Goal: Task Accomplishment & Management: Complete application form

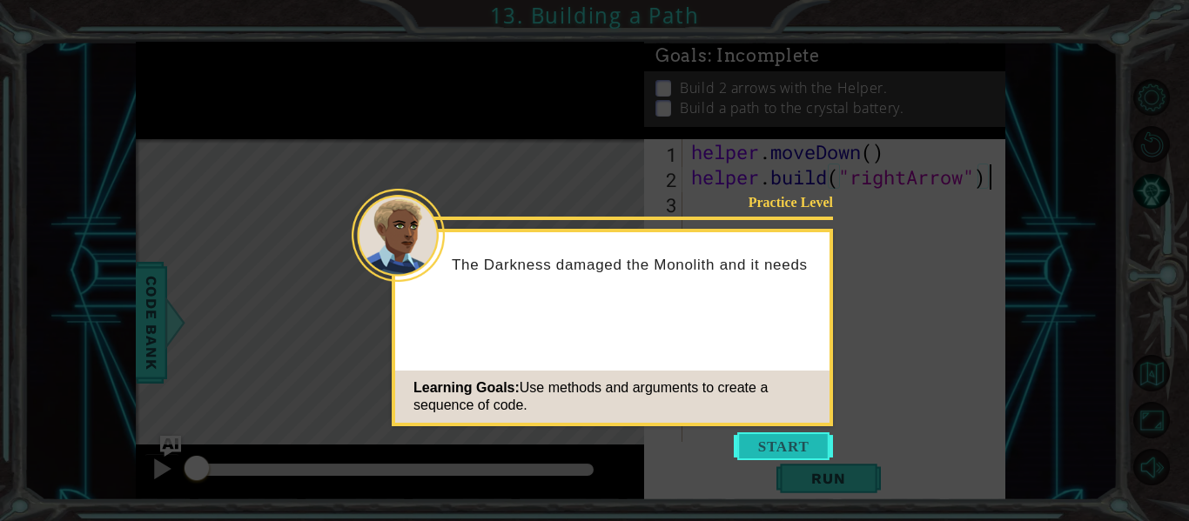
click at [794, 441] on button "Start" at bounding box center [783, 447] width 99 height 28
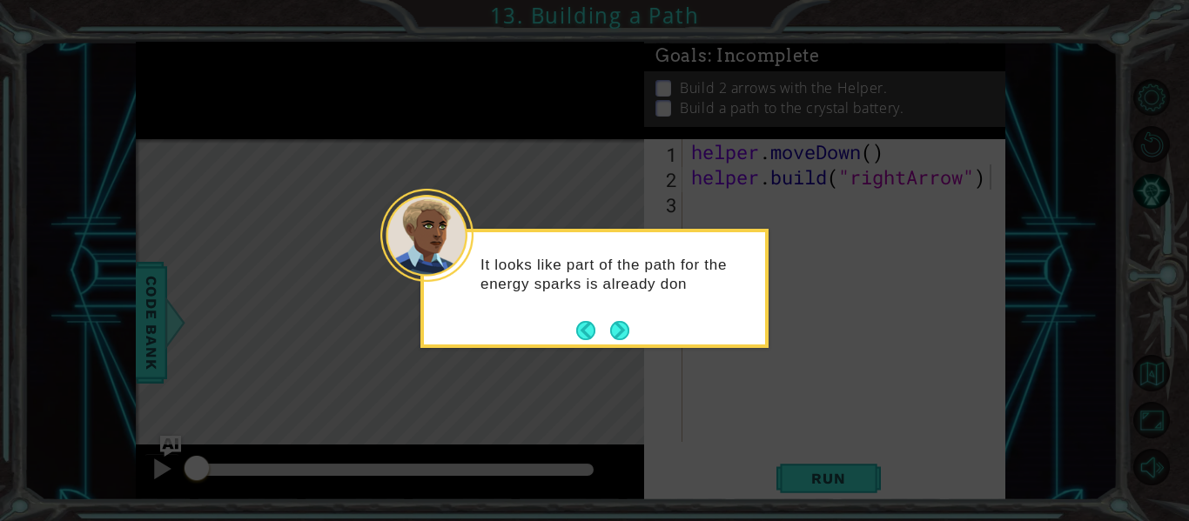
click at [732, 338] on div "It looks like part of the path for the energy sparks is already don" at bounding box center [594, 288] width 348 height 119
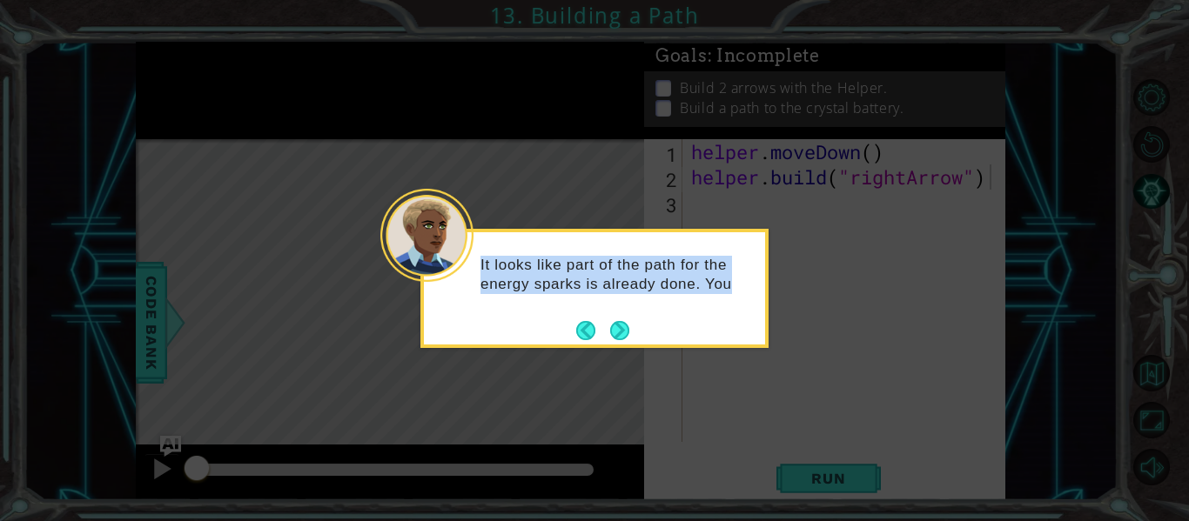
click at [733, 338] on div "It looks like part of the path for the energy sparks is already done. You" at bounding box center [594, 288] width 348 height 119
click at [733, 327] on div "It looks like part of the path for the energy sparks is already done. You" at bounding box center [594, 283] width 341 height 88
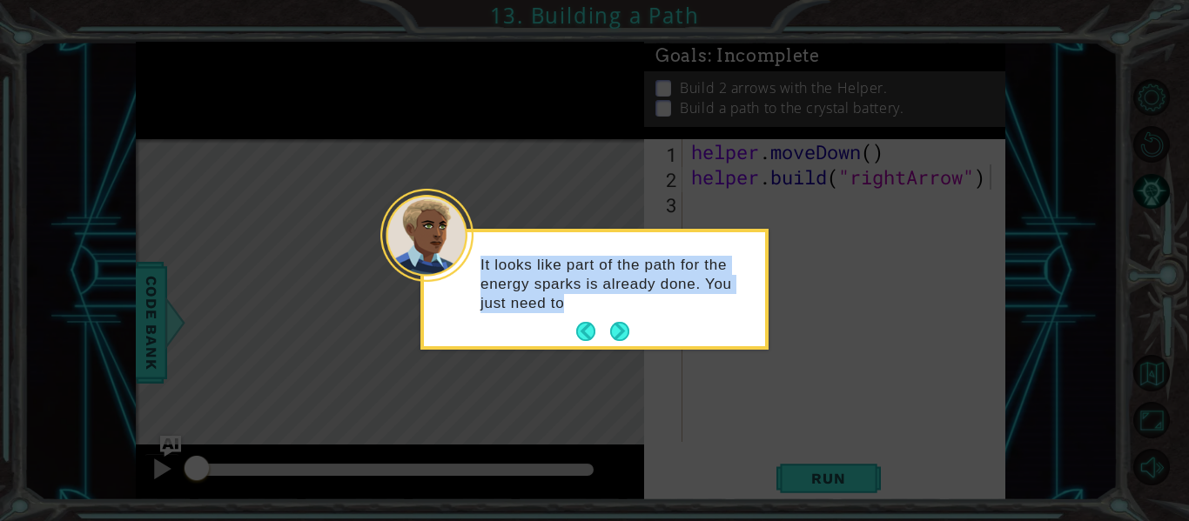
click at [729, 326] on div "It looks like part of the path for the energy sparks is already done. You just …" at bounding box center [594, 292] width 341 height 107
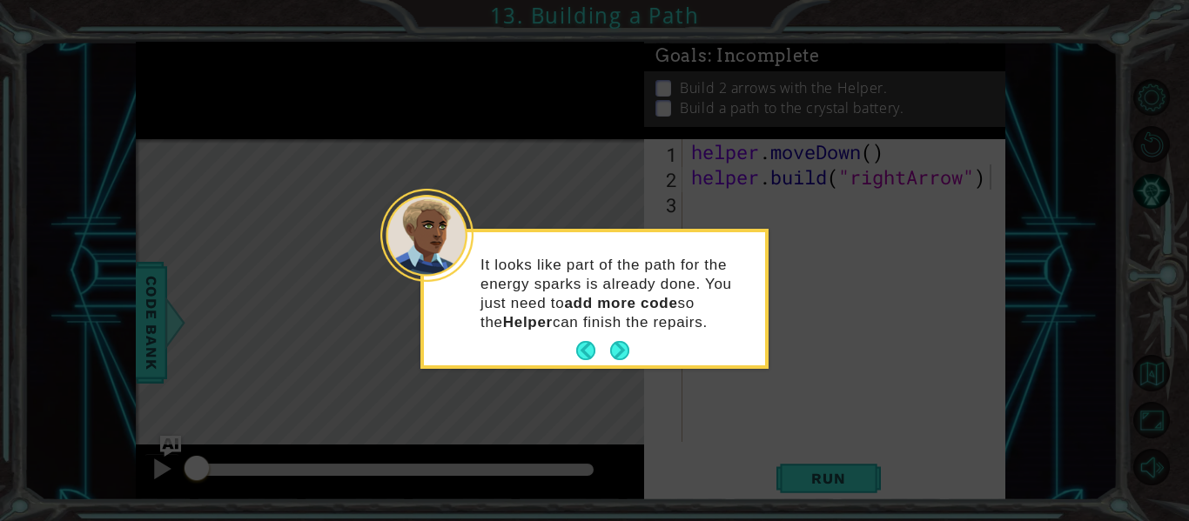
click at [713, 347] on div "It looks like part of the path for the energy sparks is already done. You just …" at bounding box center [594, 302] width 341 height 126
click at [628, 347] on button "Next" at bounding box center [619, 350] width 19 height 19
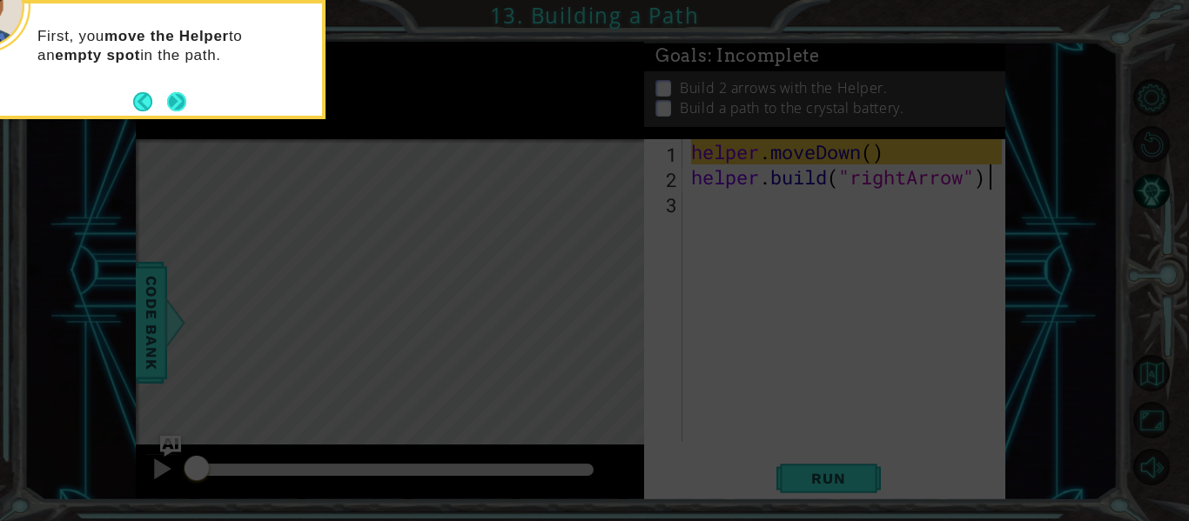
click at [180, 103] on button "Next" at bounding box center [177, 101] width 20 height 20
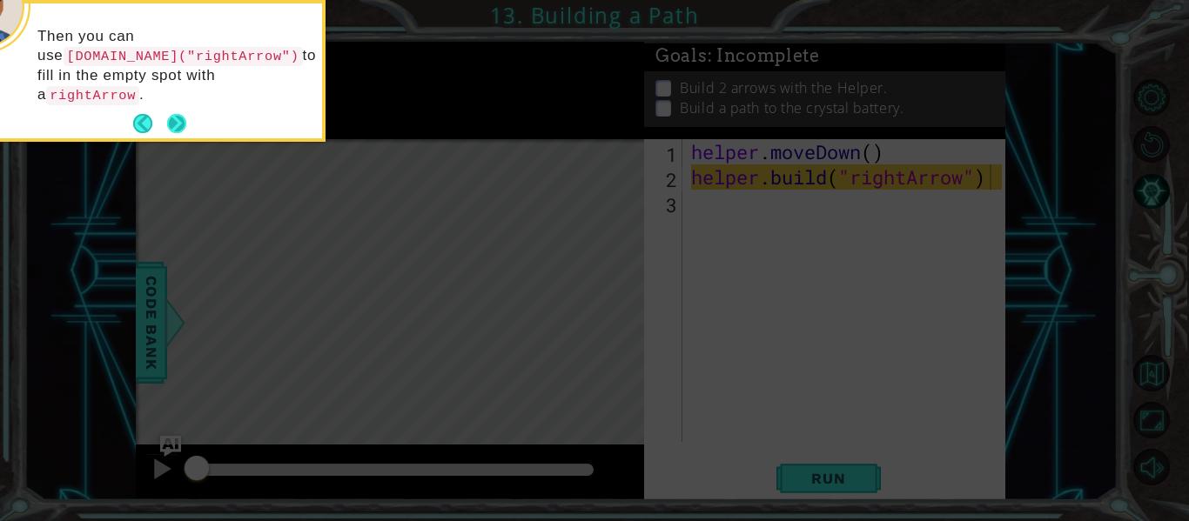
click at [178, 114] on button "Next" at bounding box center [176, 124] width 20 height 20
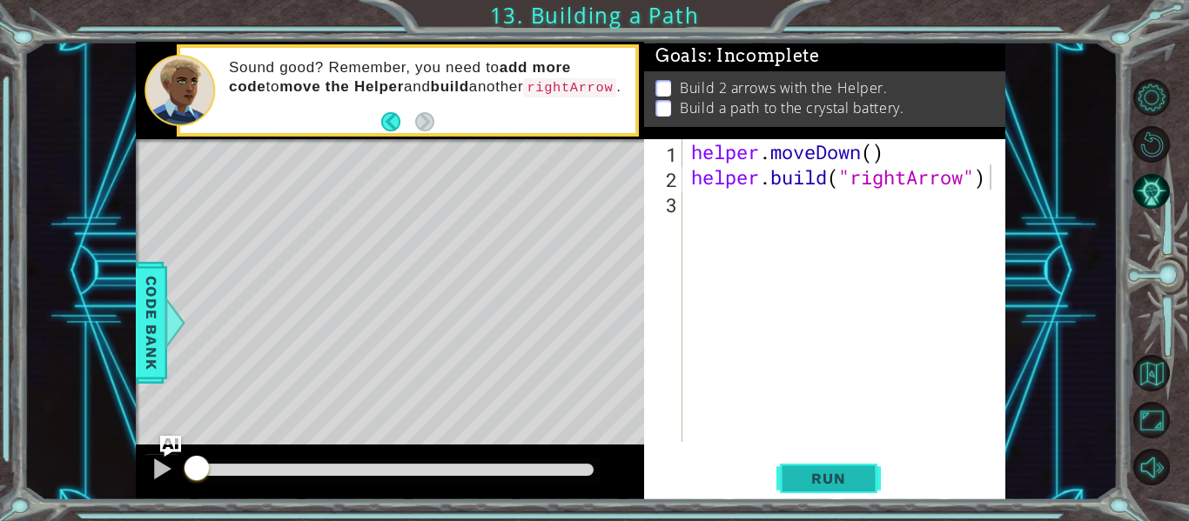
click at [847, 467] on button "Run" at bounding box center [828, 479] width 104 height 36
click at [849, 482] on span "Run" at bounding box center [828, 478] width 69 height 17
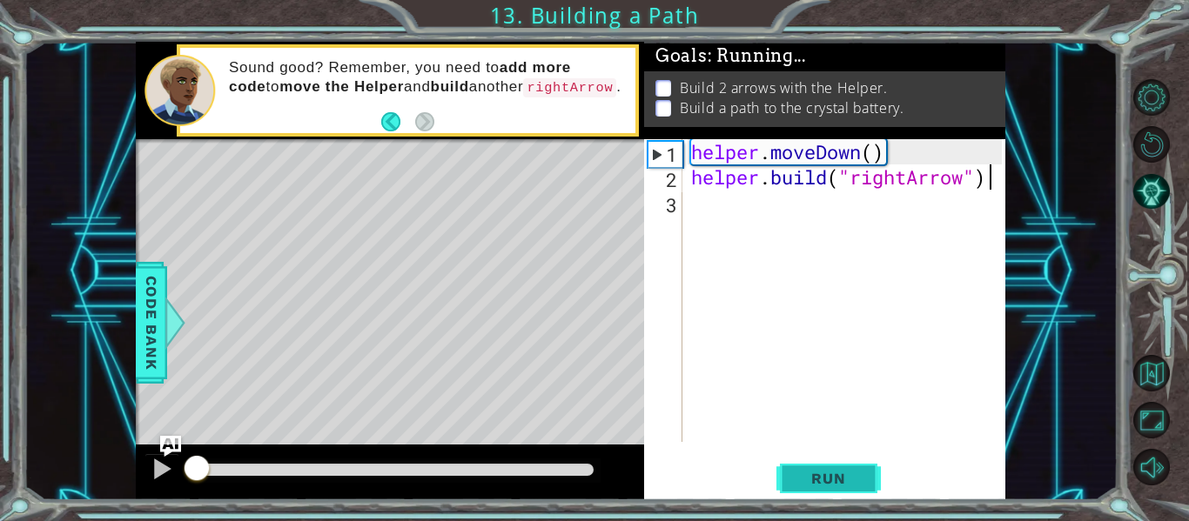
click at [848, 480] on span "Run" at bounding box center [828, 478] width 69 height 17
click at [816, 475] on span "Run" at bounding box center [828, 478] width 69 height 17
drag, startPoint x: 459, startPoint y: 467, endPoint x: 148, endPoint y: 467, distance: 310.7
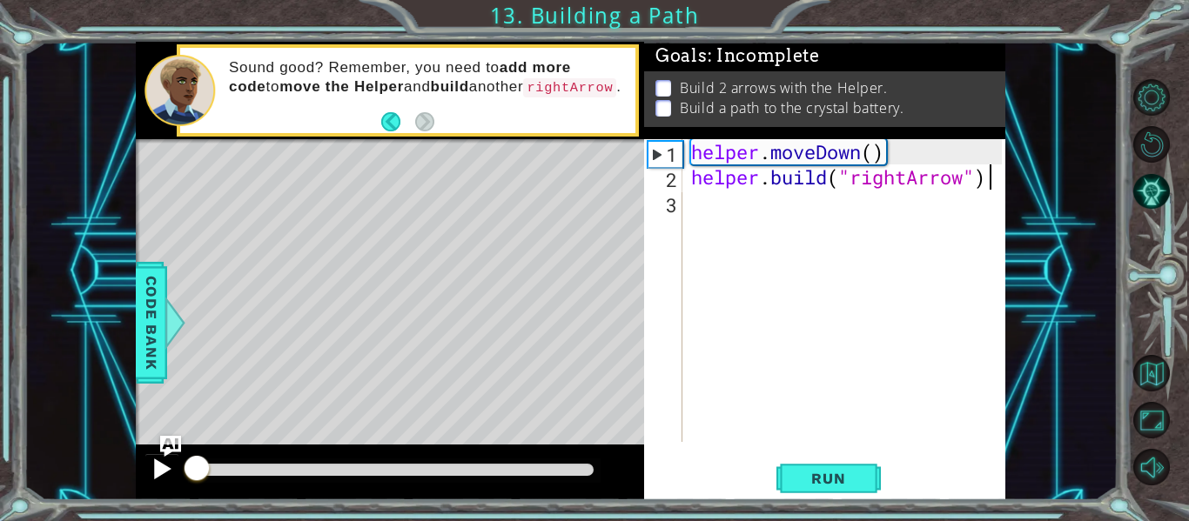
click at [143, 467] on div at bounding box center [390, 473] width 508 height 56
drag, startPoint x: 157, startPoint y: 464, endPoint x: 170, endPoint y: 465, distance: 13.1
click at [162, 465] on div at bounding box center [162, 469] width 23 height 23
drag, startPoint x: 208, startPoint y: 459, endPoint x: 175, endPoint y: 453, distance: 33.5
click at [175, 456] on div "1 ההההההההההההההההההההההההההההההההההההההההההההההההההההההההההההההההההההההההההההה…" at bounding box center [571, 271] width 870 height 459
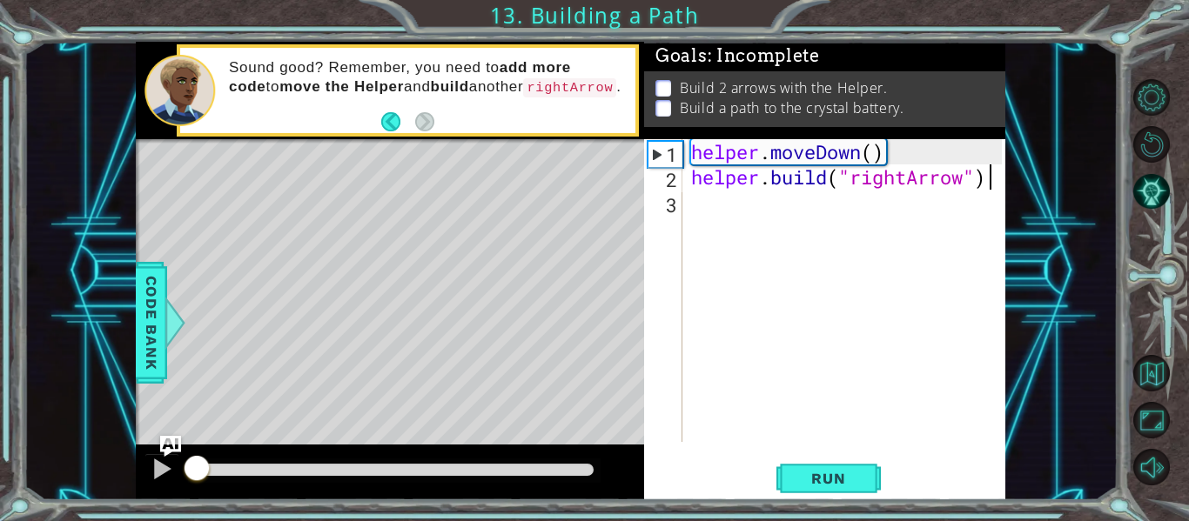
click at [387, 121] on button "Back" at bounding box center [398, 121] width 34 height 19
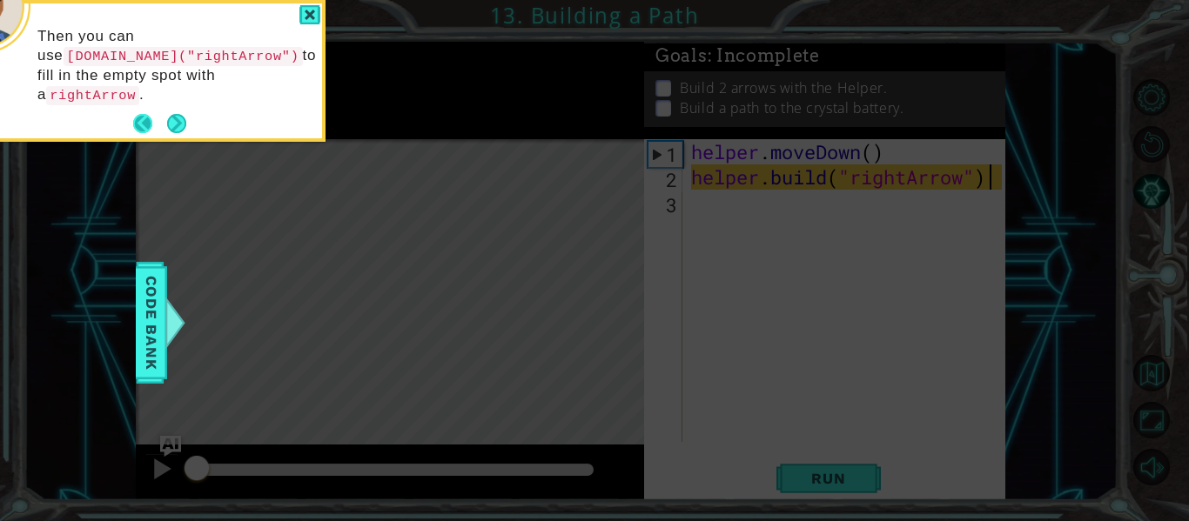
click at [145, 114] on button "Back" at bounding box center [150, 123] width 34 height 19
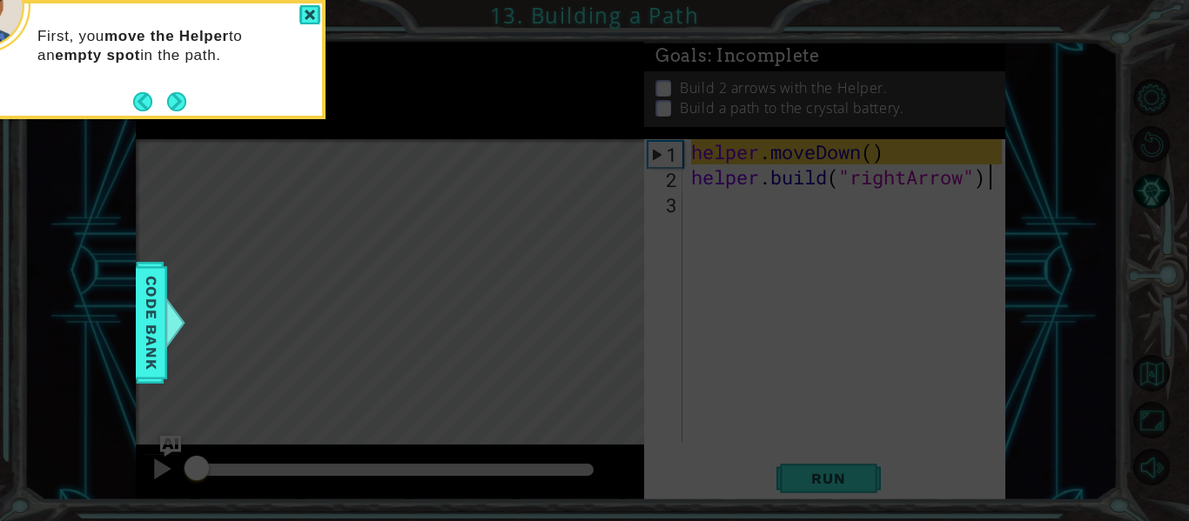
click at [143, 99] on button "Back" at bounding box center [150, 101] width 34 height 19
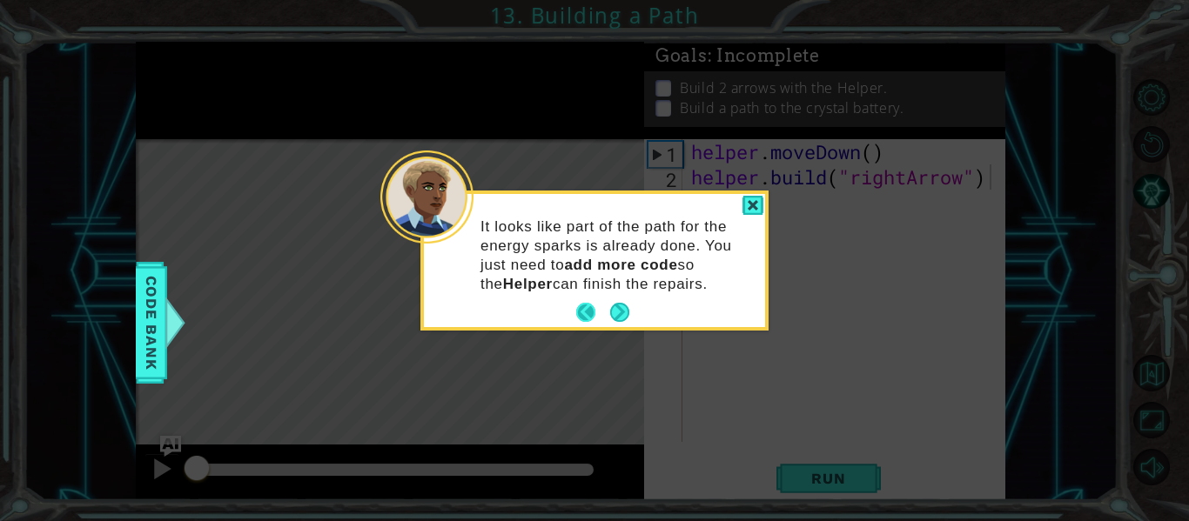
click at [582, 315] on button "Back" at bounding box center [593, 312] width 34 height 19
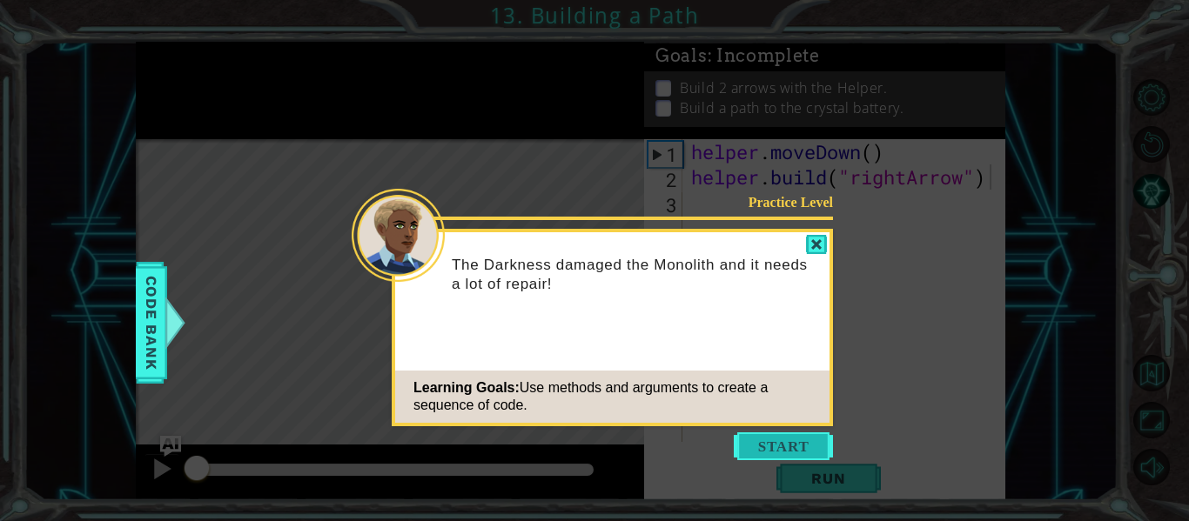
click at [789, 444] on button "Start" at bounding box center [783, 447] width 99 height 28
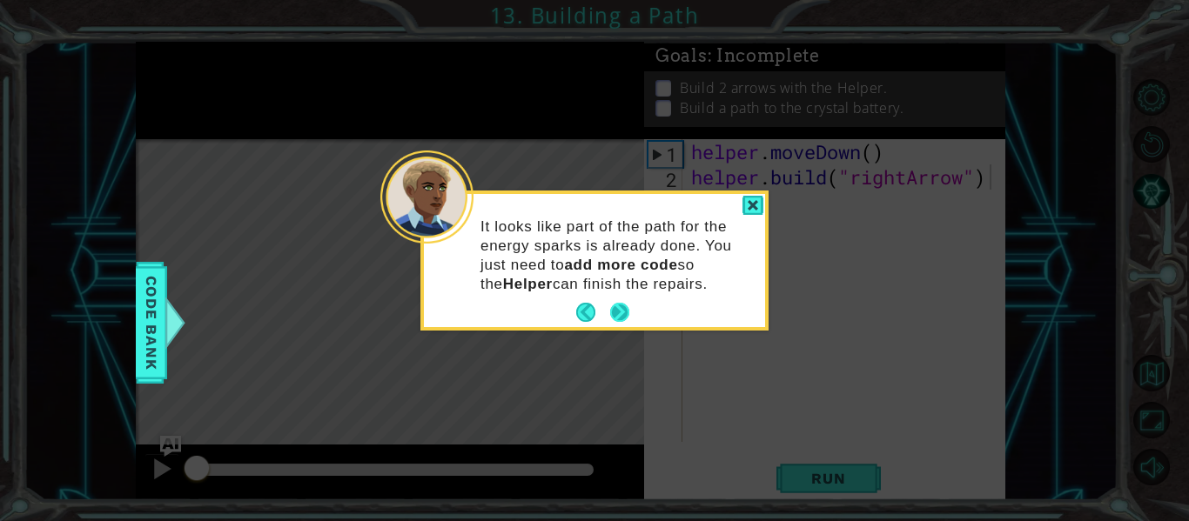
click at [623, 304] on button "Next" at bounding box center [620, 312] width 27 height 27
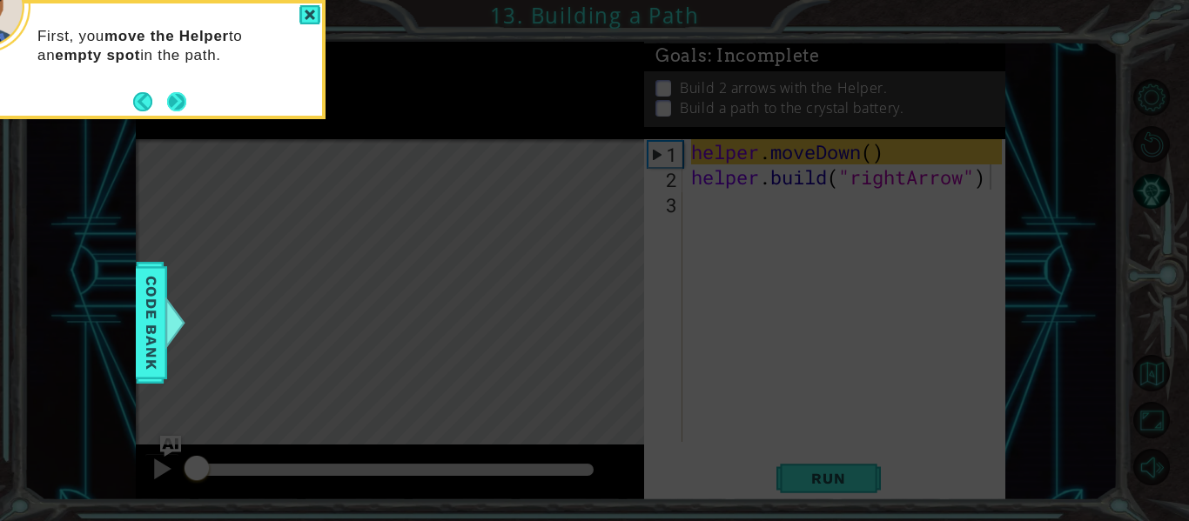
click at [178, 93] on button "Next" at bounding box center [177, 101] width 20 height 20
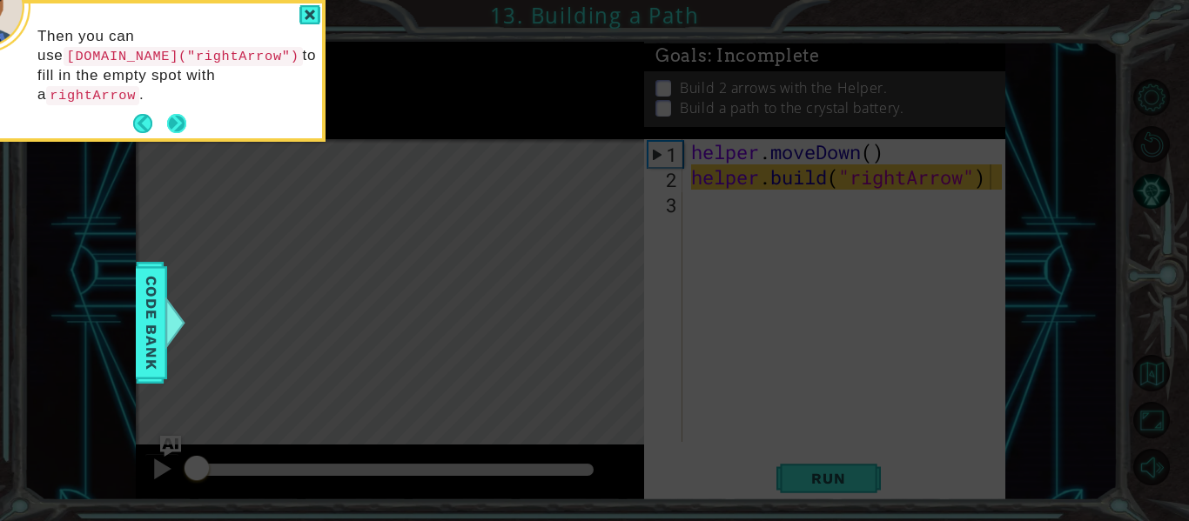
click at [171, 113] on button "Next" at bounding box center [177, 124] width 22 height 22
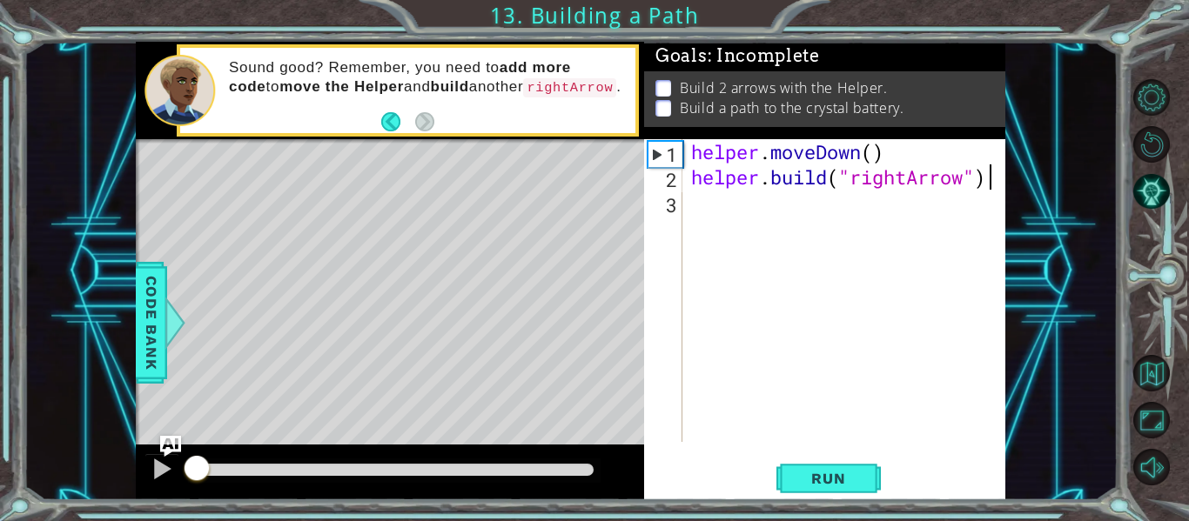
click at [701, 214] on div "helper . moveDown ( ) helper . build ( "rightArrow" )" at bounding box center [849, 315] width 323 height 353
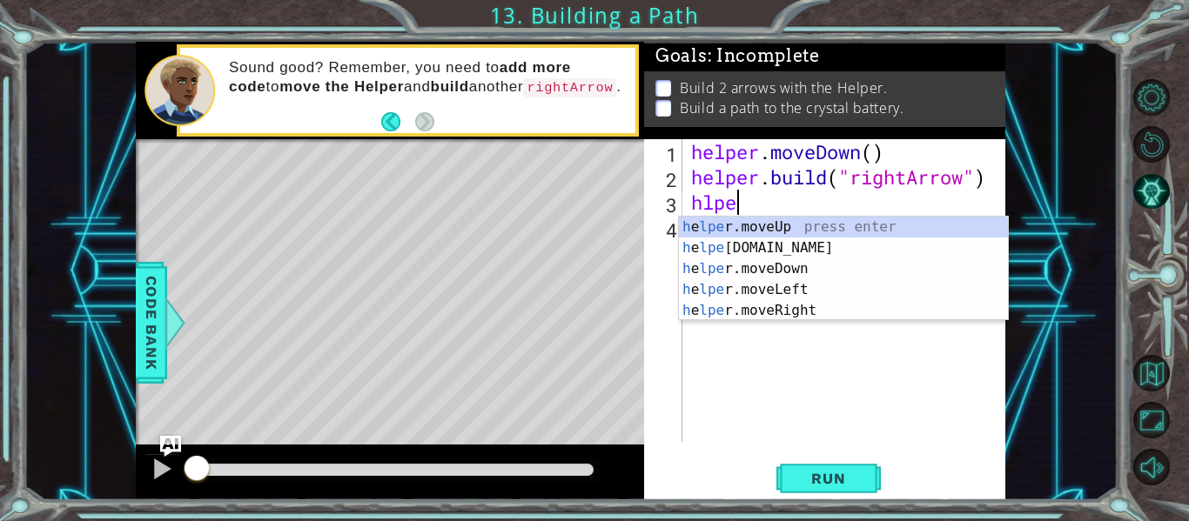
scroll to position [0, 2]
click at [753, 308] on div "h e lper .moveUp press enter h e lper .build press enter h e lper .moveDown pre…" at bounding box center [843, 290] width 329 height 146
type textarea "helper.moveRight(1)"
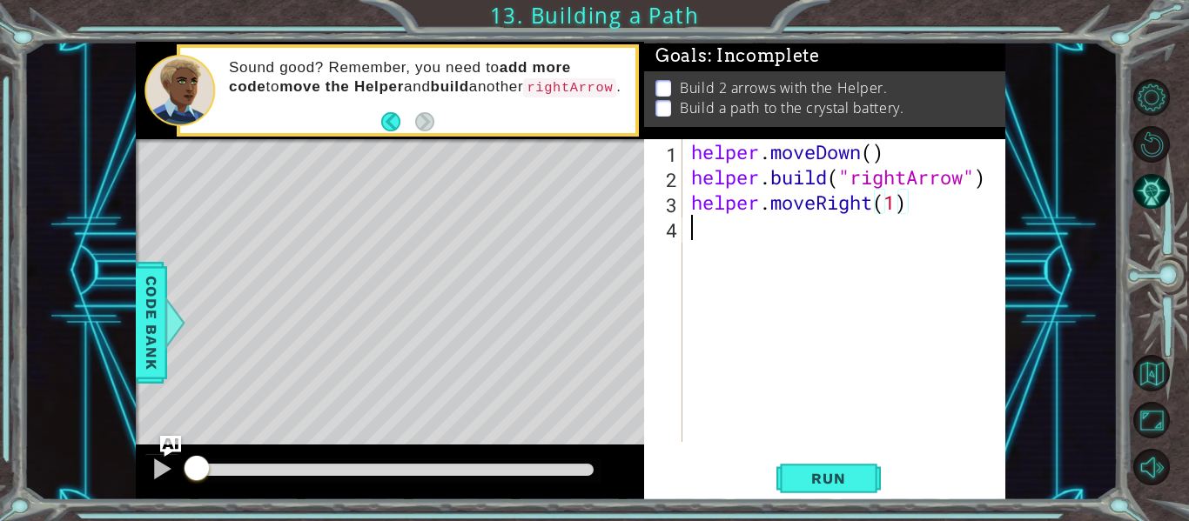
click at [735, 241] on div "helper . moveDown ( ) helper . build ( "rightArrow" ) helper . moveRight ( 1 )" at bounding box center [849, 315] width 323 height 353
click at [828, 466] on button "Run" at bounding box center [828, 479] width 104 height 36
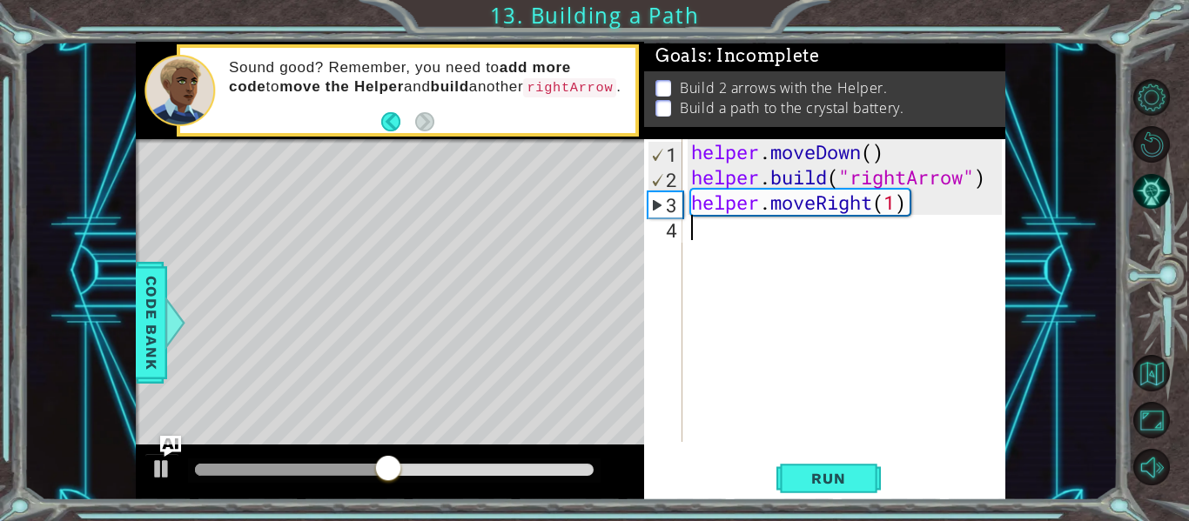
click at [917, 207] on div "helper . moveDown ( ) helper . build ( "rightArrow" ) helper . moveRight ( 1 )" at bounding box center [849, 315] width 323 height 353
type textarea "helper.moveRight(1)"
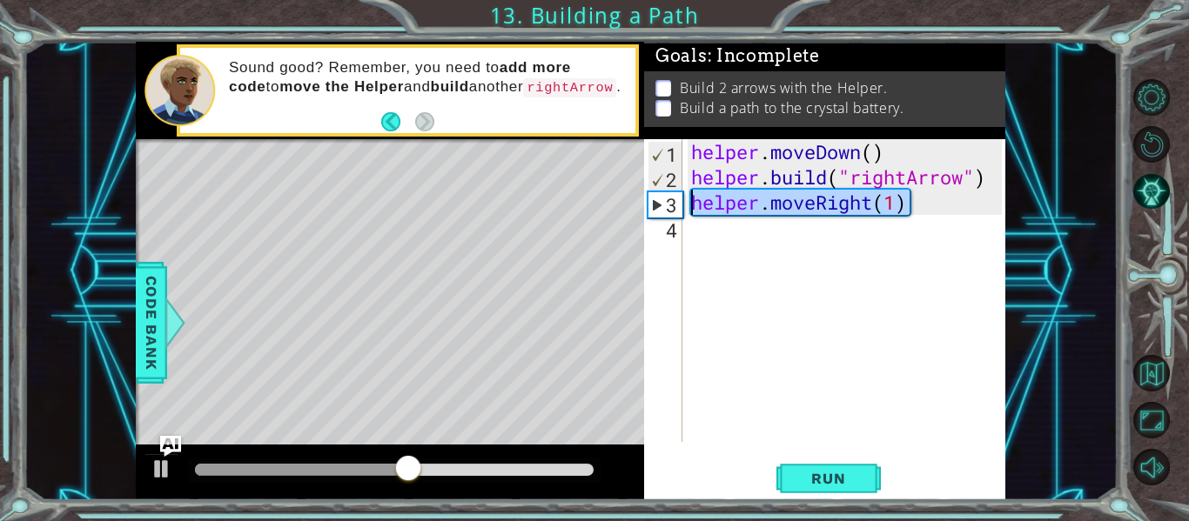
drag, startPoint x: 917, startPoint y: 207, endPoint x: 679, endPoint y: 207, distance: 237.6
click at [679, 207] on div "helper.moveRight(1) 1 2 3 4 helper . moveDown ( ) helper . build ( "rightArrow"…" at bounding box center [823, 290] width 358 height 303
click at [665, 84] on p at bounding box center [663, 88] width 16 height 17
click at [746, 240] on div "helper . moveDown ( ) helper . build ( "rightArrow" ) helper . moveRight ( 1 )" at bounding box center [849, 315] width 323 height 353
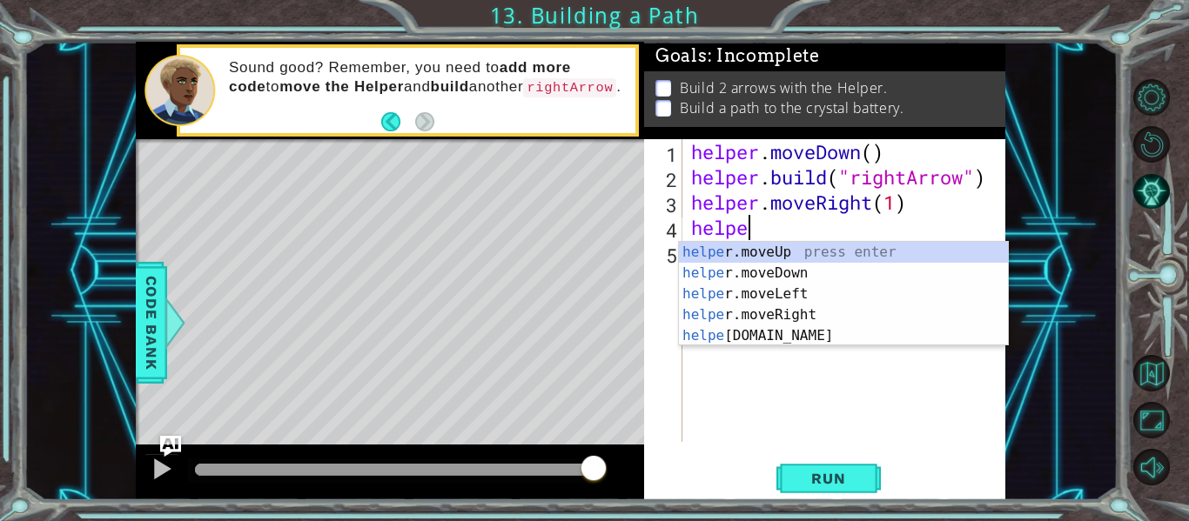
scroll to position [0, 3]
click at [776, 312] on div "helper .moveUp press enter helper .moveDown press enter helper .moveLeft press …" at bounding box center [843, 315] width 329 height 146
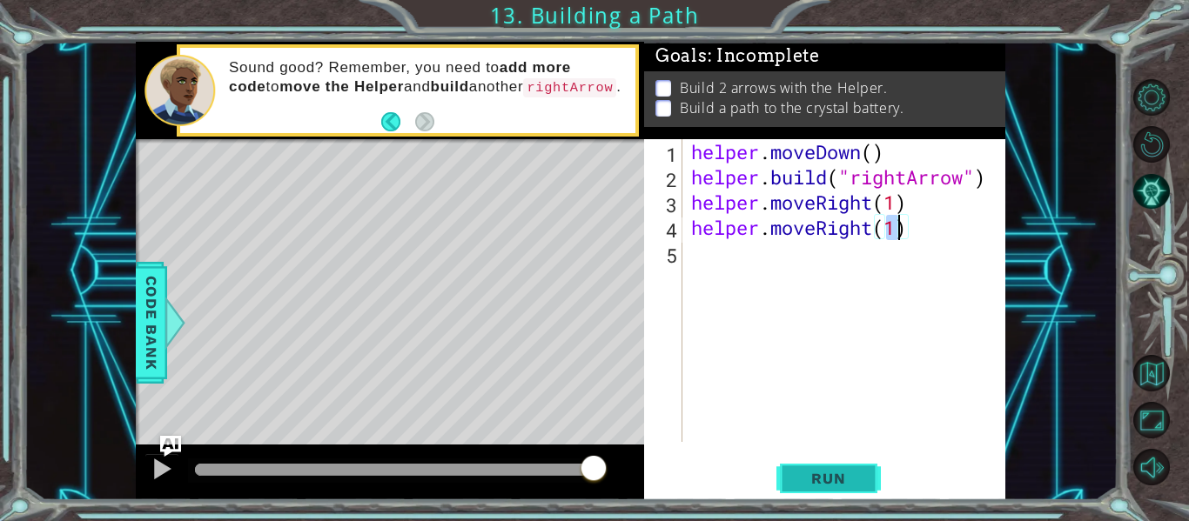
type textarea "helper.moveRight(1)"
click at [830, 484] on span "Run" at bounding box center [828, 478] width 69 height 17
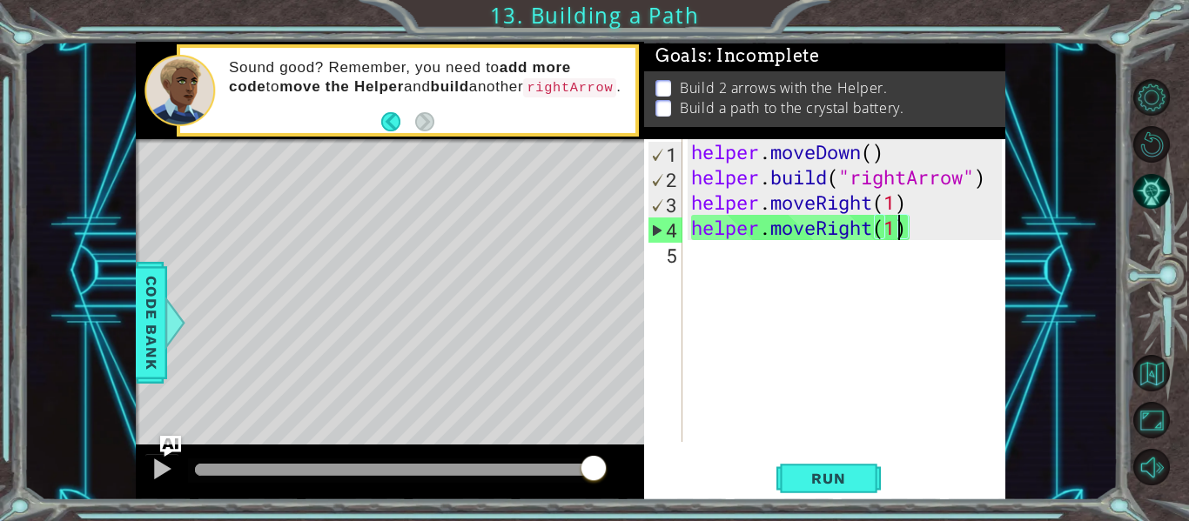
drag, startPoint x: 393, startPoint y: 469, endPoint x: 664, endPoint y: 469, distance: 271.6
click at [664, 469] on div "1 ההההההההההההההההההההההההההההההההההההההההההההההההההההההההההההההההההההההההההההה…" at bounding box center [571, 271] width 870 height 459
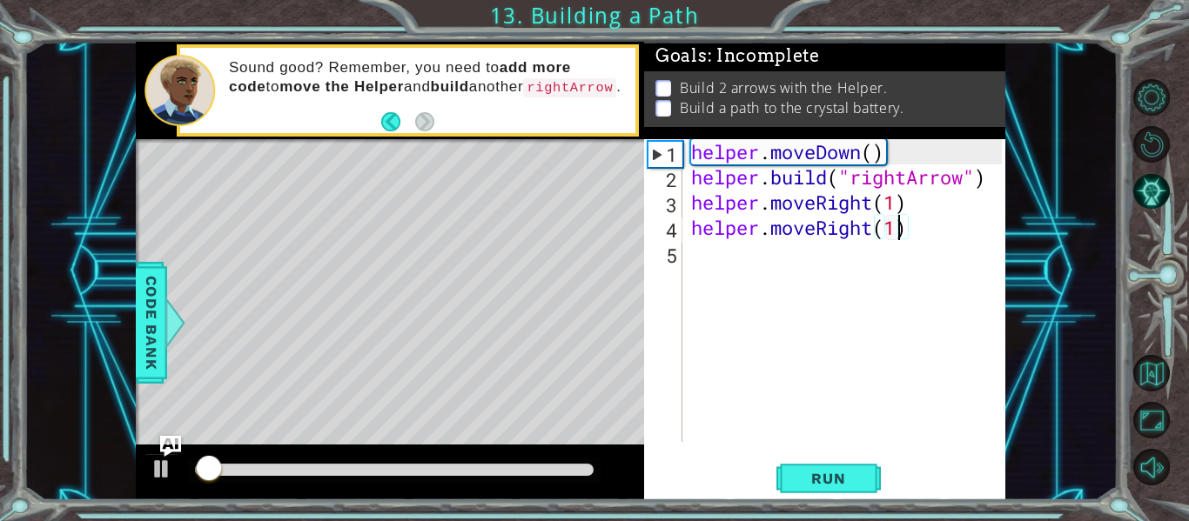
click at [594, 468] on div at bounding box center [394, 471] width 413 height 24
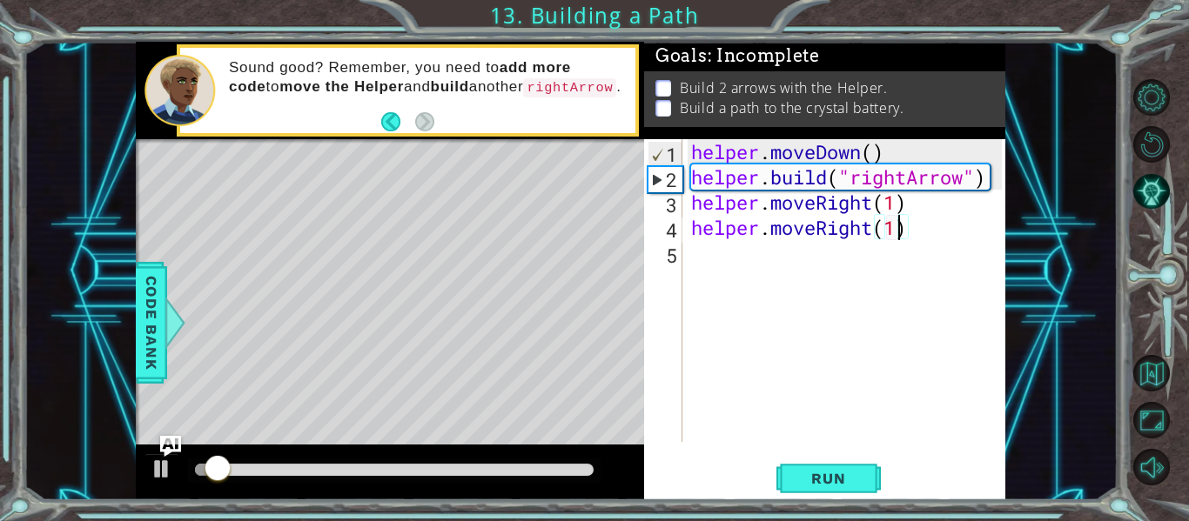
click at [591, 468] on div at bounding box center [394, 470] width 399 height 12
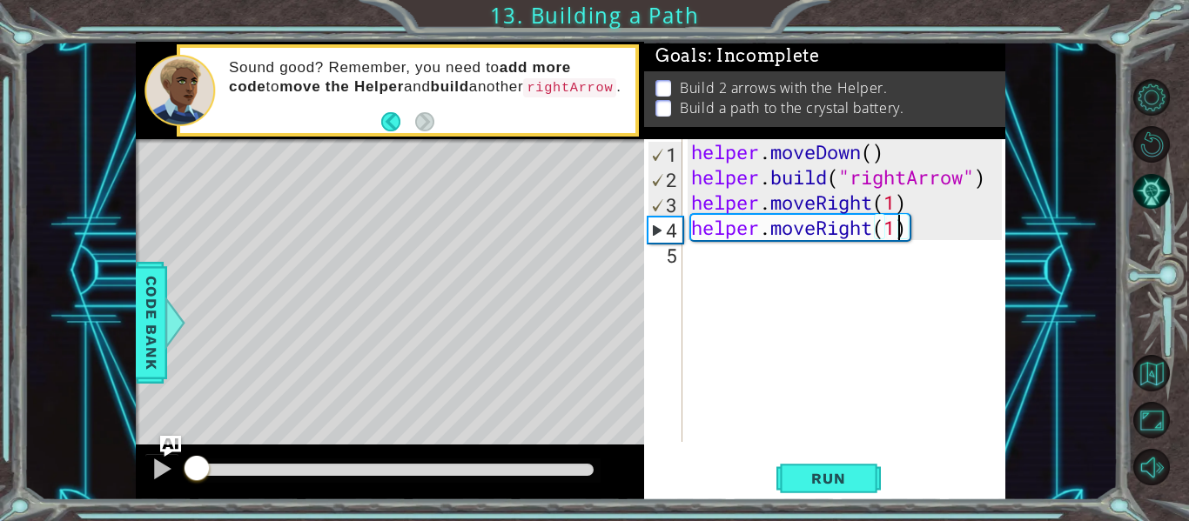
click at [828, 240] on div "helper . moveDown ( ) helper . build ( "rightArrow" ) helper . moveRight ( 1 ) …" at bounding box center [849, 315] width 323 height 353
click at [828, 278] on div "helper . moveDown ( ) helper . build ( "rightArrow" ) helper . moveRight ( 1 ) …" at bounding box center [849, 315] width 323 height 353
click at [495, 464] on div at bounding box center [394, 471] width 413 height 24
click at [502, 464] on div at bounding box center [394, 470] width 399 height 12
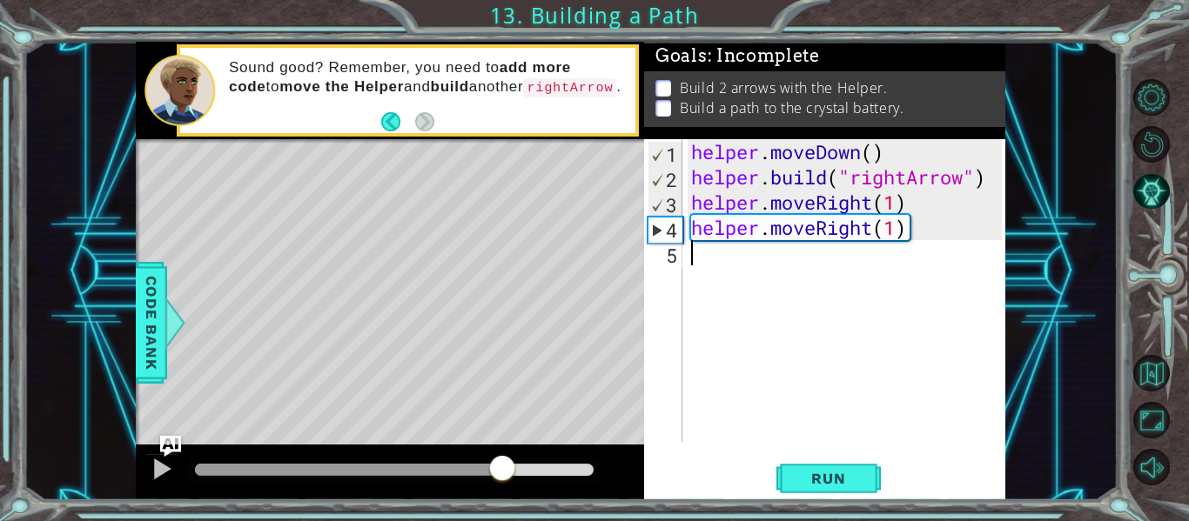
click at [542, 465] on div at bounding box center [394, 470] width 399 height 12
click at [569, 467] on div at bounding box center [394, 470] width 399 height 12
click at [587, 465] on div at bounding box center [394, 470] width 399 height 12
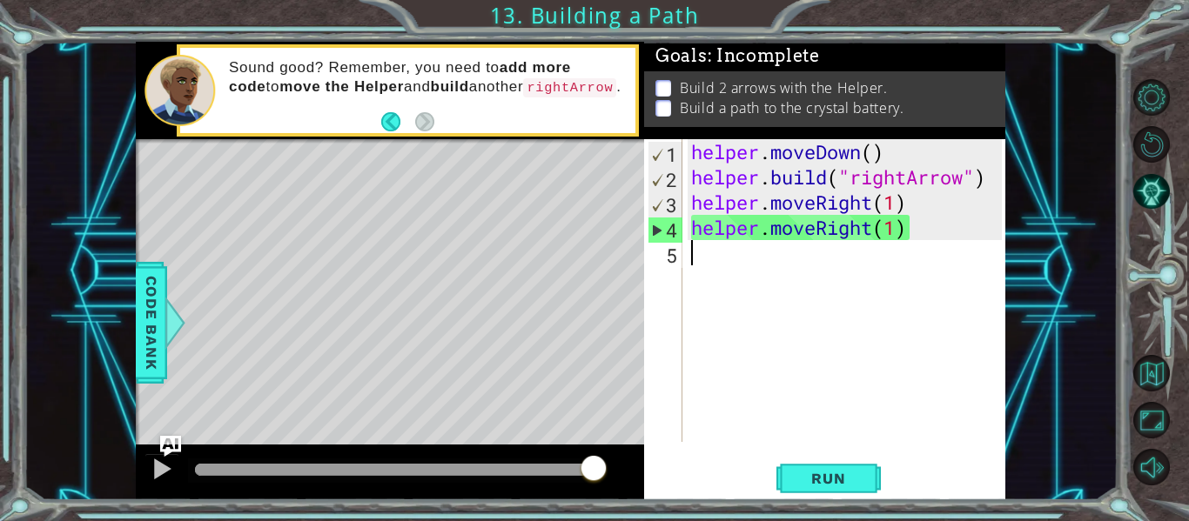
drag, startPoint x: 591, startPoint y: 465, endPoint x: 621, endPoint y: 460, distance: 29.9
click at [725, 271] on div "helper . moveDown ( ) helper . build ( "rightArrow" ) helper . moveRight ( 1 ) …" at bounding box center [849, 315] width 323 height 353
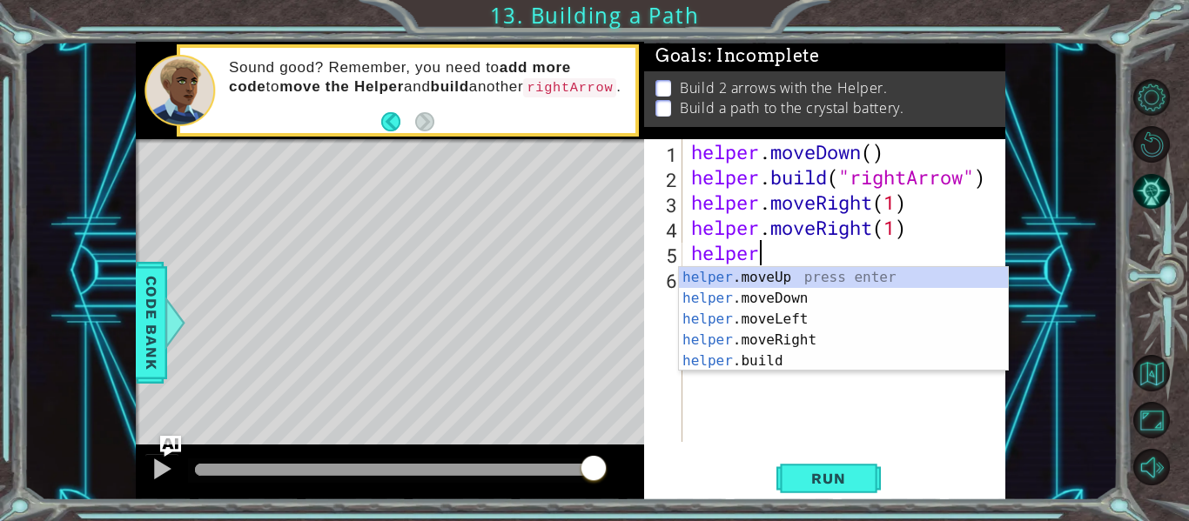
scroll to position [0, 3]
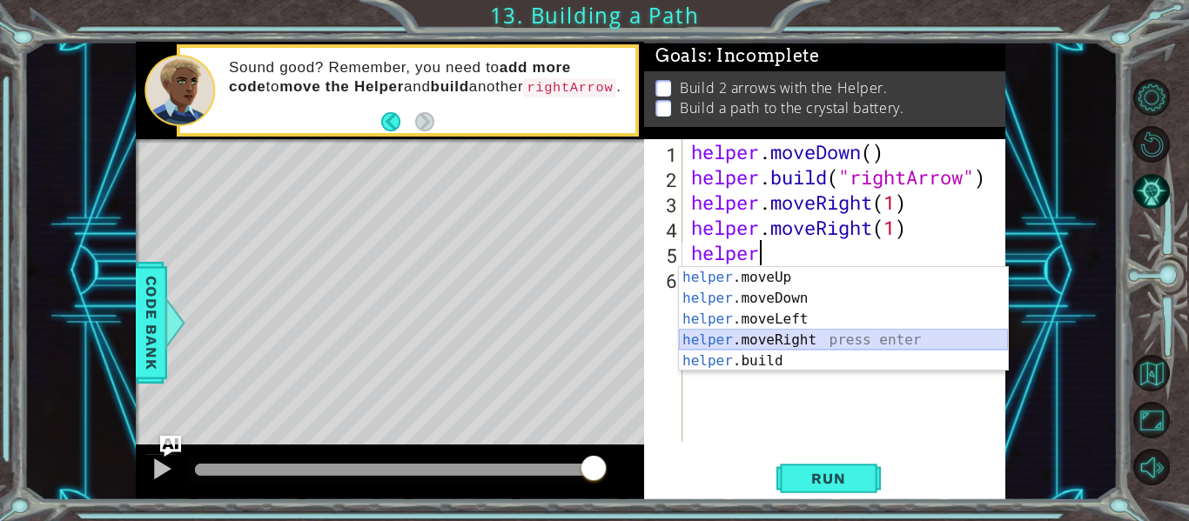
drag, startPoint x: 752, startPoint y: 342, endPoint x: 757, endPoint y: 352, distance: 10.9
click at [752, 340] on div "helper .moveUp press enter helper .moveDown press enter helper .moveLeft press …" at bounding box center [843, 340] width 329 height 146
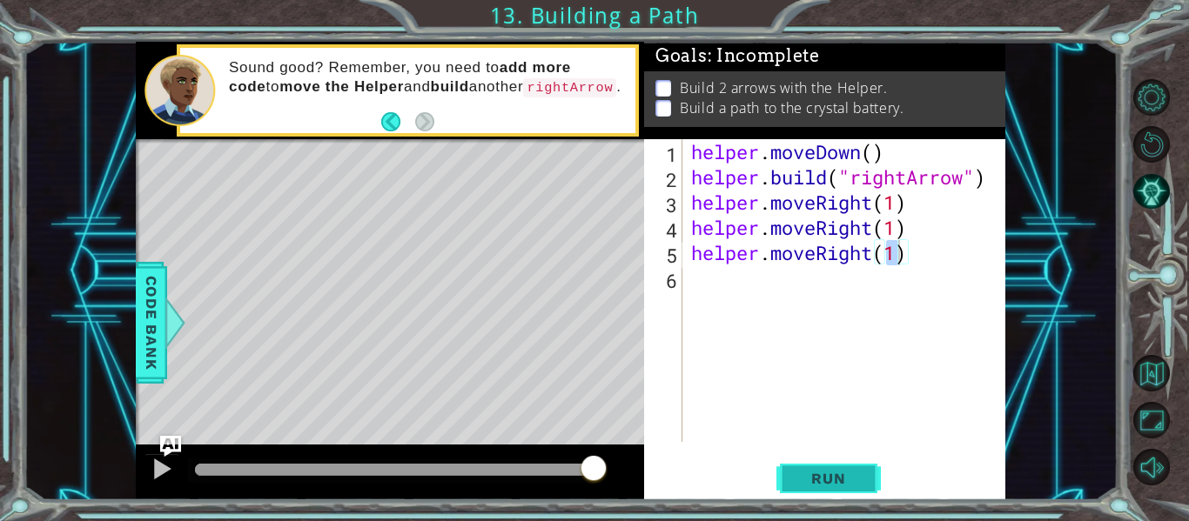
click at [809, 474] on span "Run" at bounding box center [828, 478] width 69 height 17
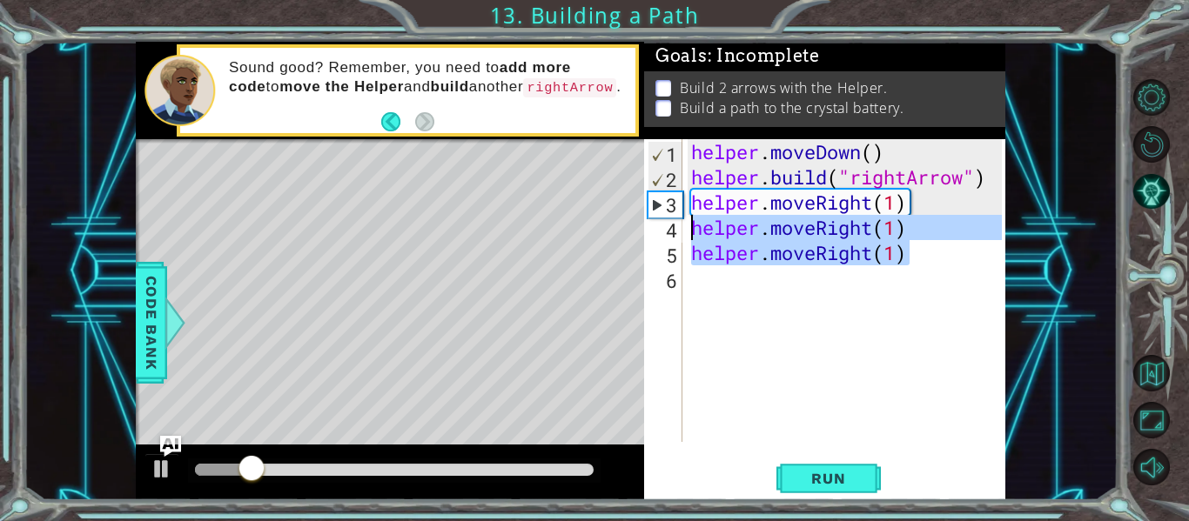
drag, startPoint x: 957, startPoint y: 255, endPoint x: 675, endPoint y: 234, distance: 283.6
click at [675, 234] on div "helper.moveRight(1) 1 2 3 4 5 6 helper . moveDown ( ) helper . build ( "rightAr…" at bounding box center [823, 290] width 358 height 303
type textarea "helper.moveRight(1) helper.moveRight(1)"
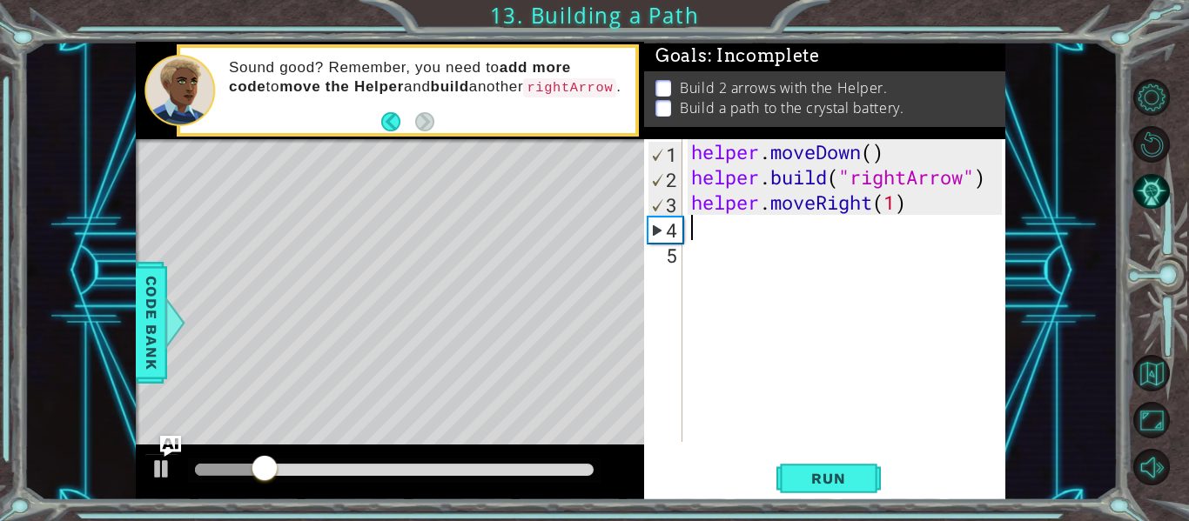
scroll to position [0, 0]
type textarea "helper.moveRight(3)"
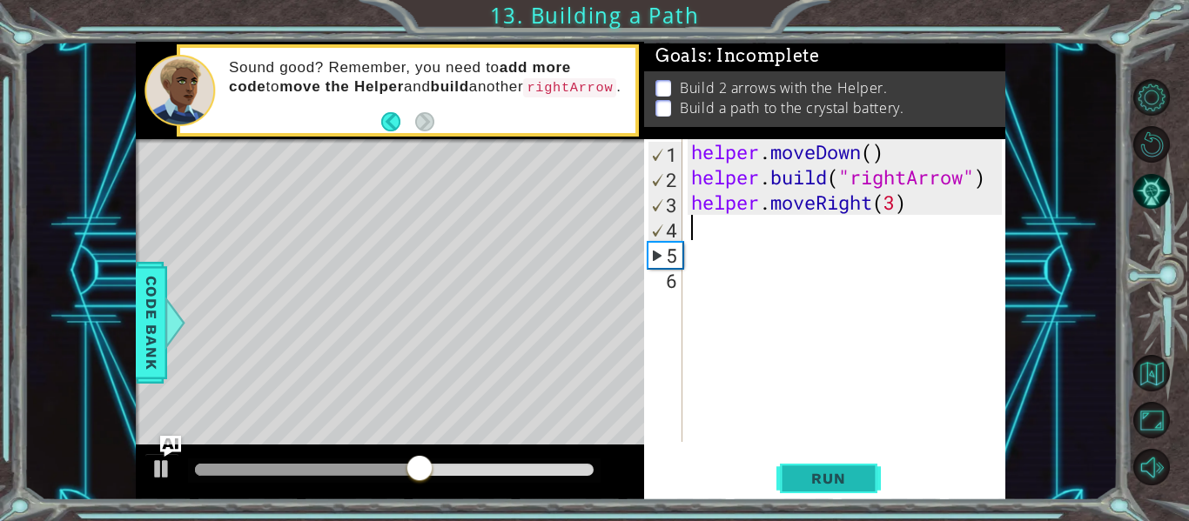
click at [847, 474] on span "Run" at bounding box center [828, 478] width 69 height 17
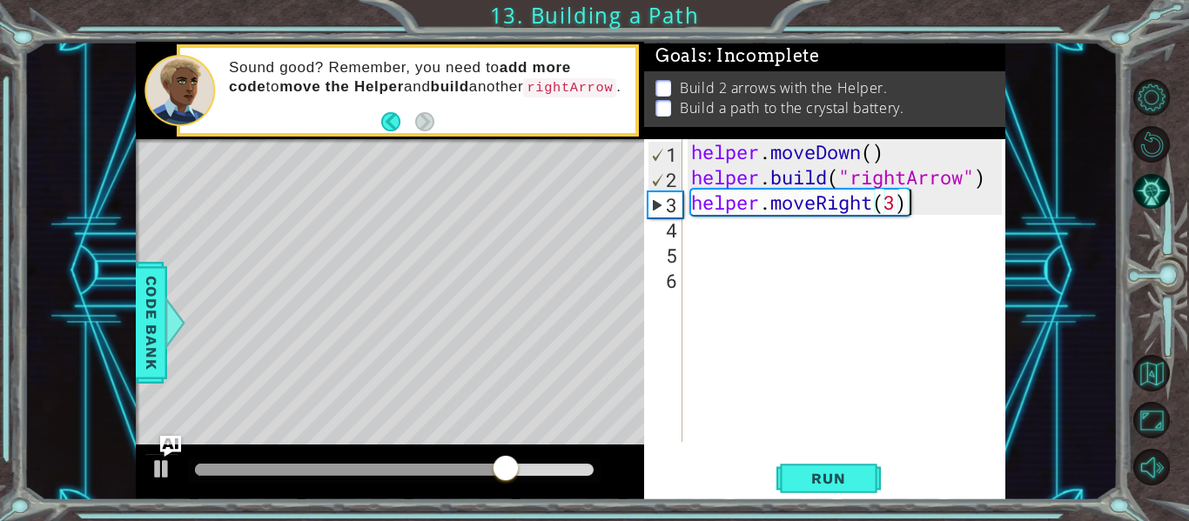
click at [910, 211] on div "helper . moveDown ( ) helper . build ( "rightArrow" ) helper . moveRight ( 3 )" at bounding box center [849, 315] width 323 height 353
drag, startPoint x: 892, startPoint y: 199, endPoint x: 897, endPoint y: 225, distance: 26.6
click at [892, 200] on div "helper . moveDown ( ) helper . build ( "rightArrow" ) helper . moveRight ( 3 )" at bounding box center [849, 315] width 323 height 353
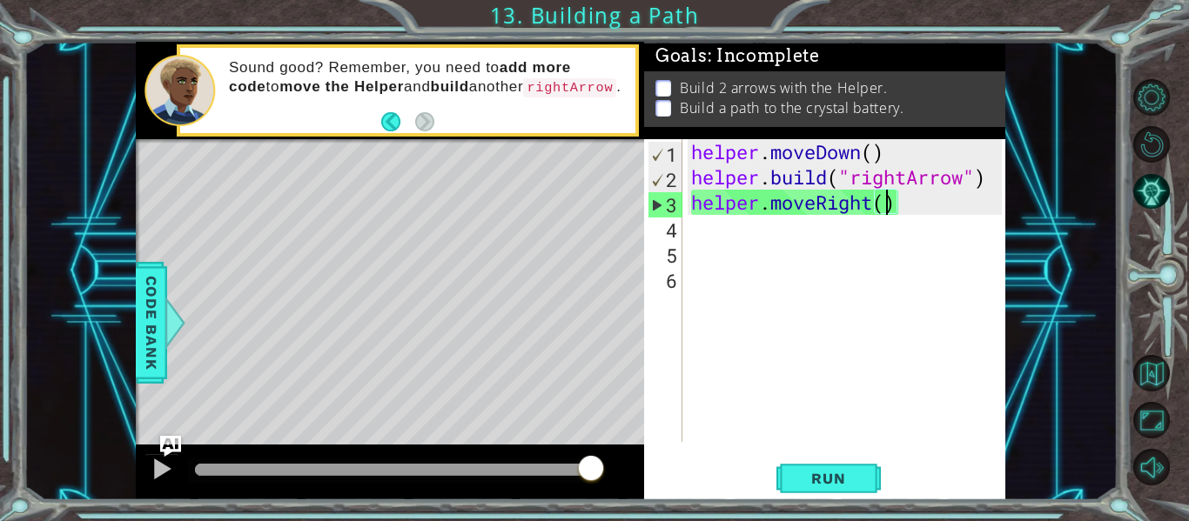
type textarea "helper.moveRight(1)"
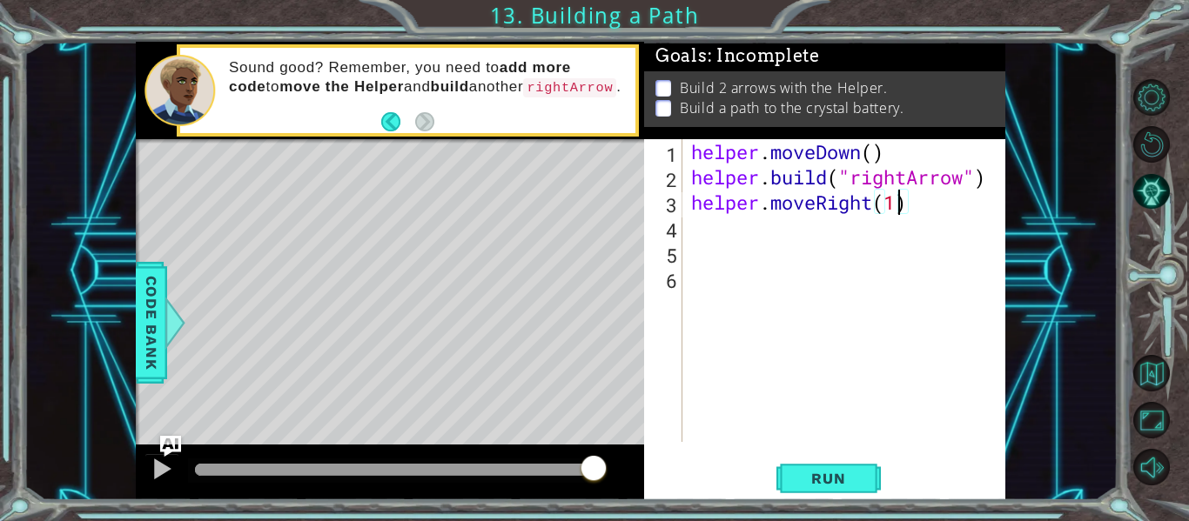
scroll to position [0, 9]
click at [709, 232] on div "helper . moveDown ( ) helper . build ( "rightArrow" ) helper . moveRight ( 1 )" at bounding box center [849, 315] width 323 height 353
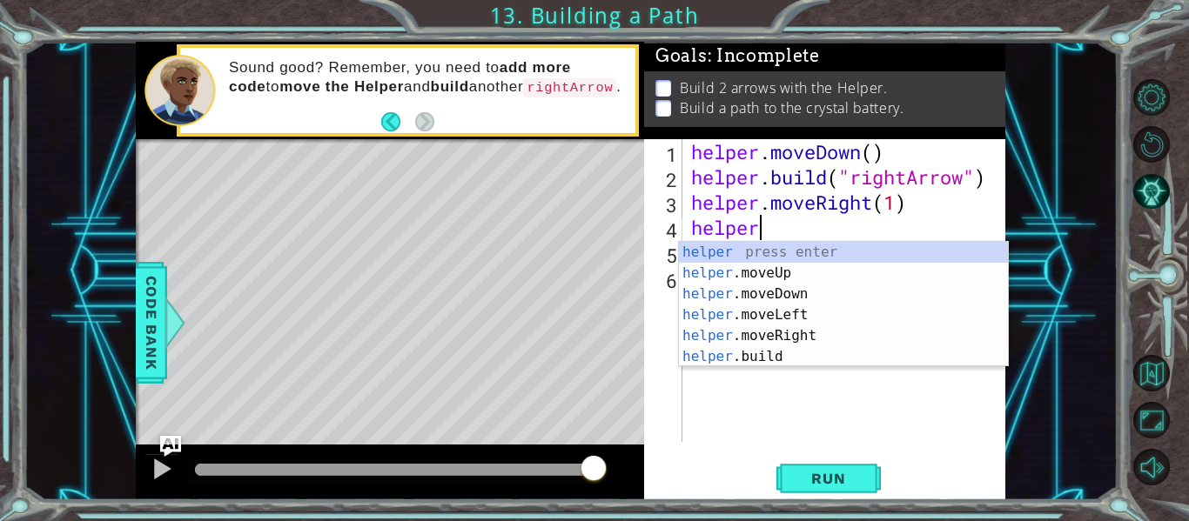
scroll to position [0, 3]
click at [723, 361] on div "helper press enter helper .moveUp press enter helper .moveDown press enter help…" at bounding box center [843, 325] width 329 height 167
type textarea "[DOMAIN_NAME]("rightArrow")"
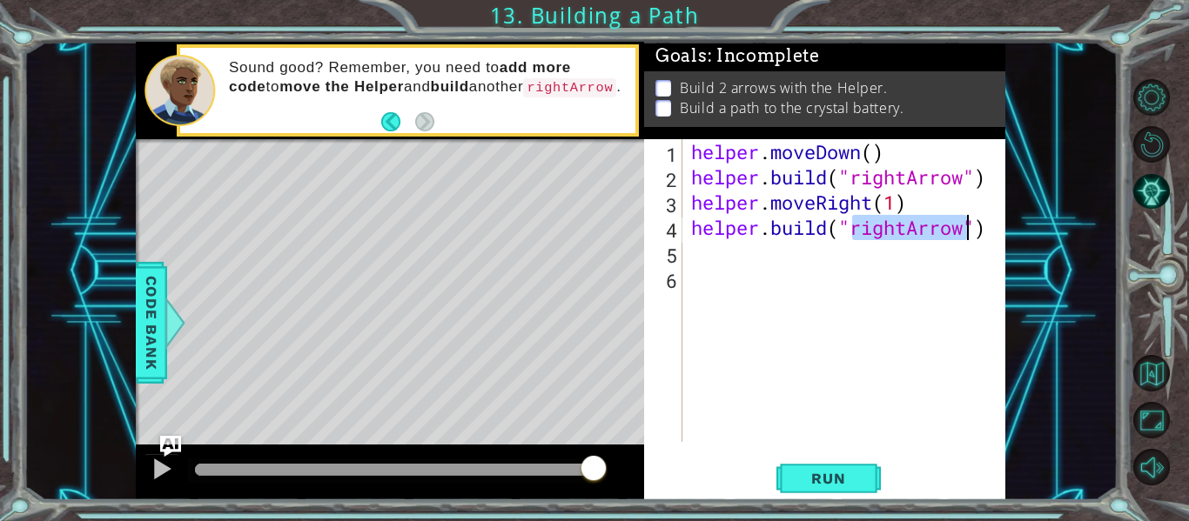
click at [710, 265] on div "helper . moveDown ( ) helper . build ( "rightArrow" ) helper . moveRight ( 1 ) …" at bounding box center [849, 315] width 323 height 353
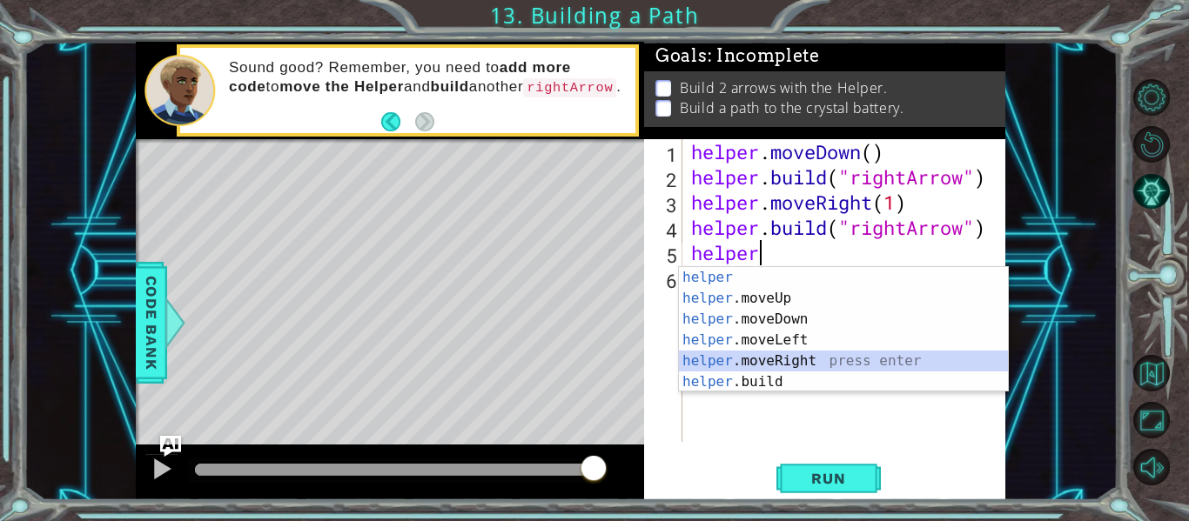
type textarea "helper.moveRight(1)"
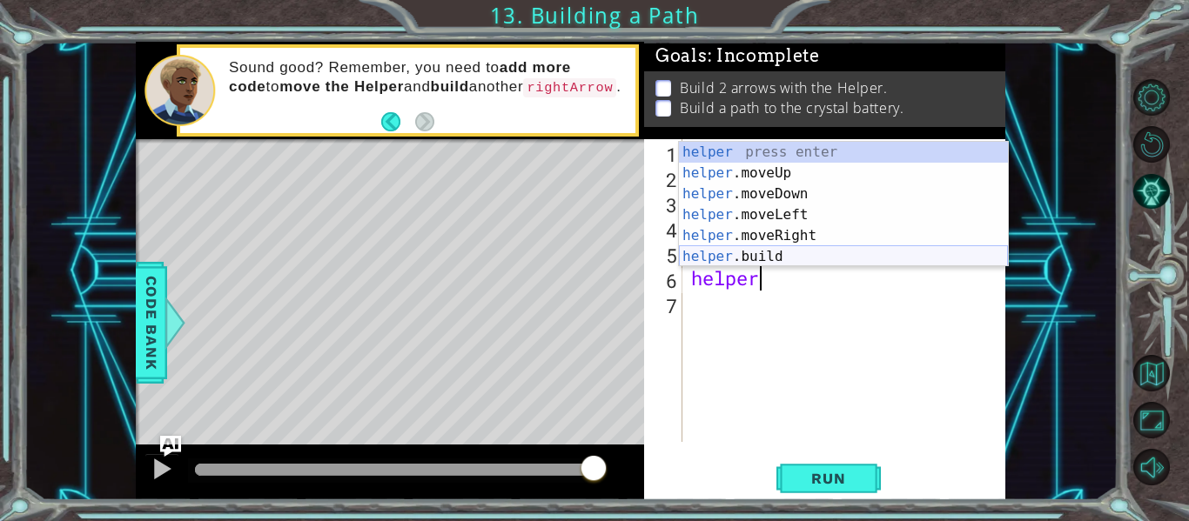
click at [768, 251] on div "helper press enter helper .moveUp press enter helper .moveDown press enter help…" at bounding box center [843, 225] width 329 height 167
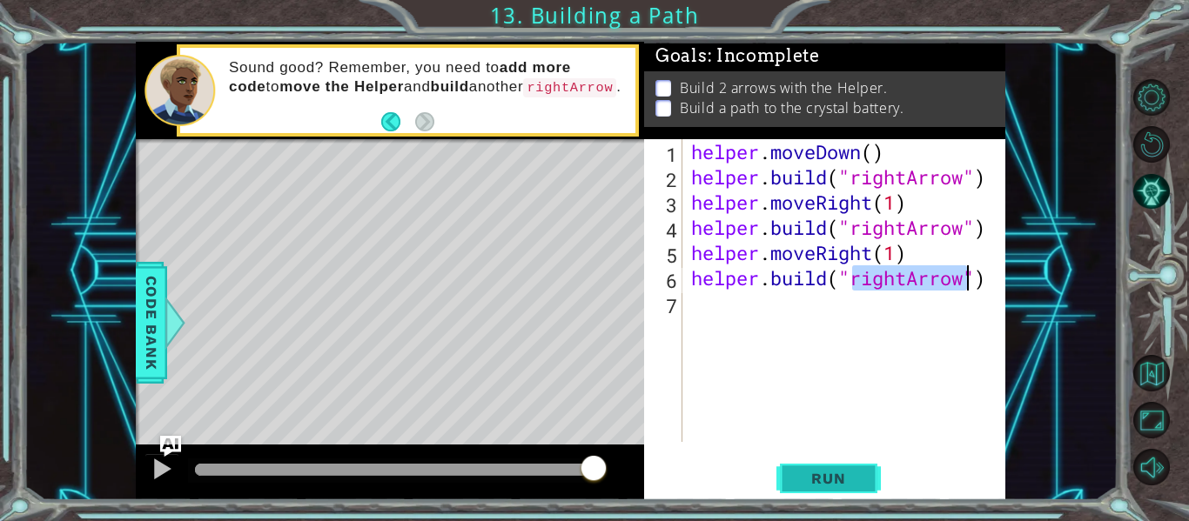
type textarea "[DOMAIN_NAME]("rightArrow")"
click at [822, 473] on span "Run" at bounding box center [828, 478] width 69 height 17
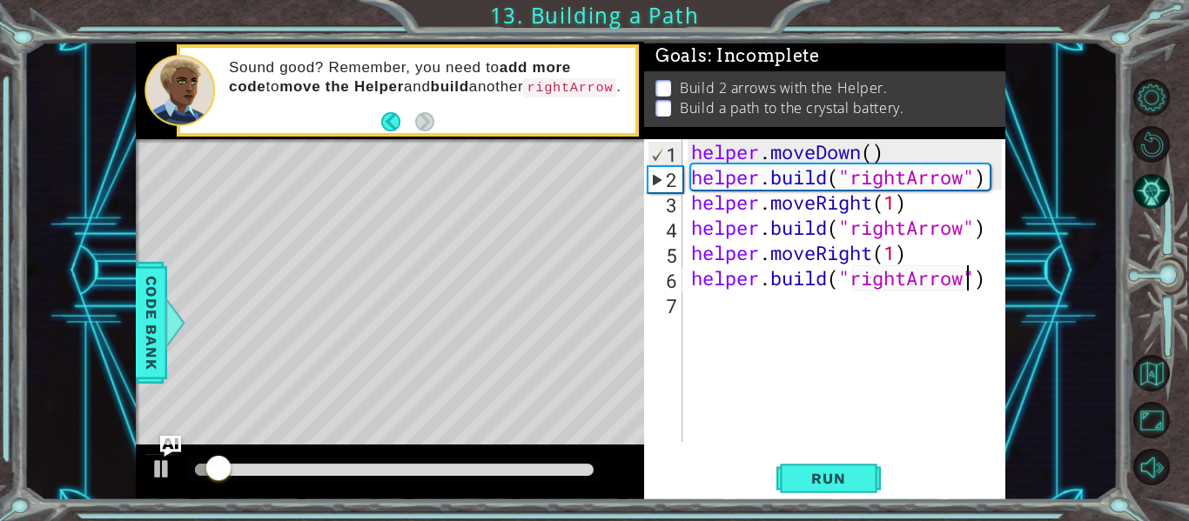
click at [580, 466] on div at bounding box center [394, 470] width 399 height 12
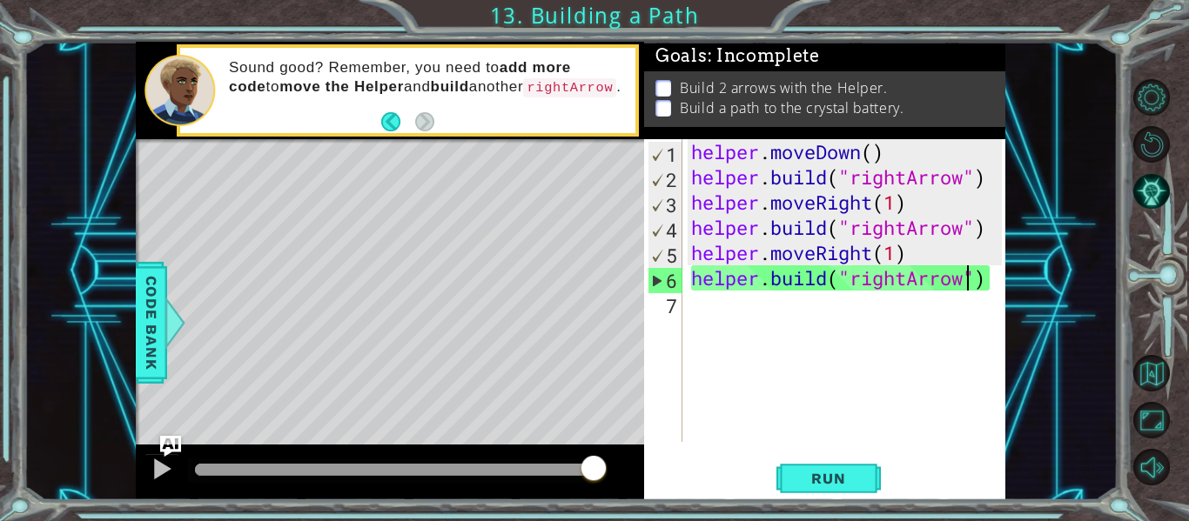
drag, startPoint x: 581, startPoint y: 465, endPoint x: 655, endPoint y: 470, distance: 73.3
click at [655, 470] on div "1 ההההההההההההההההההההההההההההההההההההההההההההההההההההההההההההההההההההההההההההה…" at bounding box center [571, 271] width 870 height 459
click at [831, 353] on div "helper . moveDown ( ) helper . build ( "rightArrow" ) helper . moveRight ( 1 ) …" at bounding box center [849, 315] width 323 height 353
click at [161, 316] on span "Code Bank" at bounding box center [152, 323] width 28 height 106
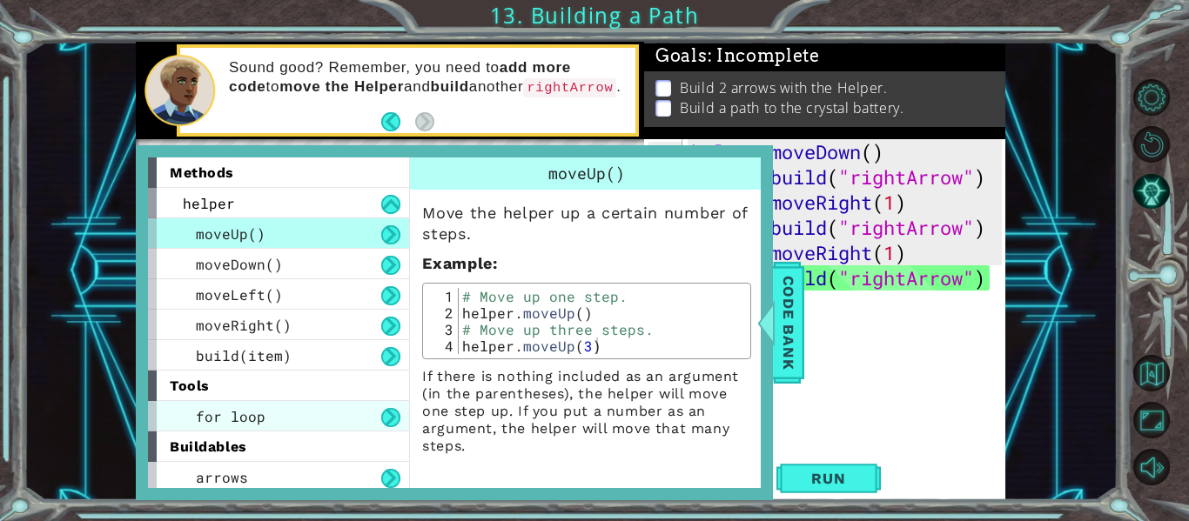
click at [251, 415] on span "for loop" at bounding box center [231, 416] width 70 height 18
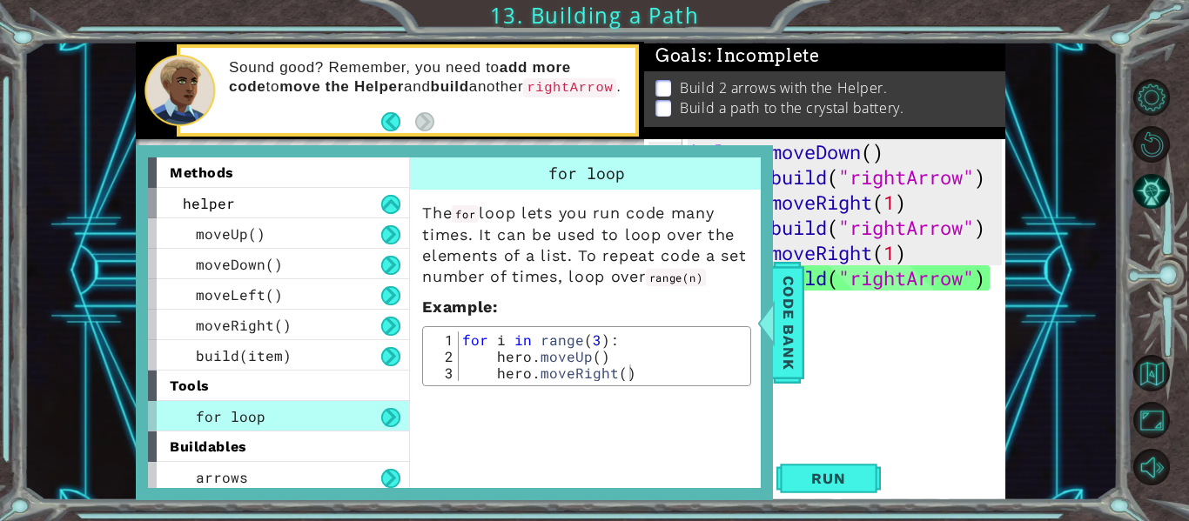
click at [256, 415] on span "for loop" at bounding box center [231, 416] width 70 height 18
click at [279, 200] on div "helper" at bounding box center [278, 203] width 261 height 30
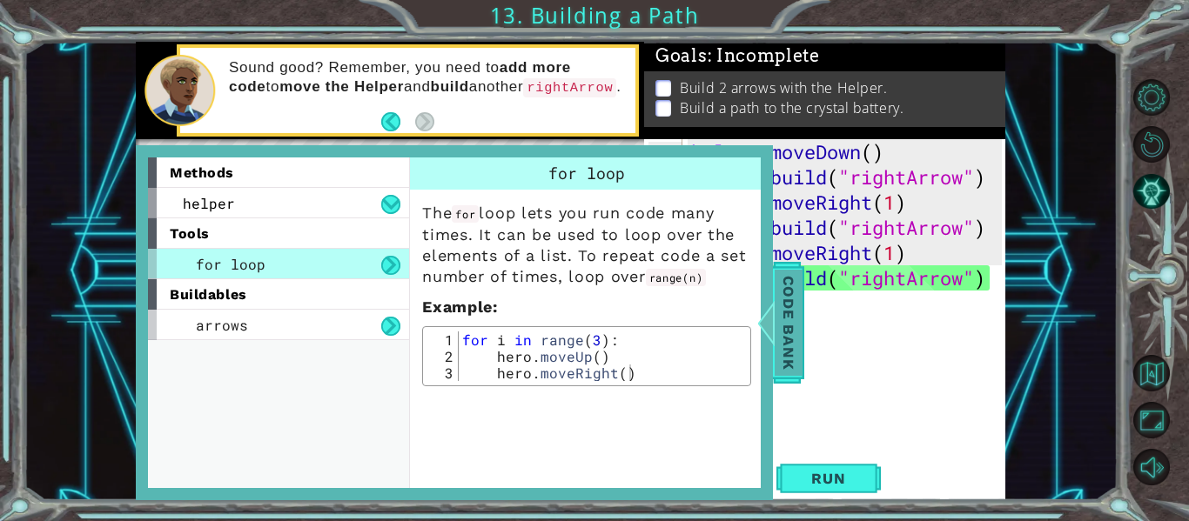
click at [770, 326] on div at bounding box center [766, 323] width 22 height 52
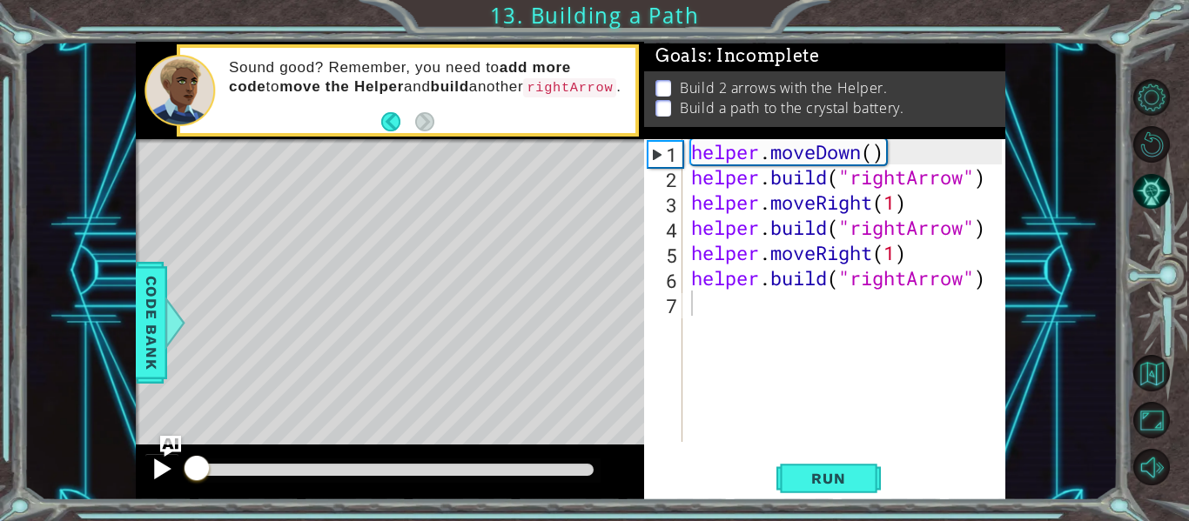
drag, startPoint x: 581, startPoint y: 467, endPoint x: 159, endPoint y: 479, distance: 421.4
click at [159, 479] on div at bounding box center [390, 473] width 508 height 56
click at [990, 278] on div "helper . moveDown ( ) helper . build ( "rightArrow" ) helper . moveRight ( 1 ) …" at bounding box center [849, 315] width 323 height 353
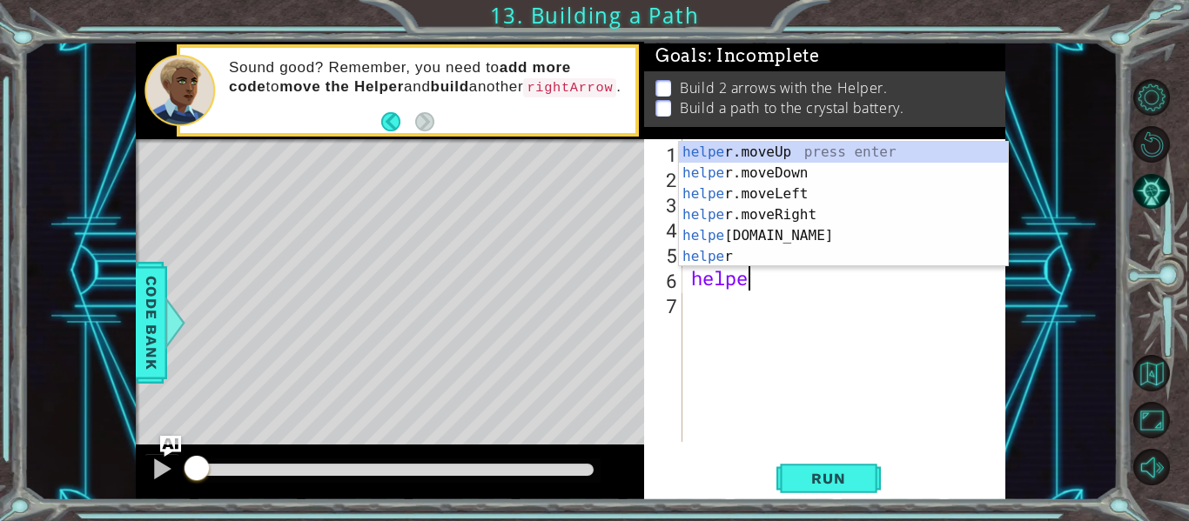
type textarea "h"
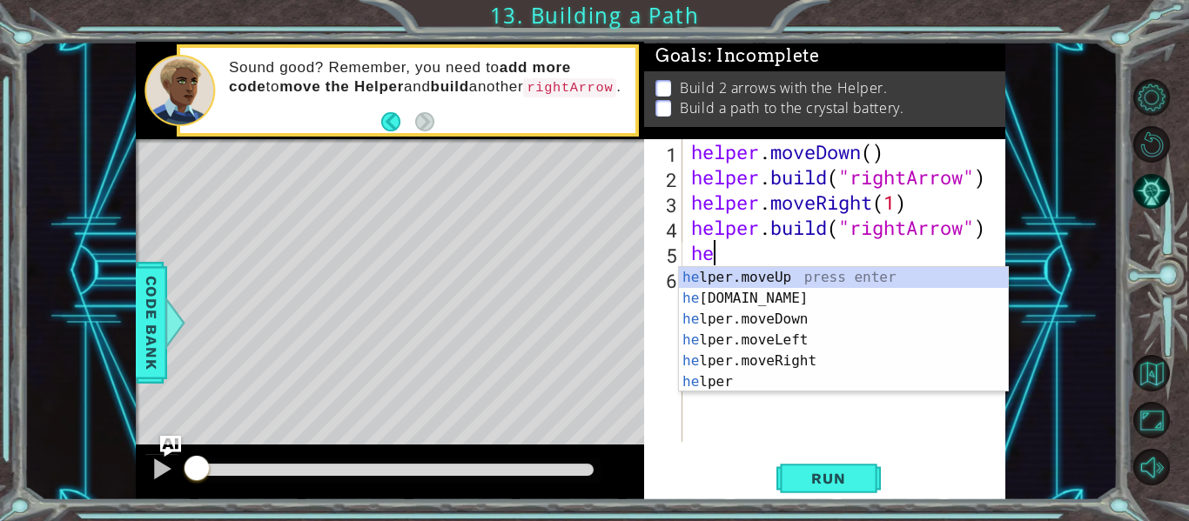
type textarea "h"
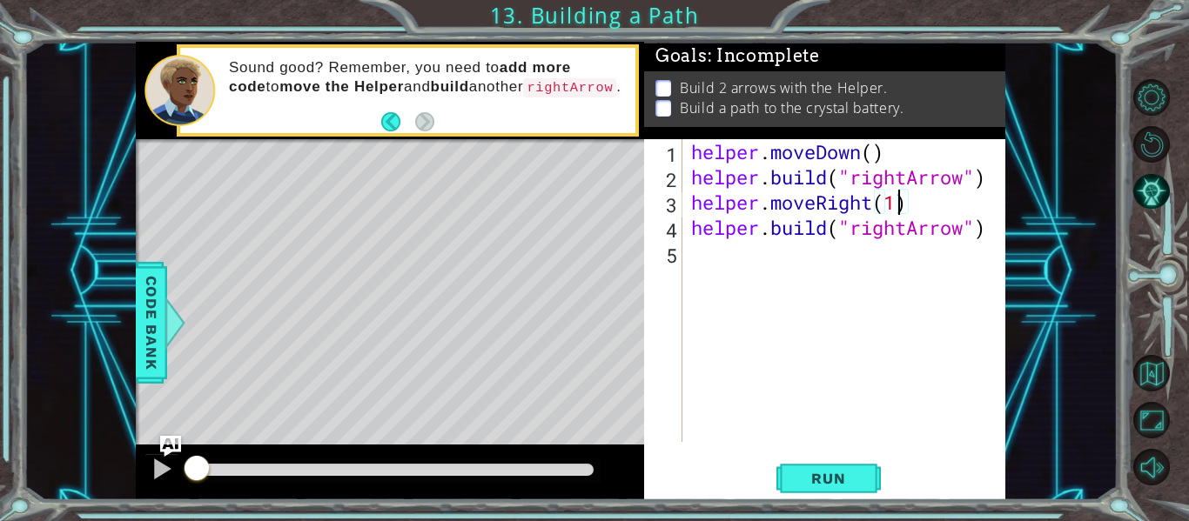
click at [898, 204] on div "helper . moveDown ( ) helper . build ( "rightArrow" ) helper . moveRight ( 1 ) …" at bounding box center [849, 315] width 323 height 353
type textarea "helper.moveRight(3)"
click at [833, 478] on span "Run" at bounding box center [828, 478] width 69 height 17
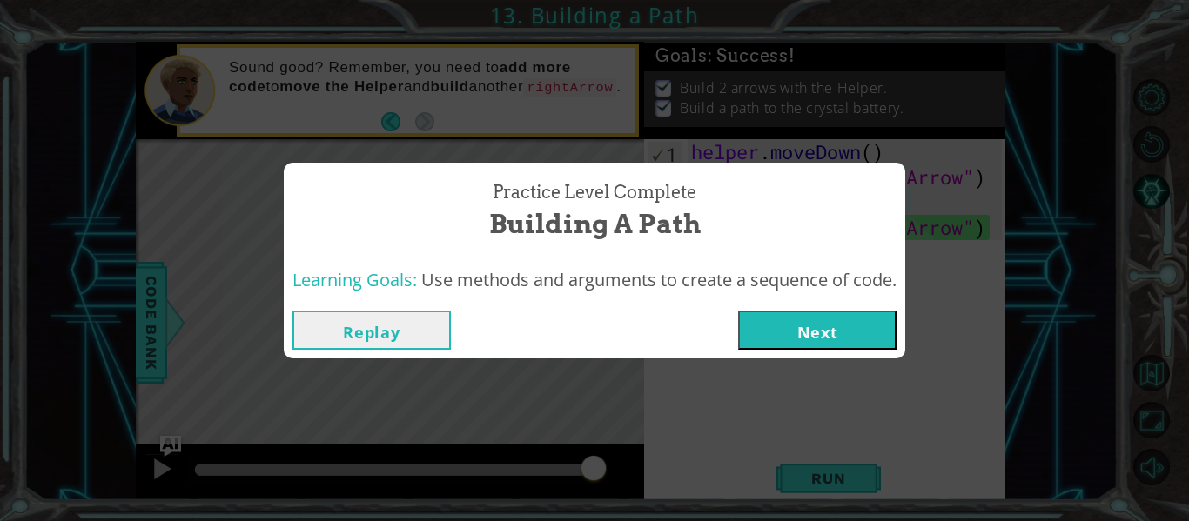
click at [816, 332] on button "Next" at bounding box center [817, 330] width 158 height 39
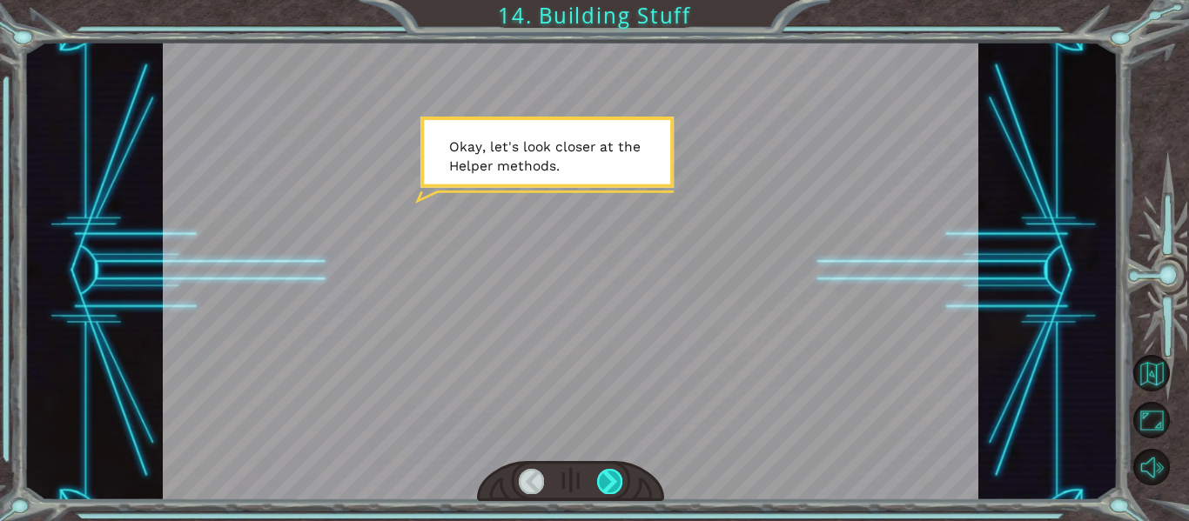
drag, startPoint x: 609, startPoint y: 480, endPoint x: 603, endPoint y: 487, distance: 9.3
click at [607, 482] on div at bounding box center [609, 481] width 25 height 24
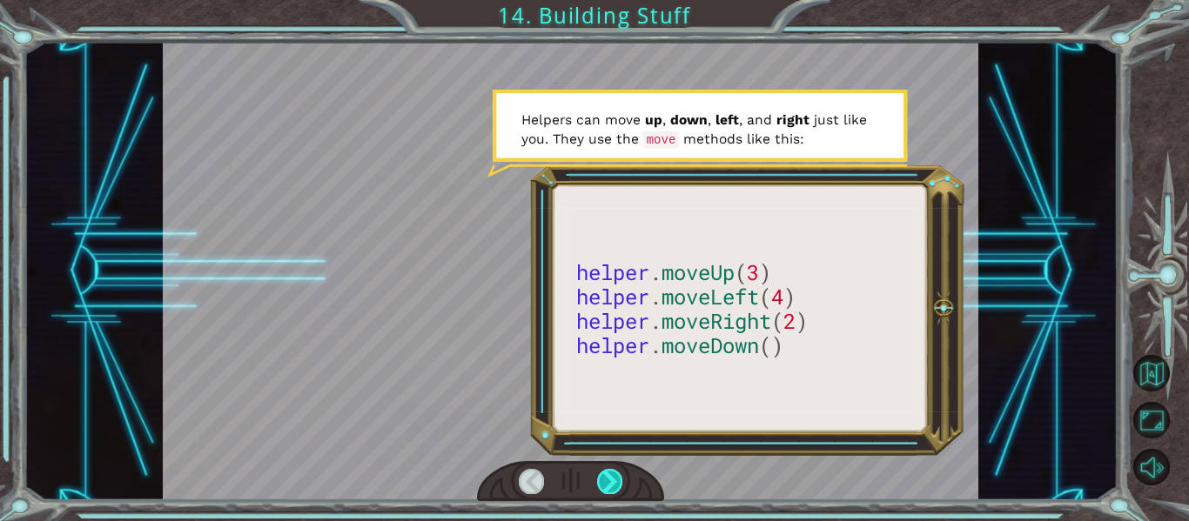
click at [601, 480] on div at bounding box center [609, 481] width 25 height 24
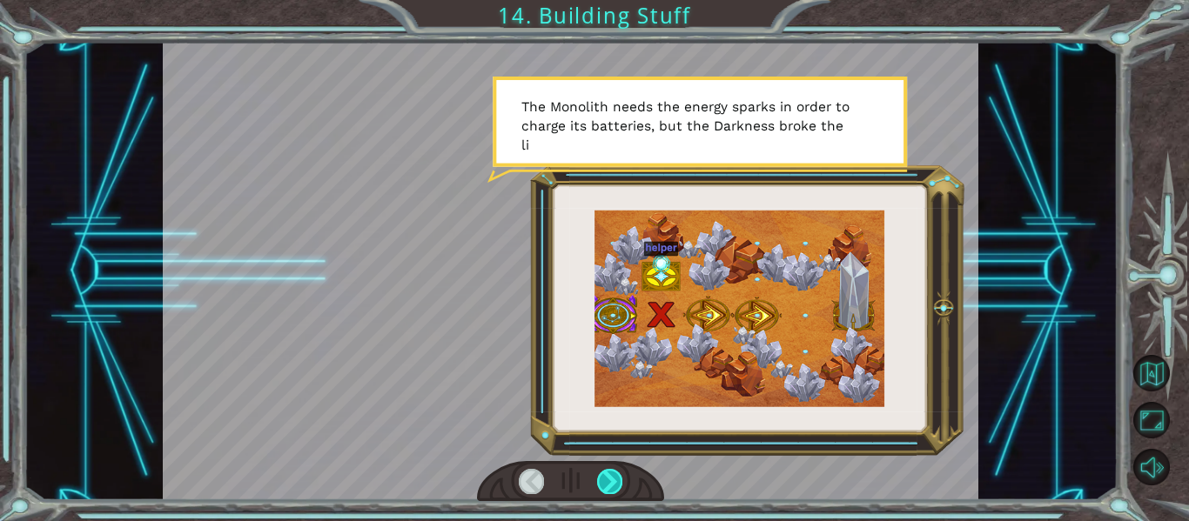
click at [608, 480] on div at bounding box center [609, 481] width 25 height 24
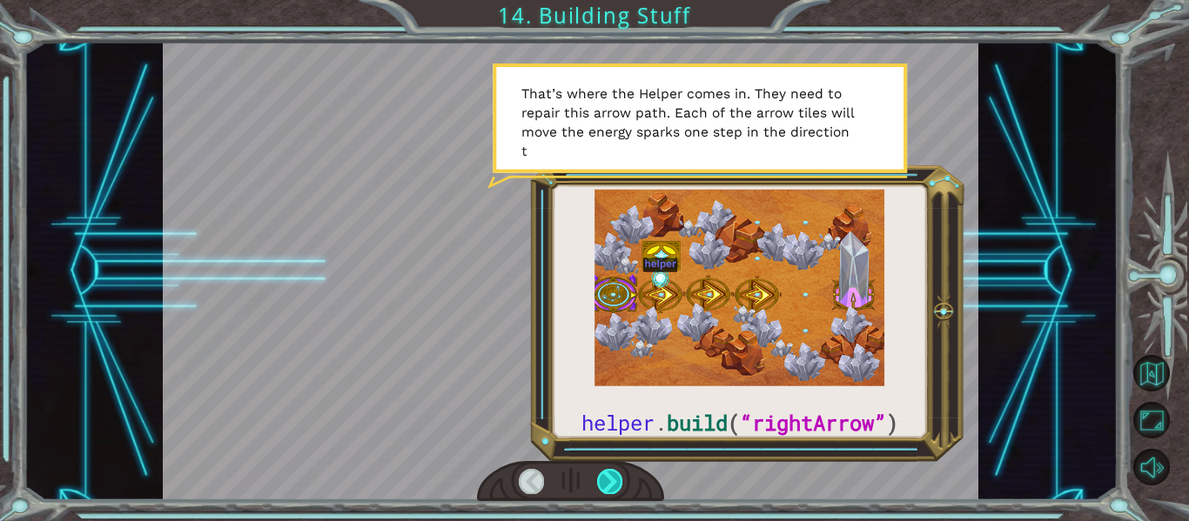
click at [612, 474] on div at bounding box center [609, 481] width 25 height 24
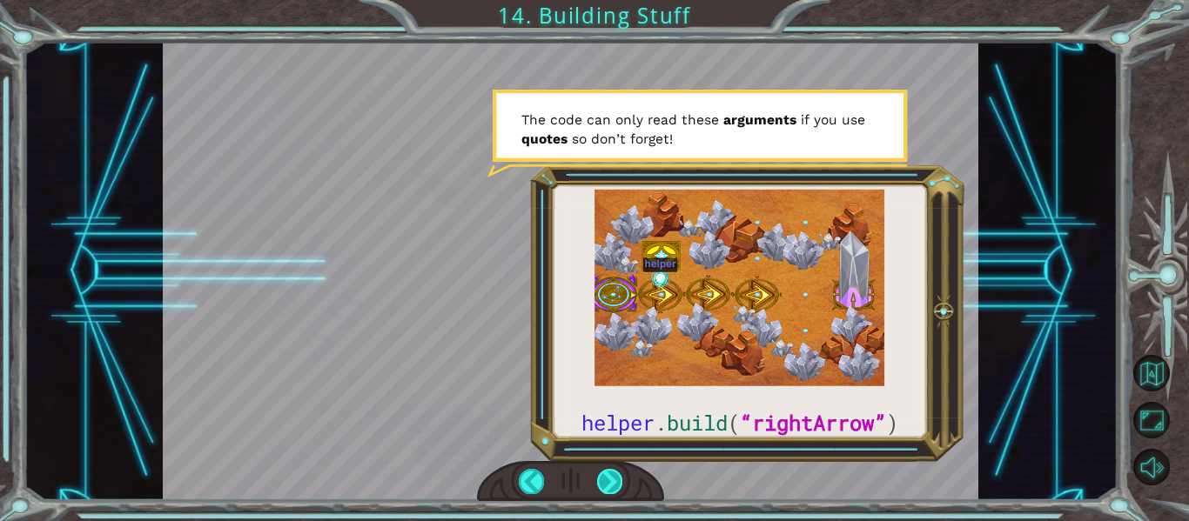
click at [610, 475] on div at bounding box center [609, 481] width 25 height 24
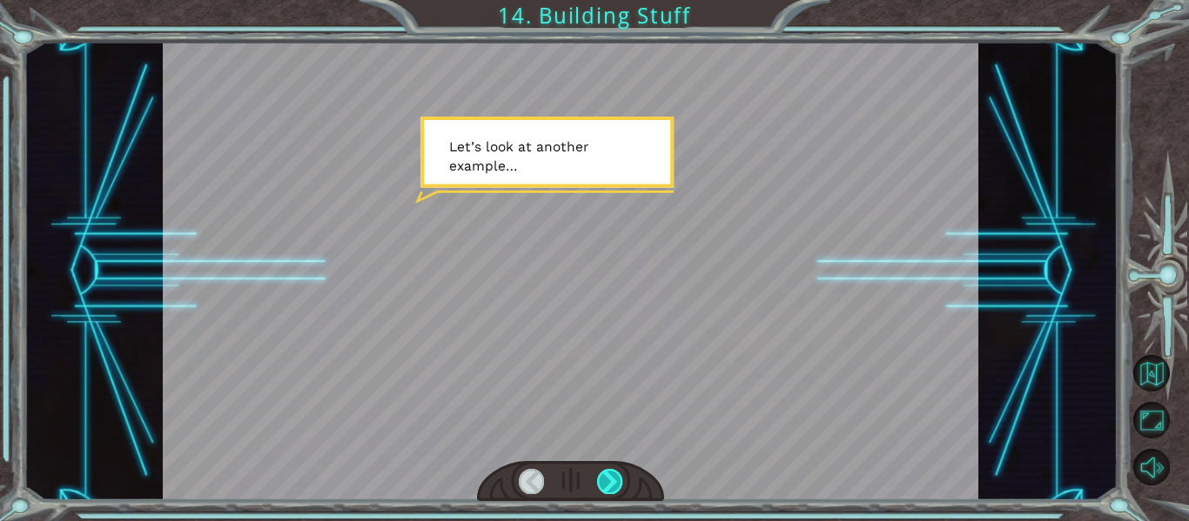
click at [610, 475] on div at bounding box center [609, 481] width 25 height 24
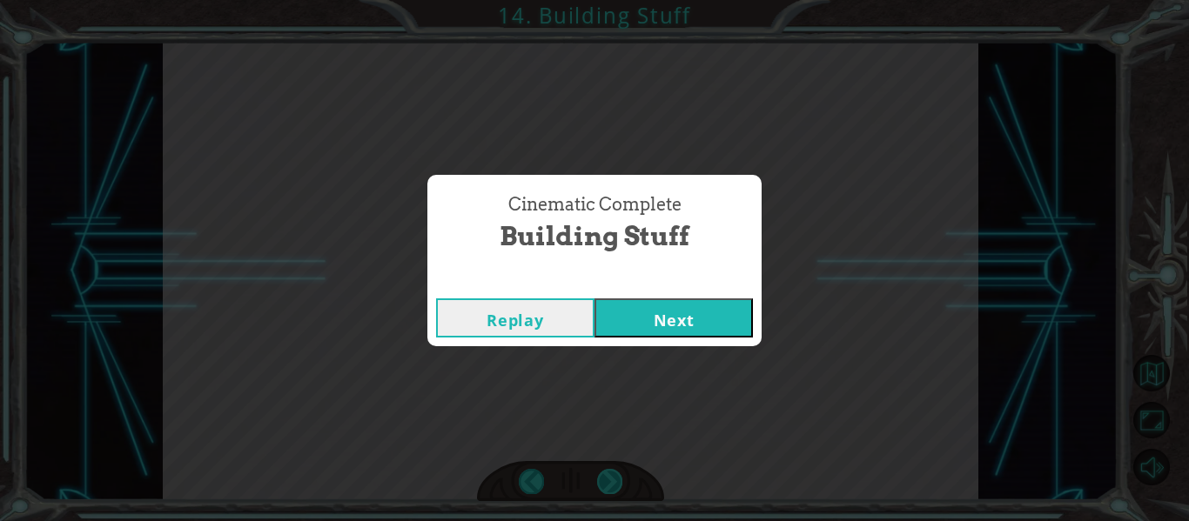
click at [609, 0] on div "helper . build ( “rightArrow” ) O k a y , l e t ' s l o o k c l o s e r a t t h…" at bounding box center [594, 0] width 1189 height 0
click at [673, 326] on button "Next" at bounding box center [673, 318] width 158 height 39
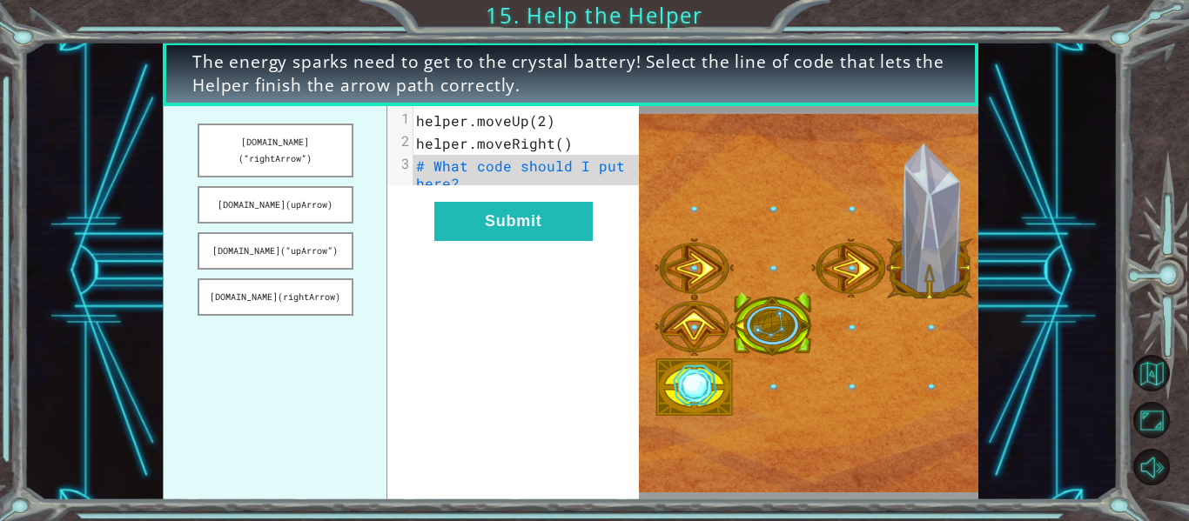
click at [575, 187] on pre "# What code should I put here?" at bounding box center [532, 175] width 238 height 40
click at [290, 186] on button "[DOMAIN_NAME](upArrow)" at bounding box center [276, 204] width 156 height 37
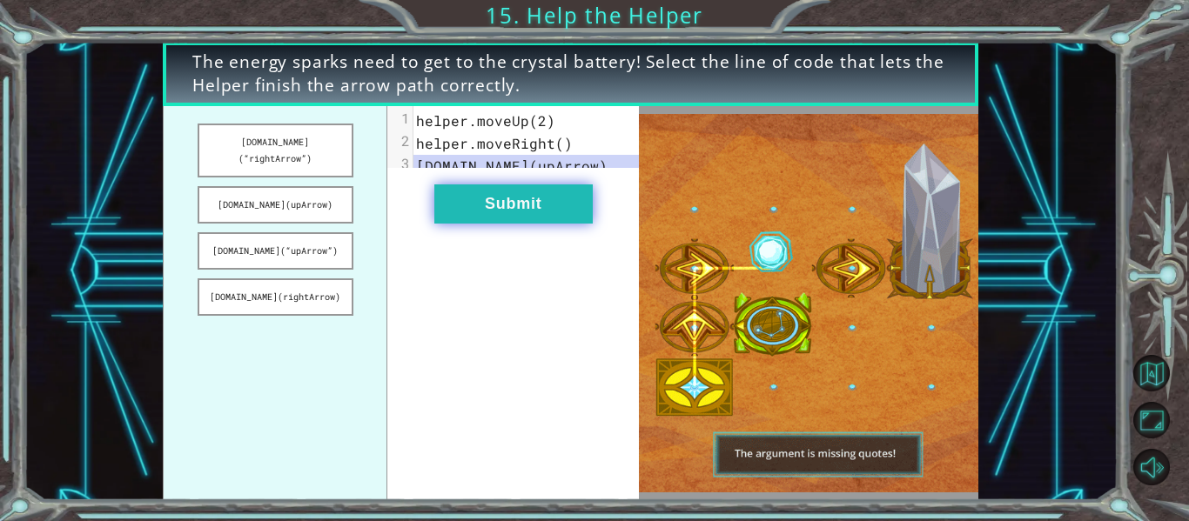
click at [517, 210] on button "Submit" at bounding box center [513, 204] width 158 height 39
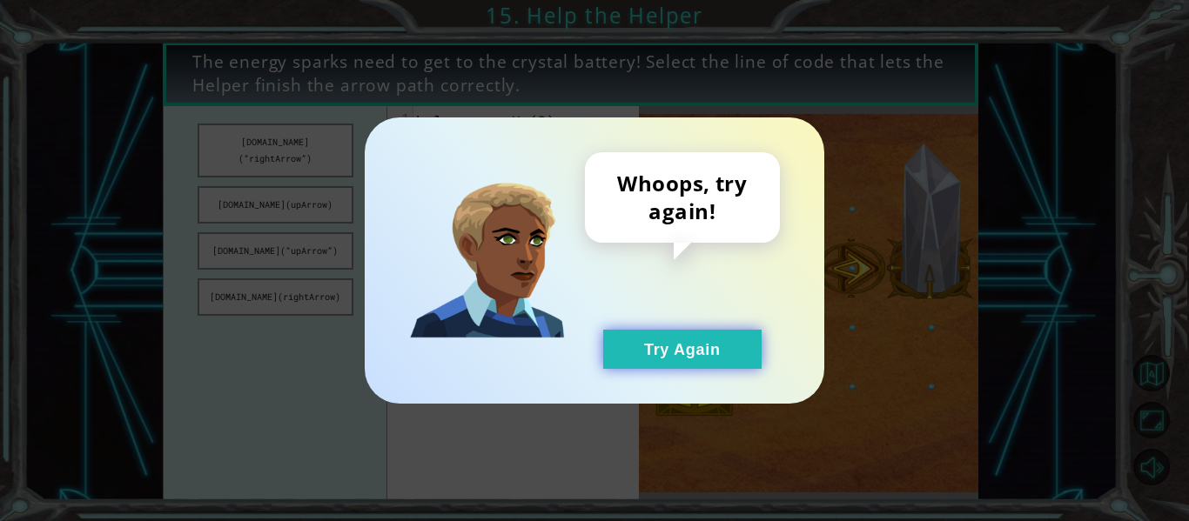
click at [685, 341] on button "Try Again" at bounding box center [682, 349] width 158 height 39
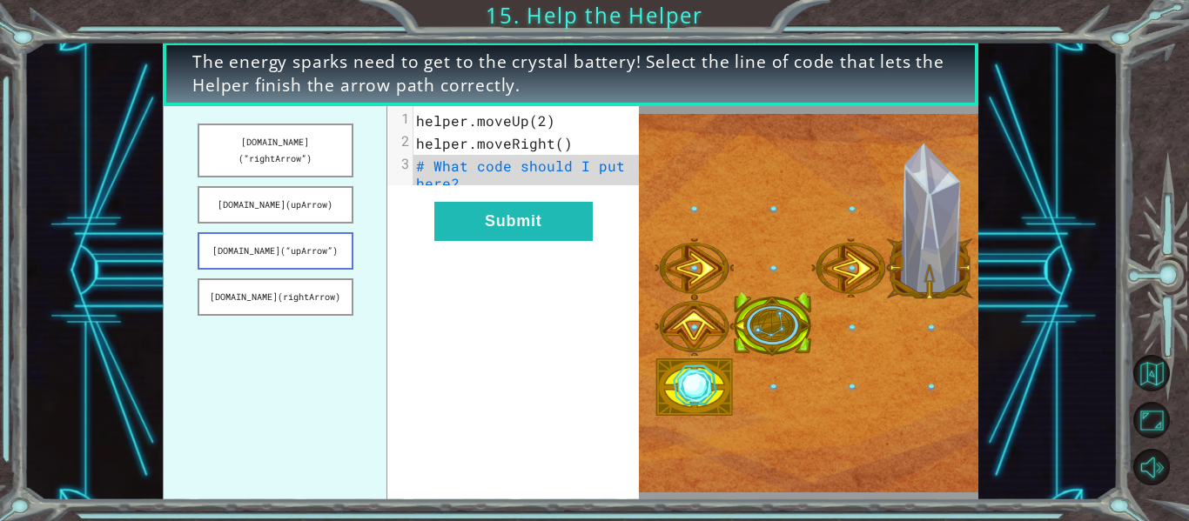
click at [315, 240] on button "[DOMAIN_NAME](“upArrow”)" at bounding box center [276, 250] width 156 height 37
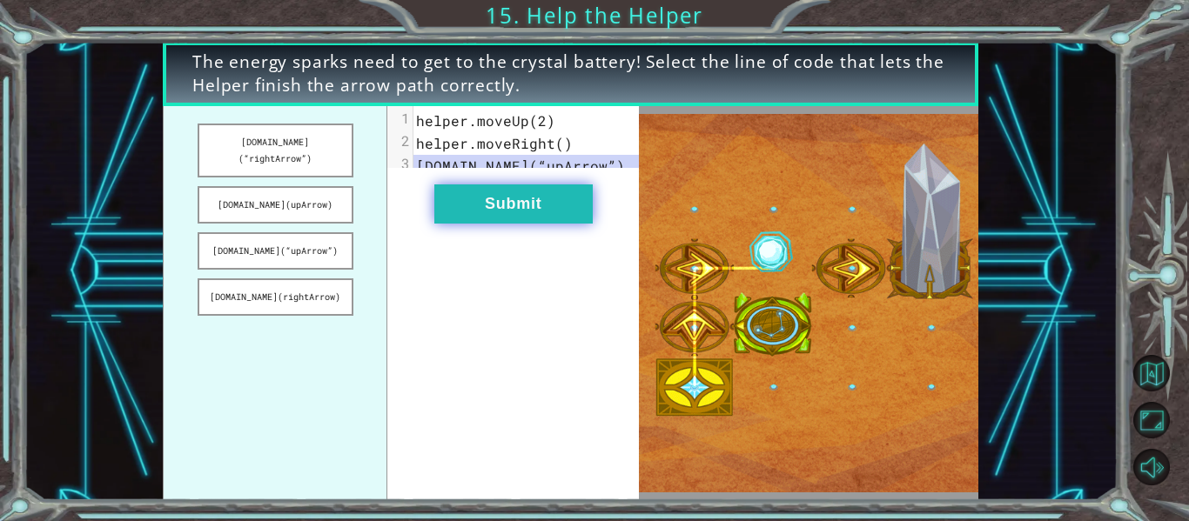
click at [494, 220] on button "Submit" at bounding box center [513, 204] width 158 height 39
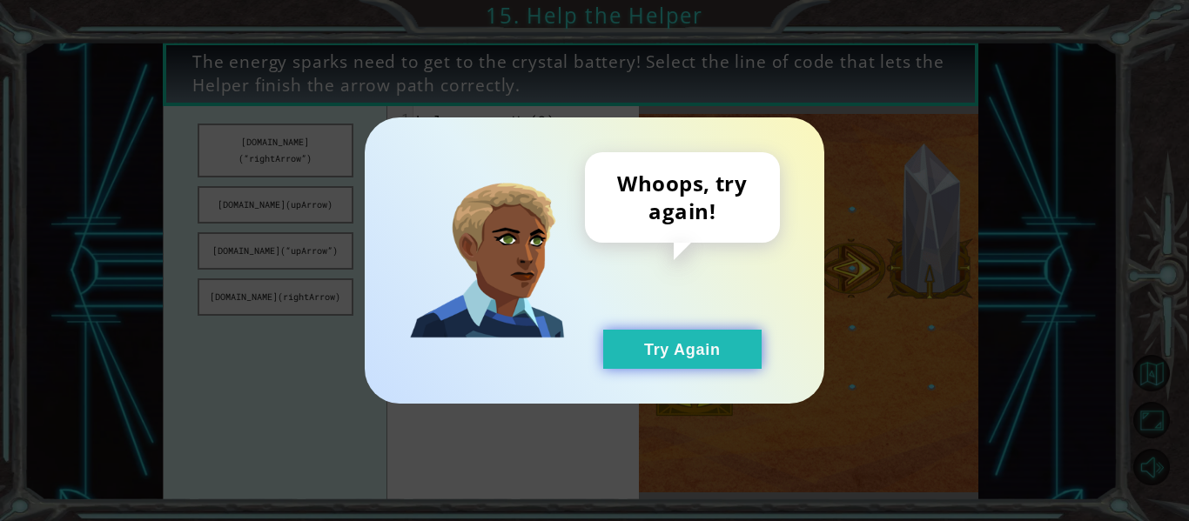
click at [658, 338] on button "Try Again" at bounding box center [682, 349] width 158 height 39
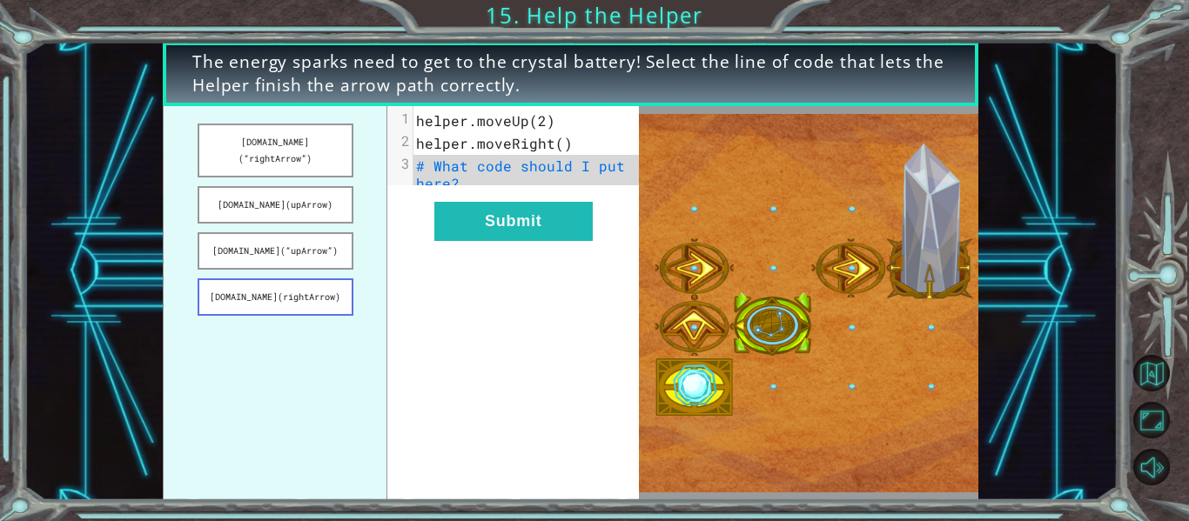
drag, startPoint x: 307, startPoint y: 278, endPoint x: 426, endPoint y: 252, distance: 122.1
click at [308, 279] on button "[DOMAIN_NAME](rightArrow)" at bounding box center [276, 297] width 156 height 37
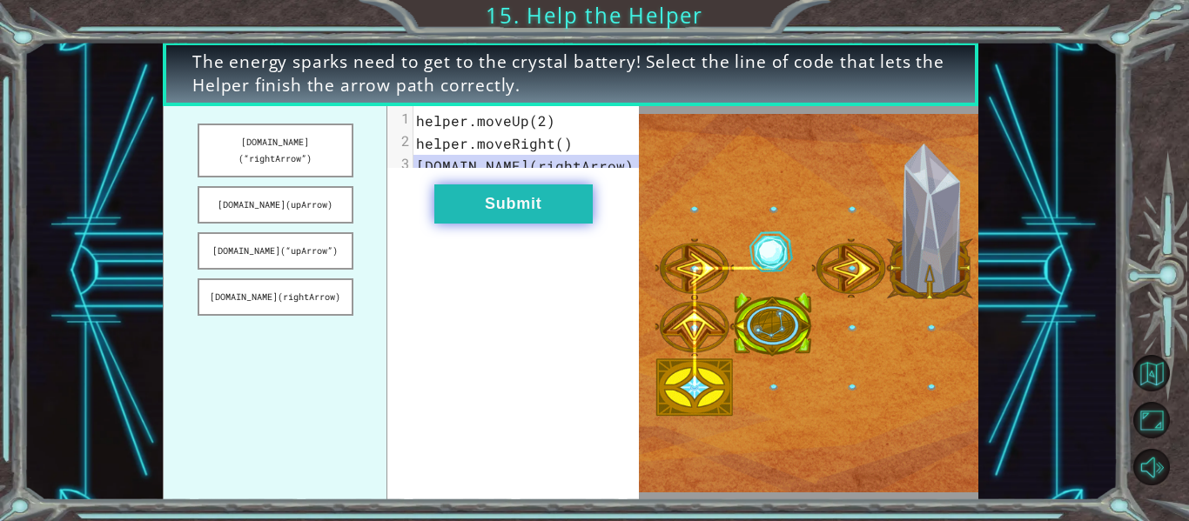
click at [534, 219] on button "Submit" at bounding box center [513, 204] width 158 height 39
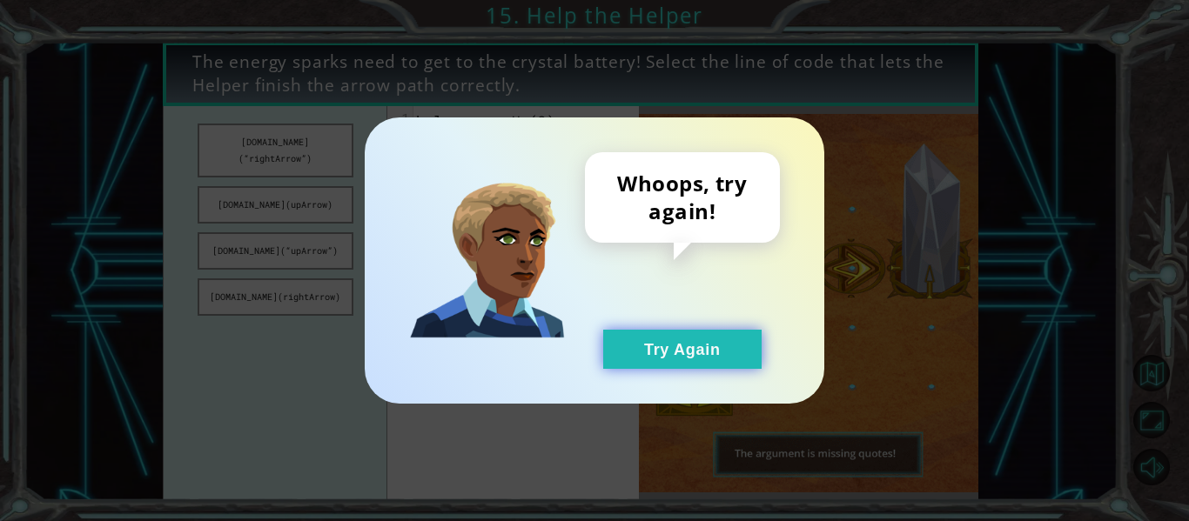
click at [655, 344] on button "Try Again" at bounding box center [682, 349] width 158 height 39
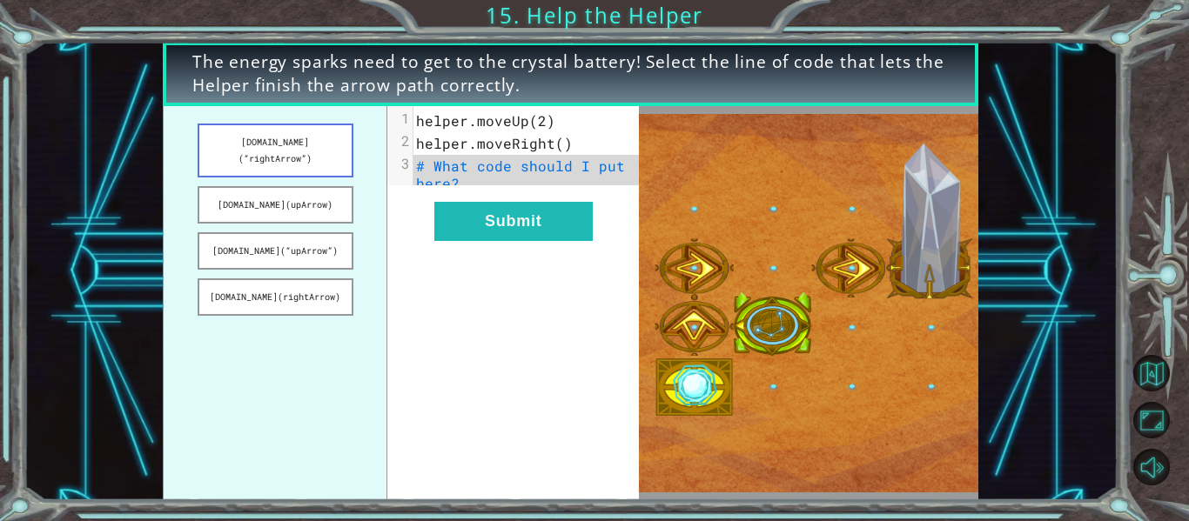
click at [272, 139] on button "[DOMAIN_NAME](“rightArrow”)" at bounding box center [276, 151] width 156 height 54
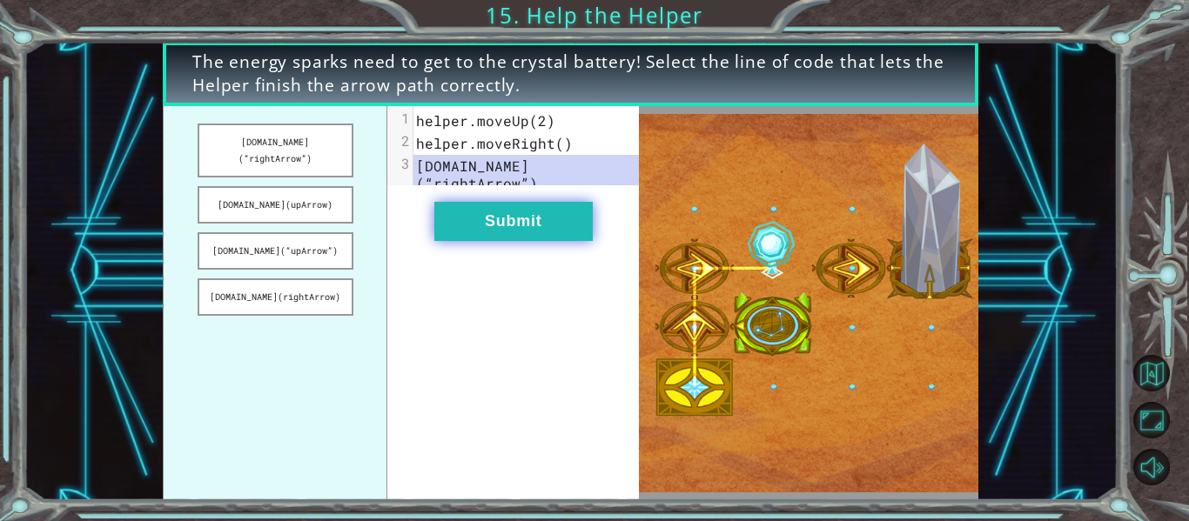
drag, startPoint x: 481, startPoint y: 205, endPoint x: 472, endPoint y: 206, distance: 9.7
click at [480, 206] on button "Submit" at bounding box center [513, 221] width 158 height 39
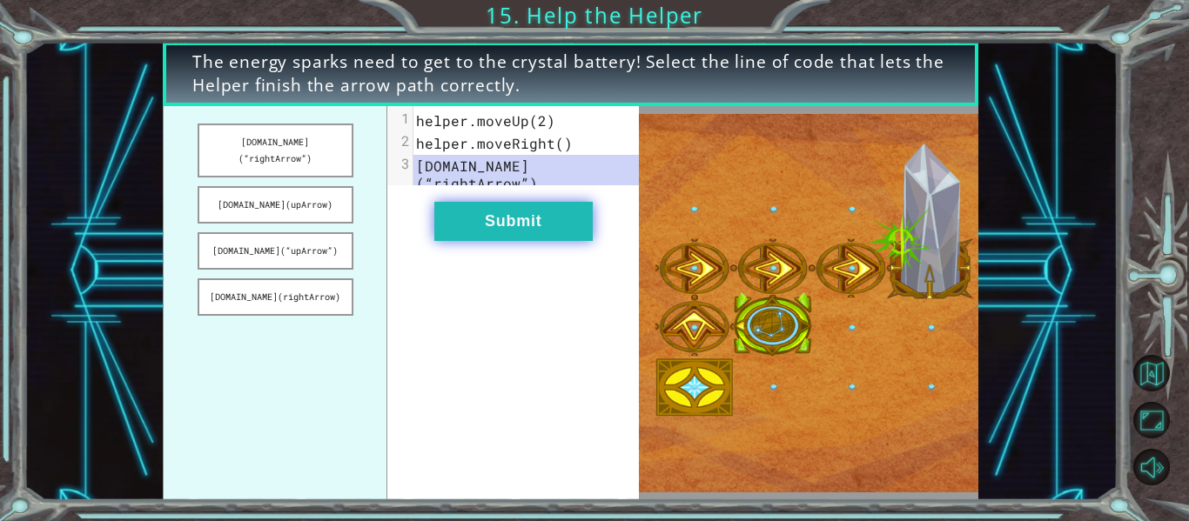
click at [499, 0] on div "The energy sparks need to get to the crystal battery! Select the line of code t…" at bounding box center [594, 0] width 1189 height 0
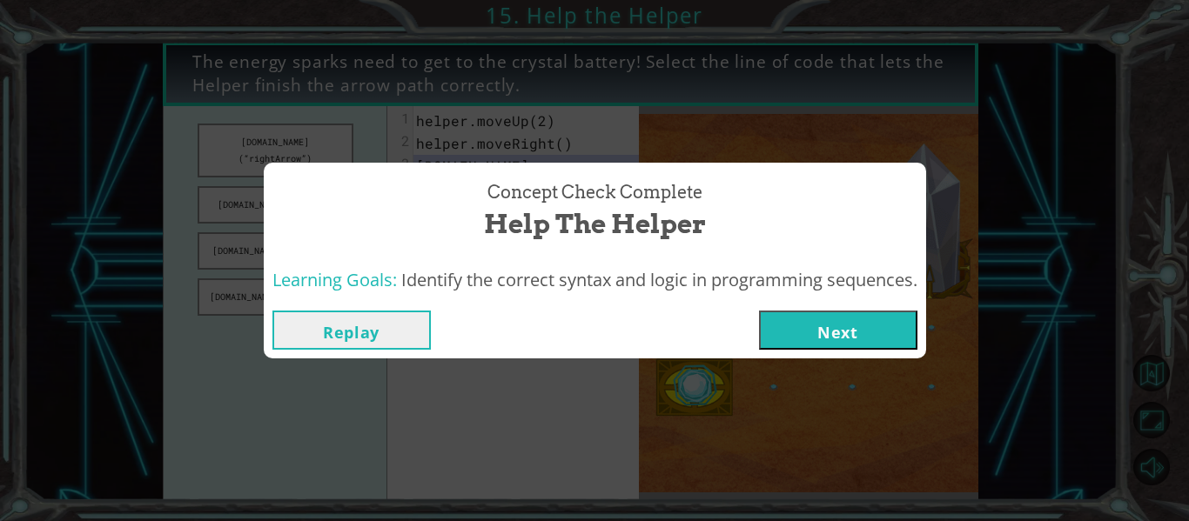
click at [815, 330] on button "Next" at bounding box center [838, 330] width 158 height 39
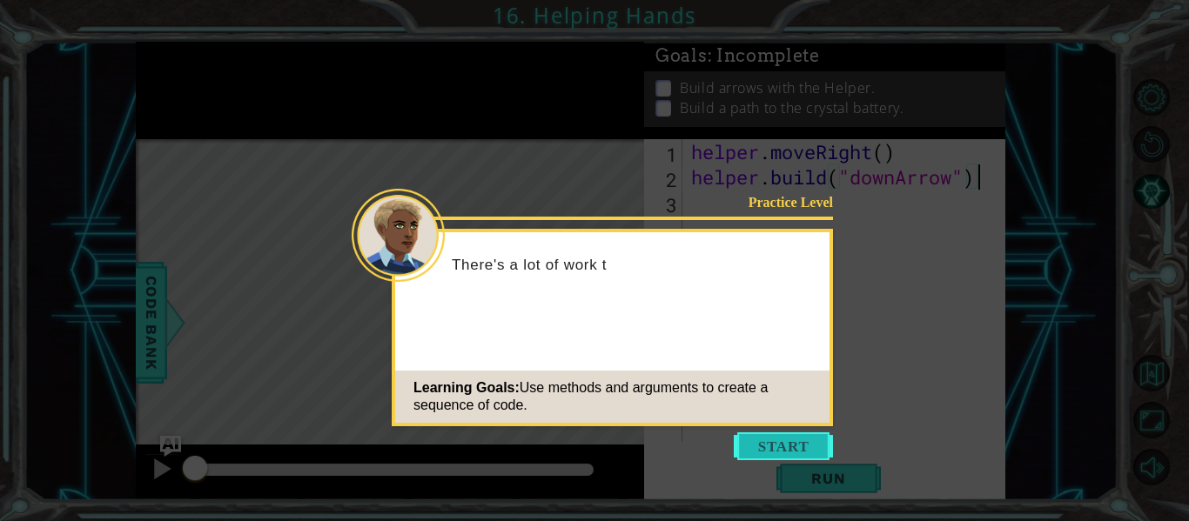
click at [804, 439] on button "Start" at bounding box center [783, 447] width 99 height 28
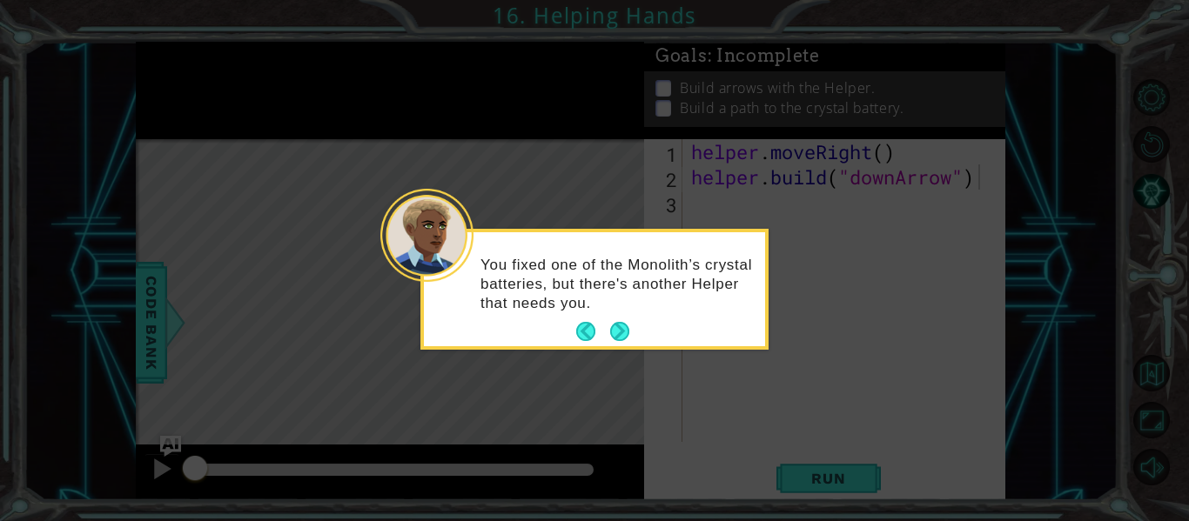
click at [621, 332] on button "Next" at bounding box center [619, 331] width 19 height 19
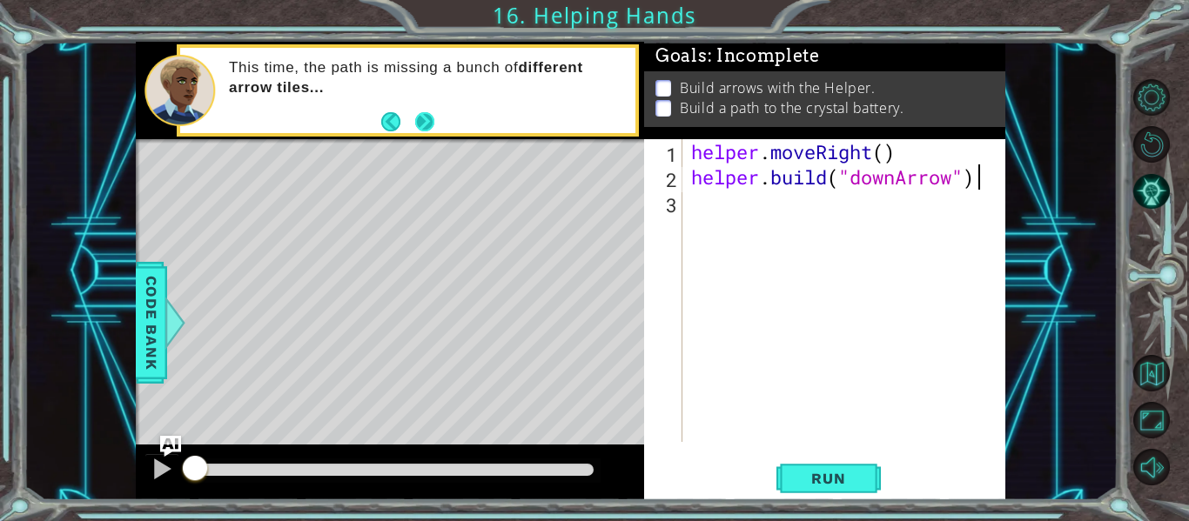
click at [429, 122] on button "Next" at bounding box center [424, 120] width 19 height 19
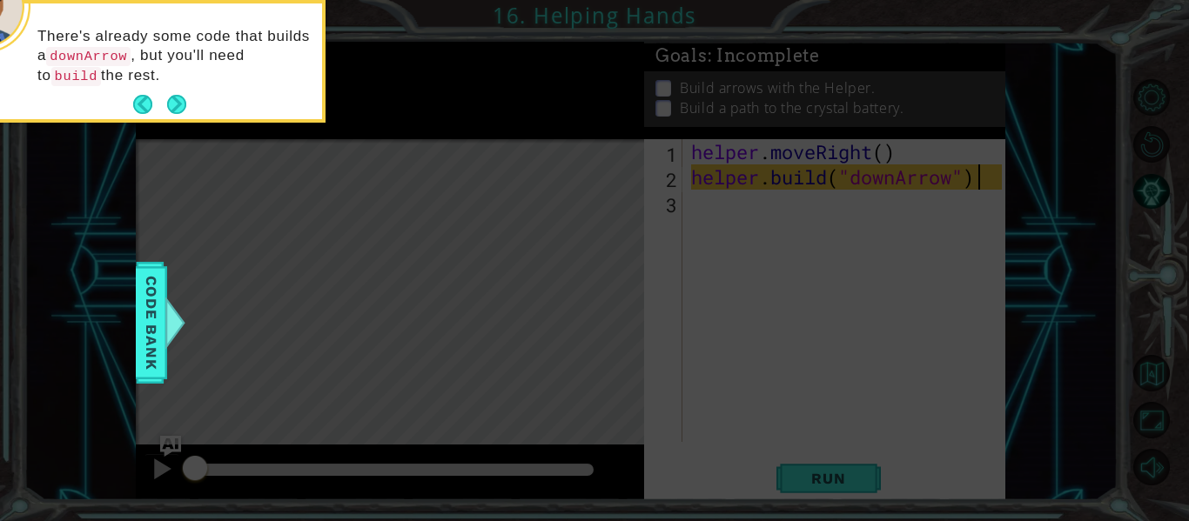
click at [177, 95] on button "Next" at bounding box center [176, 104] width 19 height 19
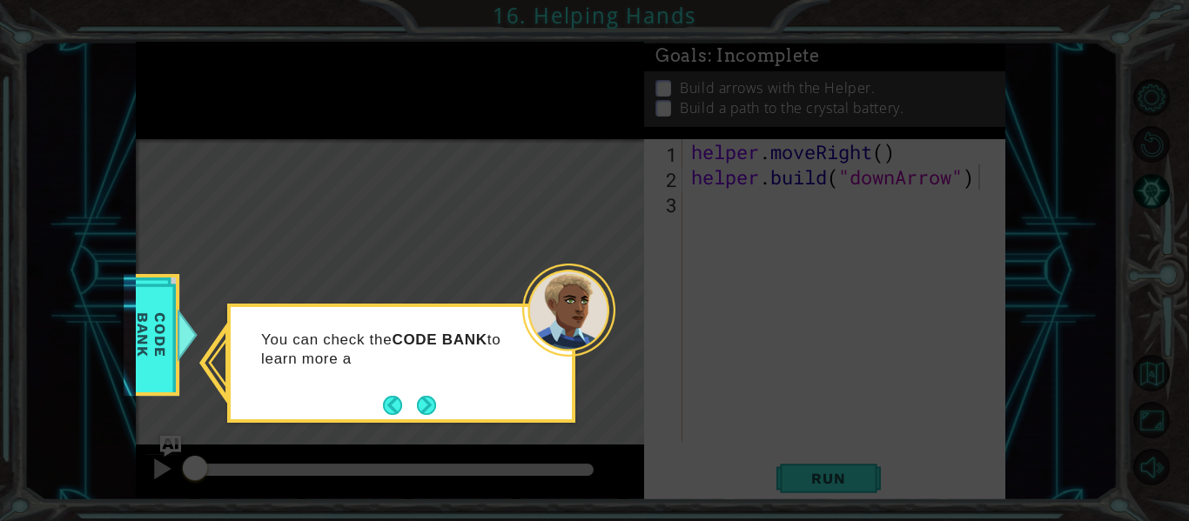
click at [433, 406] on button "Next" at bounding box center [426, 405] width 19 height 19
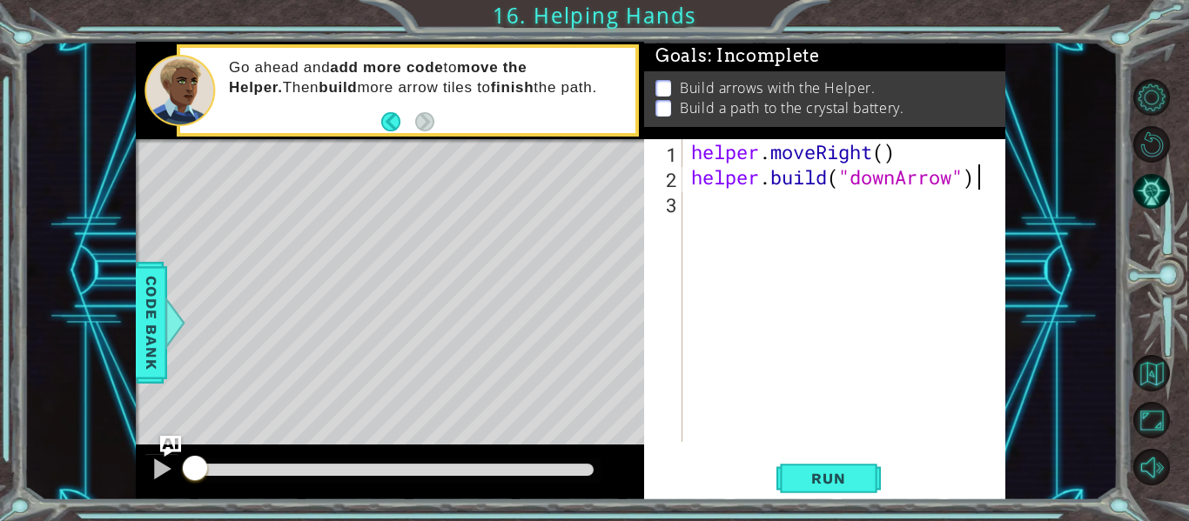
click at [716, 217] on div "helper . moveRight ( ) helper . build ( "downArrow" )" at bounding box center [849, 315] width 323 height 353
click at [818, 485] on button "Run" at bounding box center [828, 479] width 104 height 36
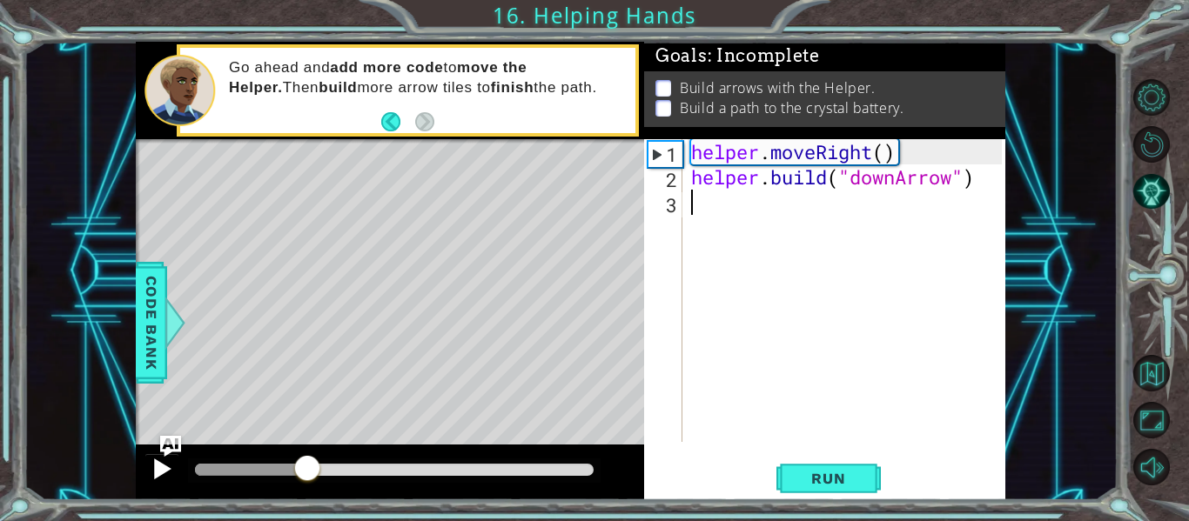
drag, startPoint x: 315, startPoint y: 468, endPoint x: 158, endPoint y: 467, distance: 157.5
click at [158, 467] on div at bounding box center [390, 473] width 508 height 56
click at [152, 472] on div at bounding box center [162, 469] width 23 height 23
drag, startPoint x: 197, startPoint y: 461, endPoint x: 168, endPoint y: 462, distance: 28.7
click at [168, 462] on div at bounding box center [390, 473] width 508 height 56
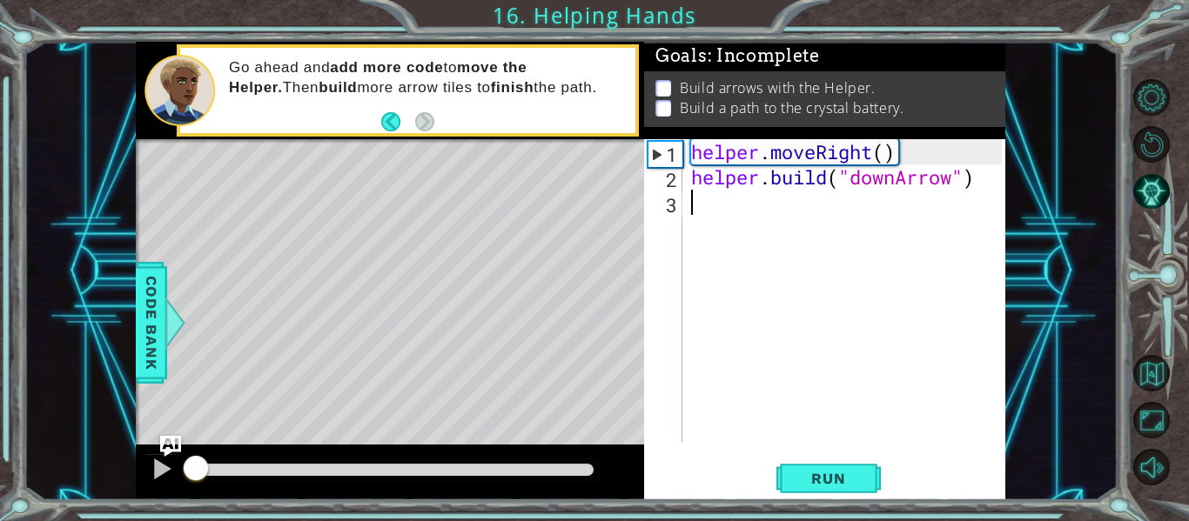
click at [723, 208] on div "helper . moveRight ( ) helper . build ( "downArrow" )" at bounding box center [849, 315] width 323 height 353
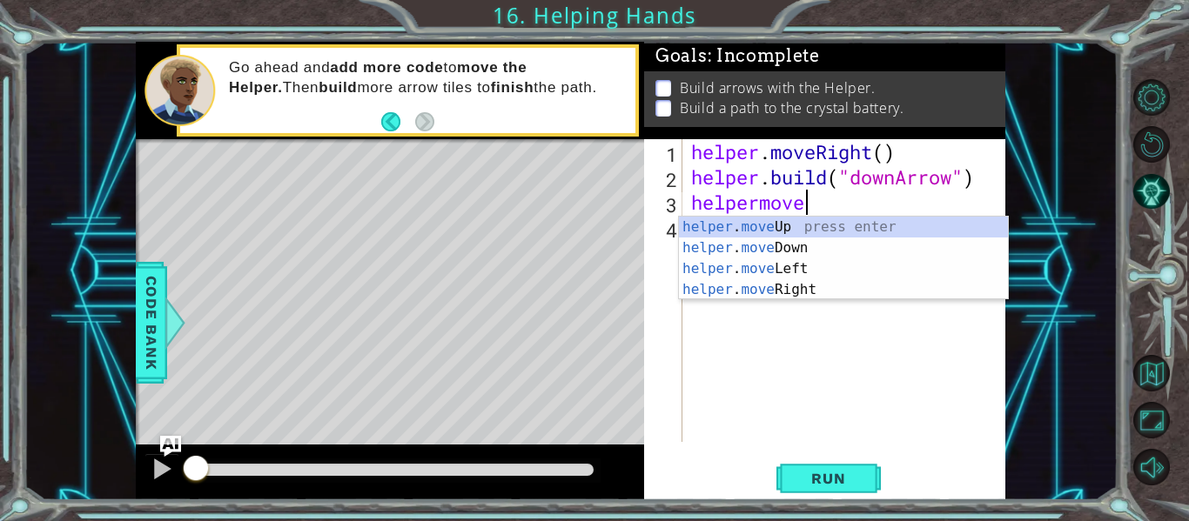
scroll to position [0, 4]
click at [794, 247] on div "helper . move Up press enter helper . move Down press enter helper . move Left …" at bounding box center [843, 279] width 329 height 125
type textarea "helper.moveDown(1)"
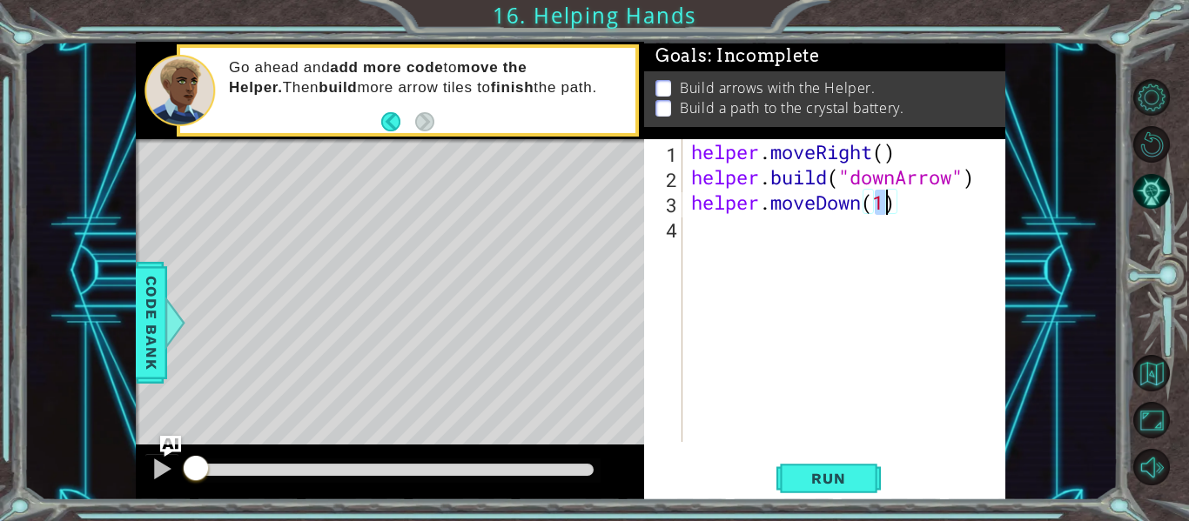
click at [719, 232] on div "helper . moveRight ( ) helper . build ( "downArrow" ) helper . moveDown ( 1 )" at bounding box center [849, 315] width 323 height 353
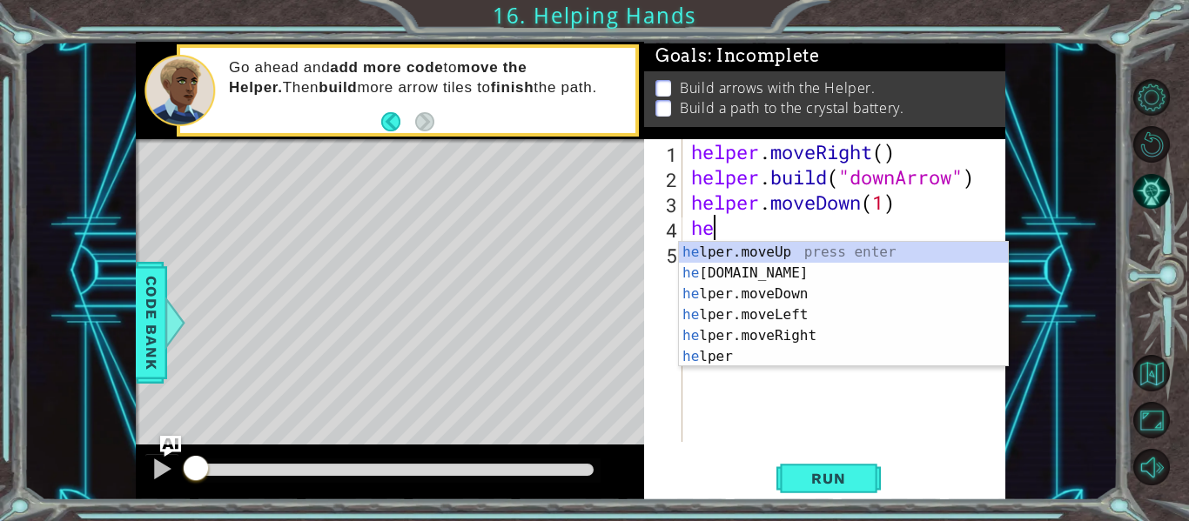
type textarea "hep"
click at [729, 352] on div "he l p er.moveUp press enter he l p [DOMAIN_NAME] press enter he l p er.moveDow…" at bounding box center [843, 325] width 329 height 167
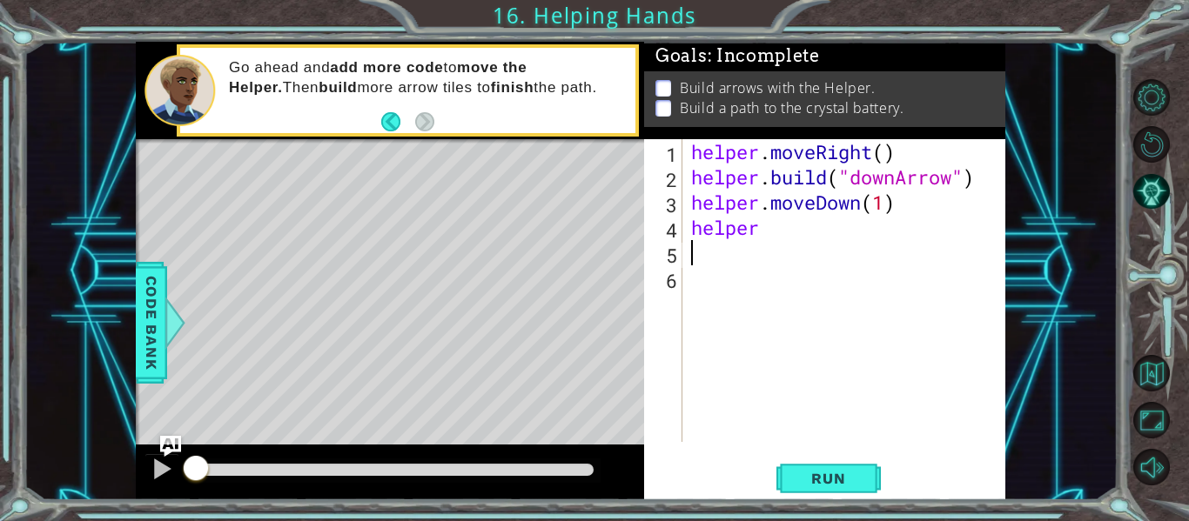
scroll to position [0, 0]
click at [776, 235] on div "helper . moveRight ( ) helper . build ( "downArrow" ) helper . moveDown ( 1 ) h…" at bounding box center [849, 315] width 323 height 353
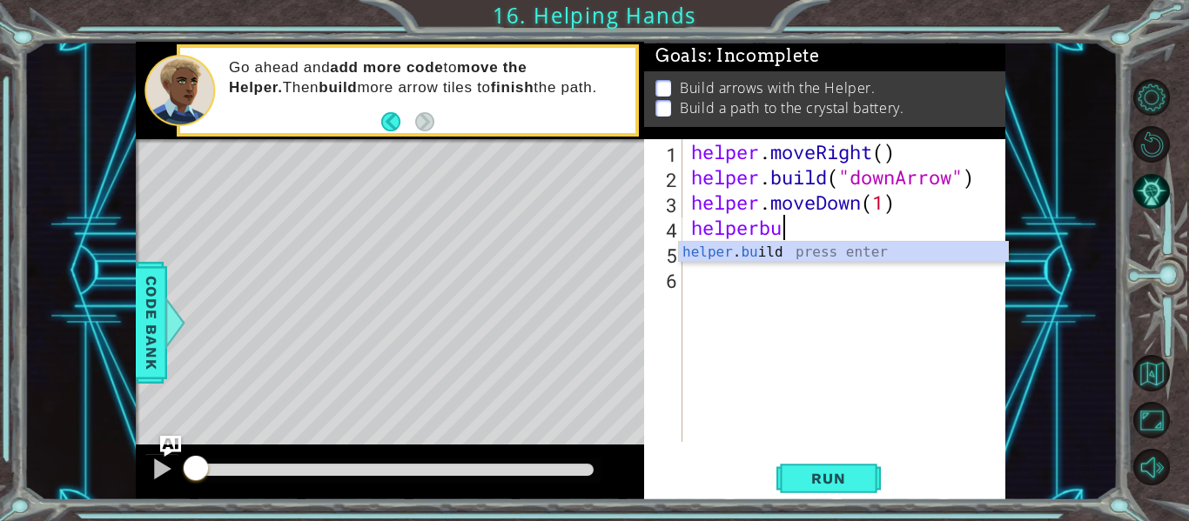
scroll to position [0, 3]
drag, startPoint x: 761, startPoint y: 210, endPoint x: 755, endPoint y: 225, distance: 15.7
click at [757, 220] on div "helper . moveRight ( ) helper . build ( "downArrow" ) helper . moveDown ( 1 ) h…" at bounding box center [849, 315] width 323 height 353
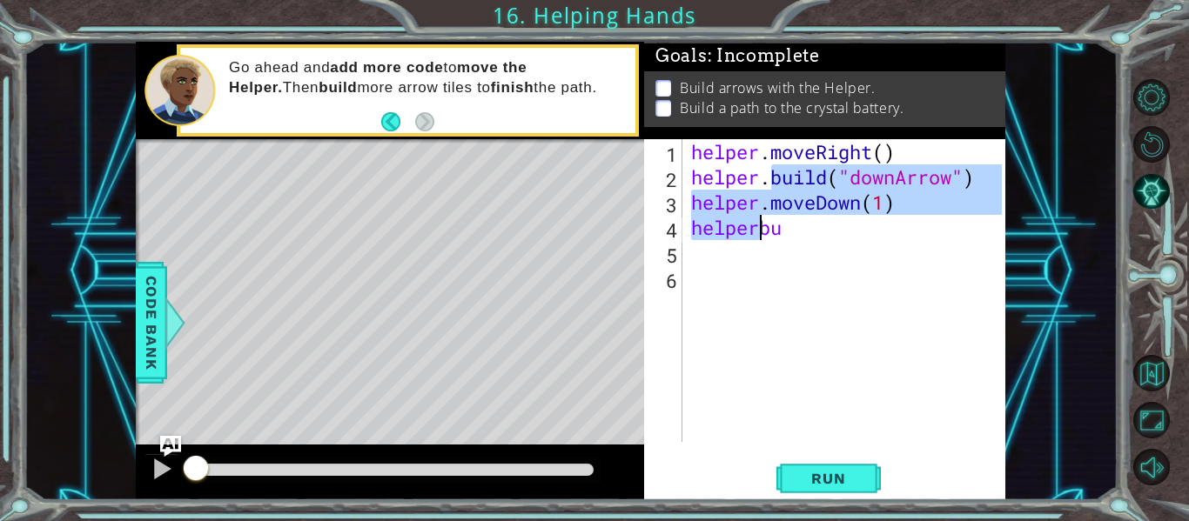
click at [780, 232] on div "helper . moveRight ( ) helper . build ( "downArrow" ) helper . moveDown ( 1 ) h…" at bounding box center [849, 315] width 323 height 353
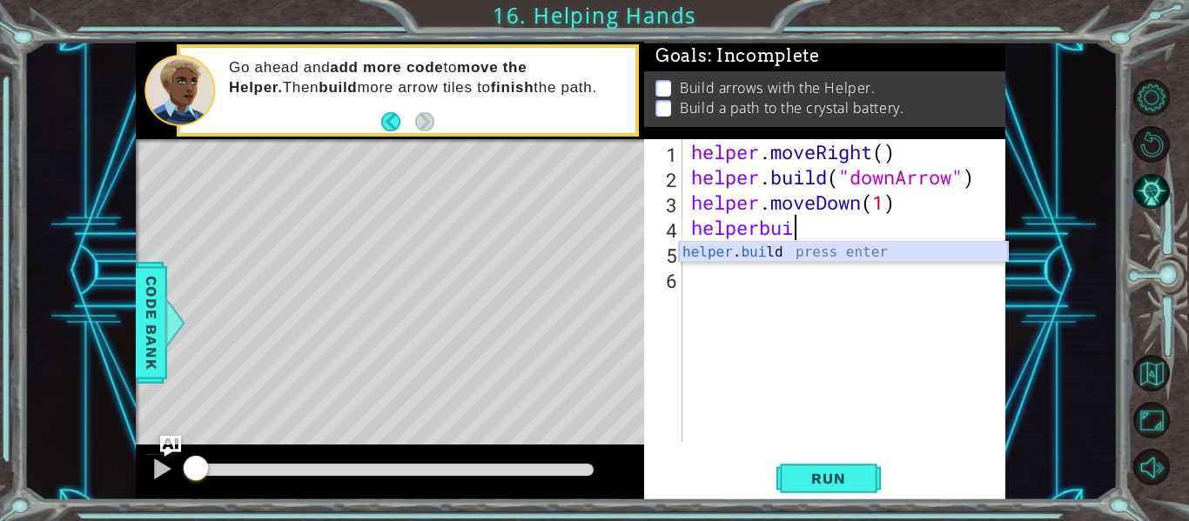
click at [750, 251] on div "helper . [PERSON_NAME] press enter" at bounding box center [843, 273] width 329 height 63
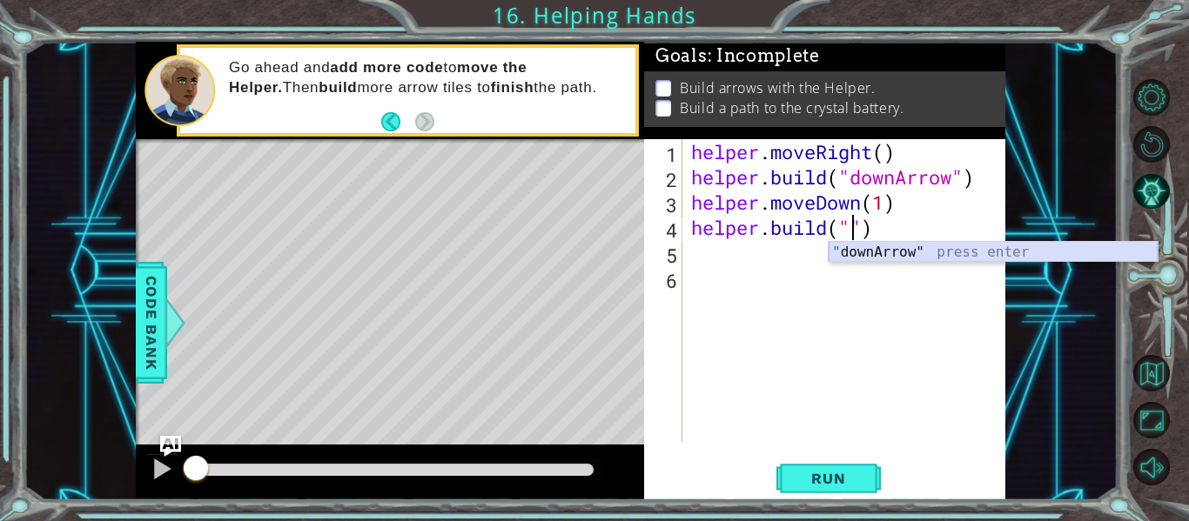
click at [957, 252] on div "" downArrow" press enter" at bounding box center [993, 273] width 329 height 63
type textarea "[DOMAIN_NAME]("downArrow")"
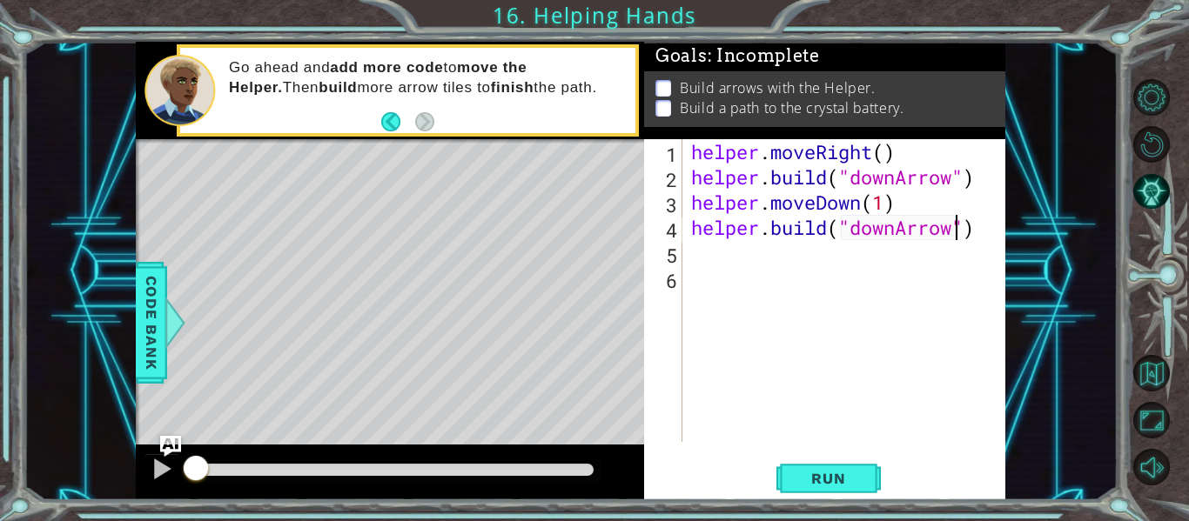
click at [706, 265] on div "helper . moveRight ( ) helper . build ( "downArrow" ) helper . moveDown ( 1 ) h…" at bounding box center [849, 315] width 323 height 353
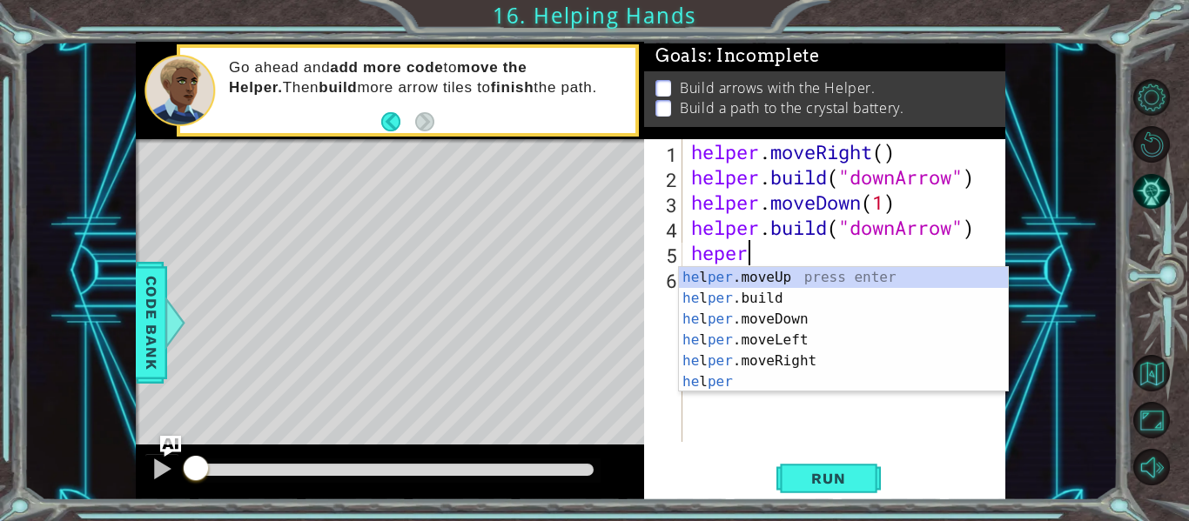
scroll to position [0, 2]
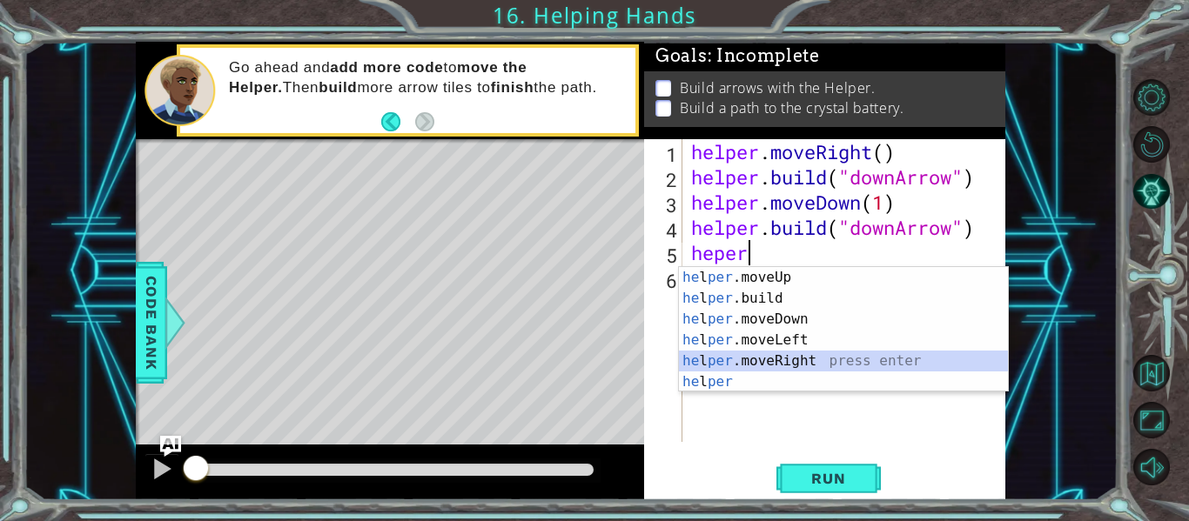
click at [771, 353] on div "he l per .moveUp press enter he l per .build press enter he l per .moveDown pre…" at bounding box center [843, 350] width 329 height 167
type textarea "helper.moveRight(1)"
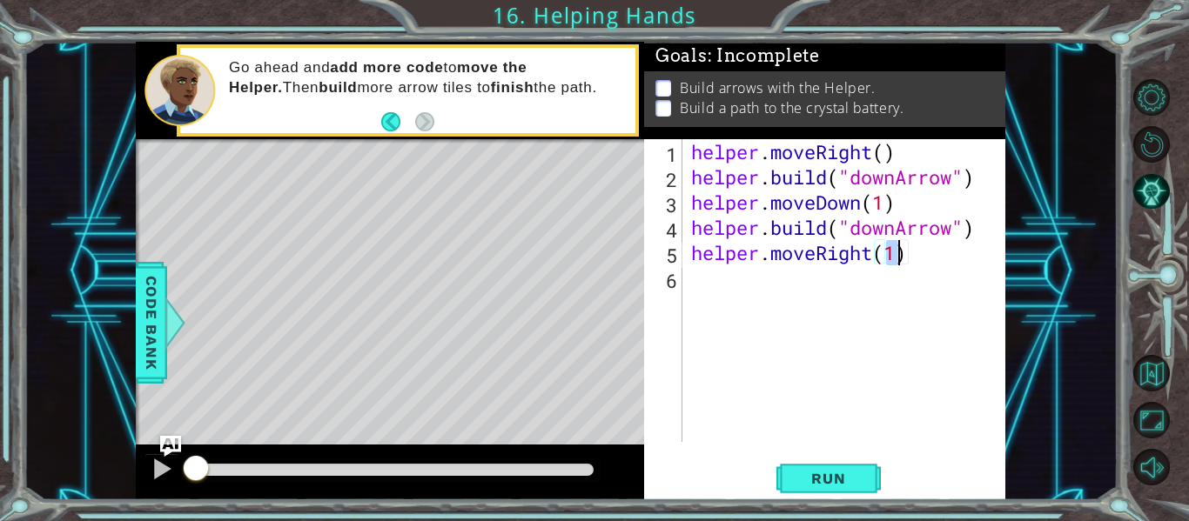
drag, startPoint x: 717, startPoint y: 285, endPoint x: 738, endPoint y: 299, distance: 25.6
click at [729, 286] on div "helper . moveRight ( ) helper . build ( "downArrow" ) helper . moveDown ( 1 ) h…" at bounding box center [849, 315] width 323 height 353
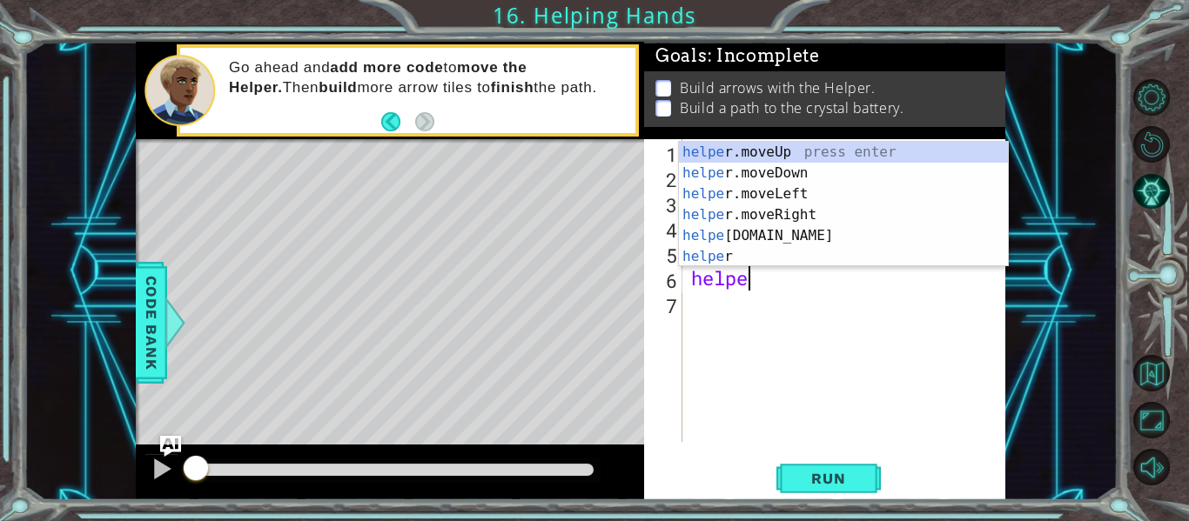
scroll to position [0, 3]
type textarea "helper"
click at [791, 367] on div "helper . moveRight ( ) helper . build ( "downArrow" ) helper . moveDown ( 1 ) h…" at bounding box center [849, 315] width 323 height 353
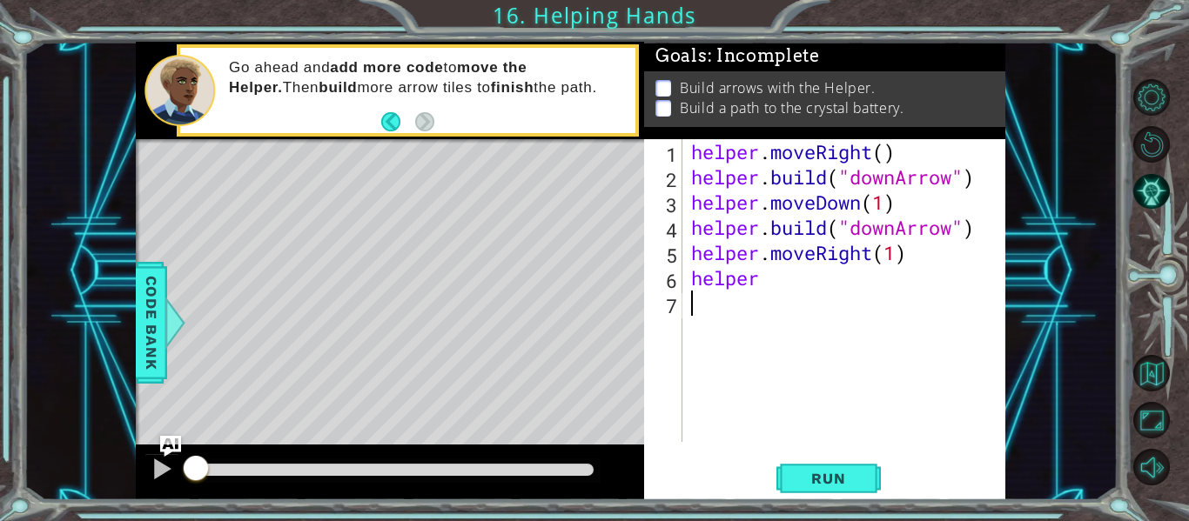
scroll to position [0, 0]
click at [883, 158] on div "helper . moveRight ( ) helper . build ( "downArrow" ) helper . moveDown ( 1 ) h…" at bounding box center [849, 315] width 323 height 353
click at [834, 480] on span "Run" at bounding box center [828, 478] width 69 height 17
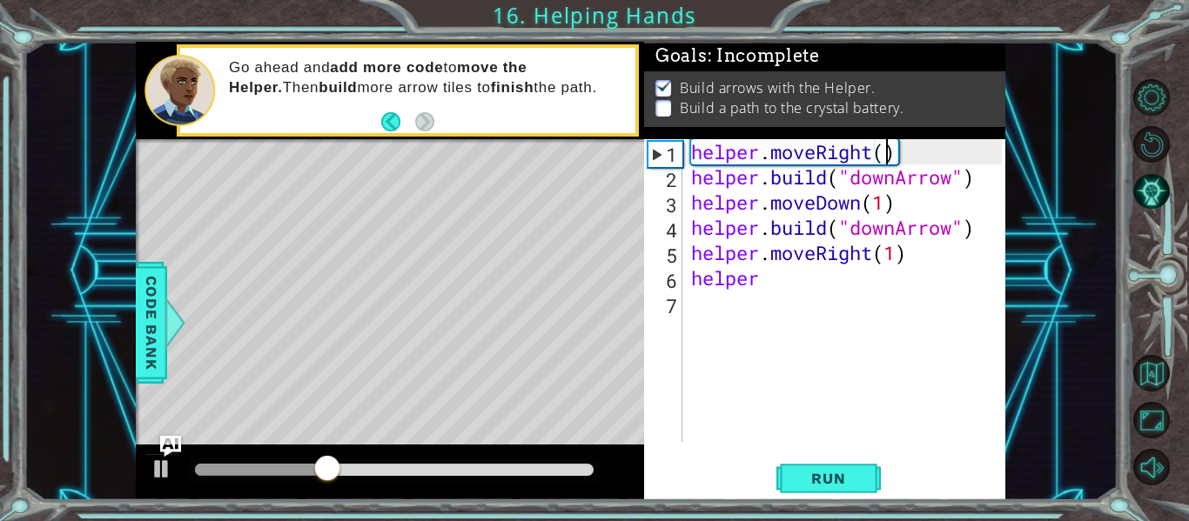
click at [895, 228] on div "helper . moveRight ( ) helper . build ( "downArrow" ) helper . moveDown ( 1 ) h…" at bounding box center [849, 315] width 323 height 353
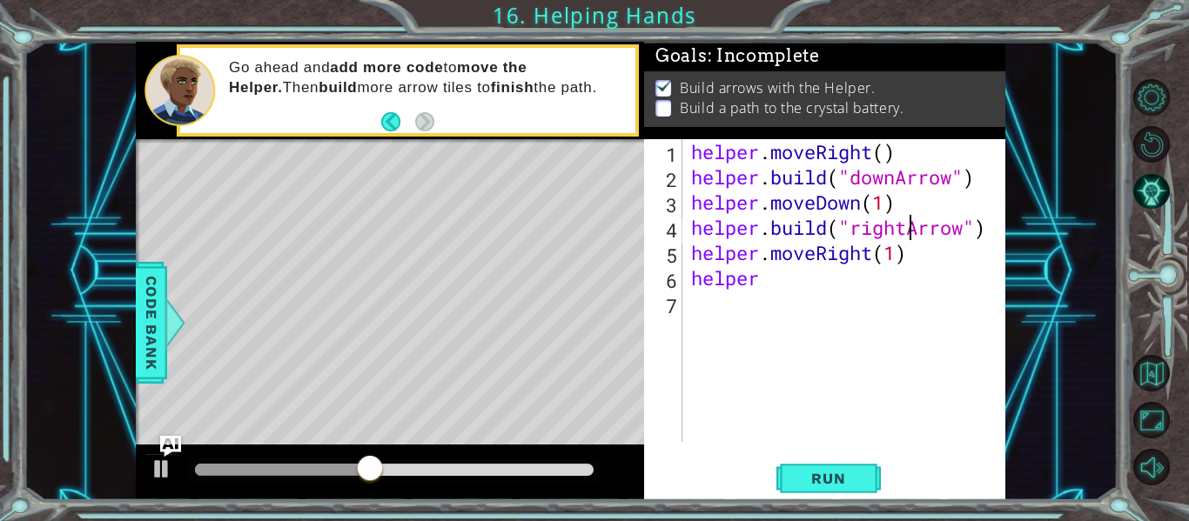
scroll to position [0, 10]
click at [792, 285] on div "helper . moveRight ( ) helper . build ( "downArrow" ) helper . moveDown ( 1 ) h…" at bounding box center [849, 315] width 323 height 353
click at [851, 475] on span "Run" at bounding box center [828, 478] width 69 height 17
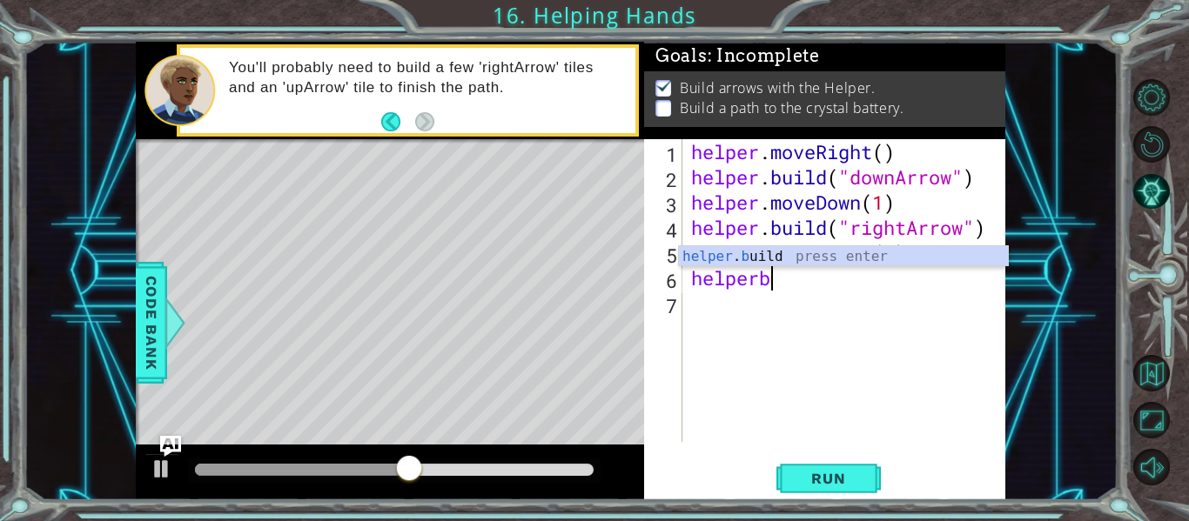
scroll to position [0, 3]
click at [804, 251] on div "helper . bu ild press enter" at bounding box center [843, 277] width 329 height 63
type textarea "[DOMAIN_NAME]("rightArrow")"
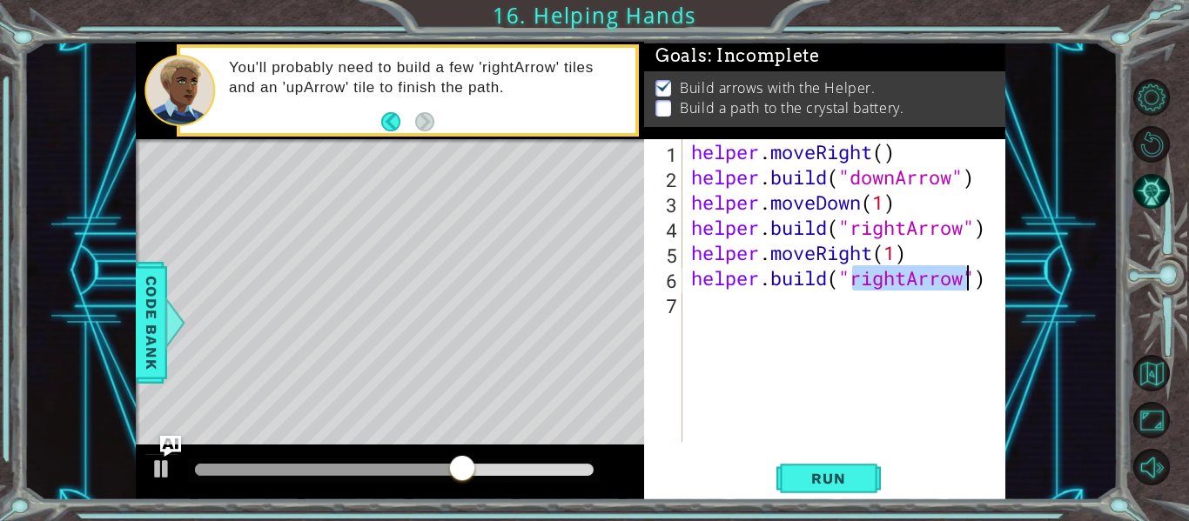
click at [727, 314] on div "helper . moveRight ( ) helper . build ( "downArrow" ) helper . moveDown ( 1 ) h…" at bounding box center [849, 315] width 323 height 353
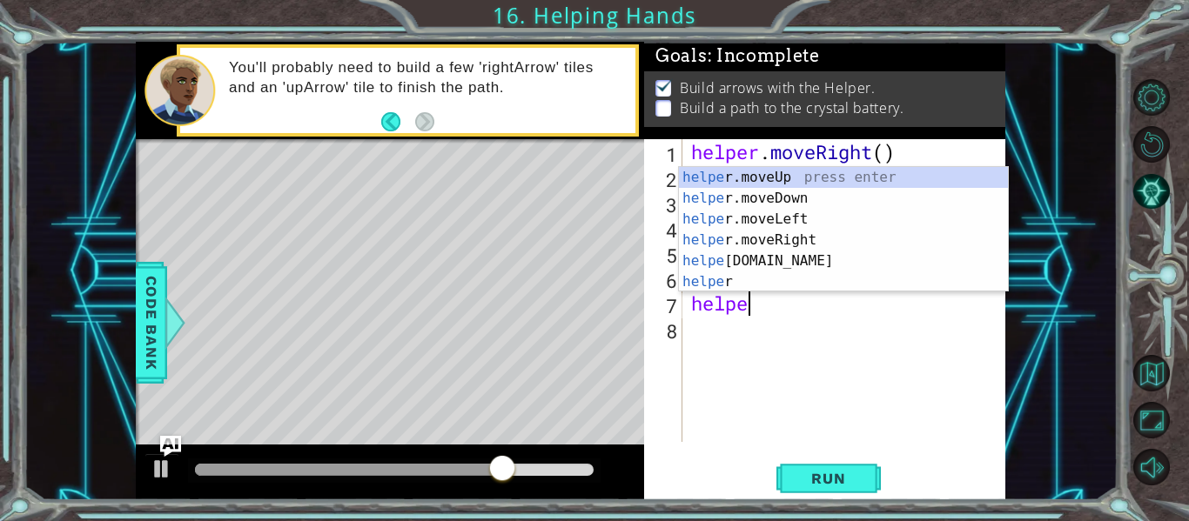
scroll to position [0, 3]
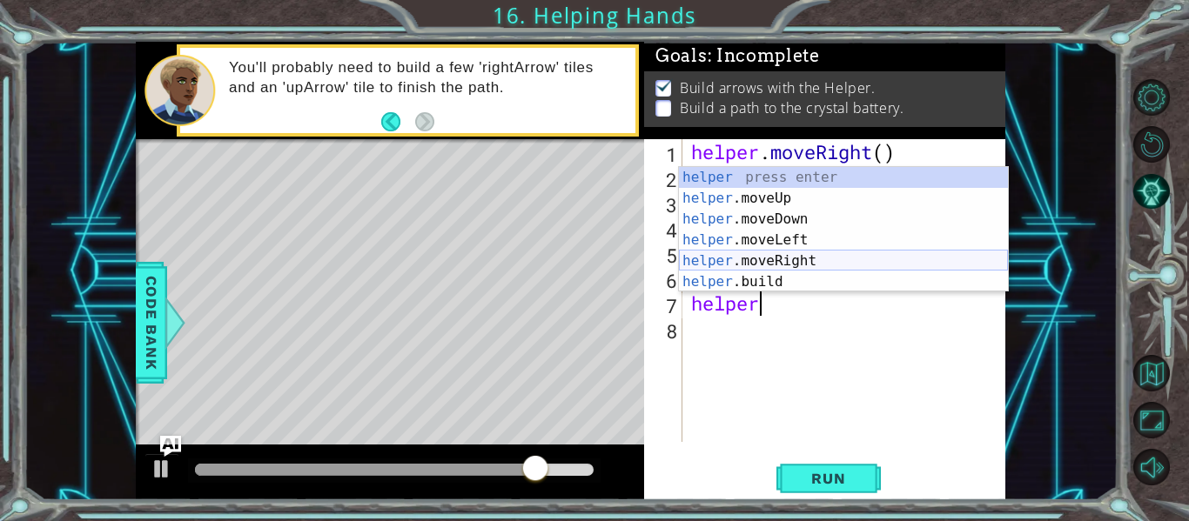
click at [769, 256] on div "helper press enter helper .moveUp press enter helper .moveDown press enter help…" at bounding box center [843, 250] width 329 height 167
type textarea "helper.moveRight(1)"
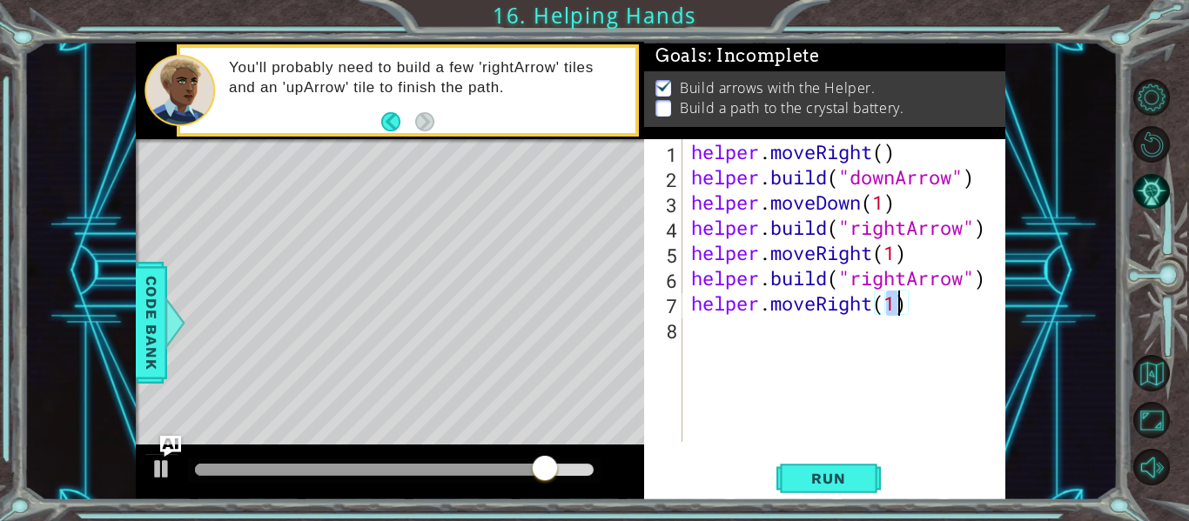
click at [716, 331] on div "helper . moveRight ( ) helper . build ( "downArrow" ) helper . moveDown ( 1 ) h…" at bounding box center [849, 315] width 323 height 353
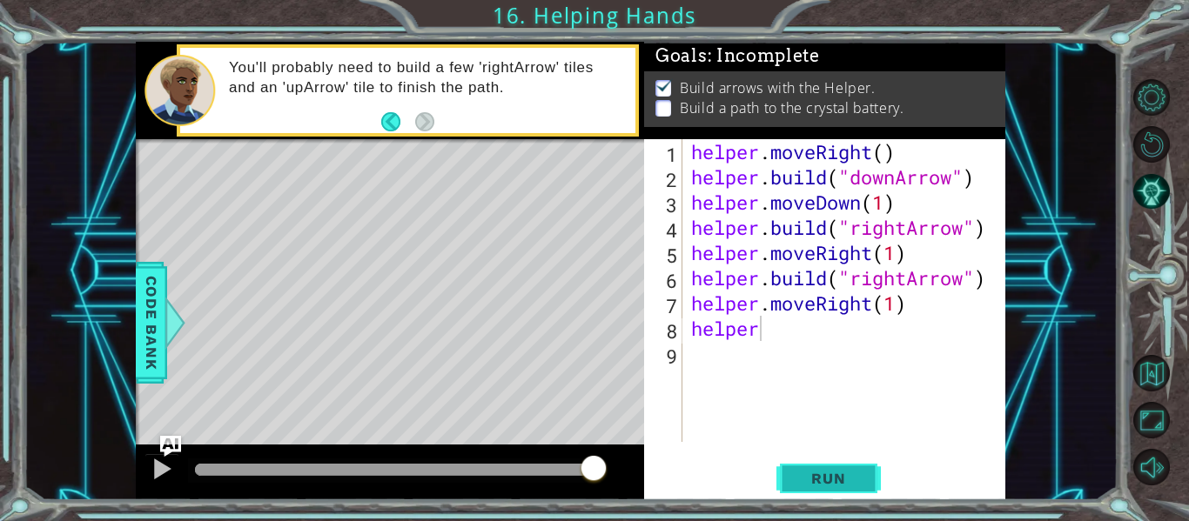
click at [811, 480] on span "Run" at bounding box center [828, 478] width 69 height 17
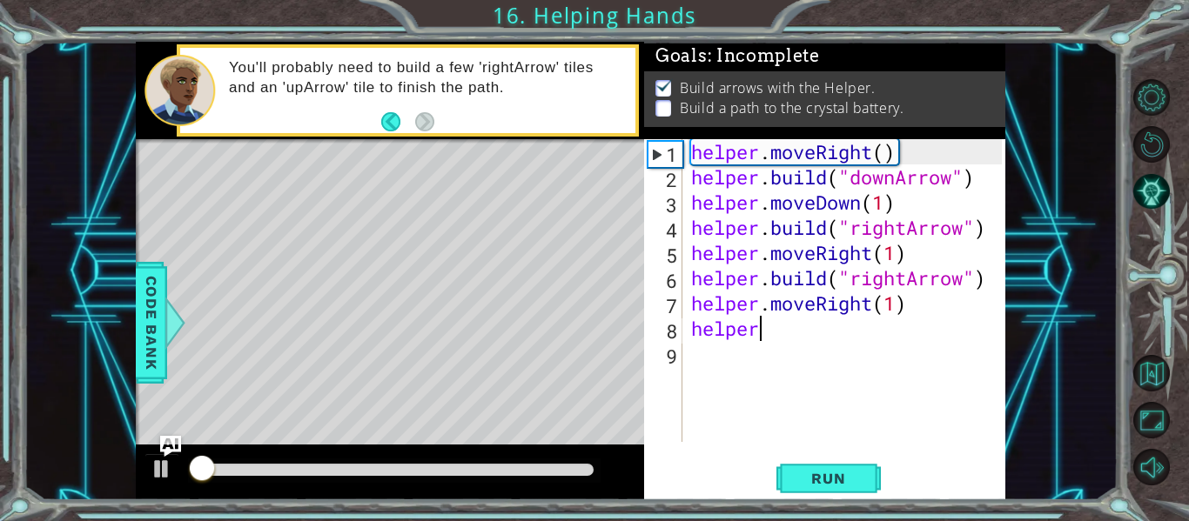
click at [591, 466] on div at bounding box center [394, 470] width 399 height 12
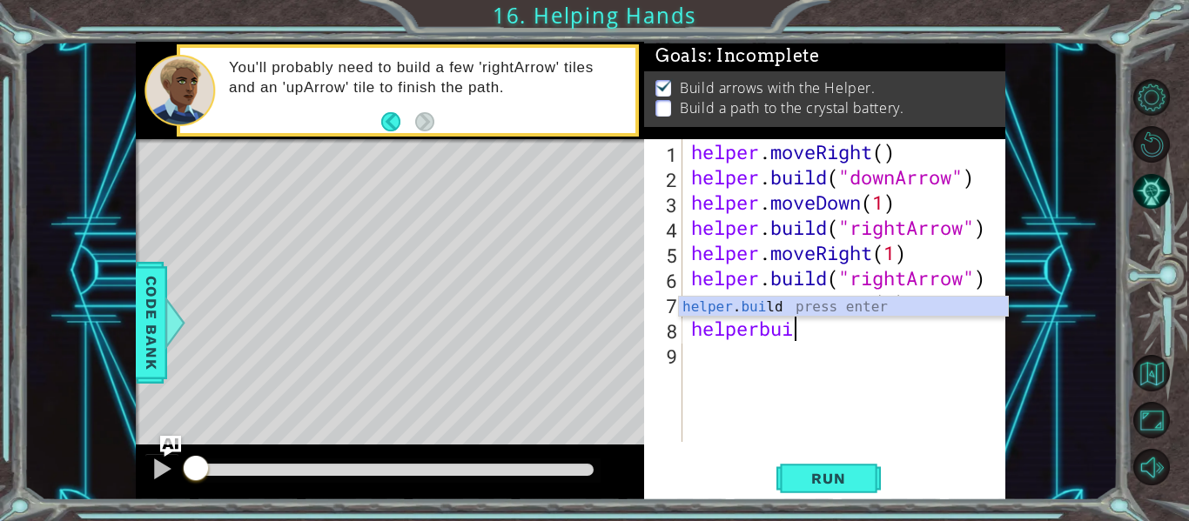
scroll to position [0, 5]
click at [780, 310] on div "helper . build press enter" at bounding box center [843, 328] width 329 height 63
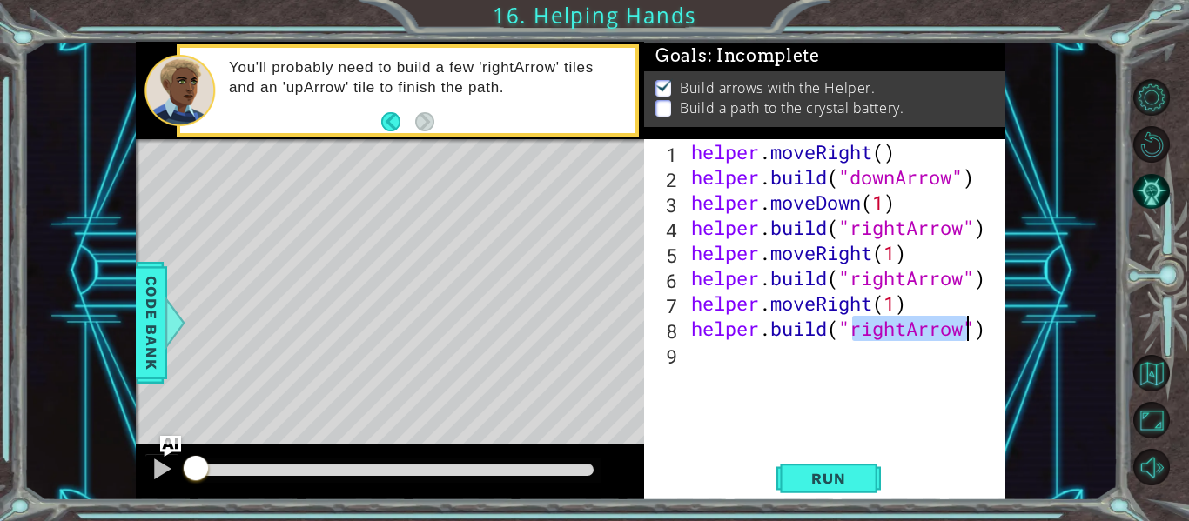
click at [901, 327] on div "helper . moveRight ( ) helper . build ( "downArrow" ) helper . moveDown ( 1 ) h…" at bounding box center [845, 290] width 314 height 303
click at [911, 333] on div "helper . moveRight ( ) helper . build ( "downArrow" ) helper . moveDown ( 1 ) h…" at bounding box center [849, 315] width 323 height 353
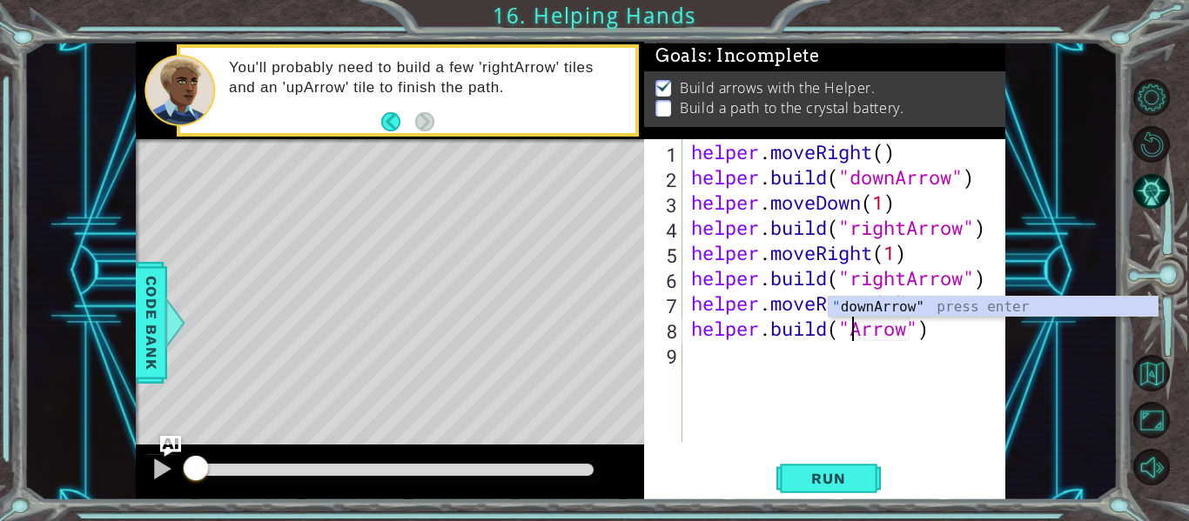
scroll to position [0, 9]
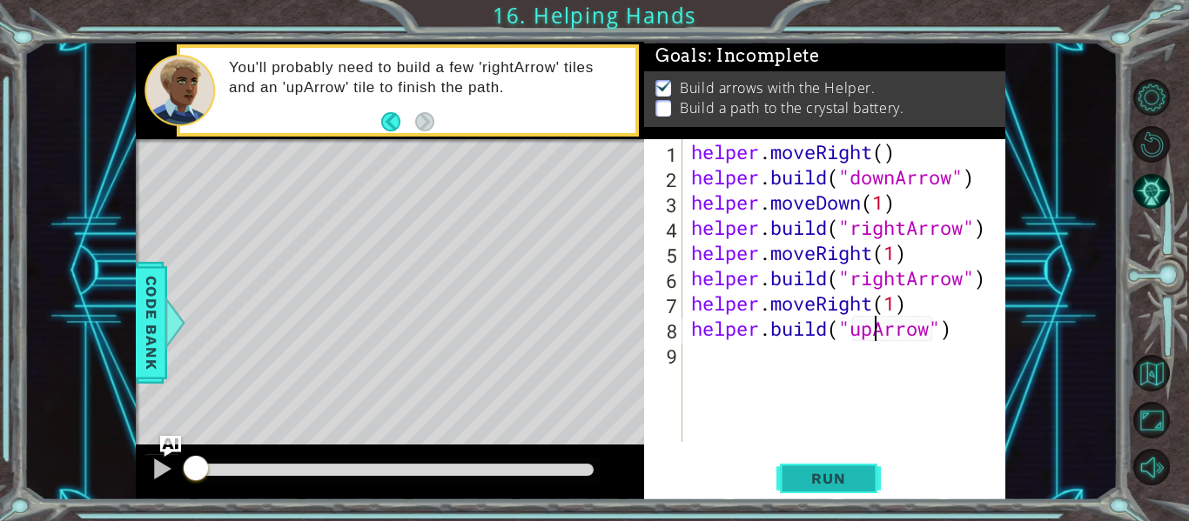
type textarea "[DOMAIN_NAME]("upArrow")"
click at [811, 478] on span "Run" at bounding box center [828, 478] width 69 height 17
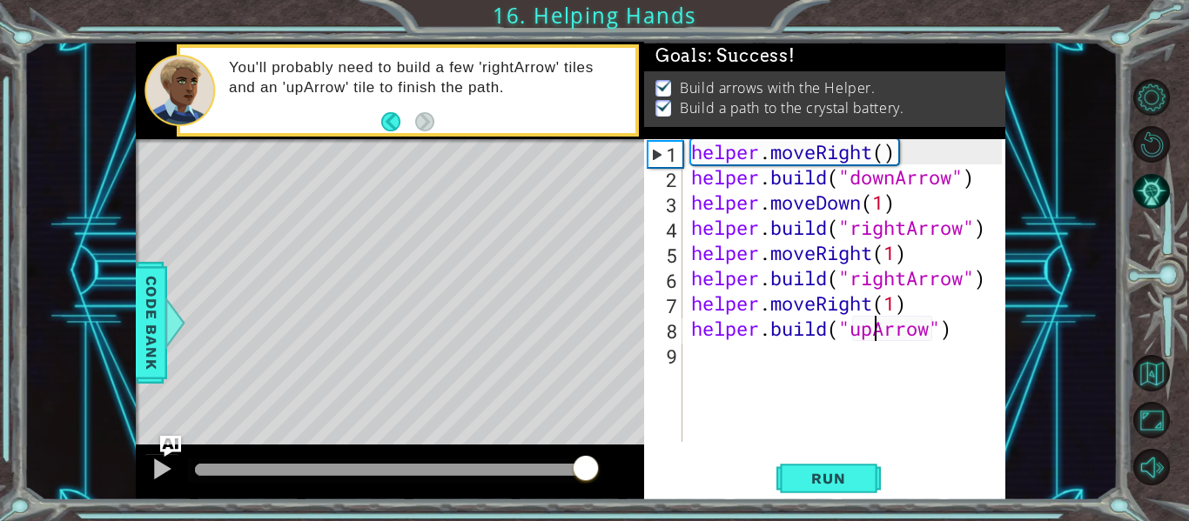
click at [586, 465] on div at bounding box center [394, 470] width 399 height 12
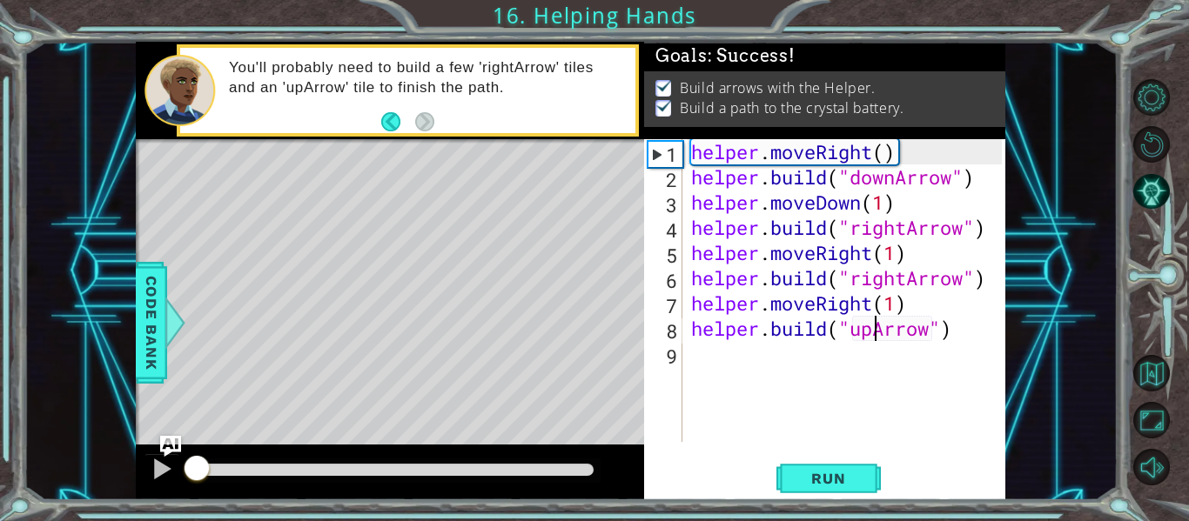
click at [563, 467] on div at bounding box center [394, 470] width 399 height 12
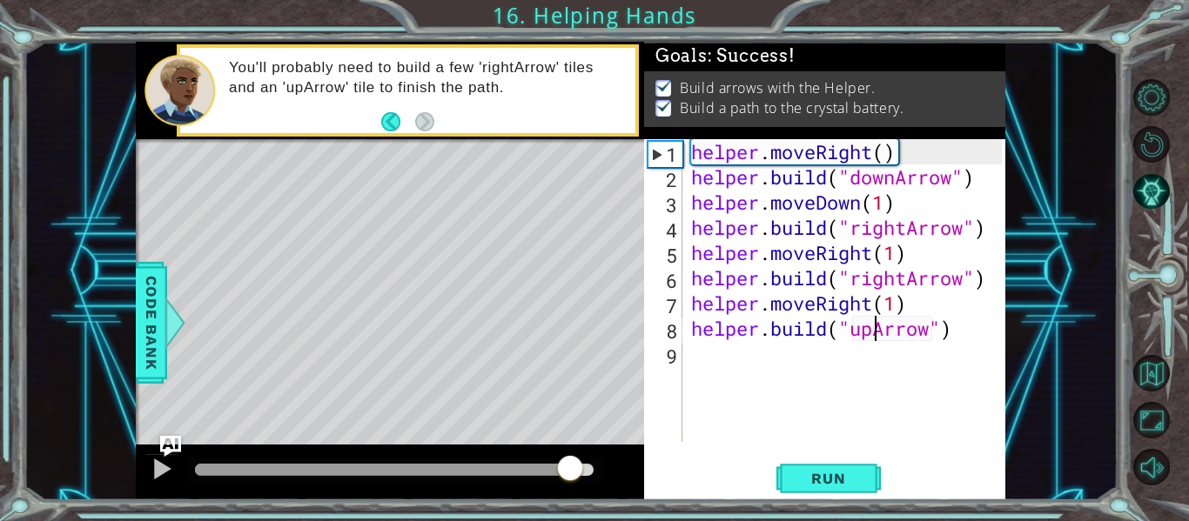
click at [661, 467] on body "1 ההההההההההההההההההההההההההההההההההההההההההההההההההההההההההההההההההההההההההההה…" at bounding box center [594, 260] width 1189 height 521
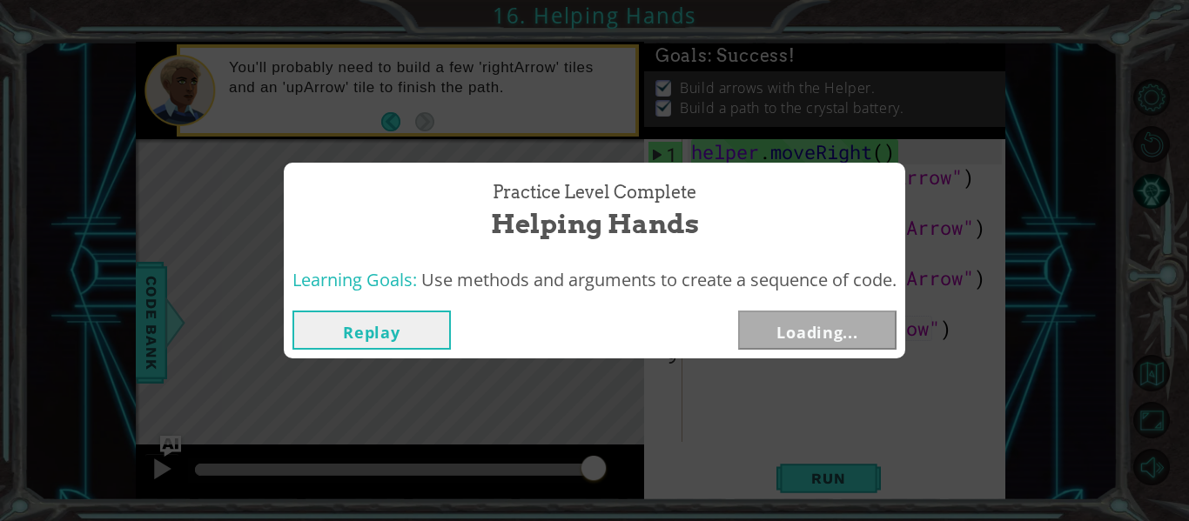
click at [828, 332] on button "Loading..." at bounding box center [817, 330] width 158 height 39
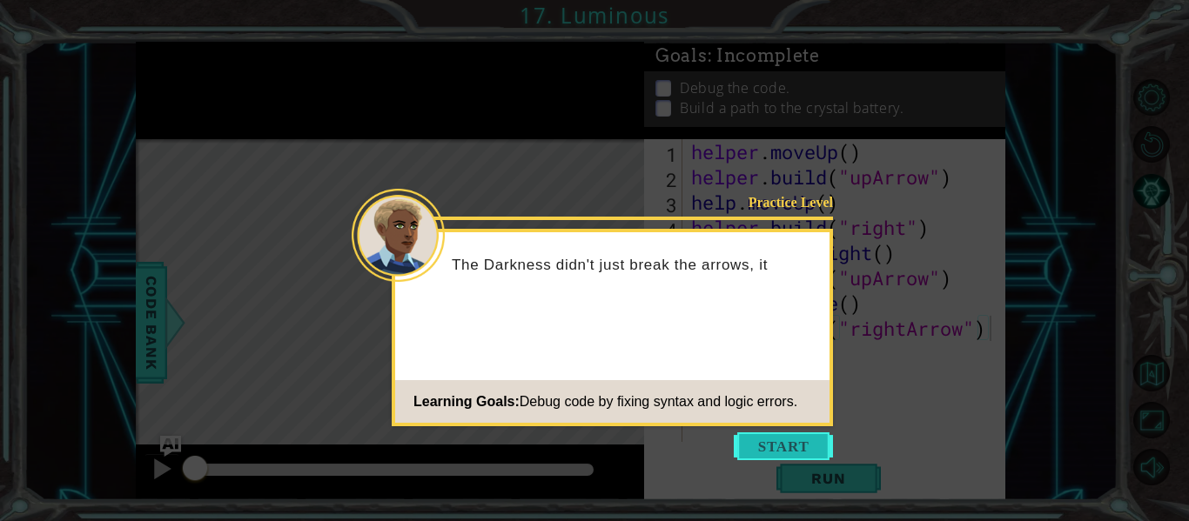
click at [799, 447] on button "Start" at bounding box center [783, 447] width 99 height 28
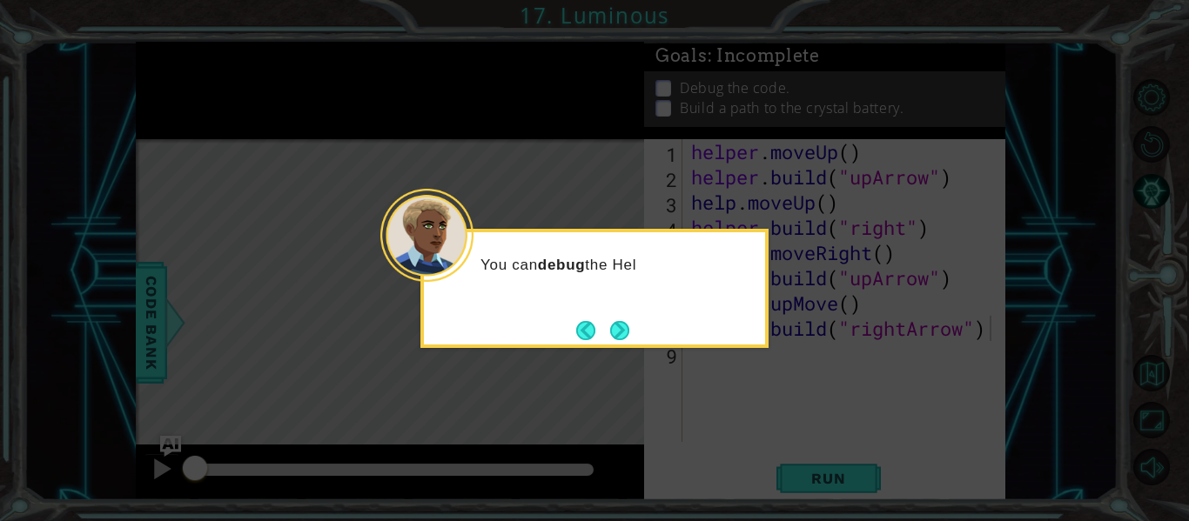
click at [631, 332] on button "Next" at bounding box center [619, 330] width 23 height 23
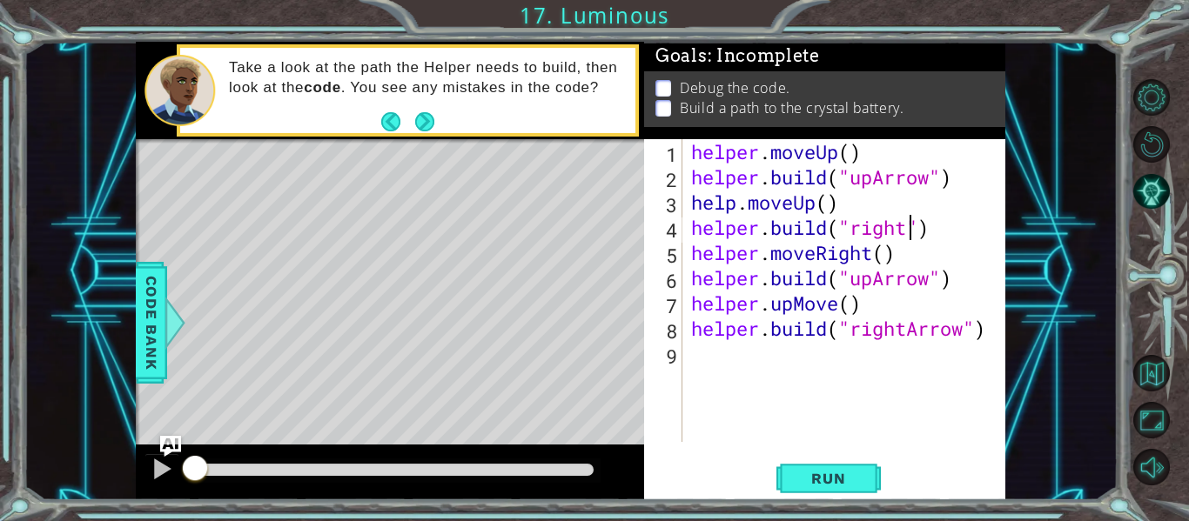
click at [906, 225] on div "helper . moveUp ( ) helper . build ( "upArrow" ) help . moveUp ( ) helper . bui…" at bounding box center [849, 315] width 323 height 353
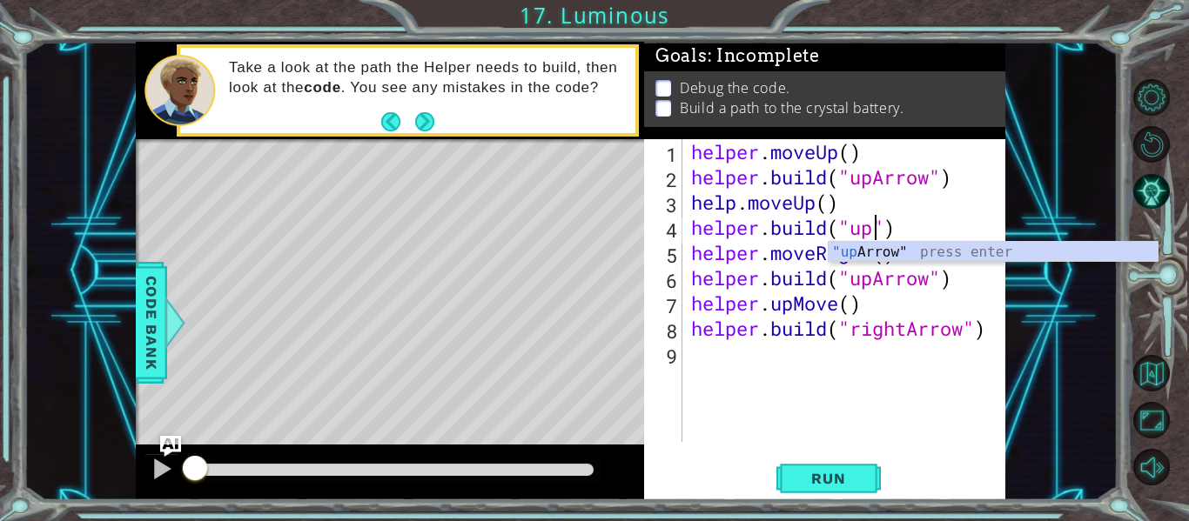
scroll to position [0, 9]
click at [931, 242] on div ""up Arrow" press enter" at bounding box center [993, 273] width 329 height 63
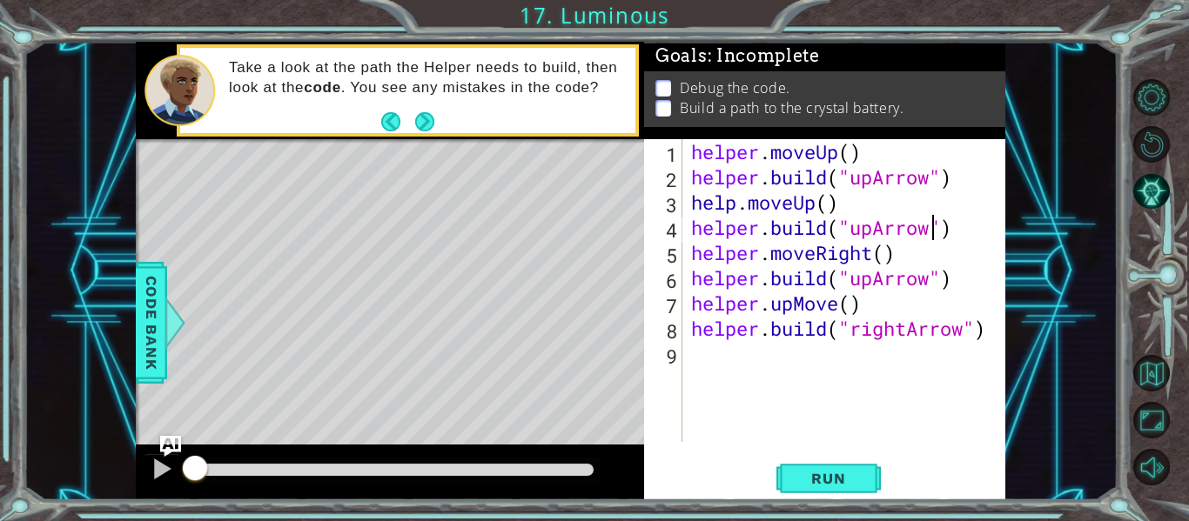
click at [873, 282] on div "helper . moveUp ( ) helper . build ( "upArrow" ) help . moveUp ( ) helper . bui…" at bounding box center [849, 315] width 323 height 353
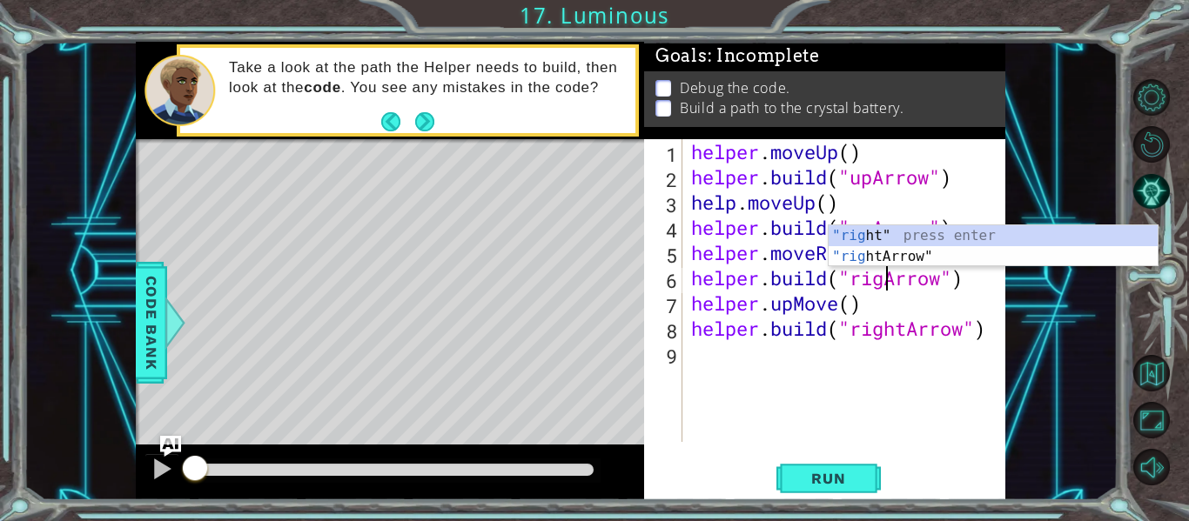
scroll to position [0, 10]
click at [814, 297] on div "helper . moveUp ( ) helper . build ( "upArrow" ) help . moveUp ( ) helper . bui…" at bounding box center [849, 315] width 323 height 353
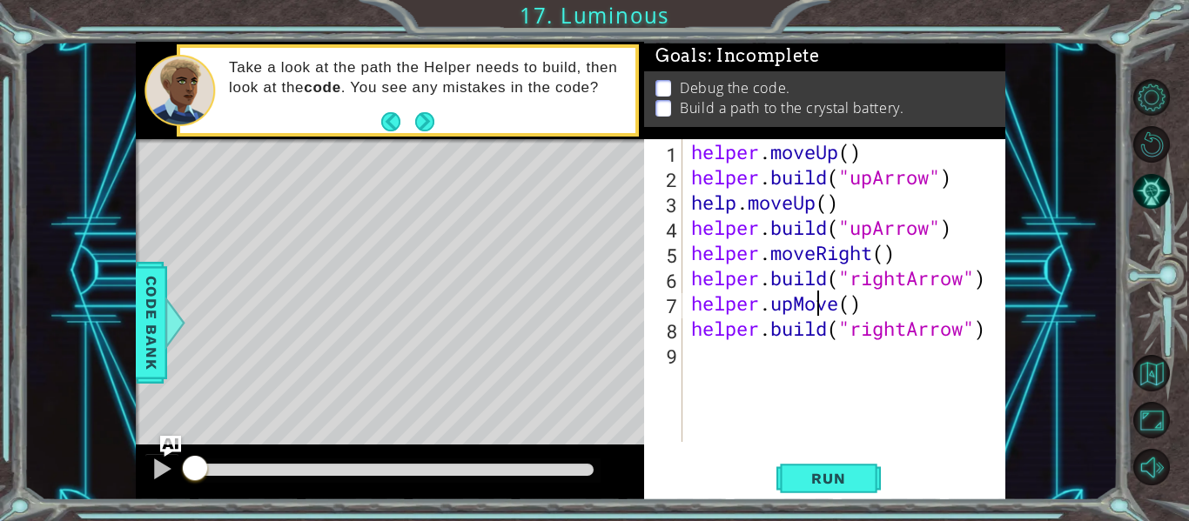
scroll to position [0, 7]
click at [792, 309] on div "helper . moveUp ( ) helper . build ( "upArrow" ) help . moveUp ( ) helper . bui…" at bounding box center [849, 315] width 323 height 353
click at [798, 309] on div "helper . moveUp ( ) helper . build ( "upArrow" ) help . moveUp ( ) helper . bui…" at bounding box center [849, 315] width 323 height 353
drag, startPoint x: 836, startPoint y: 303, endPoint x: 776, endPoint y: 306, distance: 59.2
click at [776, 306] on div "helper . moveUp ( ) helper . build ( "upArrow" ) help . moveUp ( ) helper . bui…" at bounding box center [849, 315] width 323 height 353
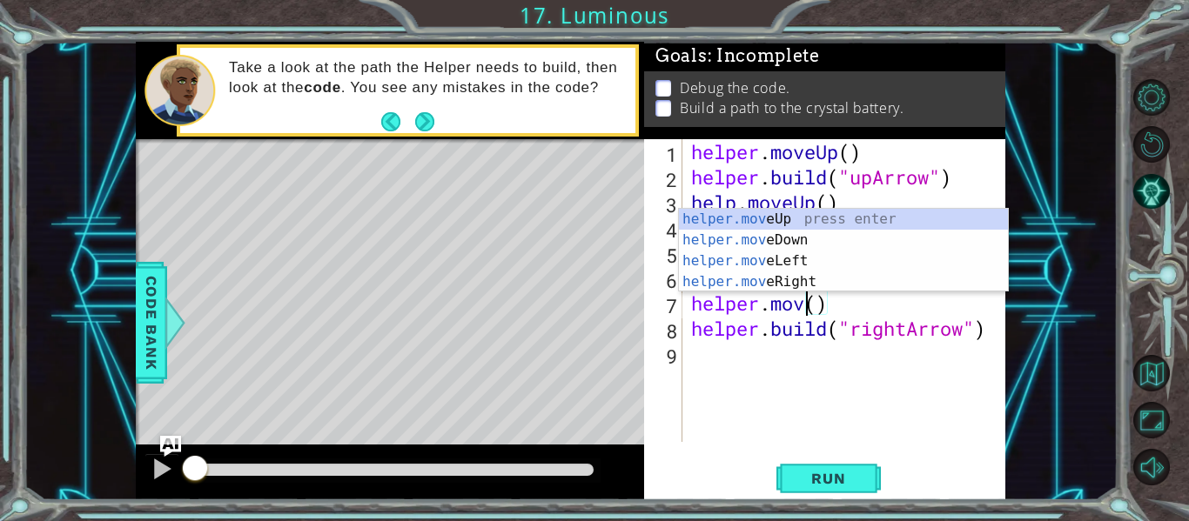
type textarea "helper.move()"
click at [835, 355] on div "helper . moveUp ( ) helper . build ( "upArrow" ) help . moveUp ( ) helper . bui…" at bounding box center [849, 315] width 323 height 353
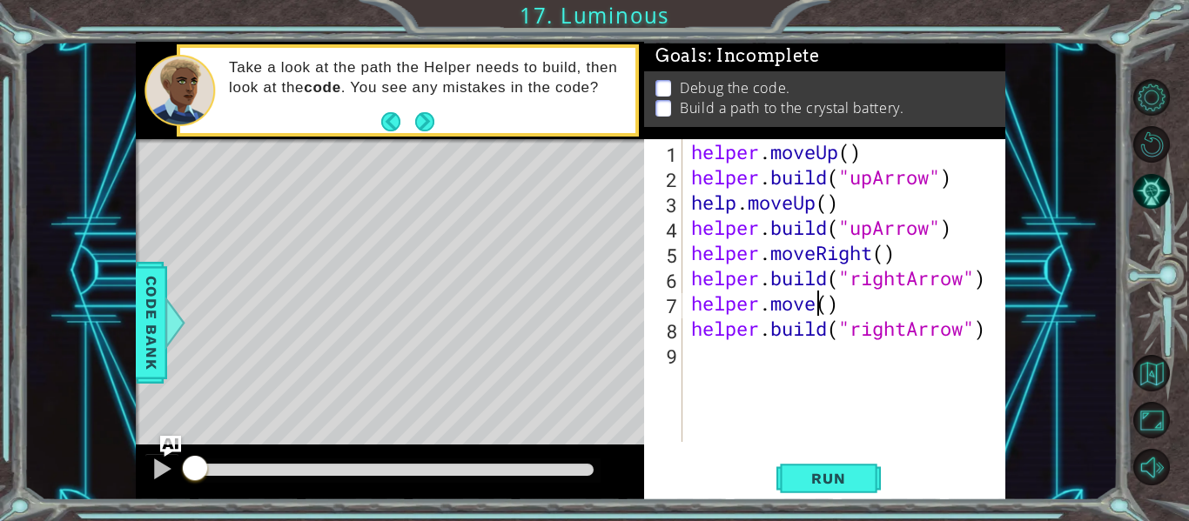
click at [821, 307] on div "helper . moveUp ( ) helper . build ( "upArrow" ) help . moveUp ( ) helper . bui…" at bounding box center [849, 315] width 323 height 353
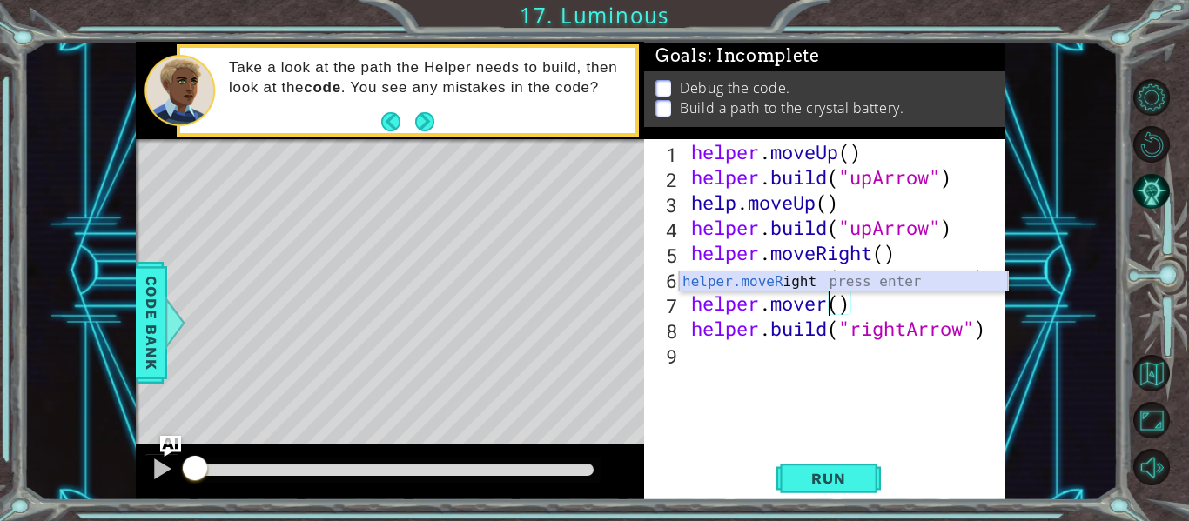
drag, startPoint x: 819, startPoint y: 280, endPoint x: 830, endPoint y: 291, distance: 15.4
click at [823, 280] on div "helper.moveR ight press enter" at bounding box center [843, 303] width 329 height 63
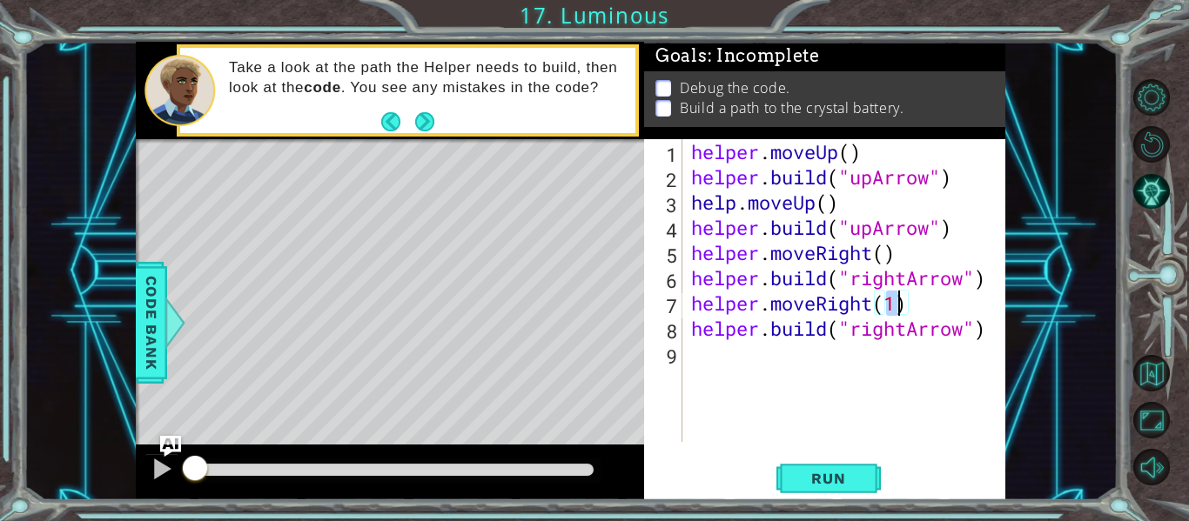
click at [903, 330] on div "helper . moveUp ( ) helper . build ( "upArrow" ) help . moveUp ( ) helper . bui…" at bounding box center [849, 315] width 323 height 353
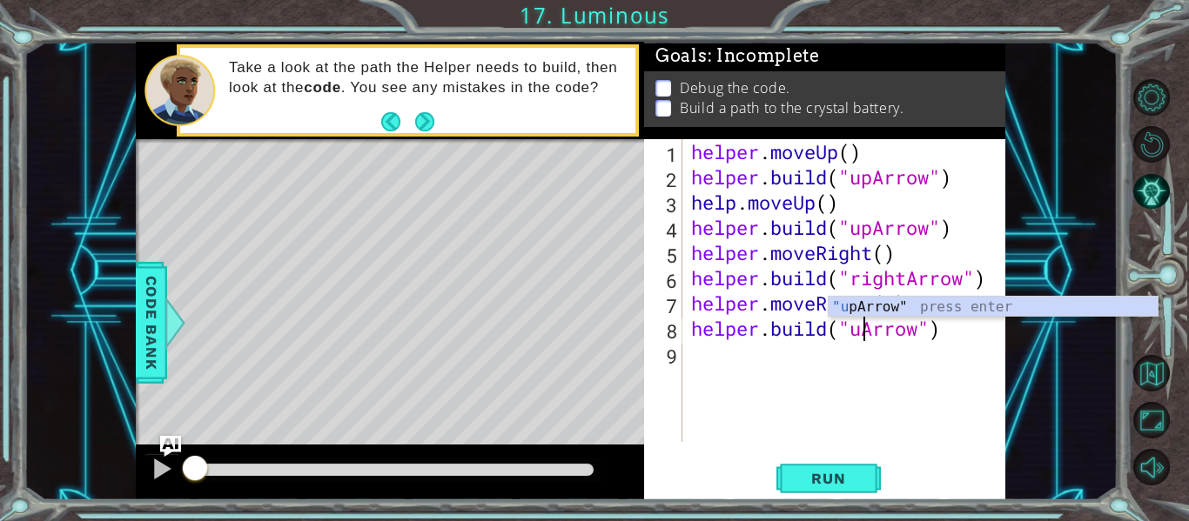
scroll to position [0, 9]
click at [826, 482] on span "Run" at bounding box center [828, 478] width 69 height 17
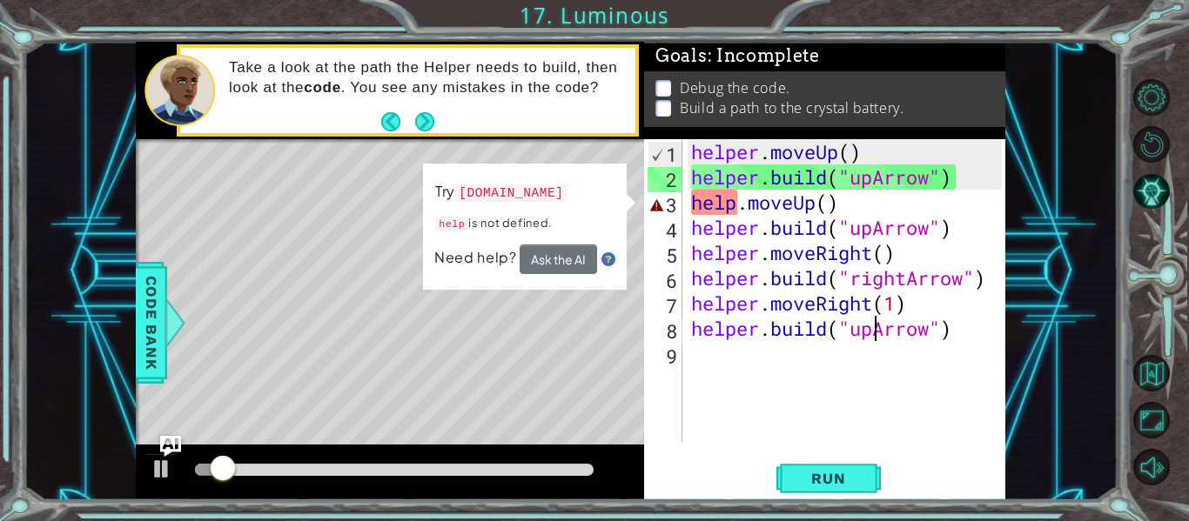
click at [735, 204] on div "helper . moveUp ( ) helper . build ( "upArrow" ) help . moveUp ( ) helper . bui…" at bounding box center [849, 315] width 323 height 353
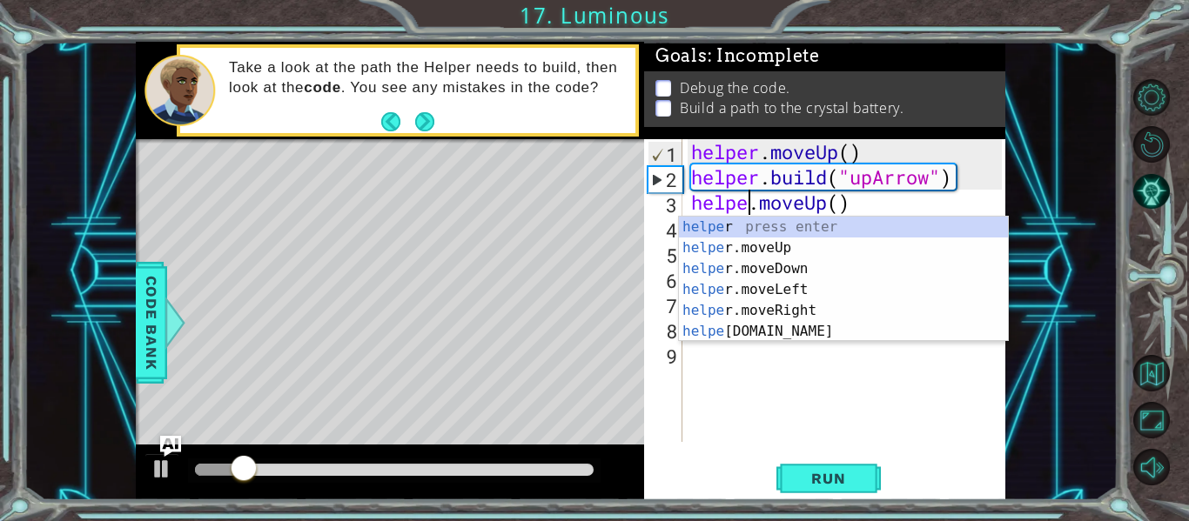
scroll to position [0, 3]
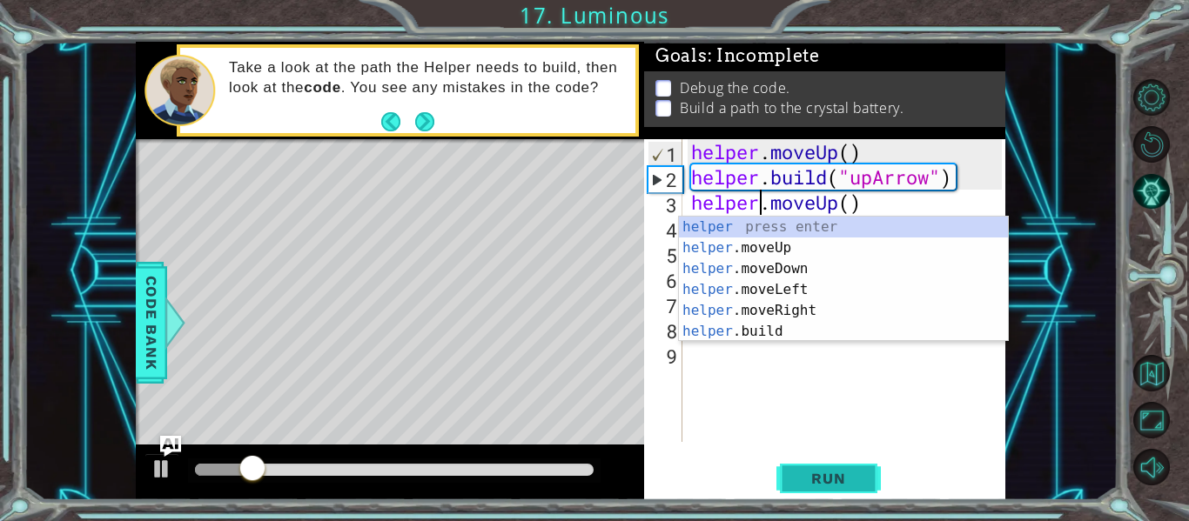
type textarea "helper.moveUp()"
click at [829, 484] on span "Run" at bounding box center [828, 478] width 69 height 17
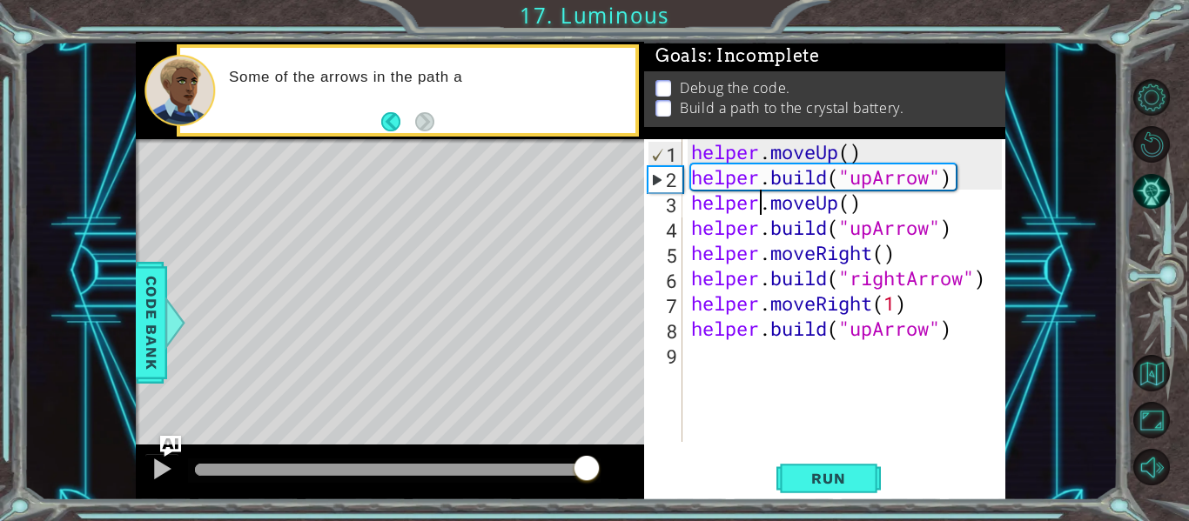
click at [587, 472] on div at bounding box center [394, 470] width 399 height 12
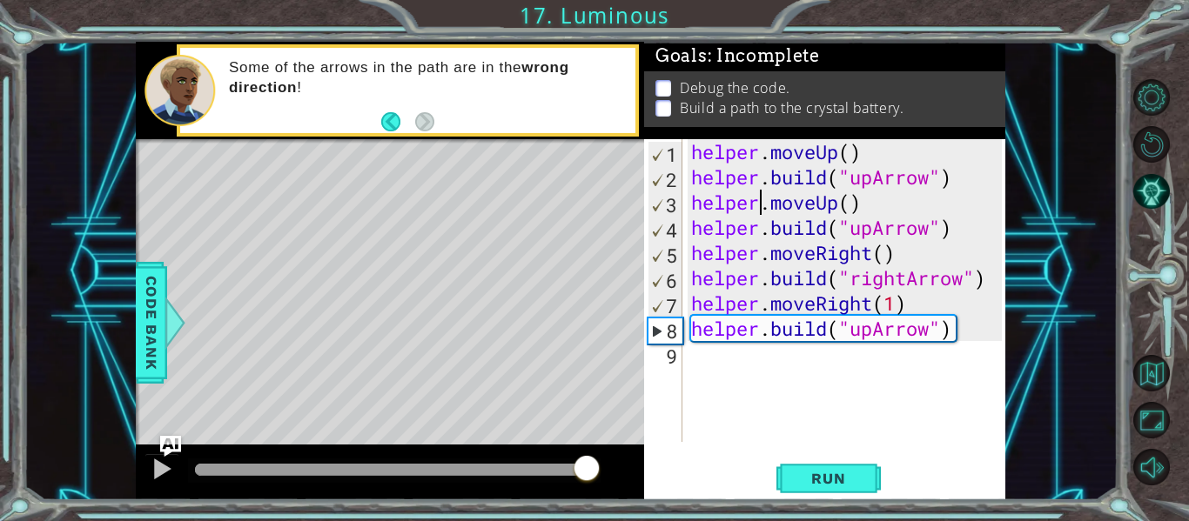
drag, startPoint x: 575, startPoint y: 462, endPoint x: 633, endPoint y: 460, distance: 57.5
click at [633, 460] on div at bounding box center [390, 473] width 508 height 56
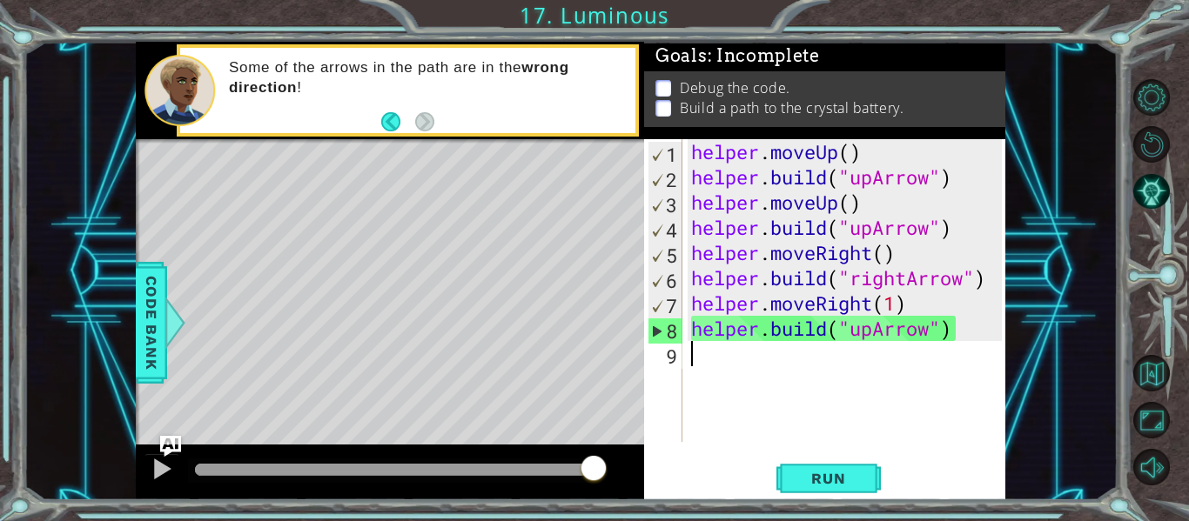
click at [743, 389] on div "helper . moveUp ( ) helper . build ( "upArrow" ) helper . moveUp ( ) helper . b…" at bounding box center [849, 315] width 323 height 353
drag, startPoint x: 593, startPoint y: 458, endPoint x: 646, endPoint y: 453, distance: 53.3
drag, startPoint x: 599, startPoint y: 466, endPoint x: 652, endPoint y: 467, distance: 53.1
click at [602, 463] on div at bounding box center [593, 469] width 31 height 31
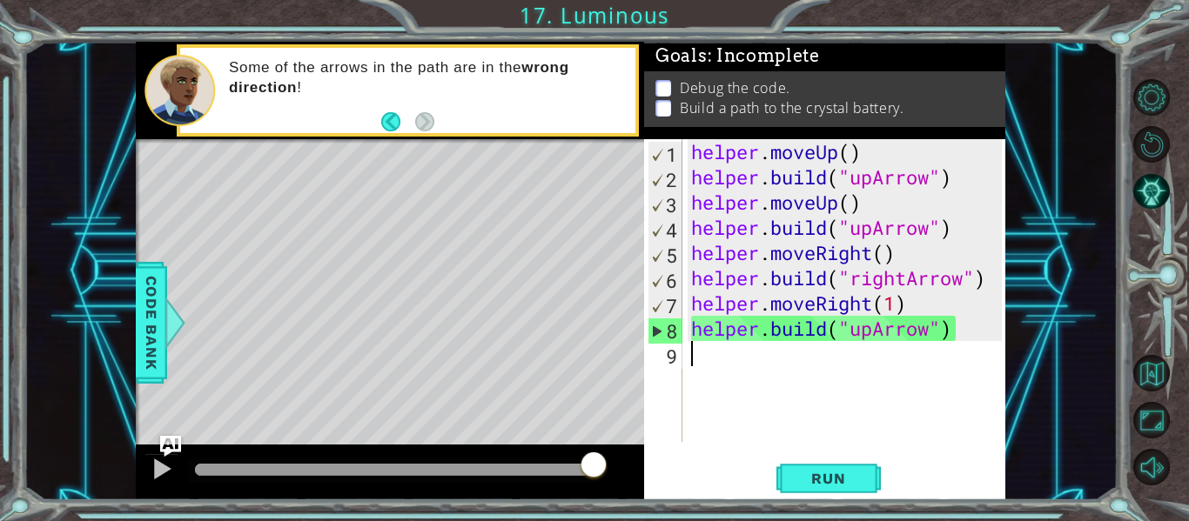
click at [602, 463] on div at bounding box center [593, 466] width 31 height 31
click at [602, 463] on div at bounding box center [593, 469] width 31 height 31
click at [602, 465] on div at bounding box center [593, 464] width 31 height 31
click at [873, 351] on div "helper . moveUp ( ) helper . build ( "upArrow" ) helper . moveUp ( ) helper . b…" at bounding box center [849, 315] width 323 height 353
click at [857, 353] on div "helper . moveUp ( ) helper . build ( "upArrow" ) helper . moveUp ( ) helper . b…" at bounding box center [849, 315] width 323 height 353
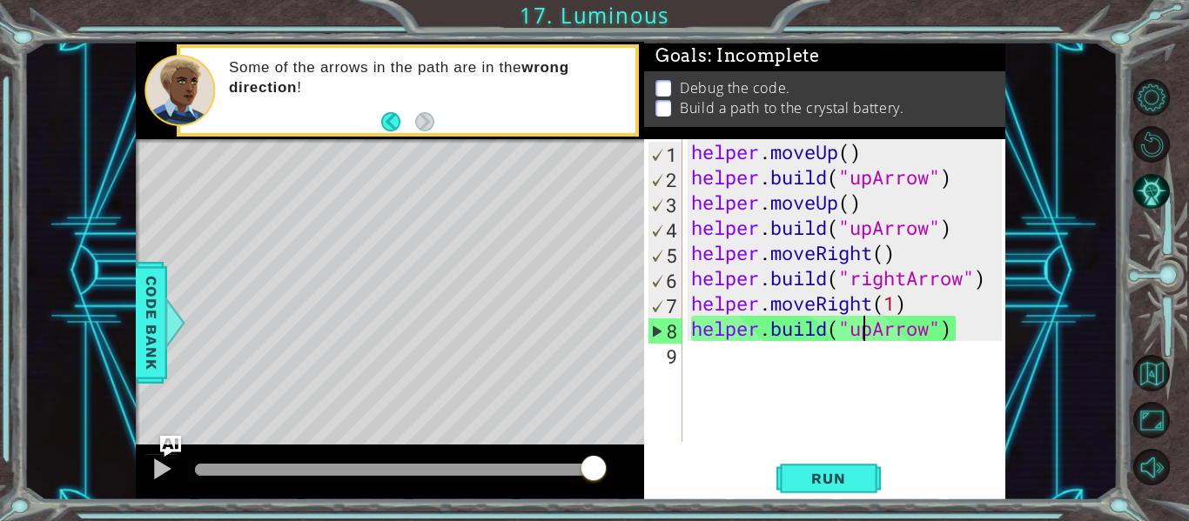
click at [868, 338] on div "helper . moveUp ( ) helper . build ( "upArrow" ) helper . moveUp ( ) helper . b…" at bounding box center [849, 315] width 323 height 353
type textarea "[DOMAIN_NAME]("upArrow")"
click at [858, 391] on div "helper . moveUp ( ) helper . build ( "upArrow" ) helper . moveUp ( ) helper . b…" at bounding box center [849, 315] width 323 height 353
click at [802, 472] on span "Run" at bounding box center [828, 478] width 69 height 17
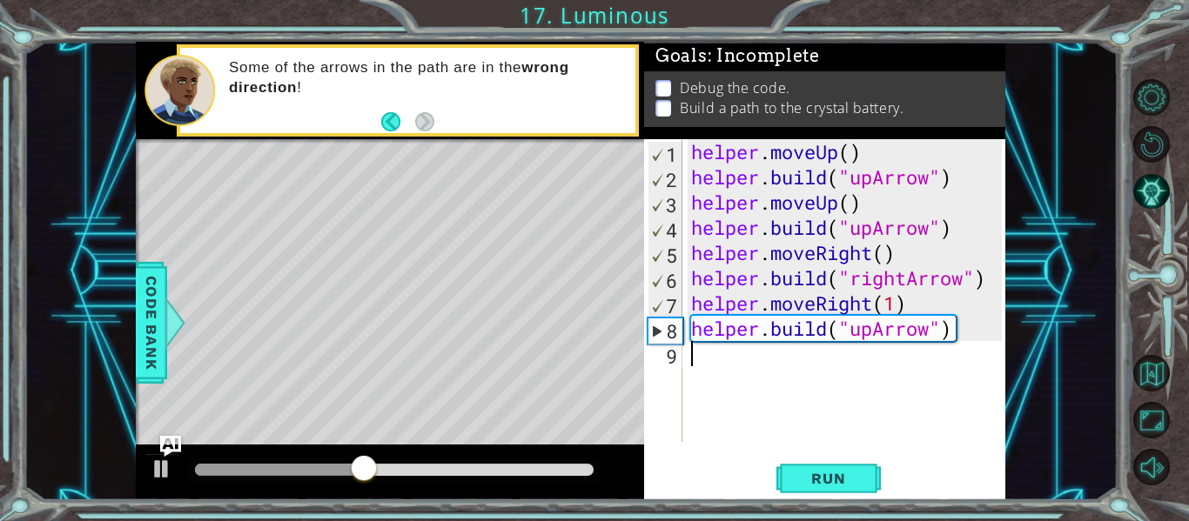
click at [871, 232] on div "helper . moveUp ( ) helper . build ( "upArrow" ) helper . moveUp ( ) helper . b…" at bounding box center [849, 315] width 323 height 353
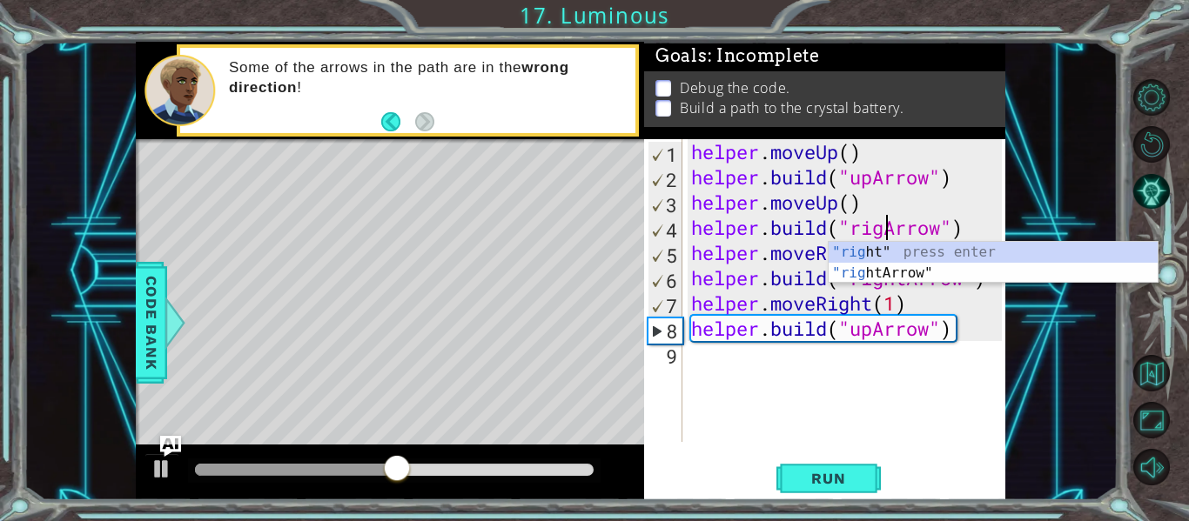
scroll to position [0, 10]
click at [901, 274] on div ""right " press enter "right Arrow" press enter" at bounding box center [993, 284] width 329 height 84
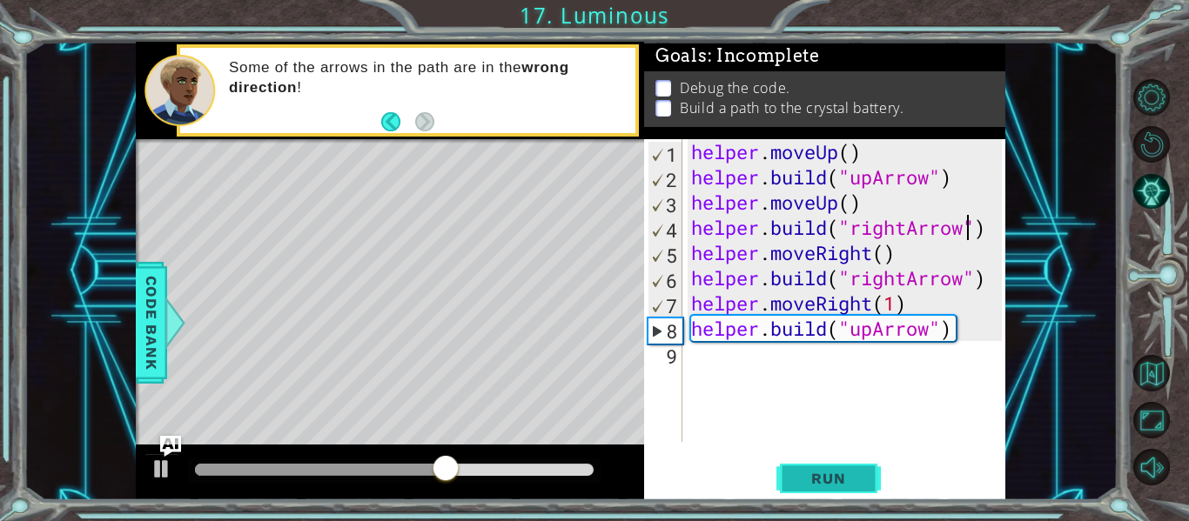
type textarea "[DOMAIN_NAME]("rightArrow")"
click at [853, 479] on span "Run" at bounding box center [828, 478] width 69 height 17
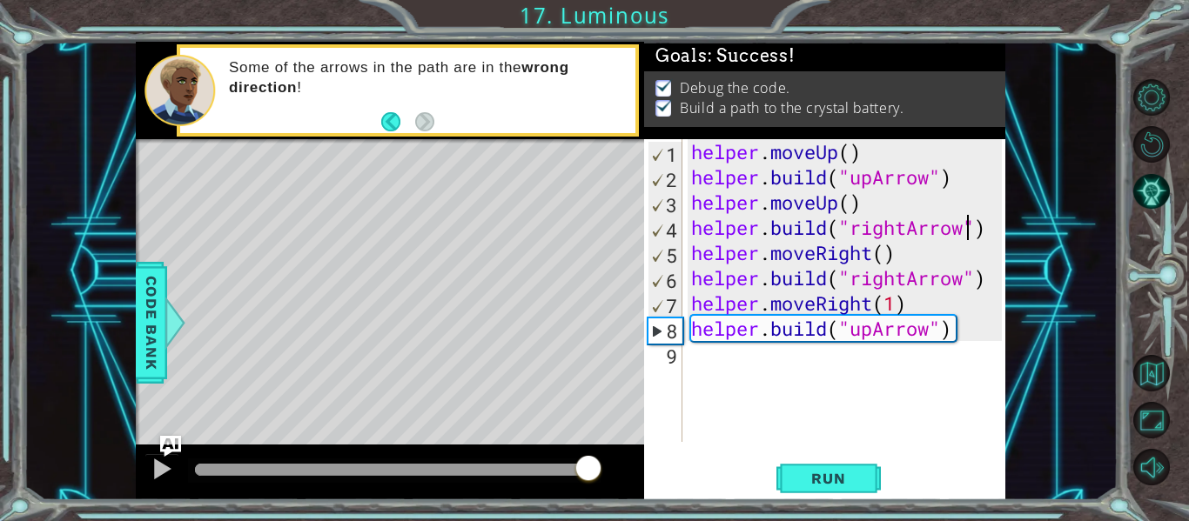
click at [588, 468] on div at bounding box center [394, 470] width 399 height 12
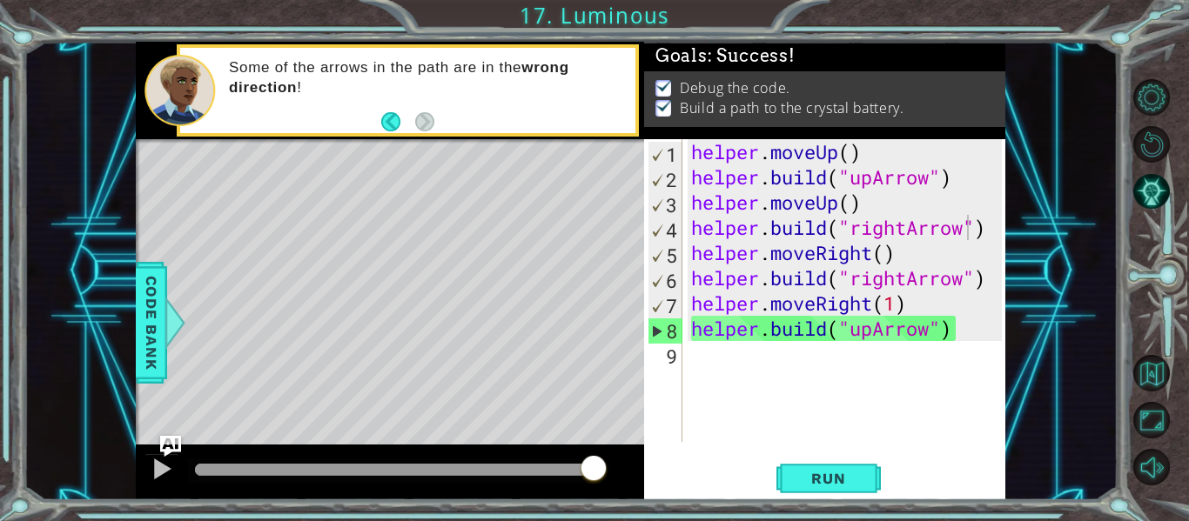
drag, startPoint x: 588, startPoint y: 469, endPoint x: 656, endPoint y: 472, distance: 67.9
click at [656, 472] on body "1 ההההההההההההההההההההההההההההההההההההההההההההההההההההההההההההההההההההההההההההה…" at bounding box center [594, 260] width 1189 height 521
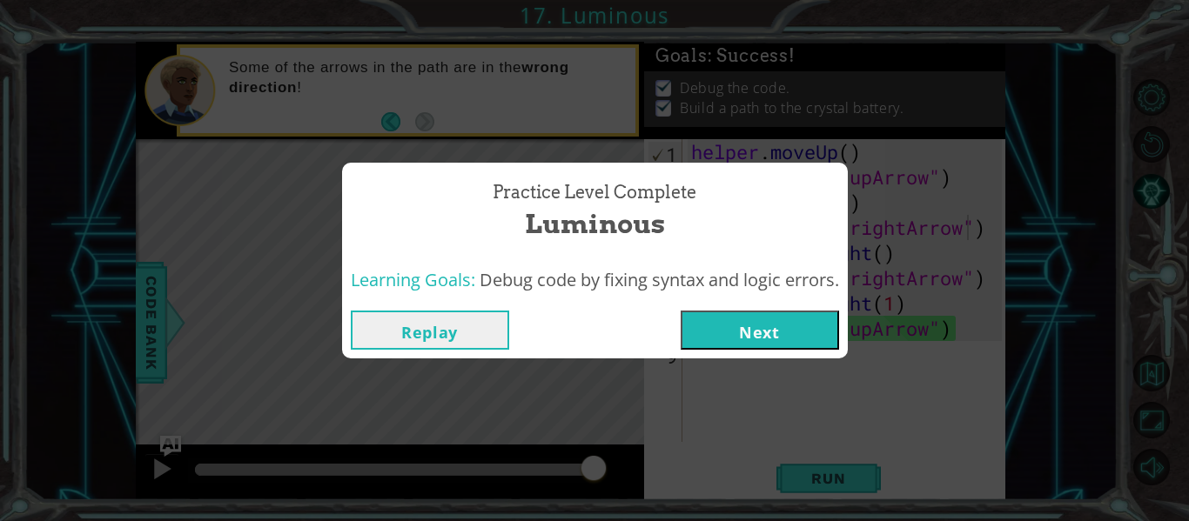
click at [777, 335] on button "Next" at bounding box center [760, 330] width 158 height 39
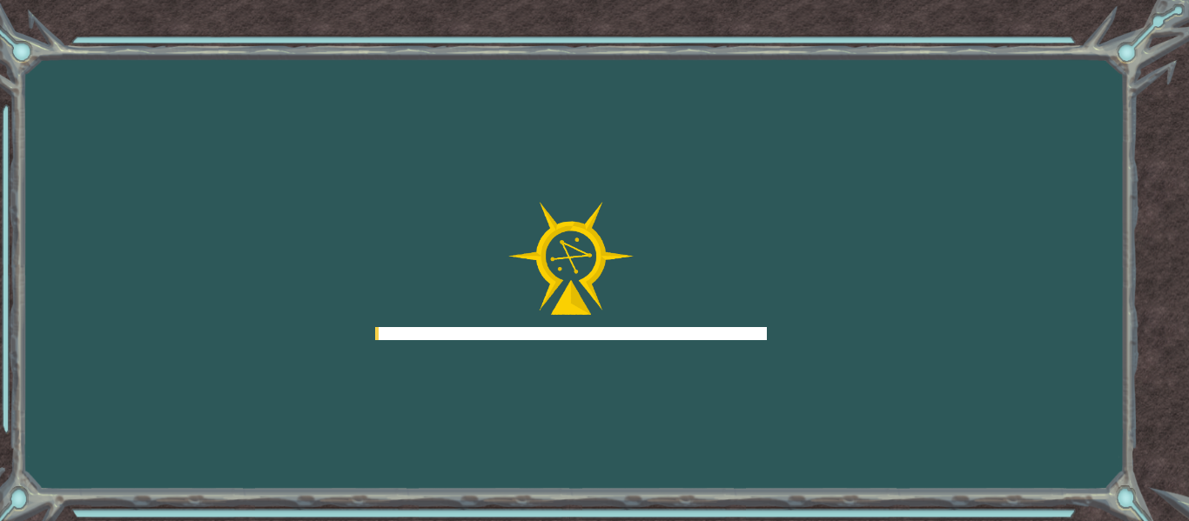
click at [777, 335] on div "Goals Error loading from server. Try refreshing the page. You'll need to join a…" at bounding box center [594, 260] width 1189 height 521
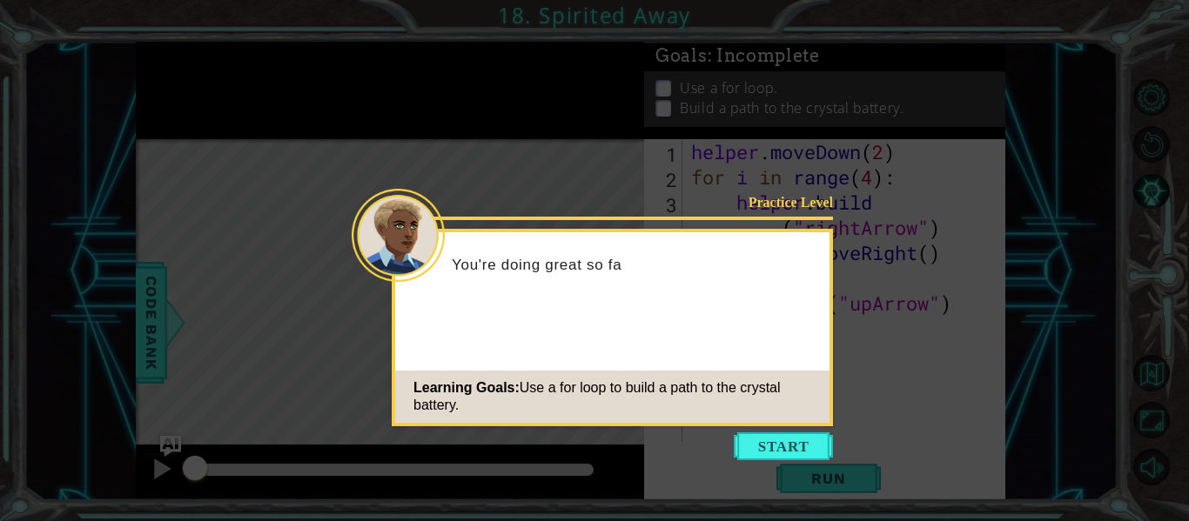
click at [798, 436] on button "Start" at bounding box center [783, 447] width 99 height 28
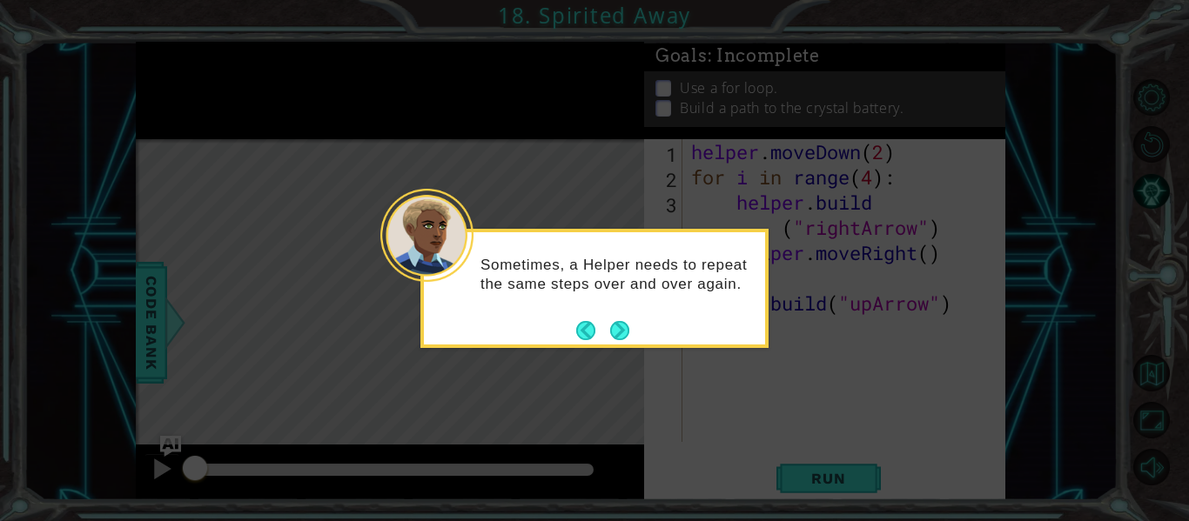
click at [614, 322] on button "Next" at bounding box center [619, 330] width 19 height 19
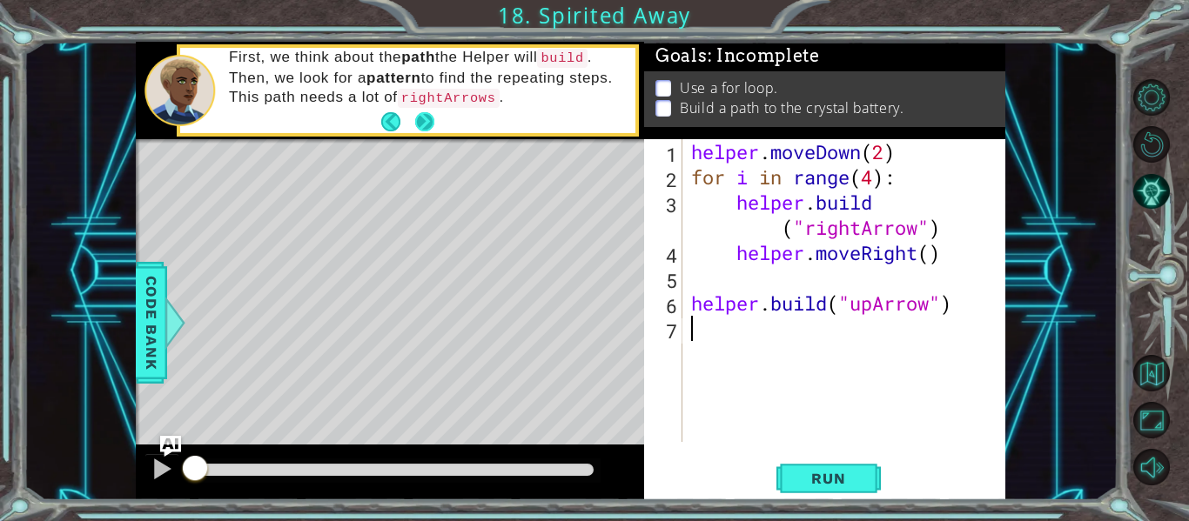
click at [424, 117] on button "Next" at bounding box center [424, 120] width 19 height 19
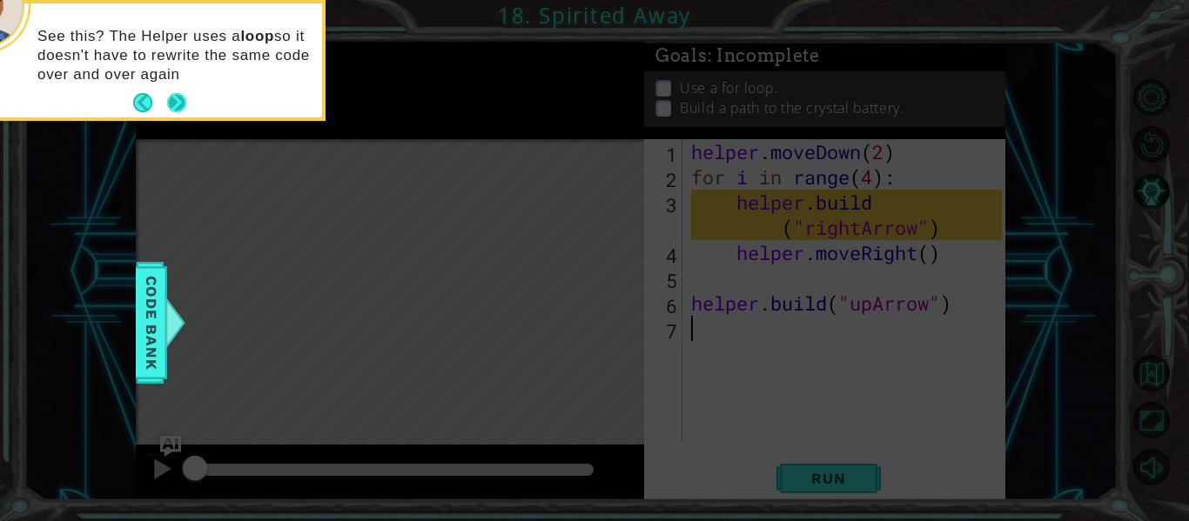
click at [173, 93] on button "Next" at bounding box center [177, 103] width 20 height 20
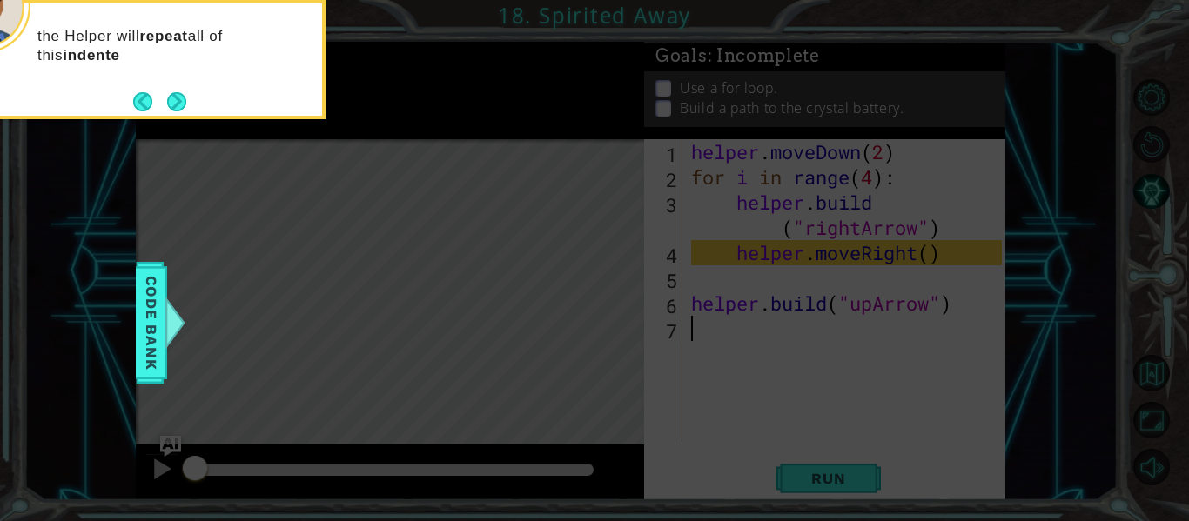
click at [173, 92] on button "Next" at bounding box center [177, 101] width 20 height 20
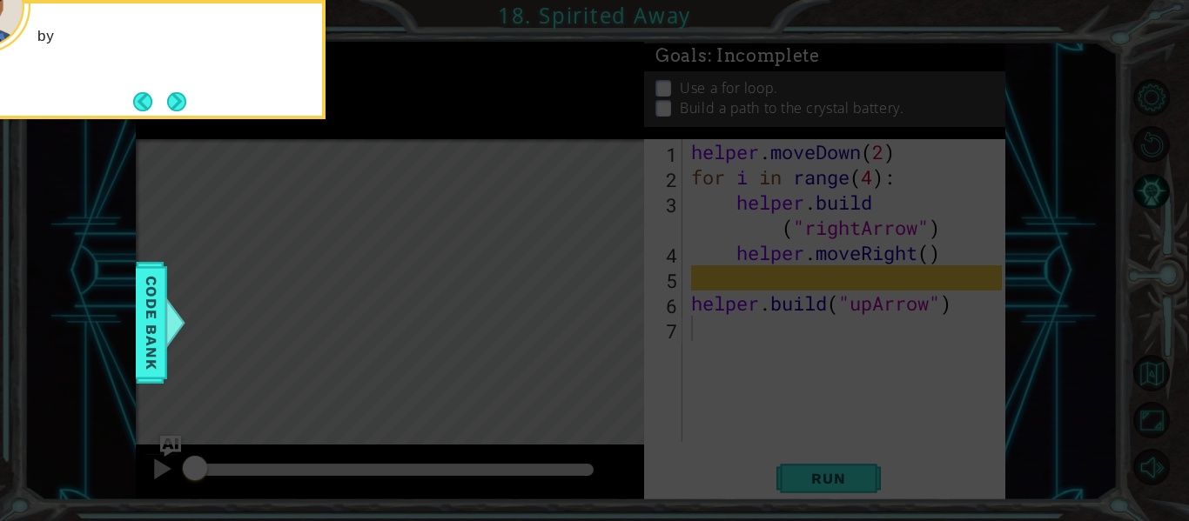
click at [173, 94] on button "Next" at bounding box center [176, 101] width 19 height 19
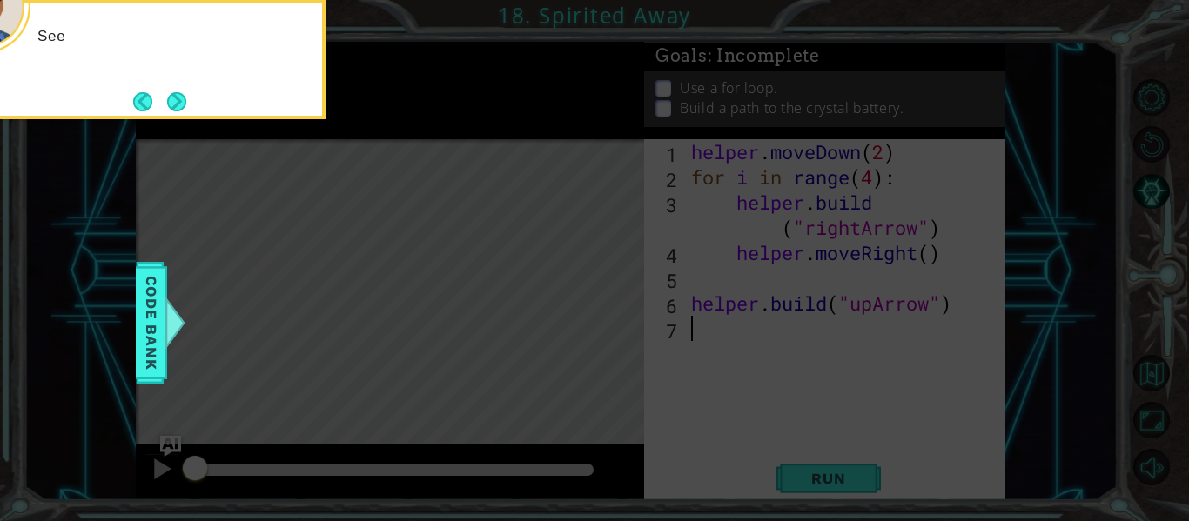
click at [173, 95] on button "Next" at bounding box center [177, 101] width 20 height 20
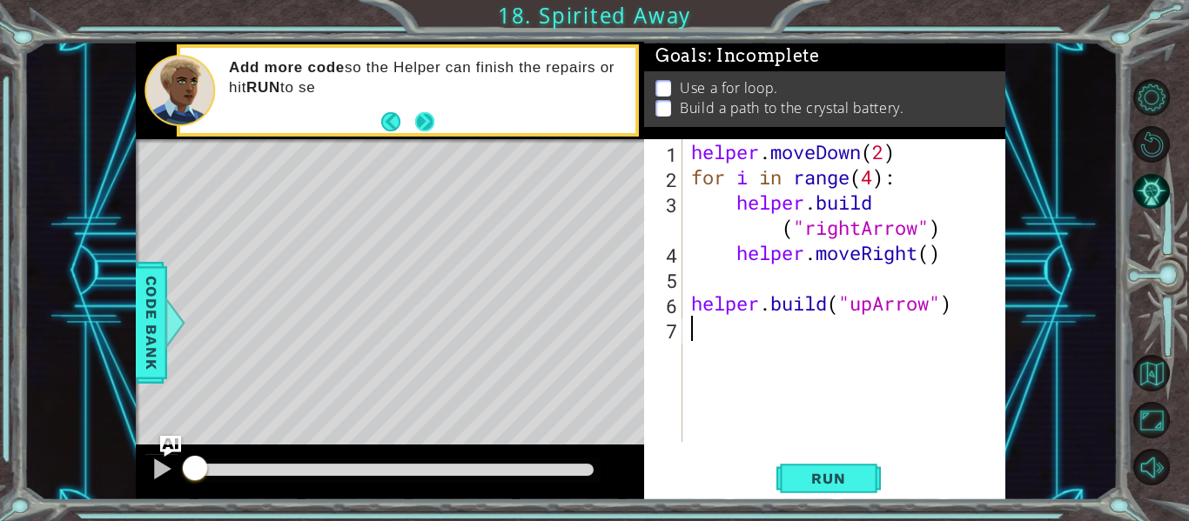
click at [431, 119] on button "Next" at bounding box center [424, 121] width 19 height 19
click at [737, 330] on div "helper . moveDown ( 2 ) for i in range ( 4 ) : helper . build ( "rightArrow" ) …" at bounding box center [849, 315] width 323 height 353
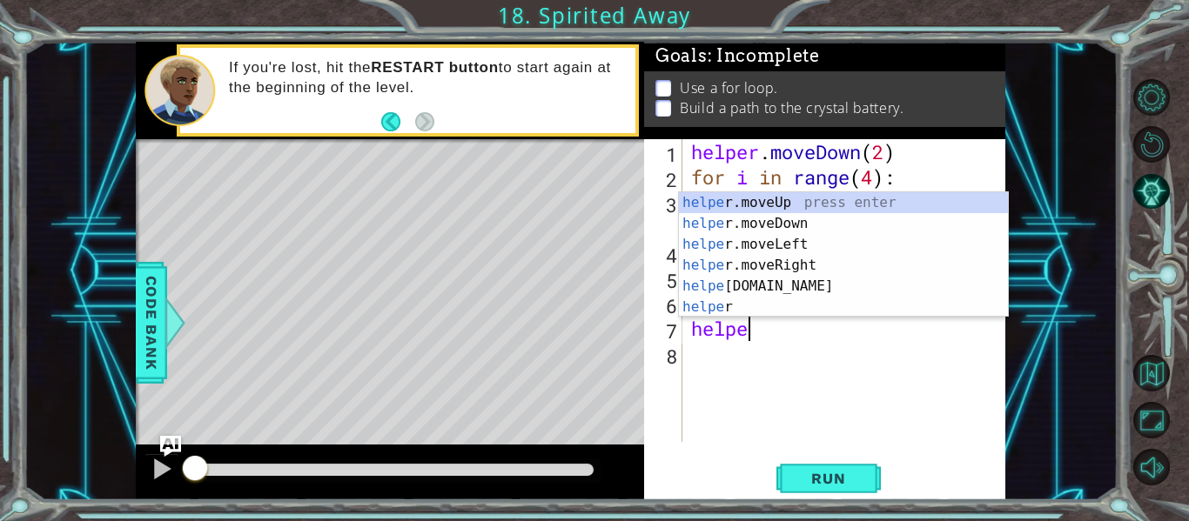
scroll to position [0, 3]
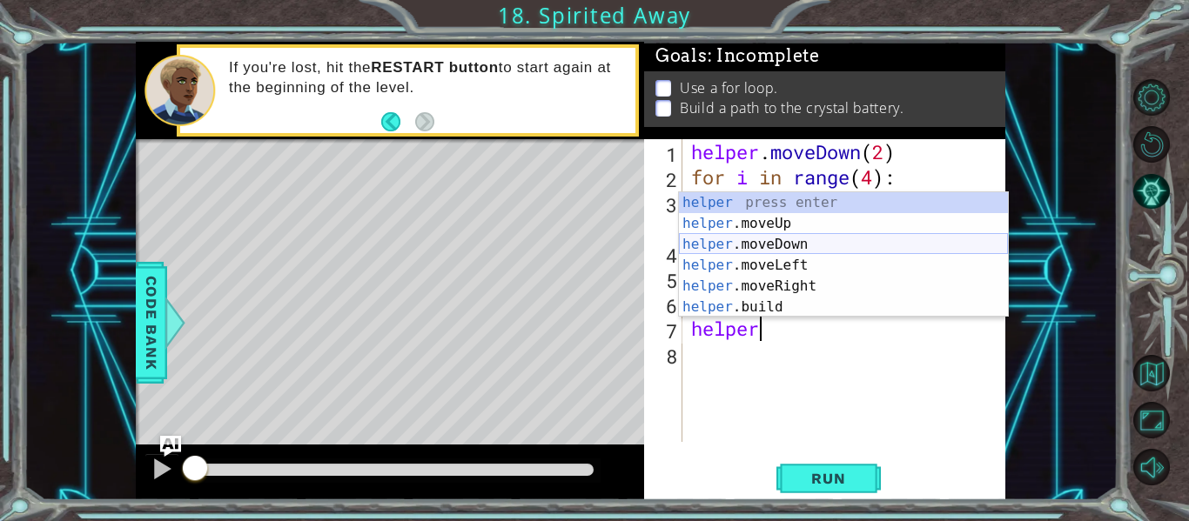
click at [771, 235] on div "helper press enter helper .moveUp press enter helper .moveDown press enter help…" at bounding box center [843, 275] width 329 height 167
type textarea "helper.moveDown(1)"
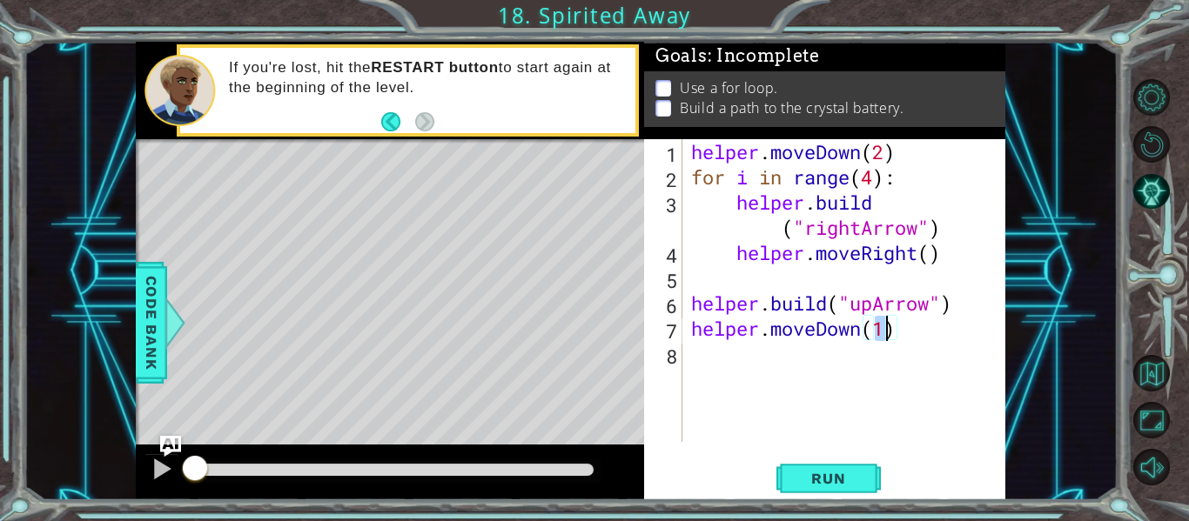
click at [717, 359] on div "helper . moveDown ( 2 ) for i in range ( 4 ) : helper . build ( "rightArrow" ) …" at bounding box center [849, 315] width 323 height 353
drag, startPoint x: 903, startPoint y: 327, endPoint x: 663, endPoint y: 338, distance: 240.5
click at [663, 338] on div "1 2 3 4 5 6 7 8 helper . moveDown ( 2 ) for i in range ( 4 ) : helper . build (…" at bounding box center [823, 290] width 358 height 303
type textarea "helper.moveDown(1)"
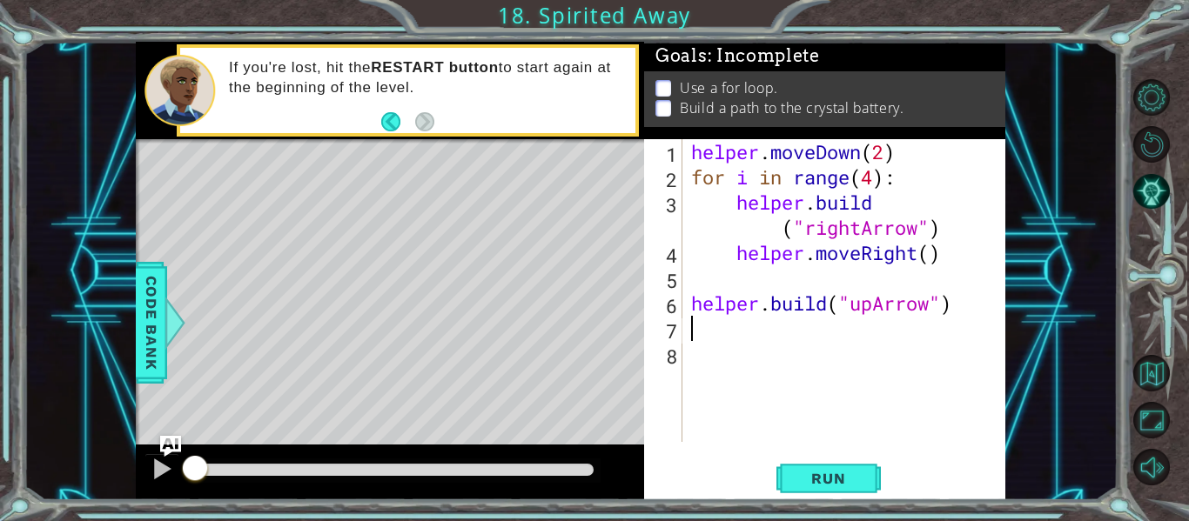
drag, startPoint x: 805, startPoint y: 476, endPoint x: 688, endPoint y: 479, distance: 116.7
click at [805, 475] on span "Run" at bounding box center [828, 478] width 69 height 17
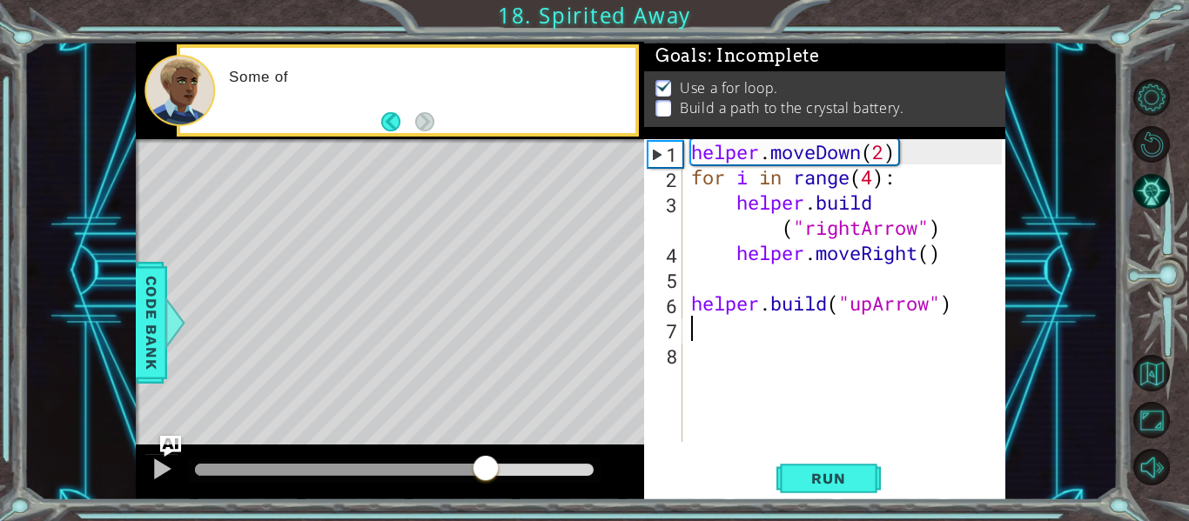
click at [486, 473] on div at bounding box center [394, 470] width 399 height 12
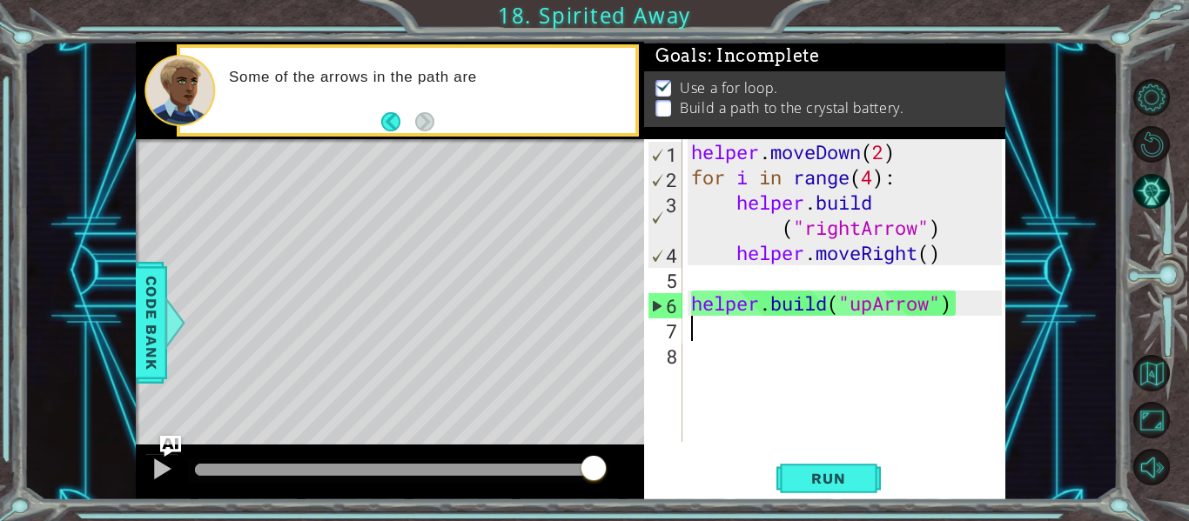
drag, startPoint x: 482, startPoint y: 460, endPoint x: 623, endPoint y: 470, distance: 141.3
click at [623, 470] on div at bounding box center [390, 473] width 508 height 56
click at [714, 339] on div "helper . moveDown ( 2 ) for i in range ( 4 ) : helper . build ( "rightArrow" ) …" at bounding box center [849, 315] width 323 height 353
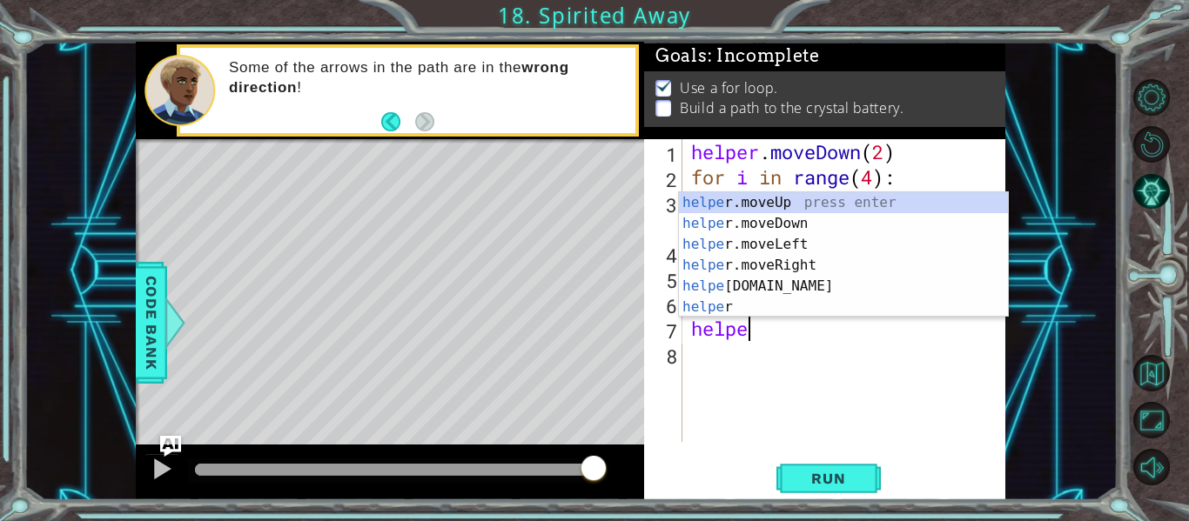
scroll to position [0, 3]
click at [736, 306] on div "helper press enter helper .moveUp press enter helper .moveDown press enter help…" at bounding box center [843, 275] width 329 height 167
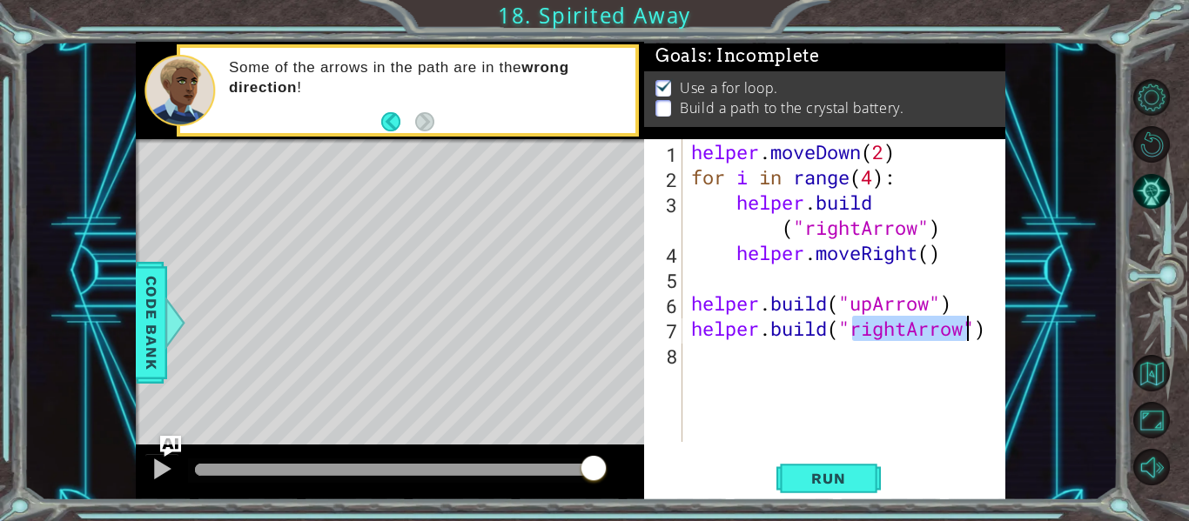
click at [913, 325] on div "helper . moveDown ( 2 ) for i in range ( 4 ) : helper . build ( "rightArrow" ) …" at bounding box center [845, 290] width 314 height 303
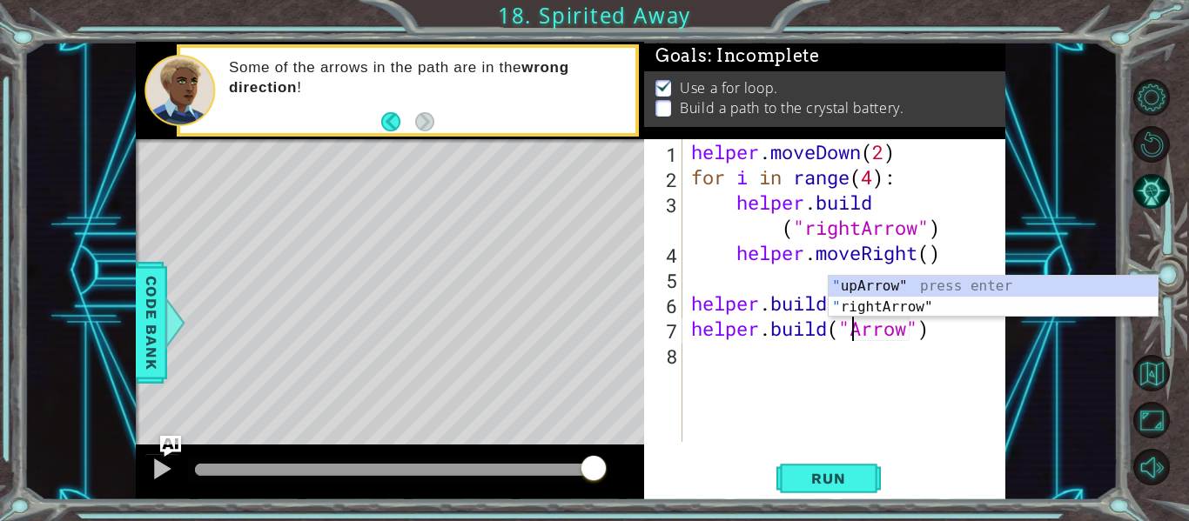
scroll to position [0, 9]
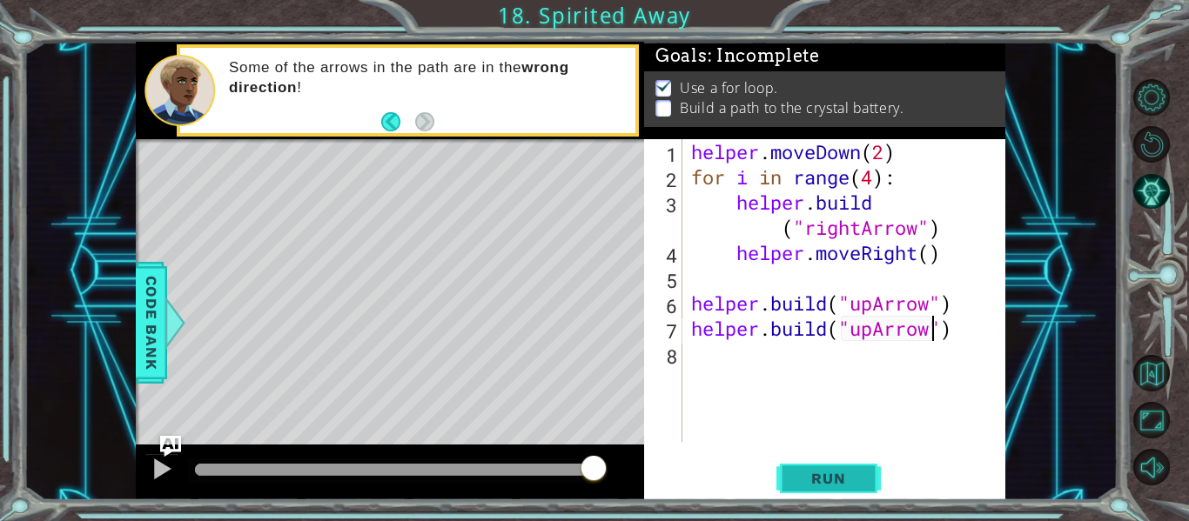
type textarea "[DOMAIN_NAME]("upArrow")"
click at [830, 472] on span "Run" at bounding box center [828, 478] width 69 height 17
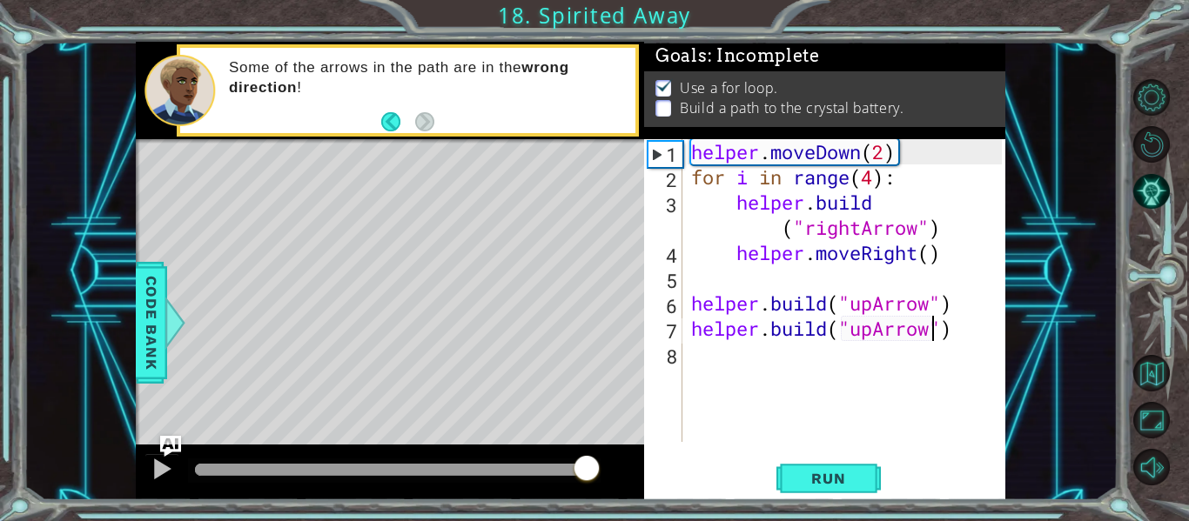
click at [587, 469] on div at bounding box center [394, 470] width 399 height 12
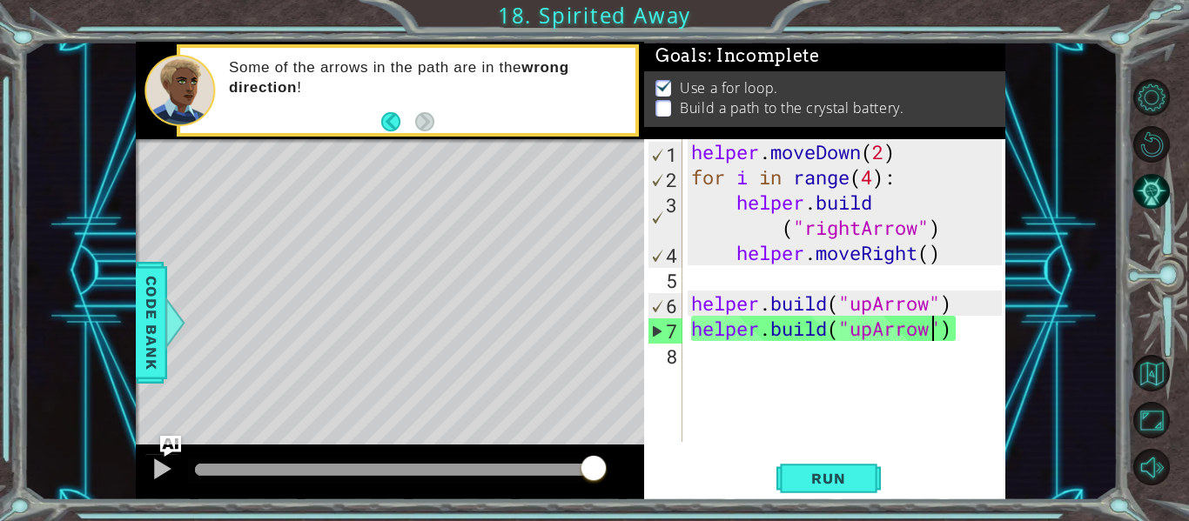
drag, startPoint x: 584, startPoint y: 467, endPoint x: 634, endPoint y: 464, distance: 49.7
click at [634, 464] on div at bounding box center [390, 473] width 508 height 56
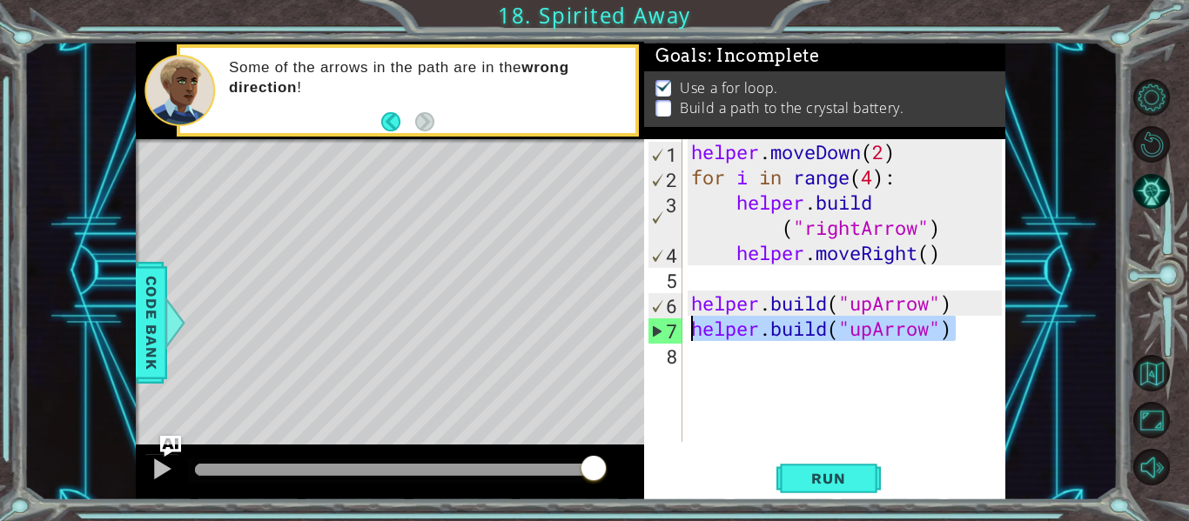
drag, startPoint x: 960, startPoint y: 329, endPoint x: 687, endPoint y: 339, distance: 273.5
click at [687, 339] on div "[DOMAIN_NAME]("upArrow") 1 2 3 4 5 6 7 8 helper . moveDown ( 2 ) for i in range…" at bounding box center [823, 290] width 358 height 303
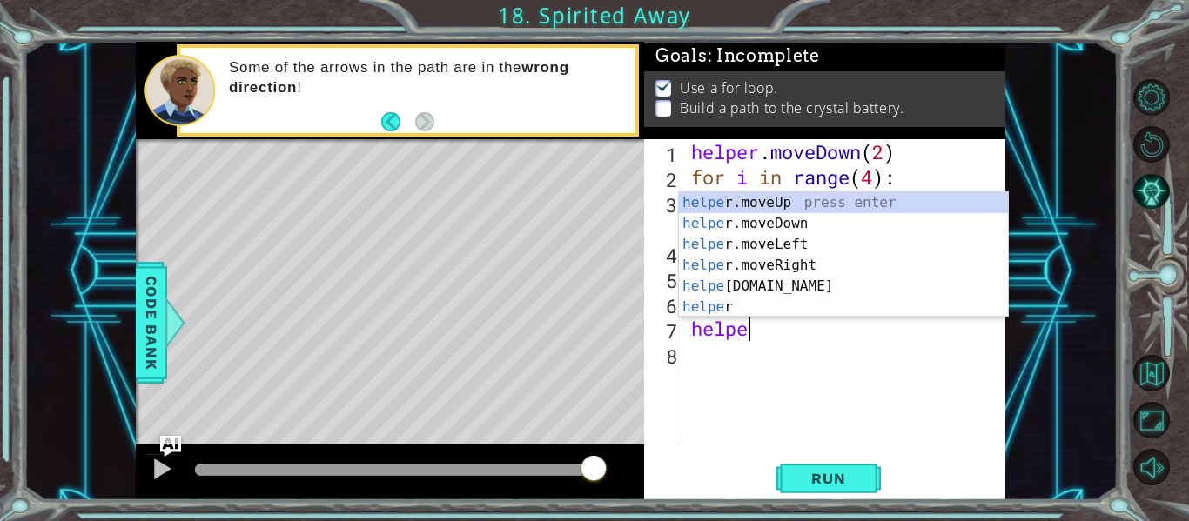
scroll to position [0, 3]
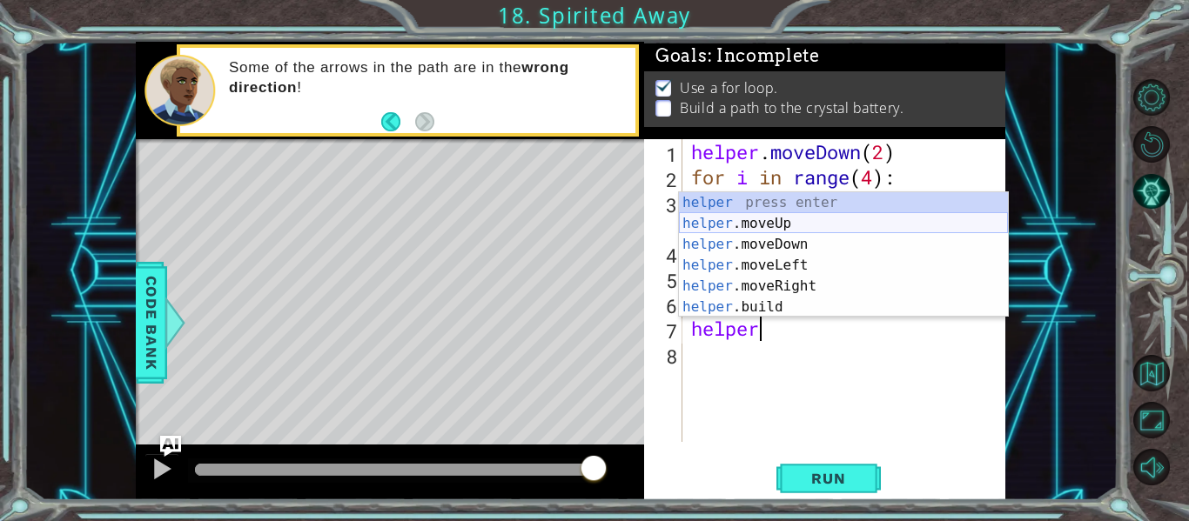
drag, startPoint x: 756, startPoint y: 225, endPoint x: 756, endPoint y: 272, distance: 47.9
click at [756, 223] on div "helper press enter helper .moveUp press enter helper .moveDown press enter help…" at bounding box center [843, 275] width 329 height 167
type textarea "helper.moveUp(1)"
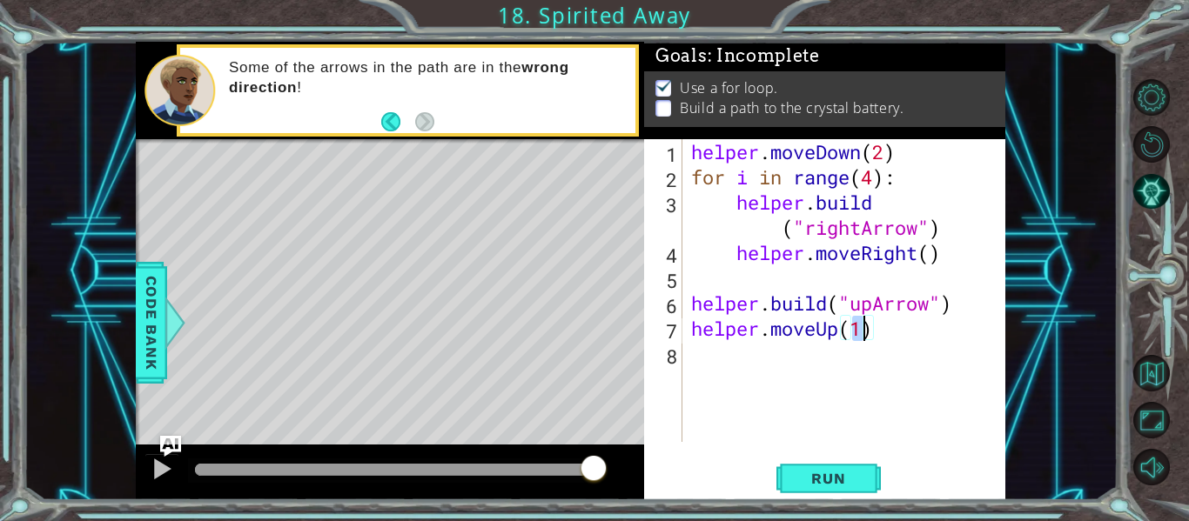
click at [709, 364] on div "helper . moveDown ( 2 ) for i in range ( 4 ) : helper . build ( "rightArrow" ) …" at bounding box center [849, 315] width 323 height 353
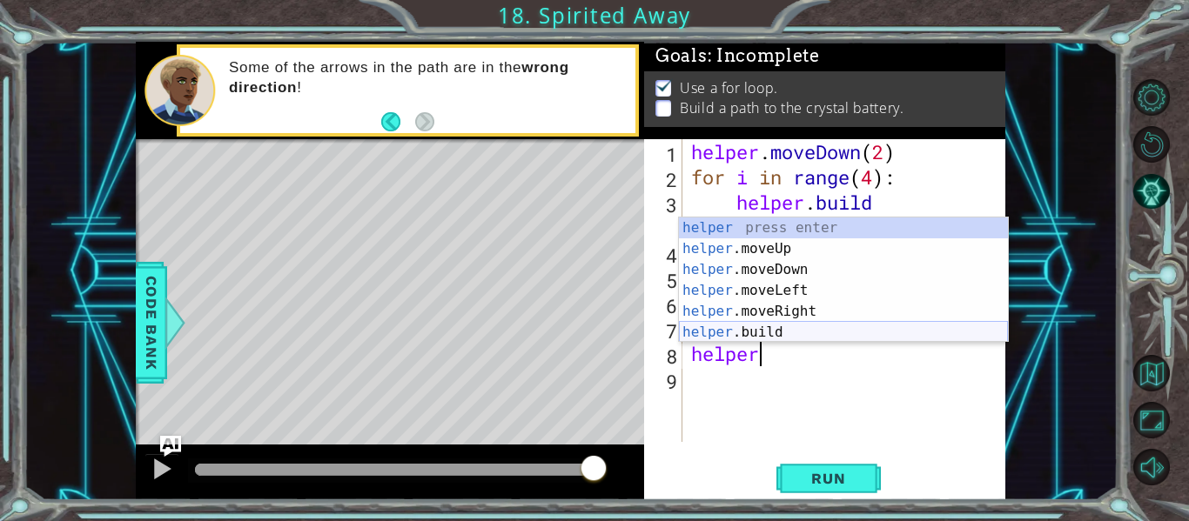
click at [742, 336] on div "helper press enter helper .moveUp press enter helper .moveDown press enter help…" at bounding box center [843, 301] width 329 height 167
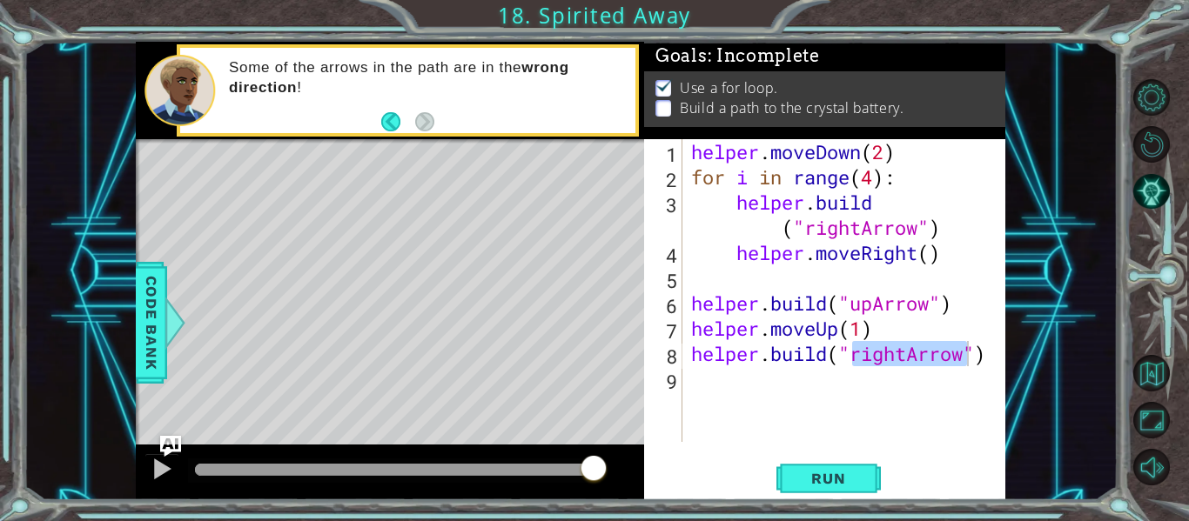
click at [902, 352] on div "helper . moveDown ( 2 ) for i in range ( 4 ) : helper . build ( "rightArrow" ) …" at bounding box center [845, 290] width 314 height 303
click at [906, 353] on div "helper . moveDown ( 2 ) for i in range ( 4 ) : helper . build ( "rightArrow" ) …" at bounding box center [849, 315] width 323 height 353
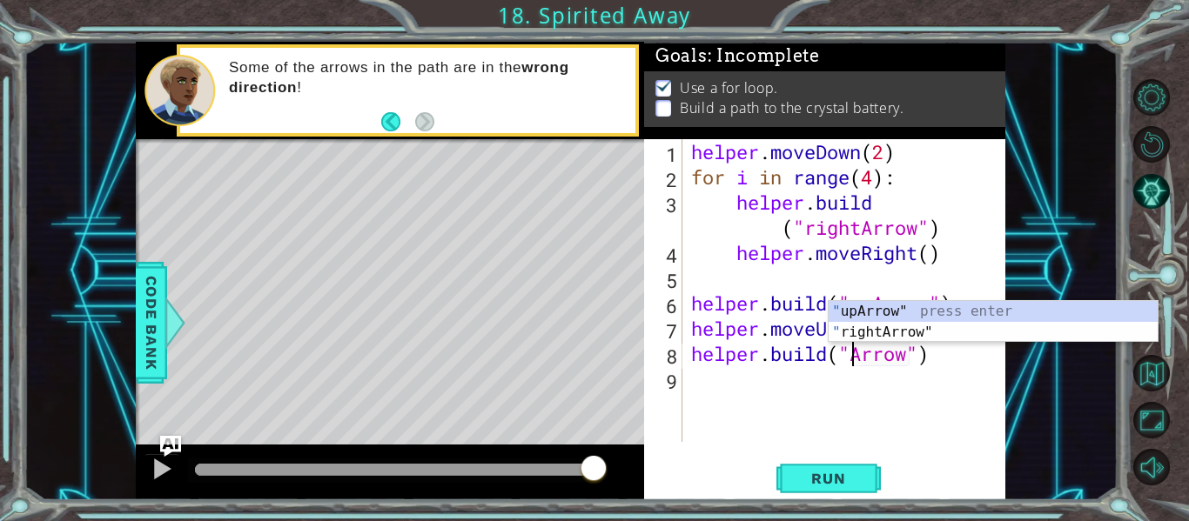
scroll to position [0, 9]
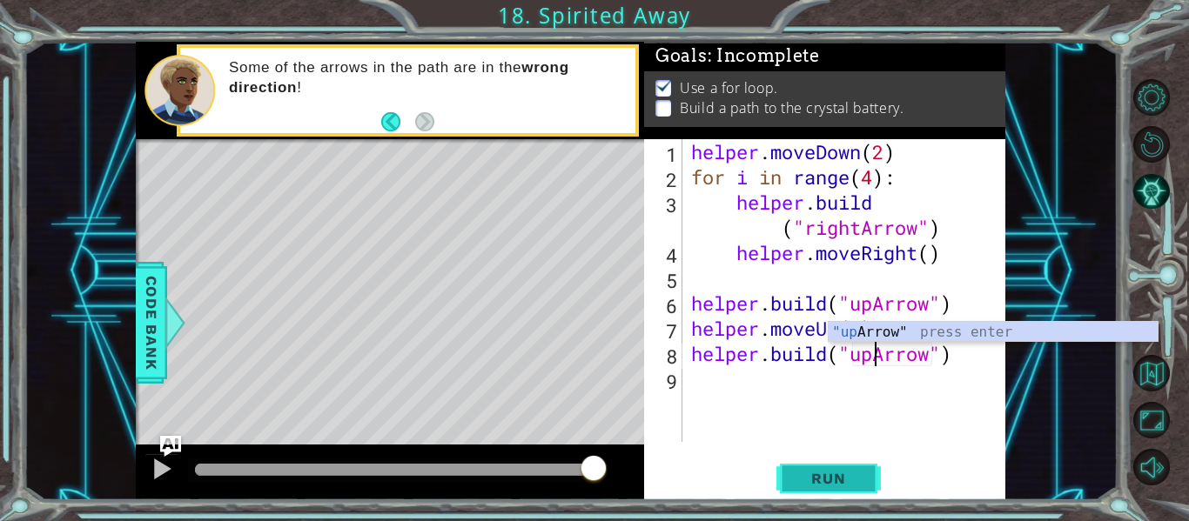
type textarea "[DOMAIN_NAME]("upArrow")"
click at [816, 482] on span "Run" at bounding box center [828, 478] width 69 height 17
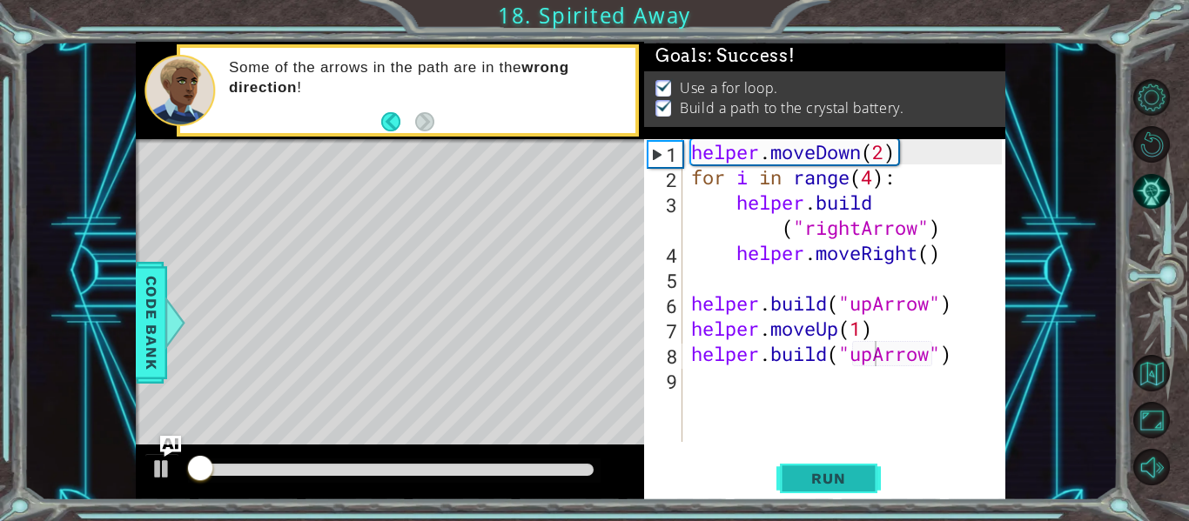
click at [808, 477] on span "Run" at bounding box center [828, 478] width 69 height 17
click at [582, 467] on div at bounding box center [394, 470] width 399 height 12
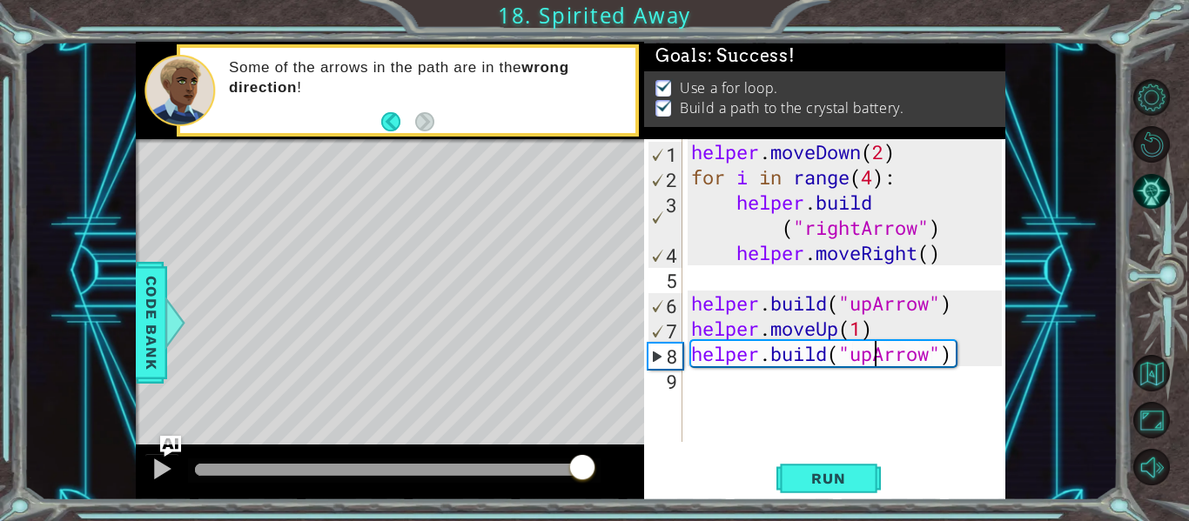
drag, startPoint x: 585, startPoint y: 468, endPoint x: 696, endPoint y: 485, distance: 112.6
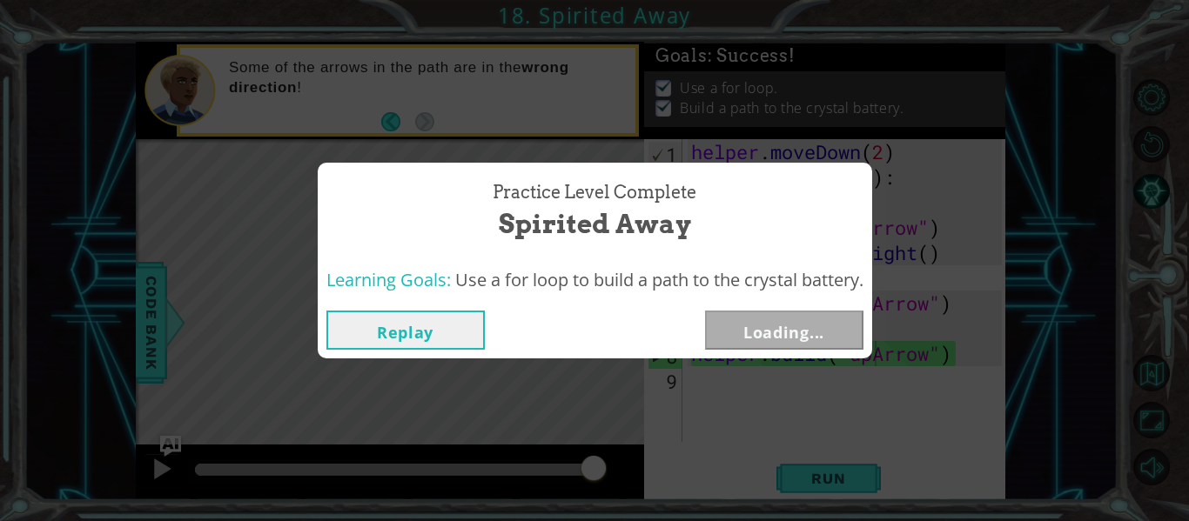
click at [775, 327] on button "Loading..." at bounding box center [784, 330] width 158 height 39
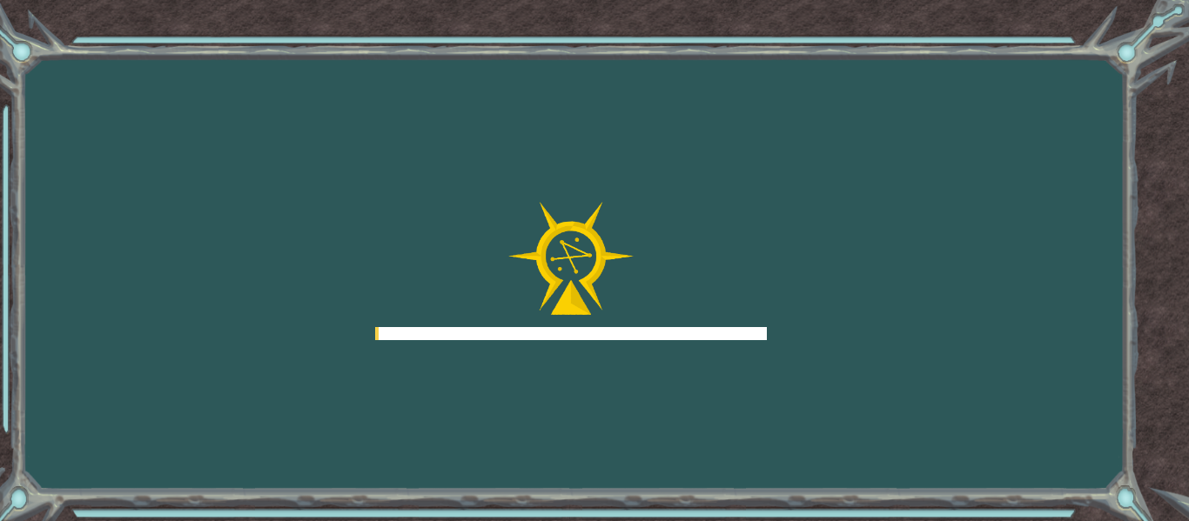
click at [775, 330] on div "Goals Error loading from server. Try refreshing the page. You'll need to join a…" at bounding box center [594, 260] width 1189 height 521
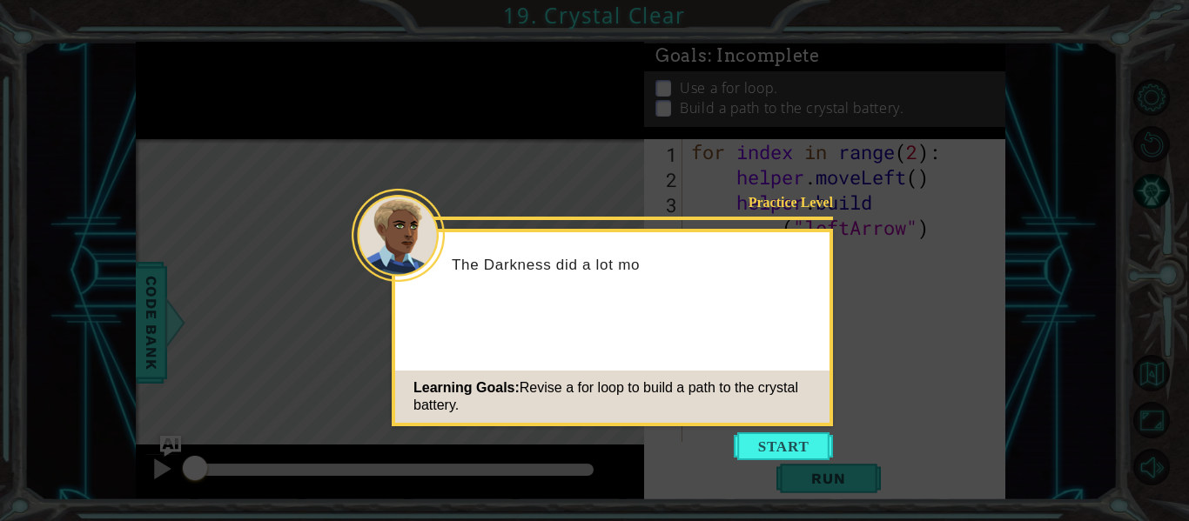
drag, startPoint x: 788, startPoint y: 446, endPoint x: 789, endPoint y: 436, distance: 9.6
click at [788, 440] on button "Start" at bounding box center [783, 447] width 99 height 28
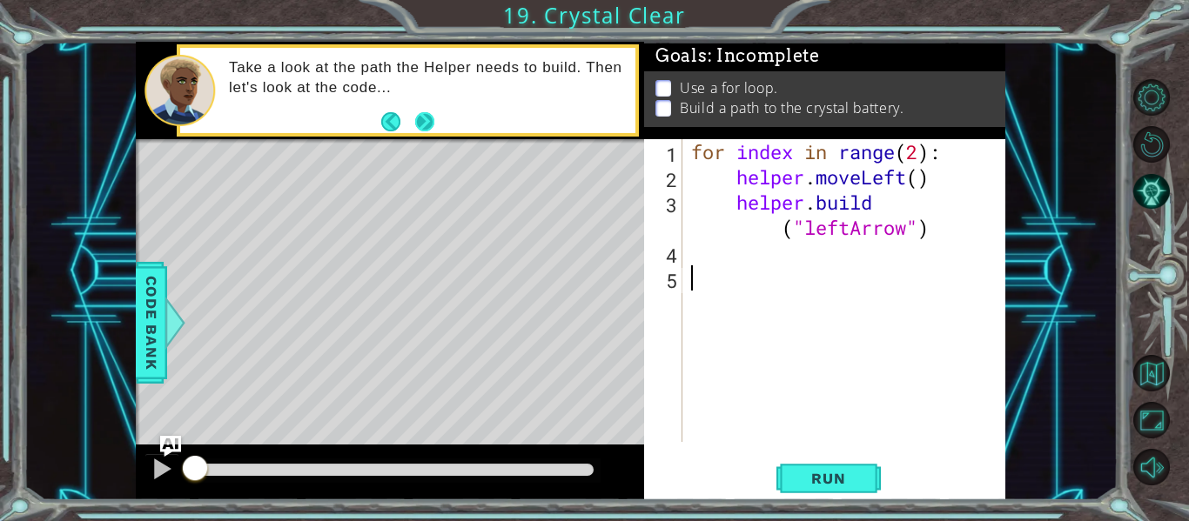
click at [429, 120] on button "Next" at bounding box center [424, 120] width 19 height 19
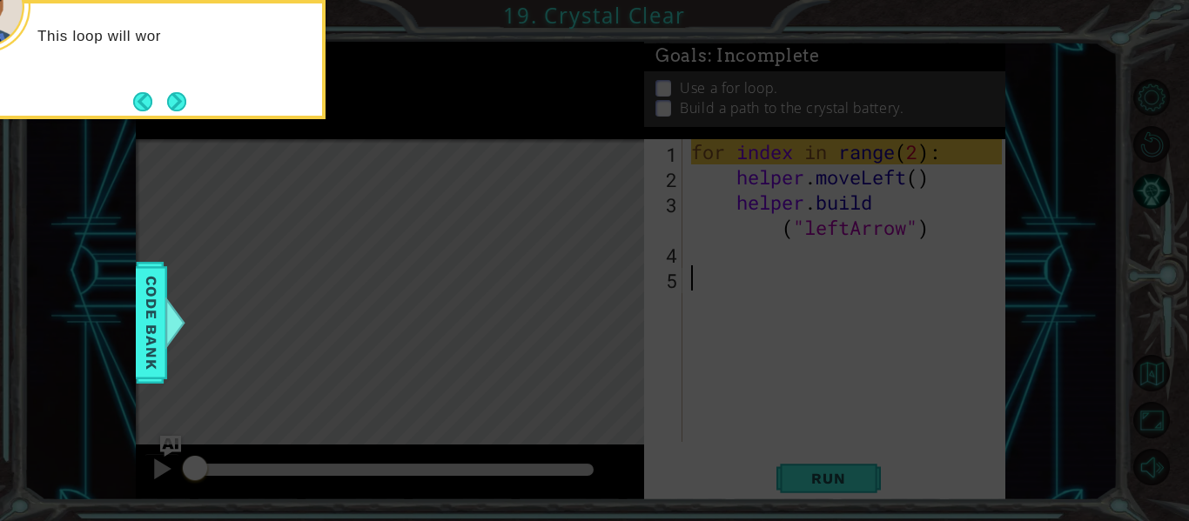
click at [186, 111] on button "Next" at bounding box center [176, 101] width 19 height 19
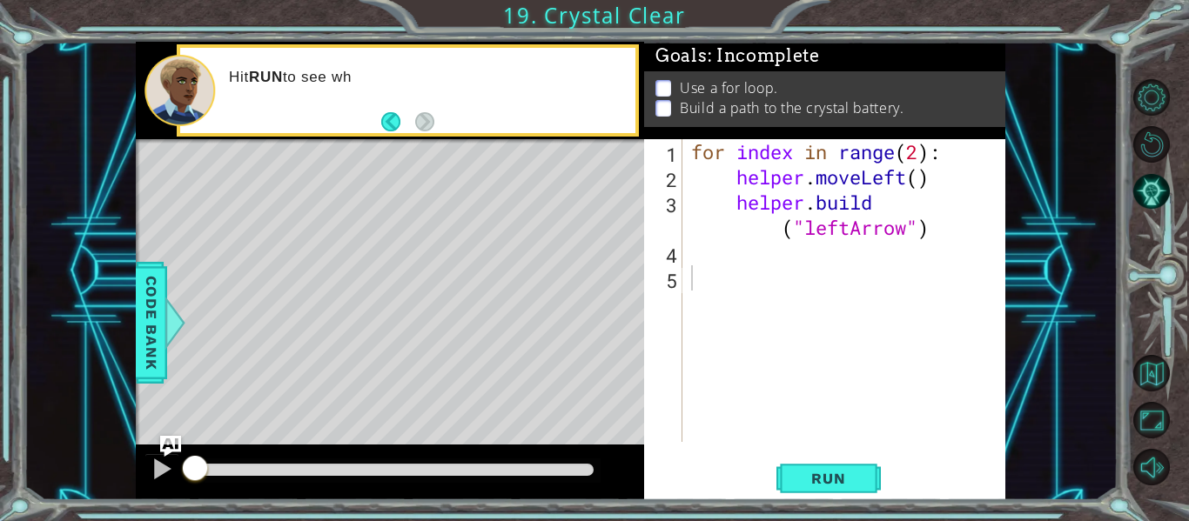
drag, startPoint x: 450, startPoint y: 232, endPoint x: 442, endPoint y: 252, distance: 20.7
click at [444, 251] on div "Level Map" at bounding box center [538, 395] width 804 height 513
click at [803, 466] on button "Run" at bounding box center [828, 479] width 104 height 36
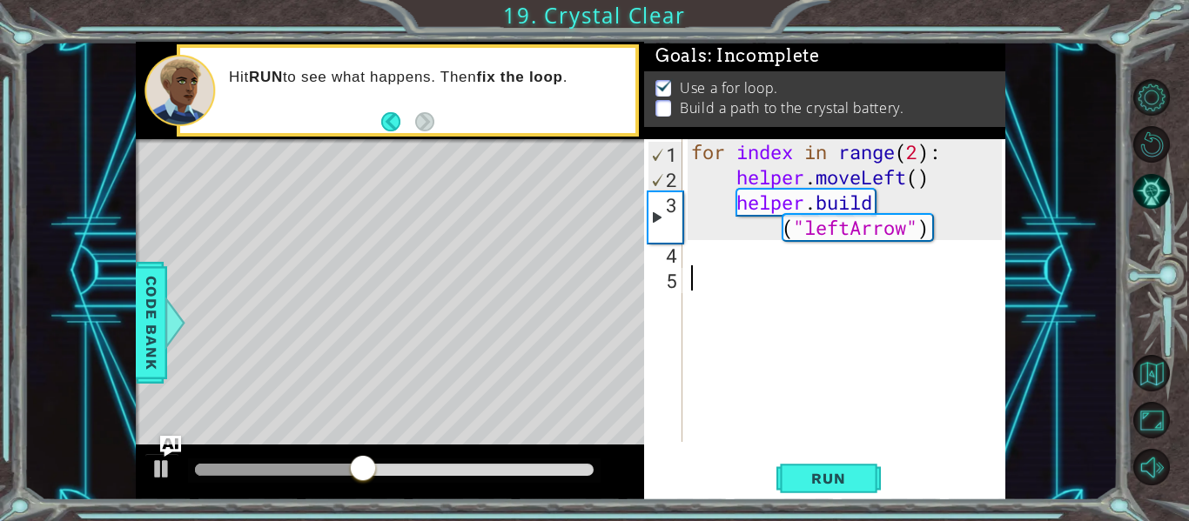
click at [719, 257] on div "for index in range ( 2 ) : helper . moveLeft ( ) helper . build ( "leftArrow" )" at bounding box center [849, 315] width 323 height 353
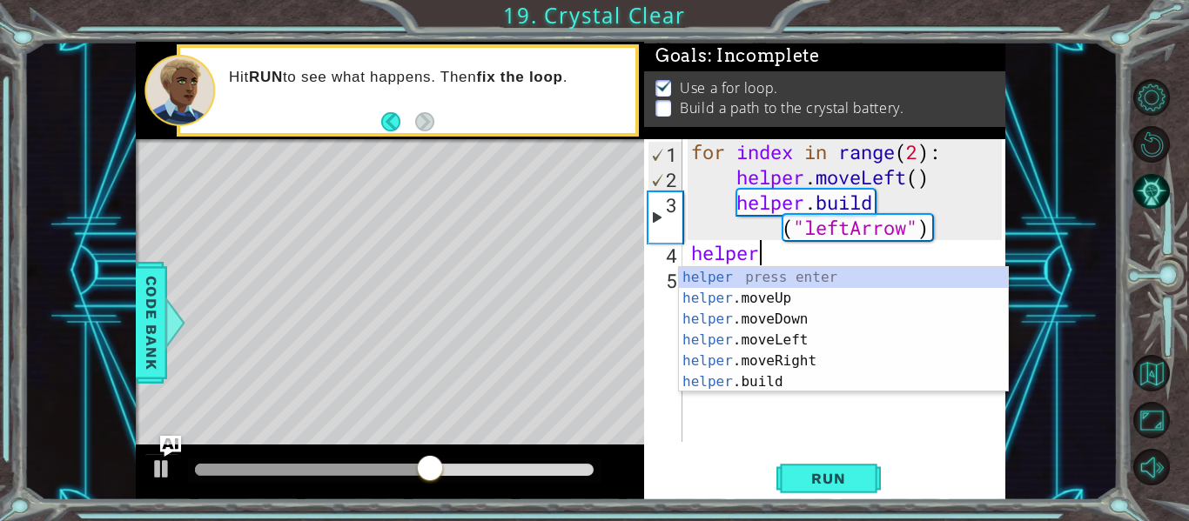
scroll to position [0, 3]
click at [784, 337] on div "helper press enter helper .moveUp press enter helper .moveDown press enter help…" at bounding box center [843, 350] width 329 height 167
type textarea "helper.moveLeft(1)"
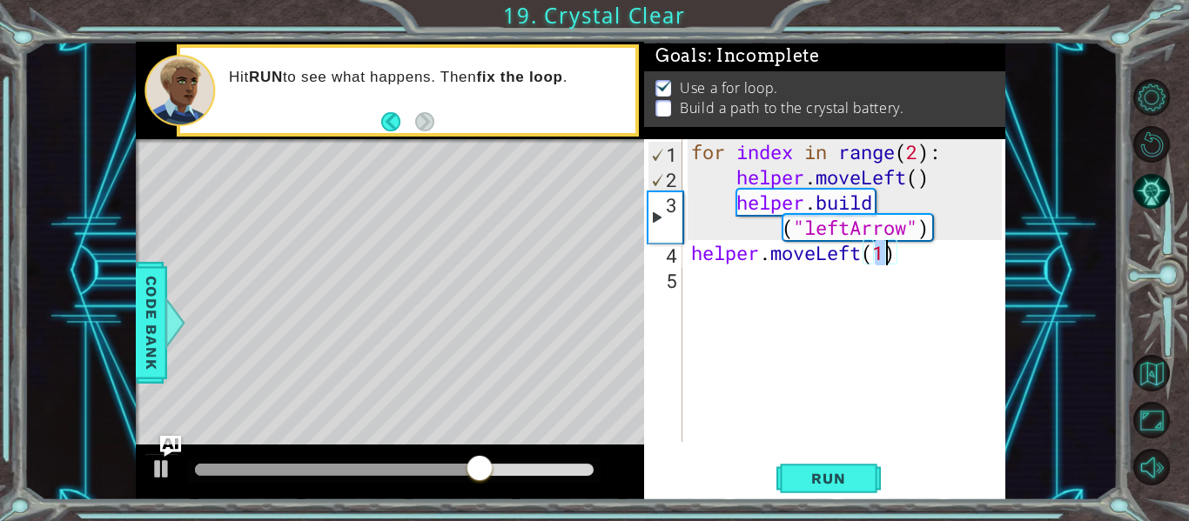
click at [697, 290] on div "for index in range ( 2 ) : helper . moveLeft ( ) helper . build ( "leftArrow" )…" at bounding box center [849, 315] width 323 height 353
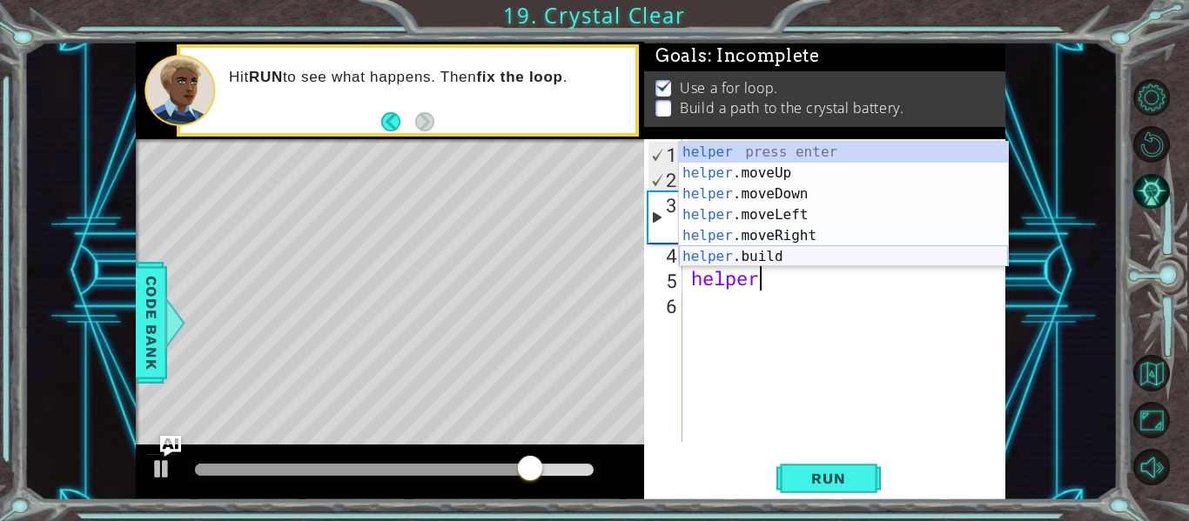
click at [701, 249] on div "helper press enter helper .moveUp press enter helper .moveDown press enter help…" at bounding box center [843, 225] width 329 height 167
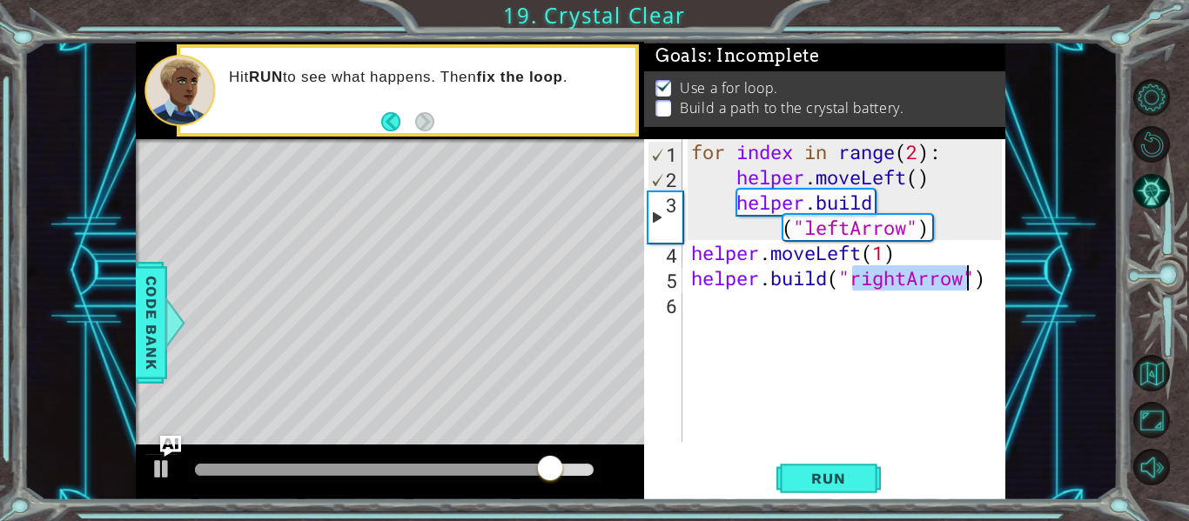
click at [909, 279] on div "for index in range ( 2 ) : helper . moveLeft ( ) helper . build ( "leftArrow" )…" at bounding box center [845, 290] width 314 height 303
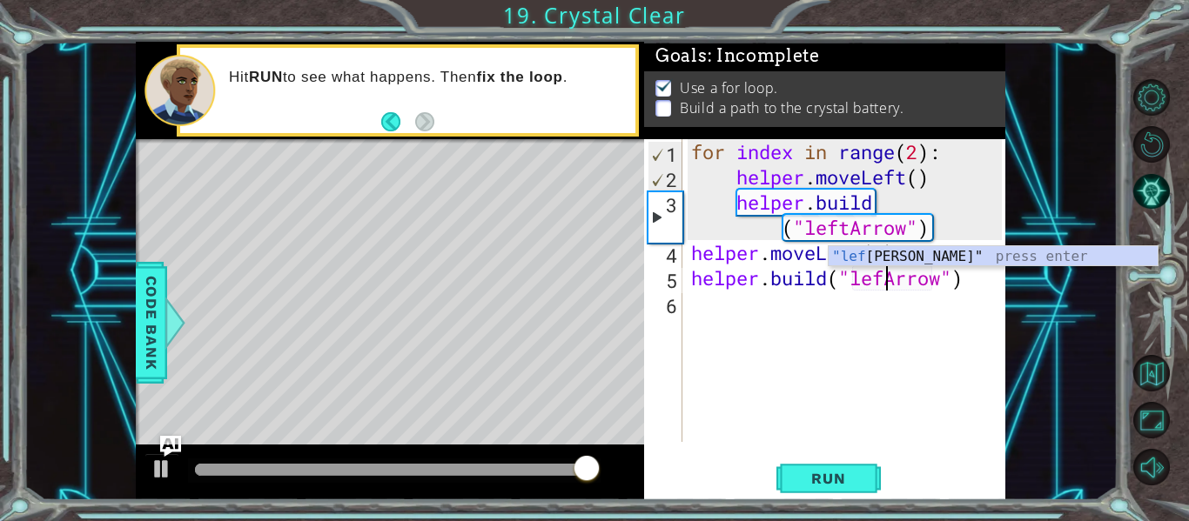
scroll to position [0, 10]
type textarea "[DOMAIN_NAME]("leftArrow")"
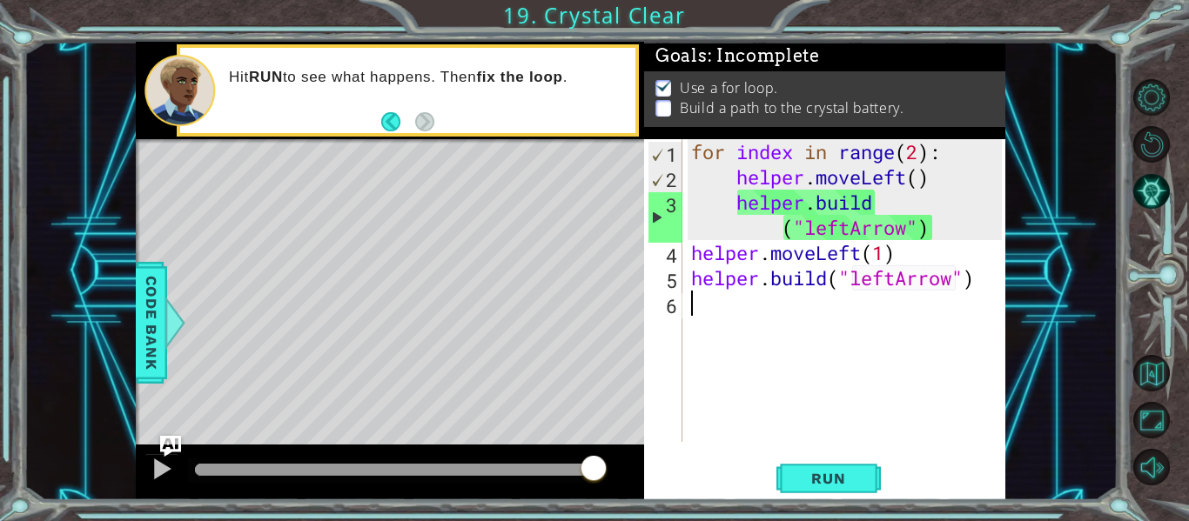
click at [717, 312] on div "for index in range ( 2 ) : helper . moveLeft ( ) helper . build ( "leftArrow" )…" at bounding box center [849, 315] width 323 height 353
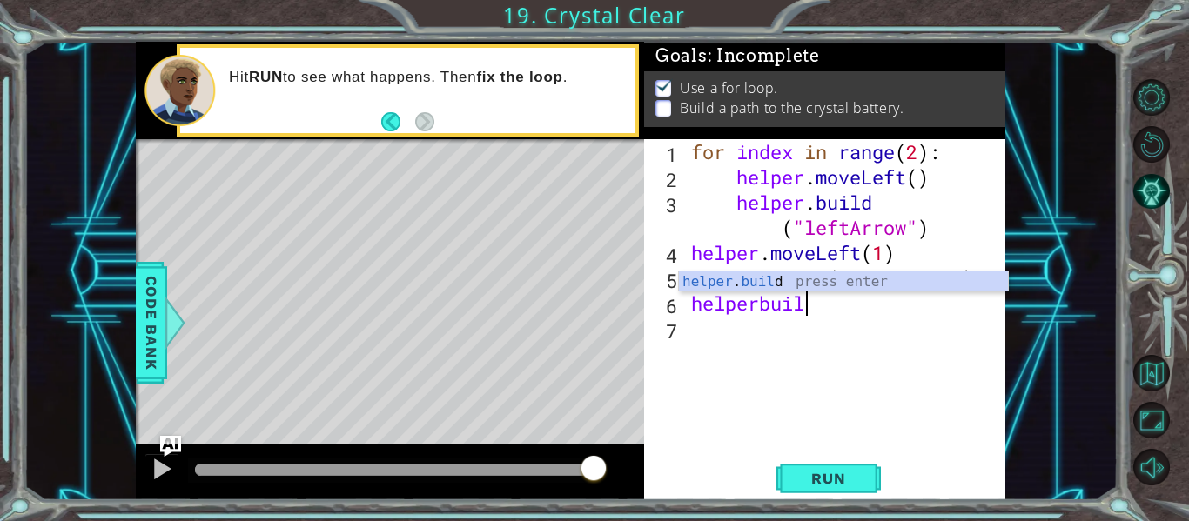
scroll to position [0, 4]
click at [753, 282] on div "helper . buil d press enter" at bounding box center [843, 303] width 329 height 63
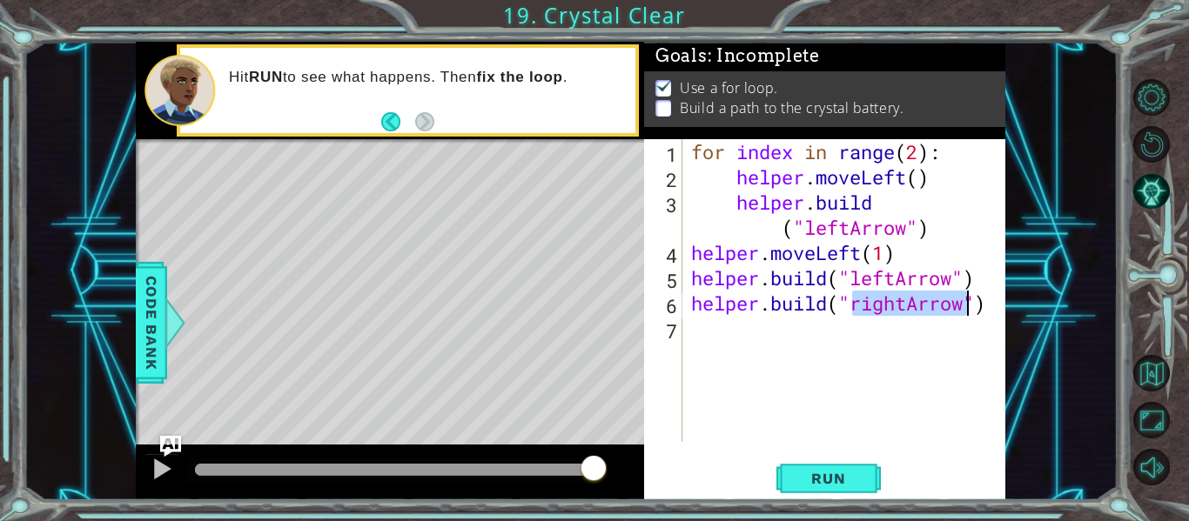
click at [901, 304] on div "for index in range ( 2 ) : helper . moveLeft ( ) helper . build ( "leftArrow" )…" at bounding box center [845, 290] width 314 height 303
click at [910, 306] on div "for index in range ( 2 ) : helper . moveLeft ( ) helper . build ( "leftArrow" )…" at bounding box center [849, 315] width 323 height 353
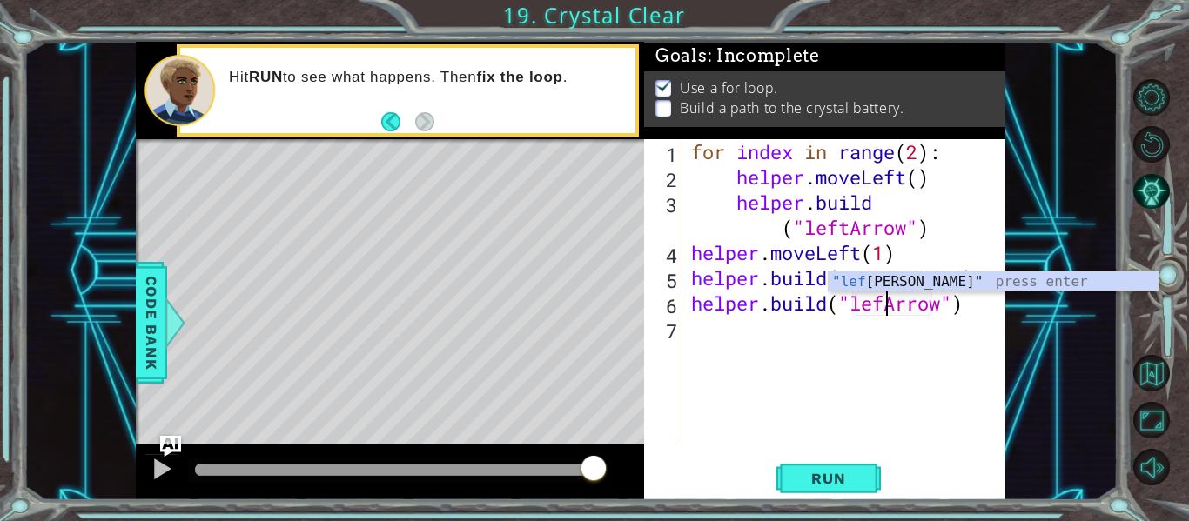
scroll to position [0, 10]
click at [852, 474] on span "Run" at bounding box center [828, 478] width 69 height 17
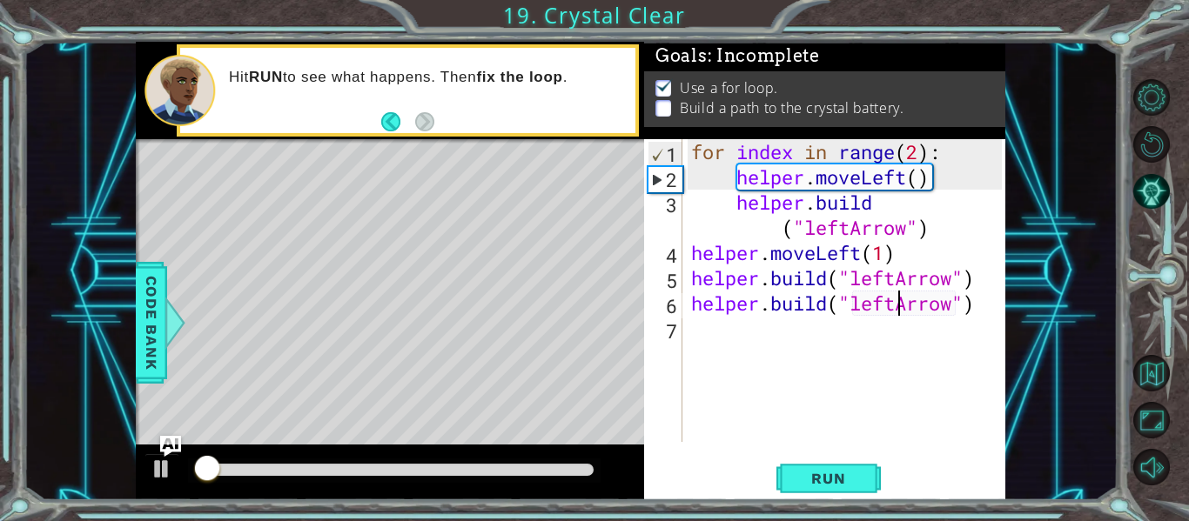
click at [586, 465] on div at bounding box center [394, 470] width 399 height 12
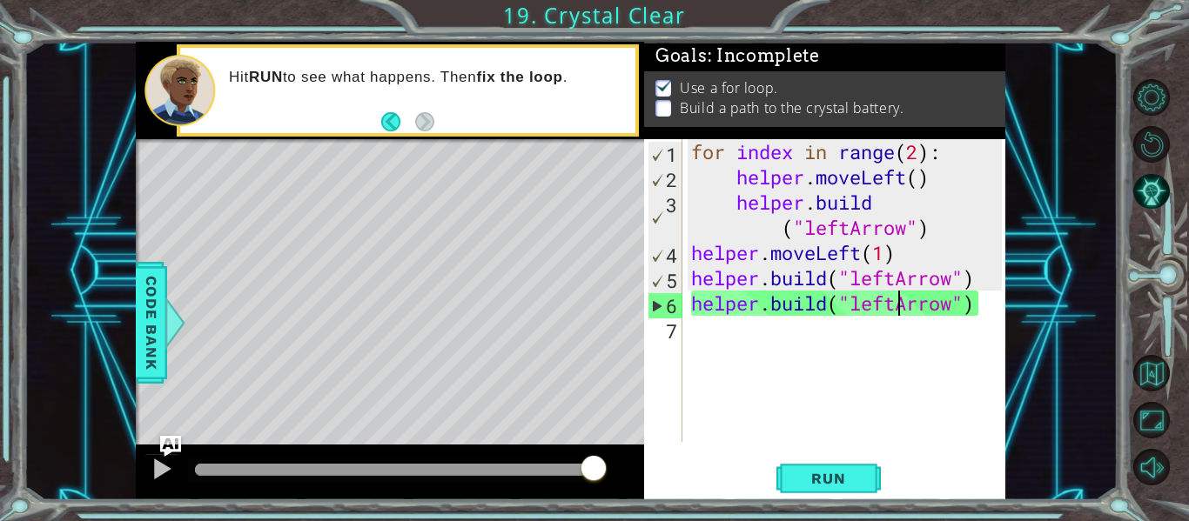
drag, startPoint x: 588, startPoint y: 467, endPoint x: 716, endPoint y: 493, distance: 131.4
click at [716, 493] on div "1 ההההההההההההההההההההההההההההההההההההההההההההההההההההההההההההההההההההההההההההה…" at bounding box center [571, 271] width 870 height 459
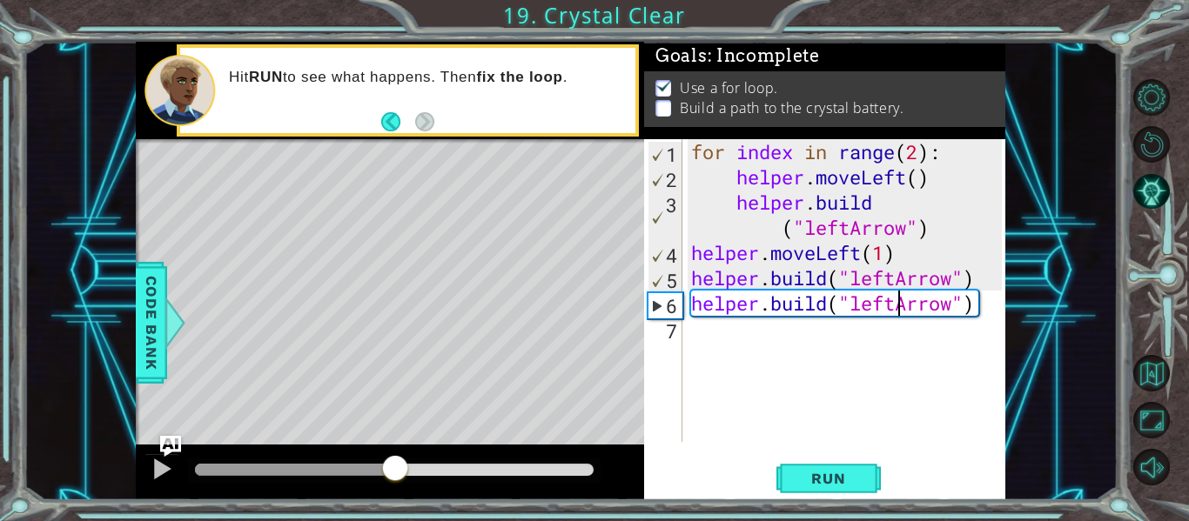
drag, startPoint x: 594, startPoint y: 462, endPoint x: 423, endPoint y: 460, distance: 170.6
click at [395, 460] on div at bounding box center [394, 469] width 31 height 31
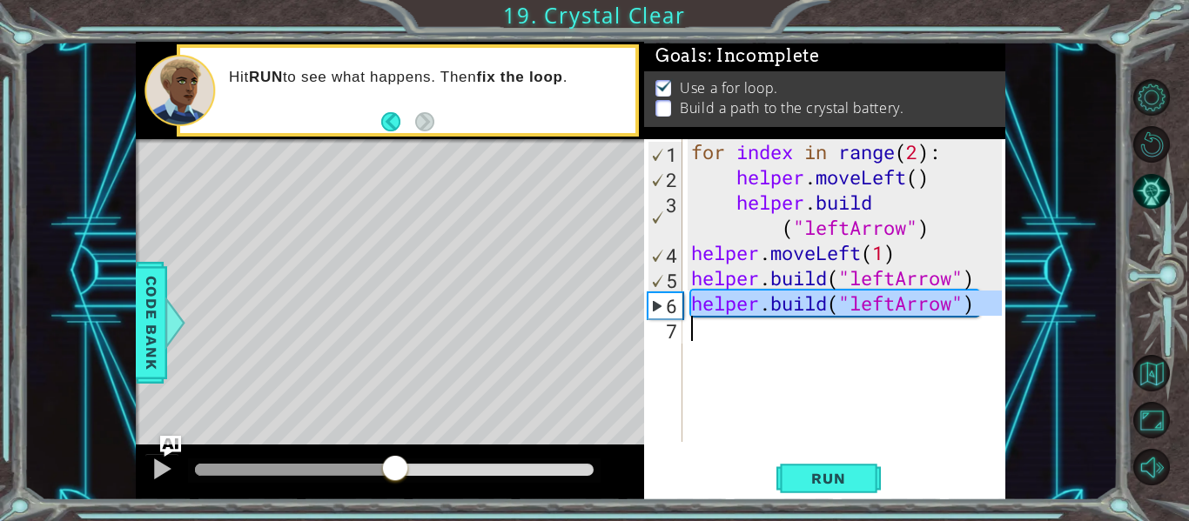
drag, startPoint x: 691, startPoint y: 308, endPoint x: 909, endPoint y: 333, distance: 219.1
click at [923, 332] on div "for index in range ( 2 ) : helper . moveLeft ( ) helper . build ( "leftArrow" )…" at bounding box center [849, 315] width 323 height 353
type textarea "[DOMAIN_NAME]("leftArrow")"
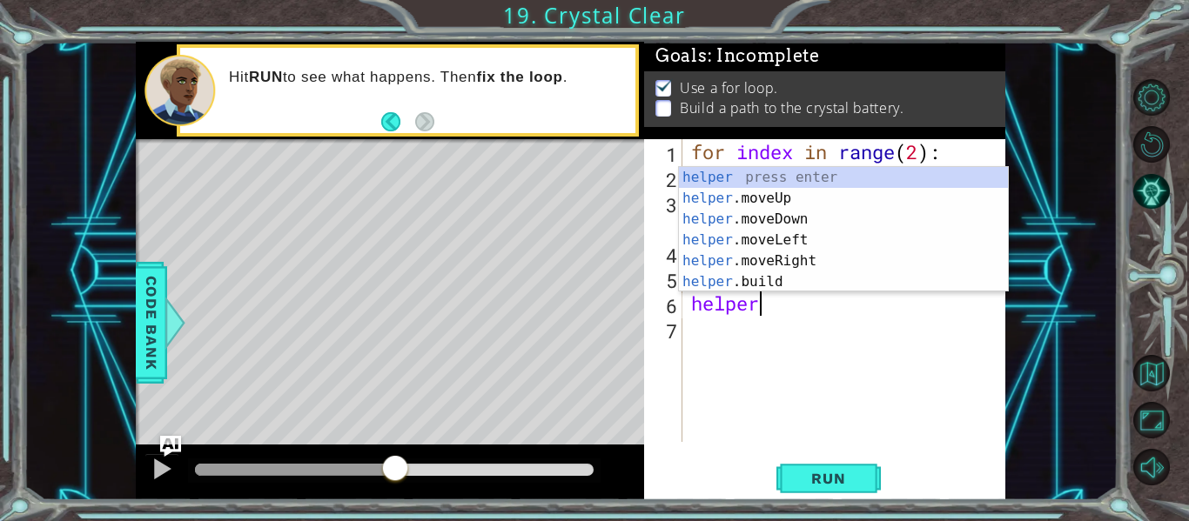
scroll to position [0, 3]
click at [772, 236] on div "helper press enter helper .moveUp press enter helper .moveDown press enter help…" at bounding box center [843, 250] width 329 height 167
type textarea "helper.moveLeft(1)"
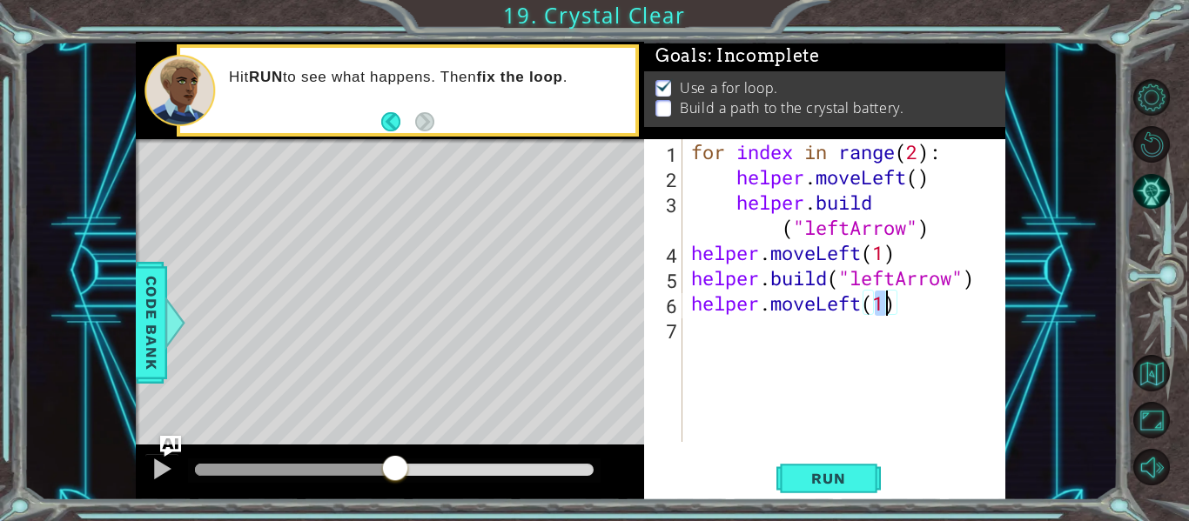
drag, startPoint x: 723, startPoint y: 333, endPoint x: 732, endPoint y: 353, distance: 21.8
click at [723, 334] on div "for index in range ( 2 ) : helper . moveLeft ( ) helper . build ( "leftArrow" )…" at bounding box center [849, 315] width 323 height 353
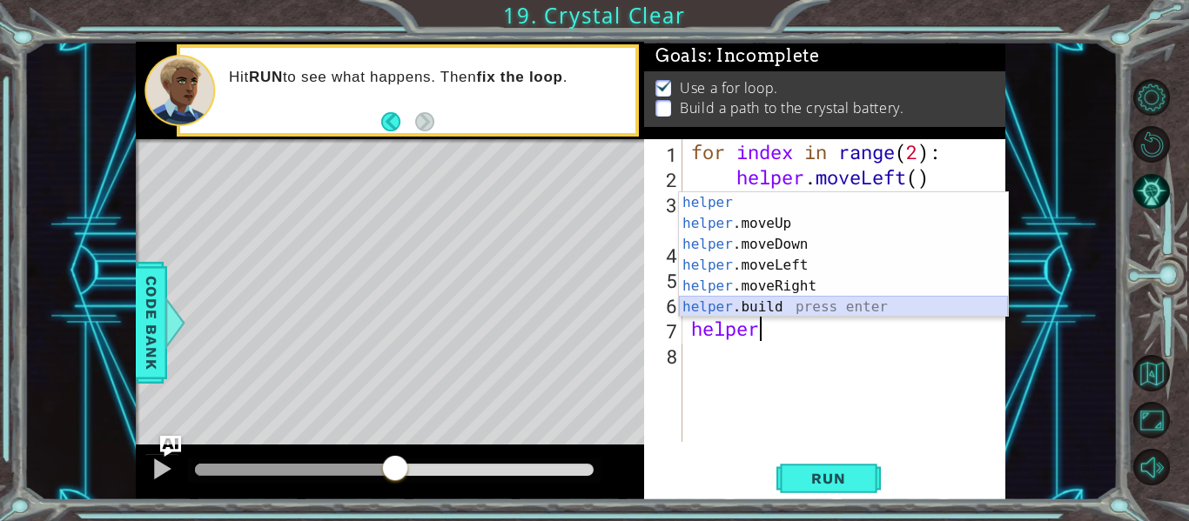
click at [757, 306] on div "helper press enter helper .moveUp press enter helper .moveDown press enter help…" at bounding box center [843, 275] width 329 height 167
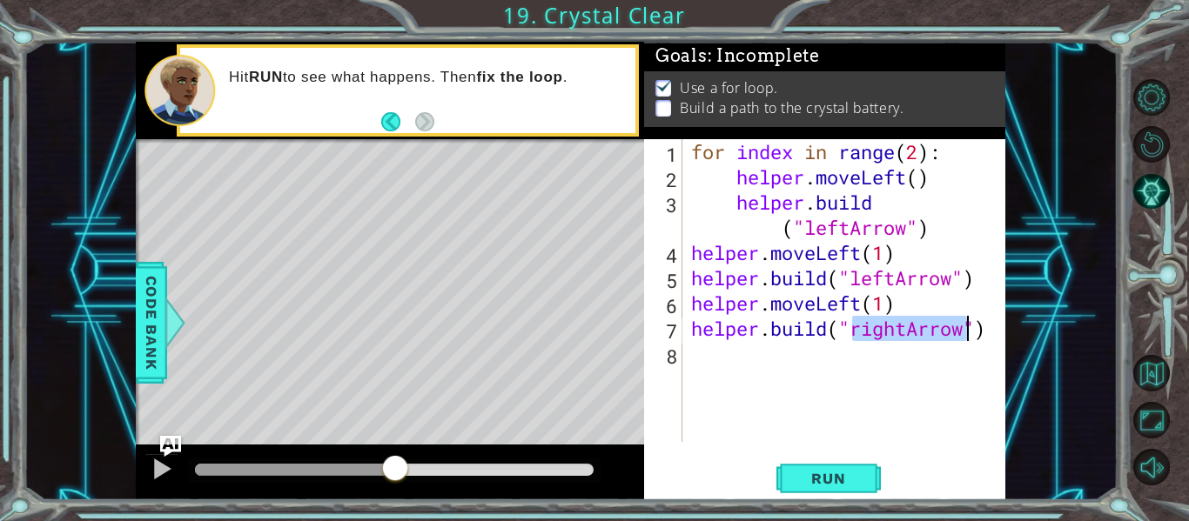
click at [906, 329] on div "for index in range ( 2 ) : helper . moveLeft ( ) helper . build ( "leftArrow" )…" at bounding box center [845, 290] width 314 height 303
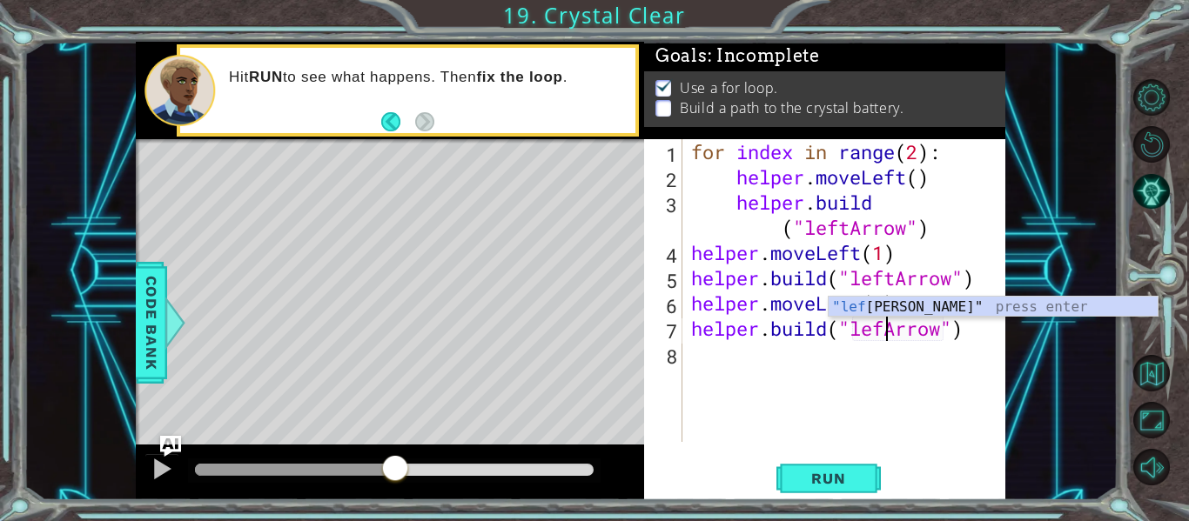
scroll to position [0, 10]
type textarea "[DOMAIN_NAME]("leftArrow")"
click at [846, 473] on span "Run" at bounding box center [828, 478] width 69 height 17
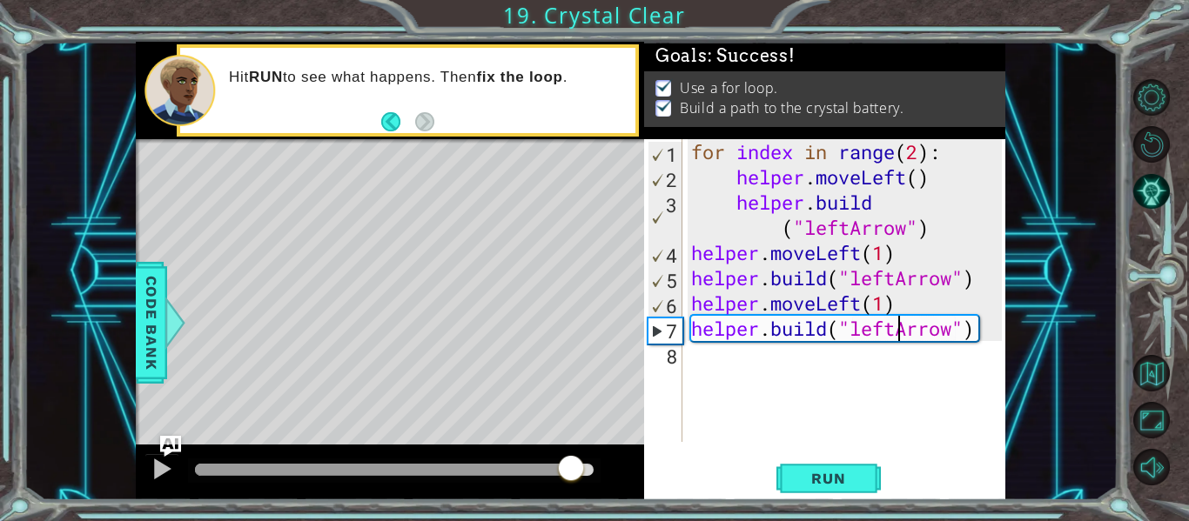
click at [572, 464] on div at bounding box center [394, 470] width 399 height 12
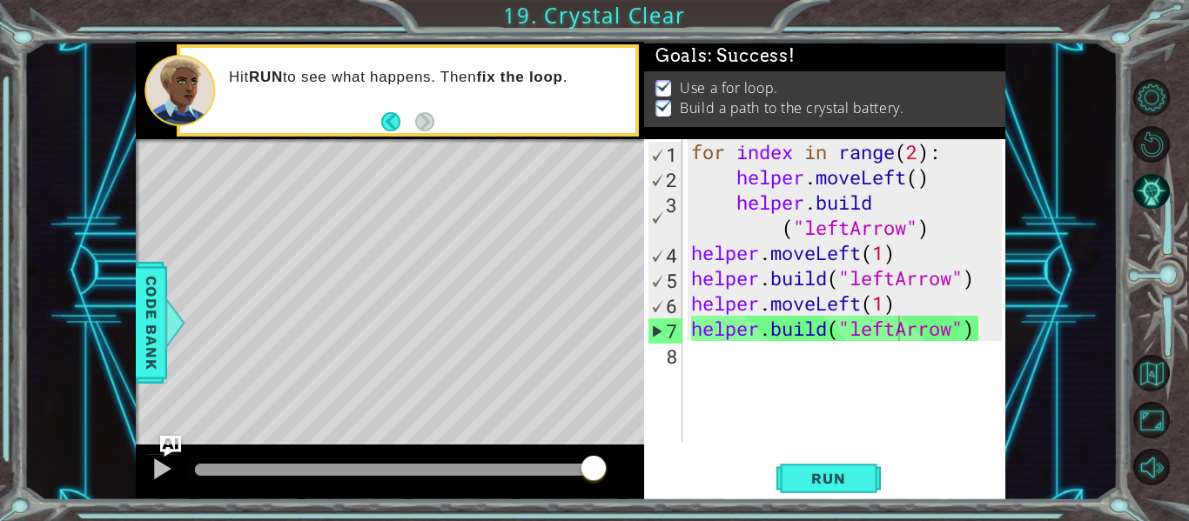
drag, startPoint x: 578, startPoint y: 467, endPoint x: 691, endPoint y: 491, distance: 115.7
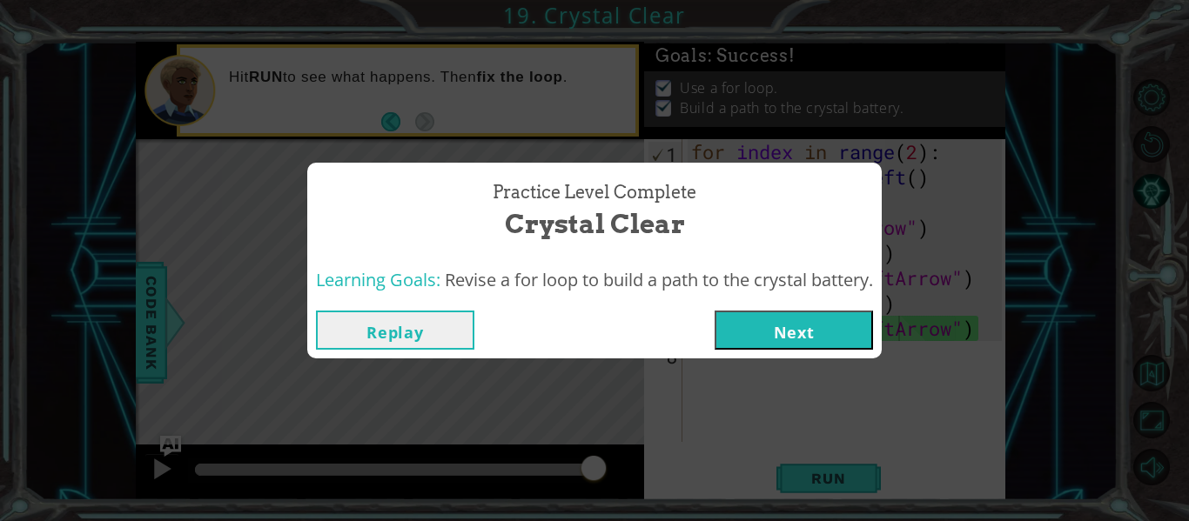
click at [803, 318] on button "Next" at bounding box center [794, 330] width 158 height 39
click at [804, 321] on body "1 ההההההההההההההההההההההההההההההההההההההההההההההההההההההההההההההההההההההההההההה…" at bounding box center [594, 260] width 1189 height 521
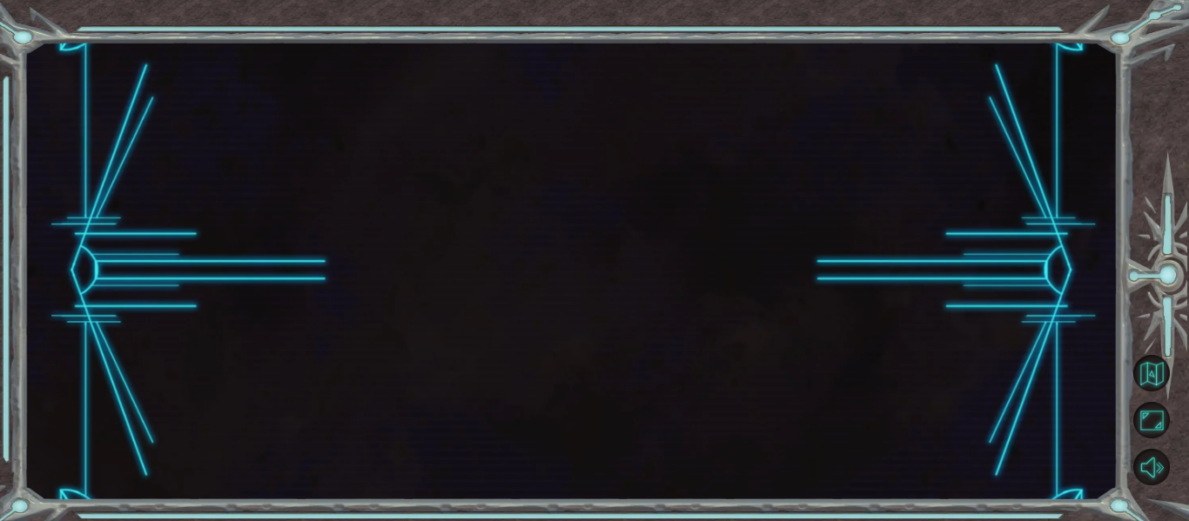
click at [804, 321] on div at bounding box center [571, 271] width 1094 height 459
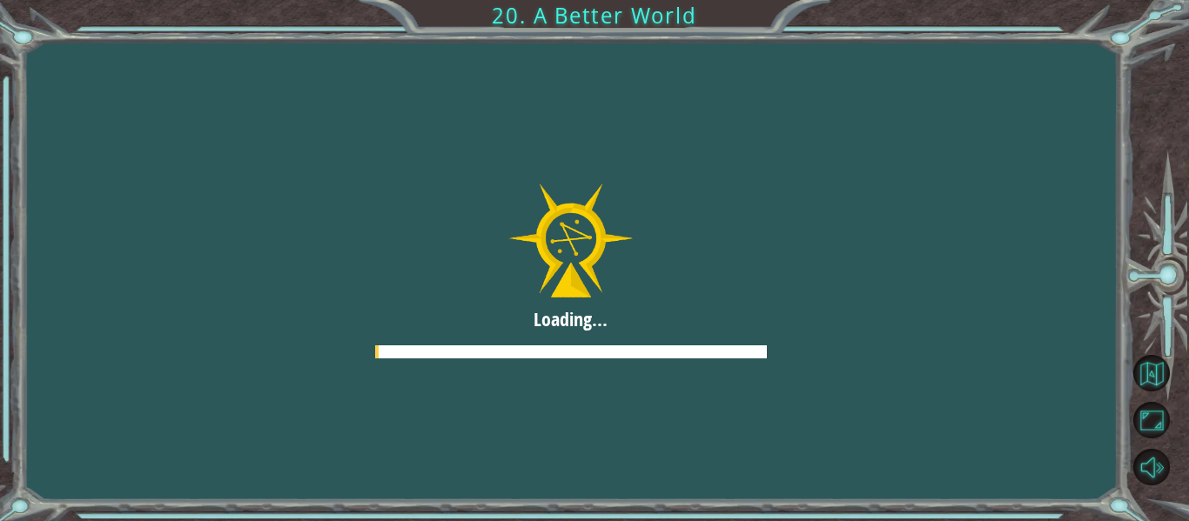
click at [804, 321] on div at bounding box center [570, 270] width 1189 height 668
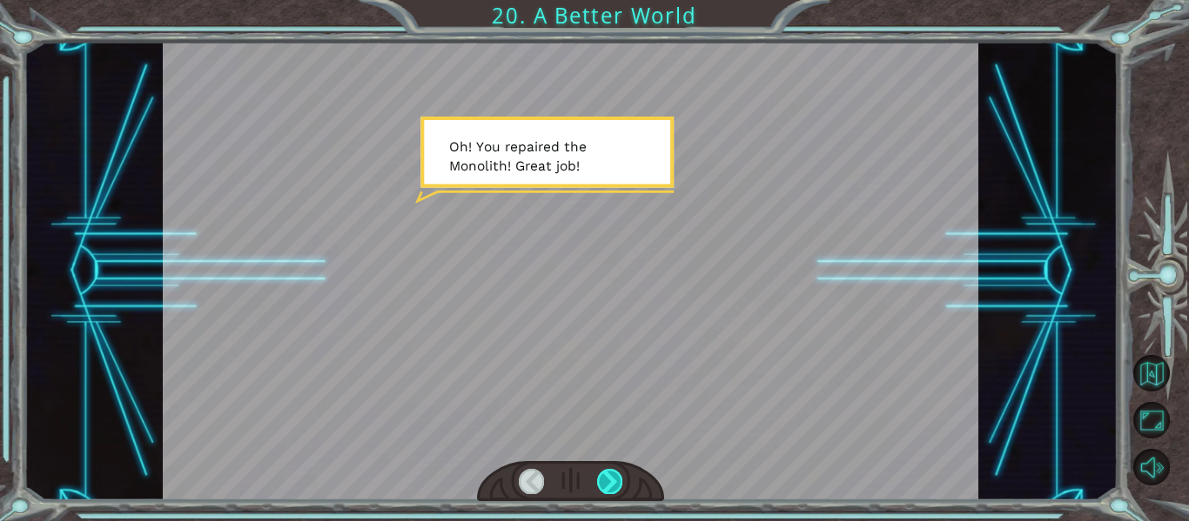
click at [611, 476] on div at bounding box center [609, 481] width 25 height 24
click at [599, 477] on div at bounding box center [609, 481] width 25 height 24
click at [607, 478] on div at bounding box center [609, 481] width 25 height 24
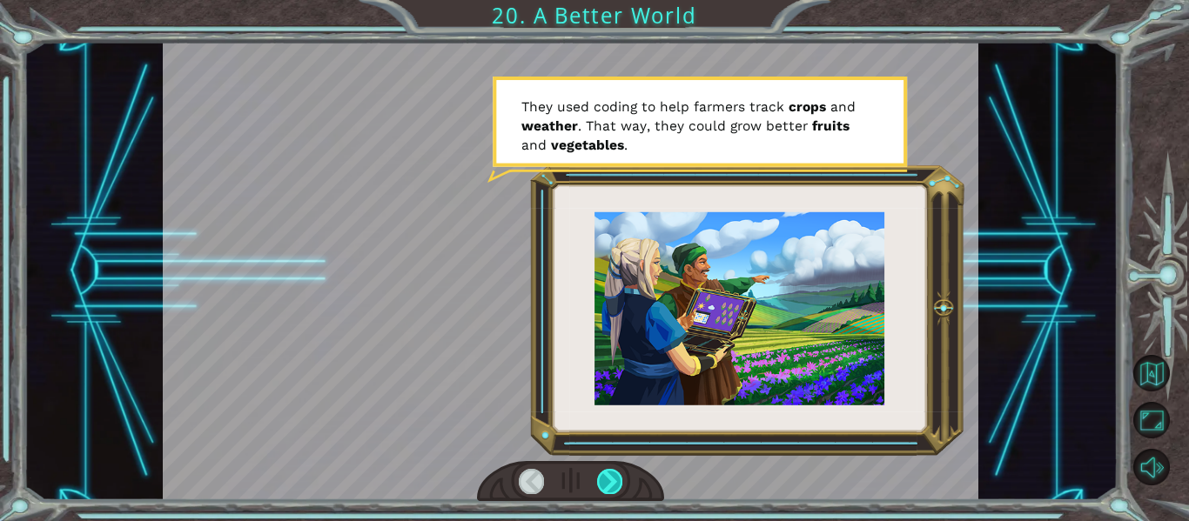
click at [606, 476] on div at bounding box center [609, 481] width 25 height 24
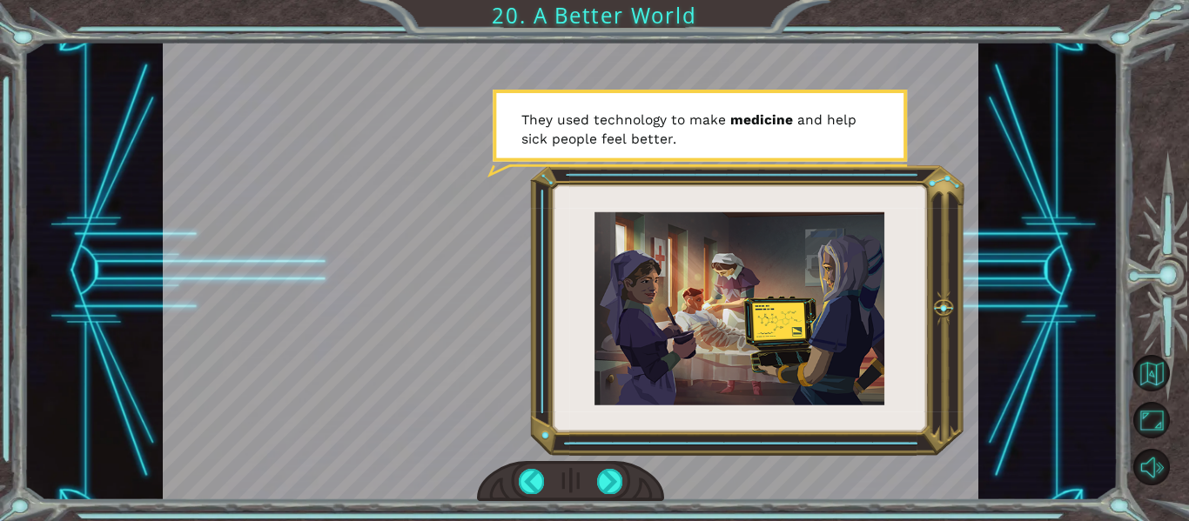
click at [622, 482] on div at bounding box center [571, 481] width 188 height 41
click at [620, 482] on div at bounding box center [609, 481] width 25 height 24
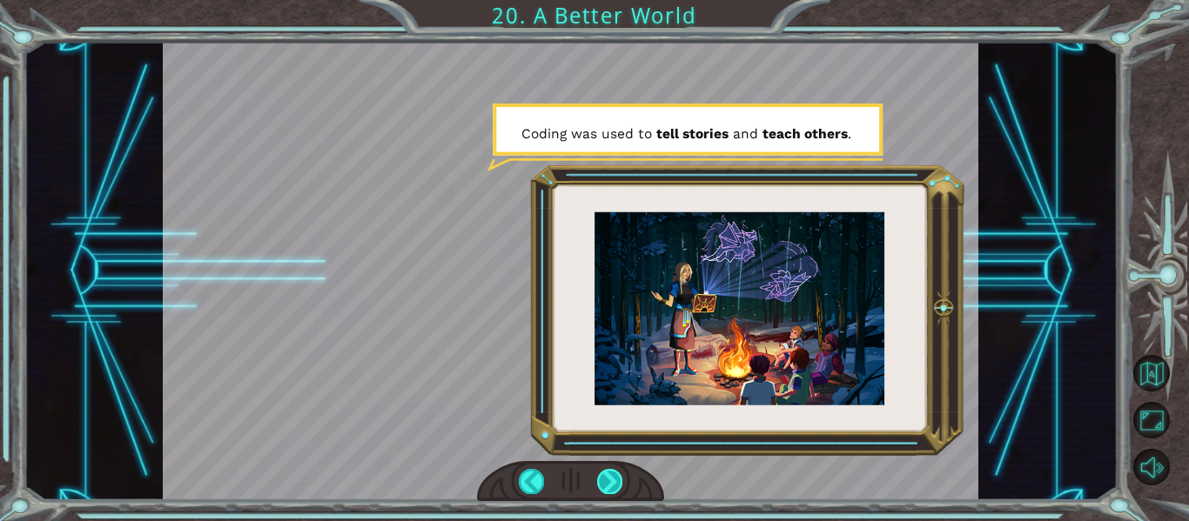
click at [607, 477] on div at bounding box center [609, 481] width 25 height 24
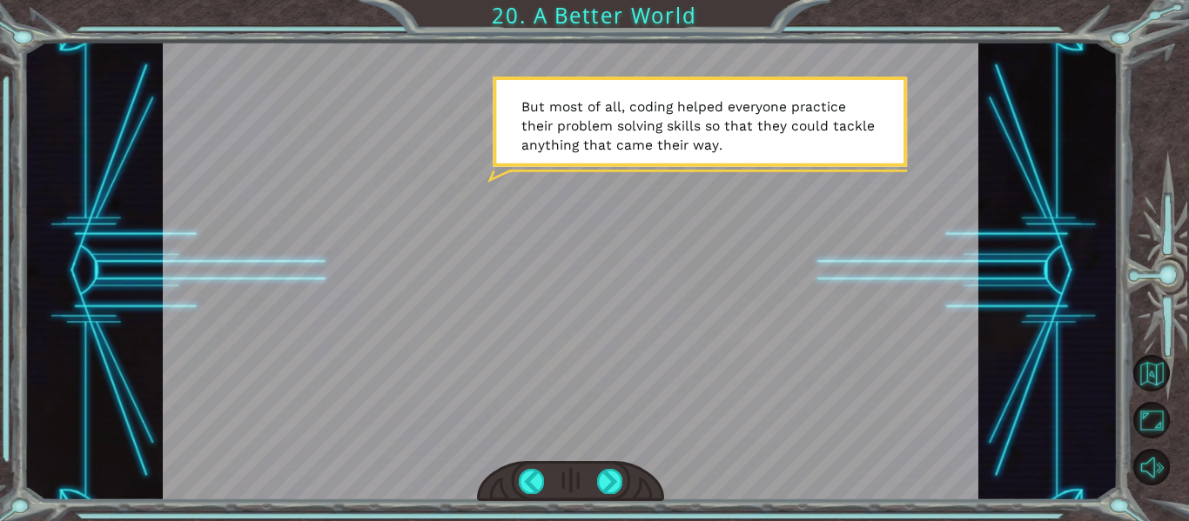
click at [601, 468] on div at bounding box center [571, 481] width 188 height 41
click at [601, 475] on div at bounding box center [609, 481] width 25 height 24
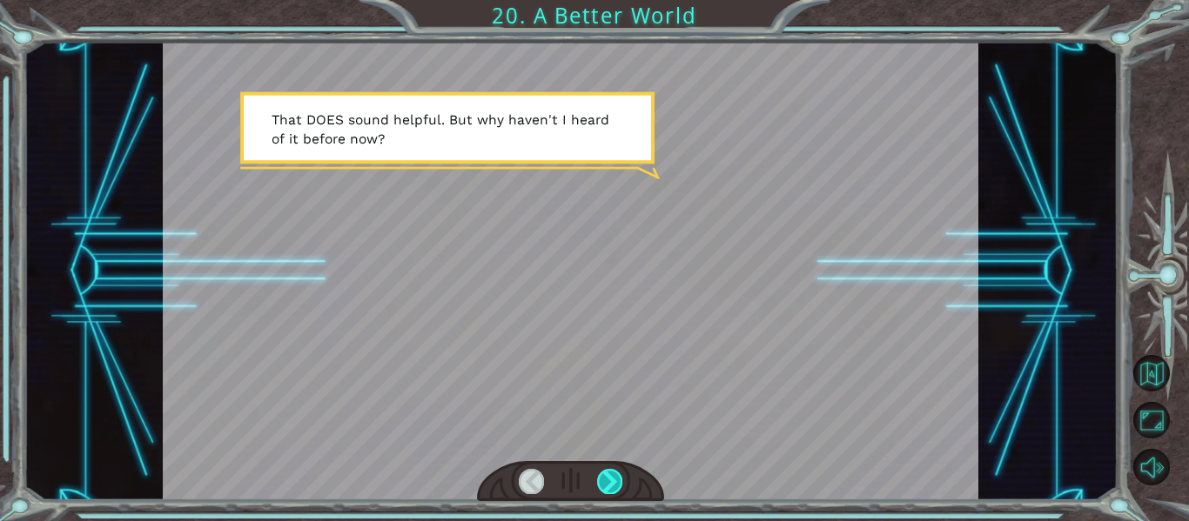
click at [603, 475] on div at bounding box center [609, 481] width 25 height 24
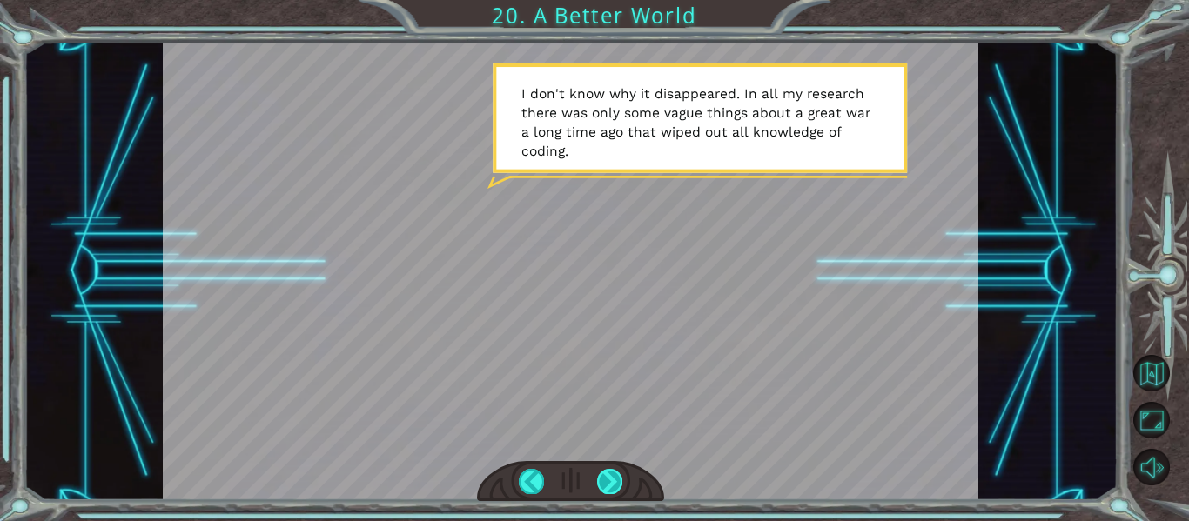
click at [601, 480] on div at bounding box center [609, 481] width 25 height 24
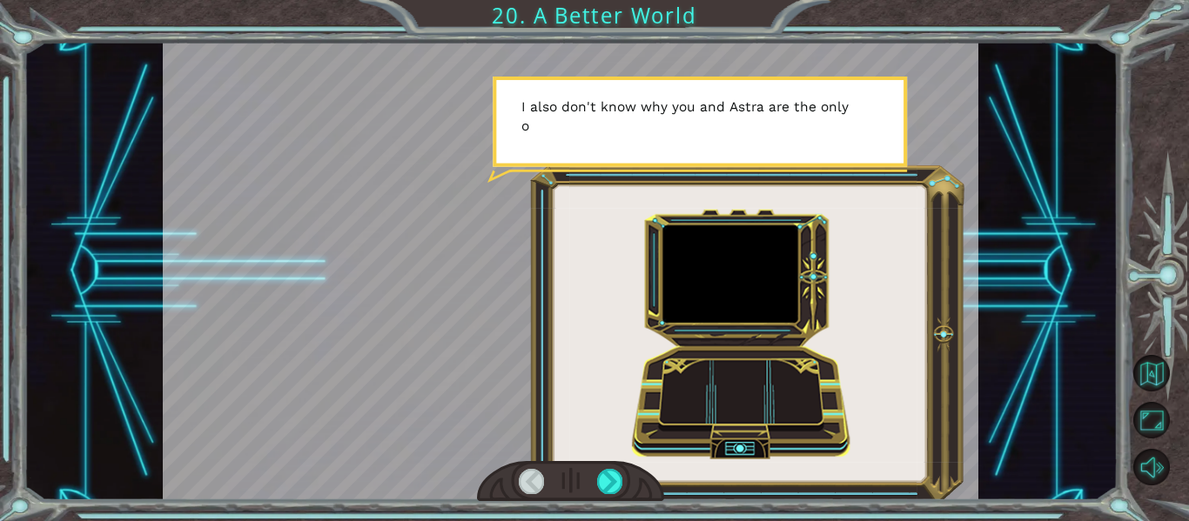
click at [595, 487] on div at bounding box center [571, 481] width 188 height 41
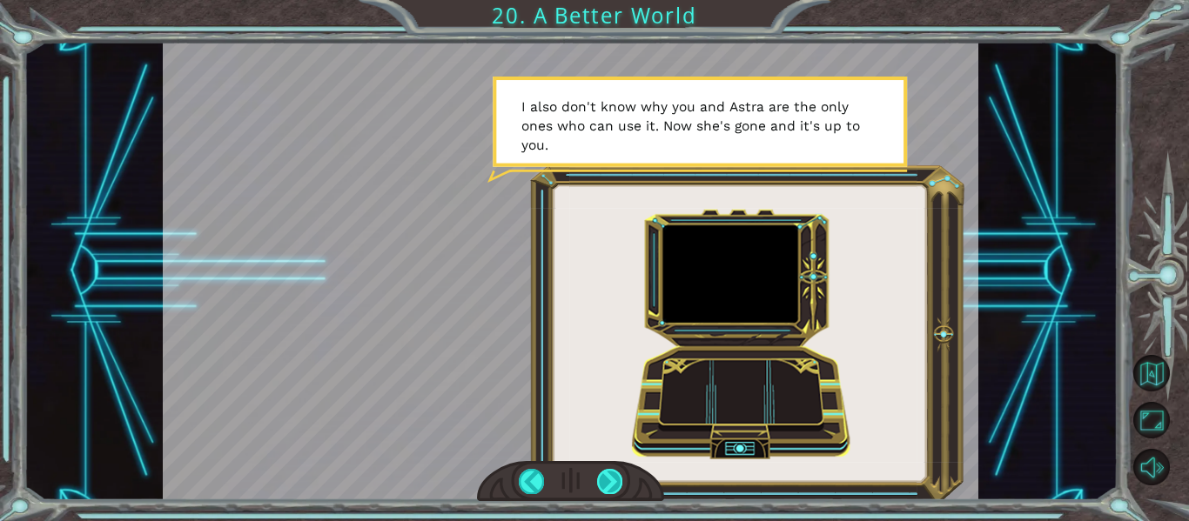
click at [602, 484] on div at bounding box center [609, 481] width 25 height 24
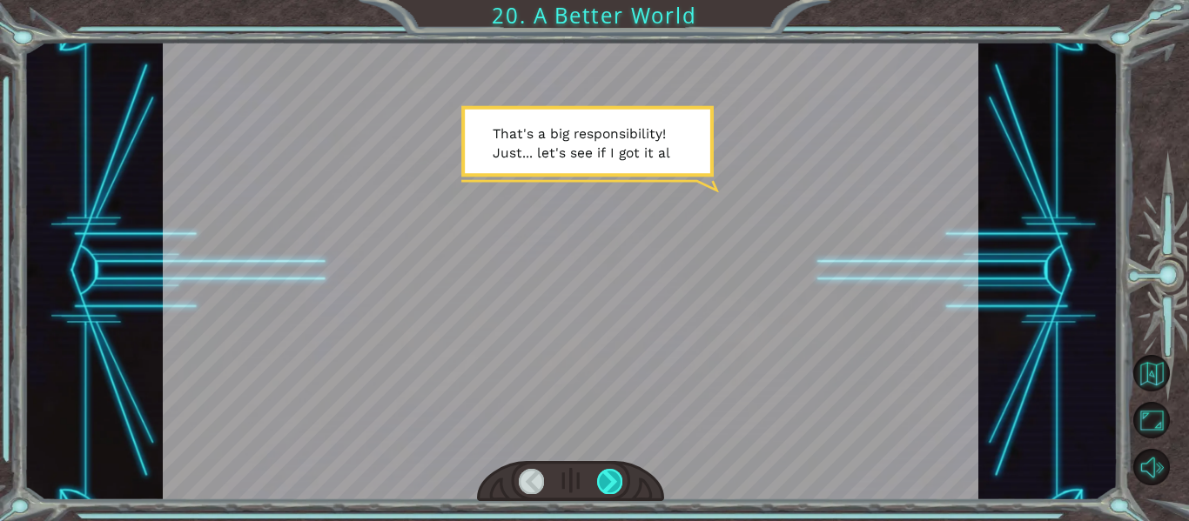
click at [599, 486] on div at bounding box center [609, 481] width 25 height 24
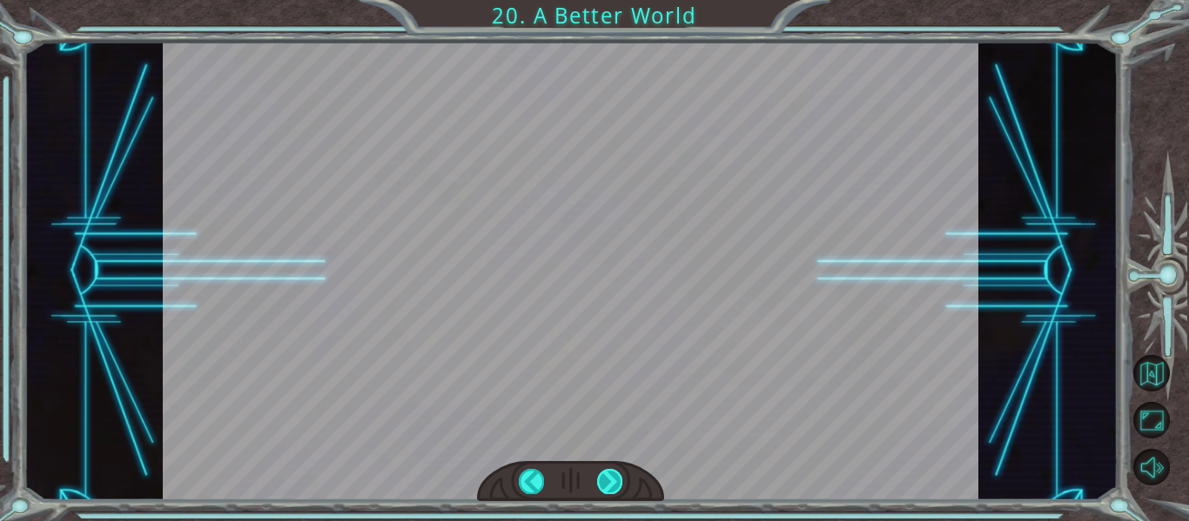
click at [609, 485] on div at bounding box center [609, 481] width 25 height 24
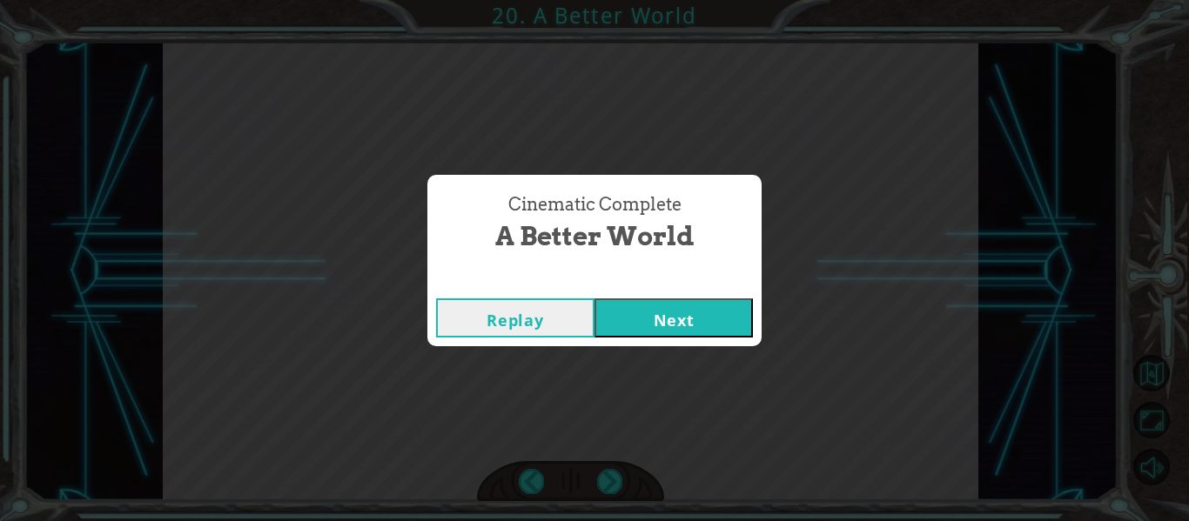
click at [671, 313] on button "Next" at bounding box center [673, 318] width 158 height 39
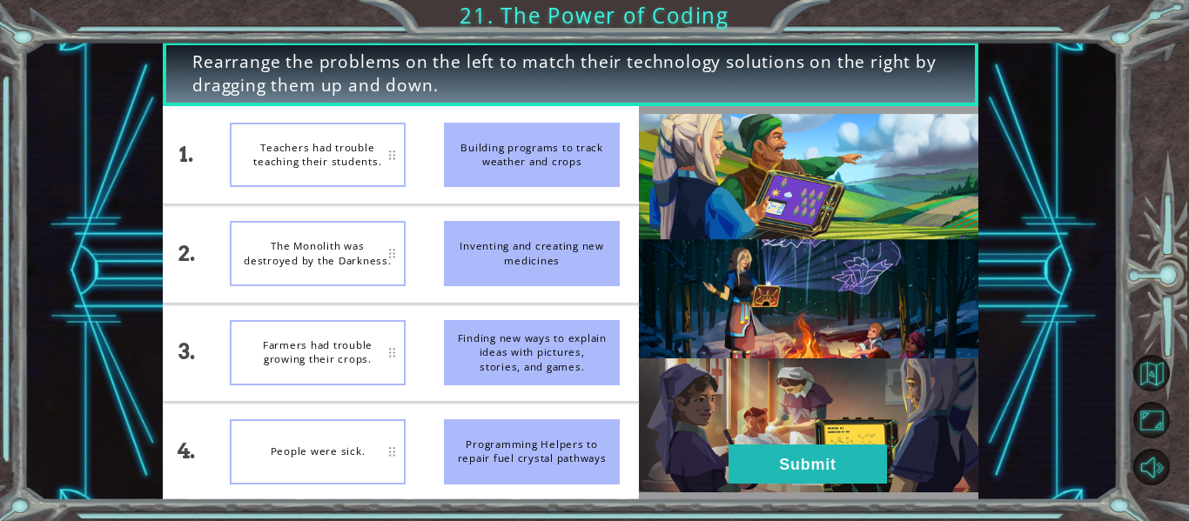
click at [491, 167] on div "Building programs to track weather and crops" at bounding box center [532, 155] width 176 height 65
drag, startPoint x: 390, startPoint y: 123, endPoint x: 386, endPoint y: 138, distance: 16.3
click at [390, 124] on div "Teachers had trouble teaching their students." at bounding box center [318, 155] width 176 height 65
click at [473, 154] on div "Building programs to track weather and crops" at bounding box center [532, 155] width 176 height 65
click at [359, 239] on div "Teachers had trouble teaching their students." at bounding box center [318, 253] width 176 height 65
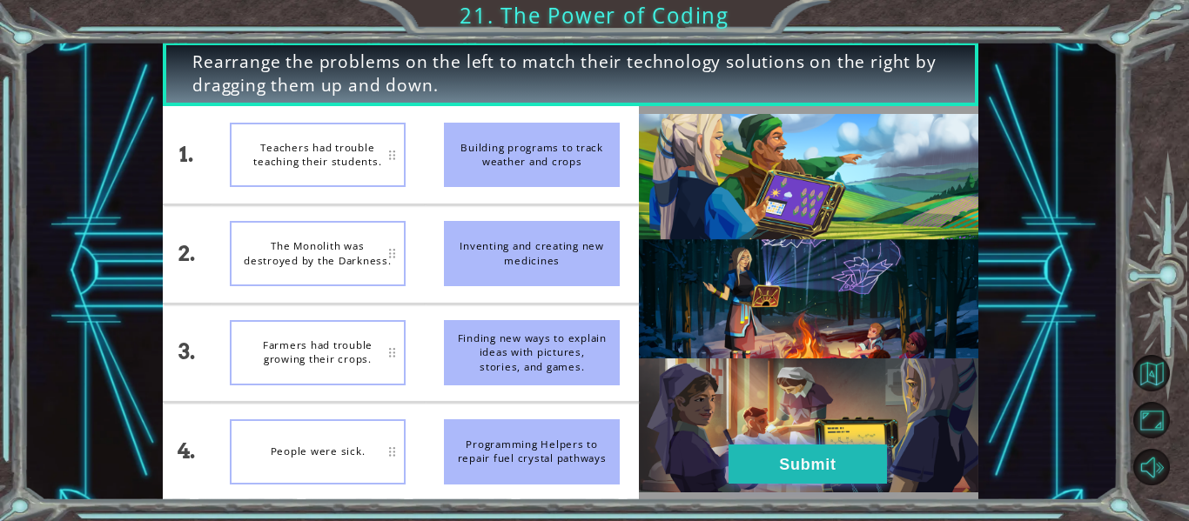
click at [827, 447] on button "Submit" at bounding box center [808, 464] width 158 height 39
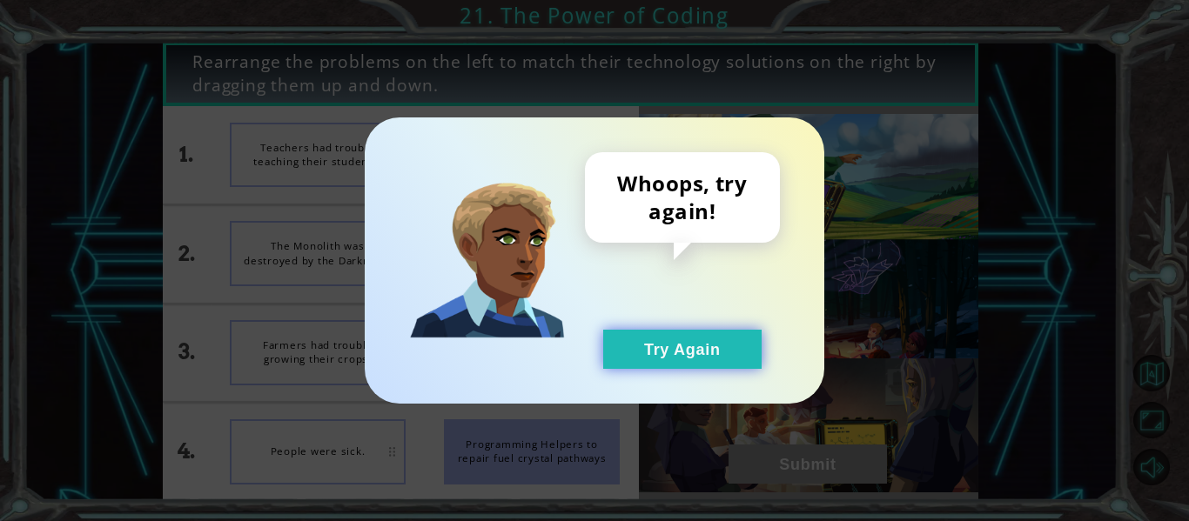
click at [702, 364] on button "Try Again" at bounding box center [682, 349] width 158 height 39
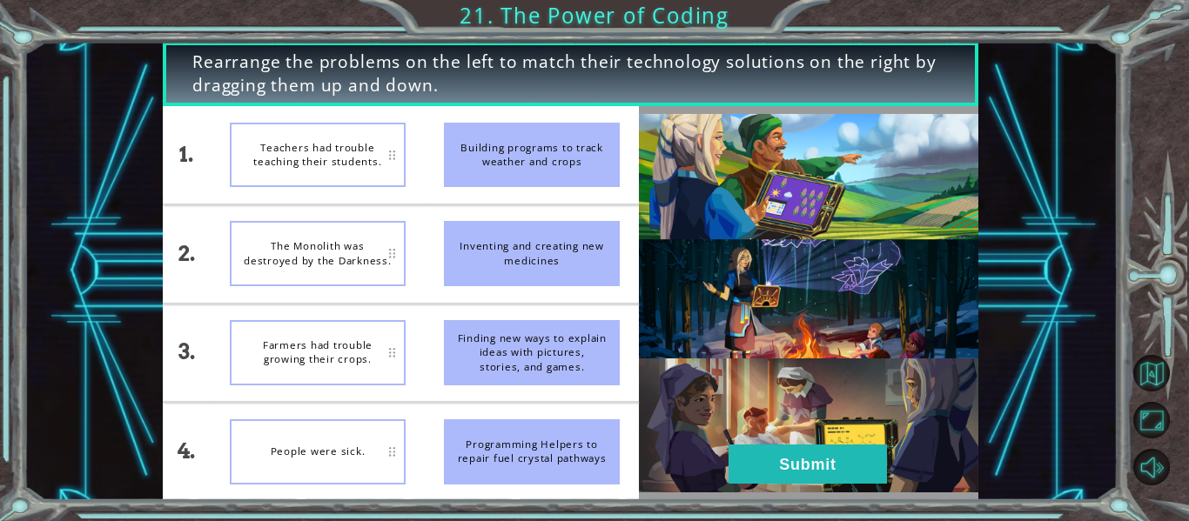
click at [339, 160] on div "Teachers had trouble teaching their students." at bounding box center [318, 155] width 176 height 65
click at [799, 468] on button "Submit" at bounding box center [808, 464] width 158 height 39
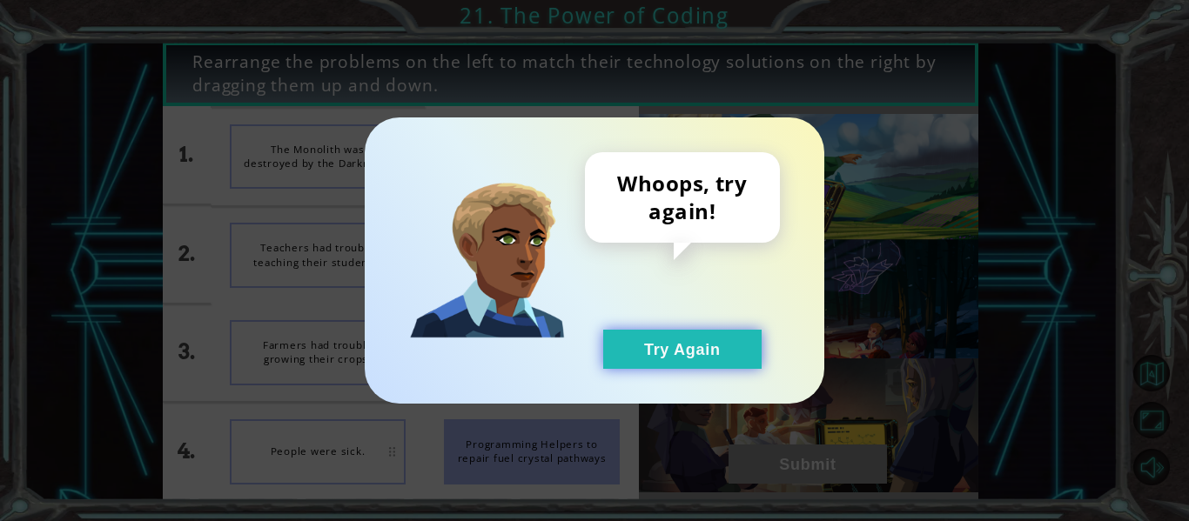
click at [661, 353] on button "Try Again" at bounding box center [682, 349] width 158 height 39
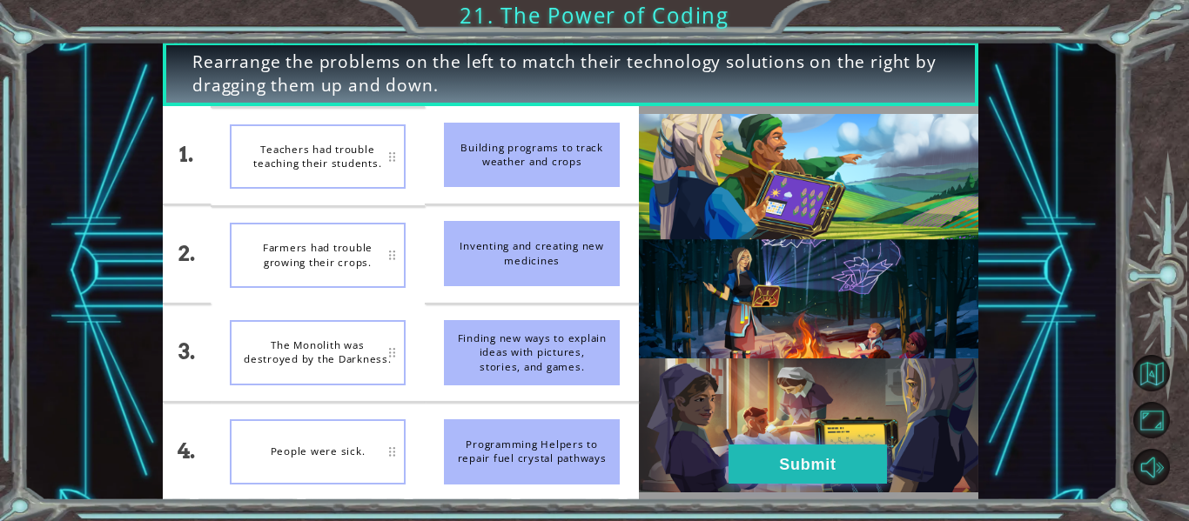
click at [833, 446] on button "Submit" at bounding box center [808, 464] width 158 height 39
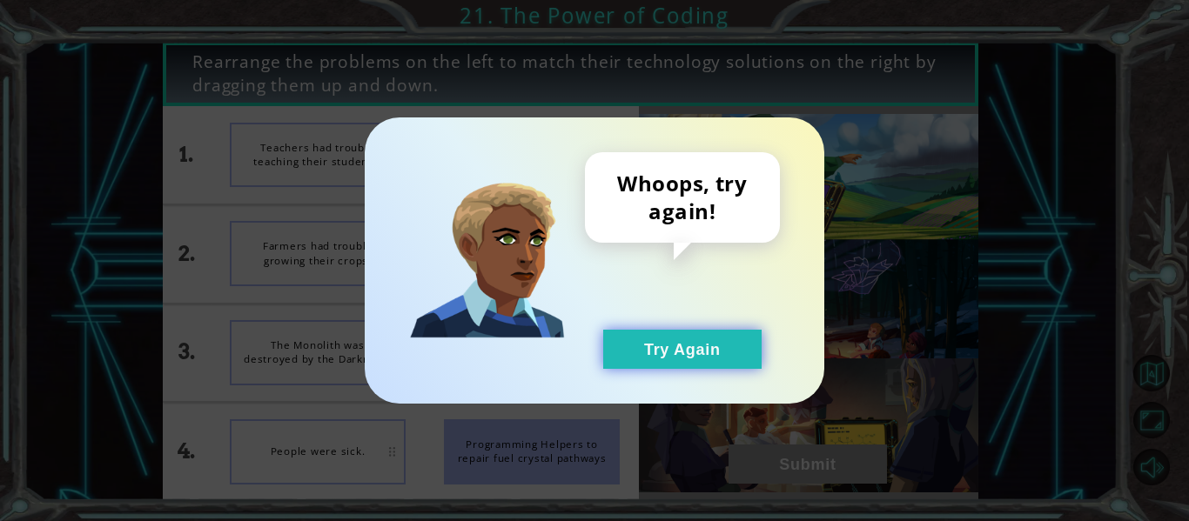
click at [670, 339] on button "Try Again" at bounding box center [682, 349] width 158 height 39
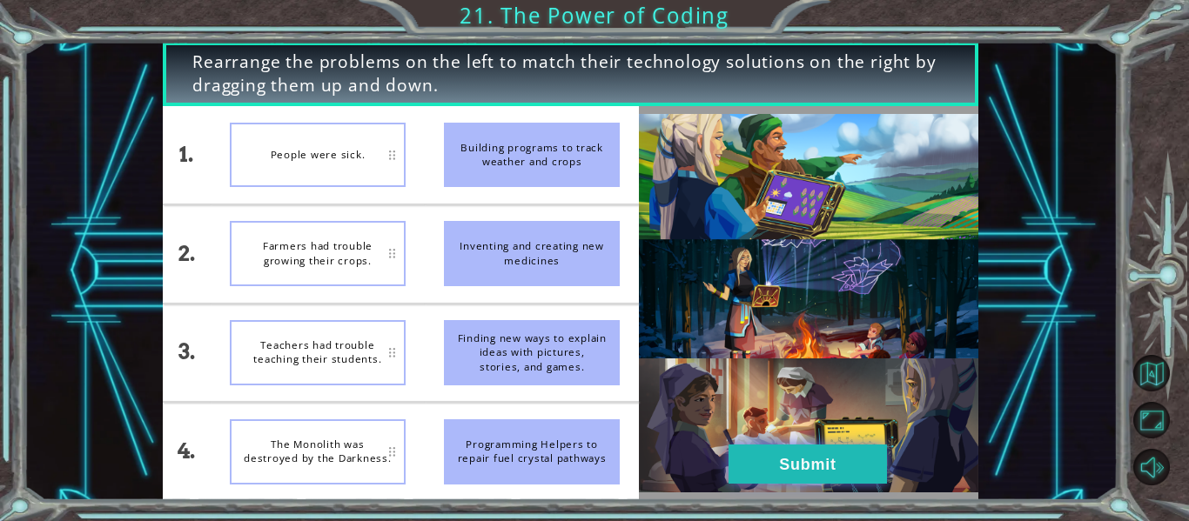
click at [758, 467] on button "Submit" at bounding box center [808, 464] width 158 height 39
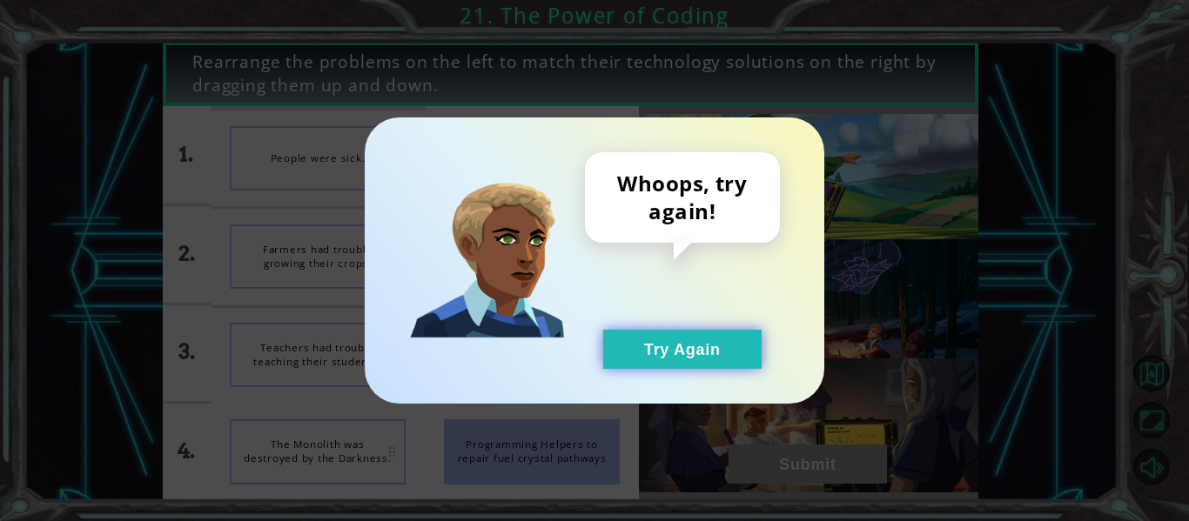
click at [623, 362] on button "Try Again" at bounding box center [682, 349] width 158 height 39
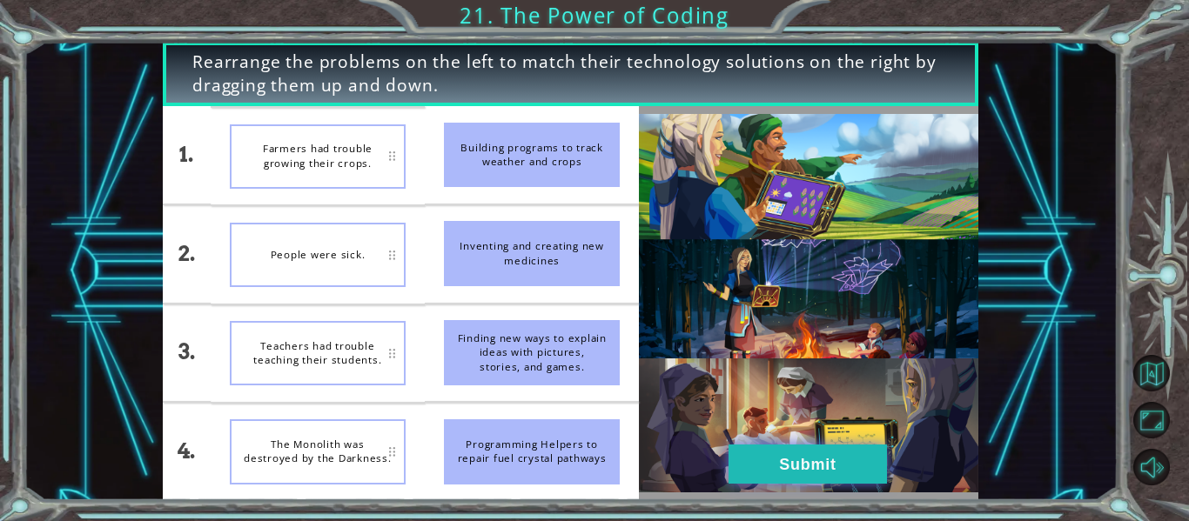
click at [829, 469] on button "Submit" at bounding box center [808, 464] width 158 height 39
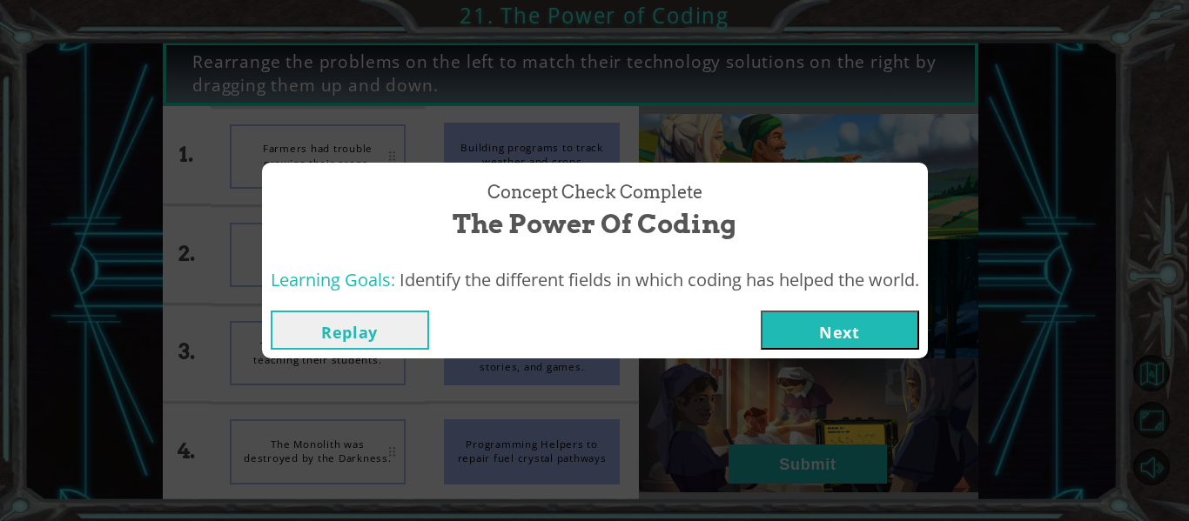
drag, startPoint x: 832, startPoint y: 334, endPoint x: 824, endPoint y: 339, distance: 9.4
click at [831, 337] on button "Next" at bounding box center [840, 330] width 158 height 39
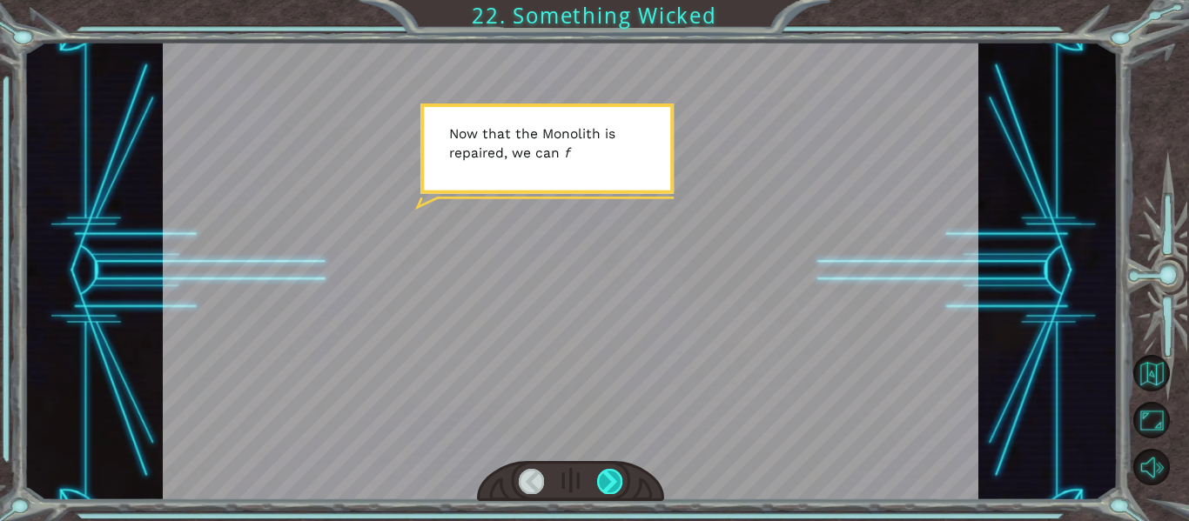
click at [598, 474] on div at bounding box center [609, 481] width 25 height 24
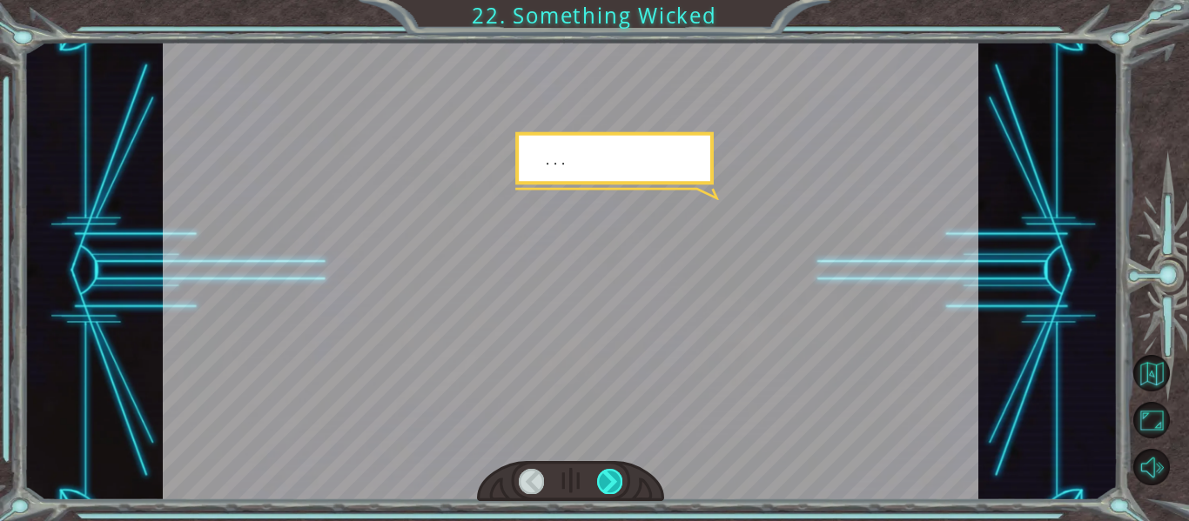
click at [602, 479] on div at bounding box center [609, 481] width 25 height 24
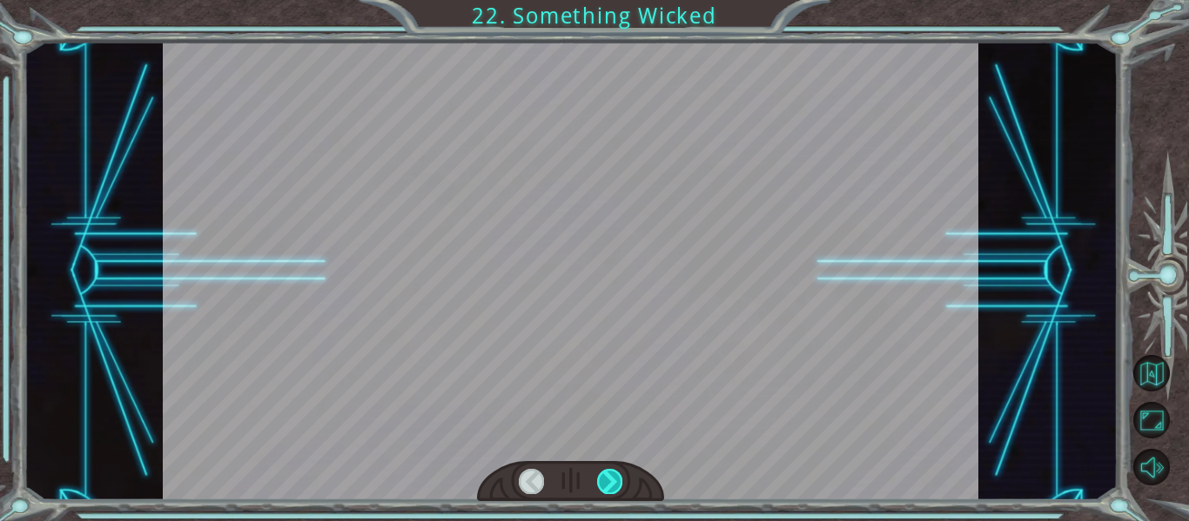
click at [603, 480] on div at bounding box center [609, 481] width 25 height 24
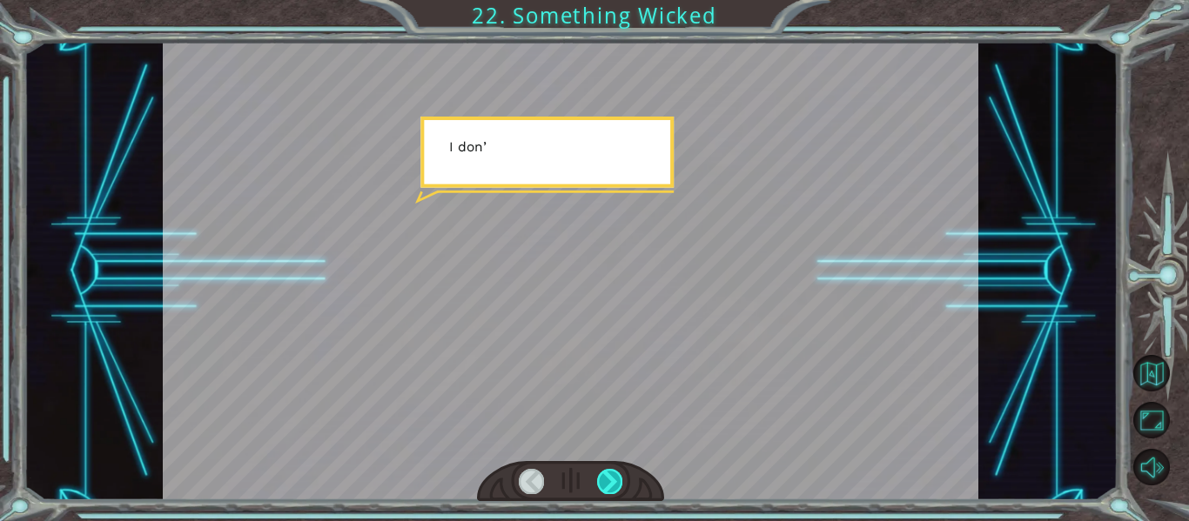
click at [605, 480] on div at bounding box center [609, 481] width 25 height 24
click at [607, 480] on div at bounding box center [609, 481] width 25 height 24
click at [608, 480] on div at bounding box center [609, 481] width 25 height 24
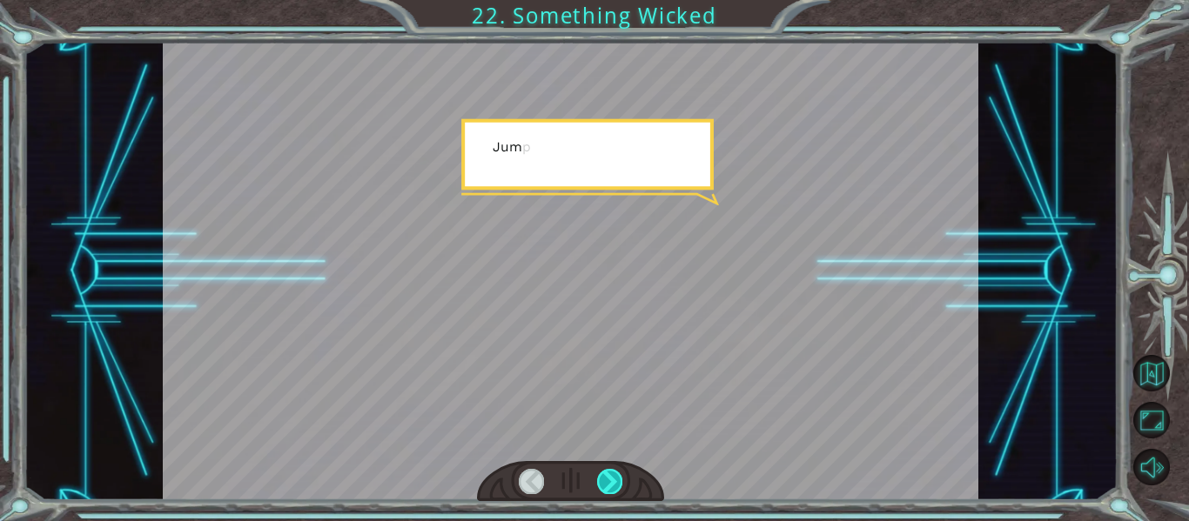
click at [609, 480] on div at bounding box center [609, 481] width 25 height 24
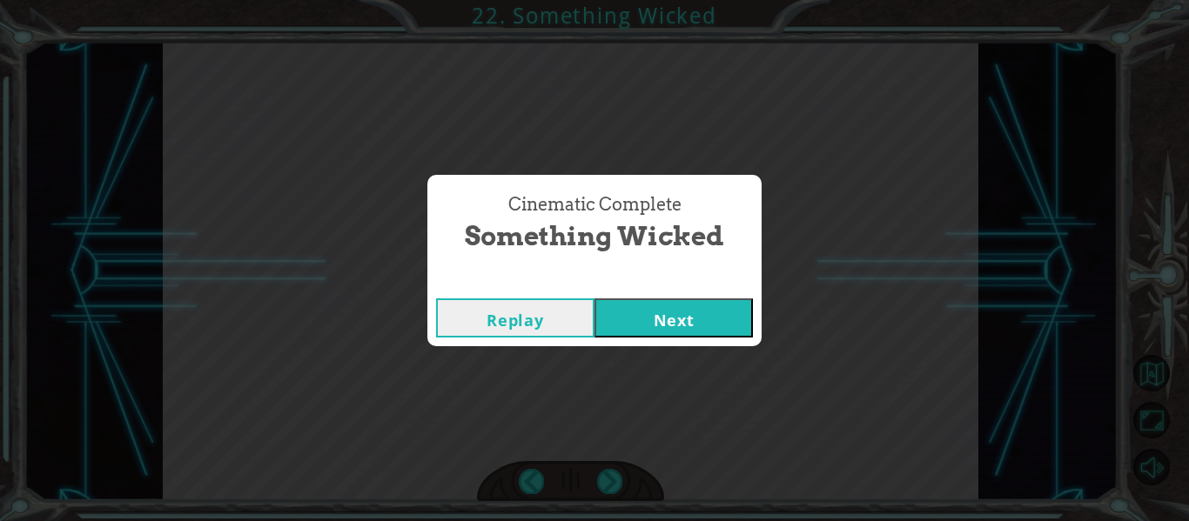
click at [696, 312] on button "Next" at bounding box center [673, 318] width 158 height 39
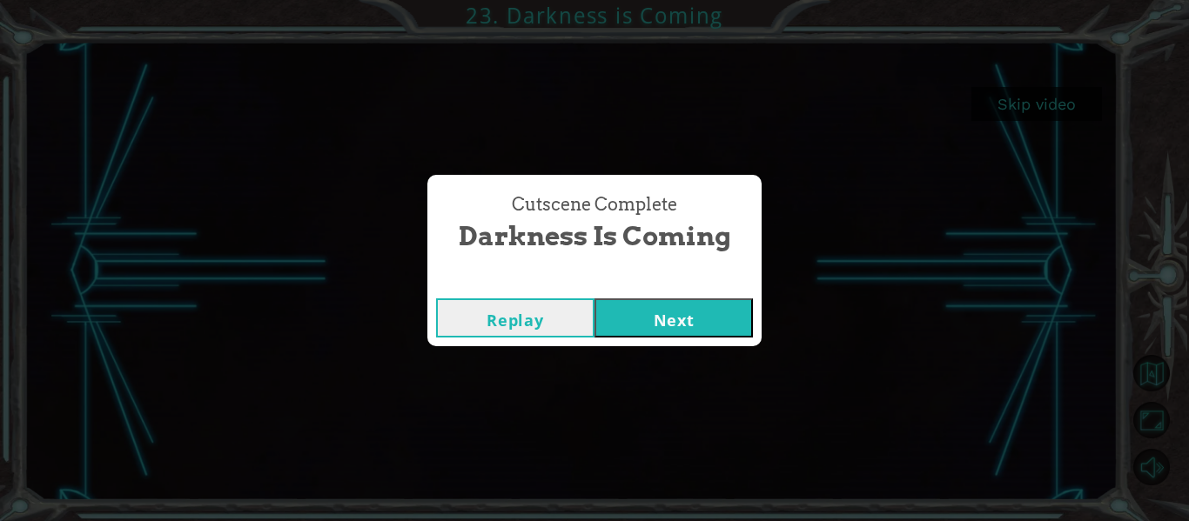
click at [686, 329] on button "Next" at bounding box center [673, 318] width 158 height 39
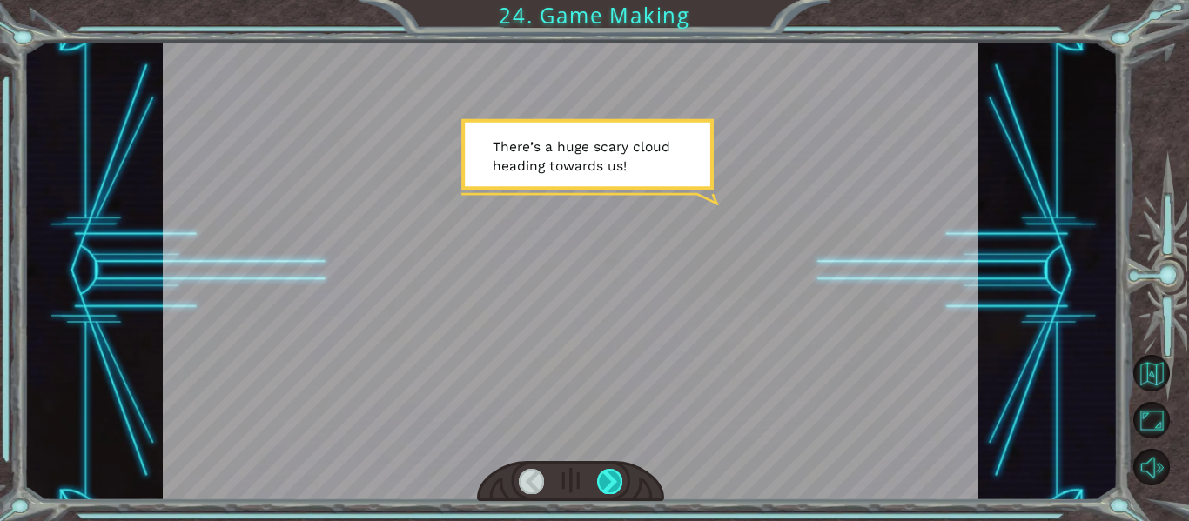
click at [612, 474] on div at bounding box center [609, 481] width 25 height 24
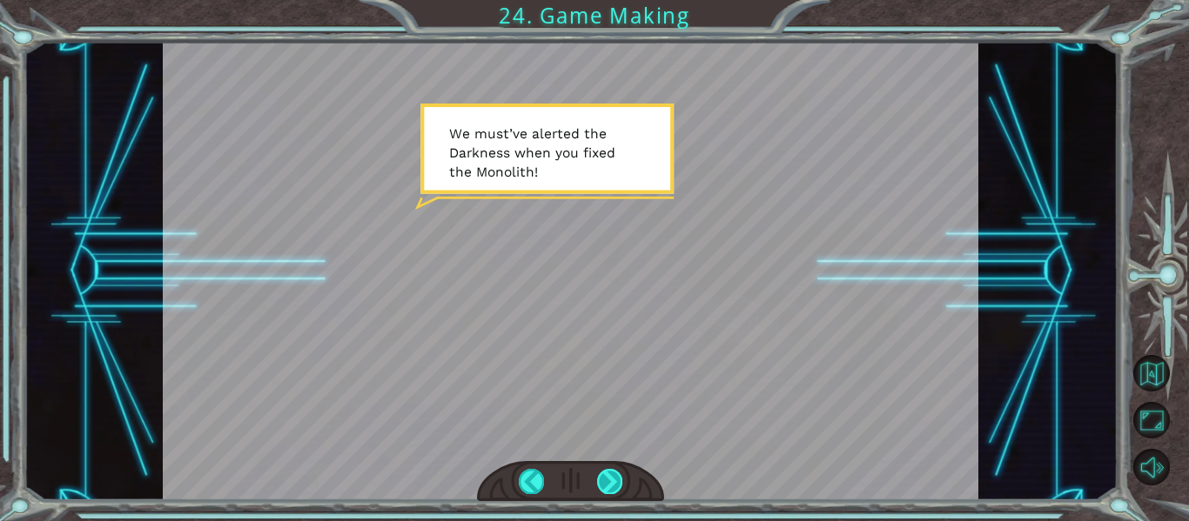
click at [619, 480] on div at bounding box center [609, 481] width 25 height 24
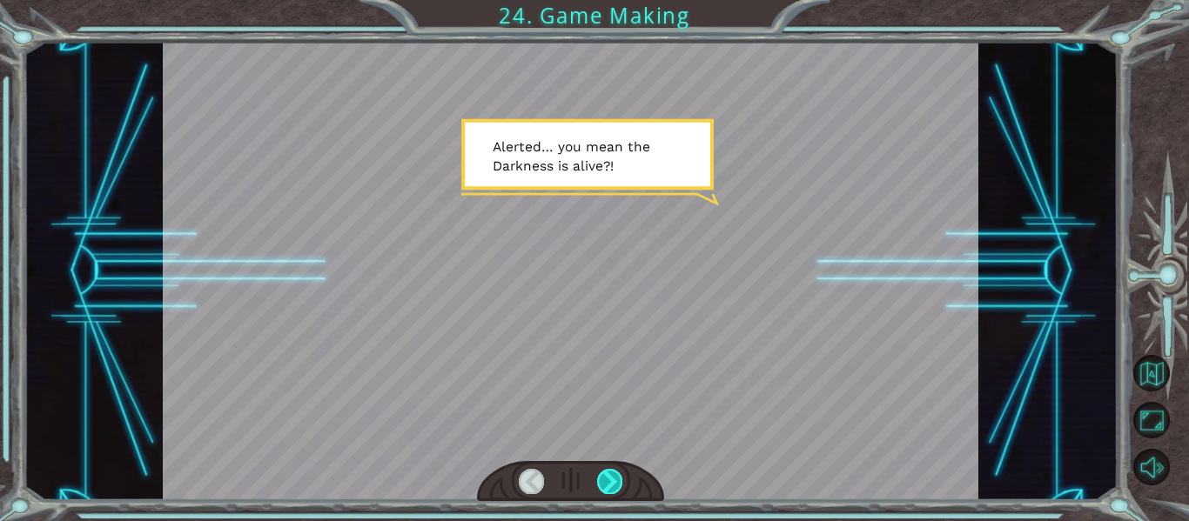
click at [609, 476] on div at bounding box center [609, 481] width 25 height 24
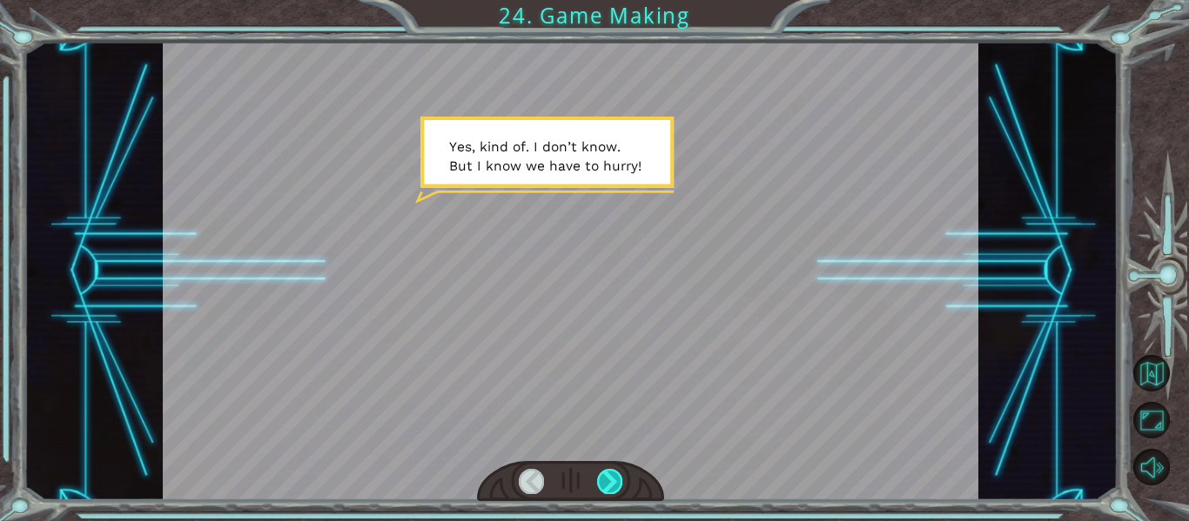
click at [597, 474] on div at bounding box center [609, 481] width 25 height 24
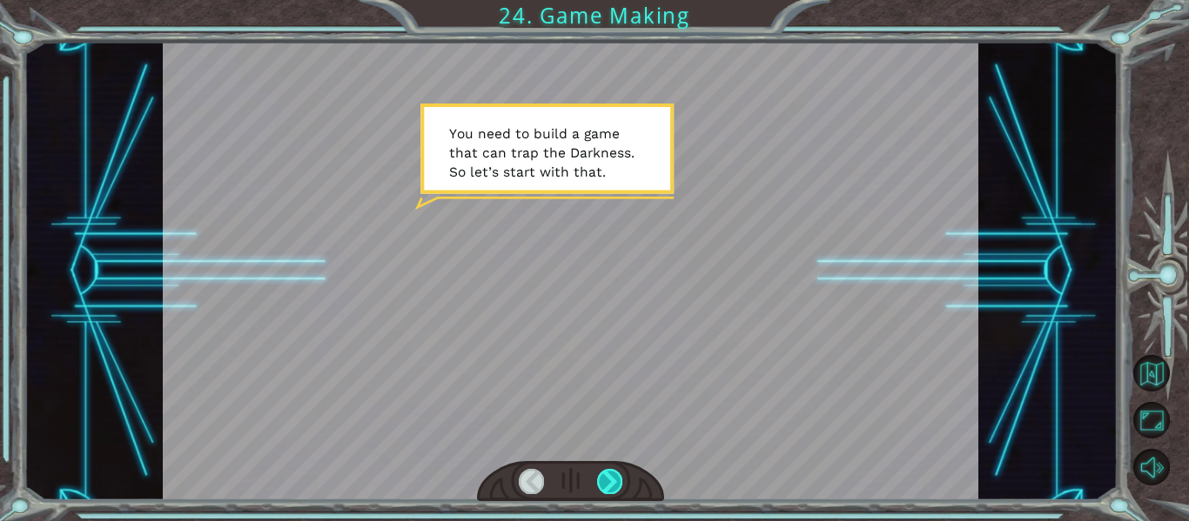
click at [601, 480] on div at bounding box center [609, 481] width 25 height 24
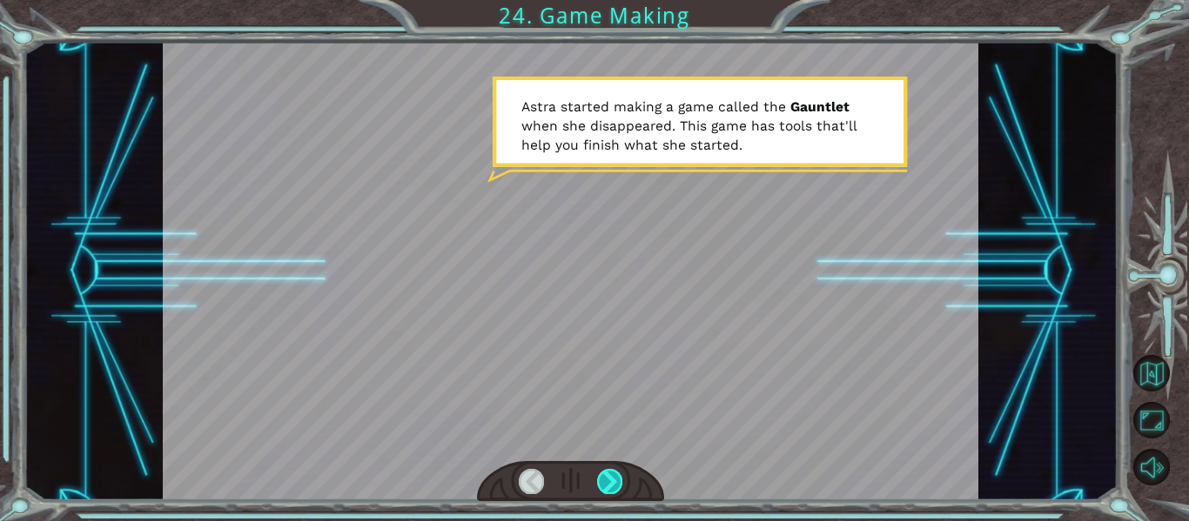
click at [614, 476] on div at bounding box center [609, 481] width 25 height 24
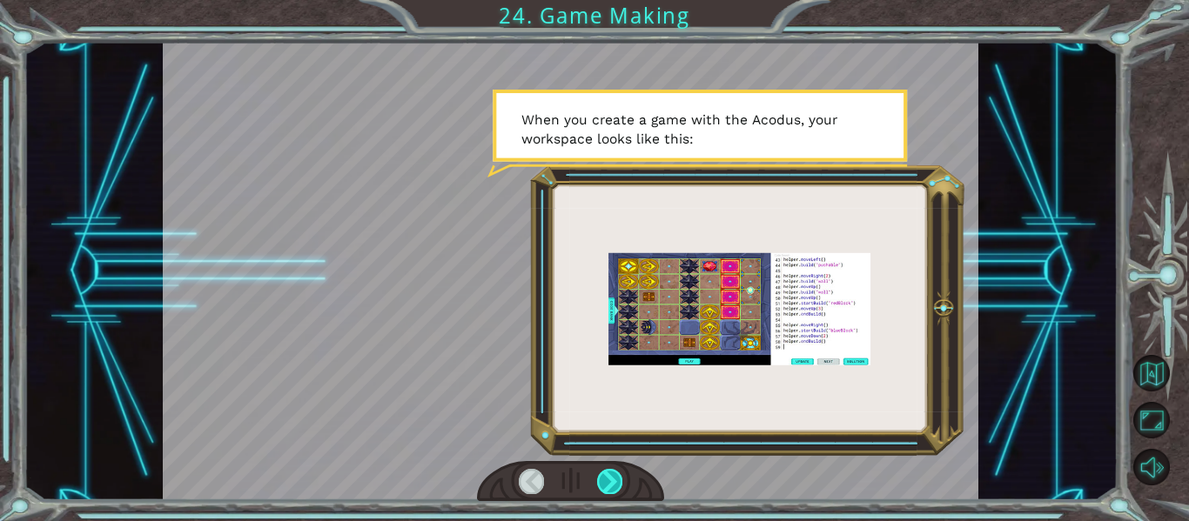
click at [602, 476] on div at bounding box center [609, 481] width 25 height 24
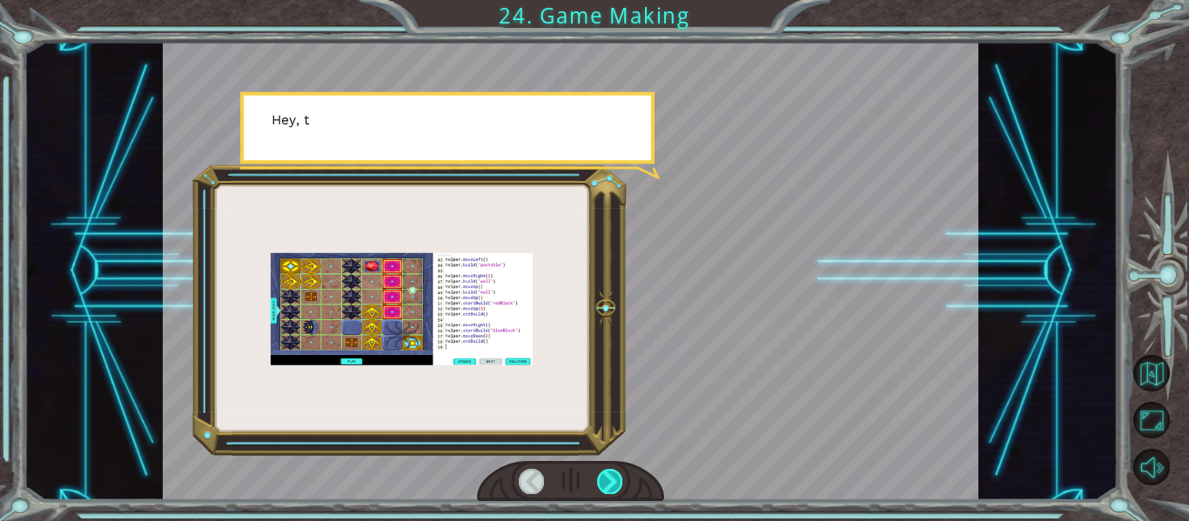
click at [601, 476] on div at bounding box center [609, 481] width 25 height 24
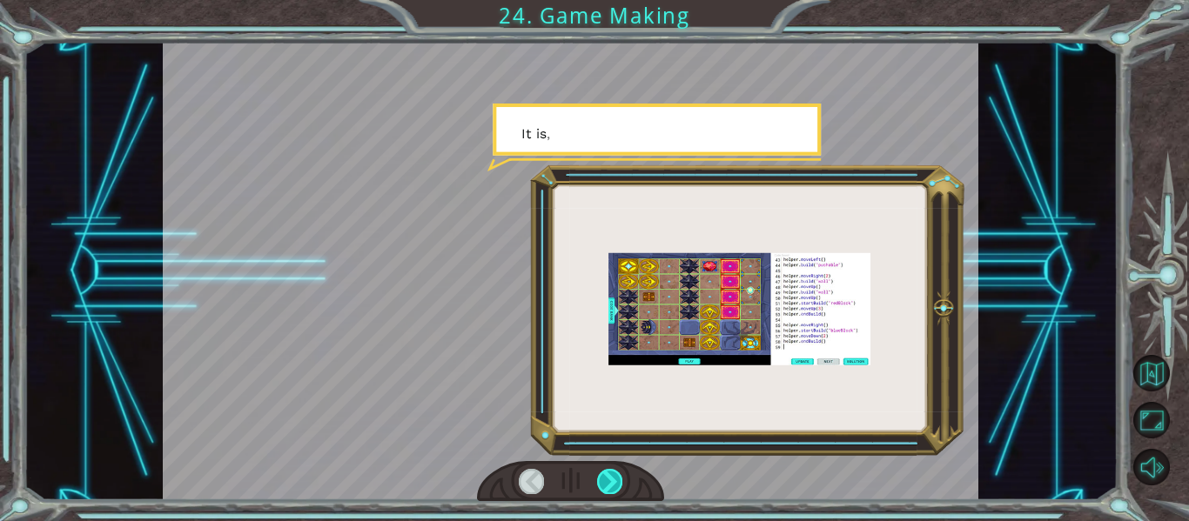
click at [602, 476] on div at bounding box center [609, 481] width 25 height 24
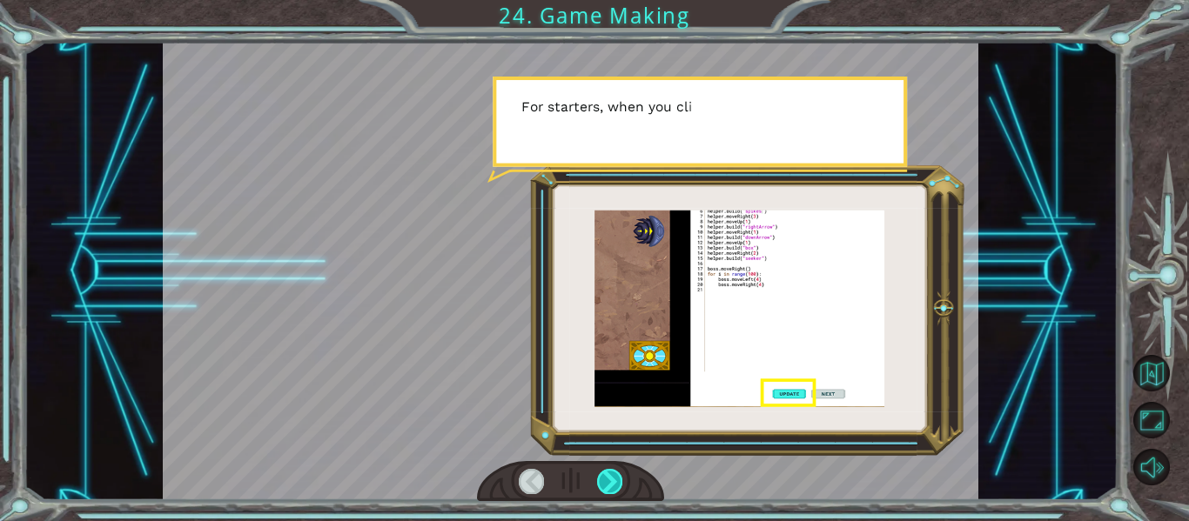
click at [605, 474] on div at bounding box center [609, 481] width 25 height 24
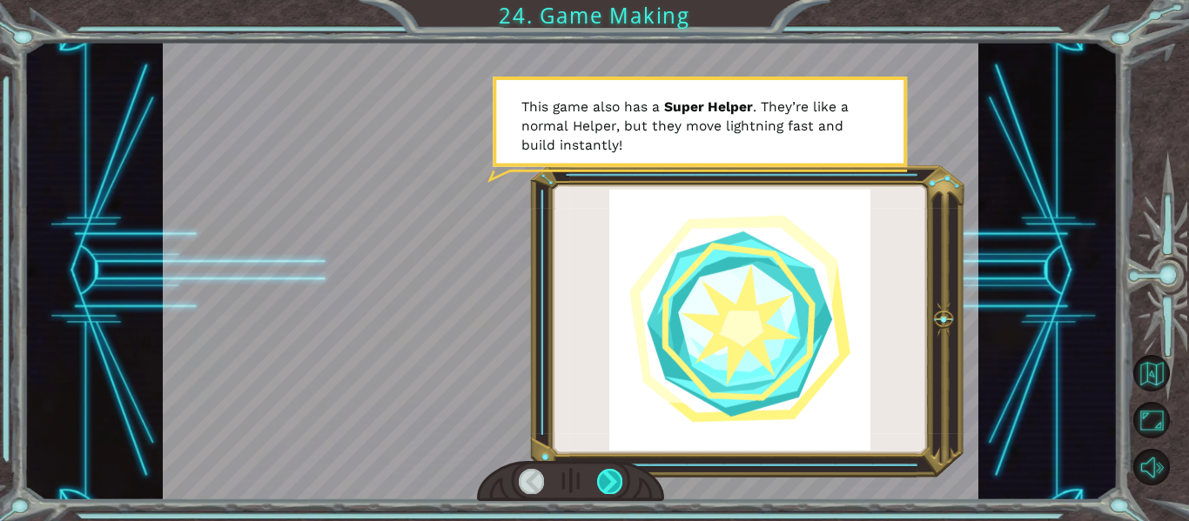
click at [608, 472] on div at bounding box center [609, 481] width 25 height 24
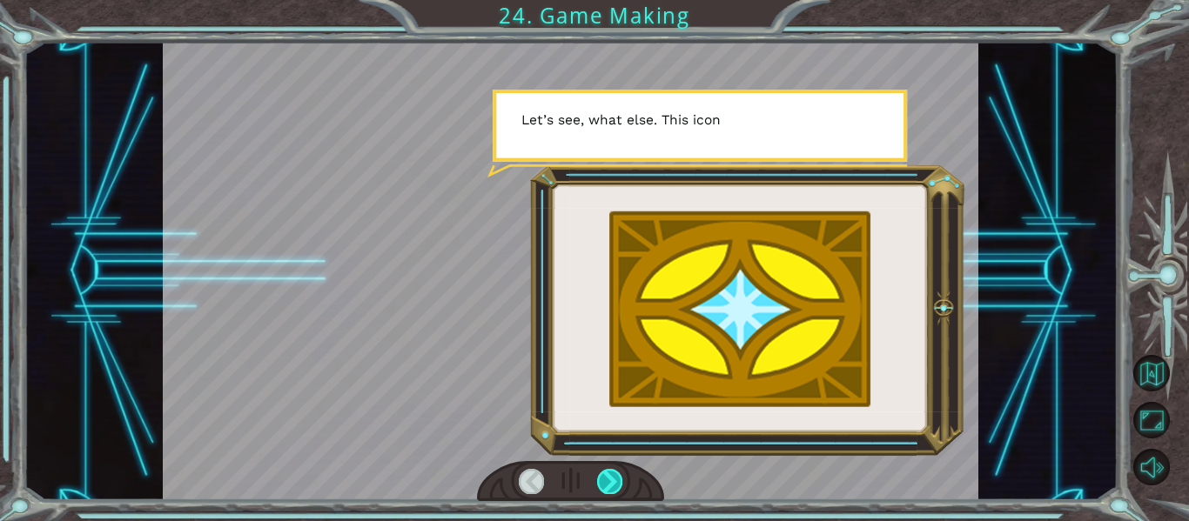
click at [608, 488] on div at bounding box center [609, 481] width 25 height 24
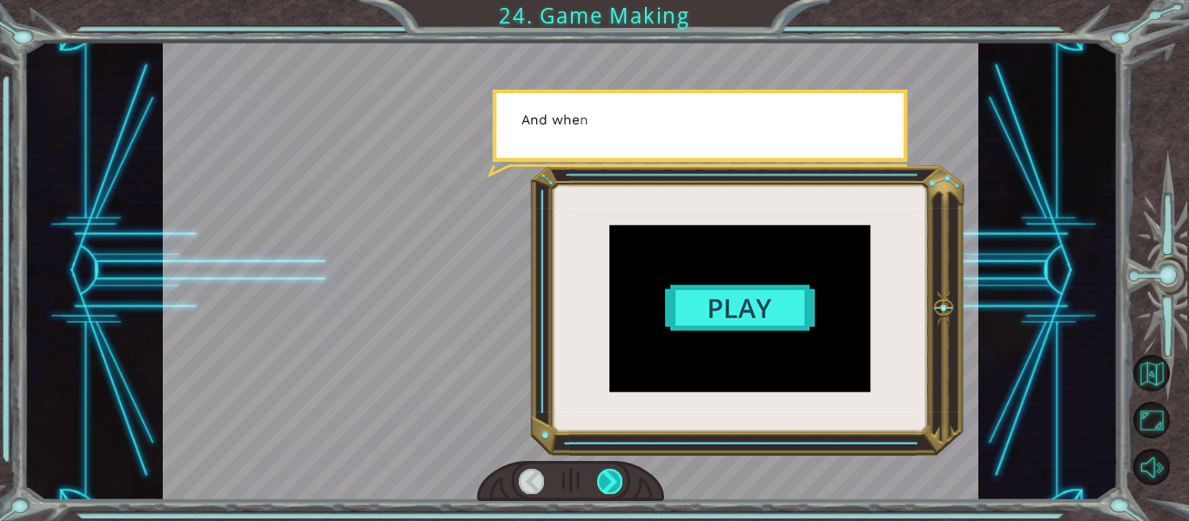
click at [608, 488] on div at bounding box center [609, 481] width 25 height 24
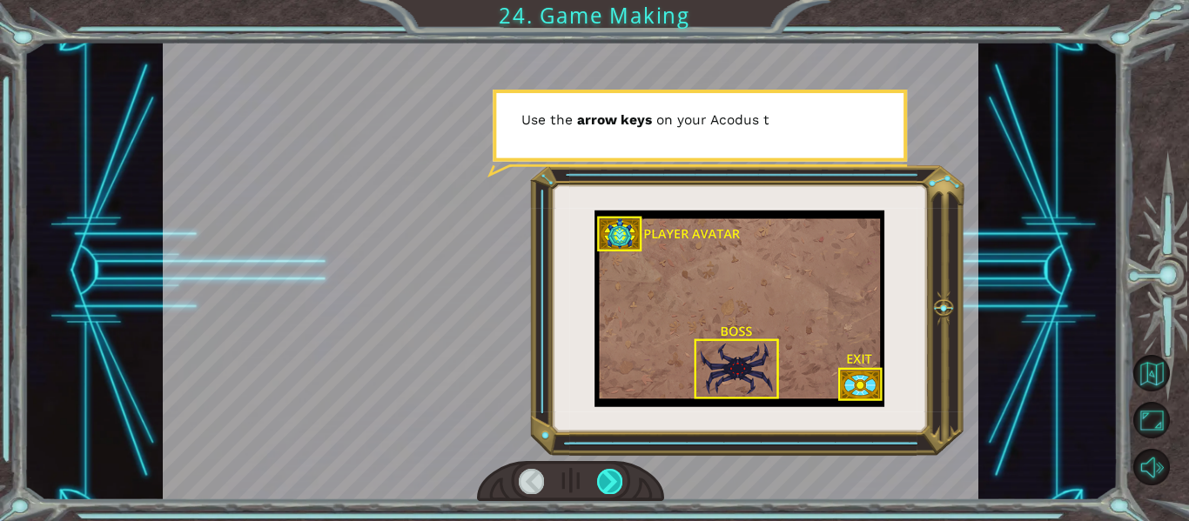
click at [607, 487] on div at bounding box center [609, 481] width 25 height 24
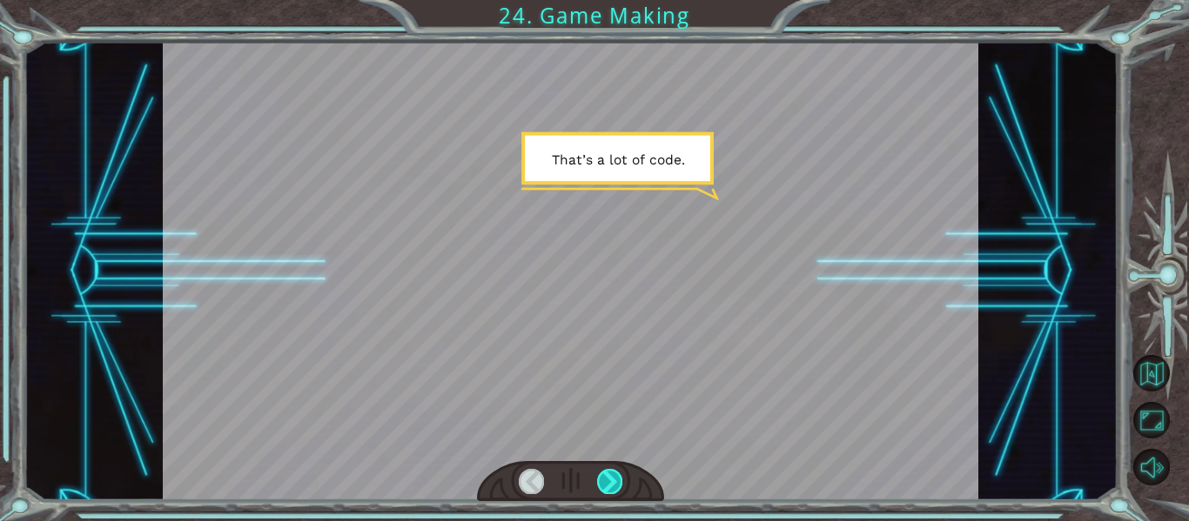
click at [607, 487] on div at bounding box center [609, 481] width 25 height 24
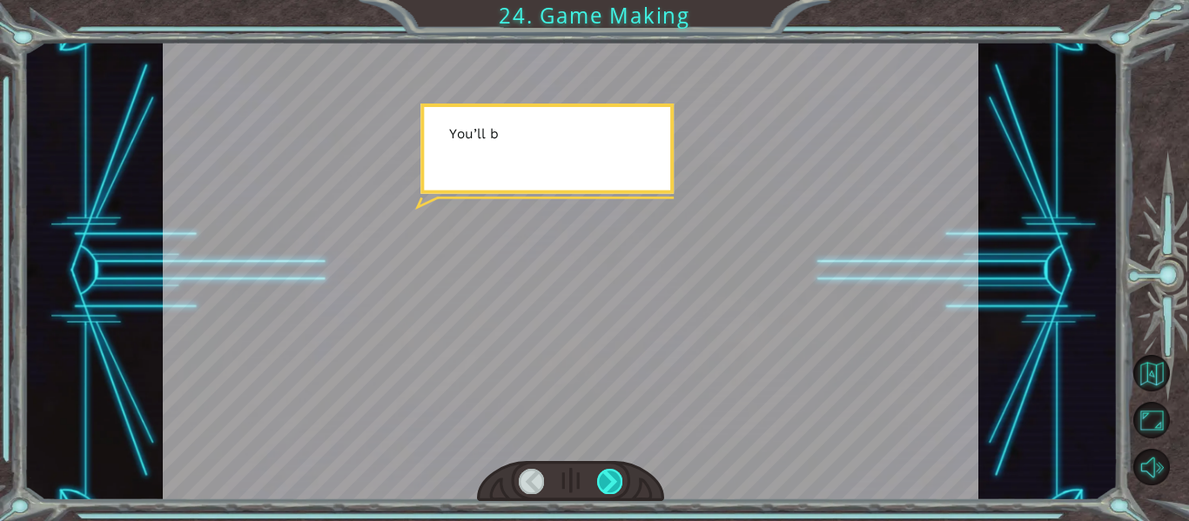
click at [608, 480] on div at bounding box center [609, 481] width 25 height 24
click at [609, 480] on div at bounding box center [609, 481] width 25 height 24
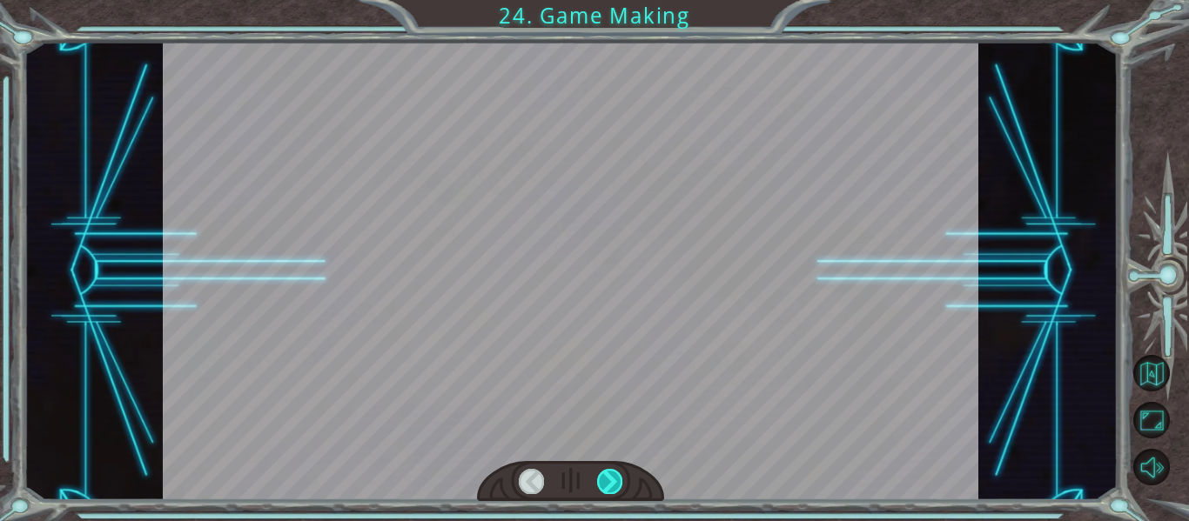
click at [610, 478] on div at bounding box center [609, 481] width 25 height 24
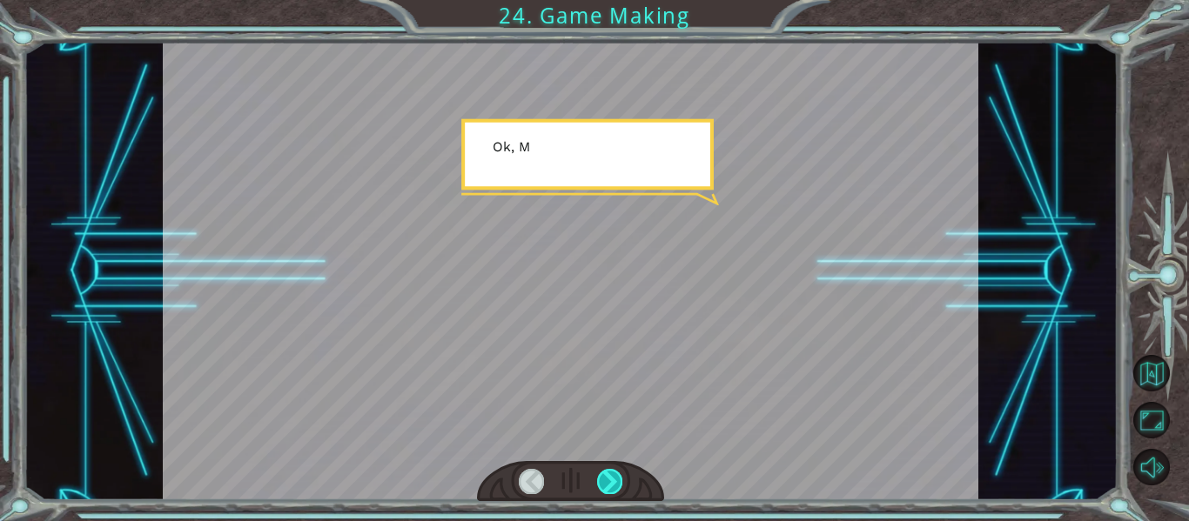
click at [610, 479] on div at bounding box center [609, 481] width 25 height 24
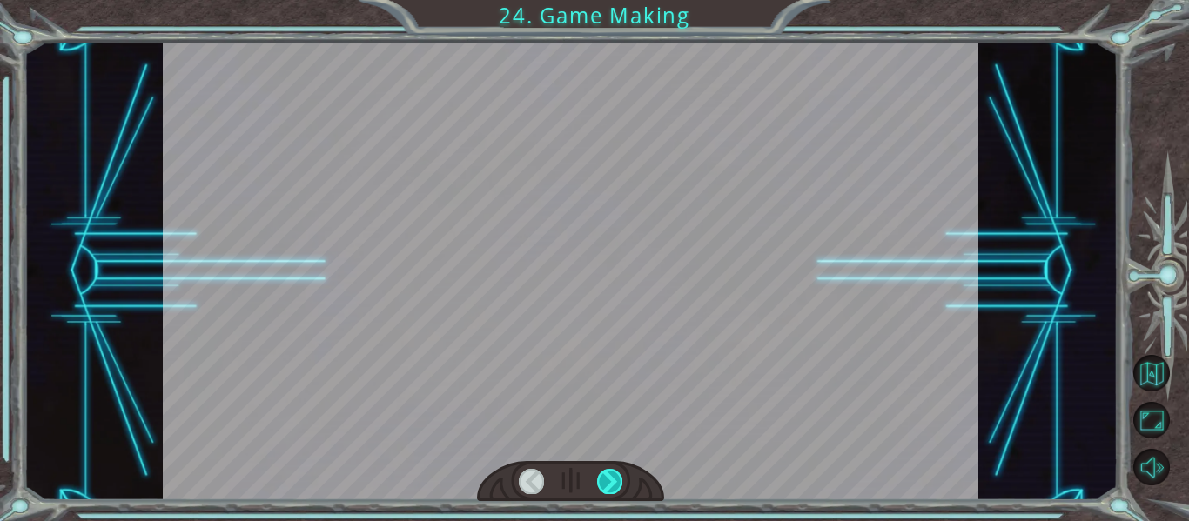
click at [610, 479] on div at bounding box center [609, 481] width 25 height 24
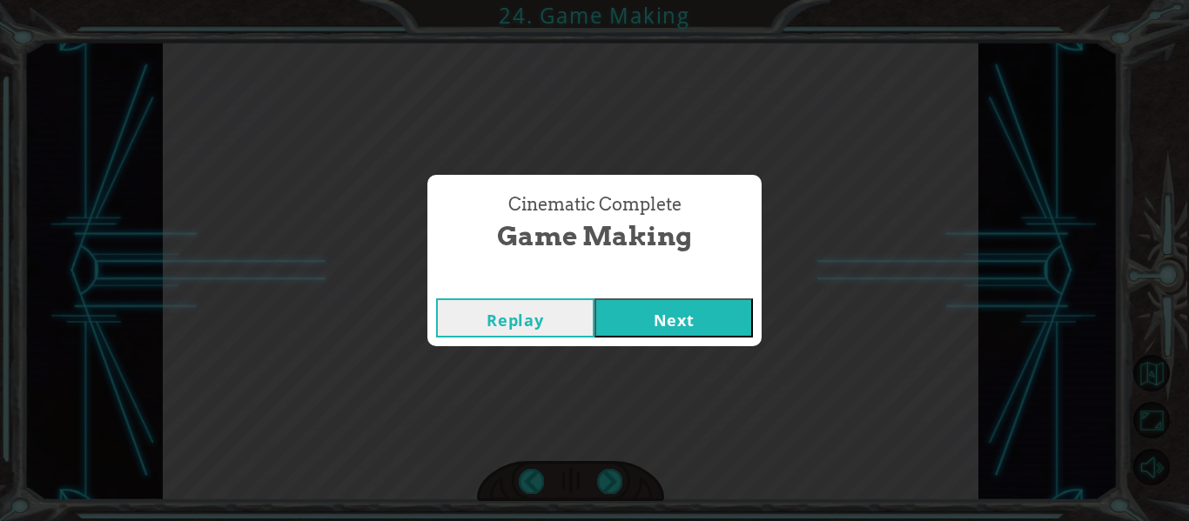
click at [654, 324] on button "Next" at bounding box center [673, 318] width 158 height 39
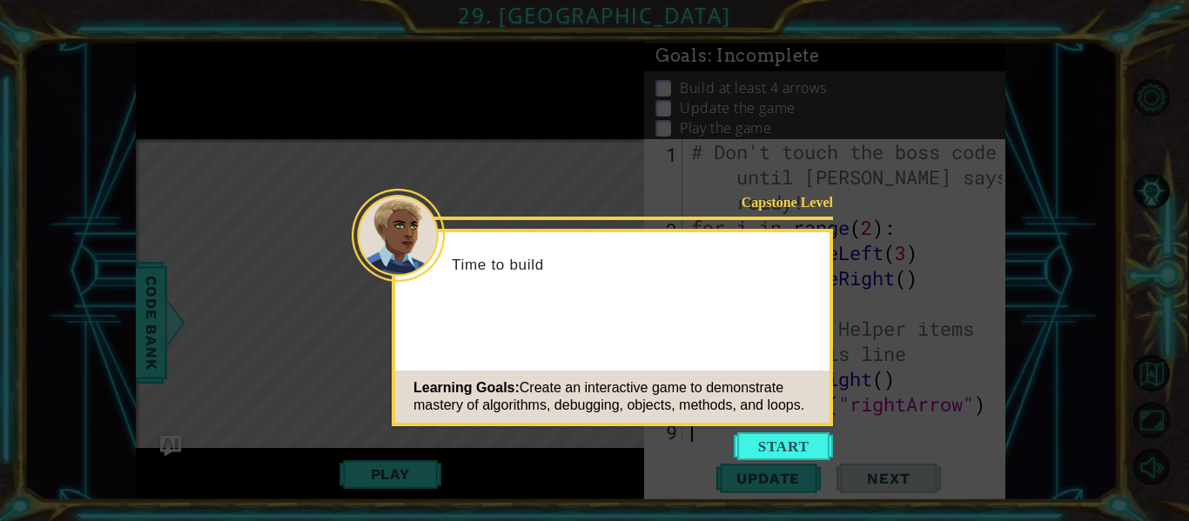
click at [753, 447] on button "Start" at bounding box center [783, 447] width 99 height 28
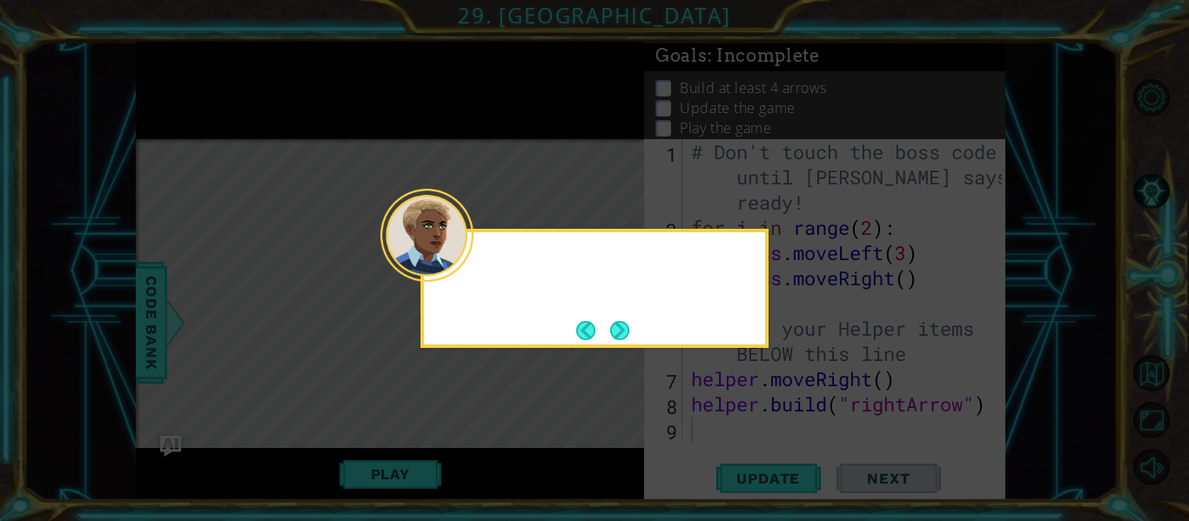
click at [622, 331] on button "Next" at bounding box center [619, 330] width 19 height 19
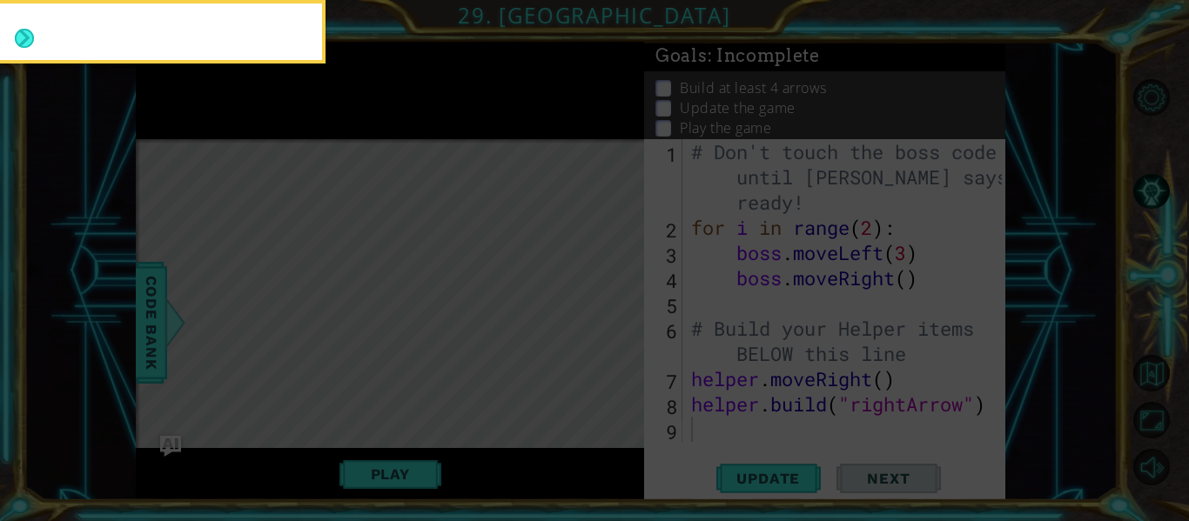
click at [615, 331] on icon at bounding box center [594, 77] width 1189 height 887
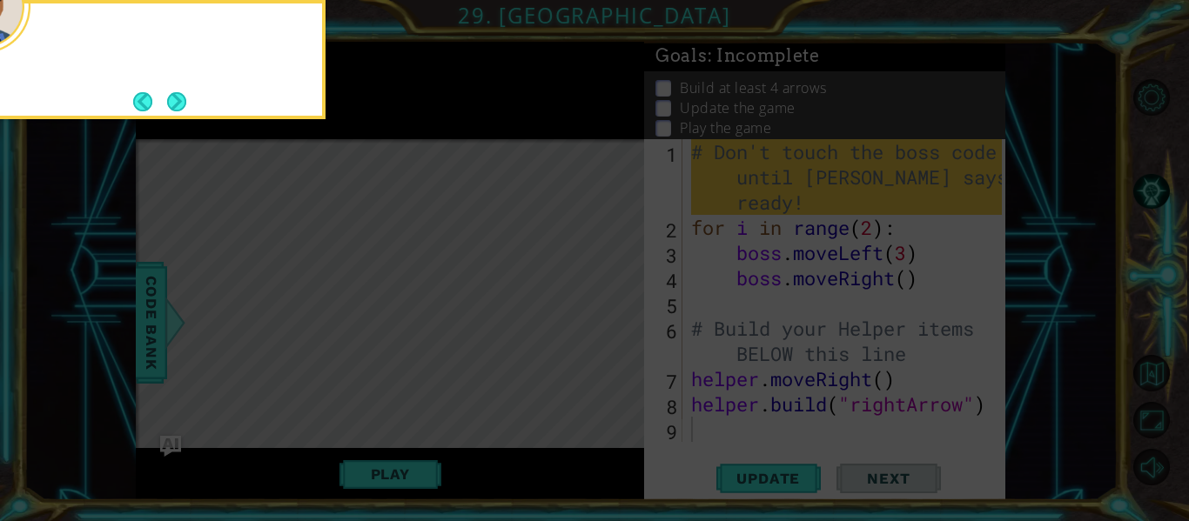
click at [614, 331] on icon at bounding box center [594, 77] width 1189 height 887
click at [174, 97] on button "Next" at bounding box center [176, 101] width 19 height 19
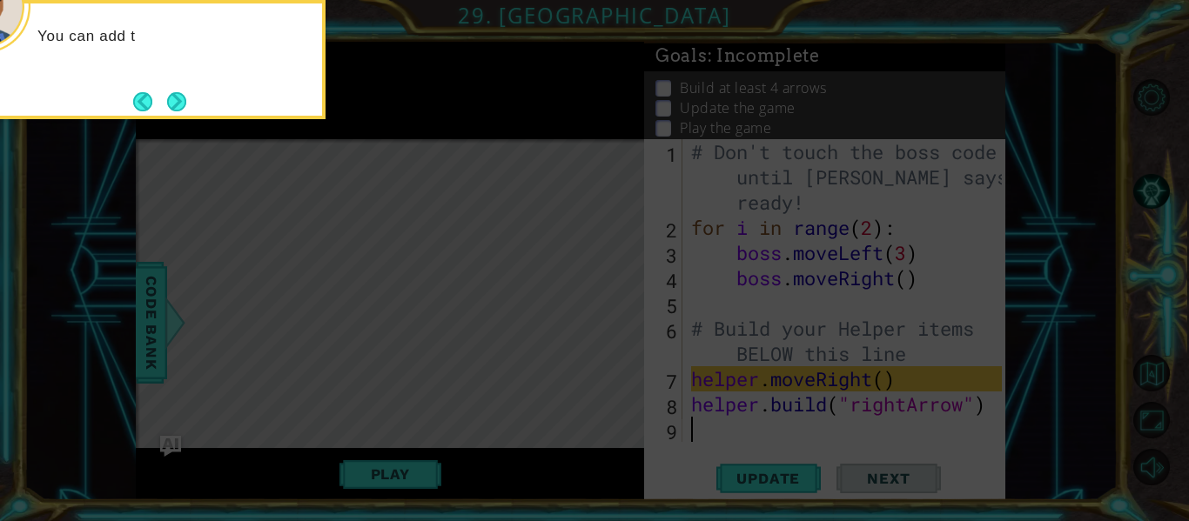
click at [175, 97] on button "Next" at bounding box center [176, 101] width 19 height 19
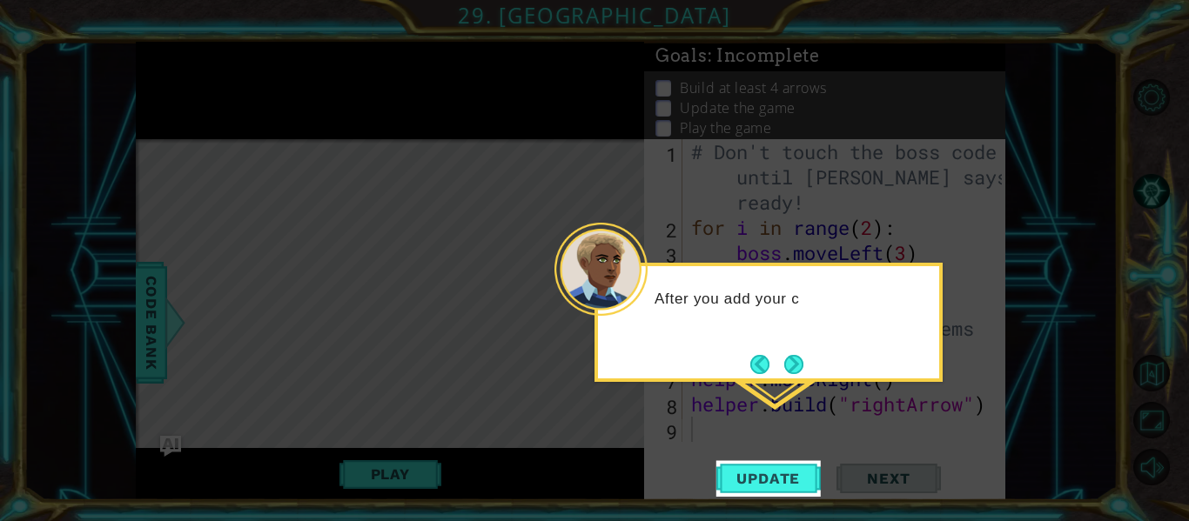
click at [788, 359] on button "Next" at bounding box center [793, 364] width 19 height 19
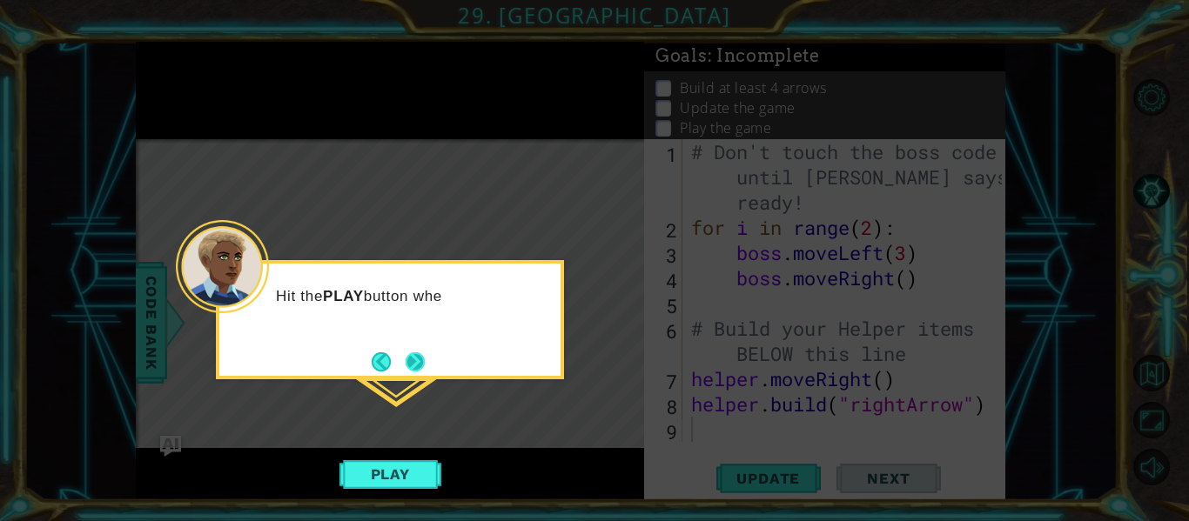
click at [406, 357] on button "Next" at bounding box center [415, 362] width 19 height 19
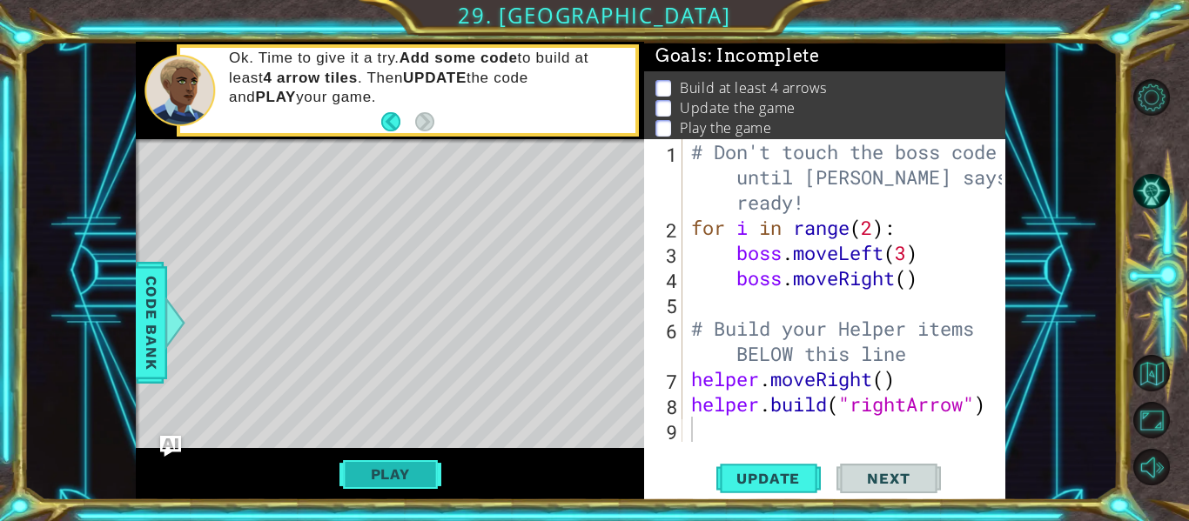
click at [397, 467] on button "Play" at bounding box center [390, 474] width 102 height 33
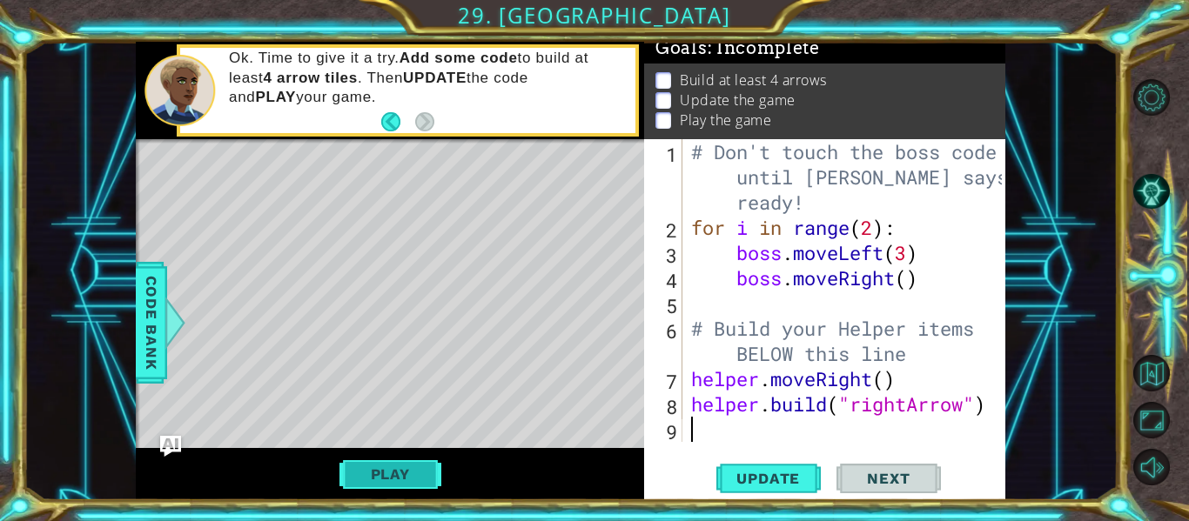
scroll to position [15, 0]
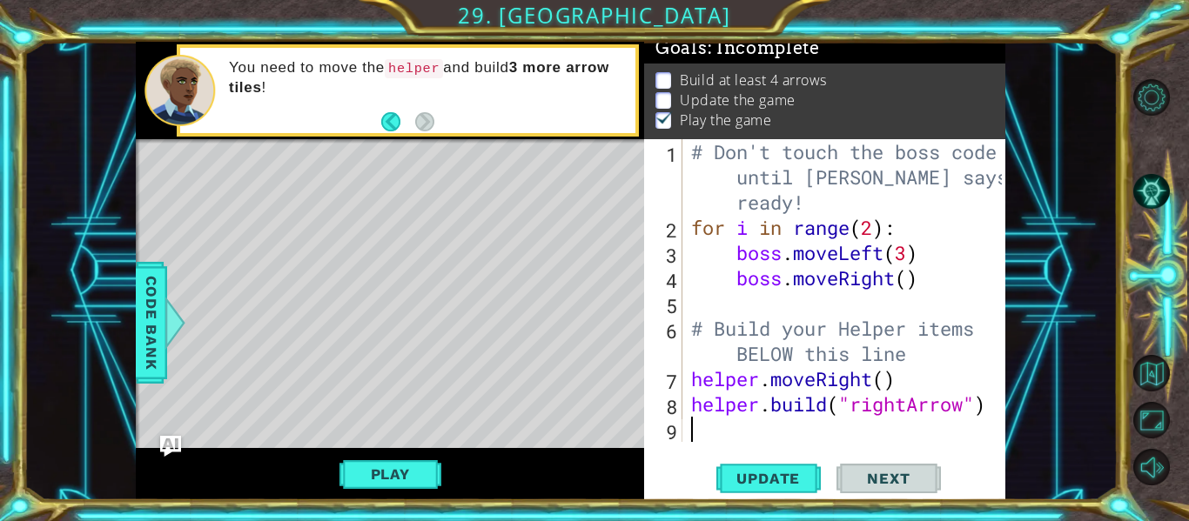
click at [713, 438] on div "# Don't touch the boss code until [PERSON_NAME] says you're ready! for i in ran…" at bounding box center [849, 341] width 323 height 404
click at [764, 477] on span "Update" at bounding box center [768, 478] width 98 height 17
click at [751, 440] on div "# Don't touch the boss code until [PERSON_NAME] says you're ready! for i in ran…" at bounding box center [849, 341] width 323 height 404
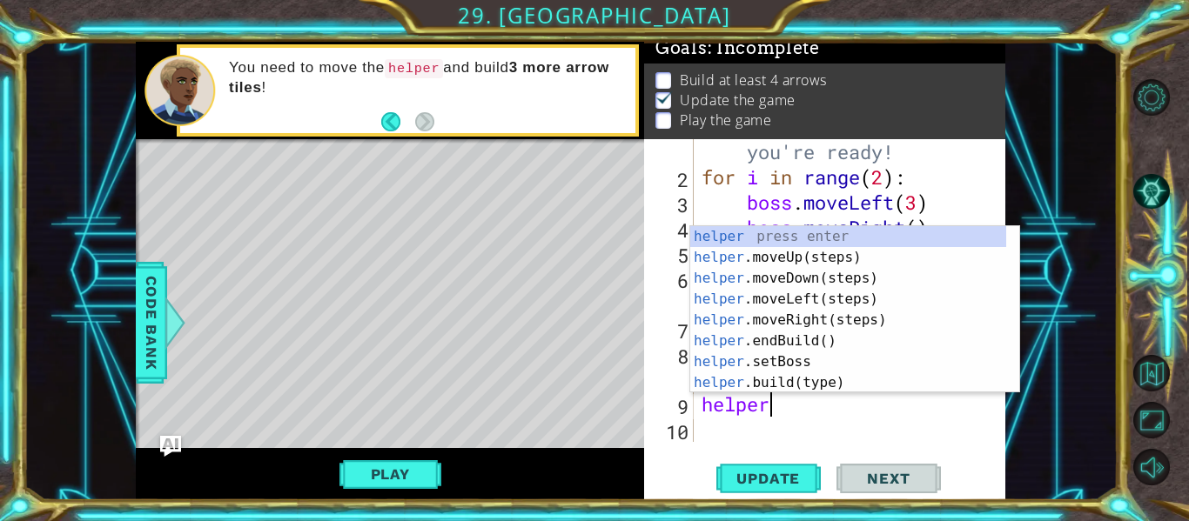
scroll to position [0, 3]
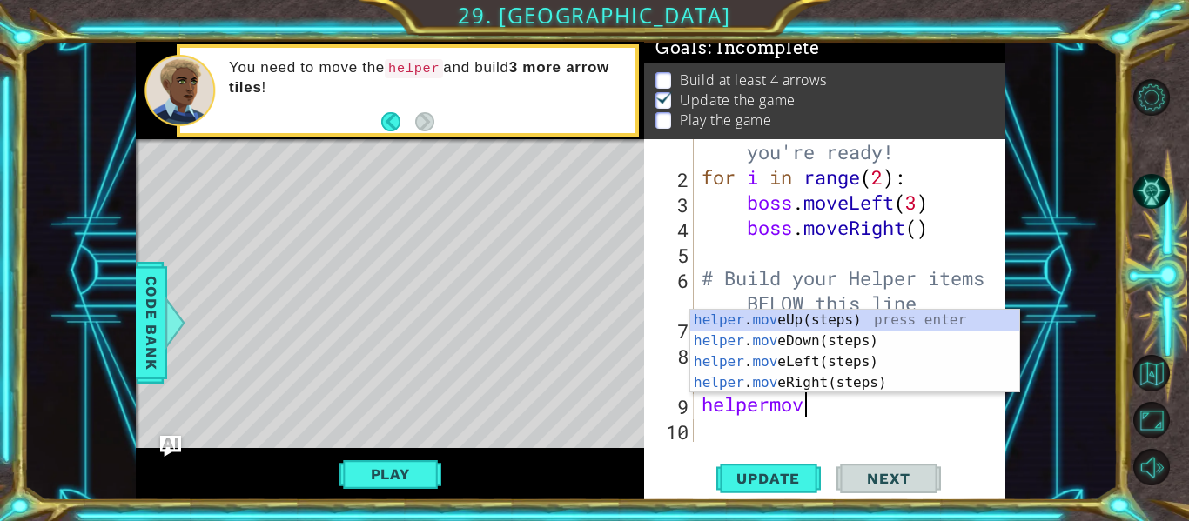
type textarea "helpermove"
click at [817, 357] on div "helper . move Up(steps) press enter helper . move Down(steps) press enter helpe…" at bounding box center [854, 372] width 329 height 125
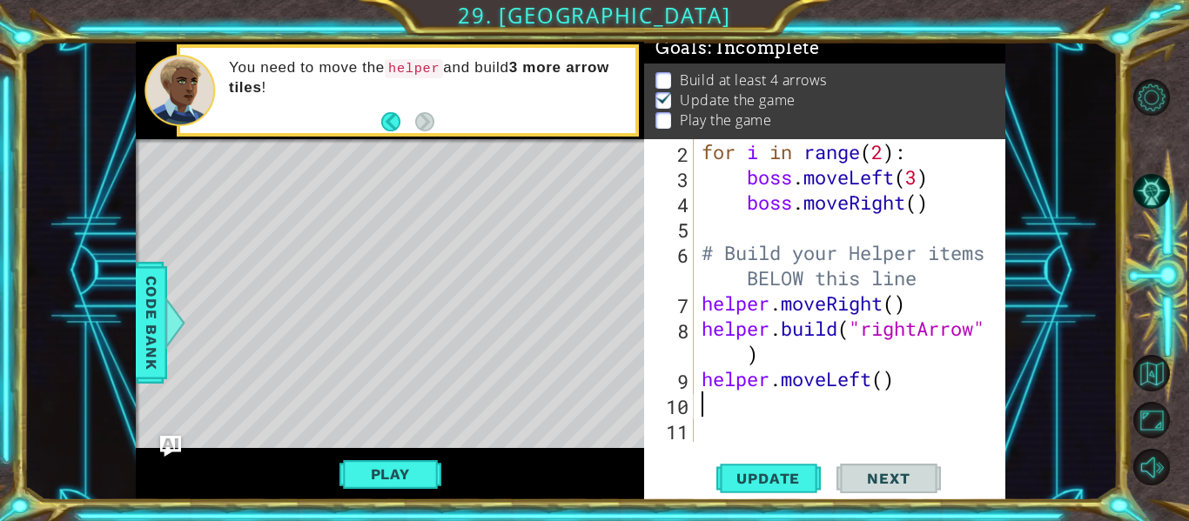
scroll to position [76, 0]
click at [890, 382] on div "for i in range ( 2 ) : boss . moveLeft ( 3 ) boss . moveRight ( ) # Build your …" at bounding box center [847, 315] width 299 height 353
click at [379, 470] on button "Play" at bounding box center [390, 474] width 102 height 33
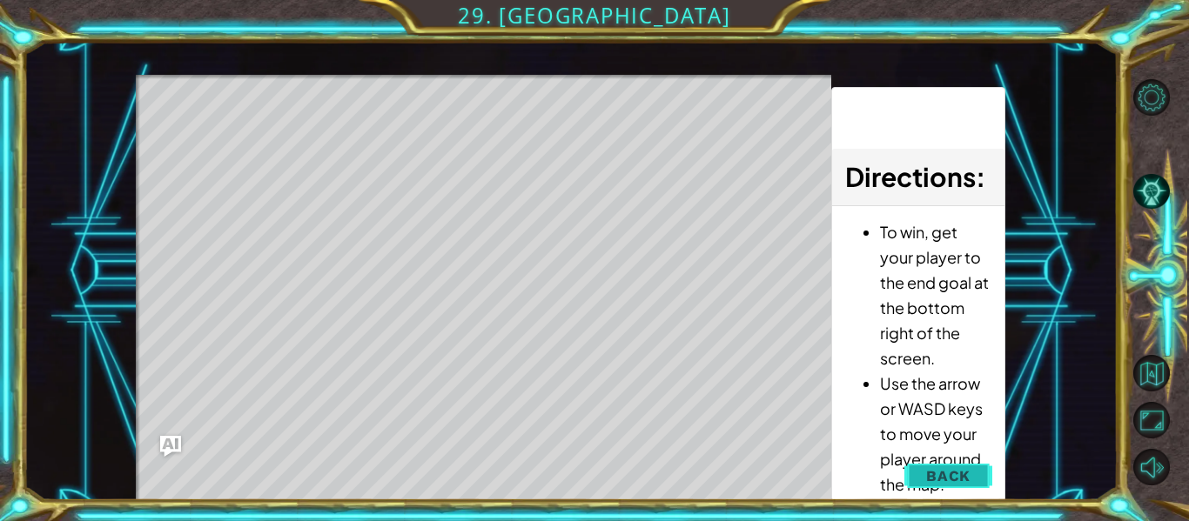
click at [966, 476] on span "Back" at bounding box center [948, 475] width 44 height 17
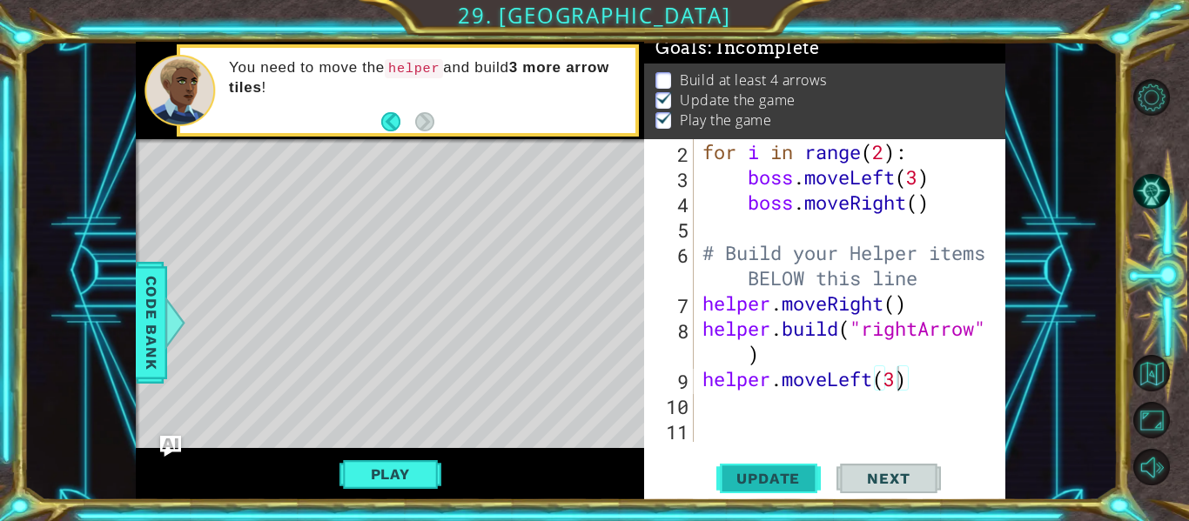
click at [787, 475] on span "Update" at bounding box center [768, 478] width 98 height 17
click at [798, 473] on button "Update" at bounding box center [768, 479] width 104 height 36
click at [893, 384] on div "for i in range ( 2 ) : boss . moveLeft ( 3 ) boss . moveRight ( ) # Build your …" at bounding box center [848, 315] width 299 height 353
click at [952, 353] on div "for i in range ( 2 ) : boss . moveLeft ( 3 ) boss . moveRight ( ) # Build your …" at bounding box center [848, 315] width 299 height 353
click at [895, 381] on div "for i in range ( 2 ) : boss . moveLeft ( 3 ) boss . moveRight ( ) # Build your …" at bounding box center [848, 315] width 299 height 353
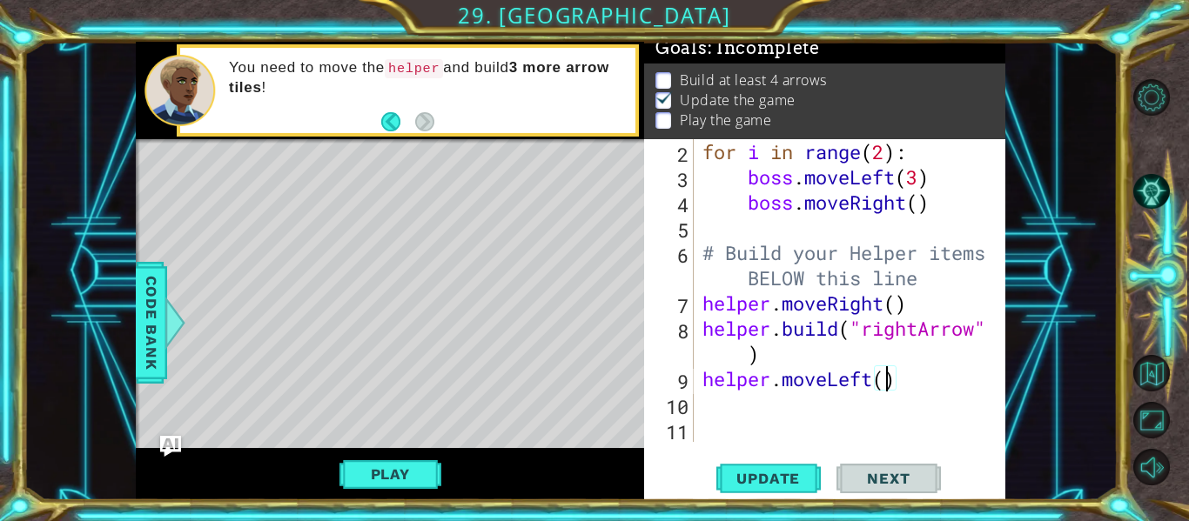
type textarea "helper.moveLeft(1)"
click at [744, 404] on div "for i in range ( 2 ) : boss . moveLeft ( 3 ) boss . moveRight ( ) # Build your …" at bounding box center [848, 315] width 299 height 353
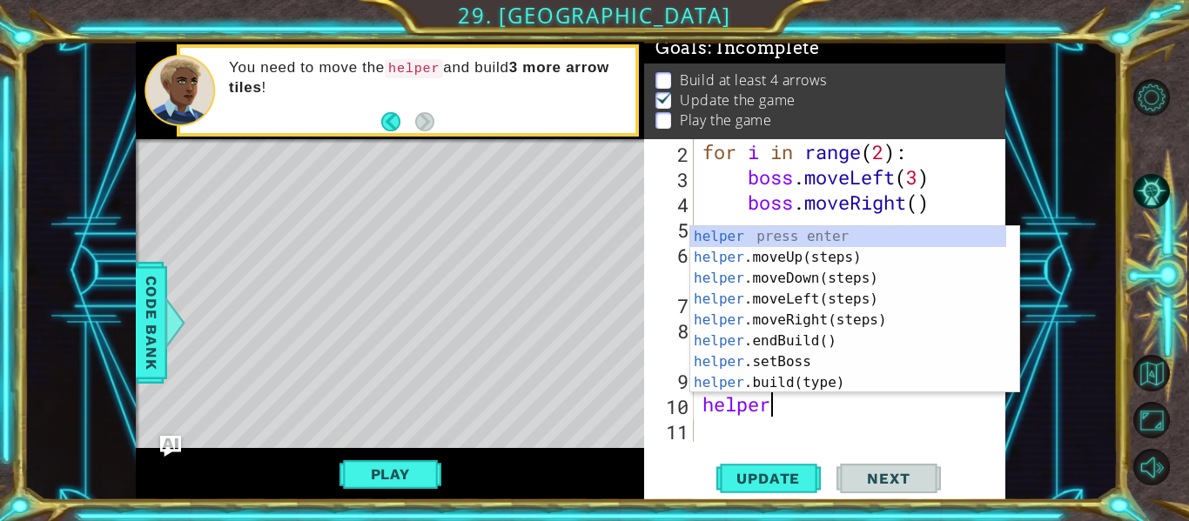
scroll to position [0, 3]
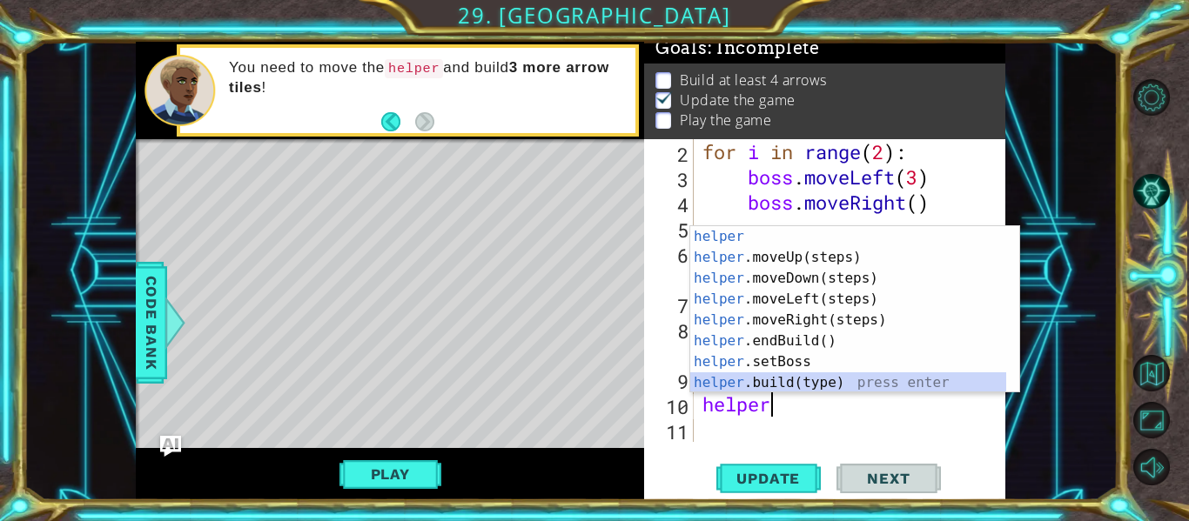
click at [808, 379] on div "helper press enter helper .moveUp(steps) press enter helper .moveDown(steps) pr…" at bounding box center [848, 330] width 316 height 209
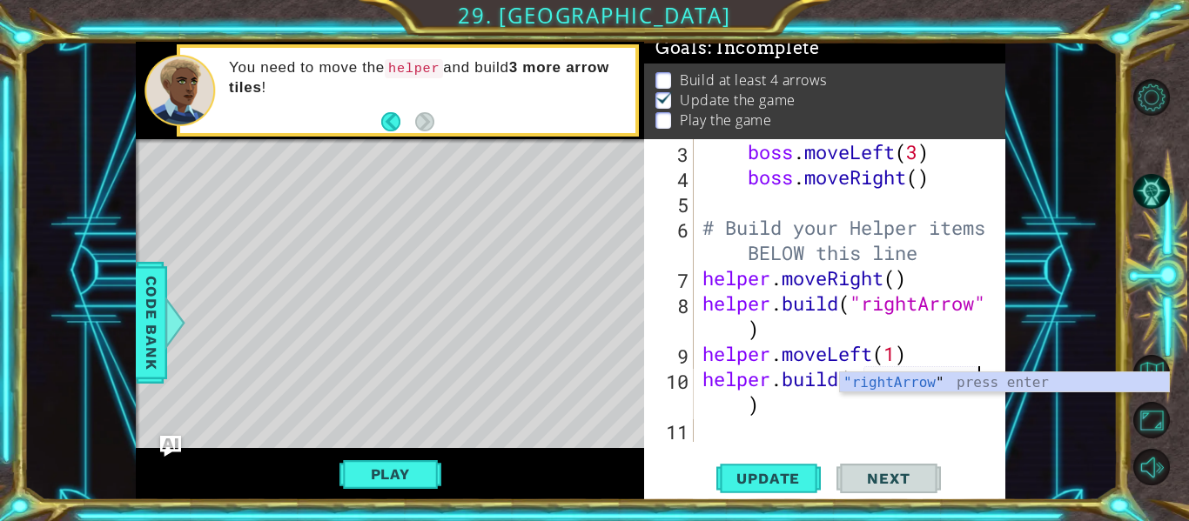
scroll to position [101, 0]
click at [899, 413] on div "boss . moveLeft ( 3 ) boss . moveRight ( ) # Build your Helper items BELOW this…" at bounding box center [848, 315] width 299 height 353
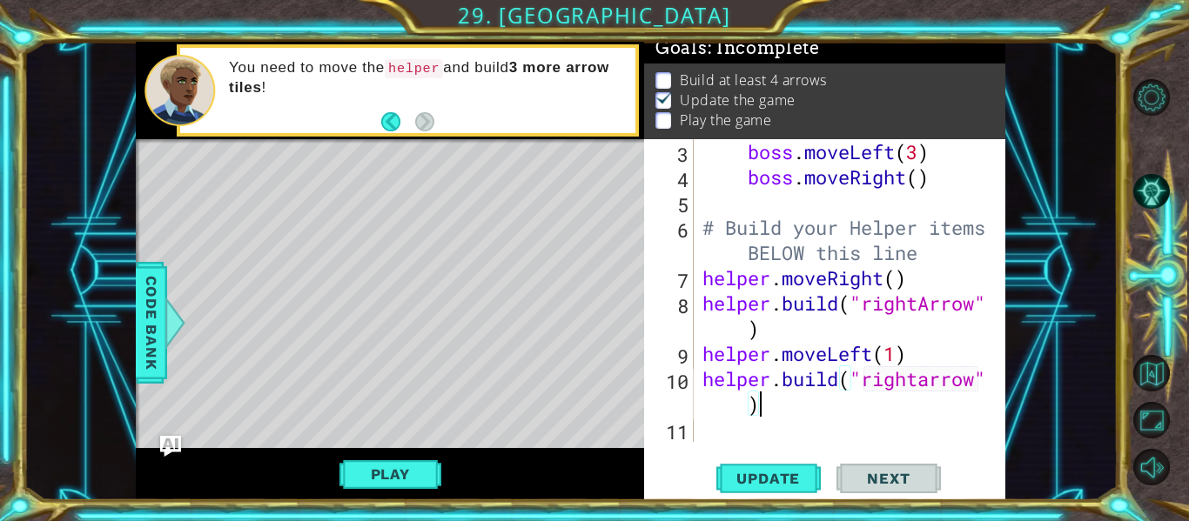
click at [934, 380] on div "boss . moveLeft ( 3 ) boss . moveRight ( ) # Build your Helper items BELOW this…" at bounding box center [848, 315] width 299 height 353
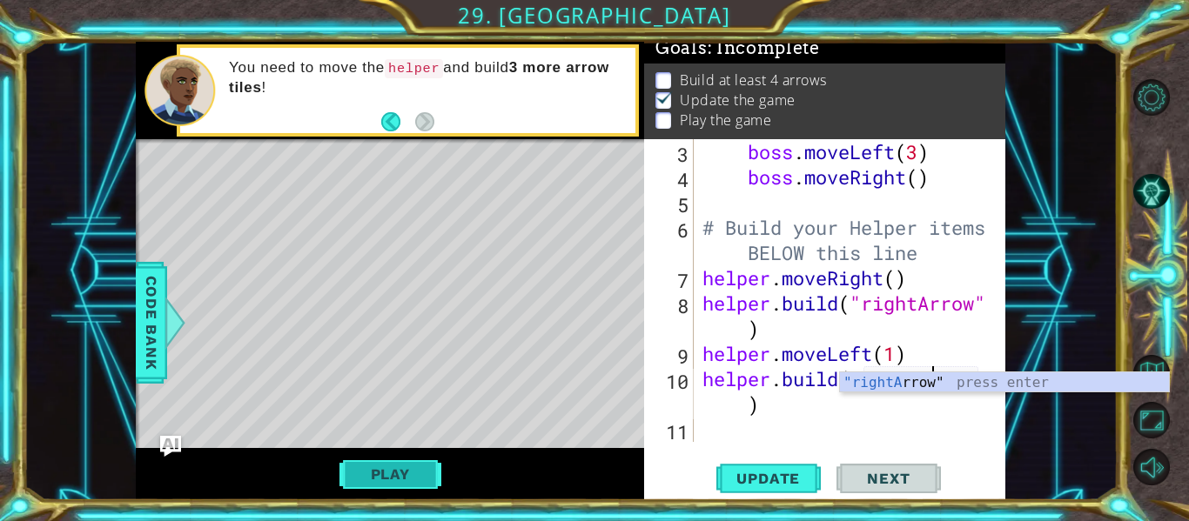
type textarea "[DOMAIN_NAME]("rightArrow")"
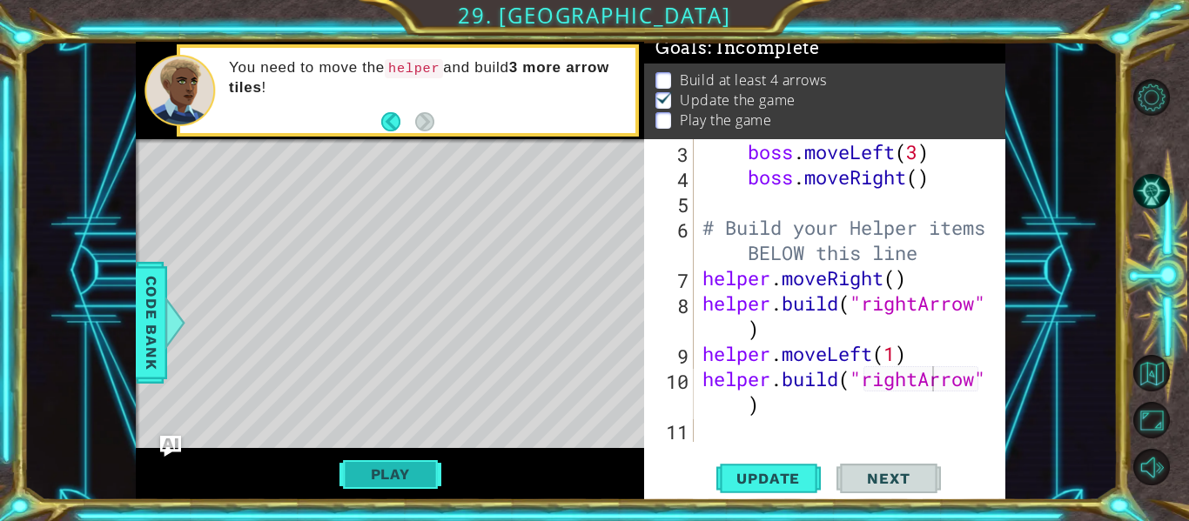
click at [369, 474] on button "Play" at bounding box center [390, 474] width 102 height 33
click at [802, 420] on div "boss . moveLeft ( 3 ) boss . moveRight ( ) # Build your Helper items BELOW this…" at bounding box center [848, 315] width 299 height 353
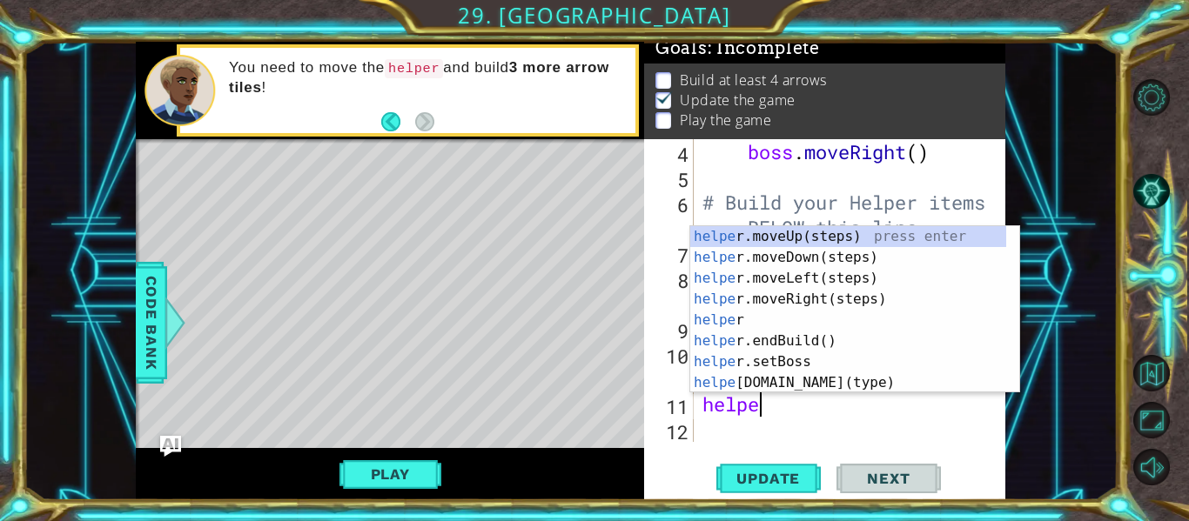
scroll to position [0, 3]
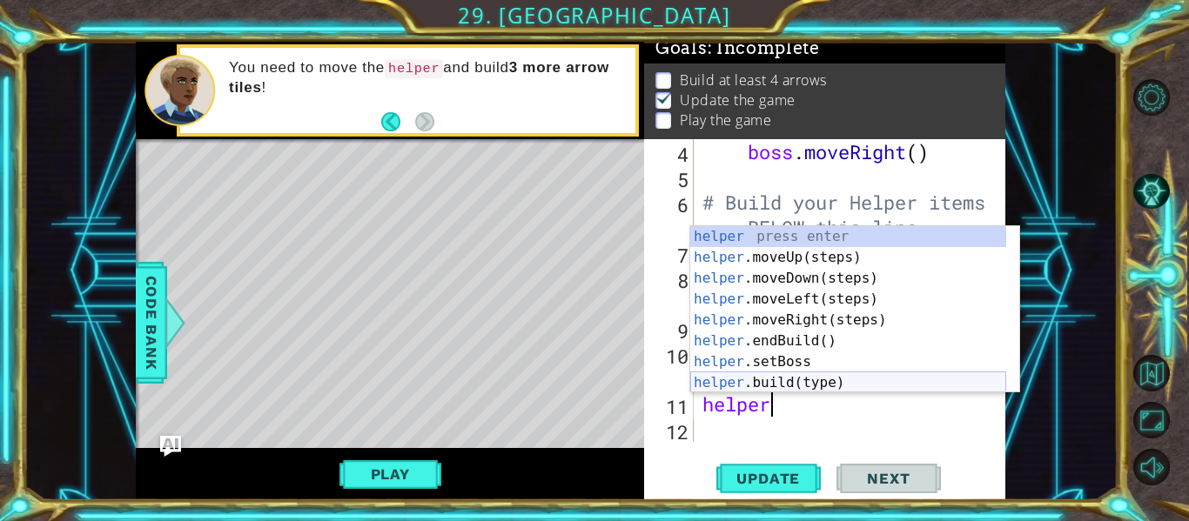
click at [789, 378] on div "helper press enter helper .moveUp(steps) press enter helper .moveDown(steps) pr…" at bounding box center [848, 330] width 316 height 209
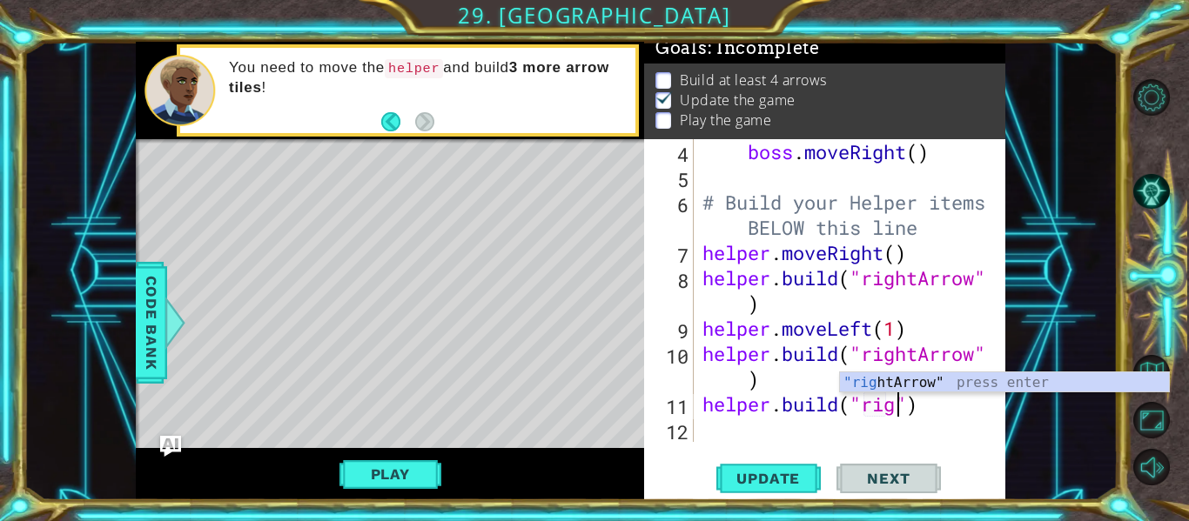
scroll to position [0, 10]
click at [955, 369] on div "boss . moveRight ( ) # Build your Helper items BELOW this line helper . moveRig…" at bounding box center [848, 315] width 299 height 353
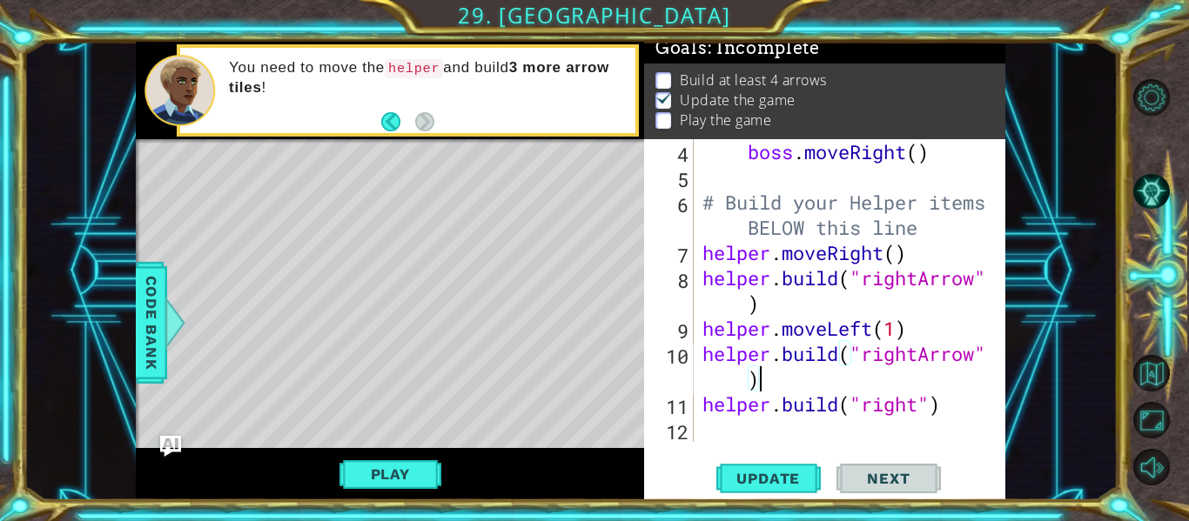
type textarea "[DOMAIN_NAME]("rightArrow")"
click at [414, 458] on div "Play" at bounding box center [390, 474] width 508 height 52
click at [415, 472] on button "Play" at bounding box center [390, 474] width 102 height 33
click at [724, 430] on div "boss . moveRight ( ) # Build your Helper items BELOW this line helper . moveRig…" at bounding box center [848, 315] width 299 height 353
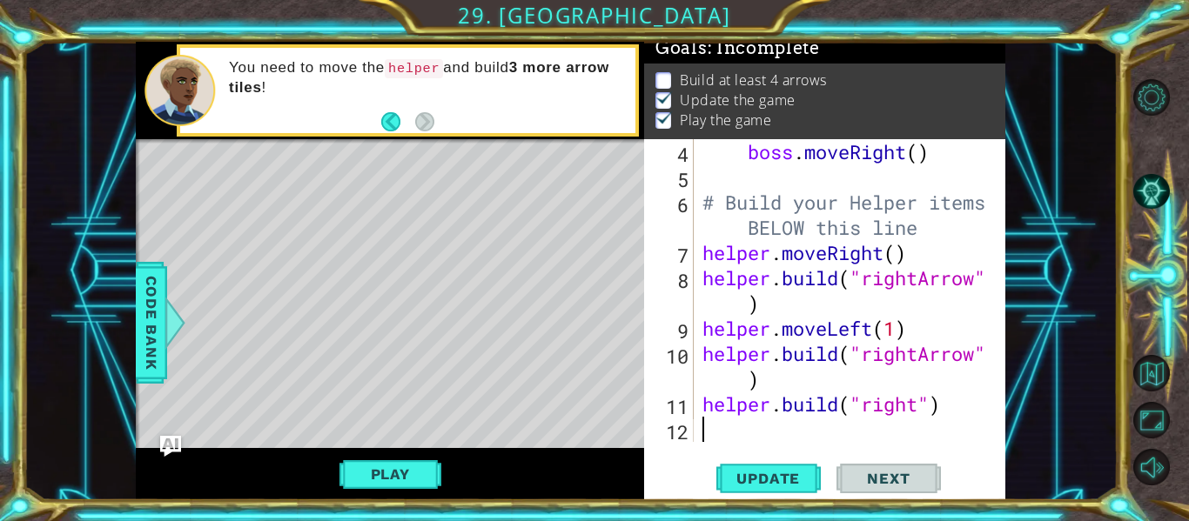
click at [745, 420] on div "boss . moveRight ( ) # Build your Helper items BELOW this line helper . moveRig…" at bounding box center [848, 315] width 299 height 353
click at [739, 421] on div "boss . moveRight ( ) # Build your Helper items BELOW this line helper . moveRig…" at bounding box center [848, 315] width 299 height 353
click at [735, 421] on div "boss . moveRight ( ) # Build your Helper items BELOW this line helper . moveRig…" at bounding box center [848, 315] width 299 height 353
click at [736, 424] on div "boss . moveRight ( ) # Build your Helper items BELOW this line helper . moveRig…" at bounding box center [848, 315] width 299 height 353
type textarea "[DOMAIN_NAME]("right")"
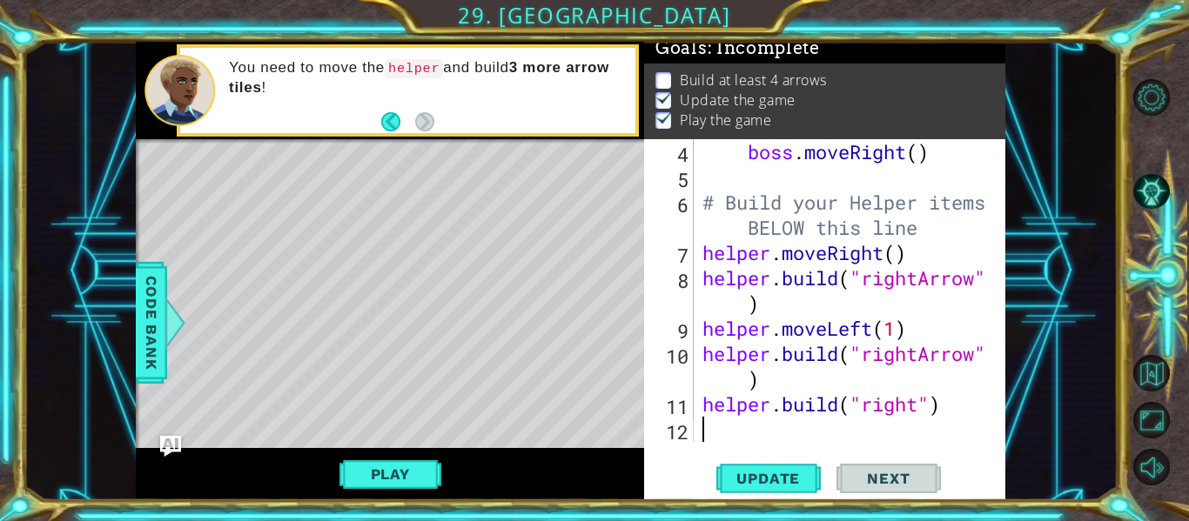
type textarea "[DOMAIN_NAME]("right")"
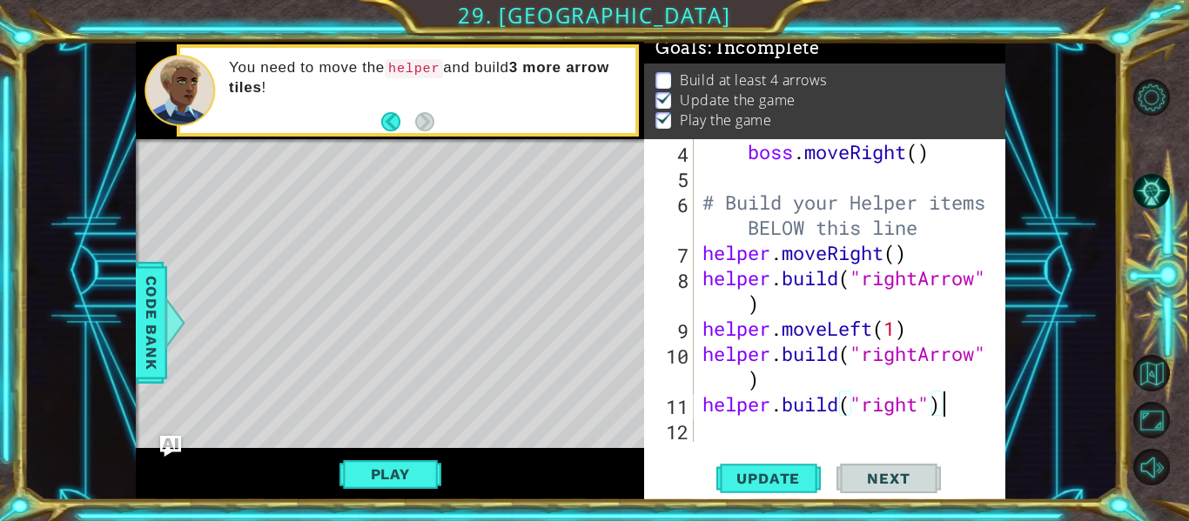
type textarea "[DOMAIN_NAME]("right")"
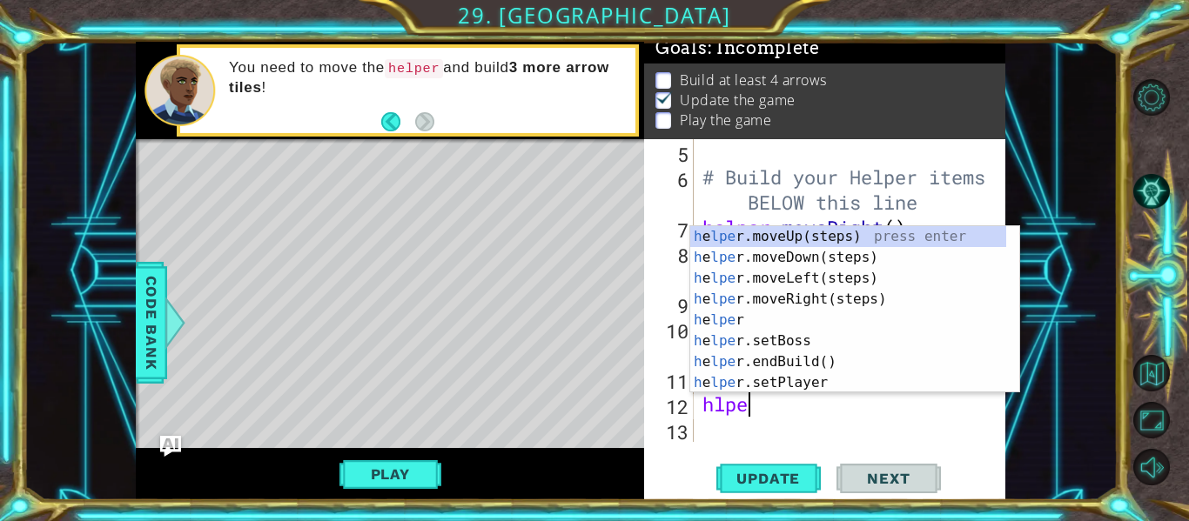
type textarea "hlper"
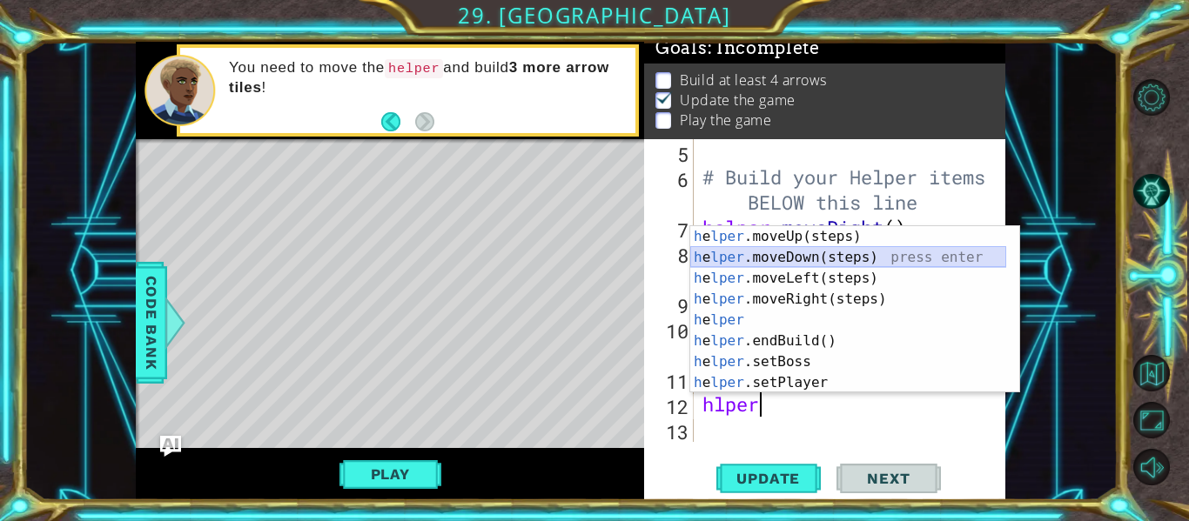
click at [800, 255] on div "h e lper .moveUp(steps) press enter h e lper .moveDown(steps) press enter h e l…" at bounding box center [848, 330] width 316 height 209
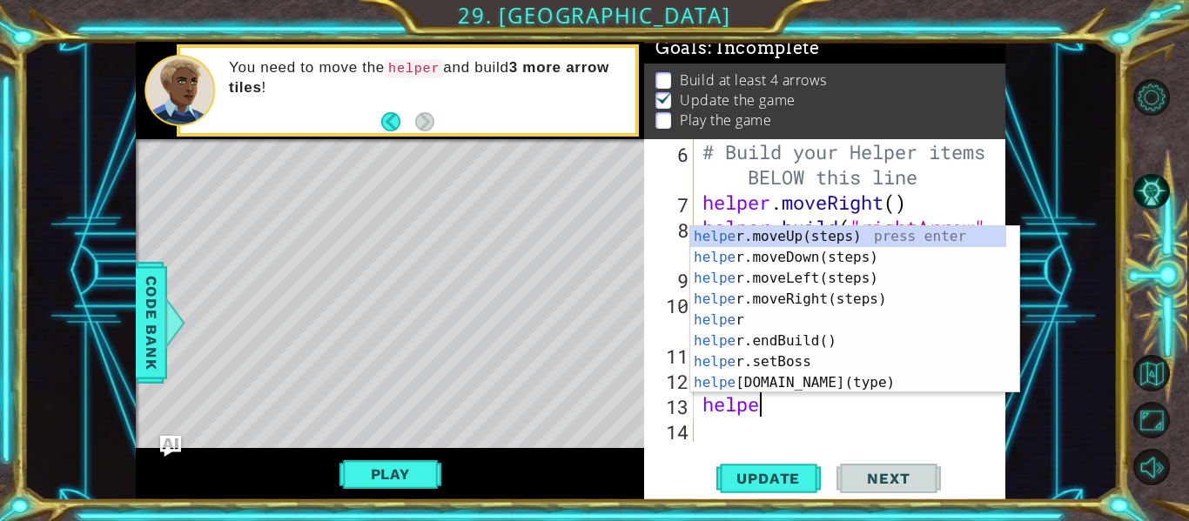
scroll to position [0, 3]
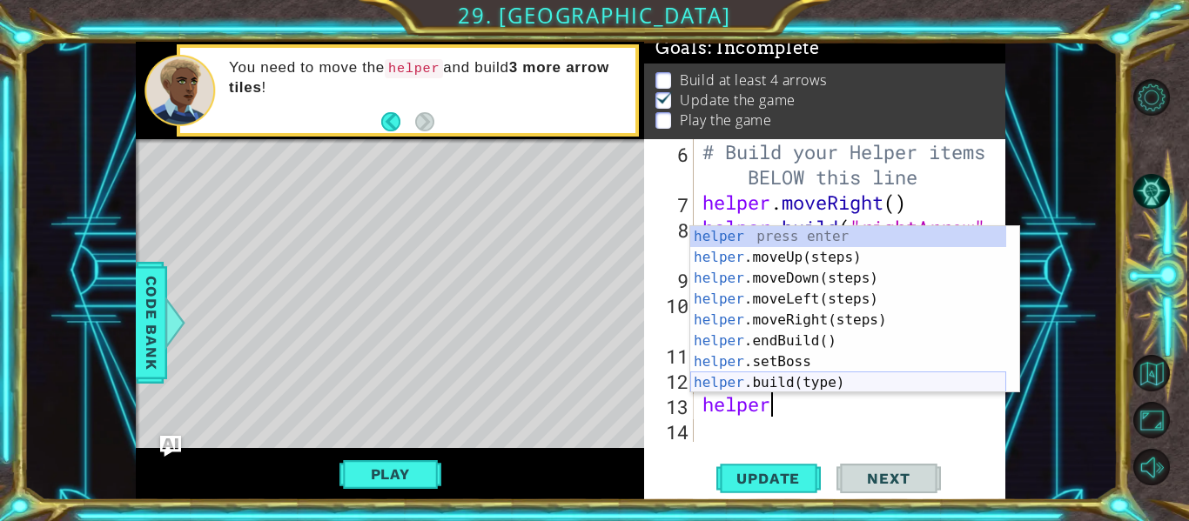
click at [819, 377] on div "helper press enter helper .moveUp(steps) press enter helper .moveDown(steps) pr…" at bounding box center [848, 330] width 316 height 209
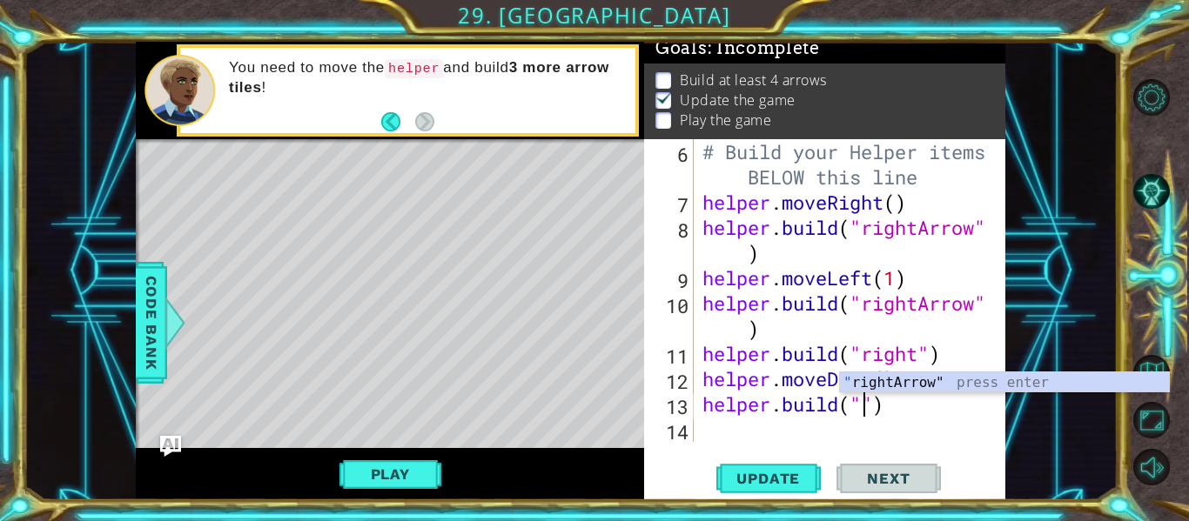
click at [887, 375] on div "" rightArrow" press enter" at bounding box center [1004, 404] width 329 height 63
type textarea "[DOMAIN_NAME]("rightArrow")"
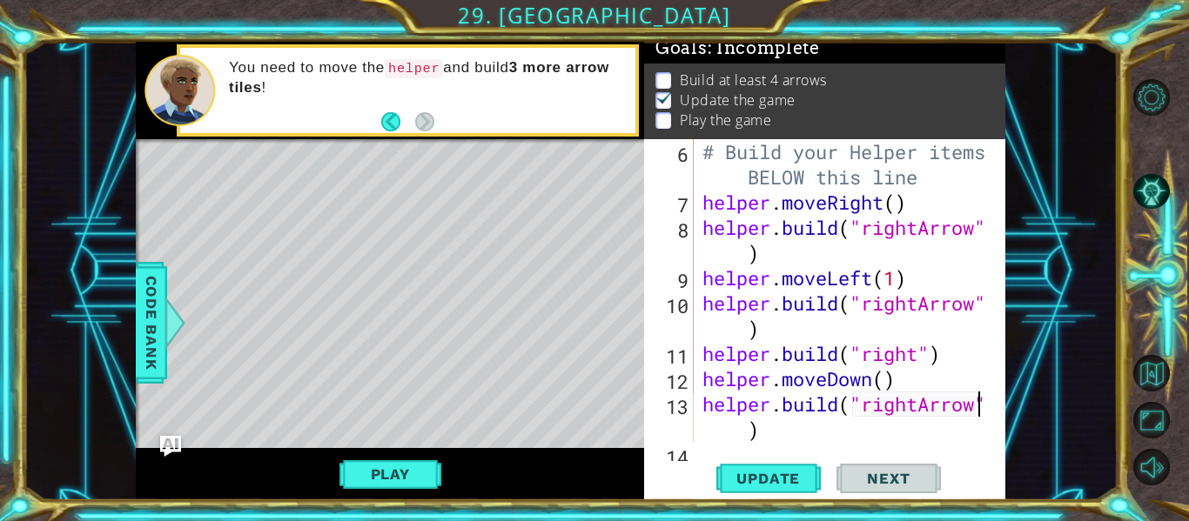
scroll to position [202, 0]
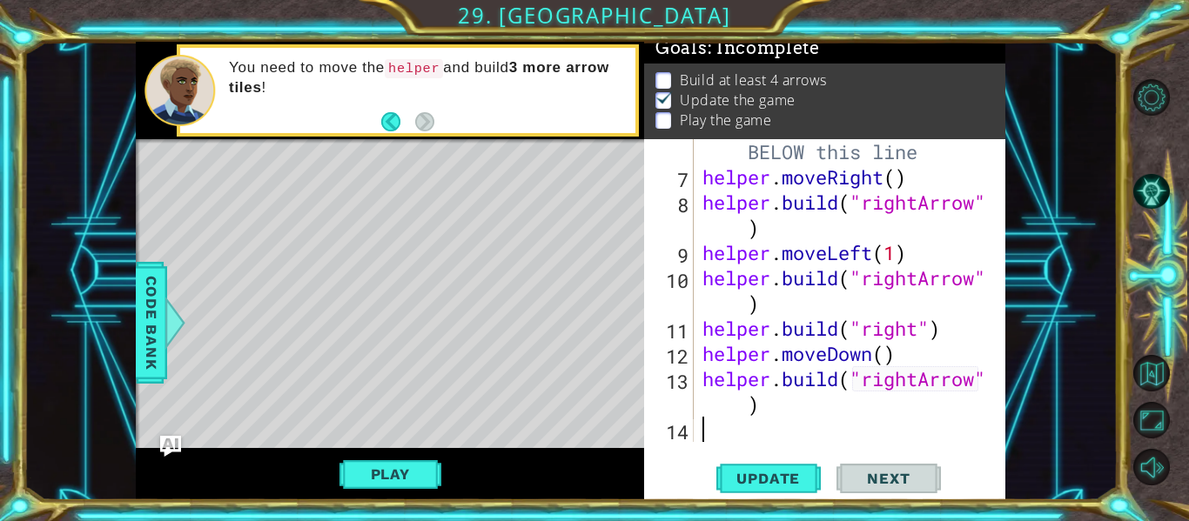
click at [721, 436] on div "# Build your Helper items BELOW this line helper . moveRight ( ) helper . build…" at bounding box center [848, 303] width 299 height 379
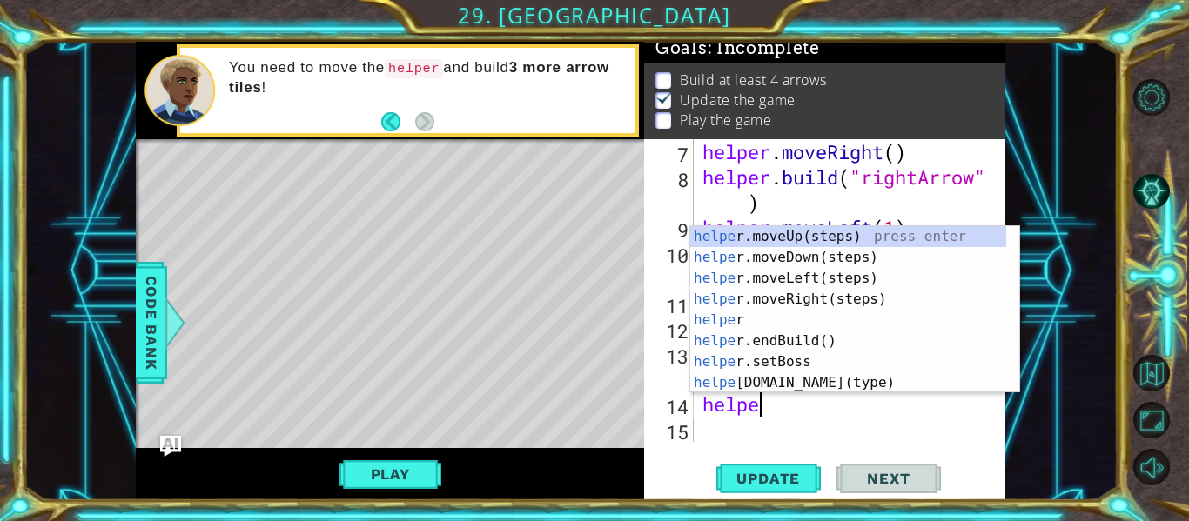
type textarea "helper"
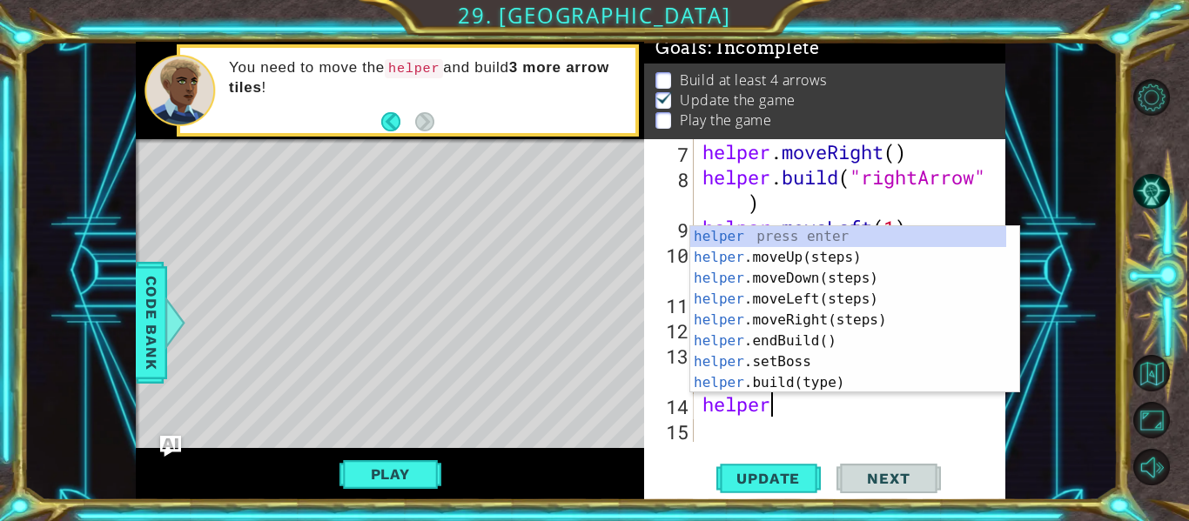
scroll to position [0, 3]
click at [832, 279] on div "helper press enter helper .moveUp(steps) press enter helper .moveDown(steps) pr…" at bounding box center [848, 330] width 316 height 209
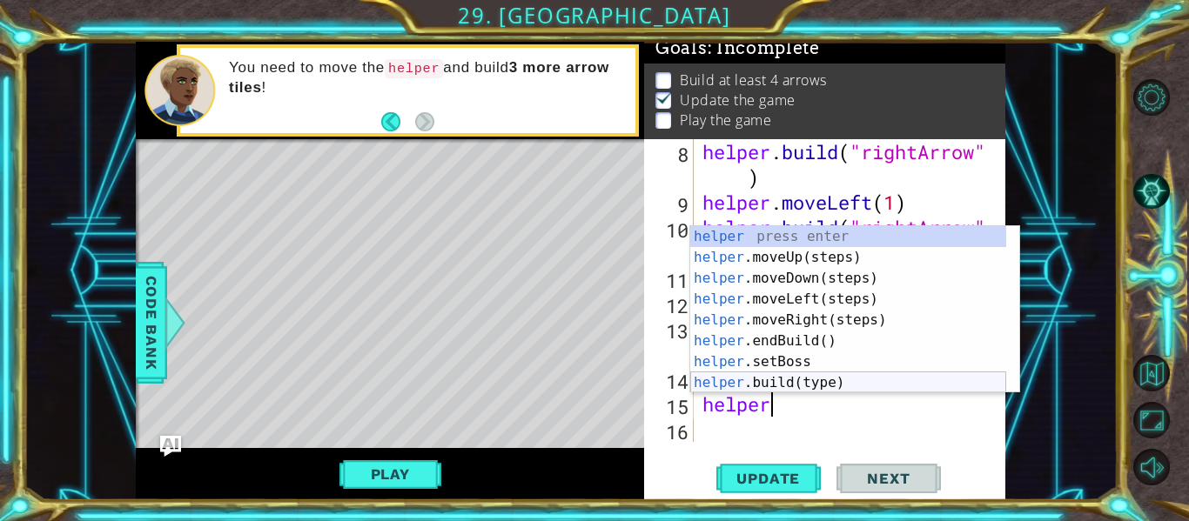
click at [790, 380] on div "helper press enter helper .moveUp(steps) press enter helper .moveDown(steps) pr…" at bounding box center [848, 330] width 316 height 209
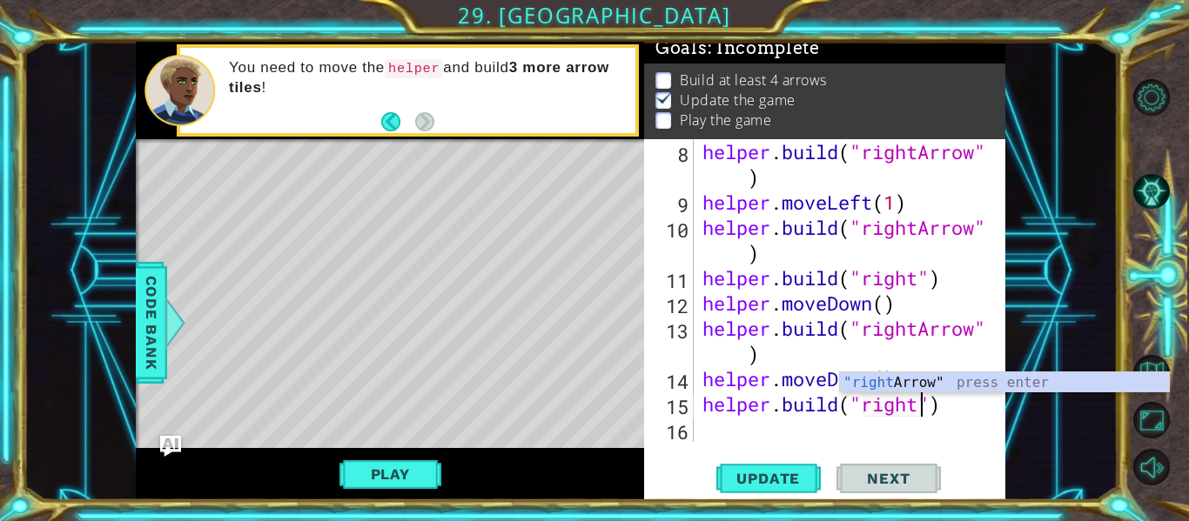
scroll to position [0, 10]
click at [926, 390] on div ""right Arrow" press enter" at bounding box center [1004, 404] width 329 height 63
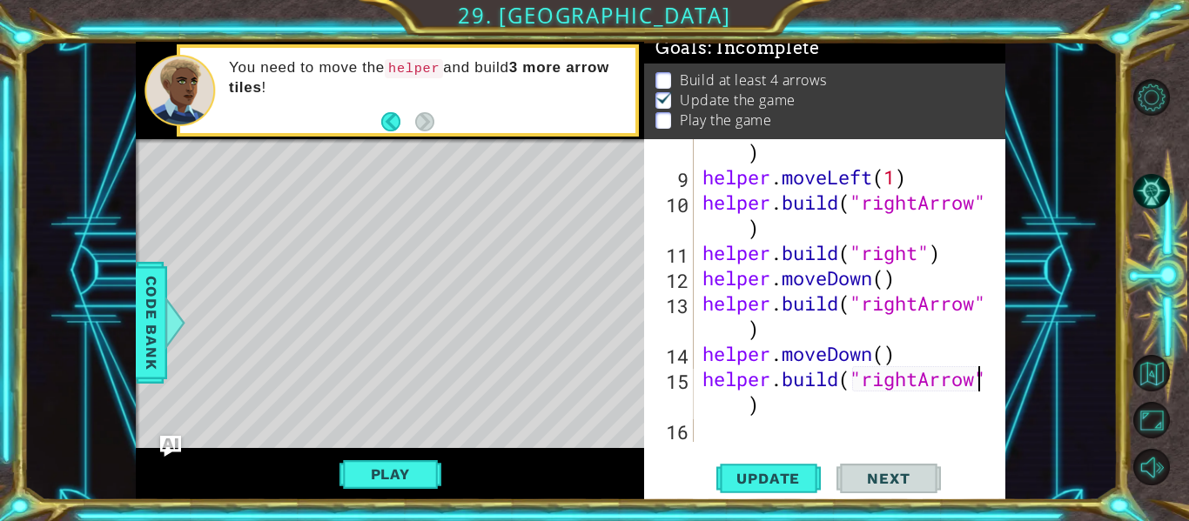
scroll to position [278, 0]
type textarea "[DOMAIN_NAME]("rightArrow")"
click at [757, 476] on span "Update" at bounding box center [768, 478] width 98 height 17
click at [767, 476] on span "Update" at bounding box center [768, 478] width 98 height 17
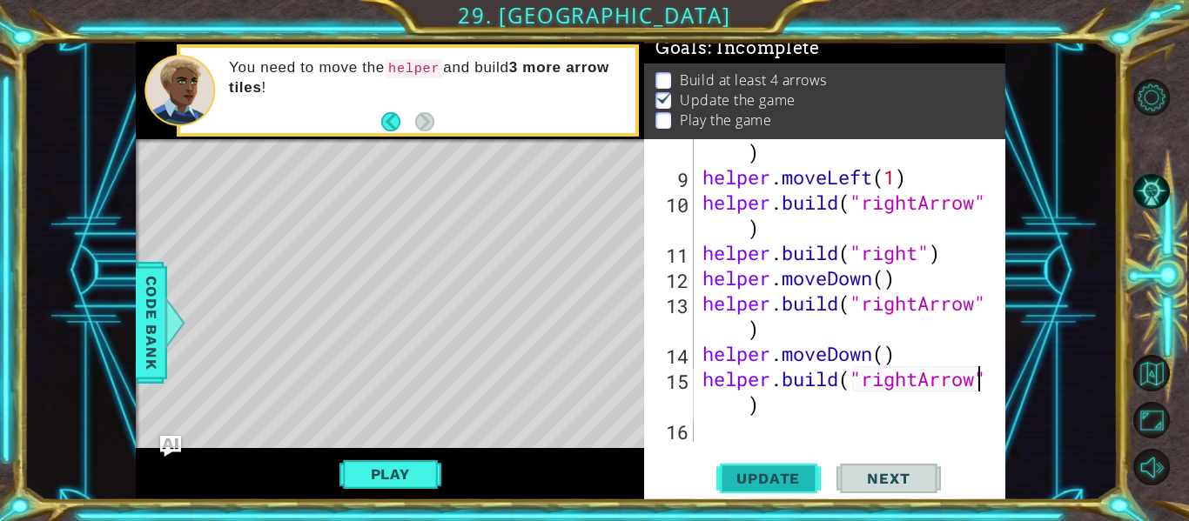
click at [768, 476] on span "Update" at bounding box center [768, 478] width 98 height 17
click at [500, 488] on div "Play" at bounding box center [390, 474] width 508 height 52
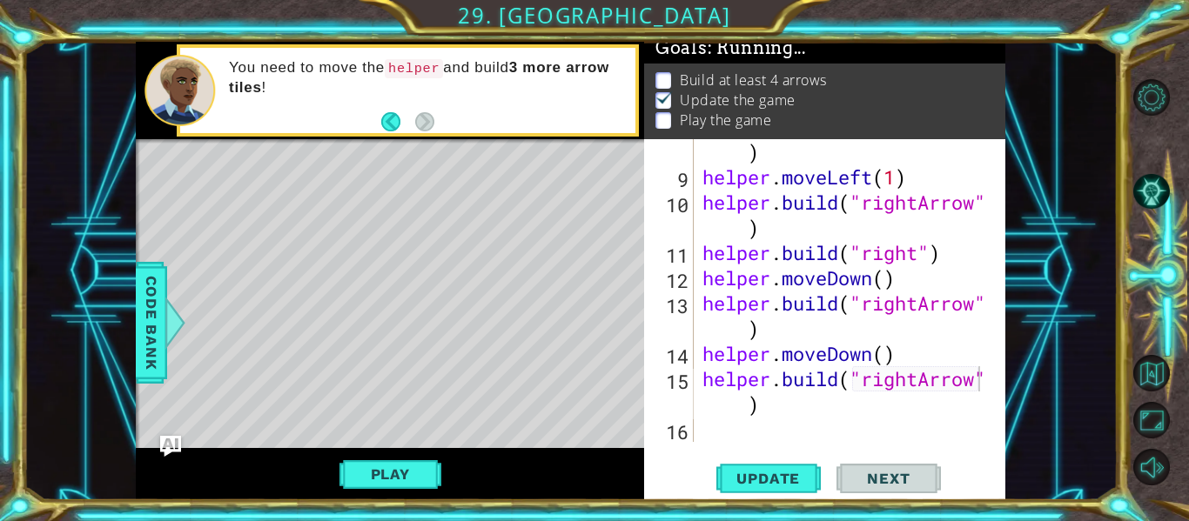
click at [403, 478] on button "Play" at bounding box center [390, 474] width 102 height 33
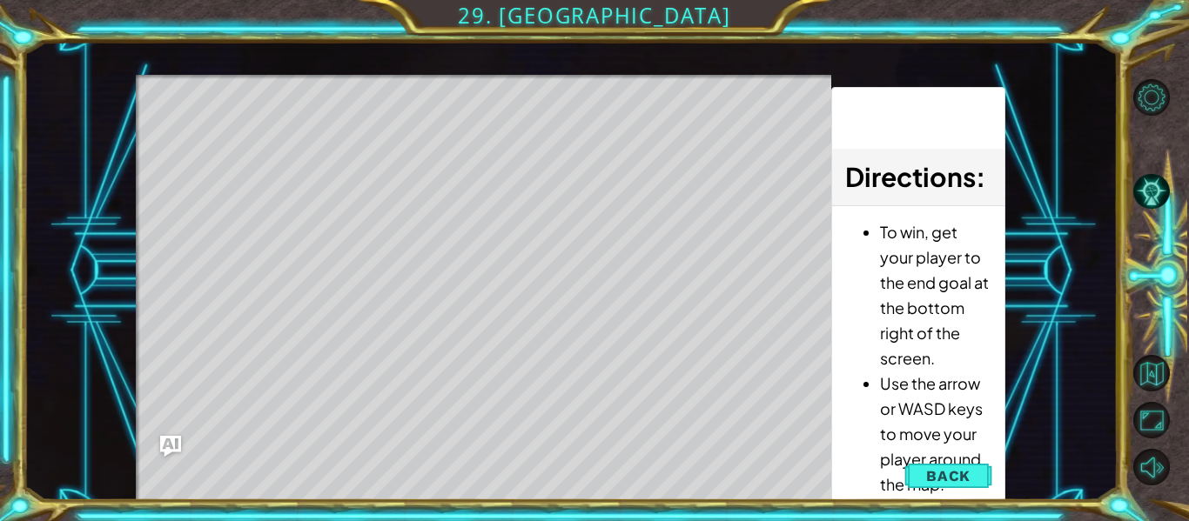
click at [964, 473] on span "Back" at bounding box center [948, 475] width 44 height 17
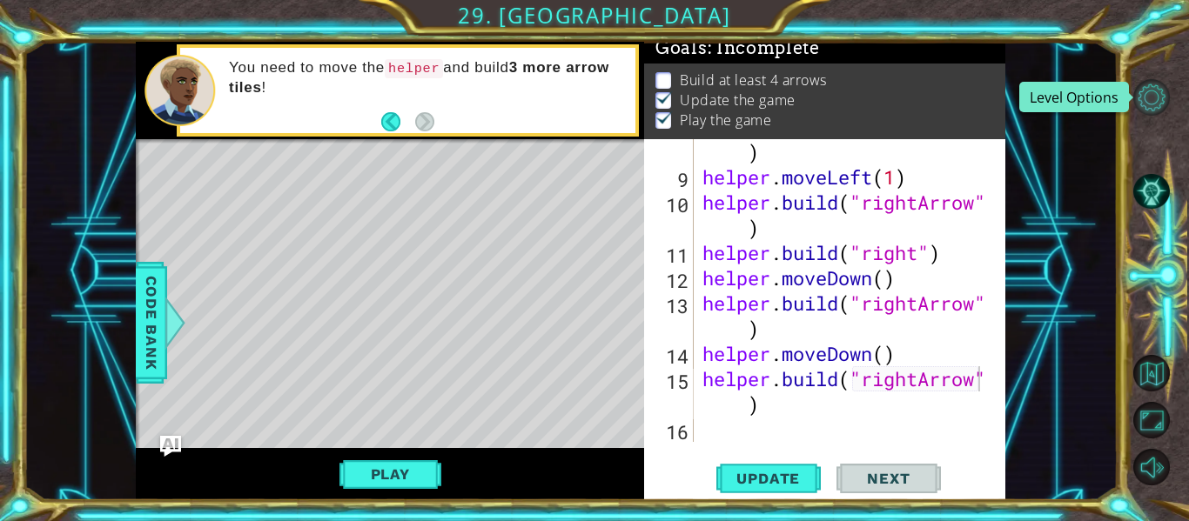
click at [1163, 98] on button "Level Options" at bounding box center [1151, 97] width 37 height 37
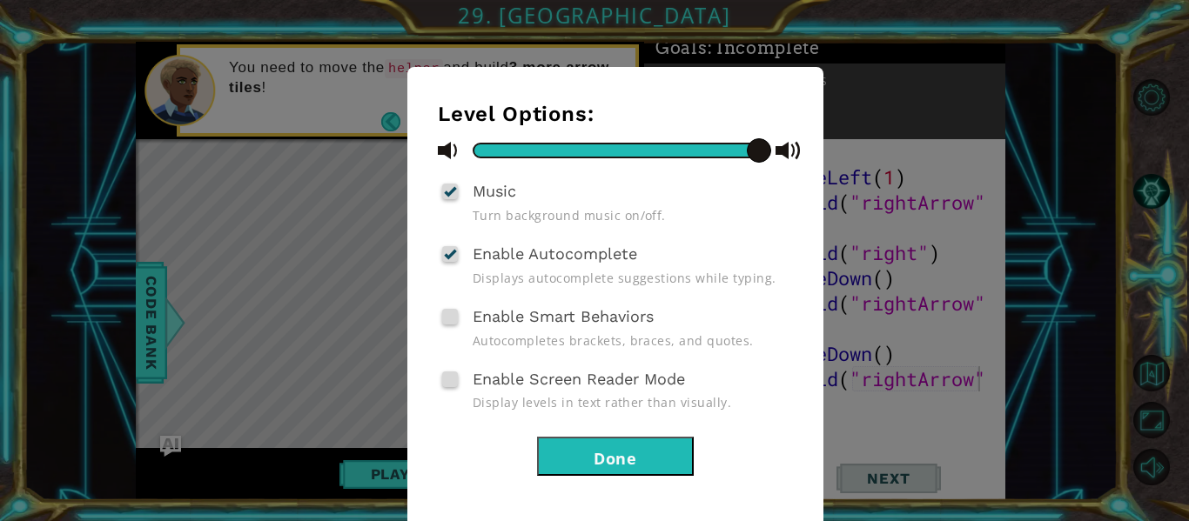
scroll to position [71, 0]
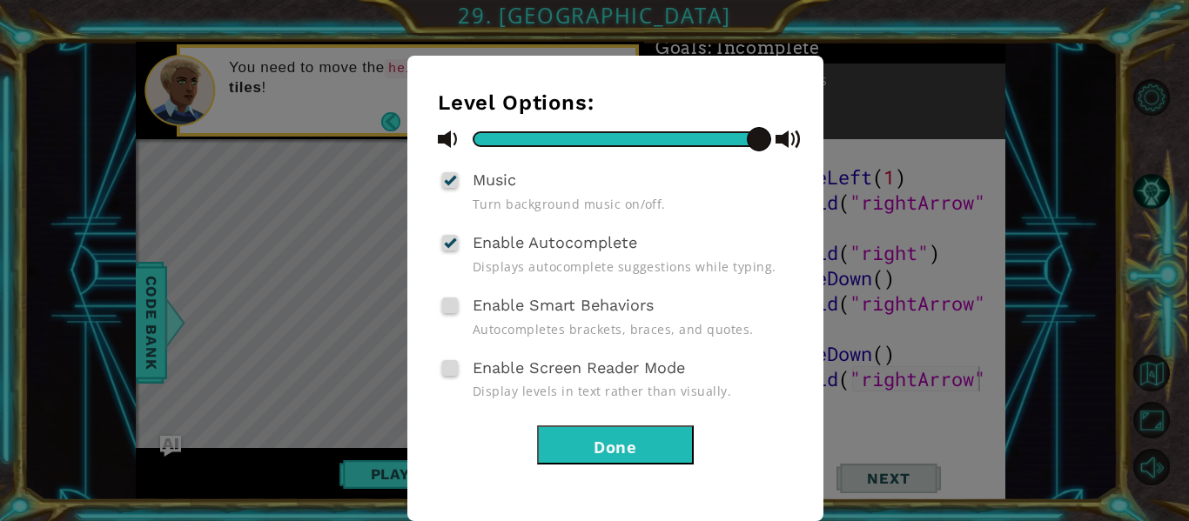
click at [652, 447] on button "Done" at bounding box center [615, 445] width 157 height 39
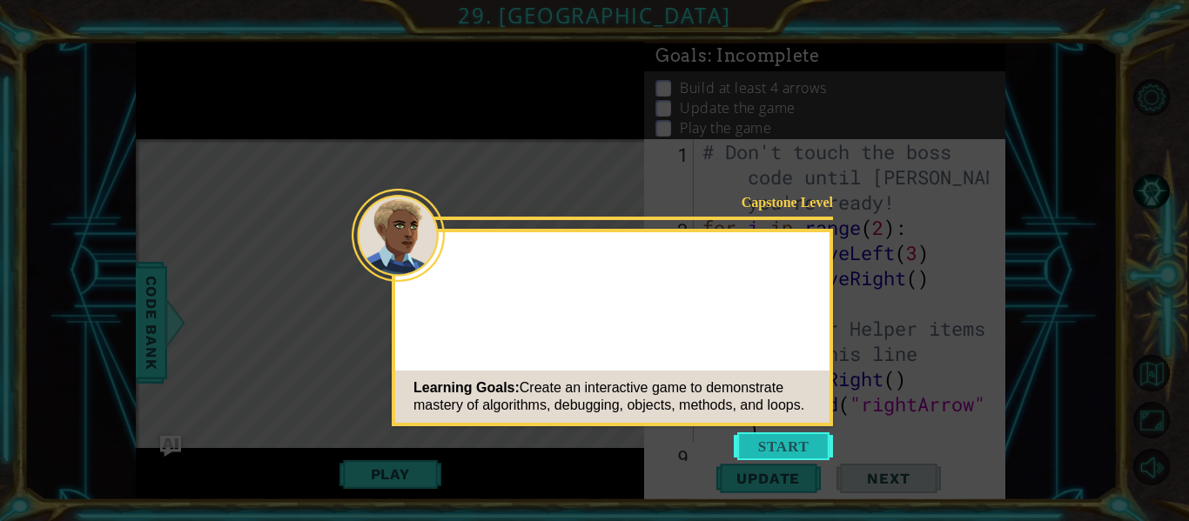
click at [762, 444] on button "Start" at bounding box center [783, 447] width 99 height 28
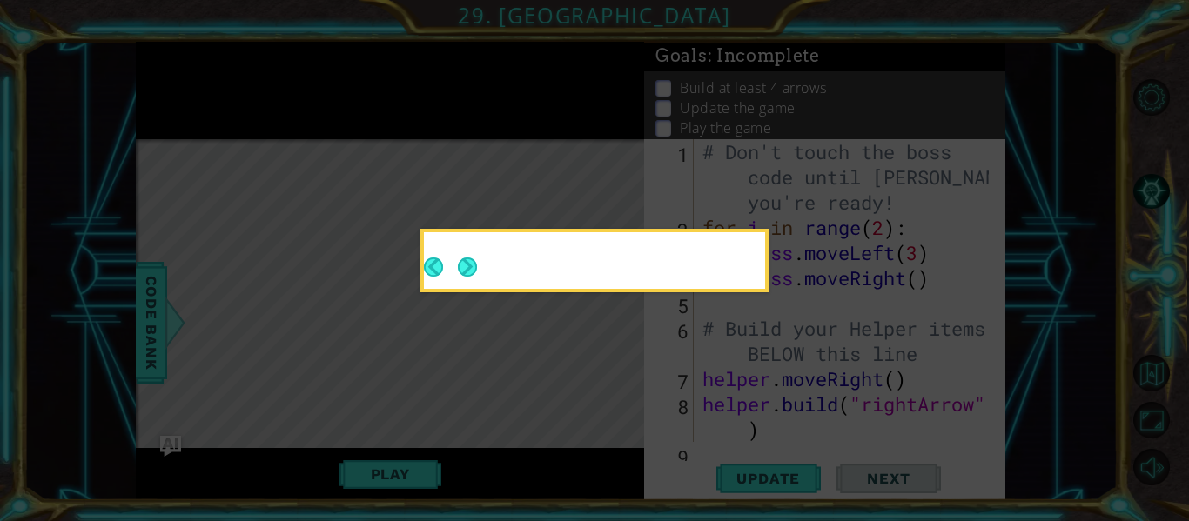
click at [467, 258] on button "Next" at bounding box center [467, 267] width 19 height 19
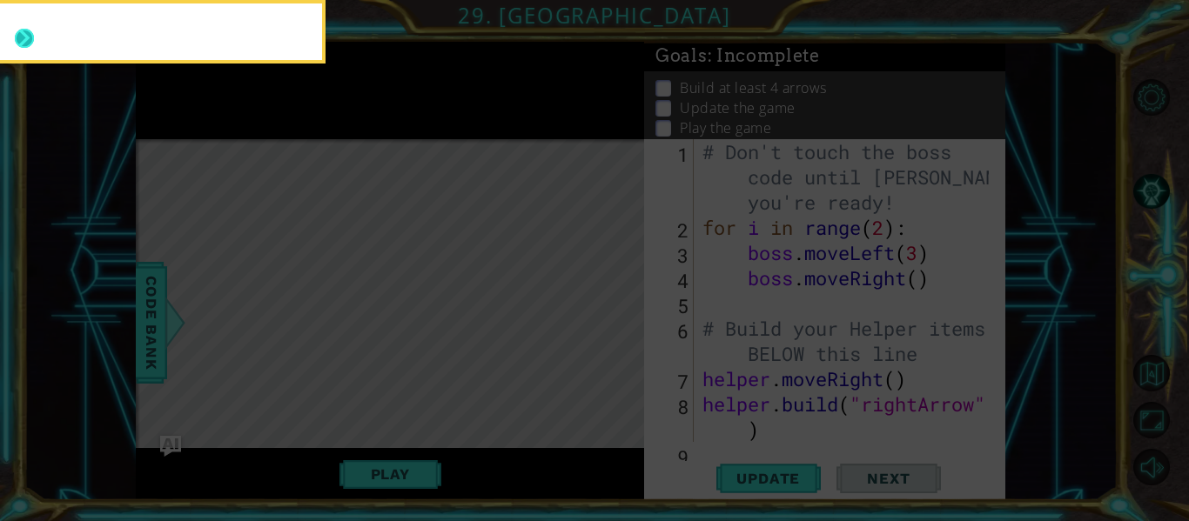
click at [19, 28] on button "Next" at bounding box center [24, 38] width 20 height 20
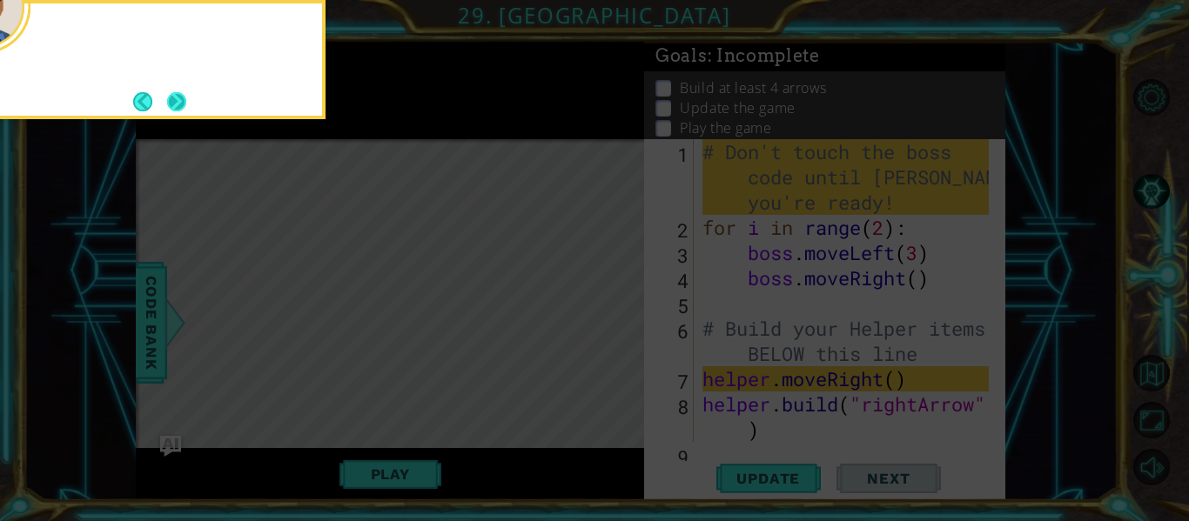
click at [174, 102] on button "Next" at bounding box center [176, 101] width 19 height 19
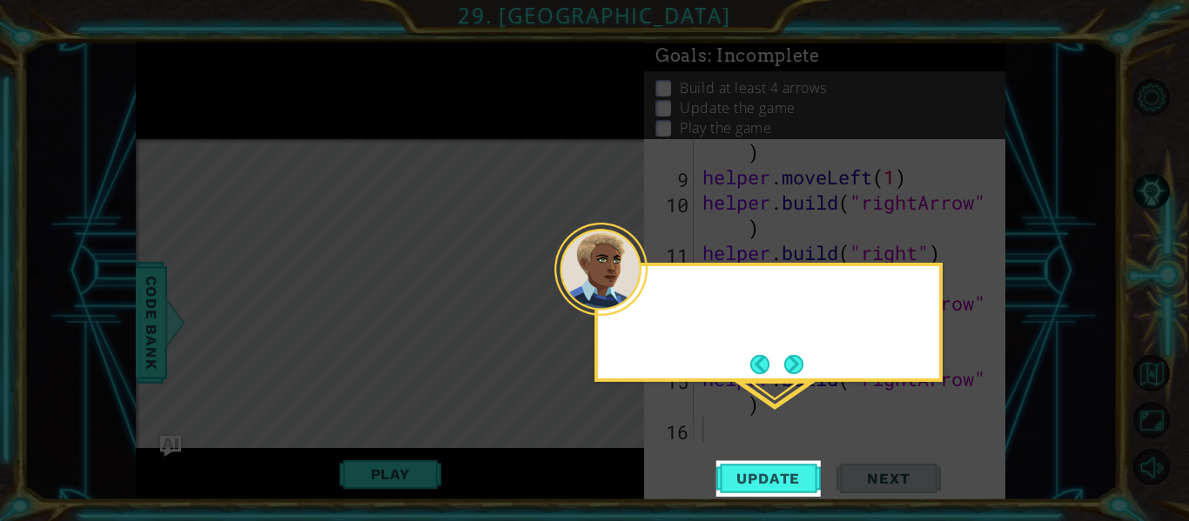
scroll to position [278, 0]
click at [642, 296] on div at bounding box center [600, 269] width 93 height 93
click at [790, 360] on button "Next" at bounding box center [793, 364] width 19 height 19
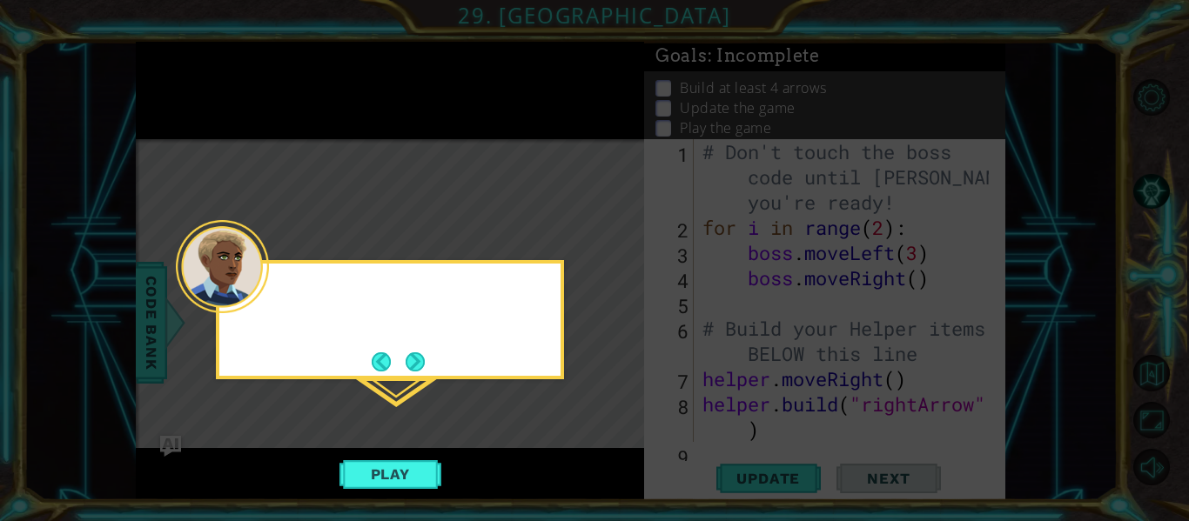
scroll to position [0, 0]
click at [418, 353] on button "Next" at bounding box center [415, 362] width 19 height 19
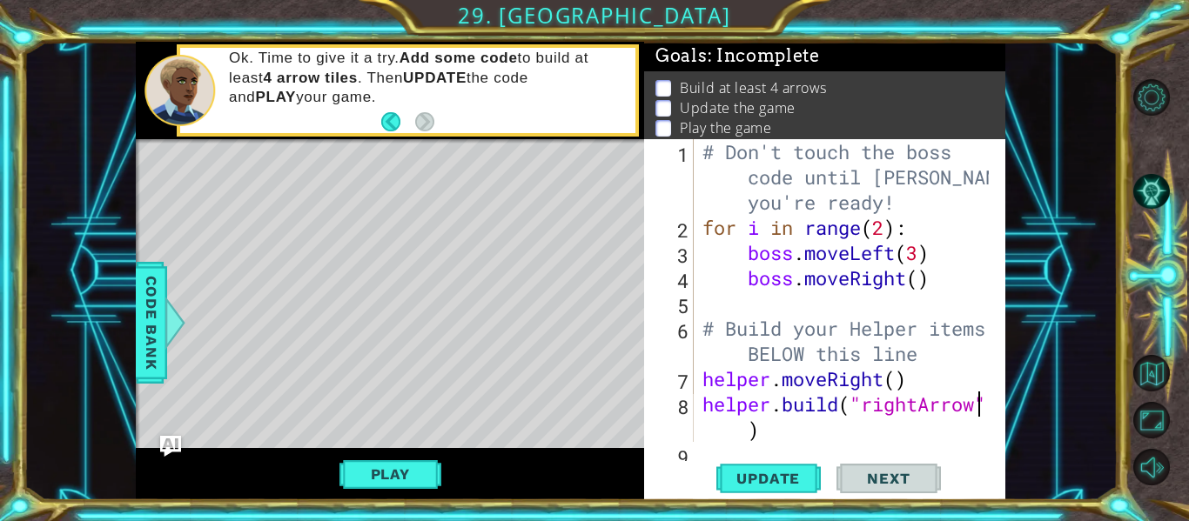
drag, startPoint x: 984, startPoint y: 403, endPoint x: 987, endPoint y: 412, distance: 9.4
click at [987, 412] on div "1 2 3 4 5 6 7 8 9 # Don't touch the boss code until Vega says you're ready! for…" at bounding box center [823, 290] width 358 height 303
type textarea "[DOMAIN_NAME]("rightArrow")"
click at [751, 483] on span "Update" at bounding box center [768, 478] width 98 height 17
click at [762, 476] on span "Update" at bounding box center [768, 478] width 98 height 17
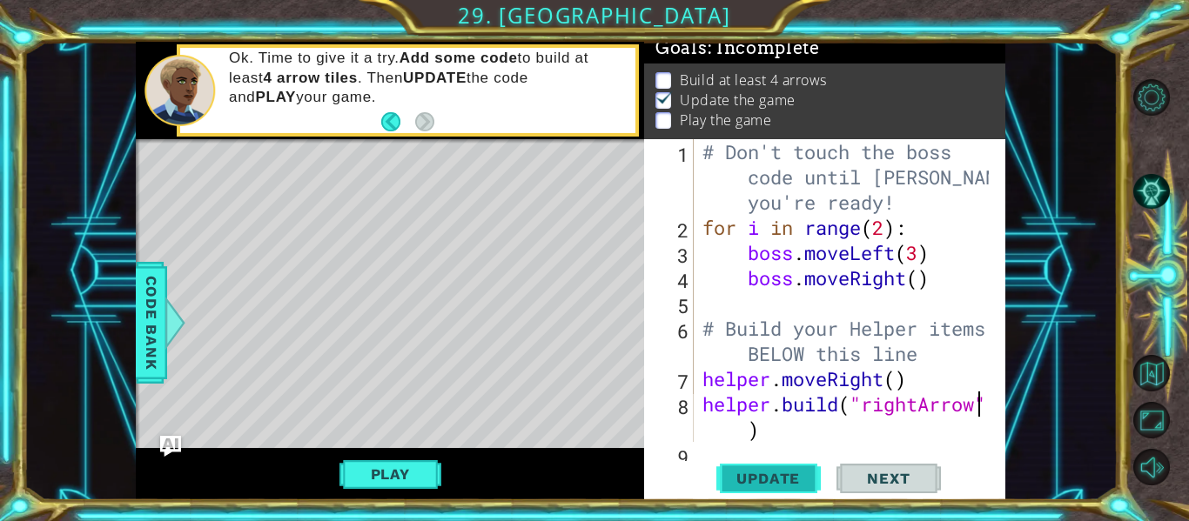
click at [763, 475] on span "Update" at bounding box center [768, 478] width 98 height 17
click at [764, 475] on span "Update" at bounding box center [768, 478] width 98 height 17
click at [764, 474] on span "Update" at bounding box center [768, 478] width 98 height 17
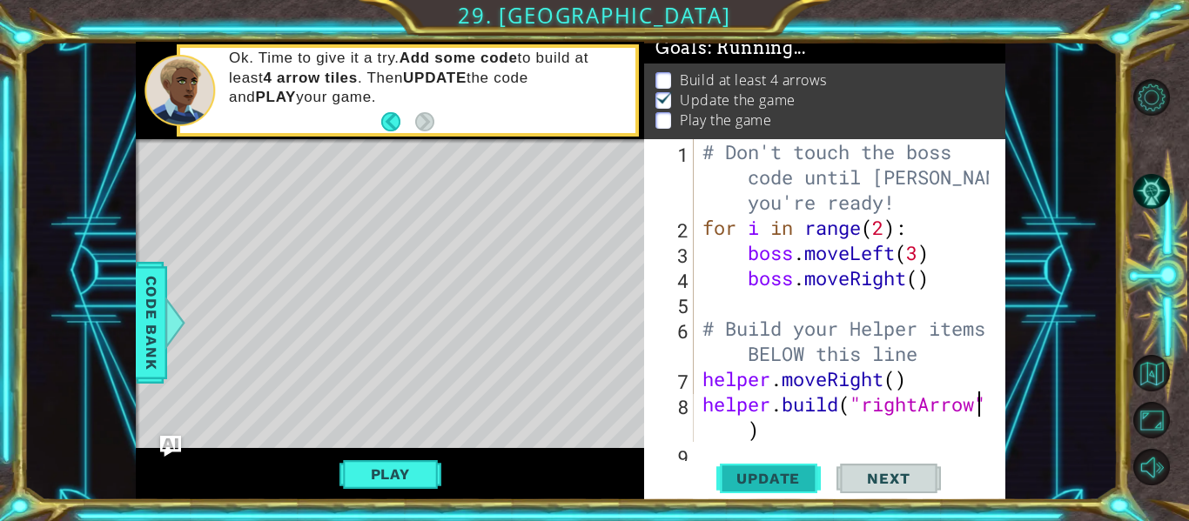
drag, startPoint x: 764, startPoint y: 474, endPoint x: 775, endPoint y: 463, distance: 15.4
click at [766, 474] on span "Update" at bounding box center [768, 478] width 98 height 17
click at [400, 476] on button "Play" at bounding box center [390, 474] width 102 height 33
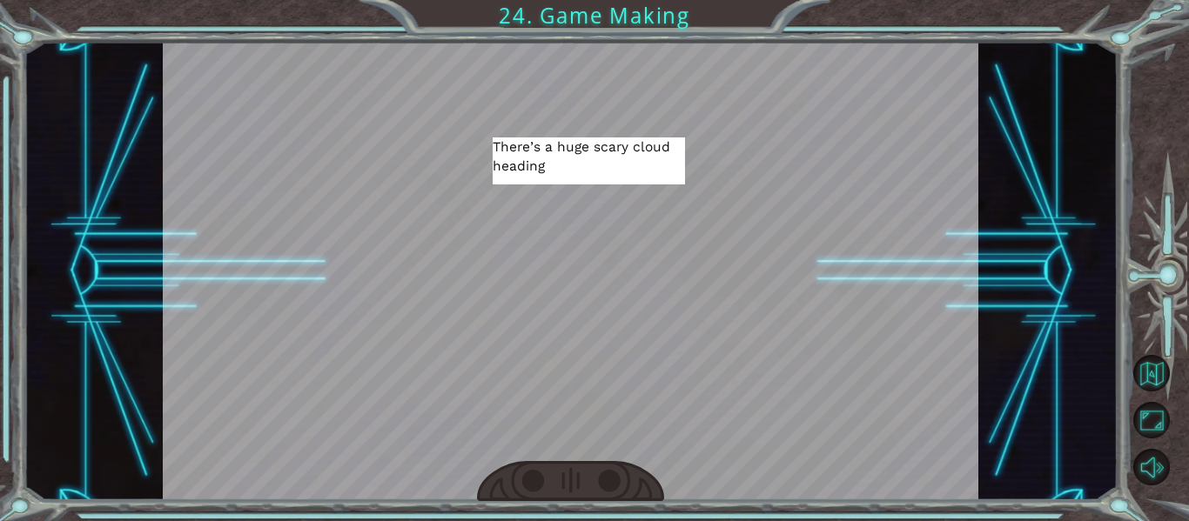
click at [618, 480] on div at bounding box center [609, 481] width 25 height 24
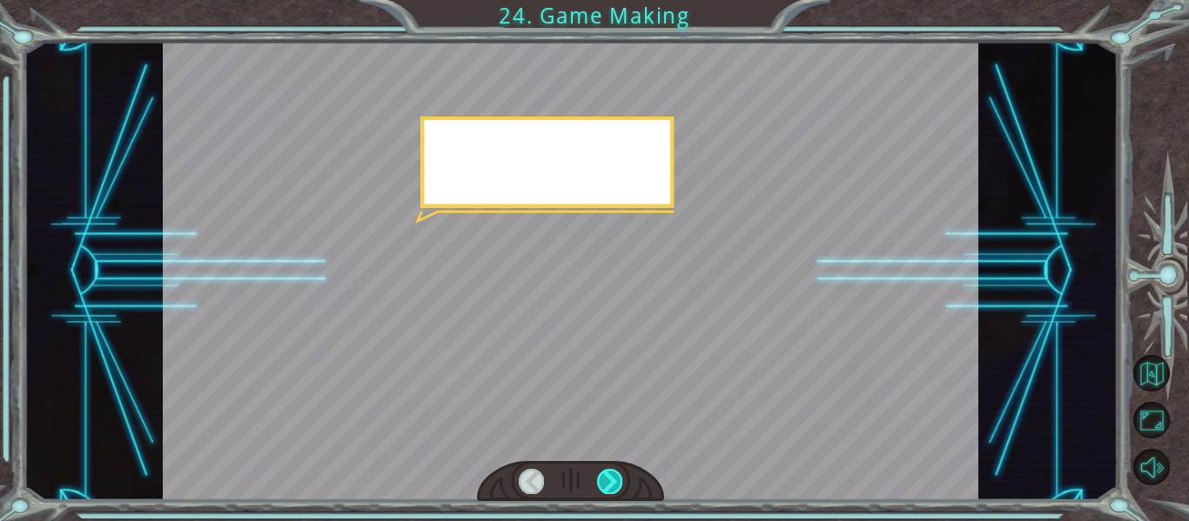
click at [618, 480] on div at bounding box center [609, 481] width 25 height 24
click at [617, 480] on div at bounding box center [609, 481] width 25 height 24
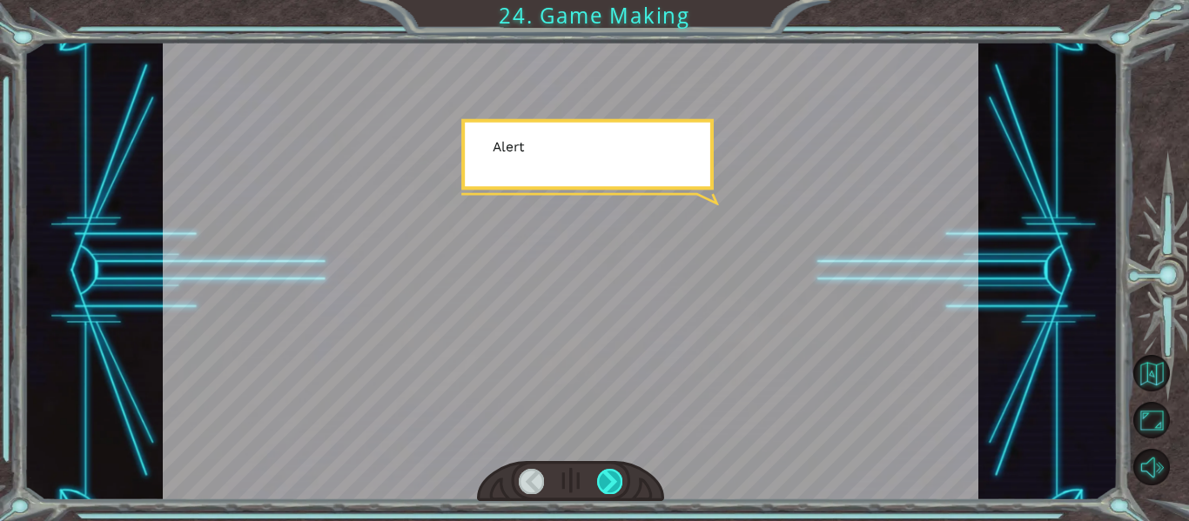
click at [612, 480] on div at bounding box center [609, 481] width 25 height 24
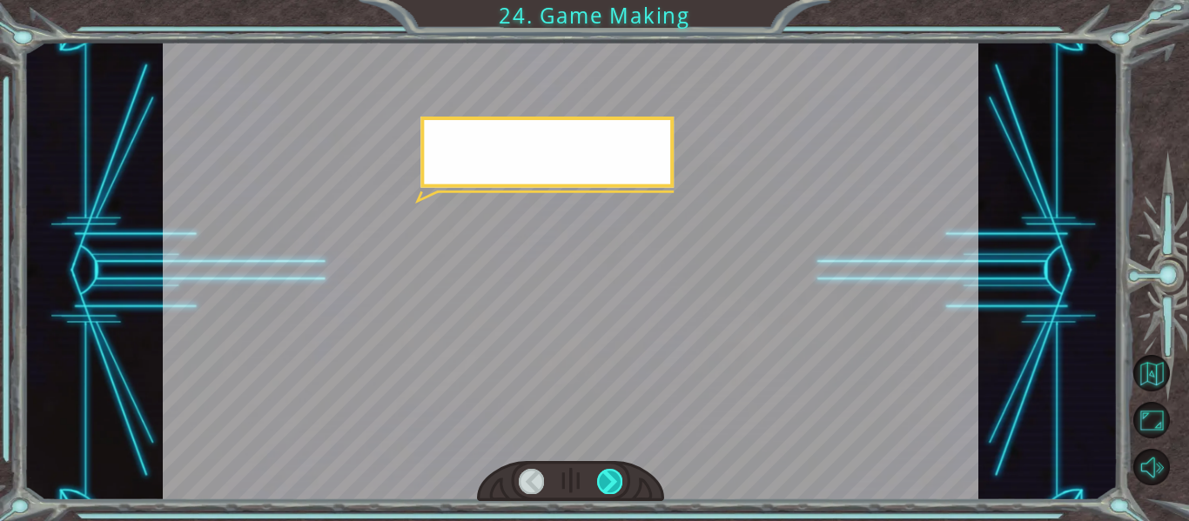
click at [612, 480] on div at bounding box center [609, 481] width 25 height 24
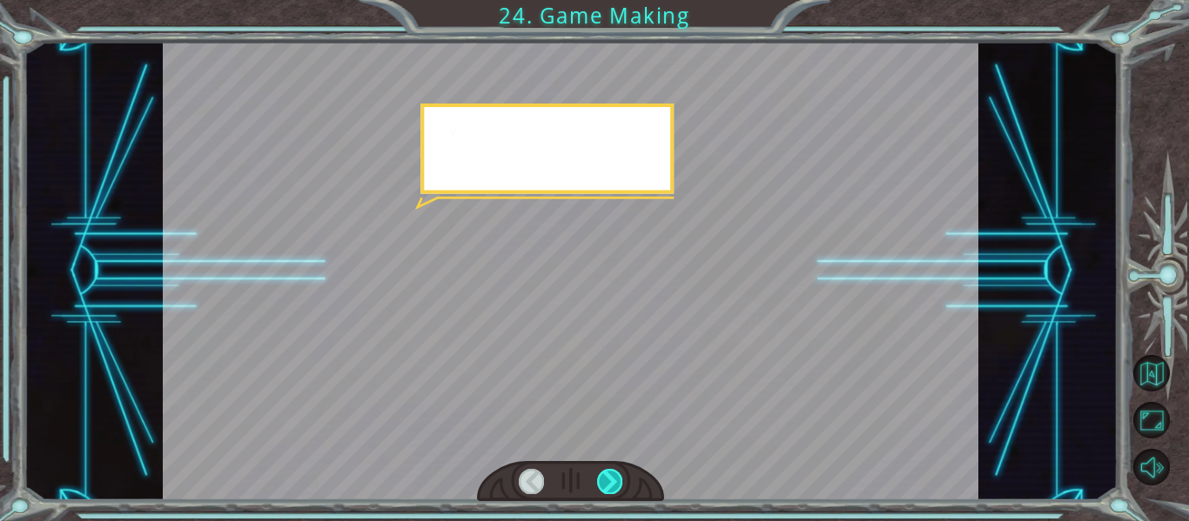
click at [612, 480] on div at bounding box center [609, 481] width 25 height 24
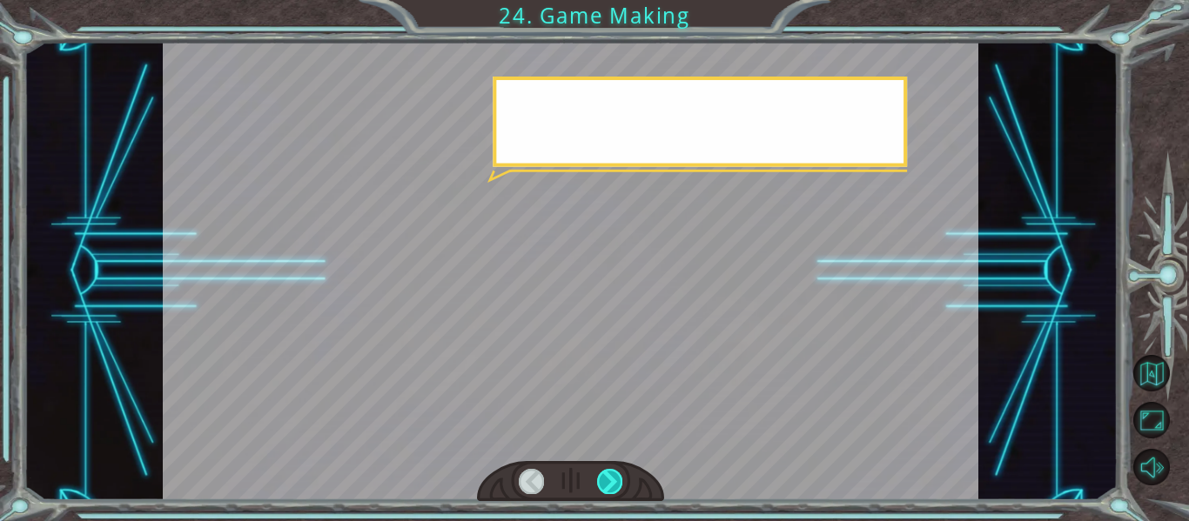
click at [612, 480] on div at bounding box center [609, 481] width 25 height 24
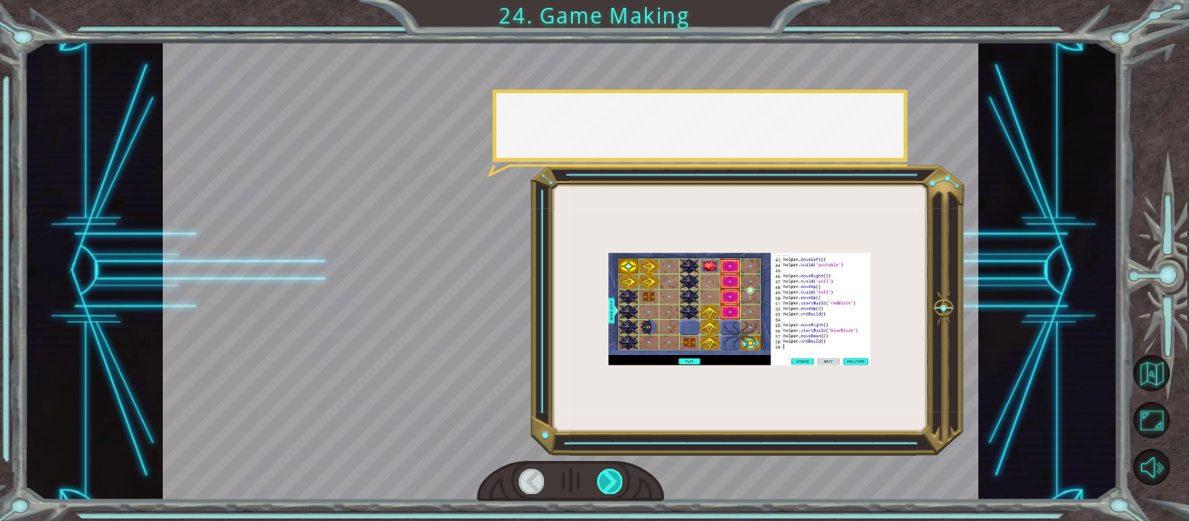
click at [612, 480] on div at bounding box center [609, 481] width 25 height 24
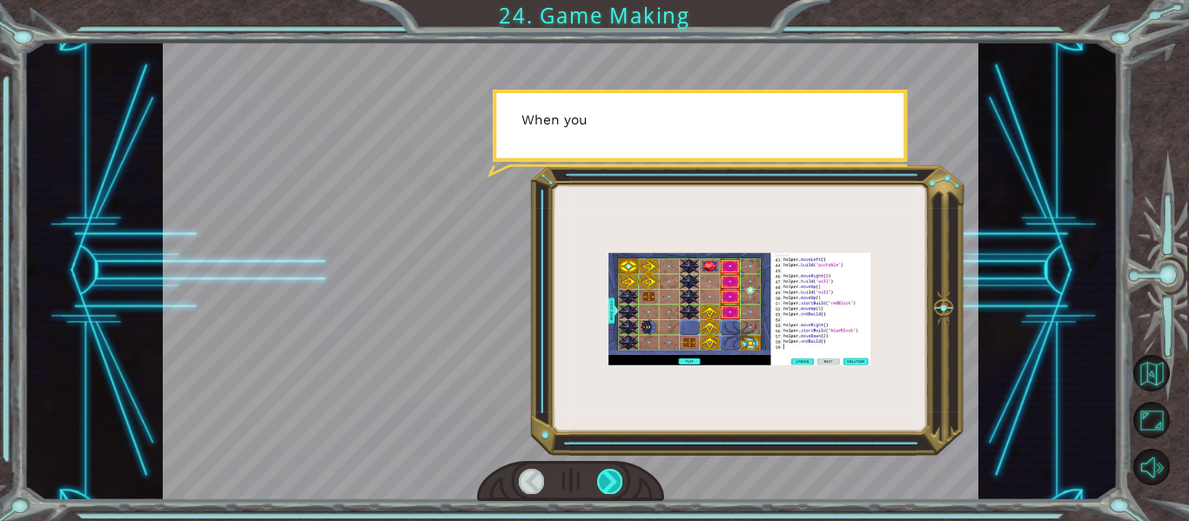
click at [612, 480] on div at bounding box center [609, 481] width 25 height 24
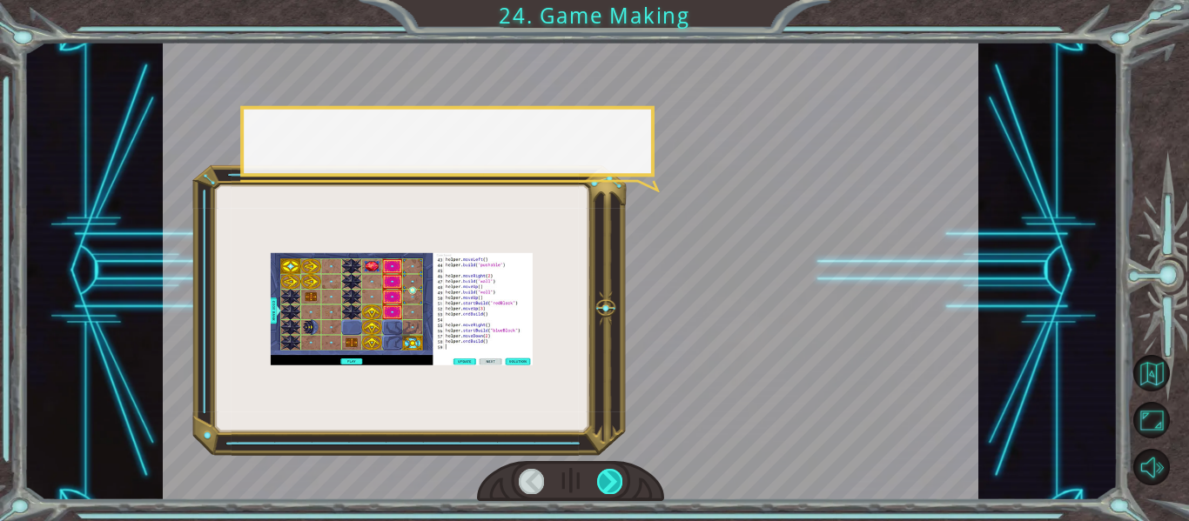
click at [612, 480] on div at bounding box center [609, 481] width 25 height 24
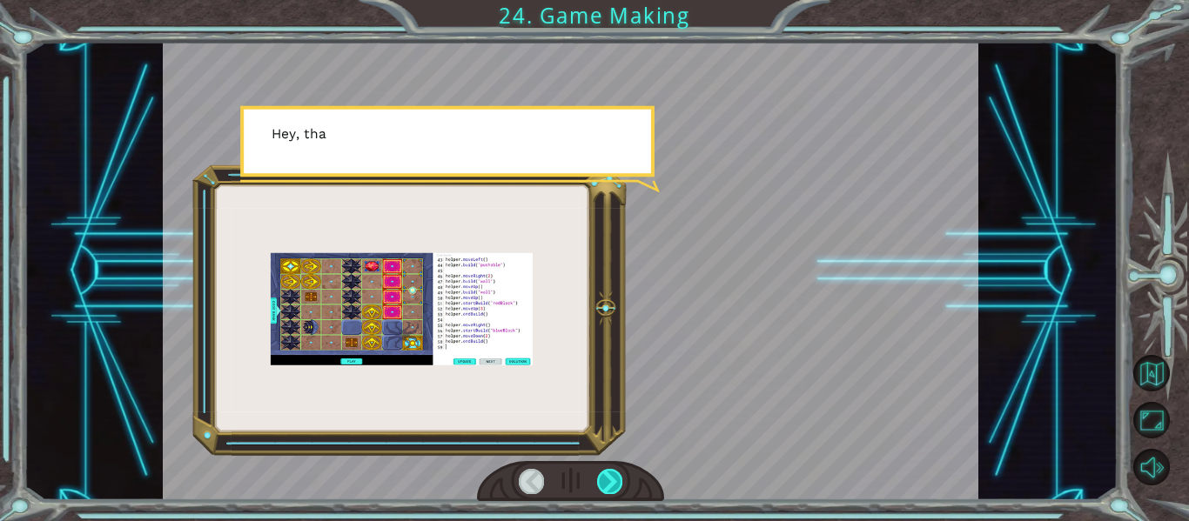
click at [612, 482] on div at bounding box center [609, 481] width 25 height 24
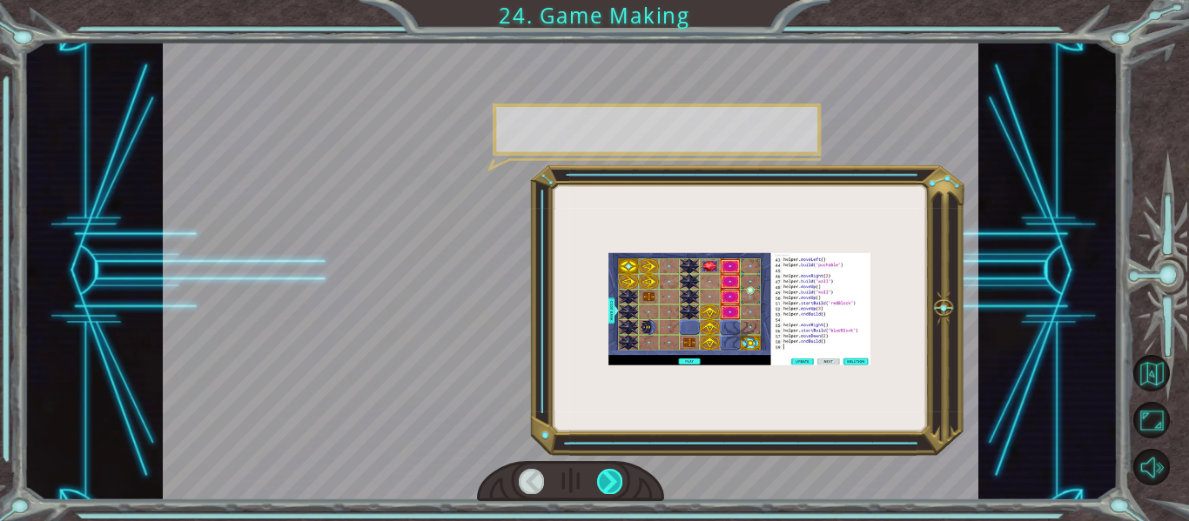
click at [612, 482] on div at bounding box center [609, 481] width 25 height 24
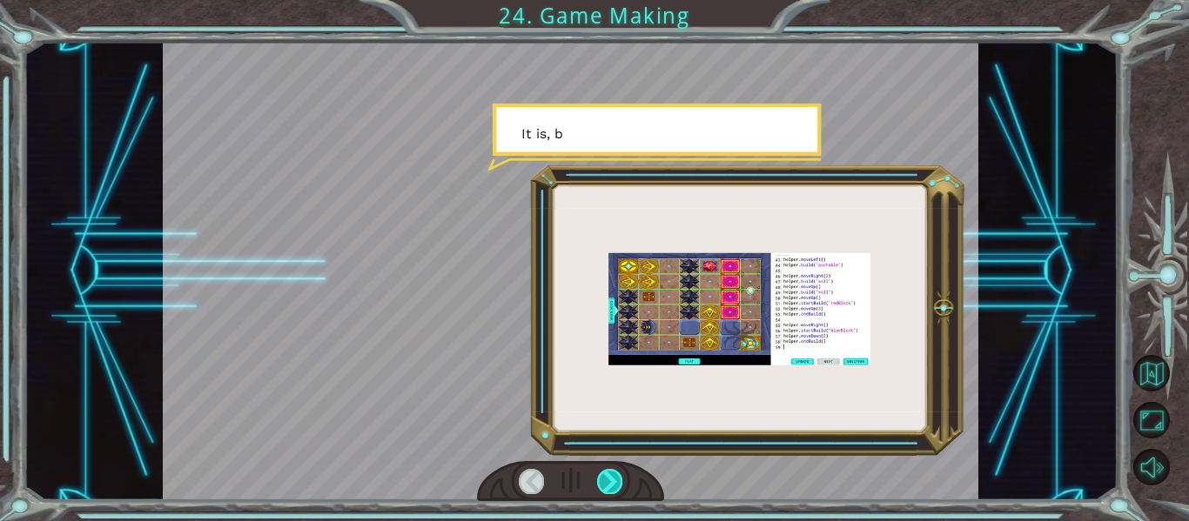
click at [612, 482] on div at bounding box center [609, 481] width 25 height 24
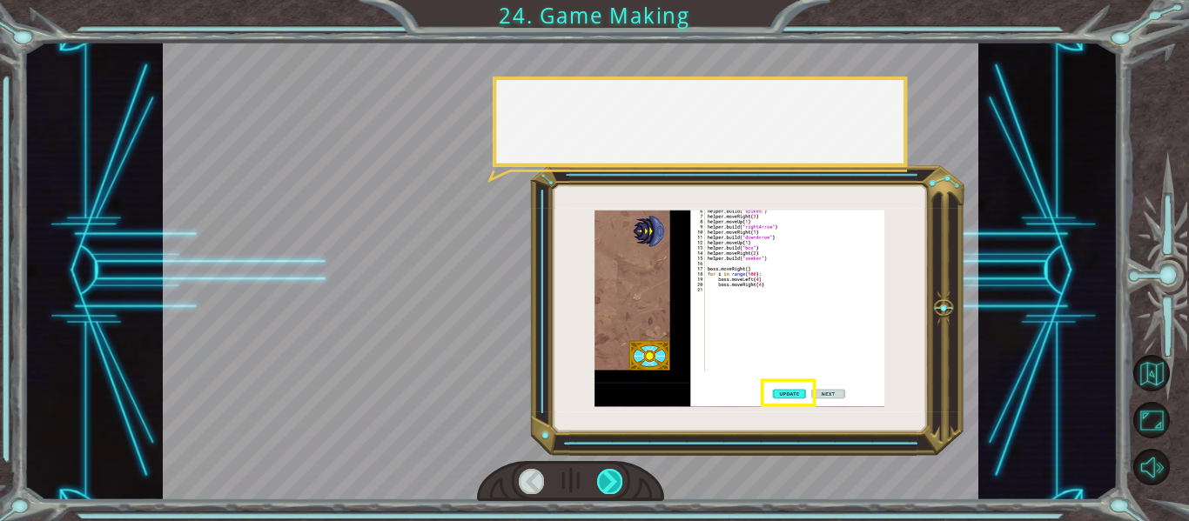
click at [612, 482] on div at bounding box center [609, 481] width 25 height 24
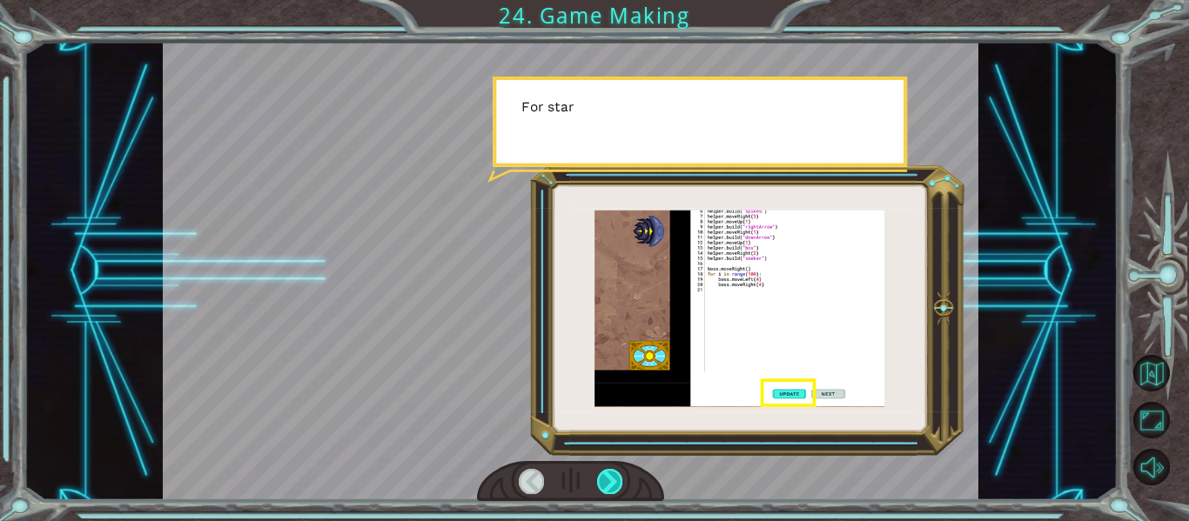
click at [612, 482] on div at bounding box center [609, 481] width 25 height 24
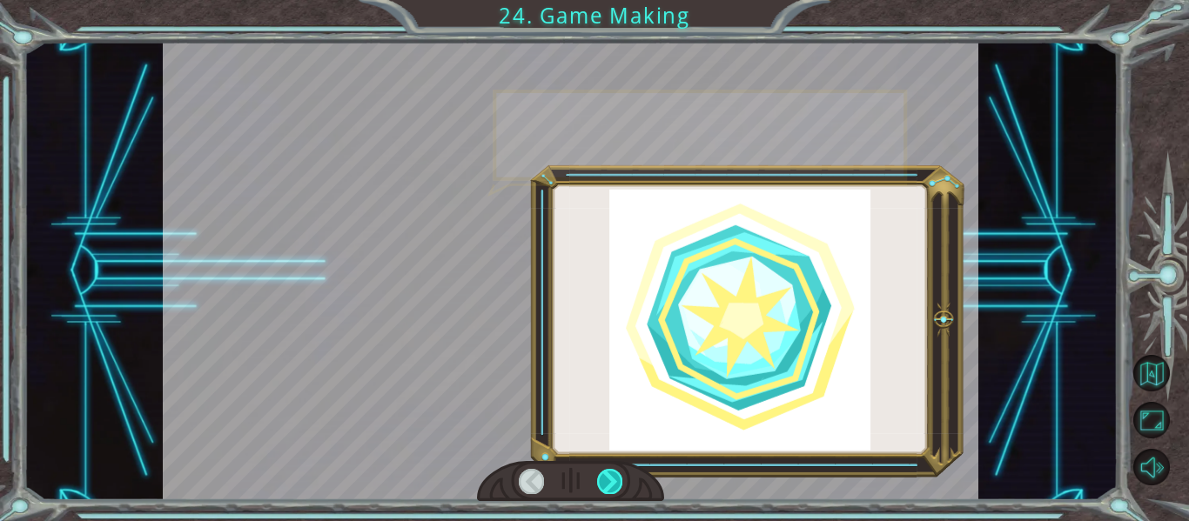
click at [612, 482] on div at bounding box center [609, 481] width 25 height 24
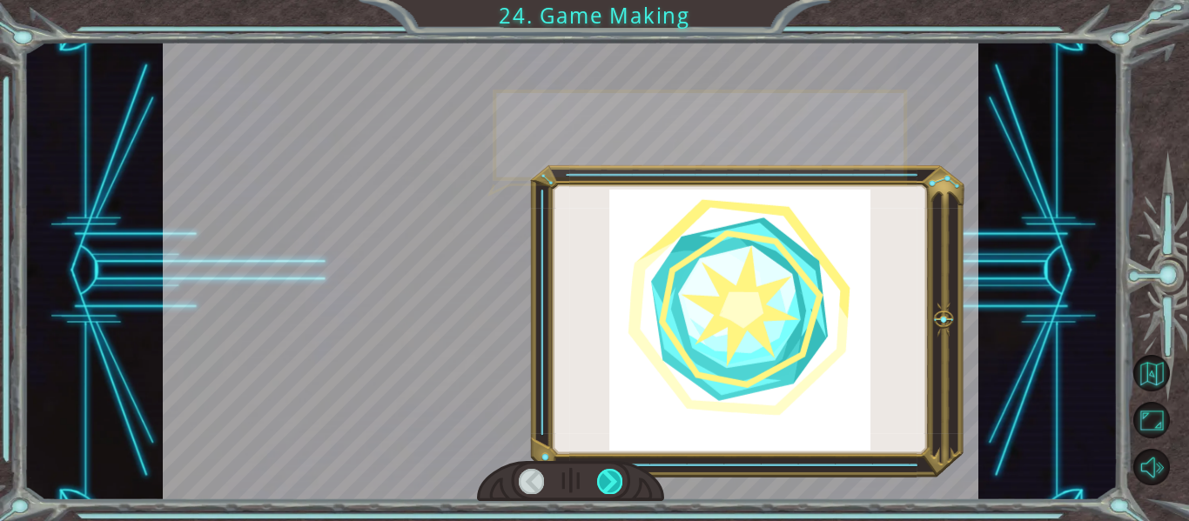
click at [612, 482] on div at bounding box center [609, 481] width 25 height 24
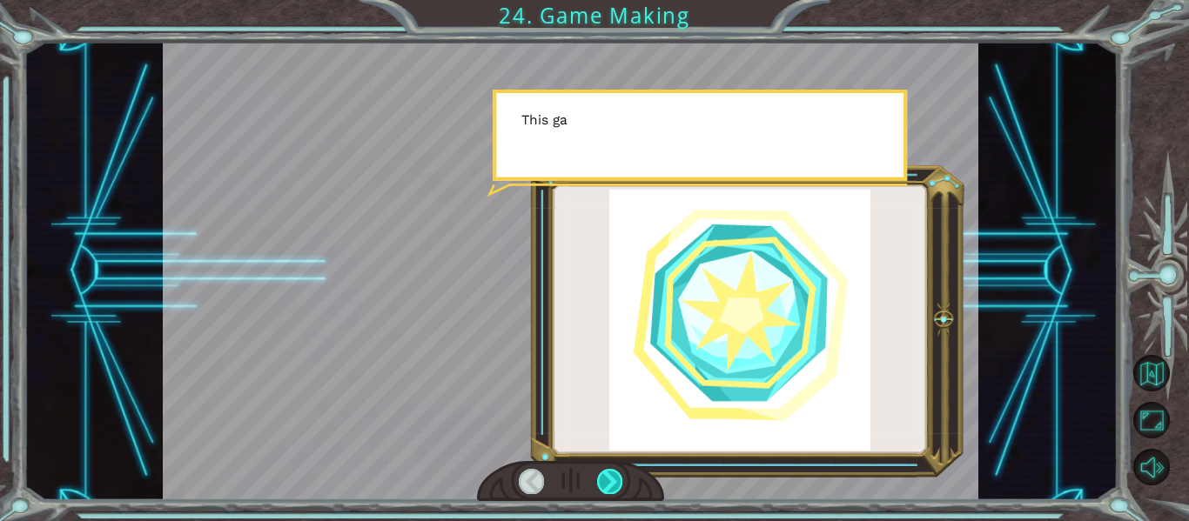
click at [612, 482] on div at bounding box center [609, 481] width 25 height 24
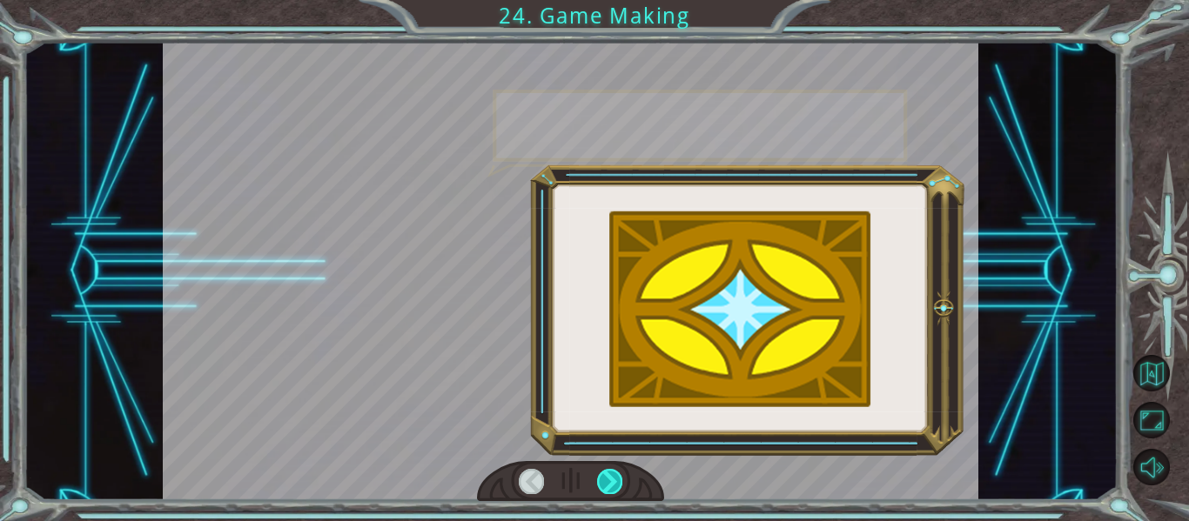
click at [612, 482] on div at bounding box center [609, 481] width 25 height 24
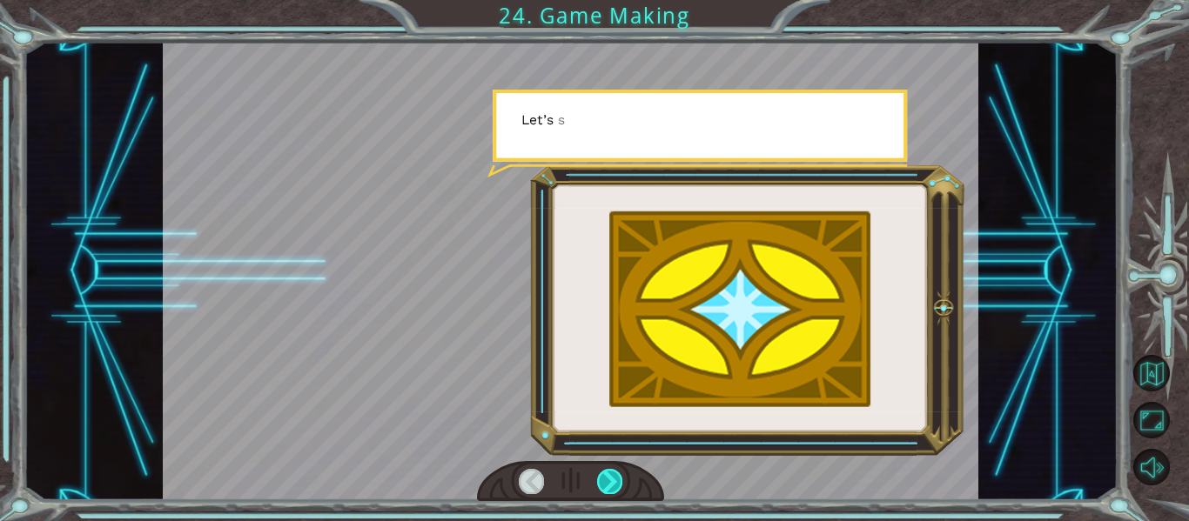
click at [612, 482] on div at bounding box center [609, 481] width 25 height 24
click at [612, 481] on div at bounding box center [609, 481] width 25 height 24
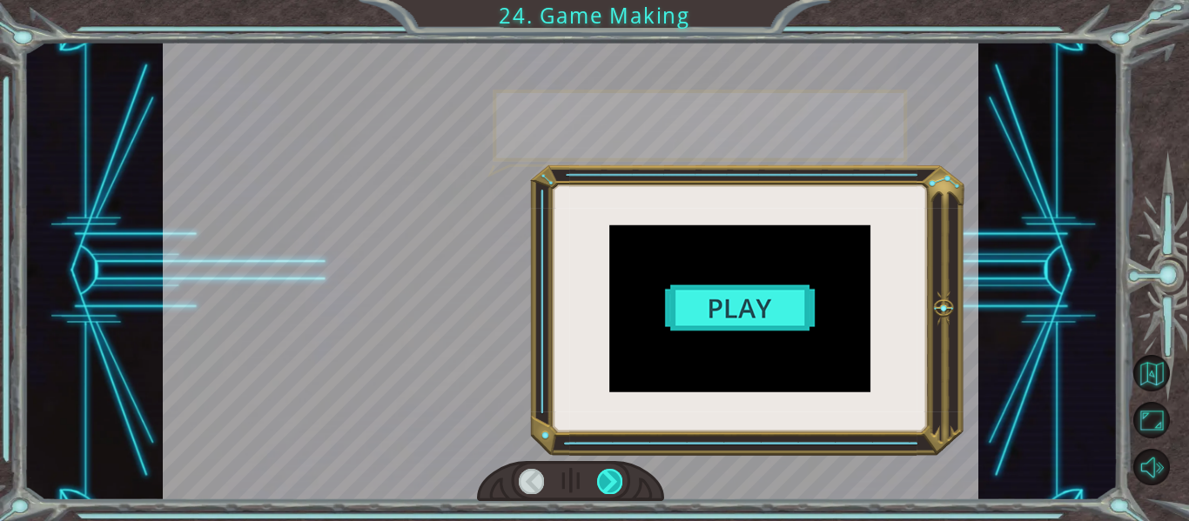
click at [612, 481] on div at bounding box center [609, 481] width 25 height 24
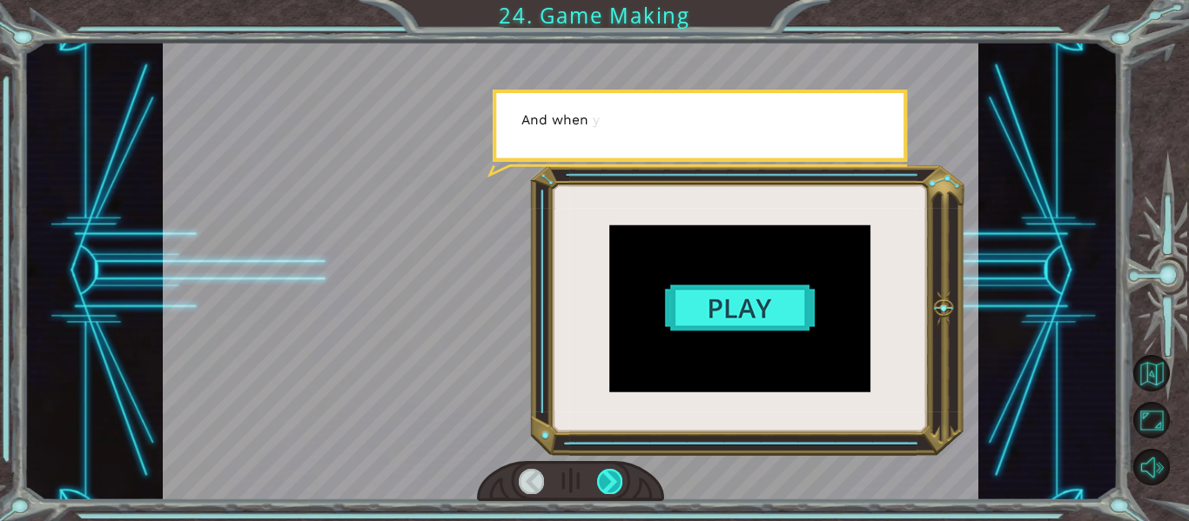
click at [612, 481] on div at bounding box center [609, 481] width 25 height 24
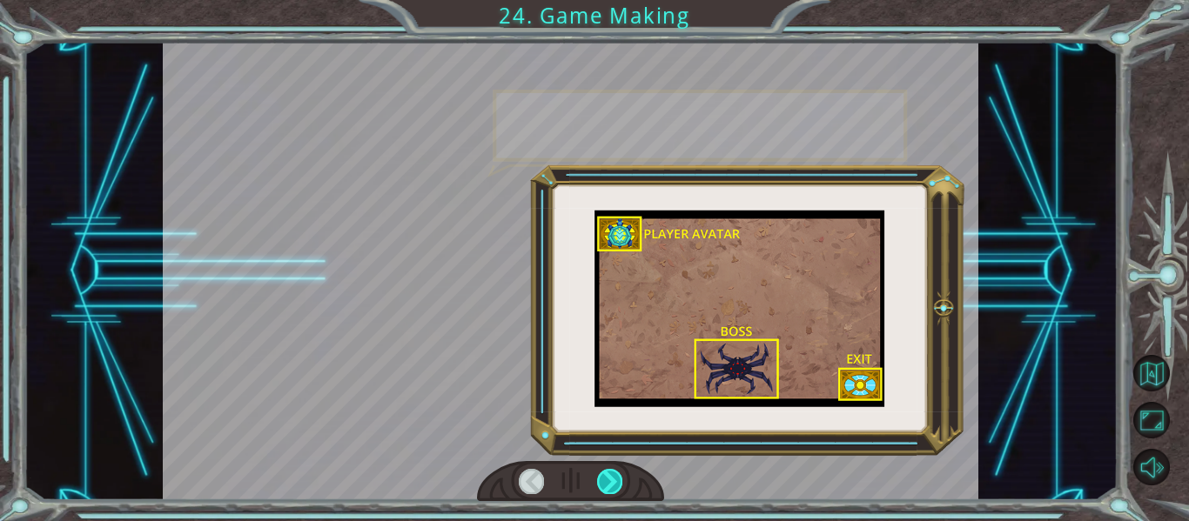
click at [612, 481] on div at bounding box center [609, 481] width 25 height 24
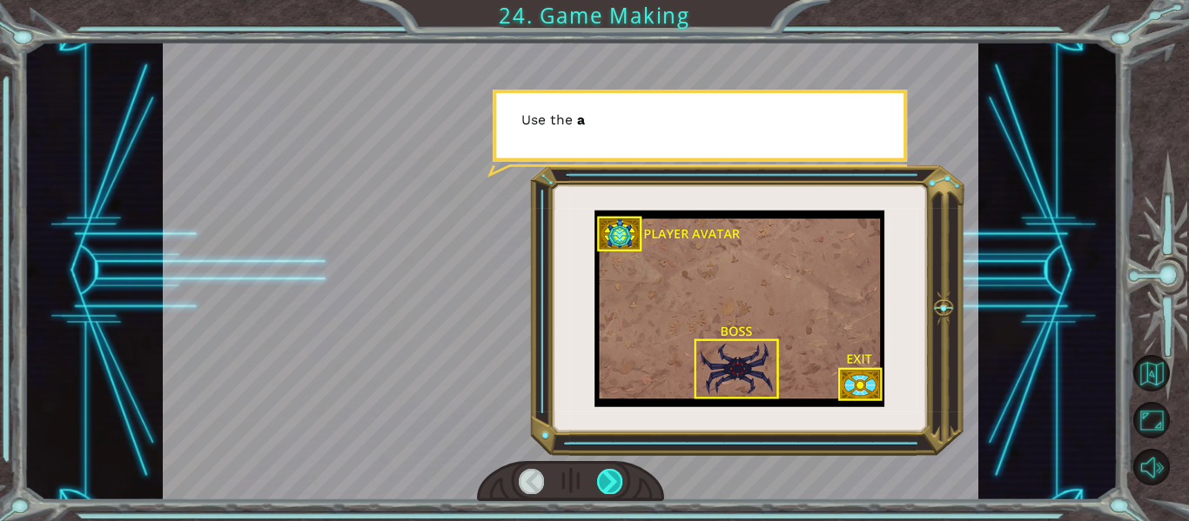
click at [613, 482] on div at bounding box center [609, 481] width 25 height 24
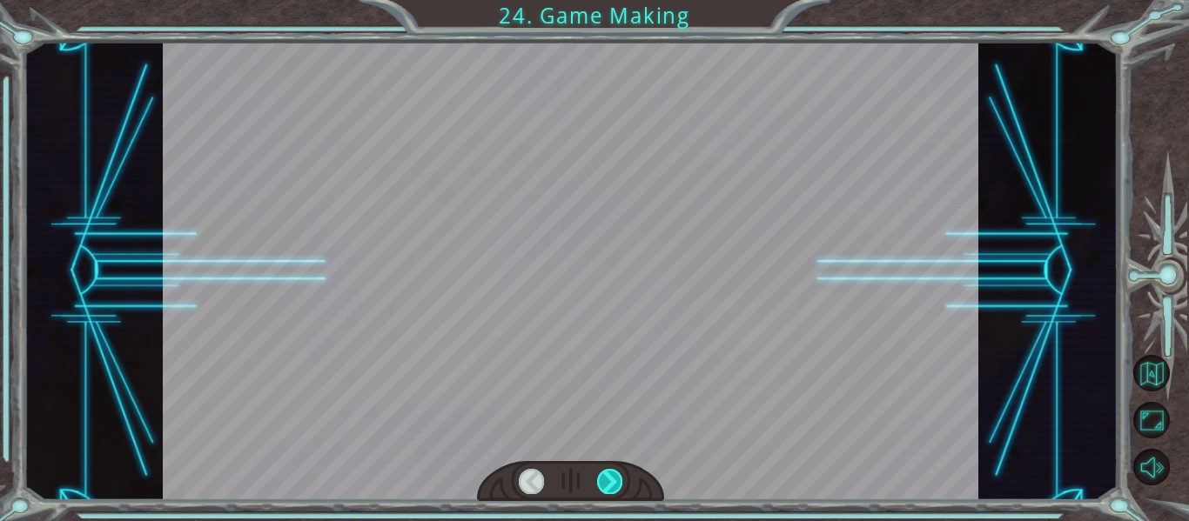
click at [615, 487] on div at bounding box center [609, 481] width 25 height 24
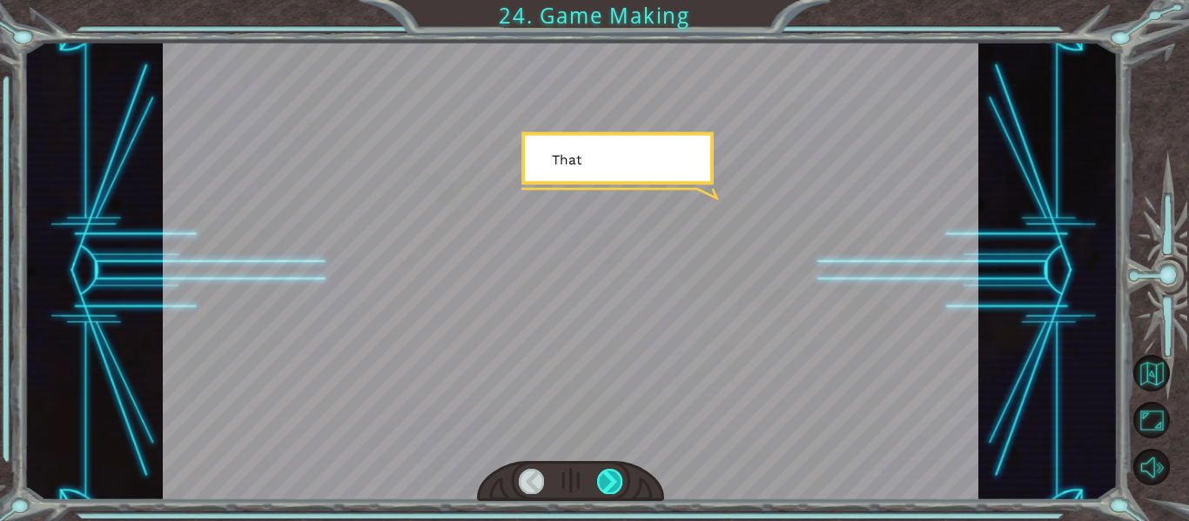
click at [615, 487] on div at bounding box center [609, 481] width 25 height 24
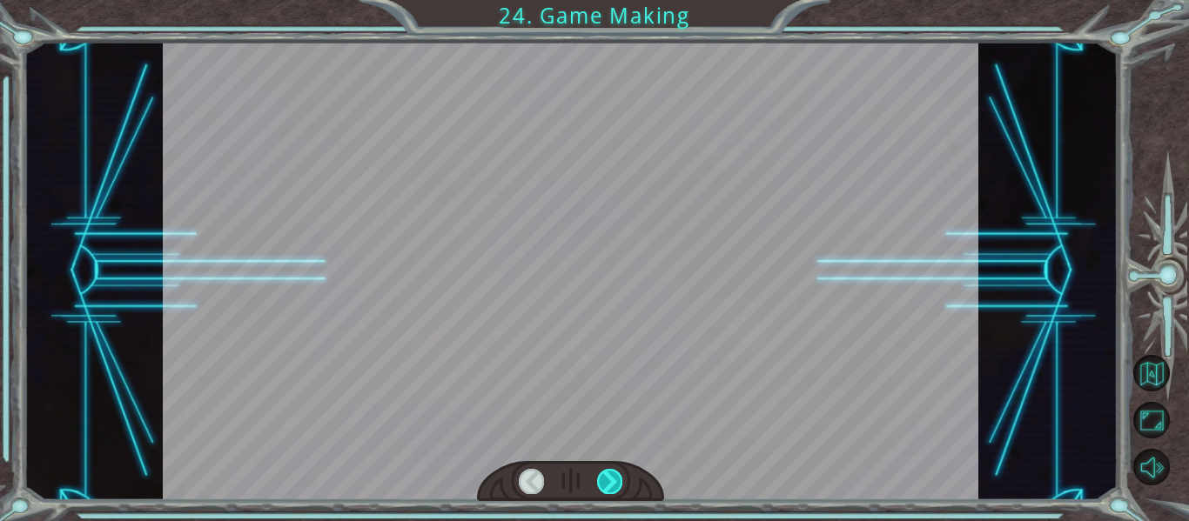
click at [611, 483] on div at bounding box center [609, 481] width 25 height 24
click at [605, 480] on div at bounding box center [609, 481] width 25 height 24
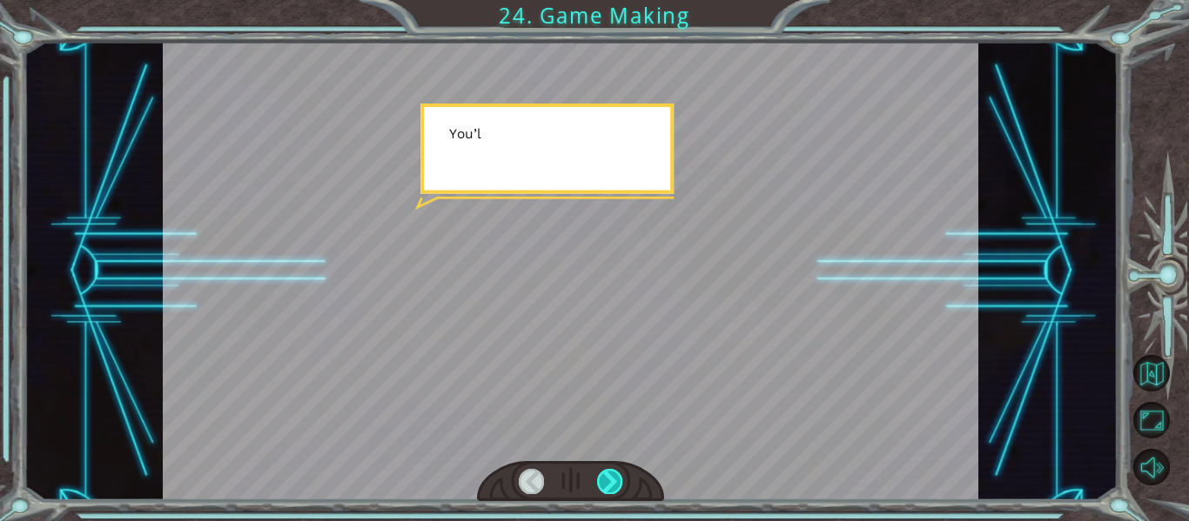
click at [605, 480] on div at bounding box center [609, 481] width 25 height 24
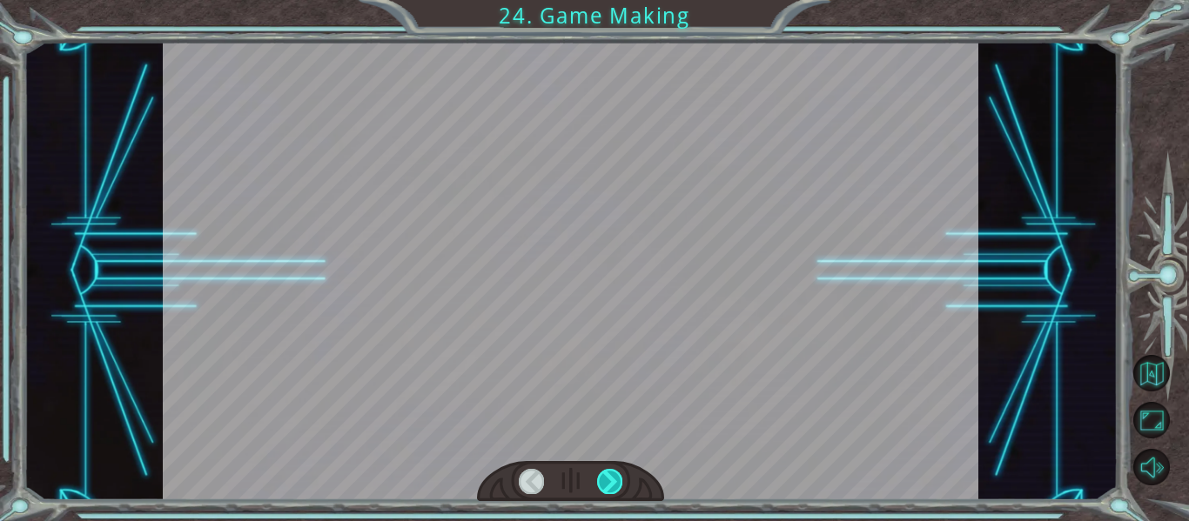
click at [606, 480] on div at bounding box center [609, 481] width 25 height 24
click at [607, 480] on div at bounding box center [609, 481] width 25 height 24
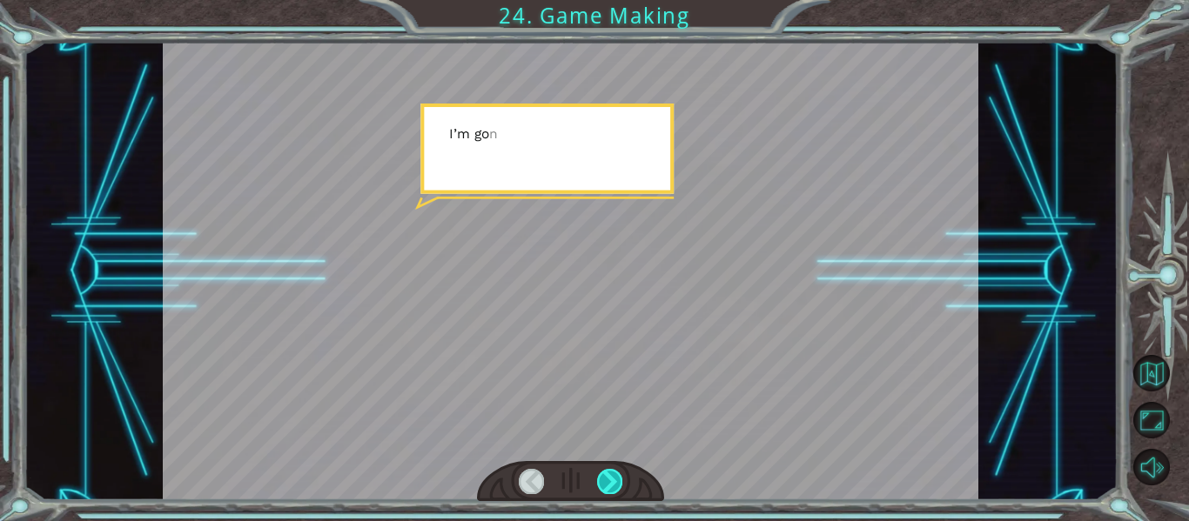
click at [607, 479] on div at bounding box center [609, 481] width 25 height 24
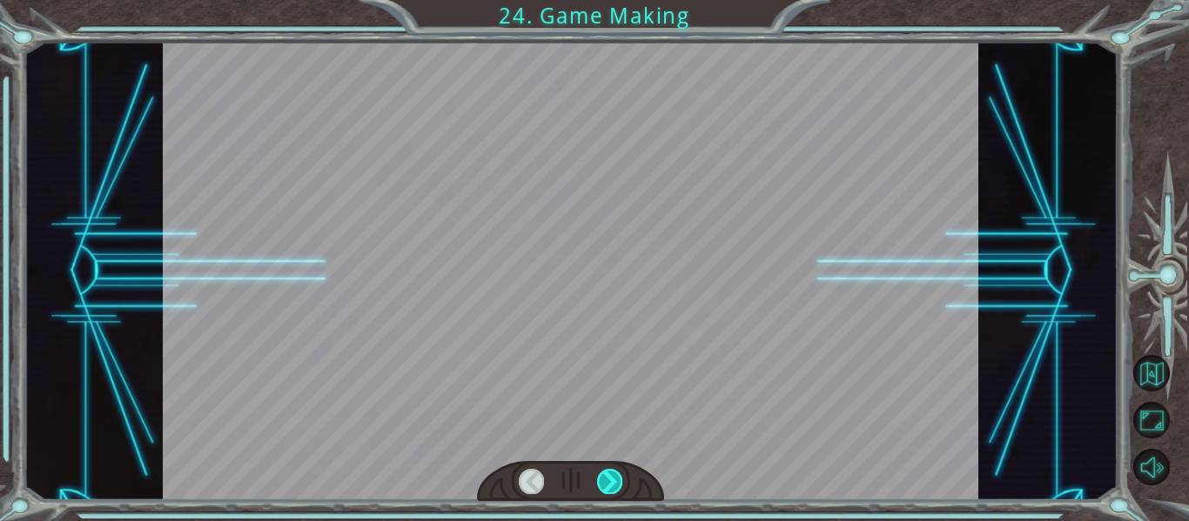
click at [611, 473] on div at bounding box center [609, 481] width 25 height 24
click at [611, 475] on div at bounding box center [609, 481] width 25 height 24
click at [610, 476] on div at bounding box center [609, 481] width 25 height 24
click at [608, 480] on div at bounding box center [609, 481] width 25 height 24
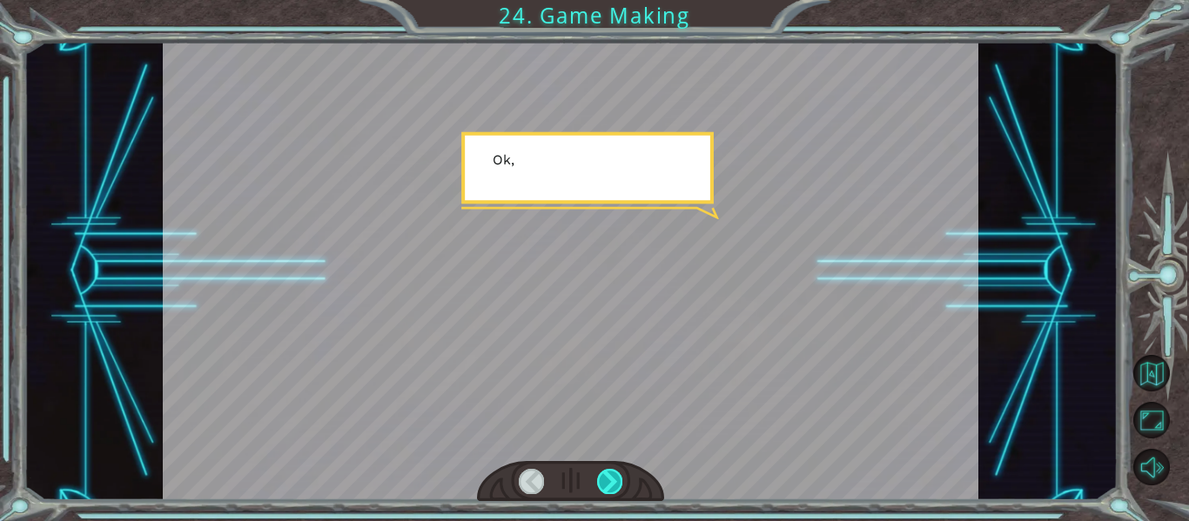
click at [608, 480] on div at bounding box center [609, 481] width 25 height 24
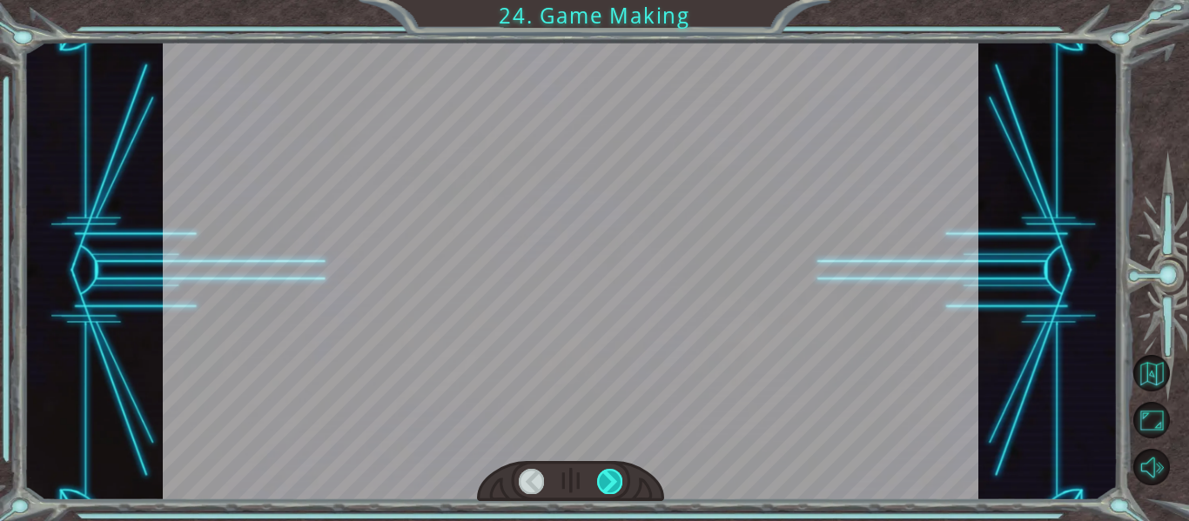
click at [608, 480] on div at bounding box center [609, 481] width 25 height 24
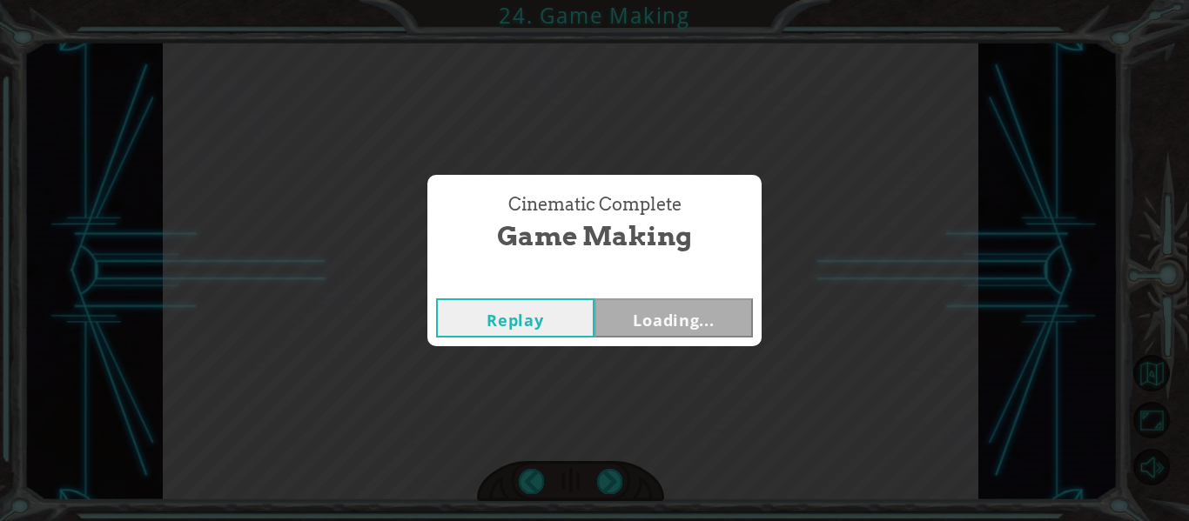
click at [668, 319] on button "Loading..." at bounding box center [673, 318] width 158 height 39
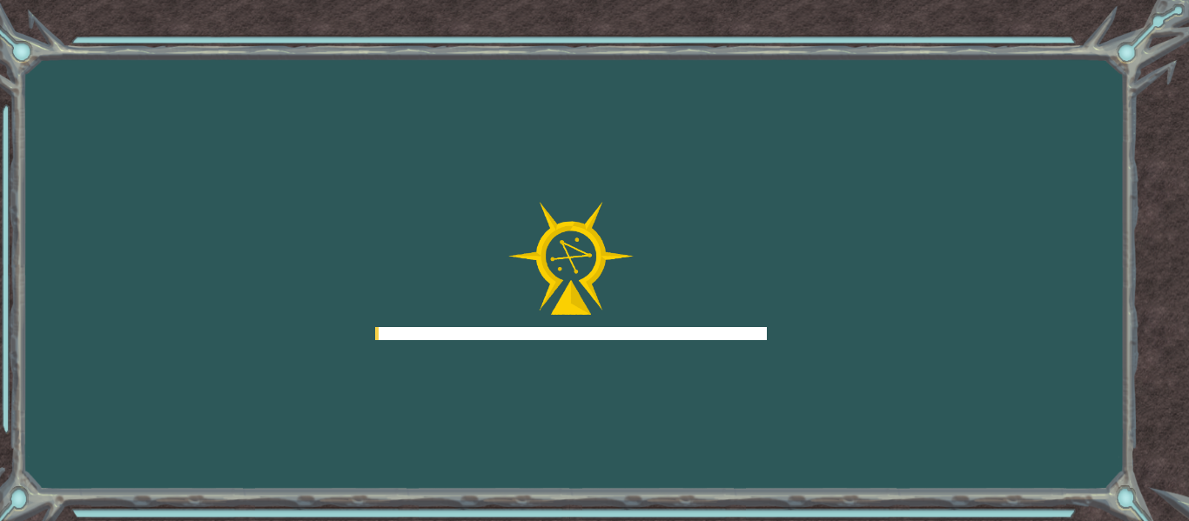
click at [668, 319] on div at bounding box center [571, 271] width 392 height 139
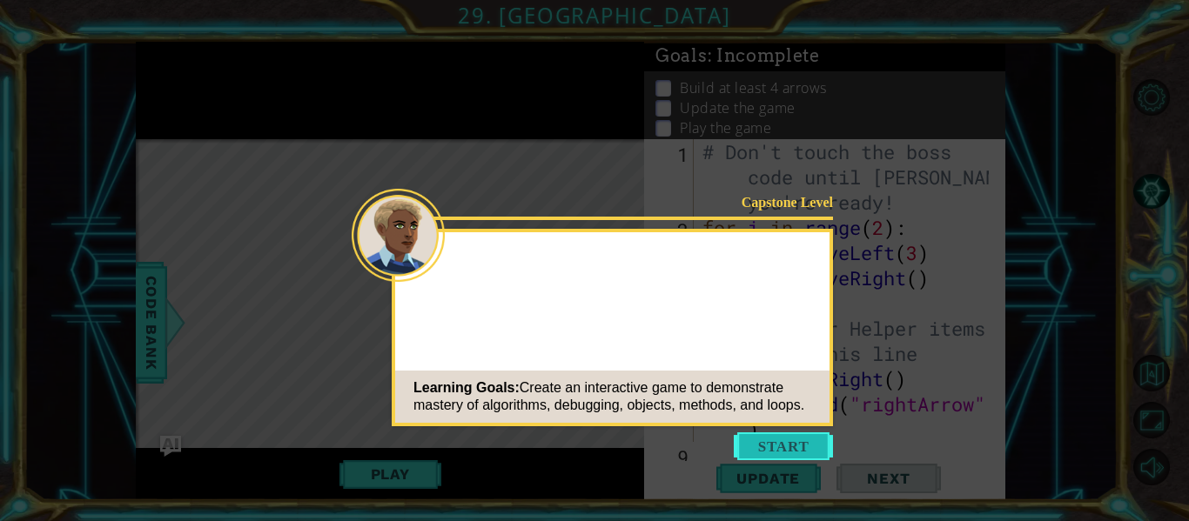
drag, startPoint x: 772, startPoint y: 431, endPoint x: 771, endPoint y: 442, distance: 11.3
click at [772, 432] on icon at bounding box center [594, 260] width 1189 height 521
click at [771, 442] on button "Start" at bounding box center [783, 447] width 99 height 28
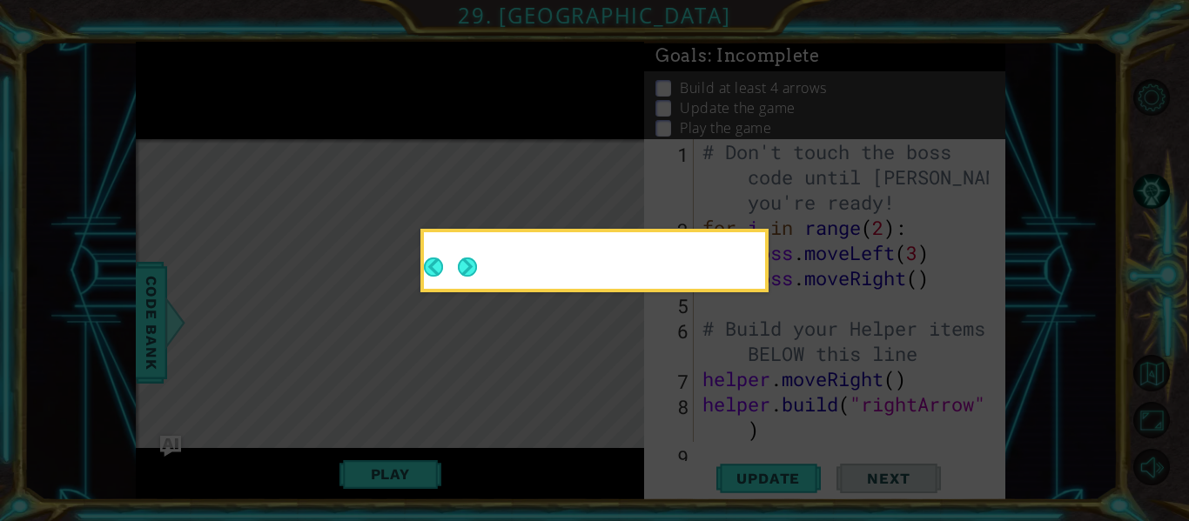
click at [468, 260] on button "Next" at bounding box center [467, 267] width 19 height 19
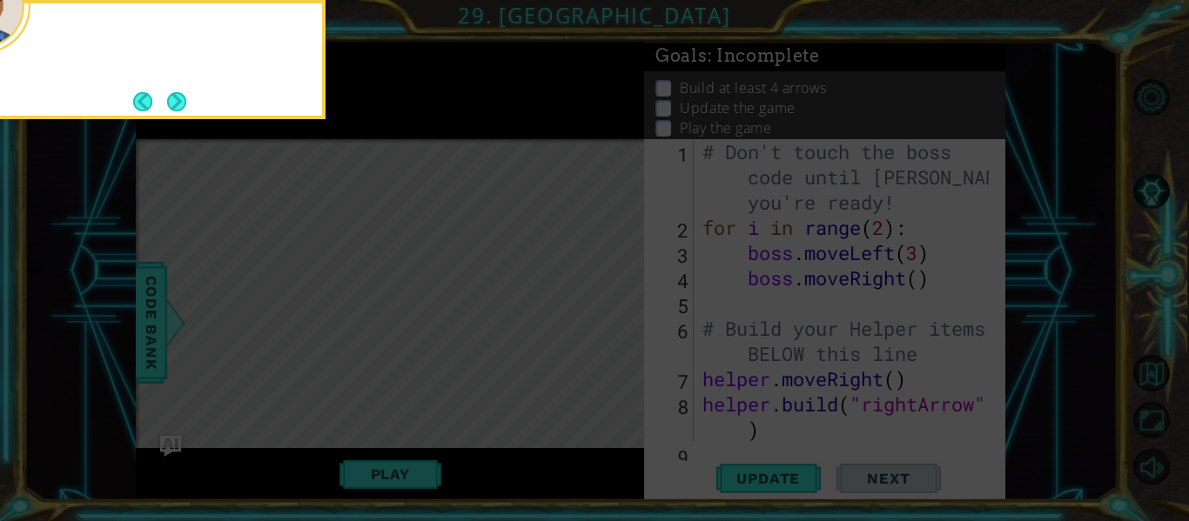
click at [468, 258] on icon at bounding box center [594, 77] width 1189 height 887
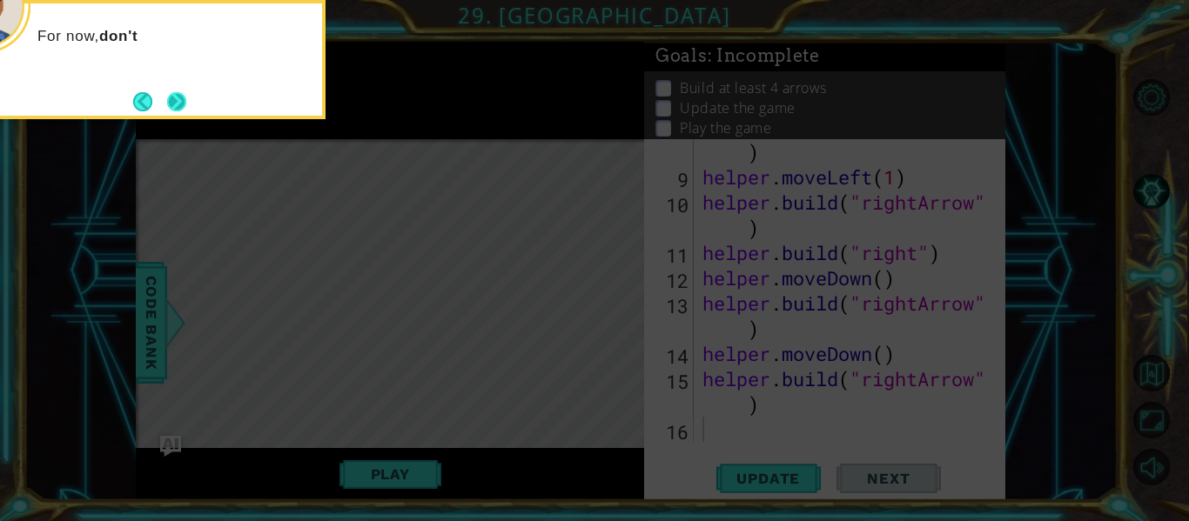
click at [171, 97] on button "Next" at bounding box center [176, 101] width 19 height 19
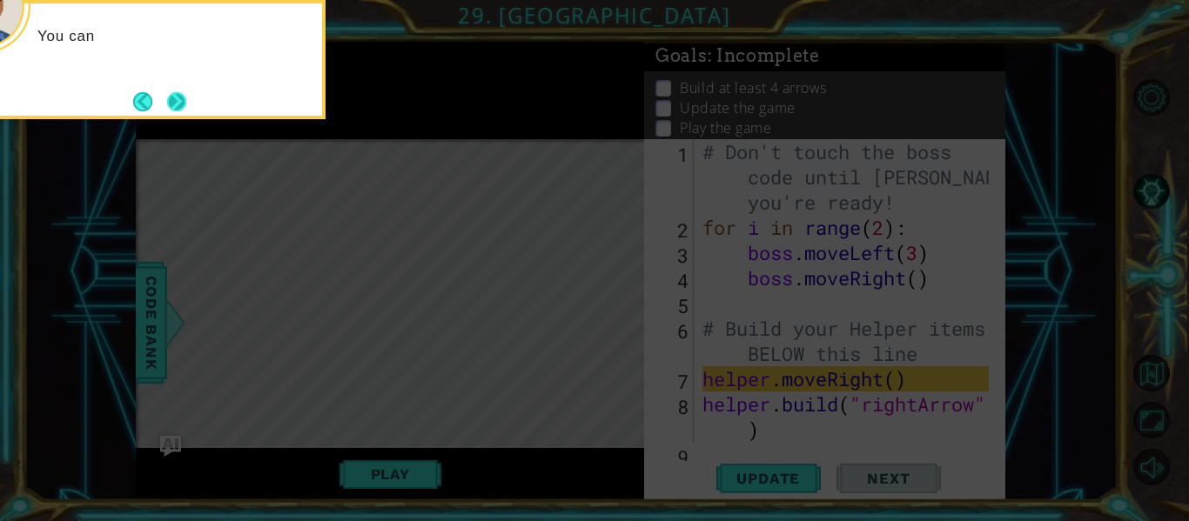
click at [174, 99] on button "Next" at bounding box center [176, 101] width 19 height 19
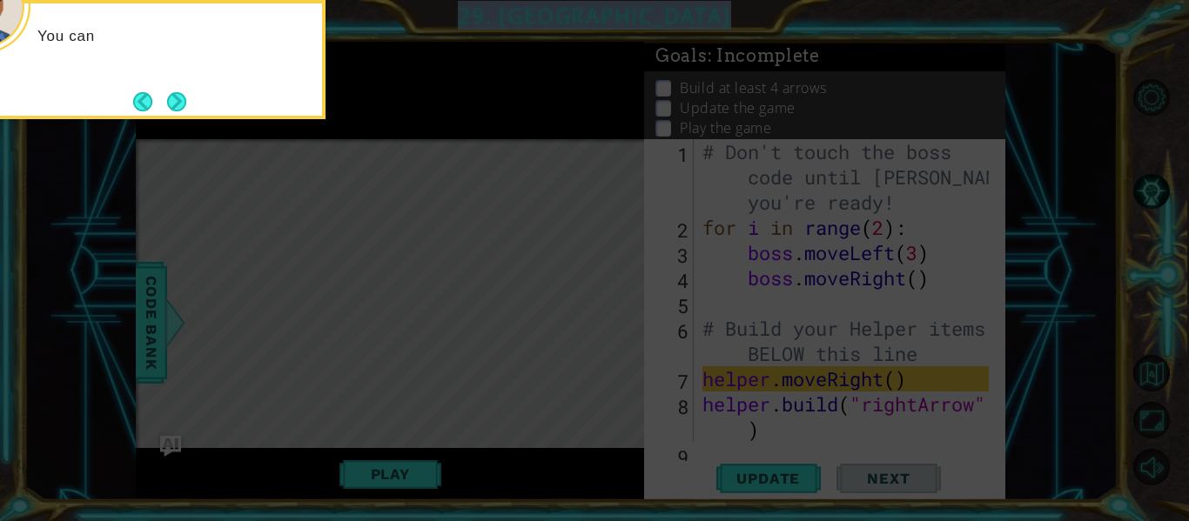
click at [174, 99] on icon at bounding box center [594, 77] width 1189 height 887
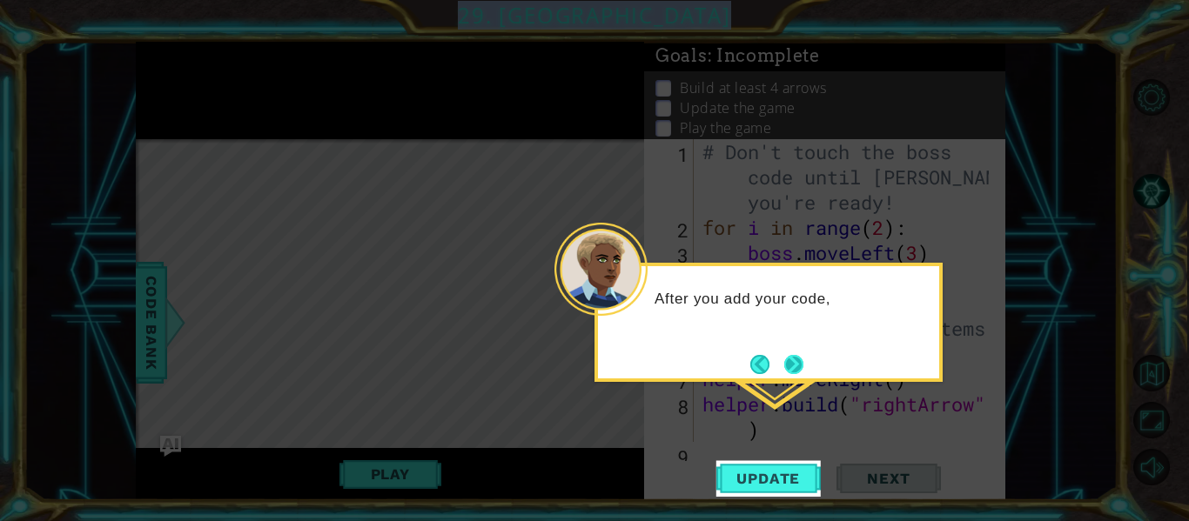
click at [796, 361] on button "Next" at bounding box center [793, 364] width 19 height 19
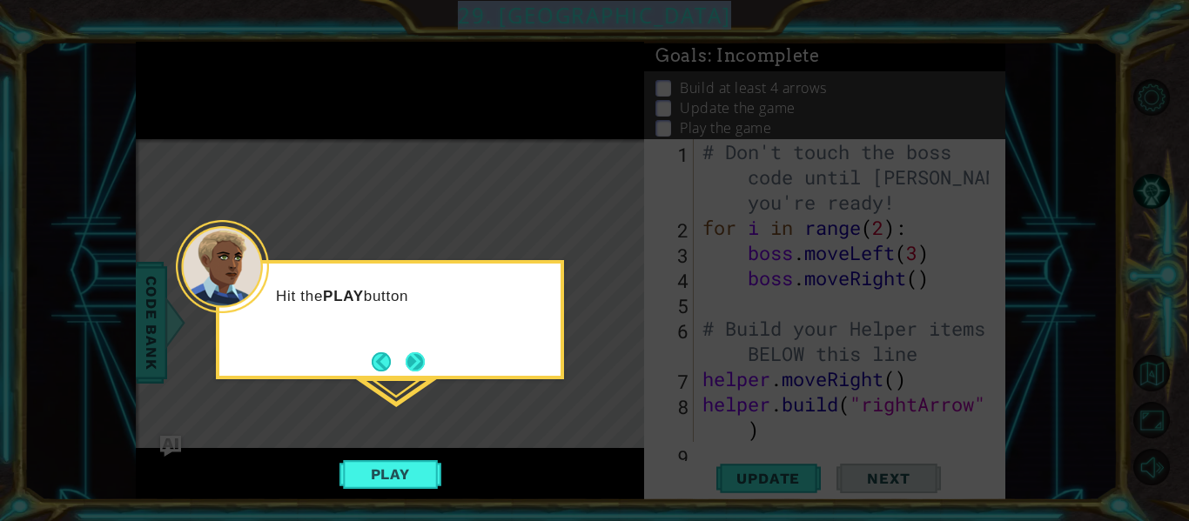
click at [420, 353] on button "Next" at bounding box center [415, 362] width 19 height 19
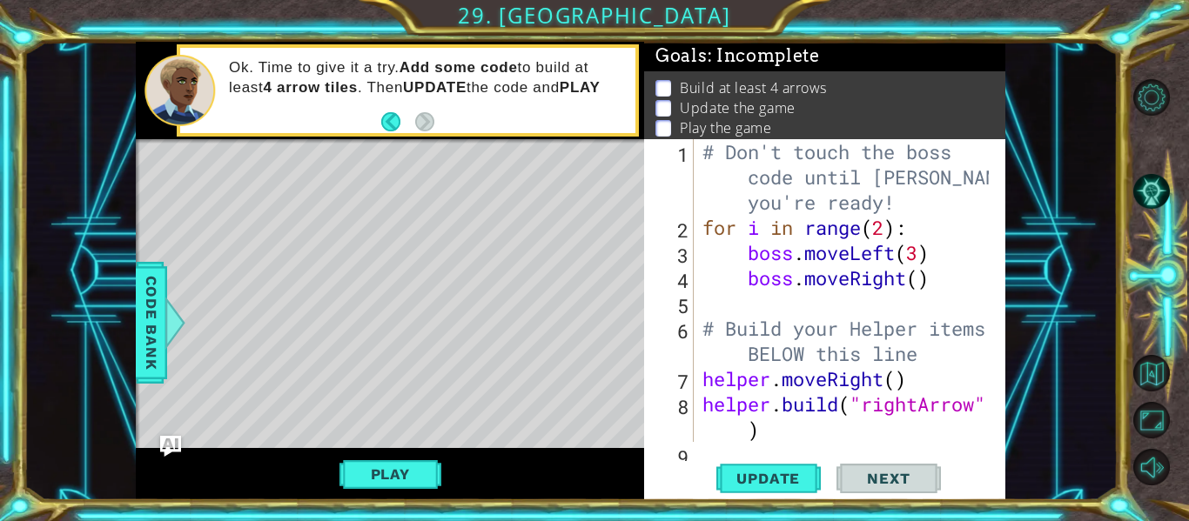
click at [436, 125] on div "Ok. Time to give it a try. Add some code to build at least 4 arrow tiles . Then…" at bounding box center [426, 90] width 419 height 81
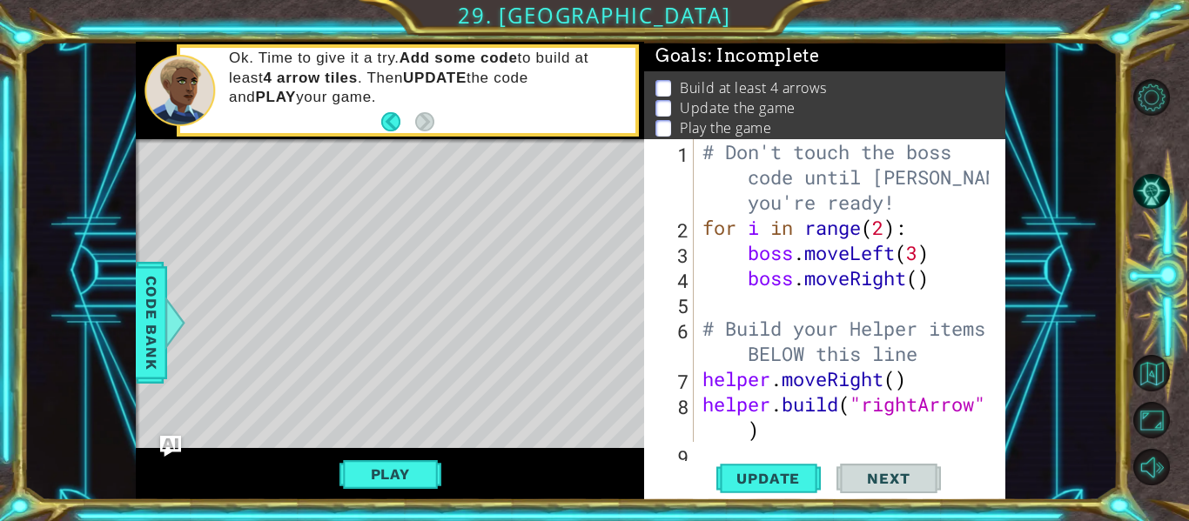
click at [778, 433] on div "# Don't touch the boss code until Vega says you're ready! for i in range ( 2 ) …" at bounding box center [848, 341] width 299 height 404
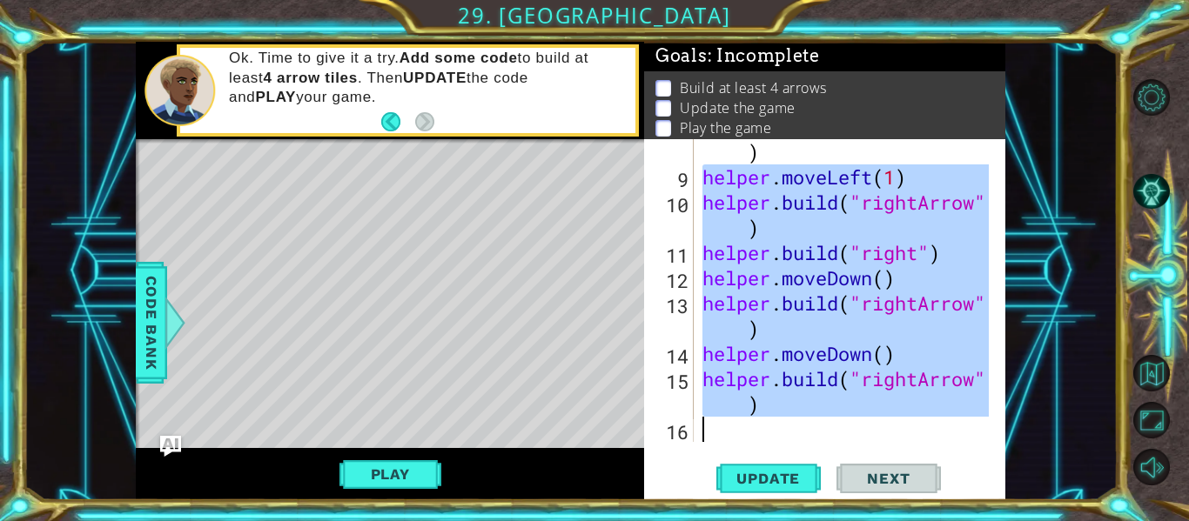
scroll to position [278, 0]
drag, startPoint x: 700, startPoint y: 345, endPoint x: 838, endPoint y: 453, distance: 175.5
click at [838, 453] on div "helper.build("rightArrow") 8 9 10 11 12 13 14 15 16 helper . build ( "rightArro…" at bounding box center [824, 319] width 361 height 361
type textarea "[DOMAIN_NAME]("rightArrow")"
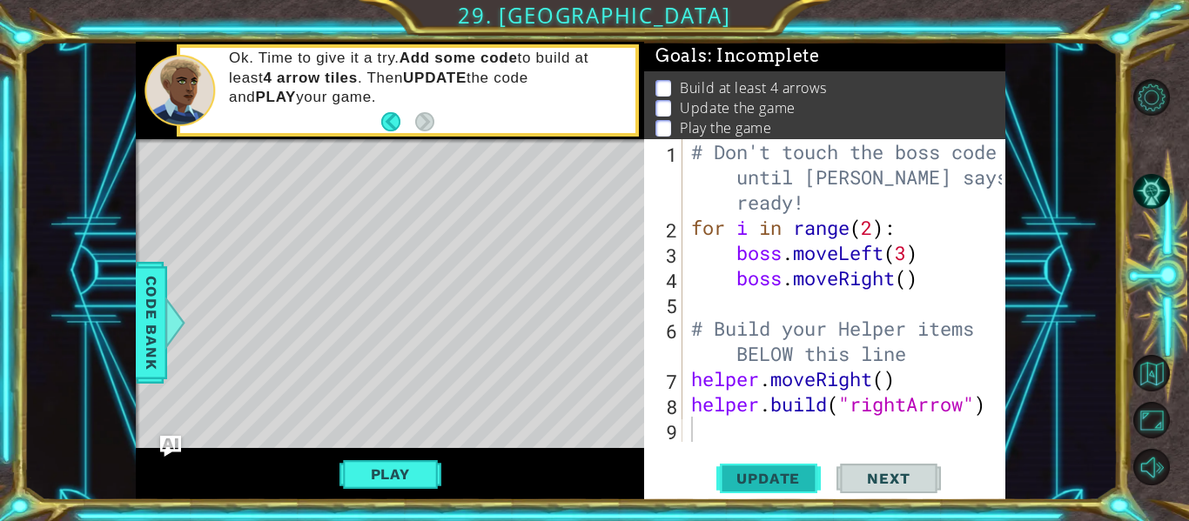
click at [759, 476] on span "Update" at bounding box center [768, 478] width 98 height 17
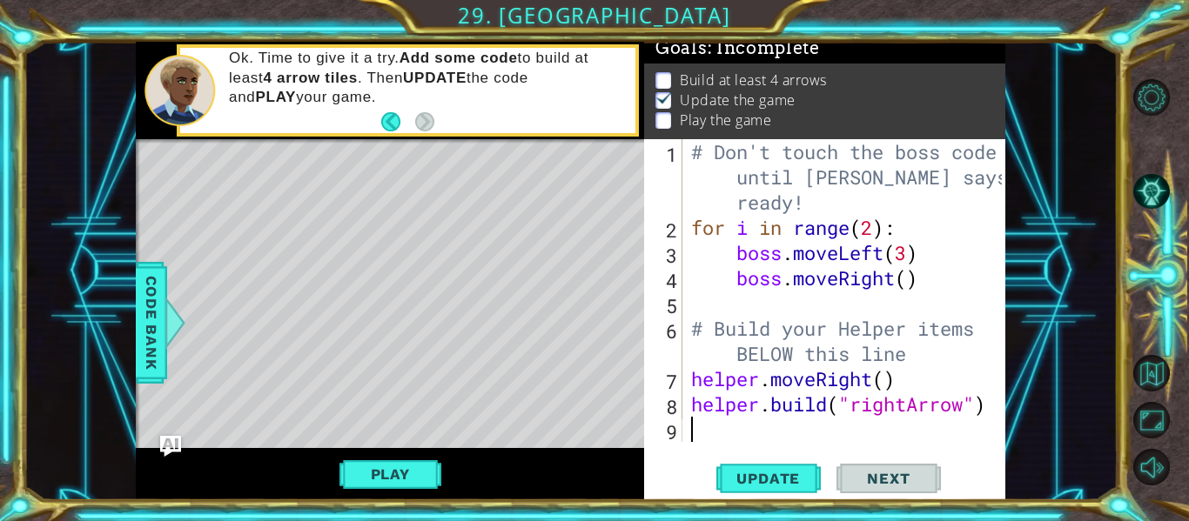
scroll to position [50, 0]
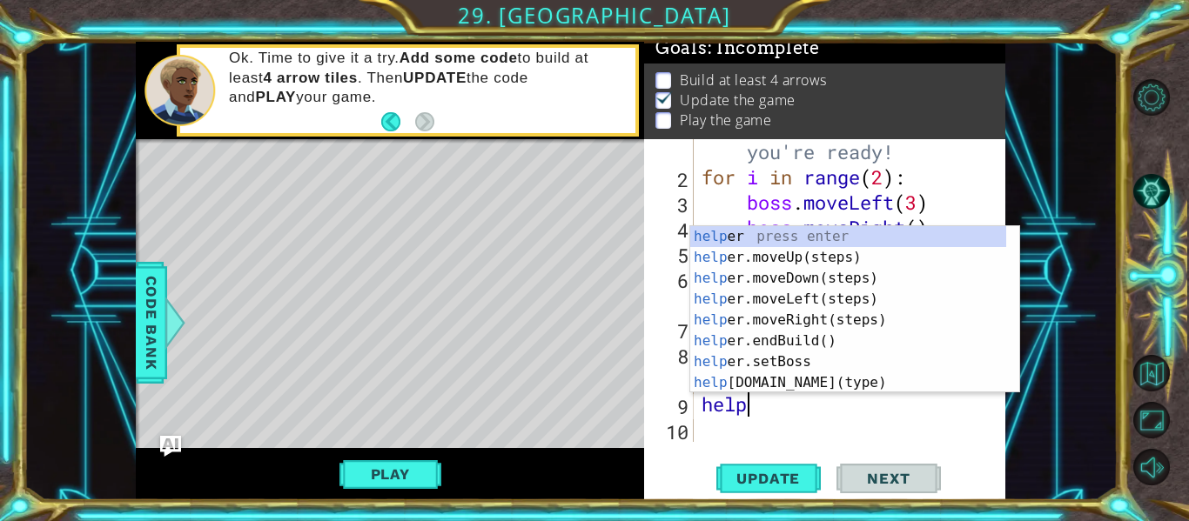
type textarea "helper"
click at [843, 317] on div "helper press enter helper .moveUp(steps) press enter helper .moveDown(steps) pr…" at bounding box center [848, 330] width 316 height 209
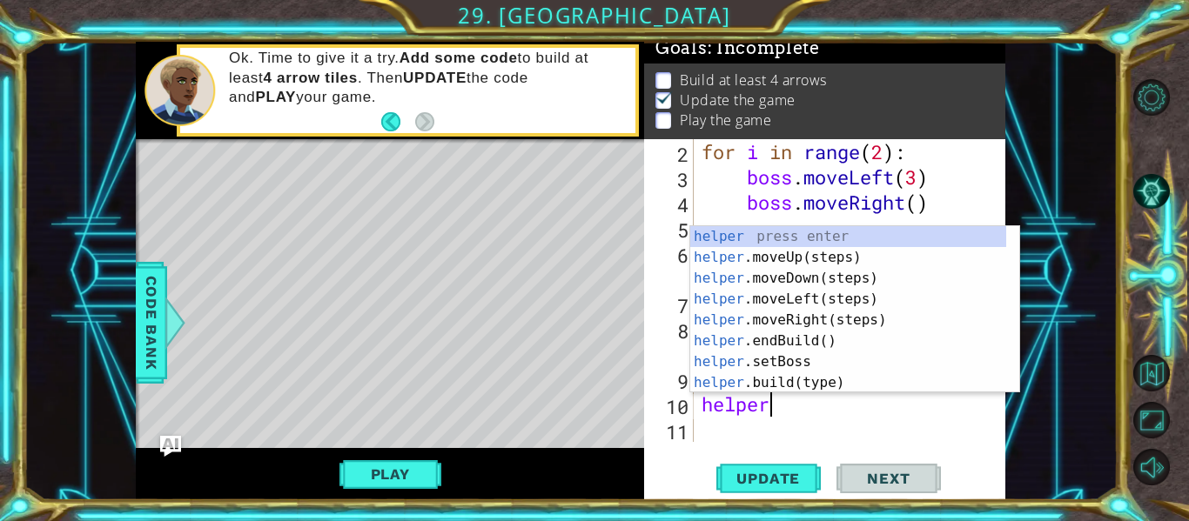
click at [820, 413] on div "for i in range ( 2 ) : boss . moveLeft ( 3 ) boss . moveRight ( ) # Build your …" at bounding box center [847, 315] width 299 height 353
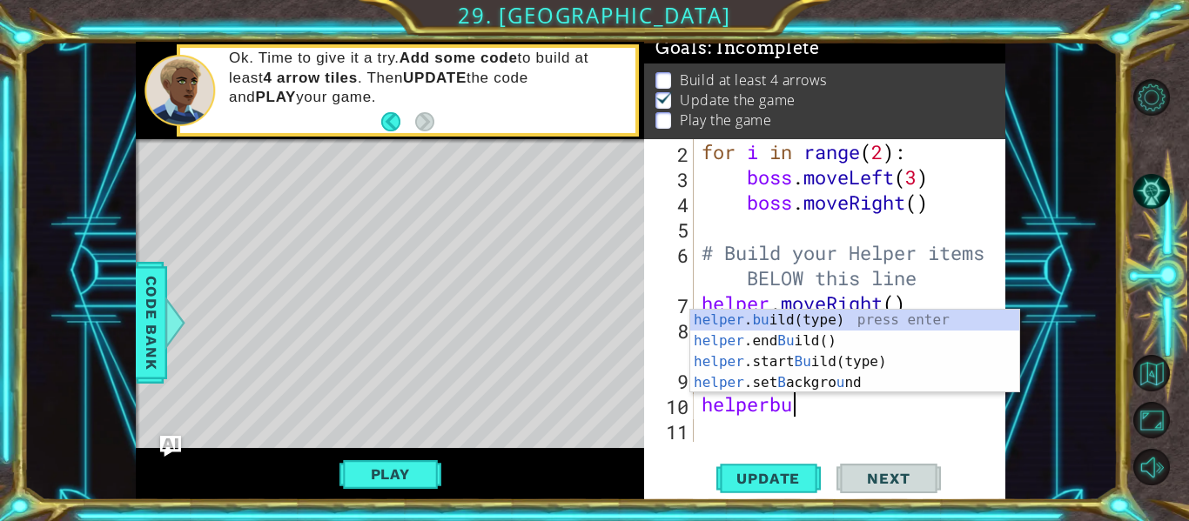
scroll to position [0, 3]
click at [847, 318] on div "helper . bu ild(type) press enter helper .end Bu ild() press enter helper .star…" at bounding box center [854, 372] width 329 height 125
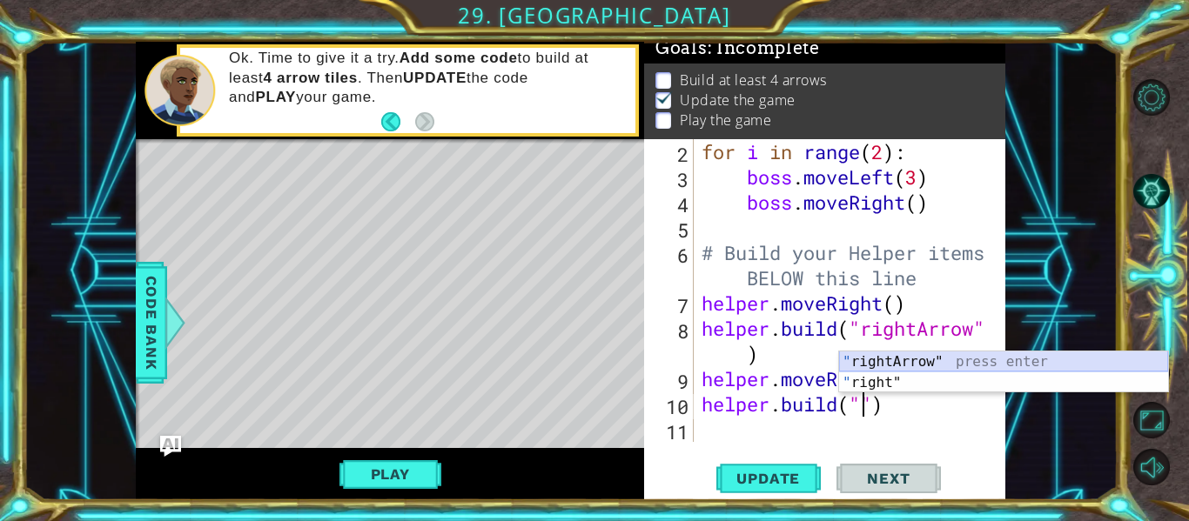
click at [933, 357] on div "" rightArrow" press enter " right" press enter" at bounding box center [1003, 394] width 329 height 84
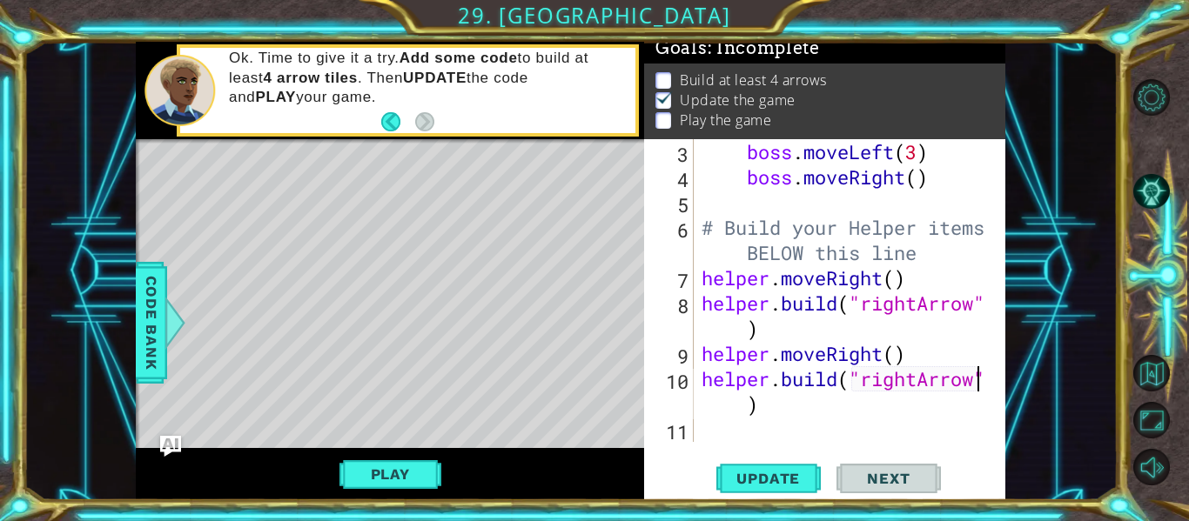
type textarea "[DOMAIN_NAME]("rightArrow")"
click at [695, 433] on div "helper.build("rightArrow") 3 4 5 6 7 8 9 10 11 boss . moveLeft ( 3 ) boss . mov…" at bounding box center [823, 290] width 358 height 303
click at [727, 433] on div "boss . moveLeft ( 3 ) boss . moveRight ( ) # Build your Helper items BELOW this…" at bounding box center [847, 315] width 299 height 353
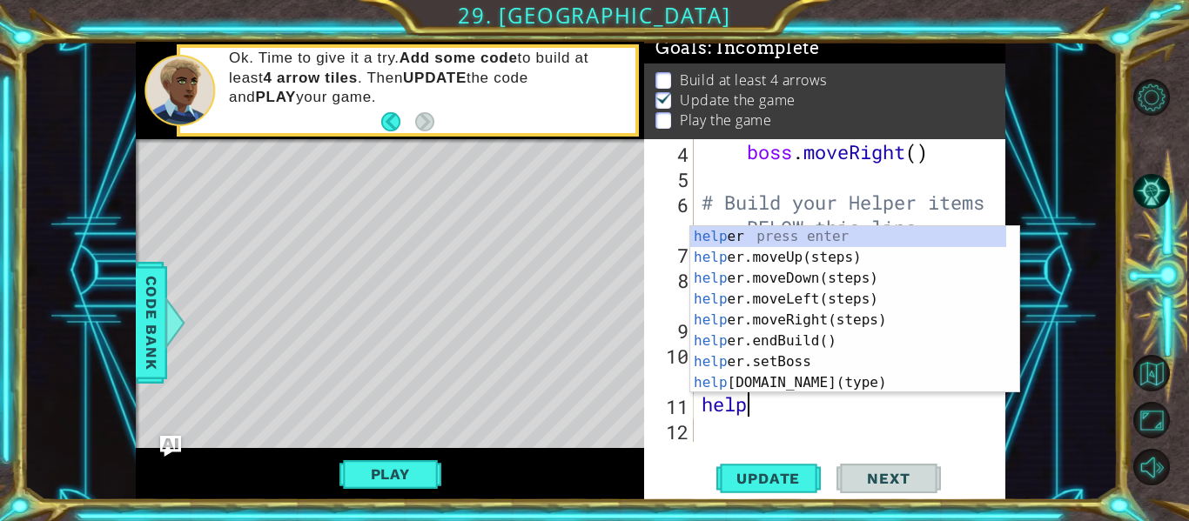
scroll to position [0, 3]
type textarea "helper"
drag, startPoint x: 806, startPoint y: 317, endPoint x: 805, endPoint y: 326, distance: 8.7
click at [806, 318] on div "helper press enter helper .moveUp(steps) press enter helper .moveDown(steps) pr…" at bounding box center [848, 330] width 316 height 209
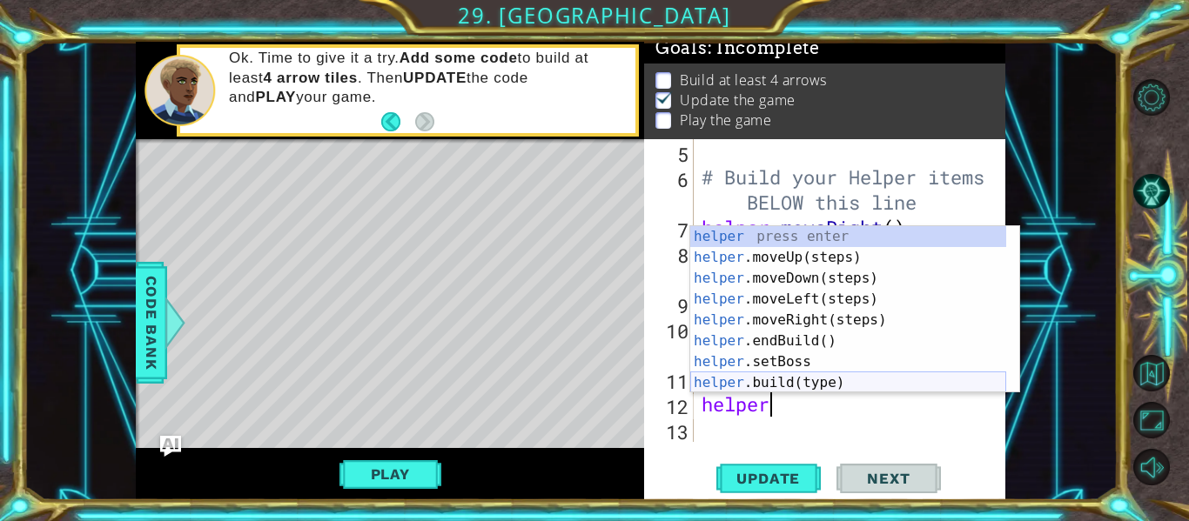
click at [804, 380] on div "helper press enter helper .moveUp(steps) press enter helper .moveDown(steps) pr…" at bounding box center [848, 330] width 316 height 209
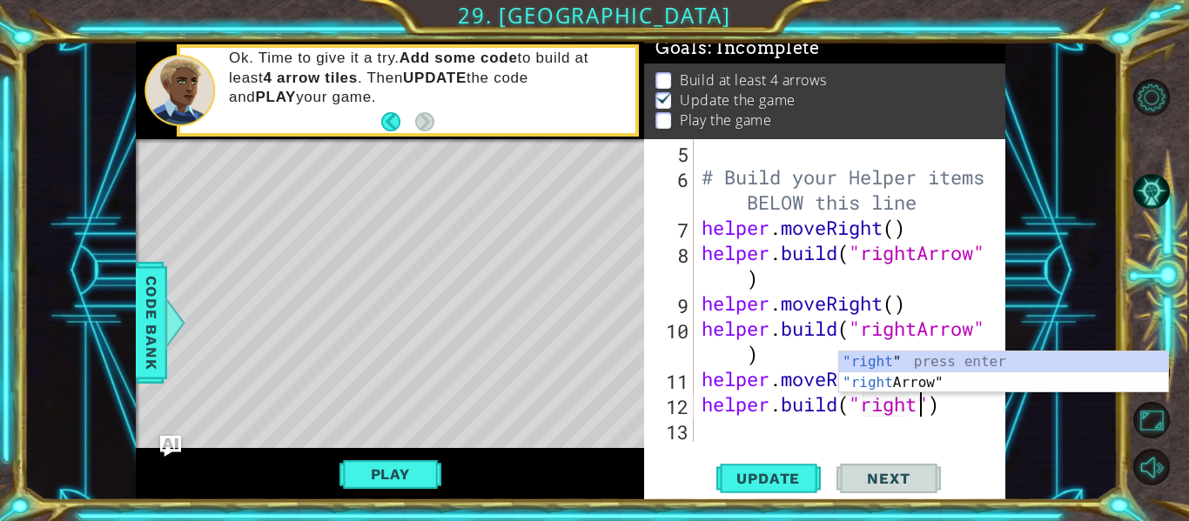
scroll to position [0, 10]
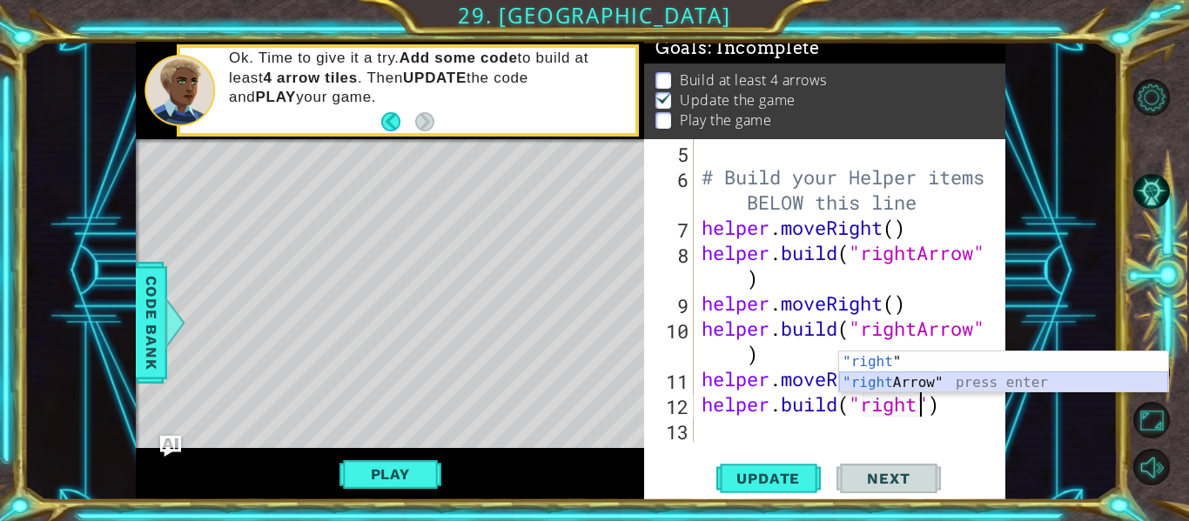
click at [901, 376] on div ""right " press enter "right Arrow" press enter" at bounding box center [1003, 394] width 329 height 84
type textarea "[DOMAIN_NAME]("rightArrow")"
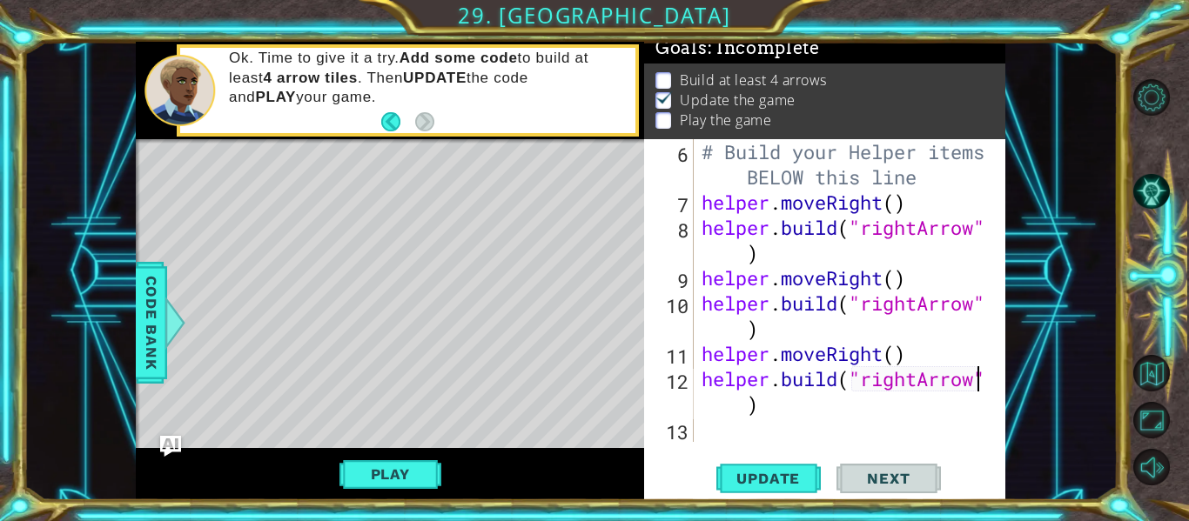
drag, startPoint x: 724, startPoint y: 438, endPoint x: 716, endPoint y: 433, distance: 9.0
click at [724, 437] on div "# Build your Helper items BELOW this line helper . moveRight ( ) helper . build…" at bounding box center [847, 328] width 299 height 379
click at [782, 487] on span "Update" at bounding box center [768, 478] width 98 height 17
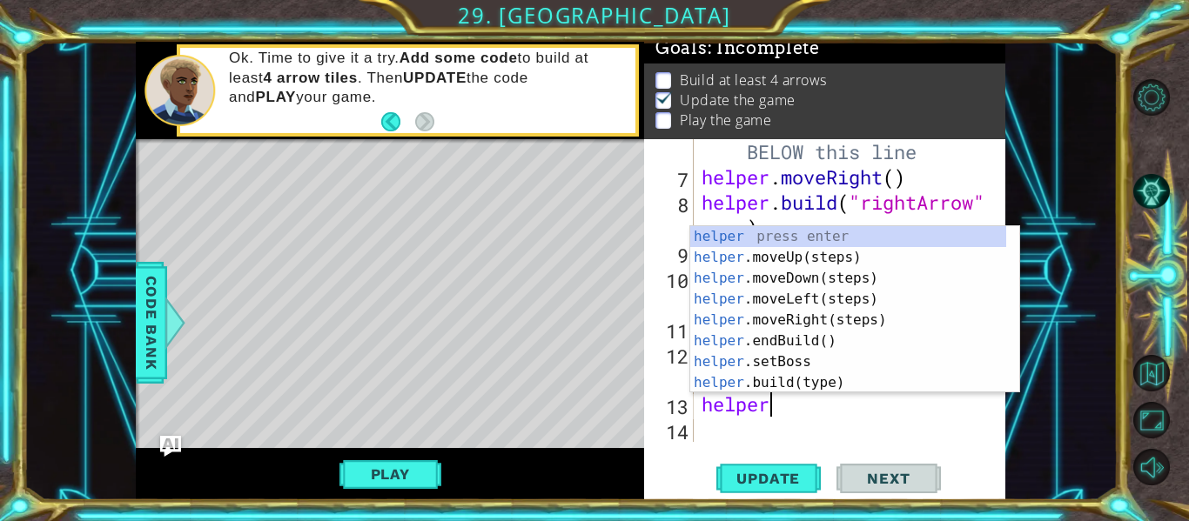
scroll to position [0, 3]
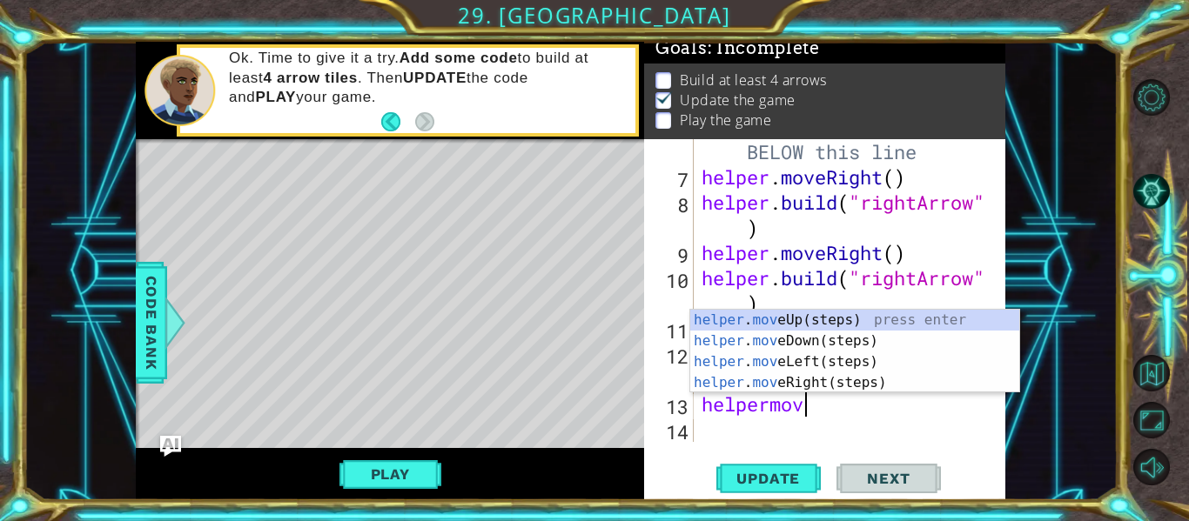
type textarea "helpermove"
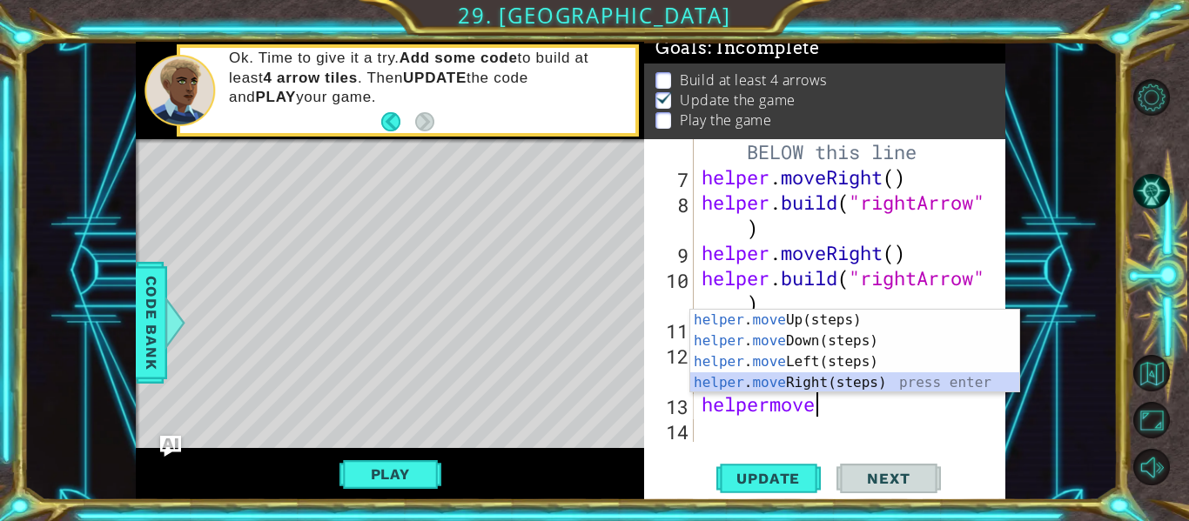
click at [790, 375] on div "helper . move Up(steps) press enter helper . move Down(steps) press enter helpe…" at bounding box center [854, 372] width 329 height 125
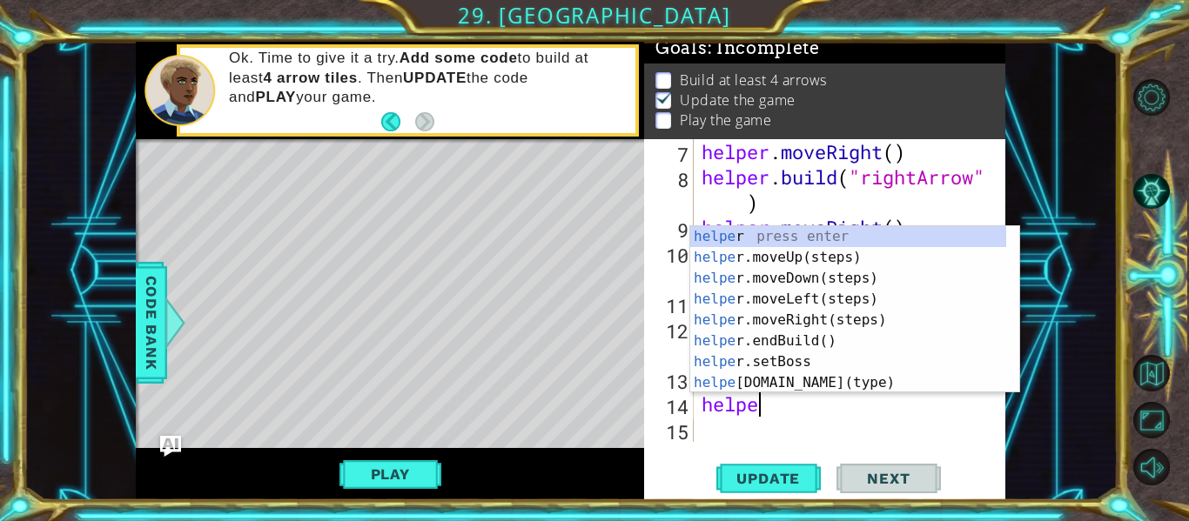
scroll to position [0, 3]
click at [818, 388] on div "helper press enter helper .moveUp(steps) press enter helper .moveDown(steps) pr…" at bounding box center [848, 330] width 316 height 209
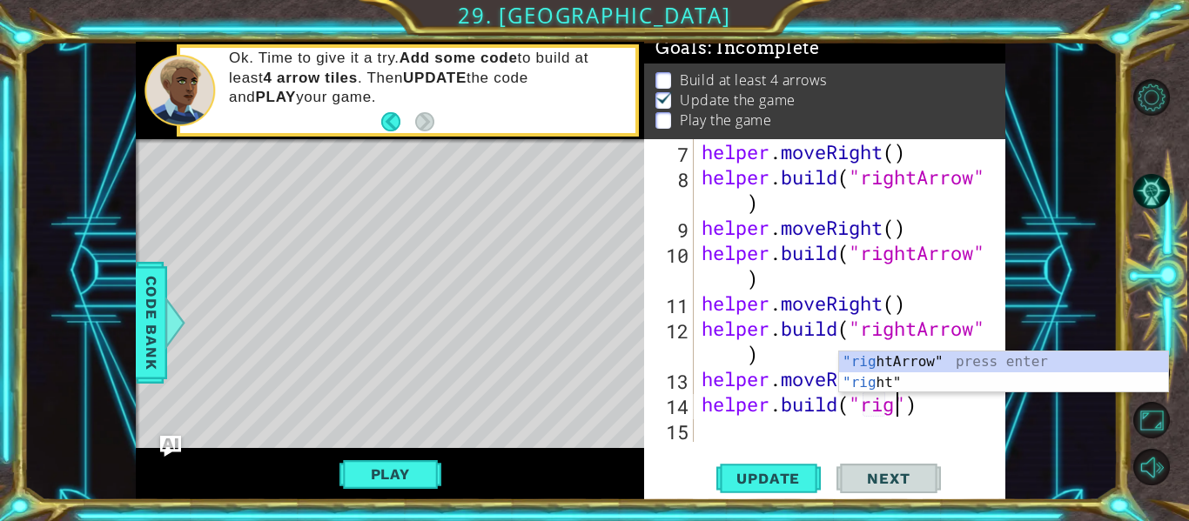
type textarea "[DOMAIN_NAME]("right")"
click at [747, 428] on div "helper . moveRight ( ) helper . build ( "rightArrow" ) helper . moveRight ( ) h…" at bounding box center [847, 315] width 299 height 353
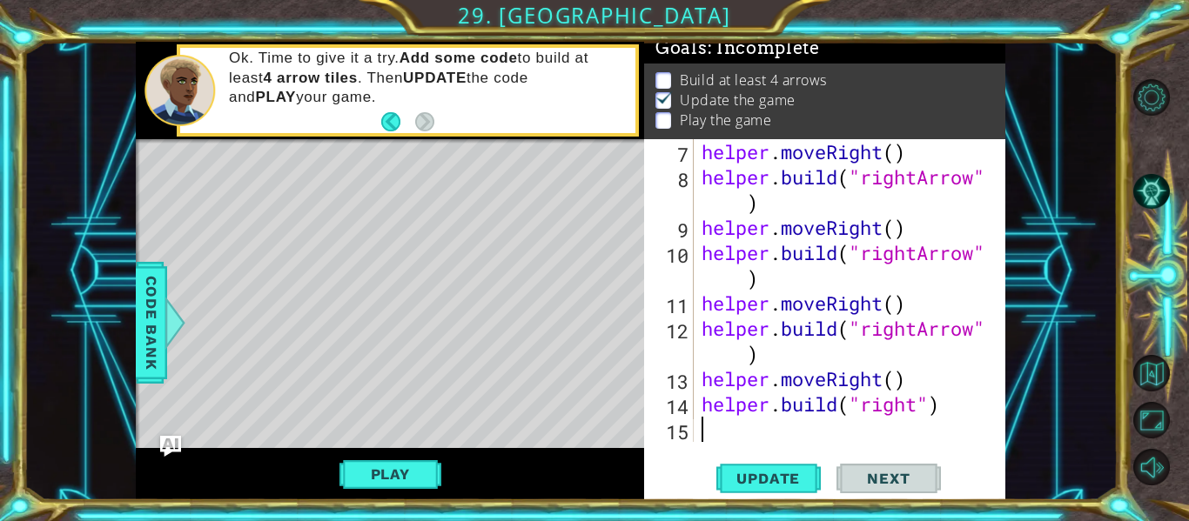
scroll to position [0, 0]
click at [773, 476] on span "Update" at bounding box center [768, 478] width 98 height 17
click at [730, 430] on div "helper . moveRight ( ) helper . build ( "rightArrow" ) helper . moveRight ( ) h…" at bounding box center [847, 315] width 299 height 353
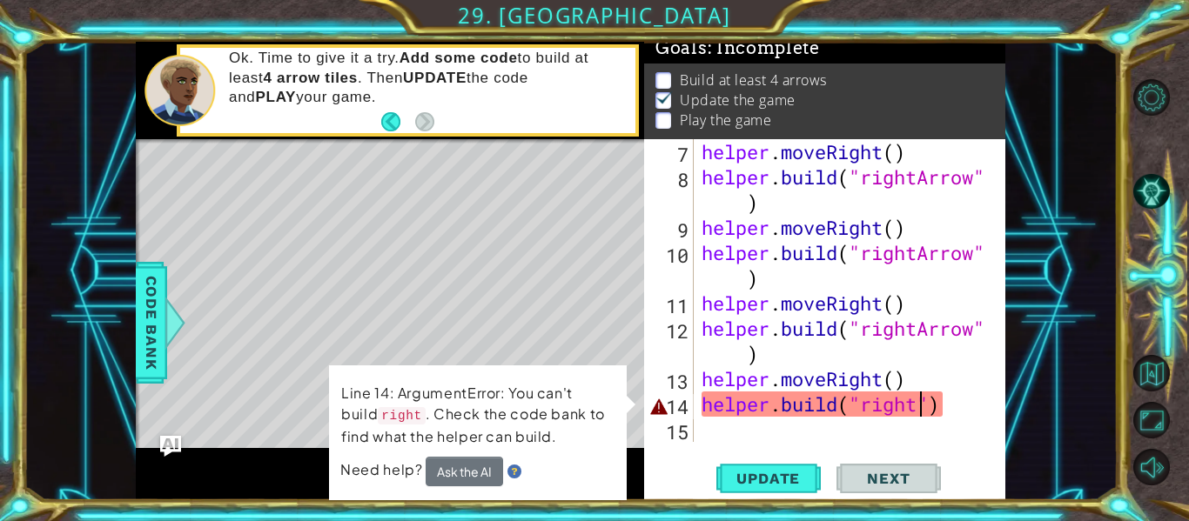
click at [919, 411] on div "helper . moveRight ( ) helper . build ( "rightArrow" ) helper . moveRight ( ) h…" at bounding box center [847, 315] width 299 height 353
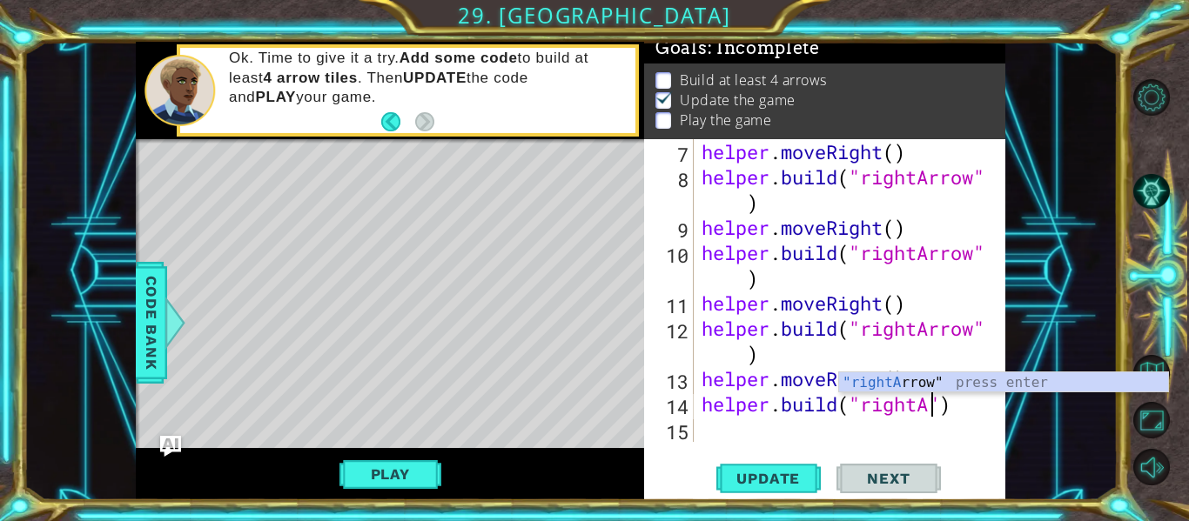
scroll to position [0, 11]
type textarea "[DOMAIN_NAME]("rightArrow")"
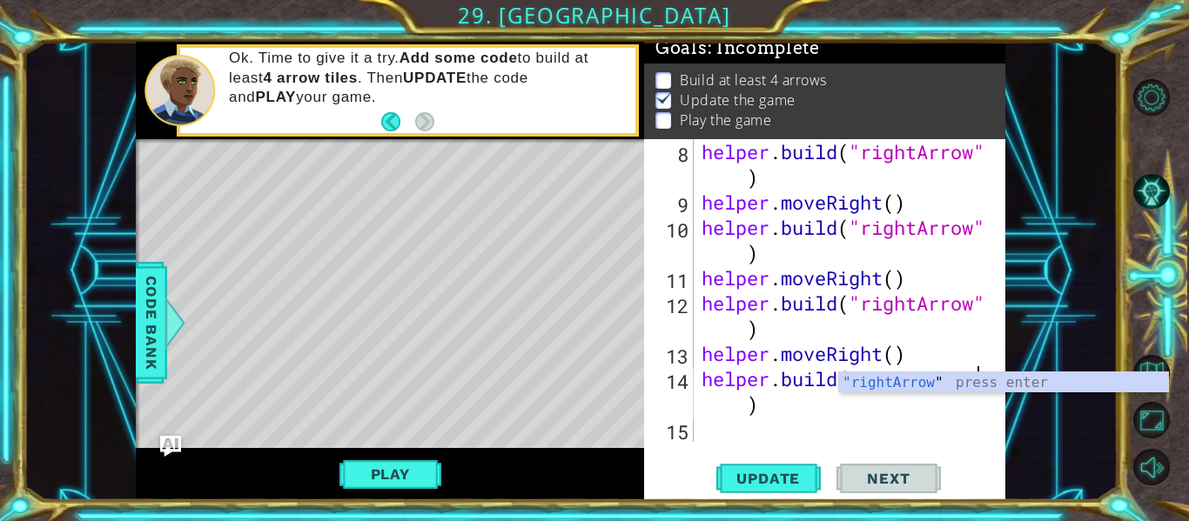
scroll to position [252, 0]
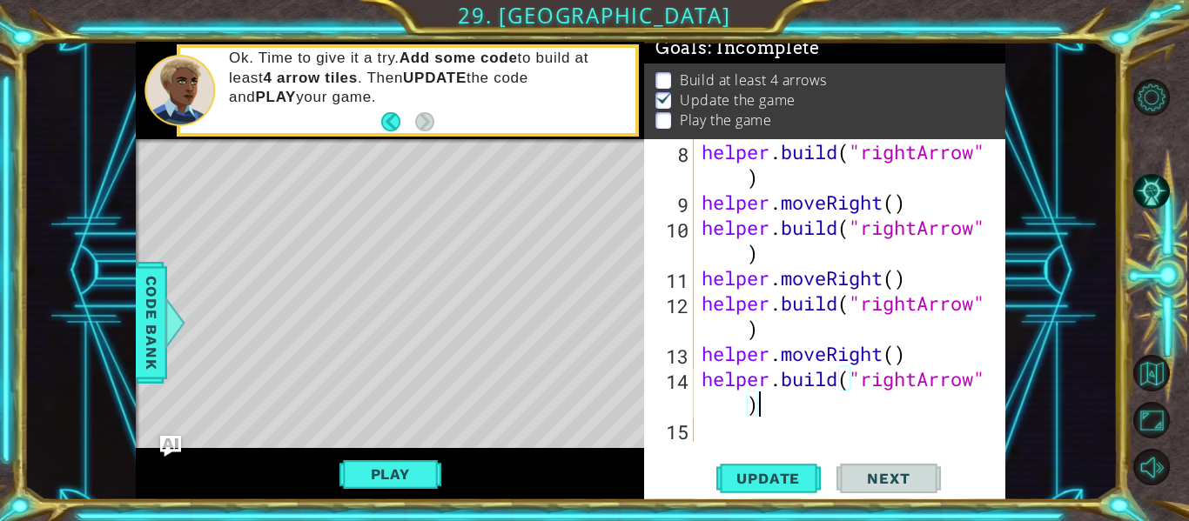
click at [854, 416] on div "helper . build ( "rightArrow" ) helper . moveRight ( ) helper . build ( "rightA…" at bounding box center [847, 328] width 299 height 379
click at [712, 431] on div "helper . build ( "rightArrow" ) helper . moveRight ( ) helper . build ( "rightA…" at bounding box center [847, 328] width 299 height 379
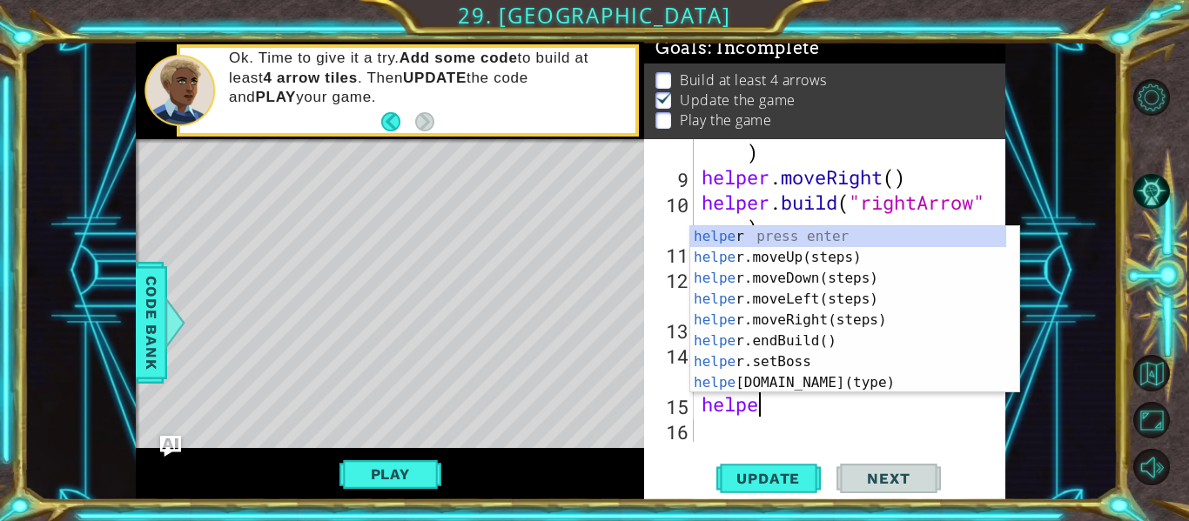
scroll to position [0, 3]
type textarea "helper"
click at [776, 476] on span "Update" at bounding box center [768, 478] width 98 height 17
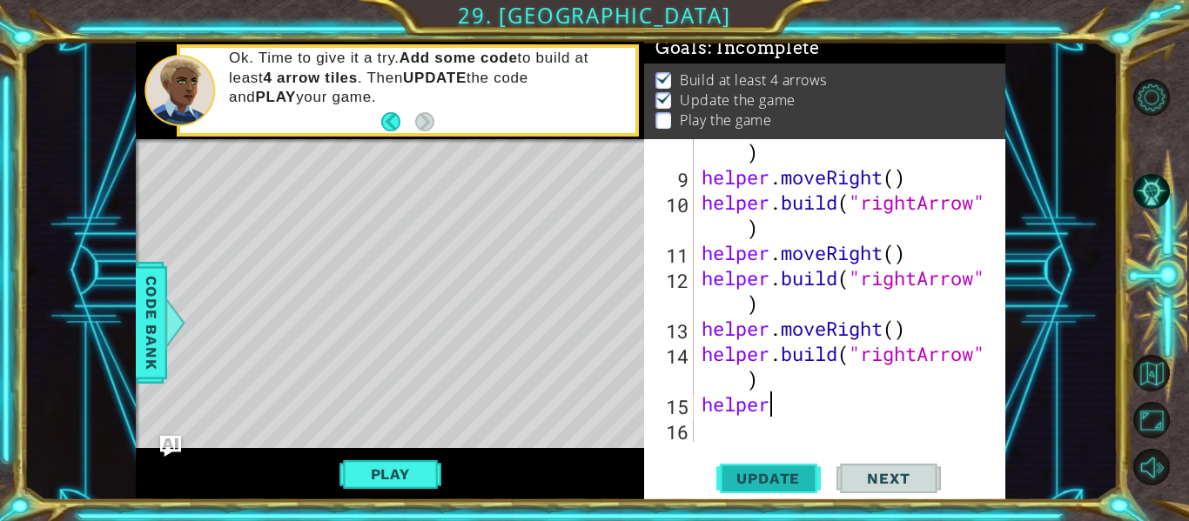
click at [786, 473] on span "Update" at bounding box center [768, 478] width 98 height 17
drag, startPoint x: 790, startPoint y: 413, endPoint x: 688, endPoint y: 411, distance: 101.9
click at [688, 411] on div "helper 8 9 10 11 12 13 14 15 16 helper . build ( "rightArrow" ) helper . moveRi…" at bounding box center [823, 290] width 358 height 303
click at [356, 467] on button "Play" at bounding box center [390, 474] width 102 height 33
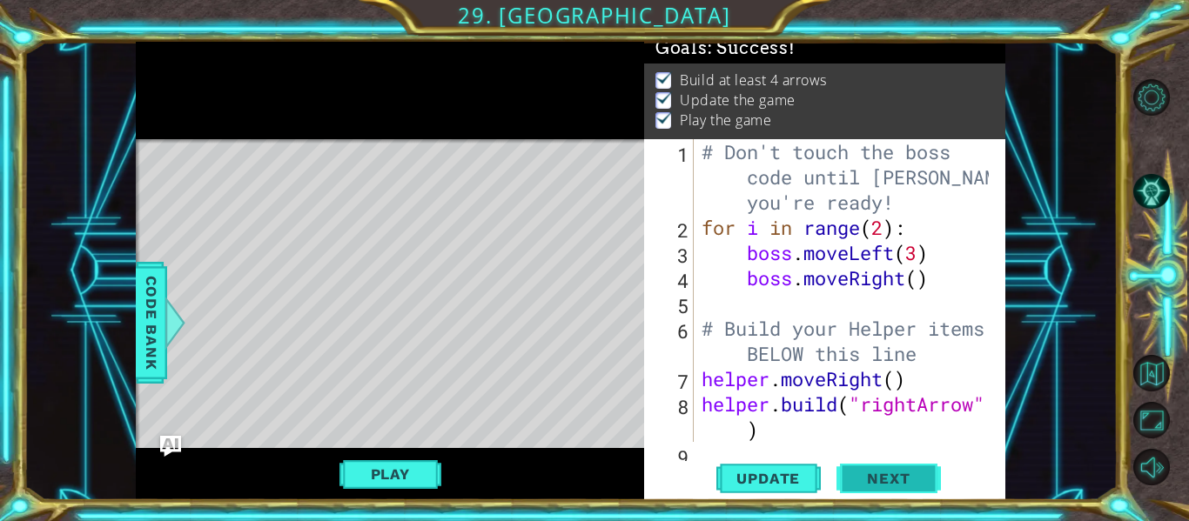
click at [918, 480] on span "Next" at bounding box center [887, 479] width 77 height 17
click at [897, 476] on body "1 ההההההההההההההההההההההההההההההההההההההההההההההההההההההההההההההההההההההההההההה…" at bounding box center [594, 260] width 1189 height 521
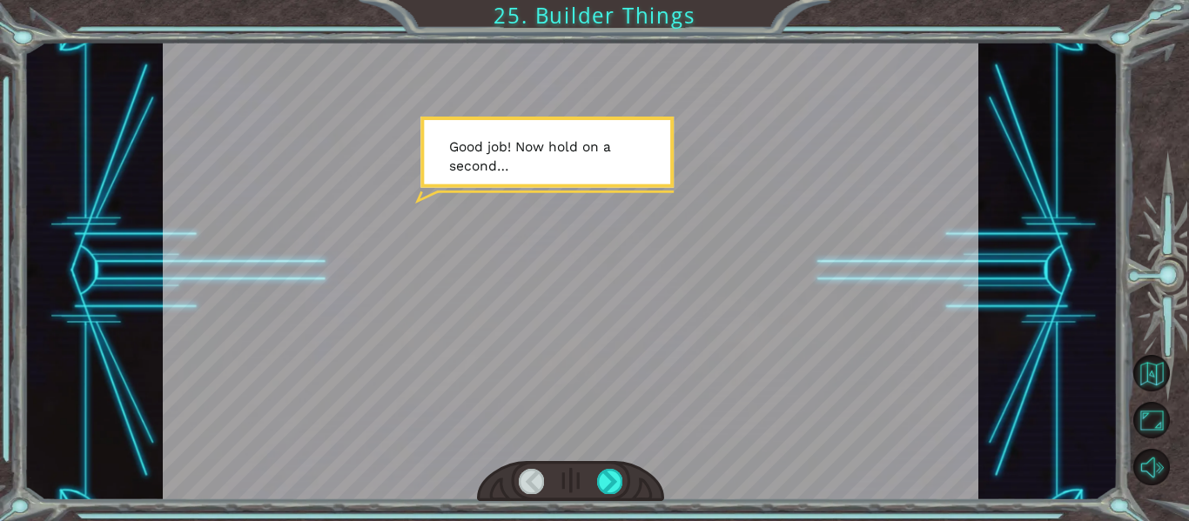
click at [675, 383] on div at bounding box center [571, 271] width 816 height 459
click at [613, 480] on div at bounding box center [609, 481] width 25 height 24
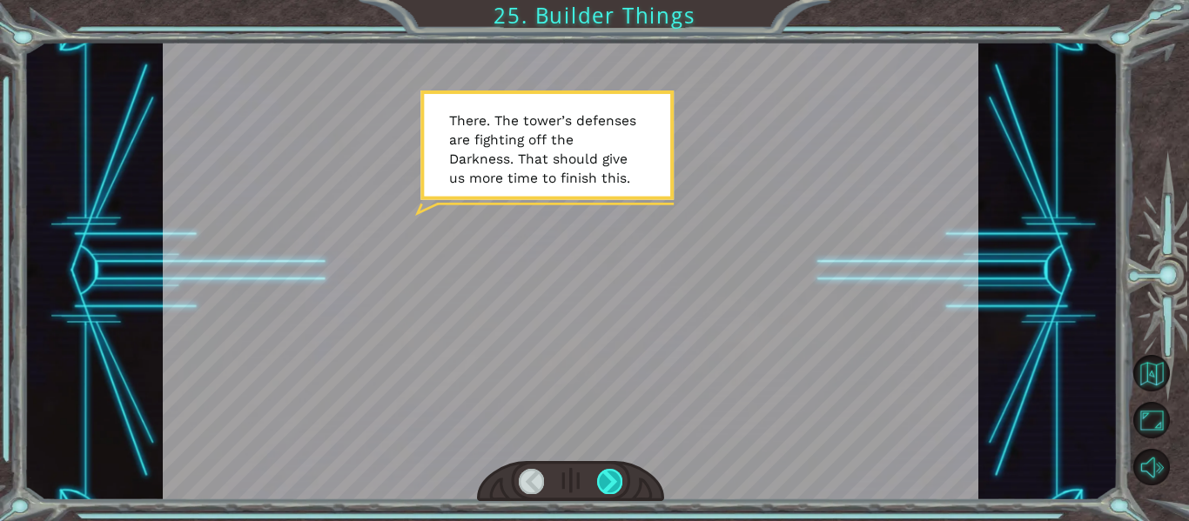
click at [612, 480] on div at bounding box center [609, 481] width 25 height 24
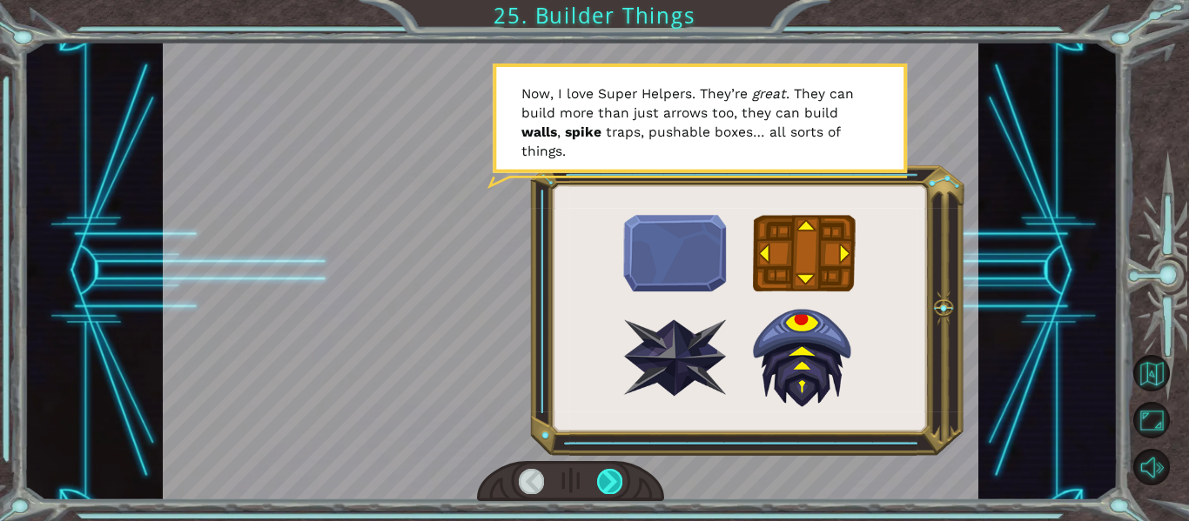
click at [608, 477] on div at bounding box center [609, 481] width 25 height 24
click at [607, 477] on div at bounding box center [609, 481] width 25 height 24
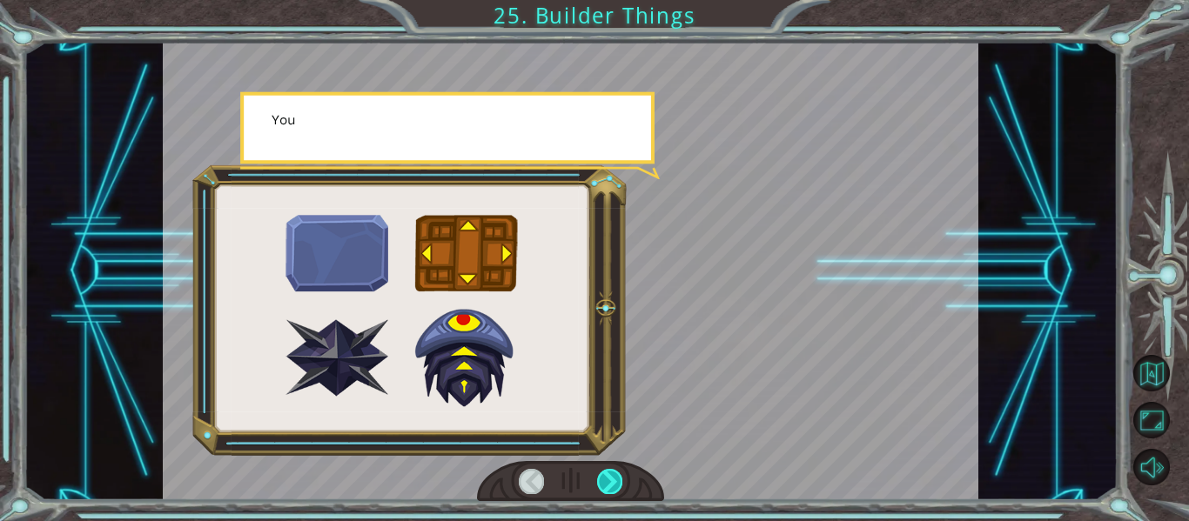
click at [607, 477] on div at bounding box center [609, 481] width 25 height 24
click at [607, 478] on div at bounding box center [609, 481] width 25 height 24
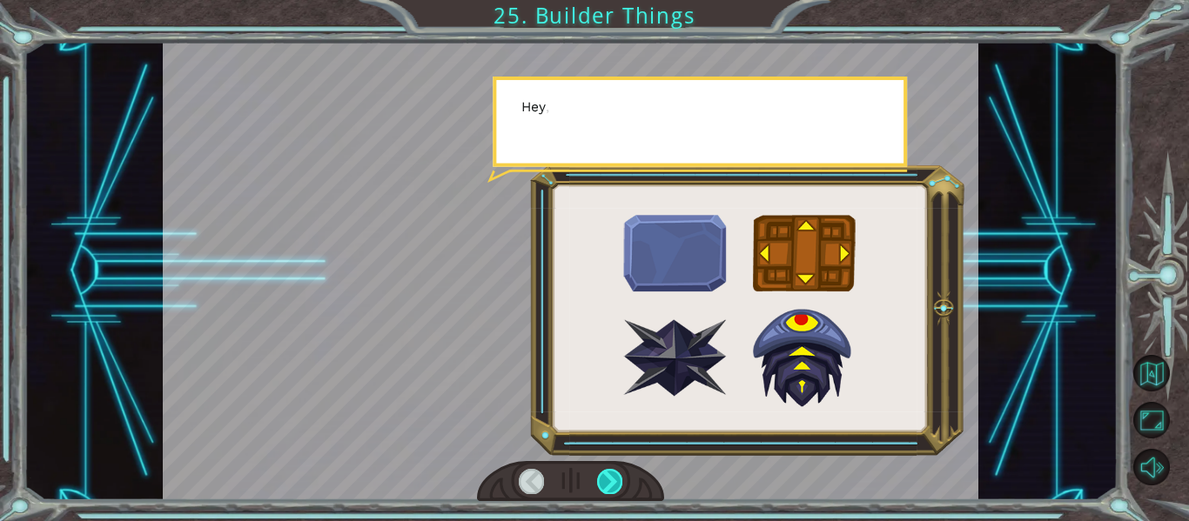
click at [612, 479] on div at bounding box center [609, 481] width 25 height 24
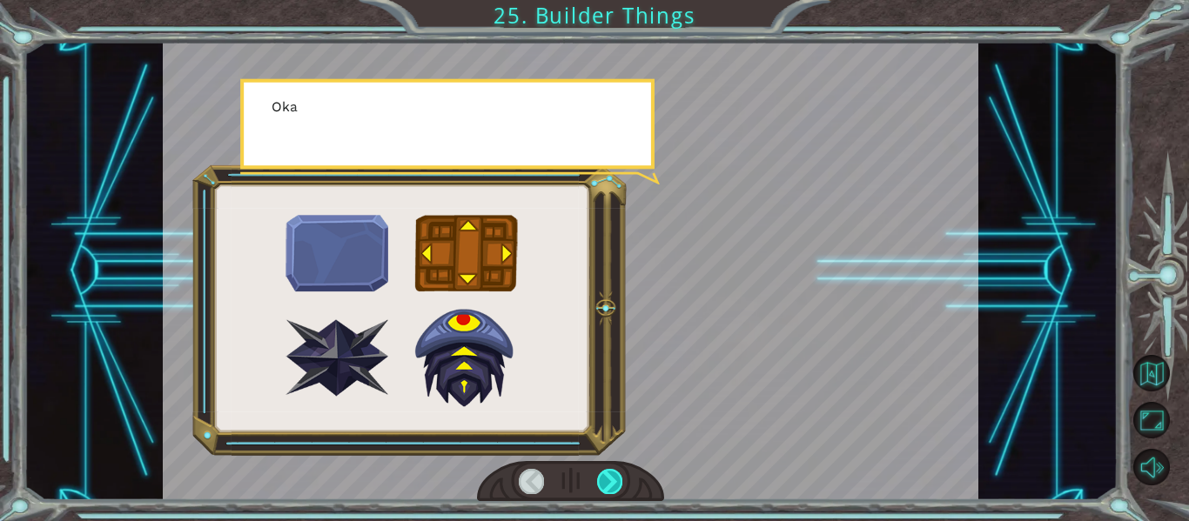
click at [614, 479] on div at bounding box center [609, 481] width 25 height 24
click at [614, 480] on div at bounding box center [609, 481] width 25 height 24
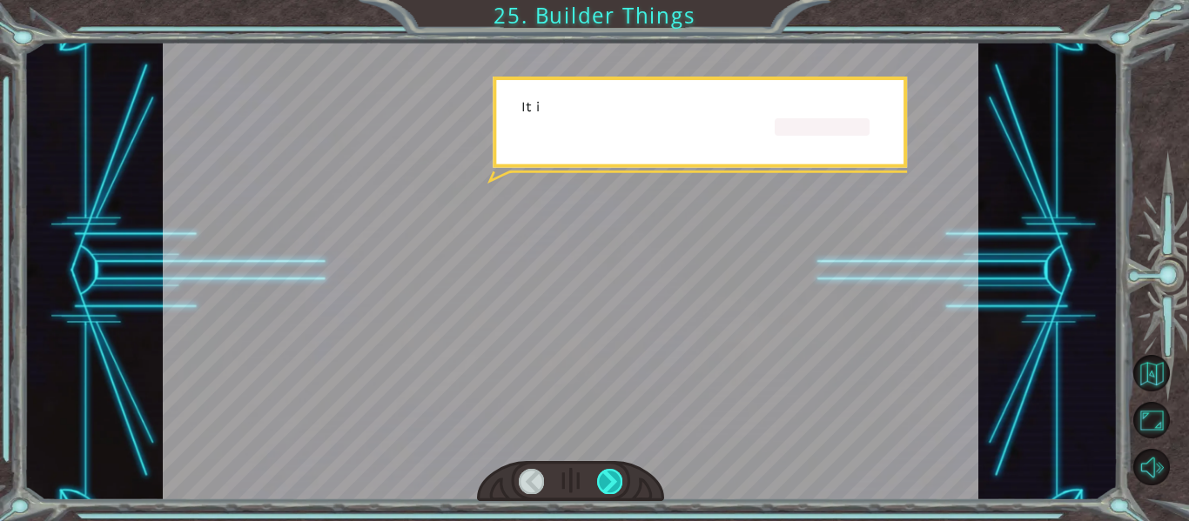
click at [614, 480] on div at bounding box center [609, 481] width 25 height 24
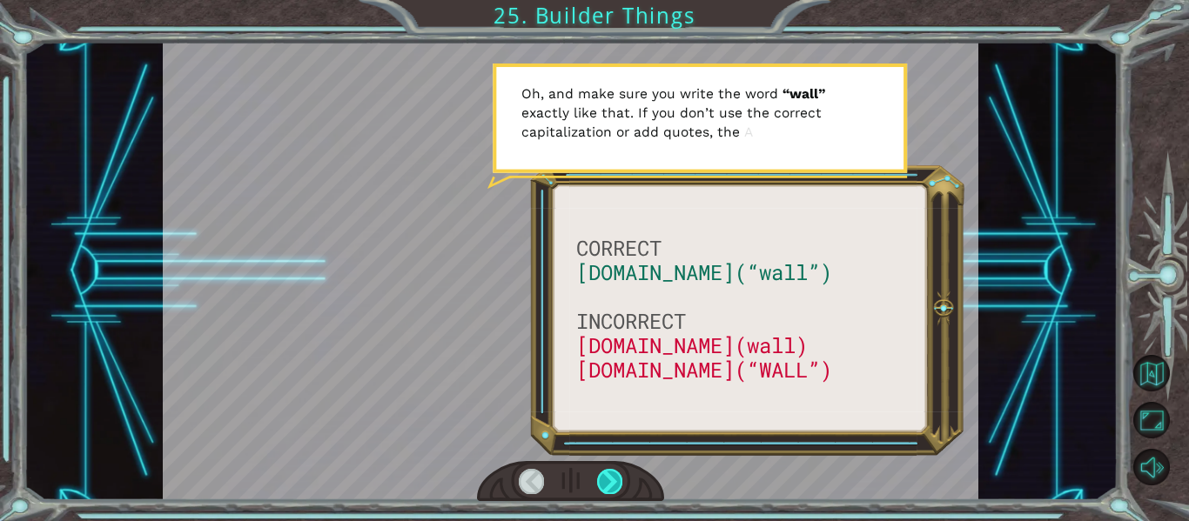
click at [607, 480] on div at bounding box center [609, 481] width 25 height 24
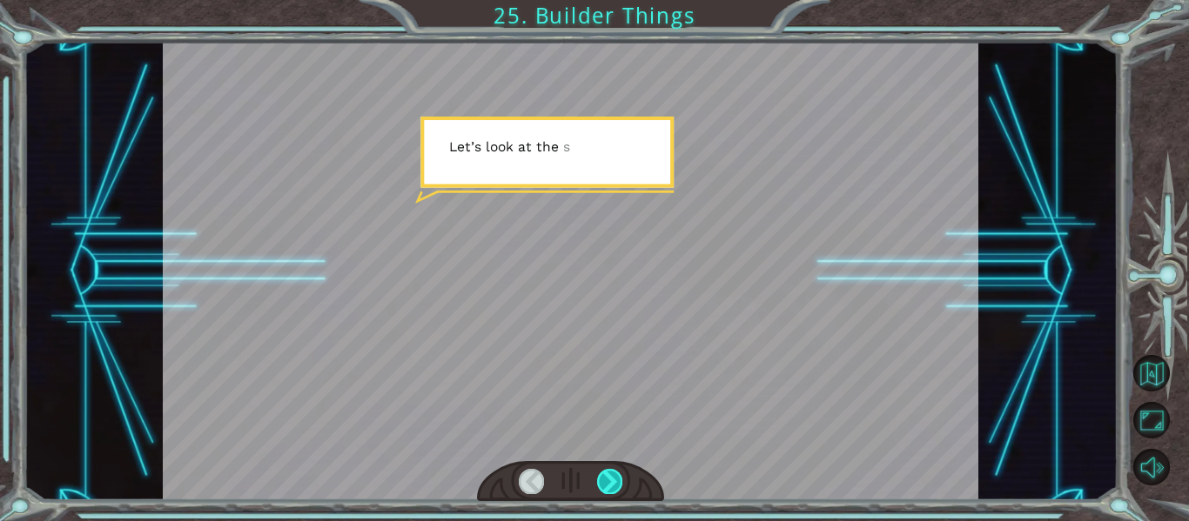
click at [606, 482] on div at bounding box center [609, 481] width 25 height 24
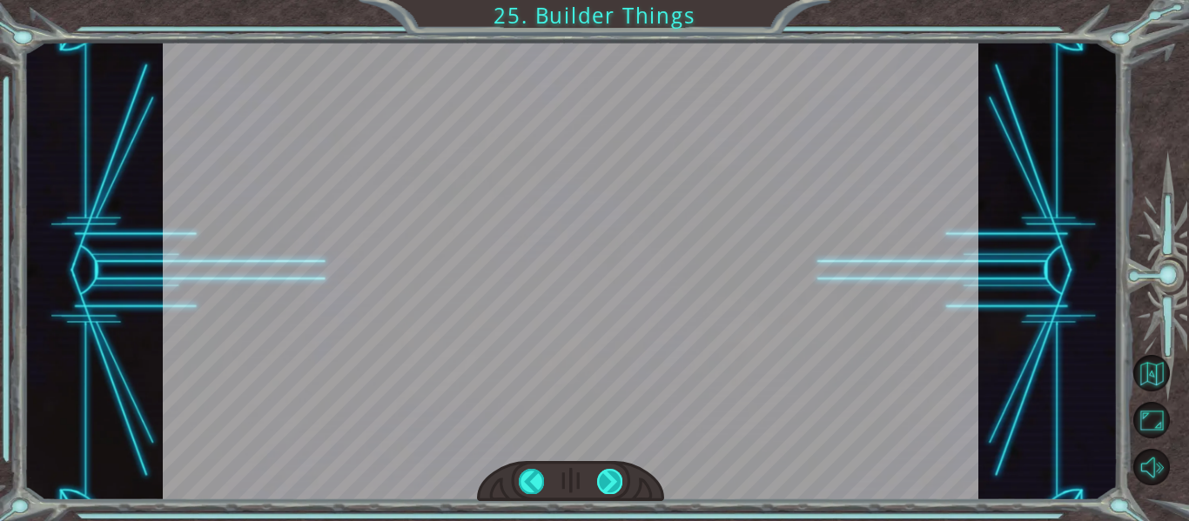
click at [606, 482] on div at bounding box center [609, 481] width 25 height 24
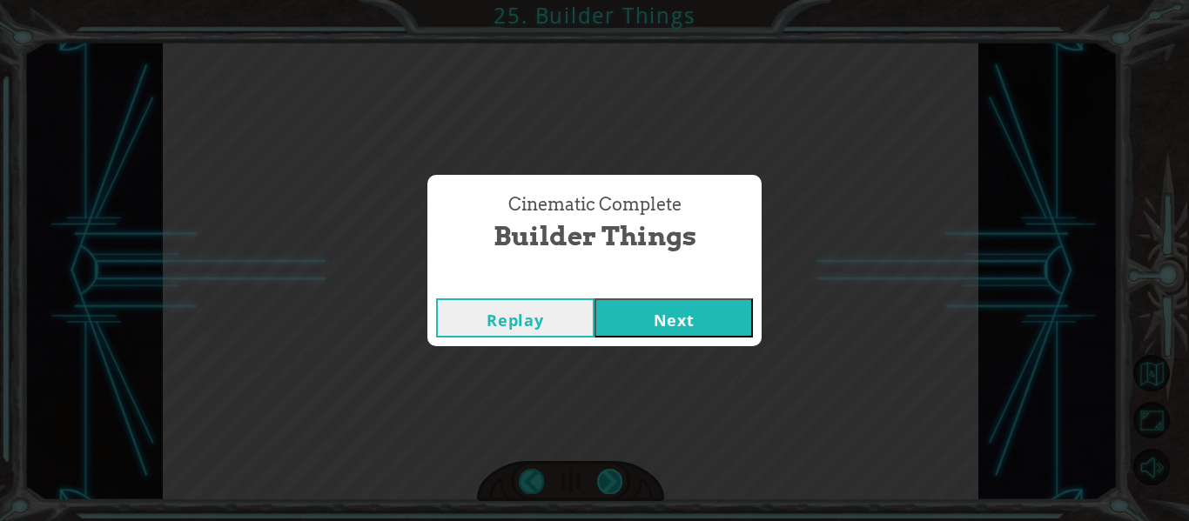
click at [606, 482] on div "Cinematic Complete Builder Things Replay Next" at bounding box center [594, 260] width 1189 height 521
click at [628, 314] on button "Next" at bounding box center [673, 318] width 158 height 39
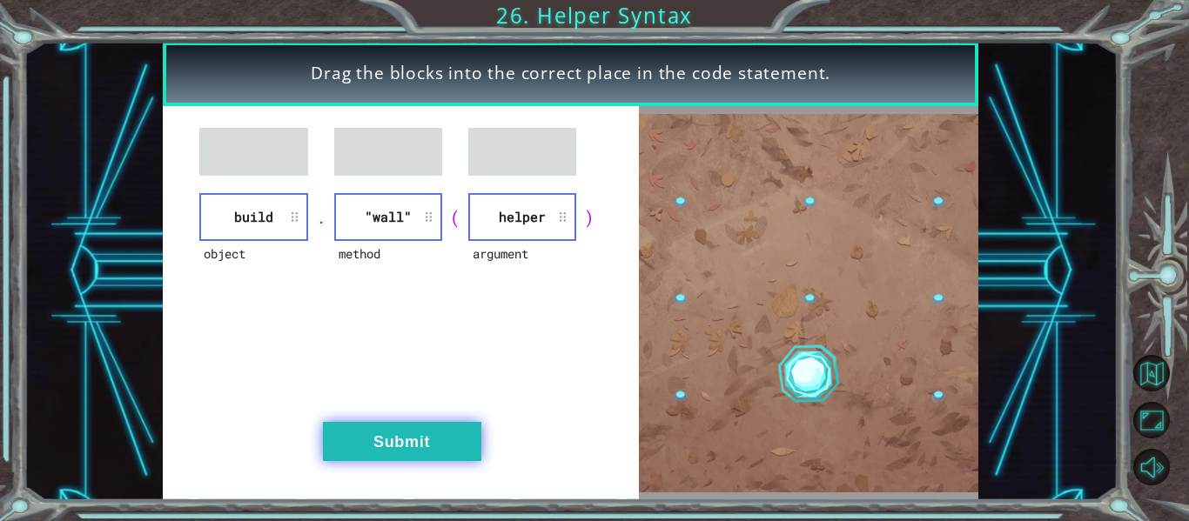
click at [413, 431] on button "Submit" at bounding box center [402, 441] width 158 height 39
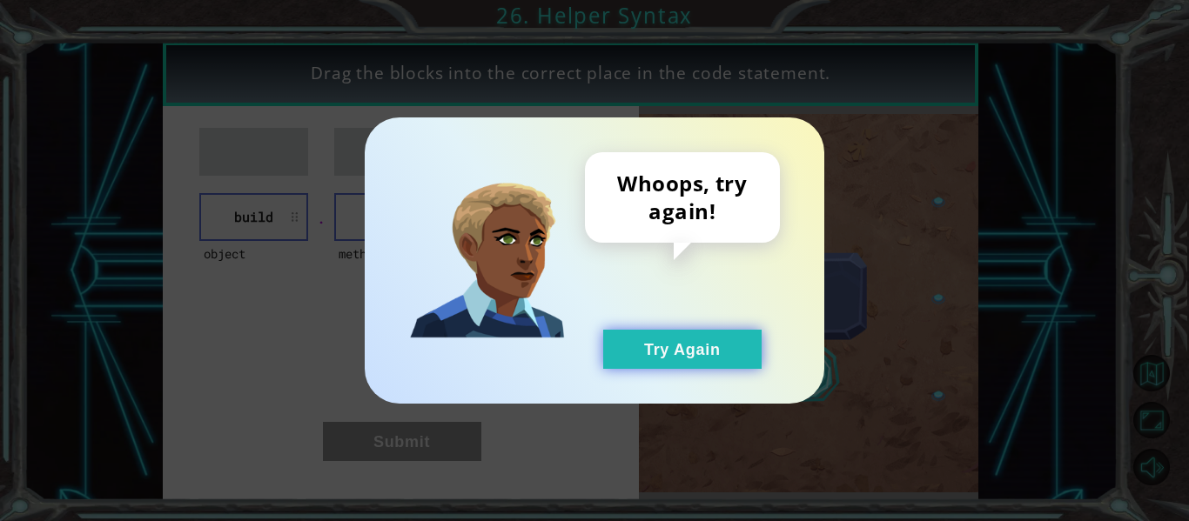
click at [686, 341] on button "Try Again" at bounding box center [682, 349] width 158 height 39
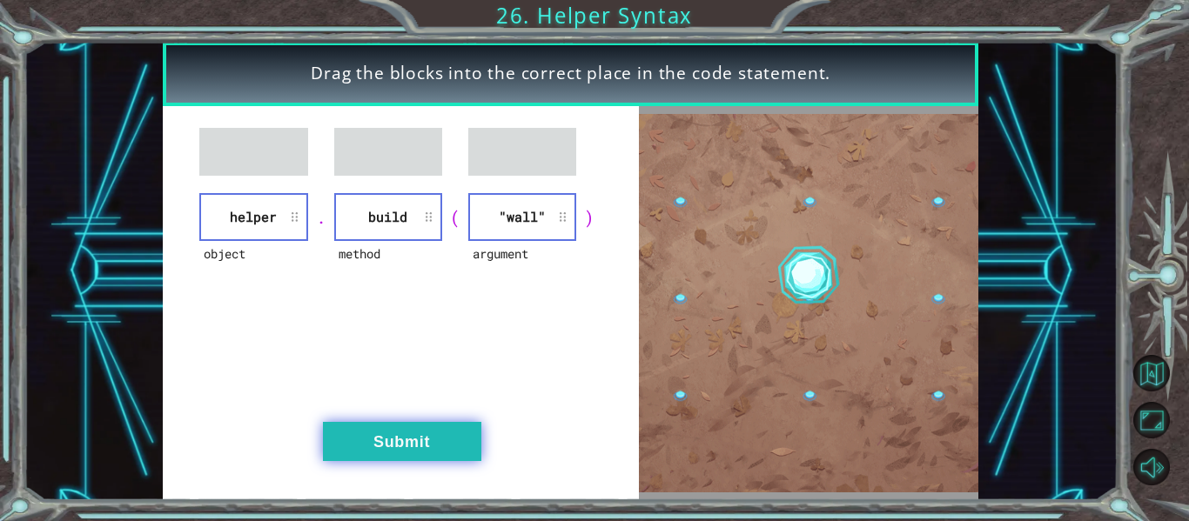
click at [412, 424] on button "Submit" at bounding box center [402, 441] width 158 height 39
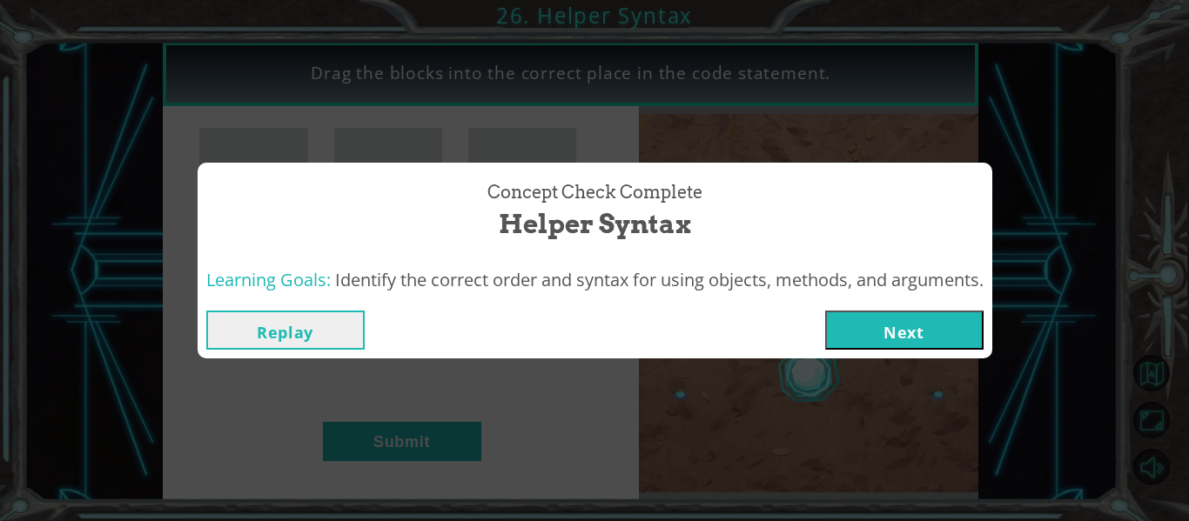
click at [929, 313] on button "Next" at bounding box center [904, 330] width 158 height 39
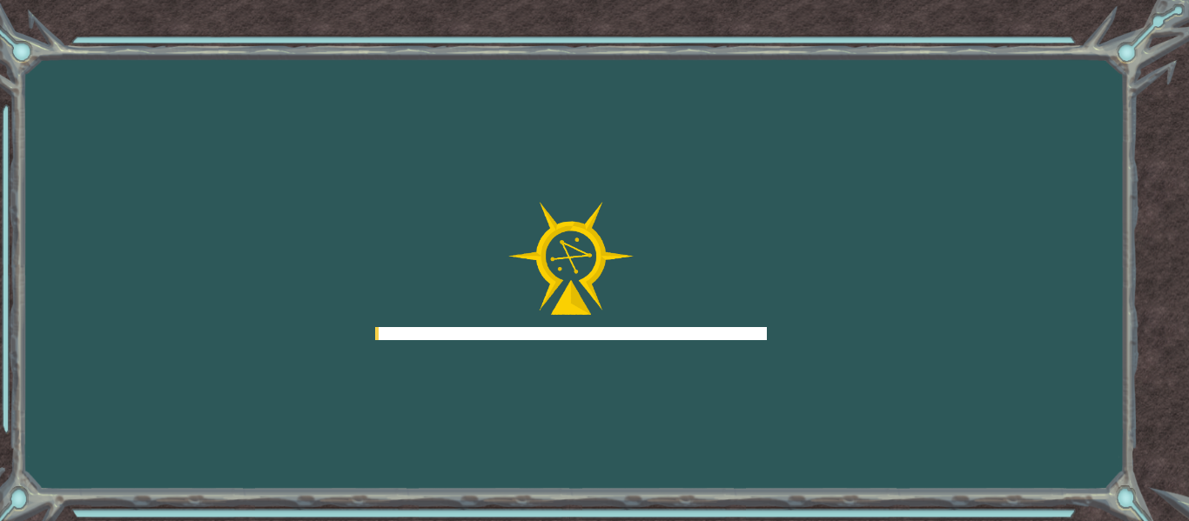
click at [929, 316] on div "Goals Error loading from server. Try refreshing the page. You'll need to join a…" at bounding box center [594, 260] width 1189 height 521
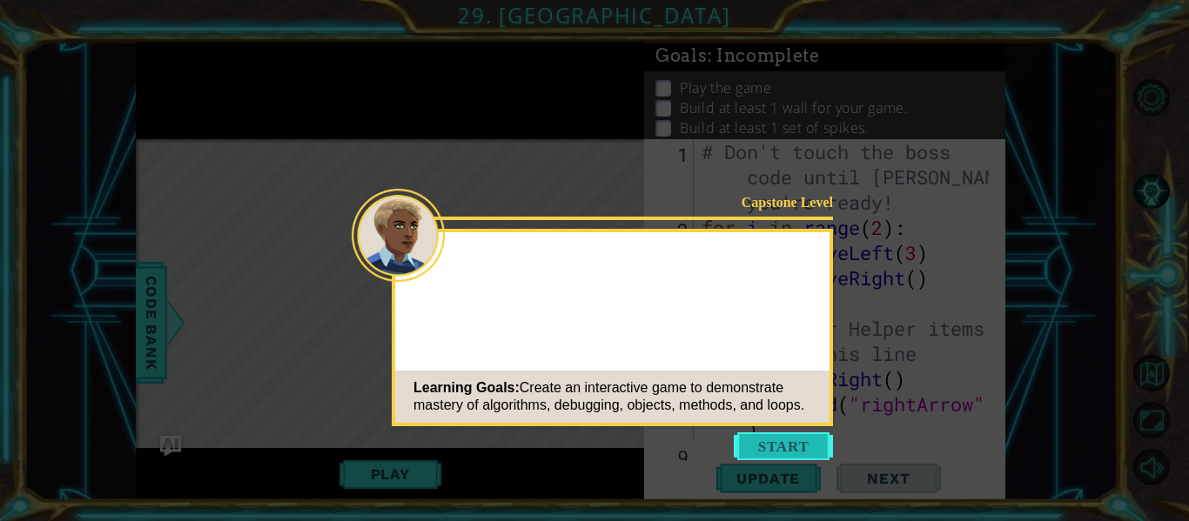
click at [779, 451] on button "Start" at bounding box center [783, 447] width 99 height 28
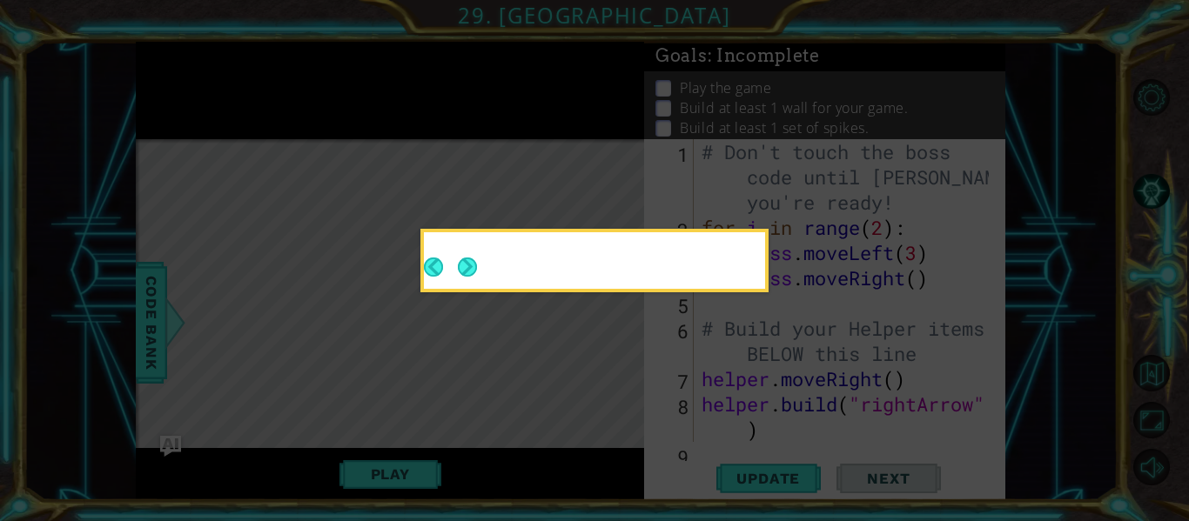
click at [469, 275] on button "Next" at bounding box center [467, 267] width 19 height 19
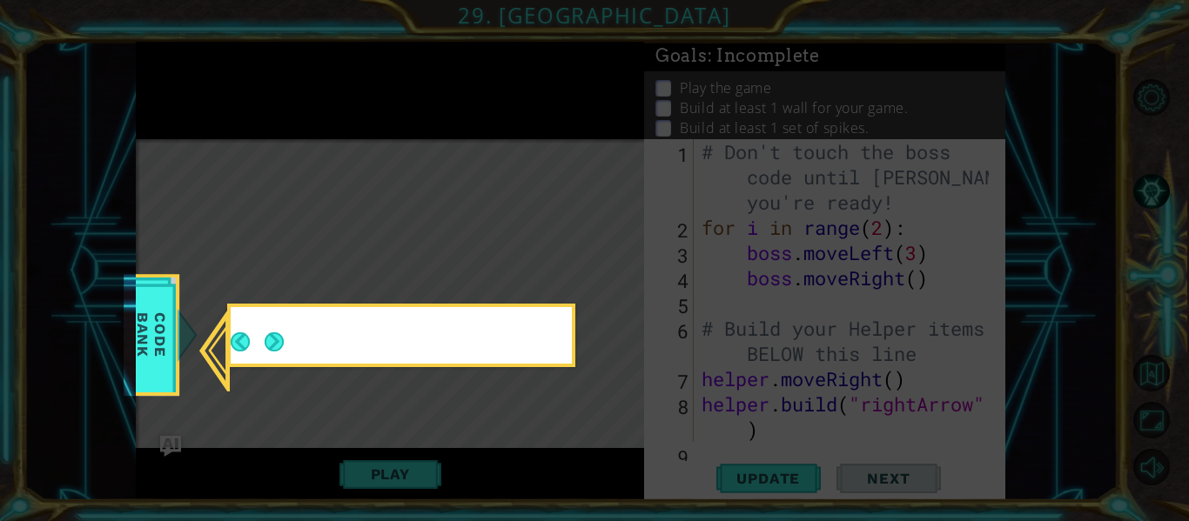
click at [282, 348] on button "Next" at bounding box center [274, 341] width 19 height 19
click at [282, 341] on icon at bounding box center [594, 260] width 1189 height 521
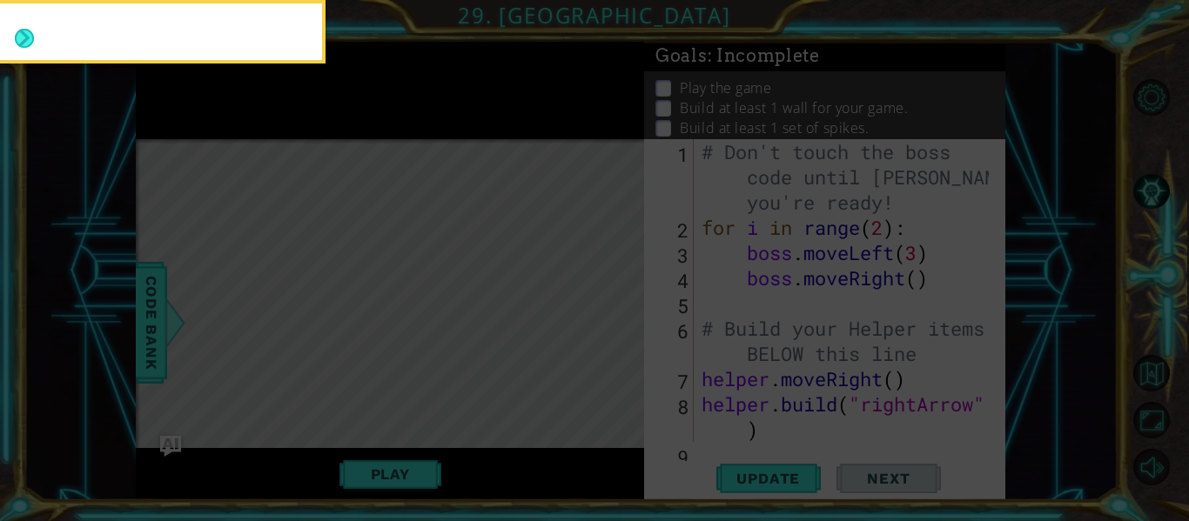
click at [278, 340] on icon at bounding box center [594, 77] width 1189 height 887
click at [272, 342] on icon at bounding box center [594, 77] width 1189 height 887
click at [271, 344] on icon at bounding box center [594, 77] width 1189 height 887
click at [34, 48] on button "Next" at bounding box center [24, 38] width 19 height 19
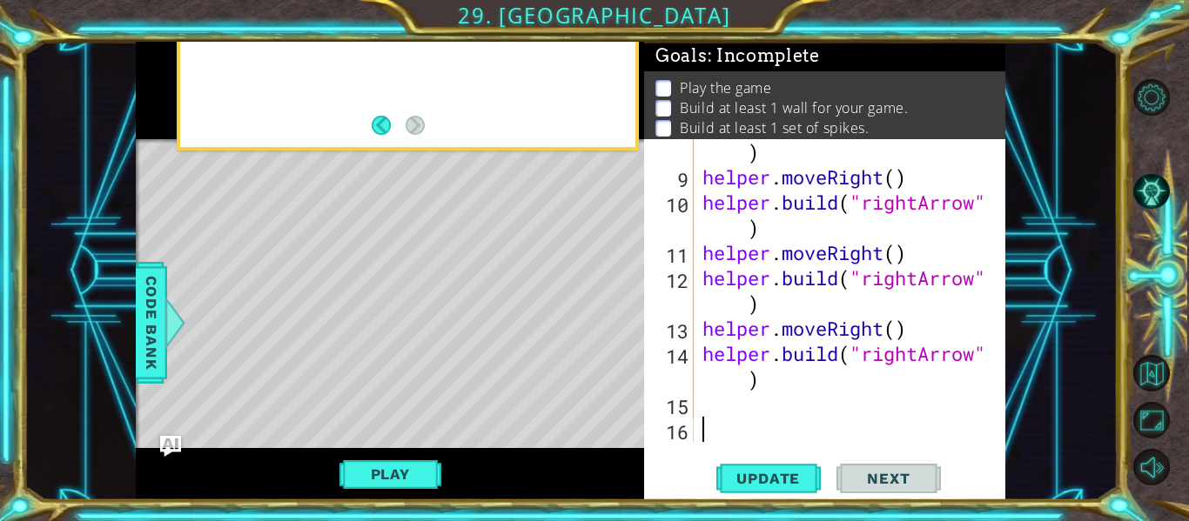
scroll to position [278, 0]
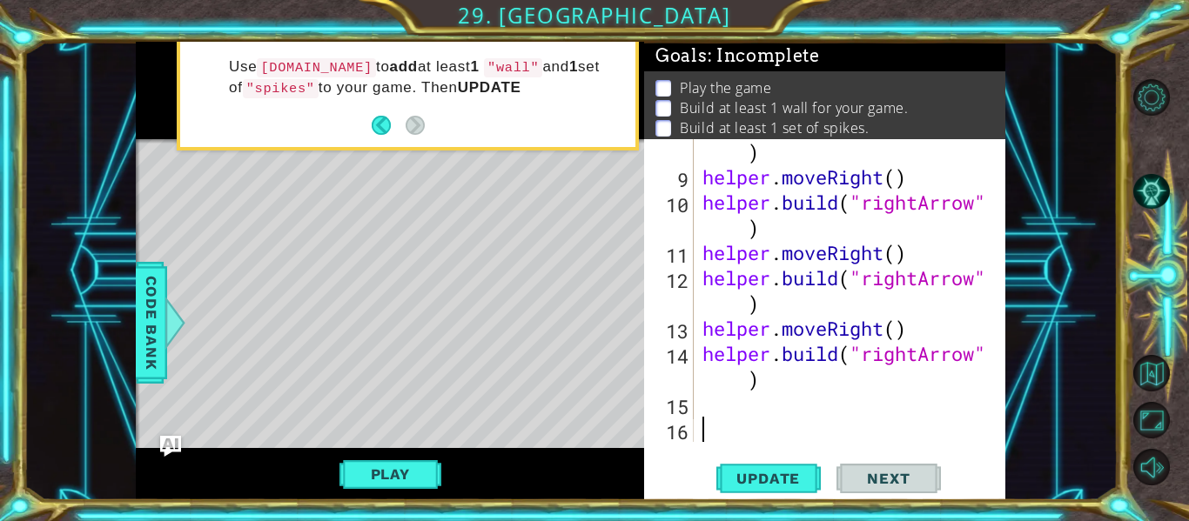
click at [720, 429] on div "helper . build ( "rightArrow" ) helper . moveRight ( ) helper . build ( "rightA…" at bounding box center [848, 303] width 299 height 379
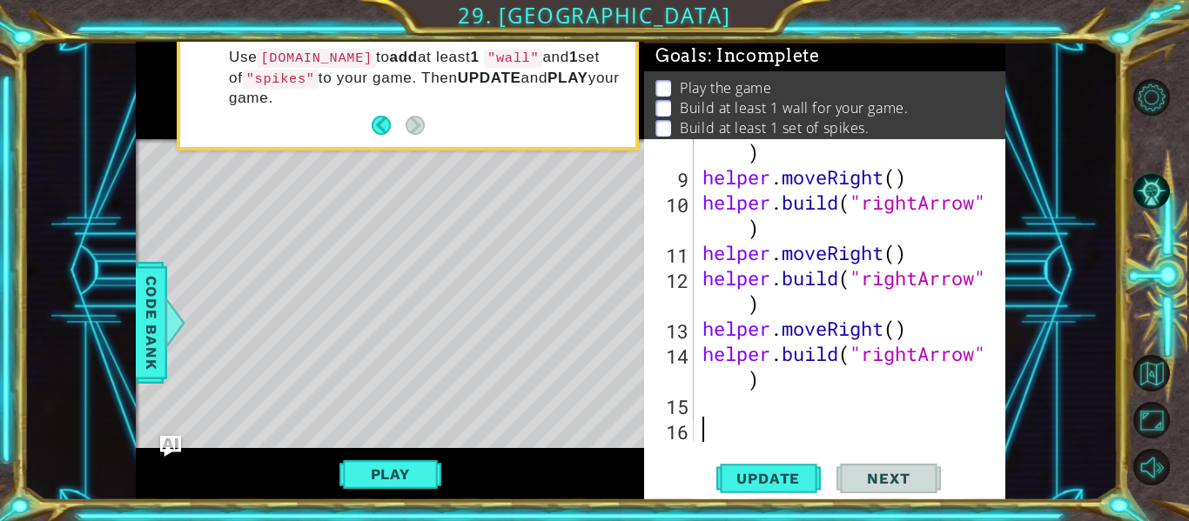
click at [713, 413] on div "helper . build ( "rightArrow" ) helper . moveRight ( ) helper . build ( "rightA…" at bounding box center [848, 303] width 299 height 379
click at [836, 382] on div "helper . build ( "rightArrow" ) helper . moveRight ( ) helper . build ( "rightA…" at bounding box center [848, 303] width 299 height 379
type textarea "[DOMAIN_NAME]("rightArrow")"
click at [715, 409] on div "helper . build ( "rightArrow" ) helper . moveRight ( ) helper . build ( "rightA…" at bounding box center [848, 303] width 299 height 379
click at [750, 473] on span "Update" at bounding box center [768, 478] width 98 height 17
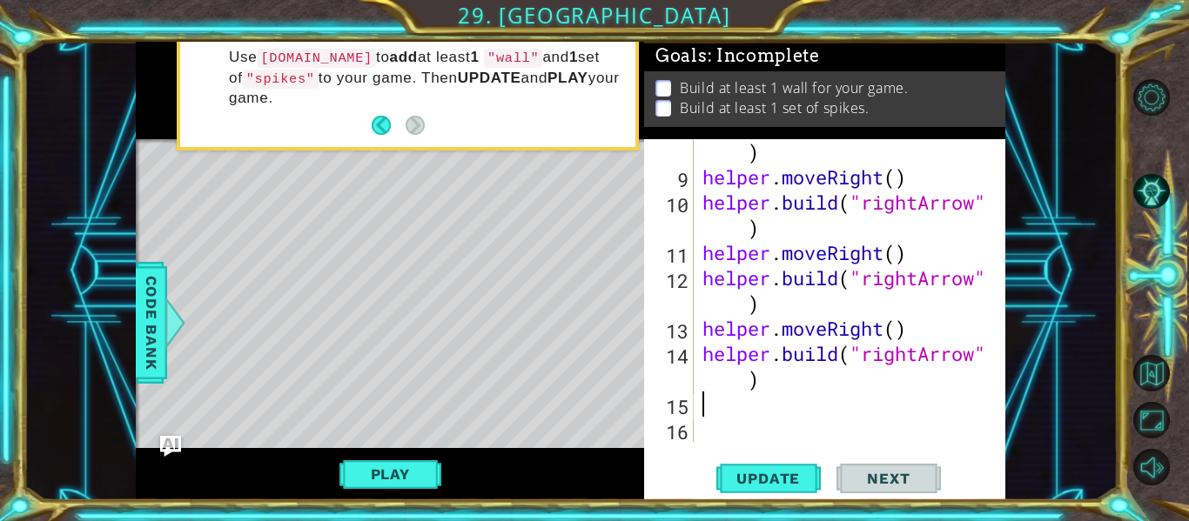
click at [732, 411] on div "helper . build ( "rightArrow" ) helper . moveRight ( ) helper . build ( "rightA…" at bounding box center [848, 303] width 299 height 379
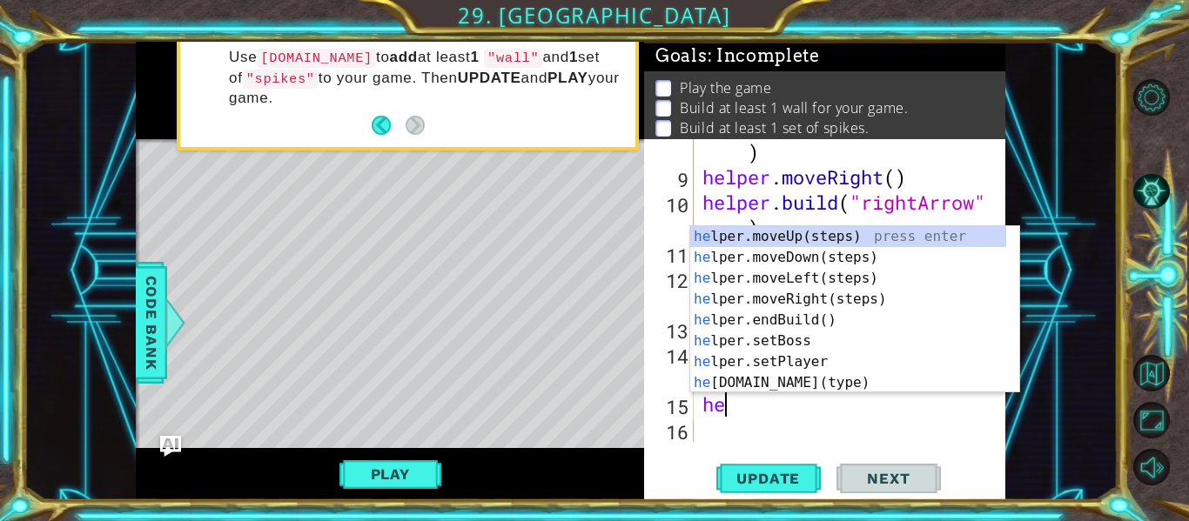
scroll to position [0, 1]
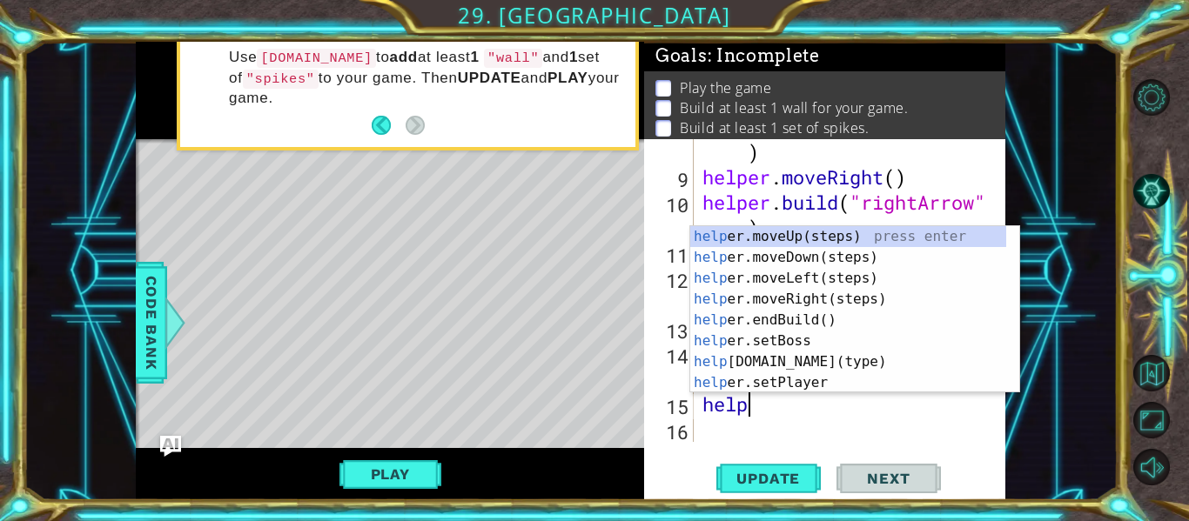
type textarea "helper"
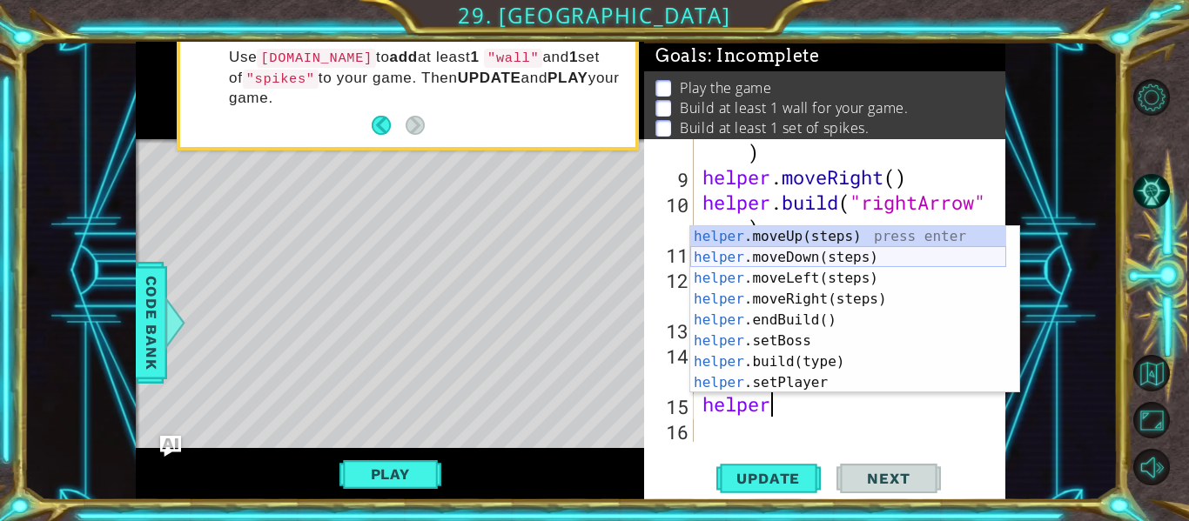
click at [806, 257] on div "helper .moveUp(steps) press enter helper .moveDown(steps) press enter helper .m…" at bounding box center [848, 330] width 316 height 209
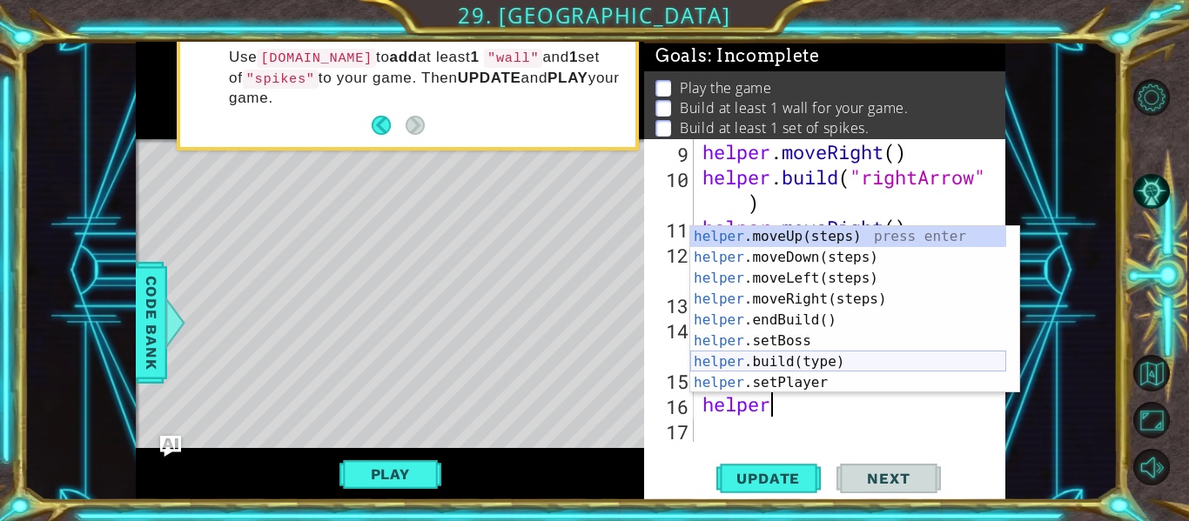
click at [809, 359] on div "helper .moveUp(steps) press enter helper .moveDown(steps) press enter helper .m…" at bounding box center [848, 330] width 316 height 209
type textarea "[DOMAIN_NAME]("wall")"
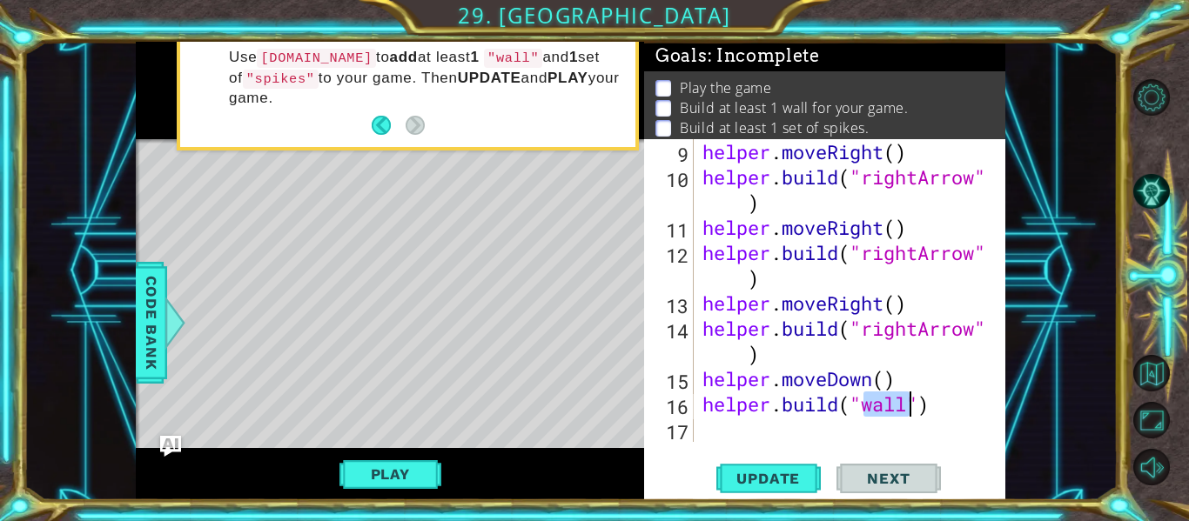
click at [722, 430] on div "helper . moveRight ( ) helper . build ( "rightArrow" ) helper . moveRight ( ) h…" at bounding box center [848, 315] width 299 height 353
click at [784, 480] on span "Update" at bounding box center [768, 478] width 98 height 17
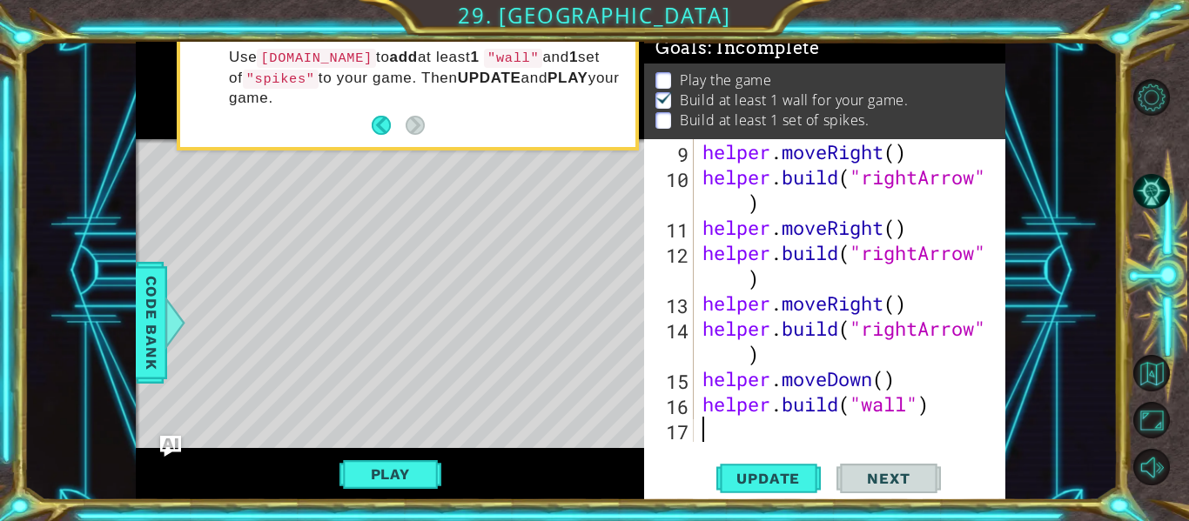
scroll to position [328, 0]
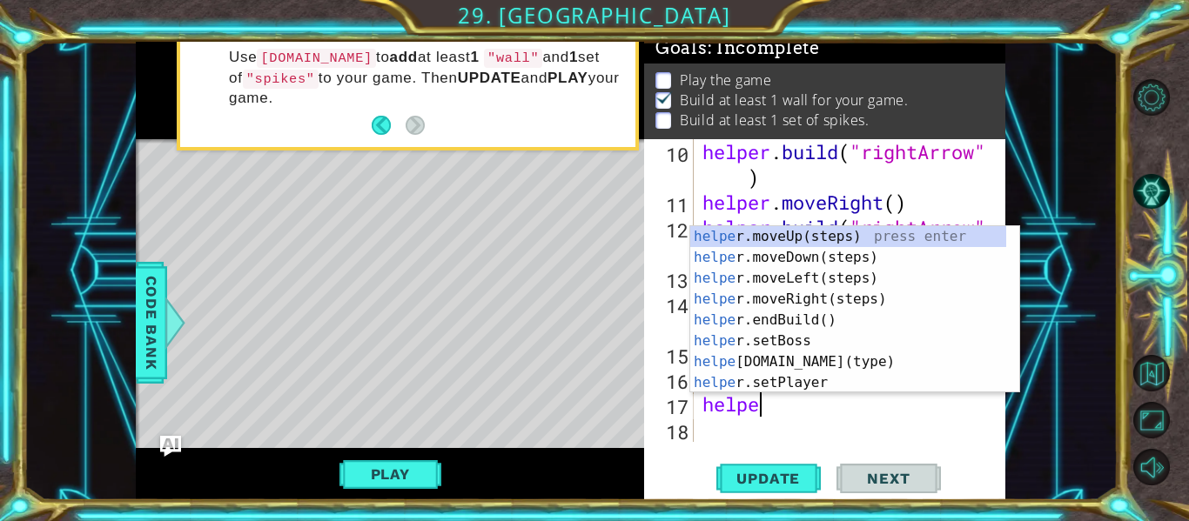
type textarea "helper"
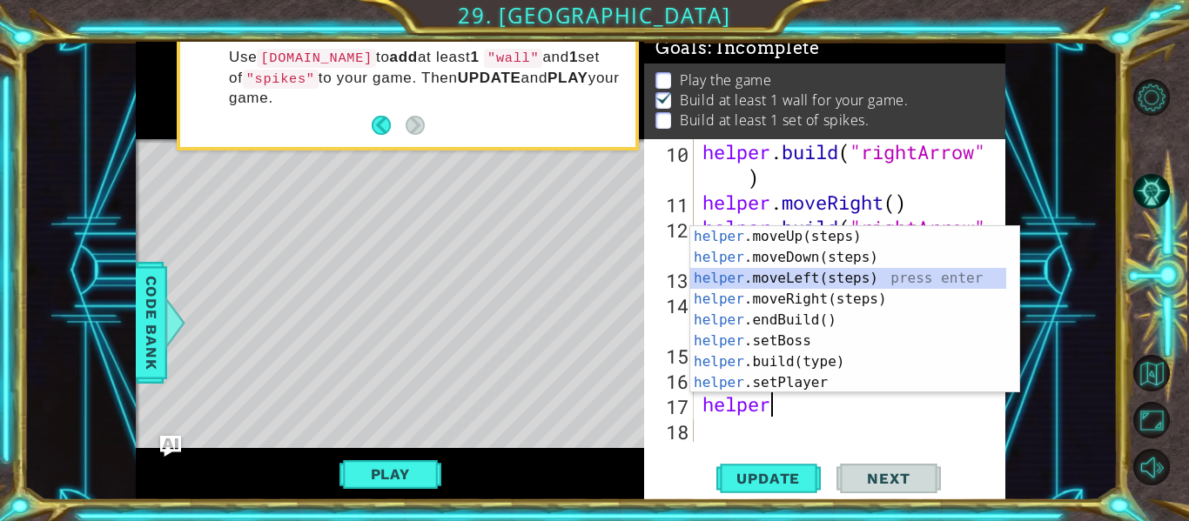
click at [840, 284] on div "helper .moveUp(steps) press enter helper .moveDown(steps) press enter helper .m…" at bounding box center [848, 330] width 316 height 209
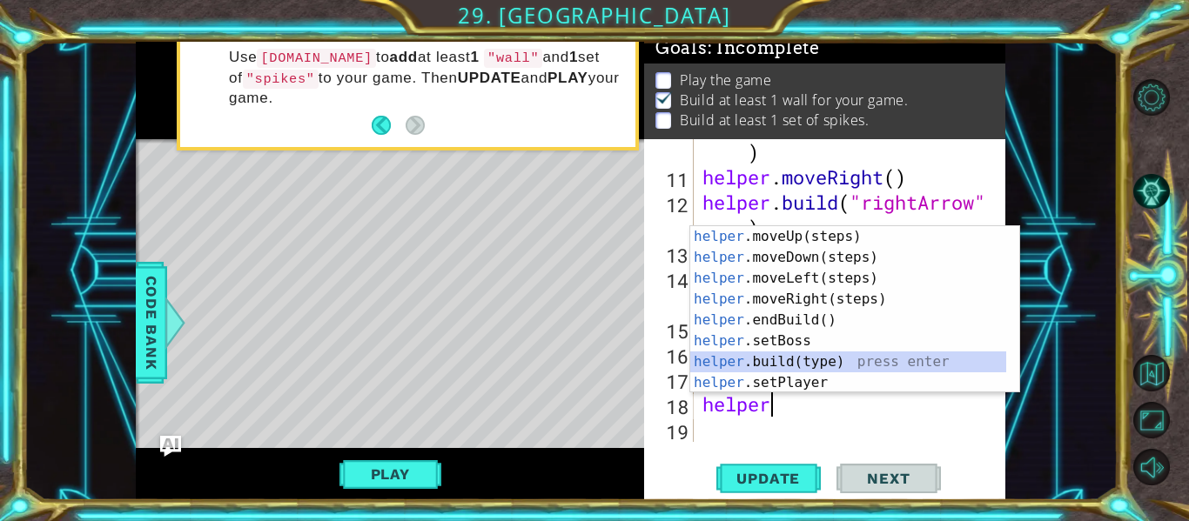
click at [797, 364] on div "helper .moveUp(steps) press enter helper .moveDown(steps) press enter helper .m…" at bounding box center [848, 330] width 316 height 209
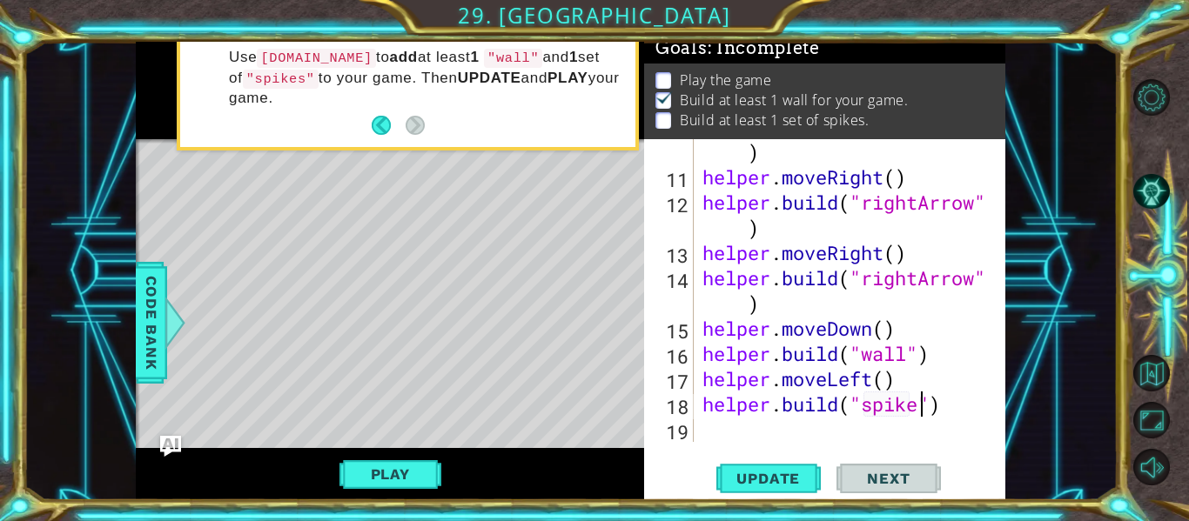
scroll to position [0, 10]
click at [796, 477] on span "Update" at bounding box center [768, 478] width 98 height 17
click at [392, 468] on button "Play" at bounding box center [390, 474] width 102 height 33
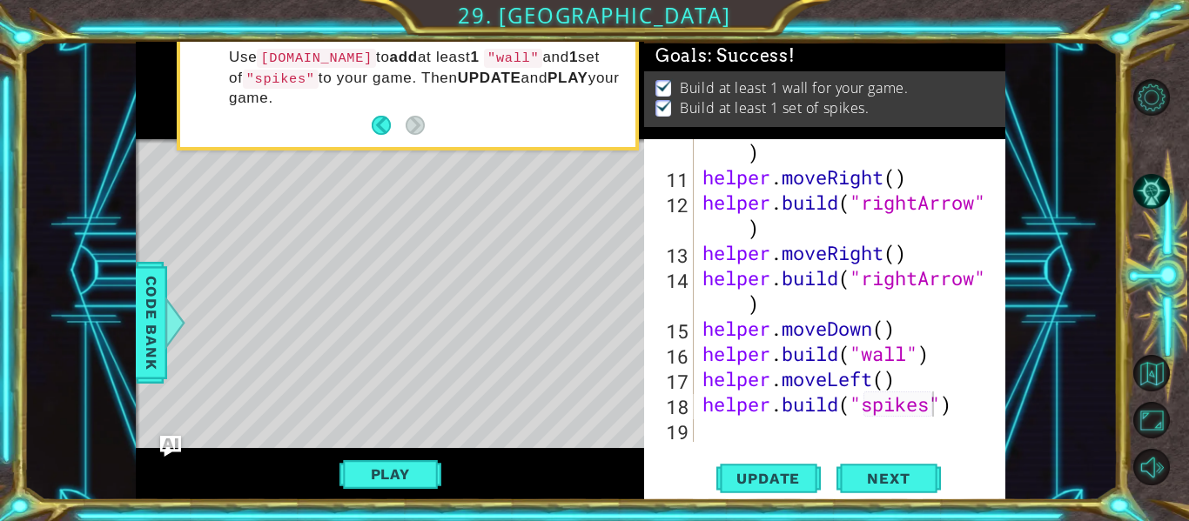
scroll to position [10, 0]
click at [886, 474] on span "Next" at bounding box center [887, 481] width 77 height 17
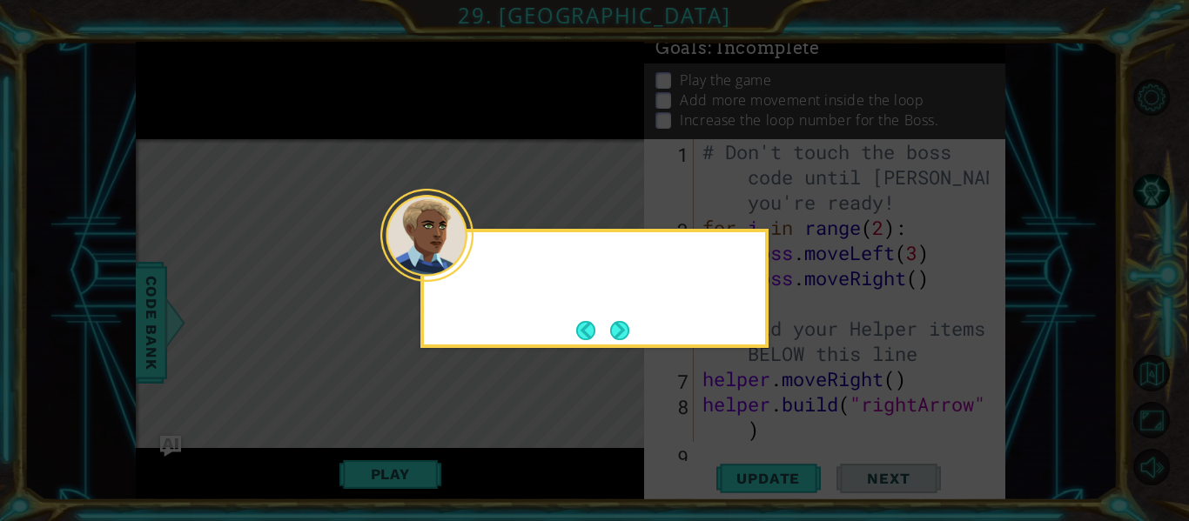
scroll to position [0, 0]
click at [629, 328] on button "Next" at bounding box center [619, 330] width 19 height 19
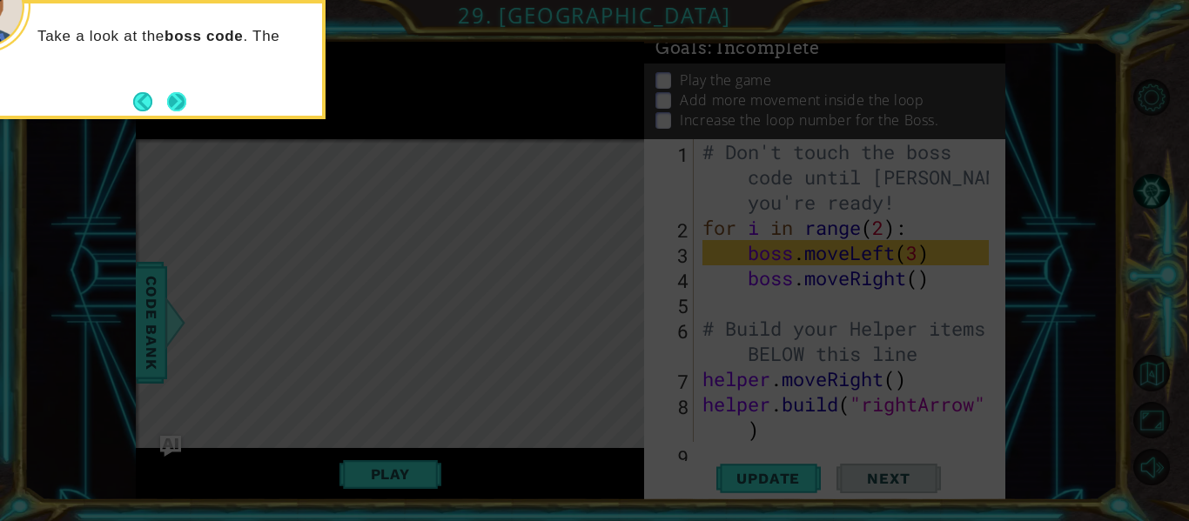
click at [177, 92] on button "Next" at bounding box center [176, 101] width 19 height 19
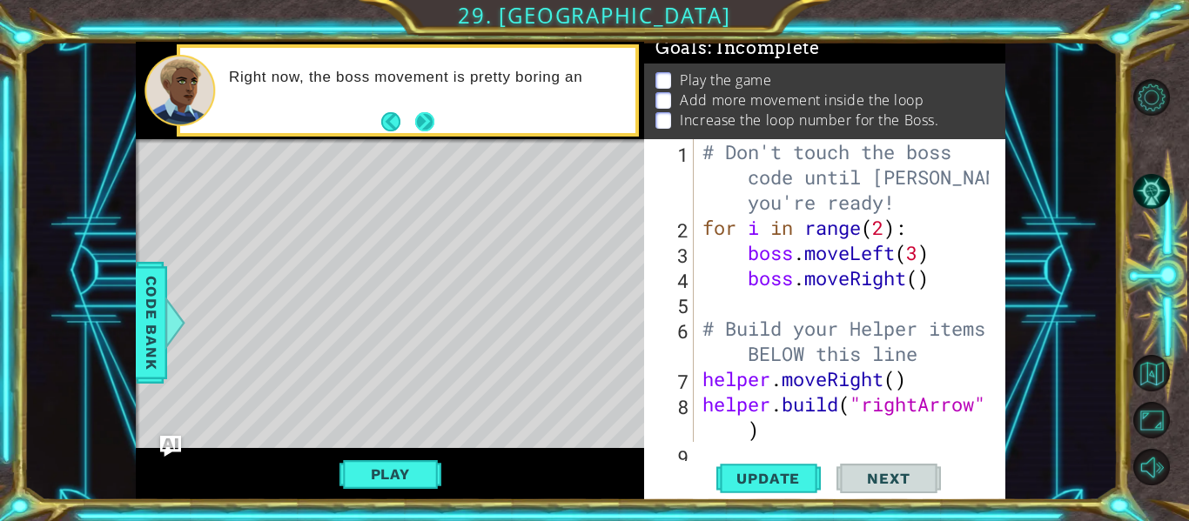
click at [431, 121] on button "Next" at bounding box center [424, 120] width 19 height 19
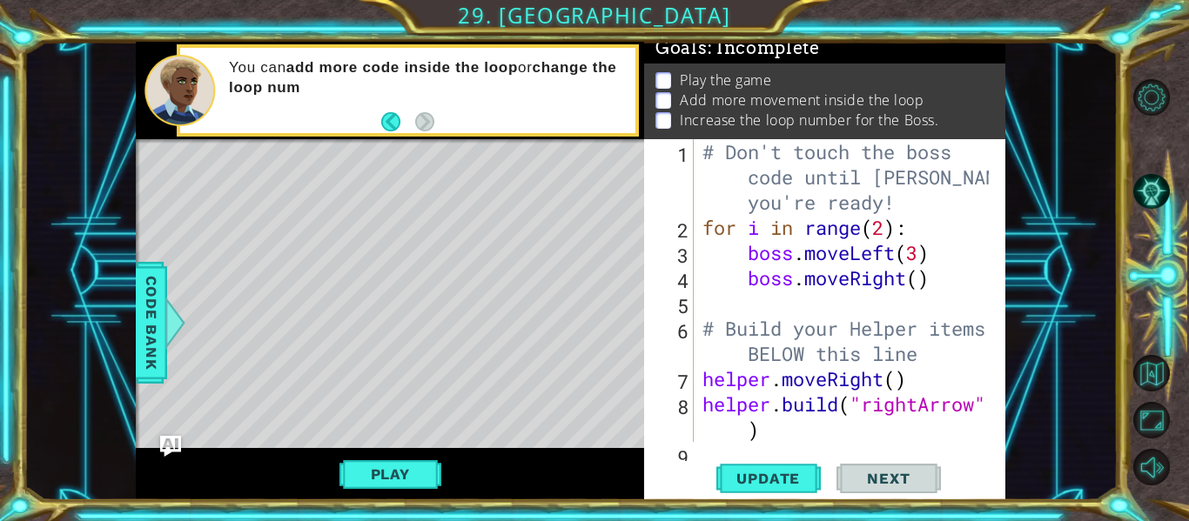
click at [918, 280] on div "# Don't touch the boss code until Vega says you're ready! for i in range ( 2 ) …" at bounding box center [848, 341] width 299 height 404
type textarea "boss.moveRight()"
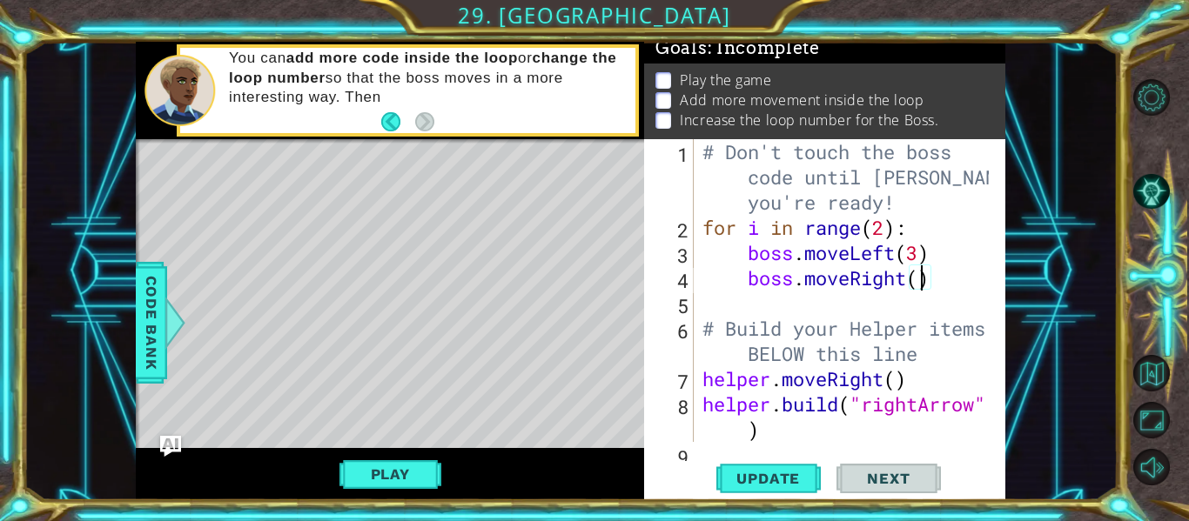
scroll to position [0, 10]
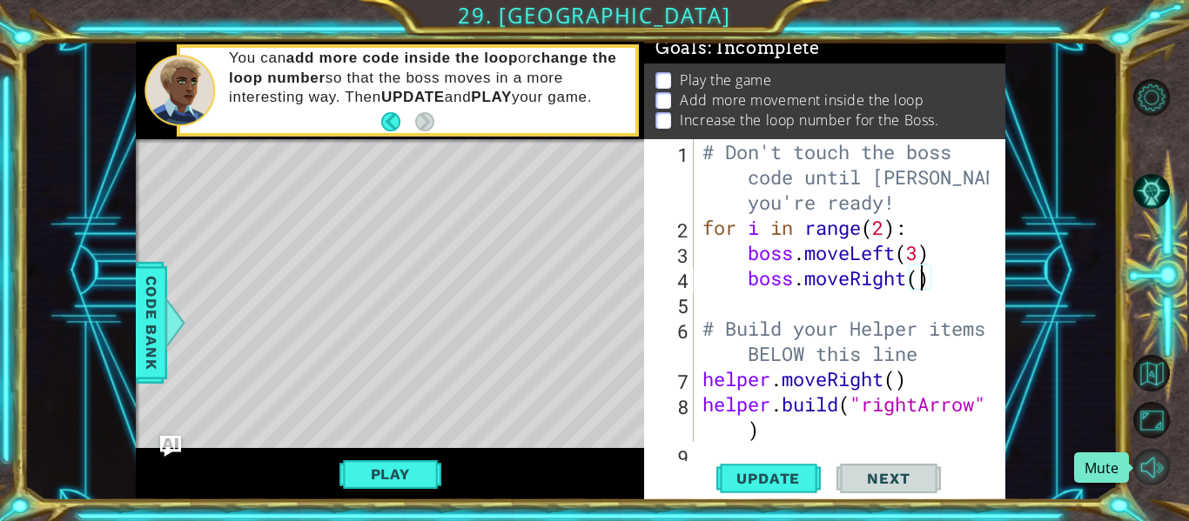
click at [1145, 458] on button "Mute" at bounding box center [1151, 467] width 37 height 37
click at [1147, 463] on button "Unmute" at bounding box center [1151, 467] width 37 height 37
click at [1148, 464] on button "Mute" at bounding box center [1151, 467] width 37 height 37
click at [1148, 464] on button "Unmute" at bounding box center [1151, 467] width 37 height 37
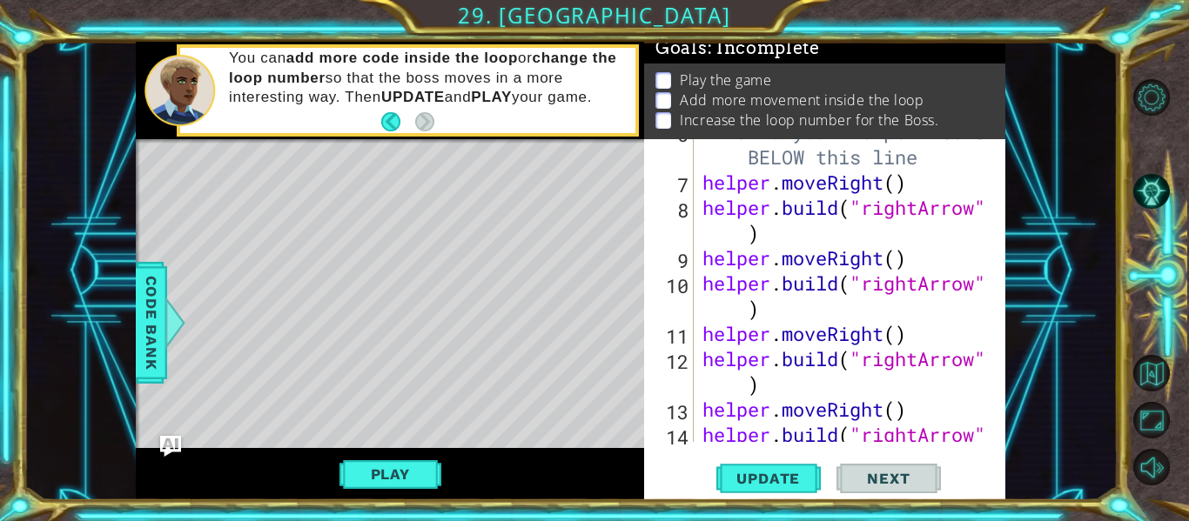
scroll to position [40, 0]
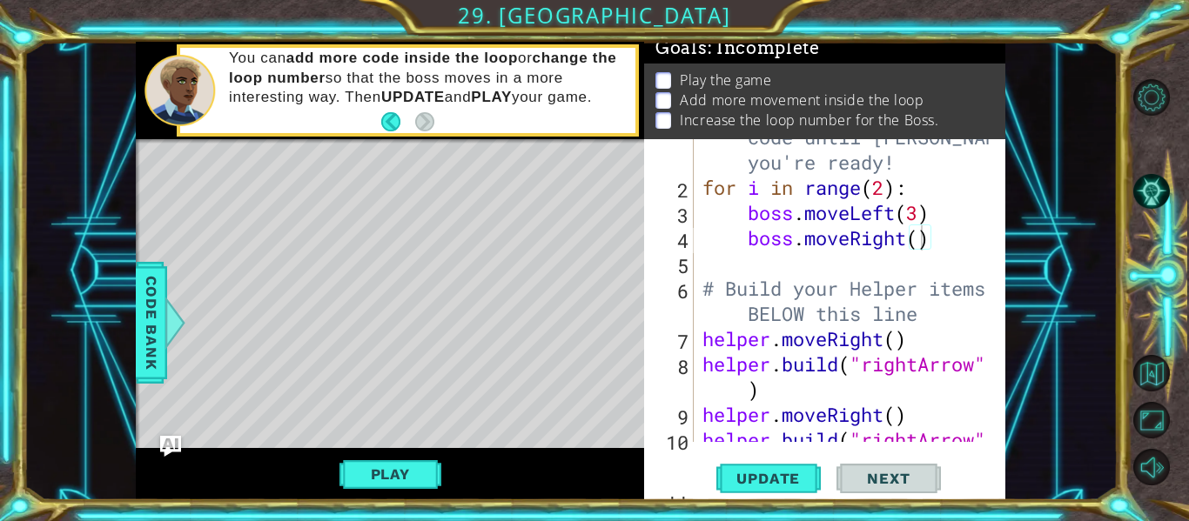
click at [924, 239] on div "# Don't touch the boss code until Vega says you're ready! for i in range ( 2 ) …" at bounding box center [848, 313] width 299 height 429
drag, startPoint x: 782, startPoint y: 479, endPoint x: 790, endPoint y: 471, distance: 11.7
click at [783, 476] on span "Update" at bounding box center [768, 478] width 98 height 17
click at [788, 476] on span "Update" at bounding box center [768, 478] width 98 height 17
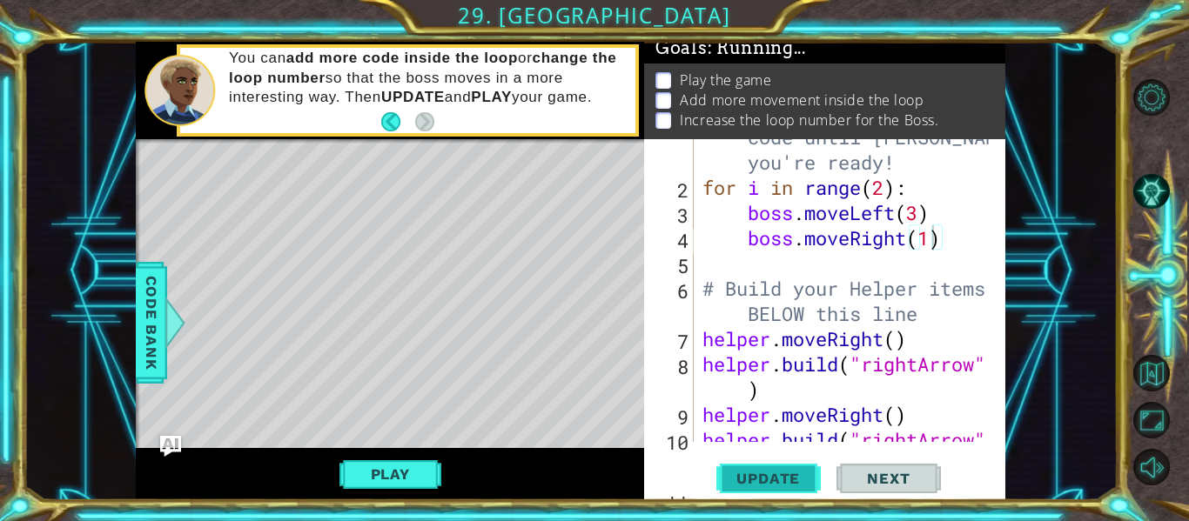
click at [788, 476] on span "Update" at bounding box center [768, 478] width 98 height 17
drag, startPoint x: 788, startPoint y: 476, endPoint x: 817, endPoint y: 408, distance: 74.1
click at [786, 476] on span "Update" at bounding box center [768, 478] width 98 height 17
click at [736, 479] on span "Update" at bounding box center [768, 478] width 98 height 17
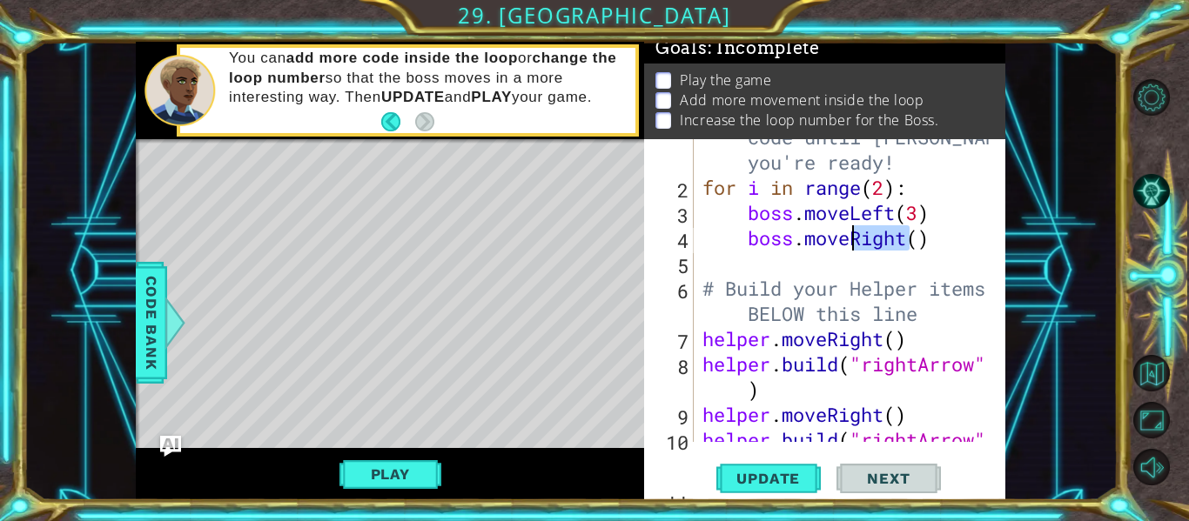
drag, startPoint x: 906, startPoint y: 239, endPoint x: 853, endPoint y: 242, distance: 53.2
click at [856, 238] on div "# Don't touch the boss code until Vega says you're ready! for i in range ( 2 ) …" at bounding box center [848, 313] width 299 height 429
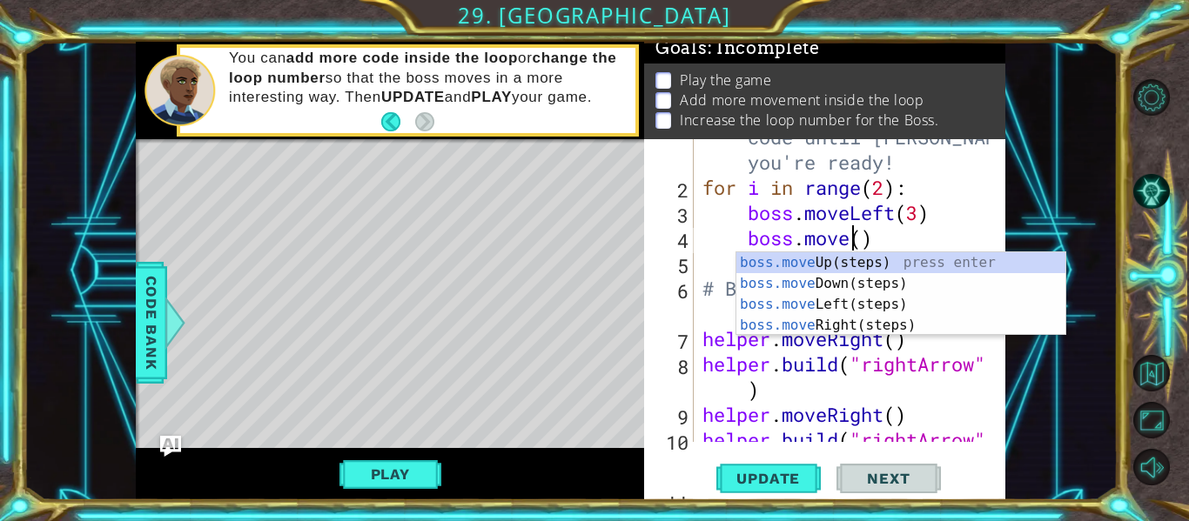
scroll to position [0, 7]
click at [844, 266] on div "boss.move Up(steps) press enter boss.move Down(steps) press enter boss.move Lef…" at bounding box center [900, 314] width 329 height 125
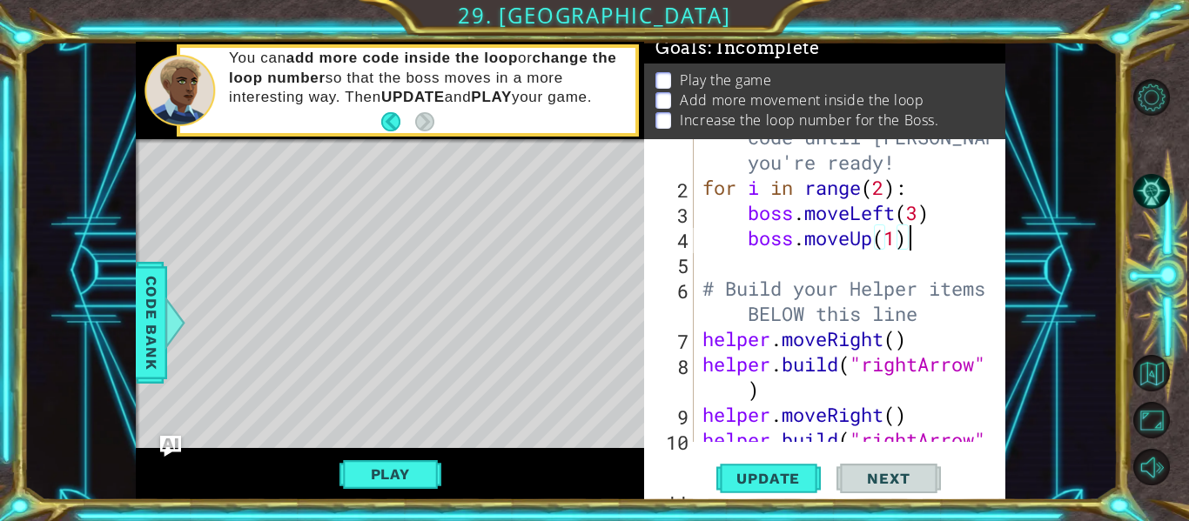
scroll to position [0, 9]
type textarea "boss.moveUp(1)"
click at [1148, 470] on button "Mute" at bounding box center [1151, 467] width 37 height 37
click at [764, 265] on div "# Don't touch the boss code until Vega says you're ready! for i in range ( 2 ) …" at bounding box center [848, 313] width 299 height 429
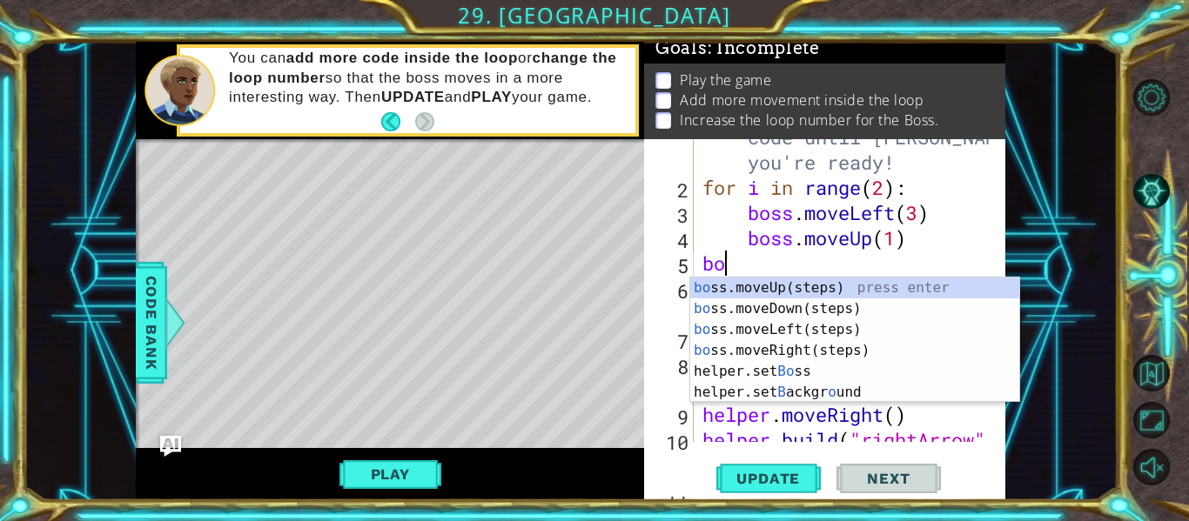
type textarea "bos"
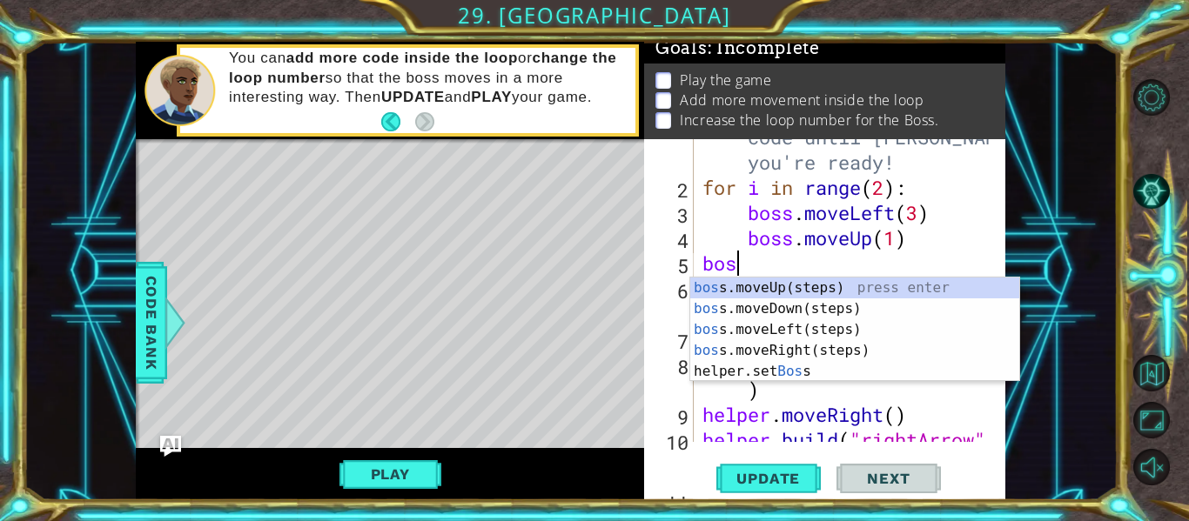
scroll to position [0, 1]
click at [857, 285] on div "bos s.moveUp(steps) press enter bos s.moveDown(steps) press enter bos s.moveLef…" at bounding box center [854, 351] width 329 height 146
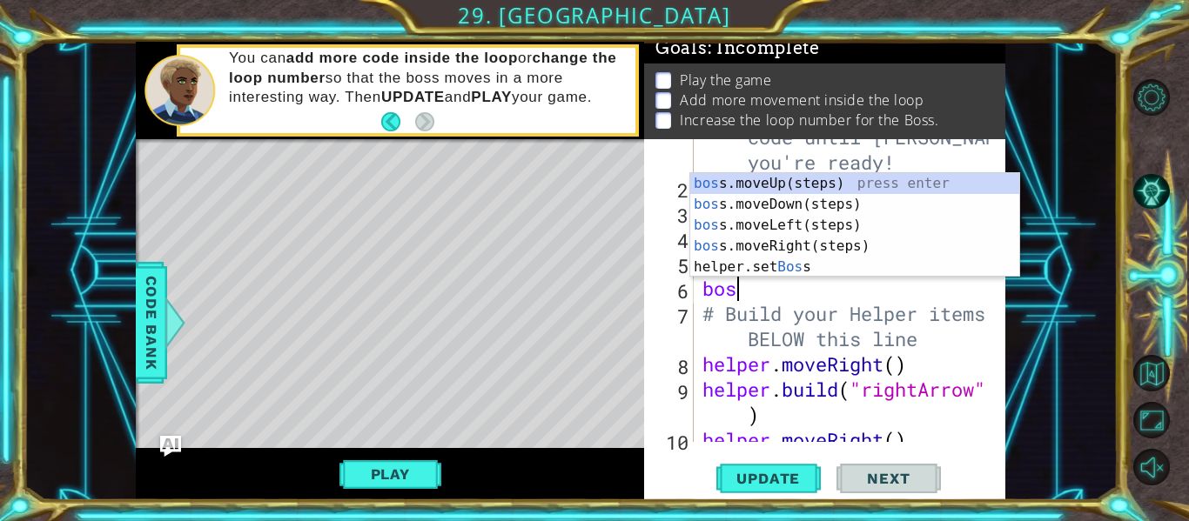
type textarea "boss"
click at [802, 187] on div "boss .moveUp(steps) press enter boss .moveDown(steps) press enter boss .moveLef…" at bounding box center [854, 246] width 329 height 146
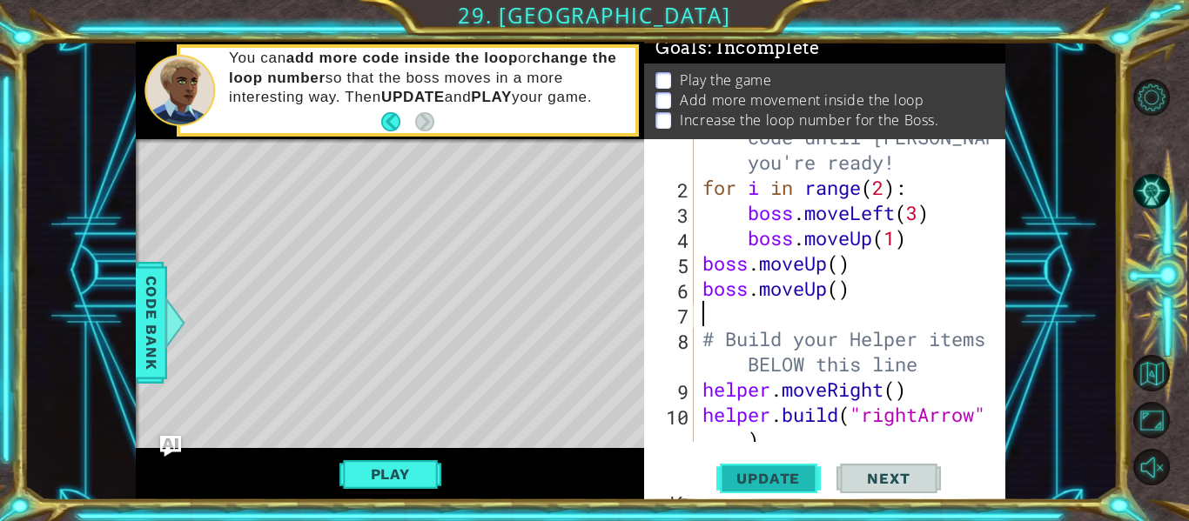
click at [758, 472] on span "Update" at bounding box center [768, 478] width 98 height 17
click at [386, 474] on button "Play" at bounding box center [390, 474] width 102 height 33
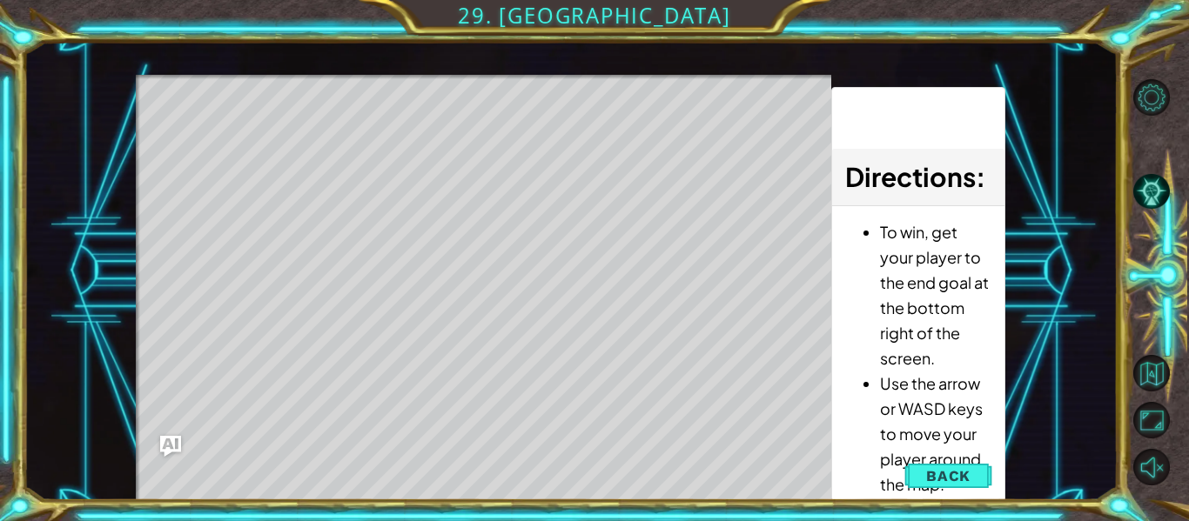
click at [960, 474] on span "Back" at bounding box center [948, 475] width 44 height 17
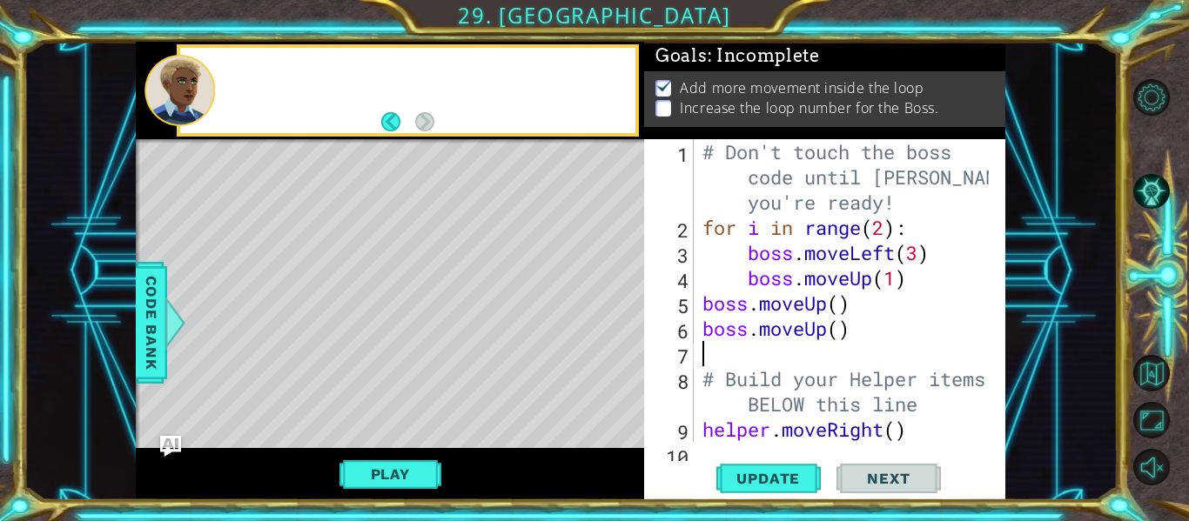
scroll to position [0, 0]
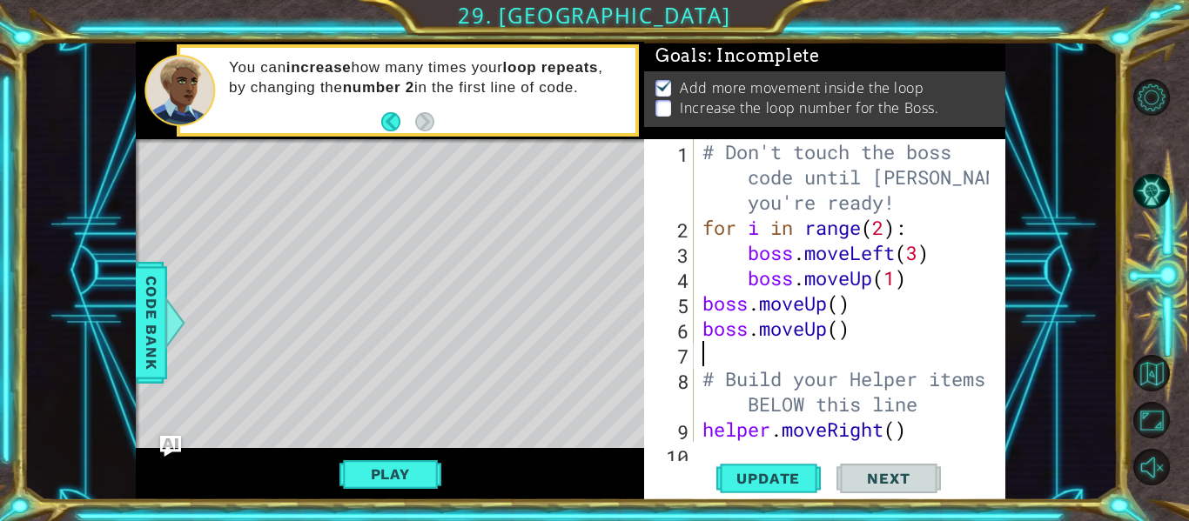
click at [882, 236] on div "# Don't touch the boss code until Vega says you're ready! for i in range ( 2 ) …" at bounding box center [848, 353] width 299 height 429
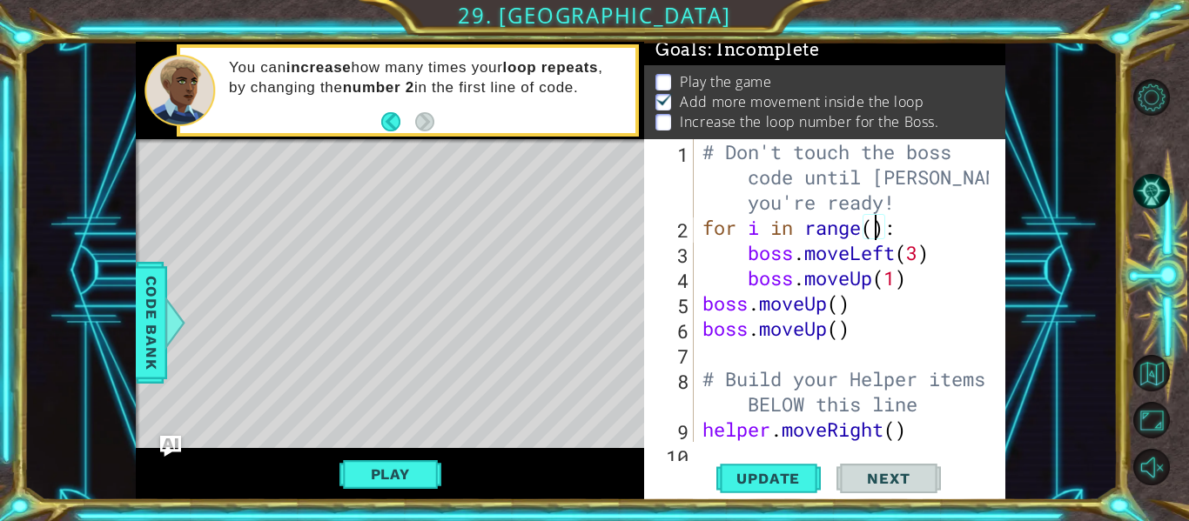
scroll to position [0, 9]
type textarea "for i in range(5):"
click at [784, 472] on span "Update" at bounding box center [768, 478] width 98 height 17
click at [404, 473] on button "Play" at bounding box center [390, 474] width 102 height 33
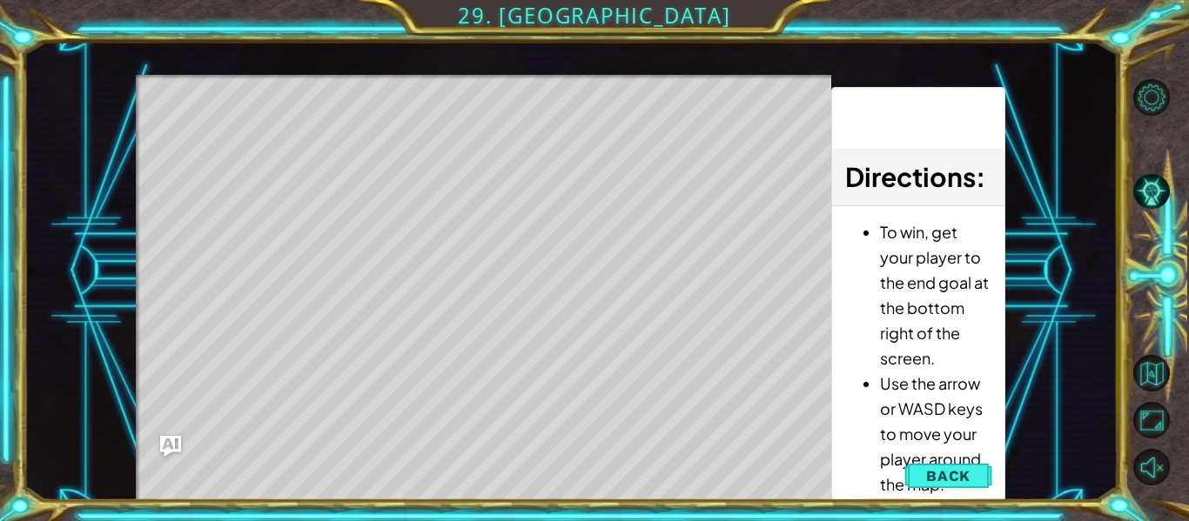
scroll to position [10, 0]
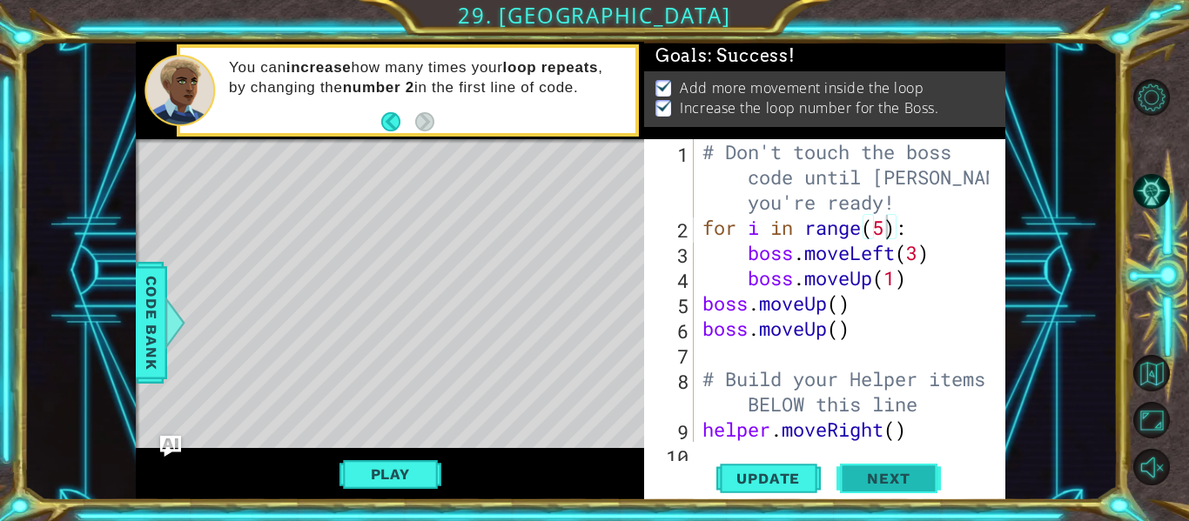
click at [906, 480] on span "Next" at bounding box center [887, 479] width 77 height 17
click at [904, 473] on div at bounding box center [594, 260] width 1189 height 521
click at [902, 475] on div at bounding box center [594, 260] width 1189 height 521
click at [902, 477] on div at bounding box center [594, 260] width 1189 height 521
click at [900, 480] on body "1 ההההההההההההההההההההההההההההההההההההההההההההההההההההההההההההההההההההההההההההה…" at bounding box center [594, 260] width 1189 height 521
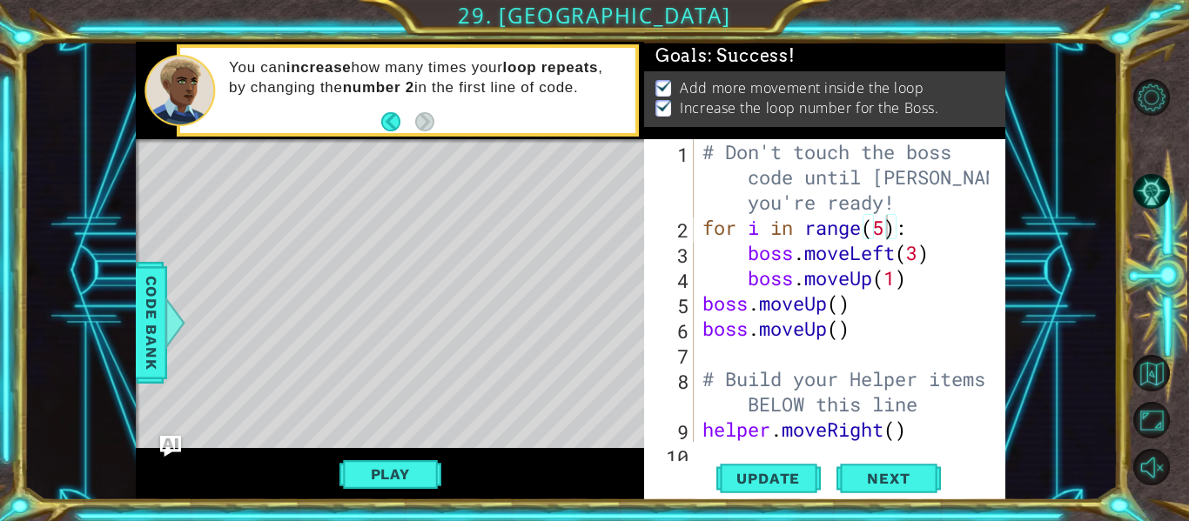
click at [899, 480] on body "1 ההההההההההההההההההההההההההההההההההההההההההההההההההההההההההההההההההההההההההההה…" at bounding box center [594, 260] width 1189 height 521
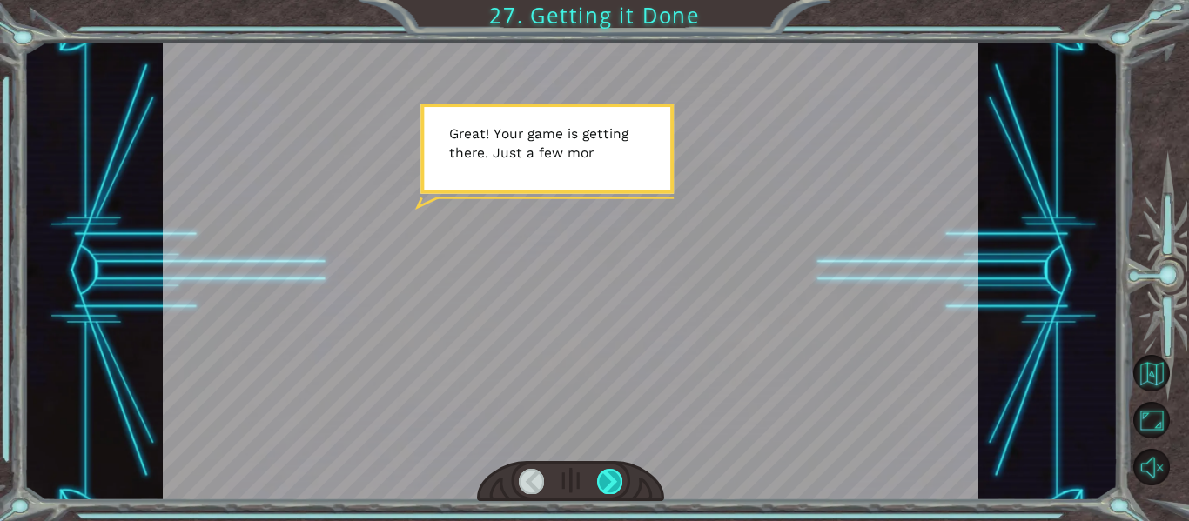
click at [617, 480] on div at bounding box center [609, 481] width 25 height 24
click at [616, 480] on div at bounding box center [609, 481] width 25 height 24
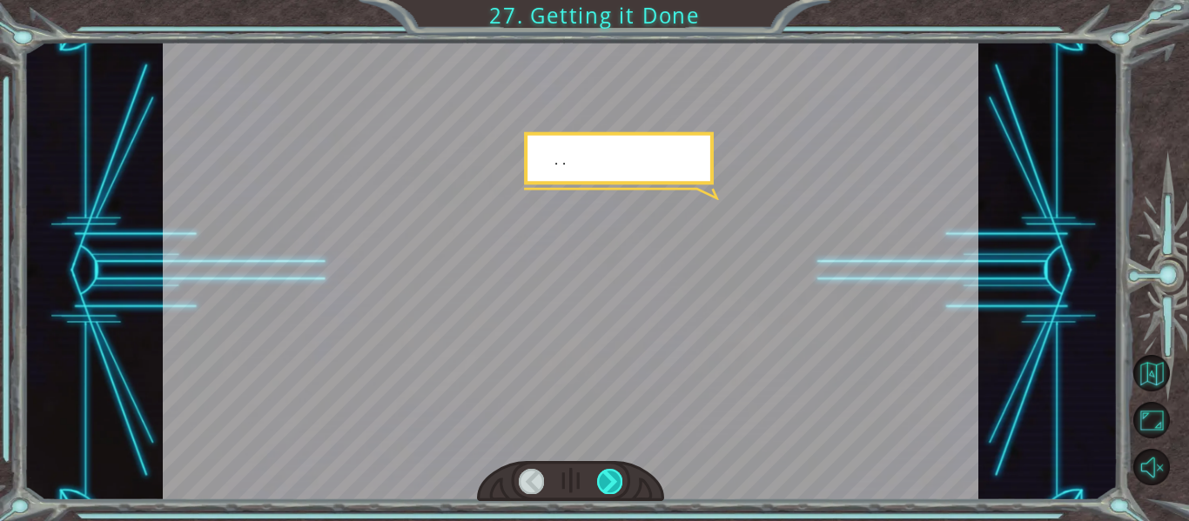
click at [616, 480] on div at bounding box center [609, 481] width 25 height 24
click at [614, 480] on div at bounding box center [609, 481] width 25 height 24
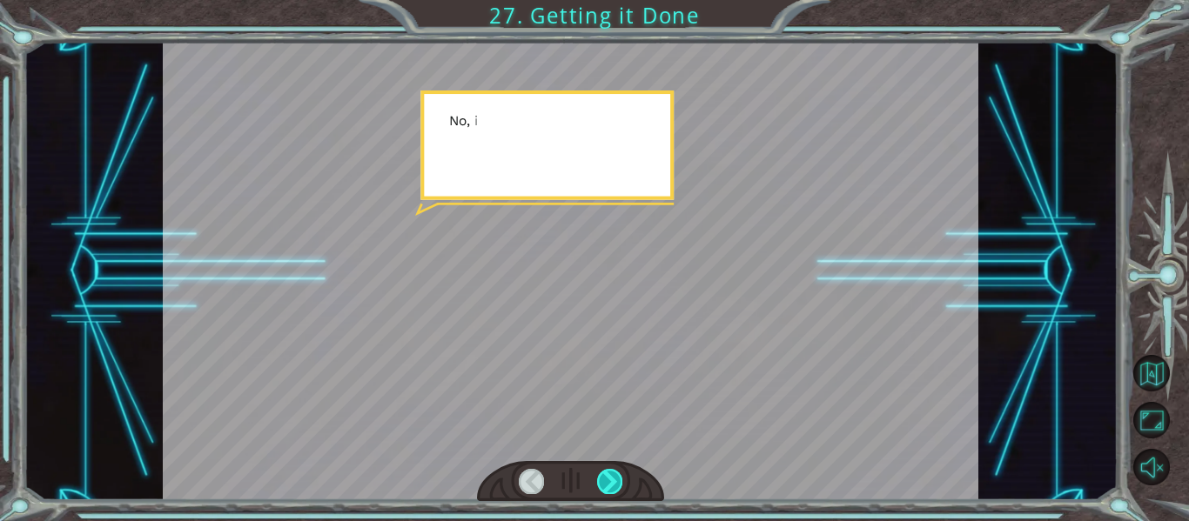
click at [614, 480] on div at bounding box center [609, 481] width 25 height 24
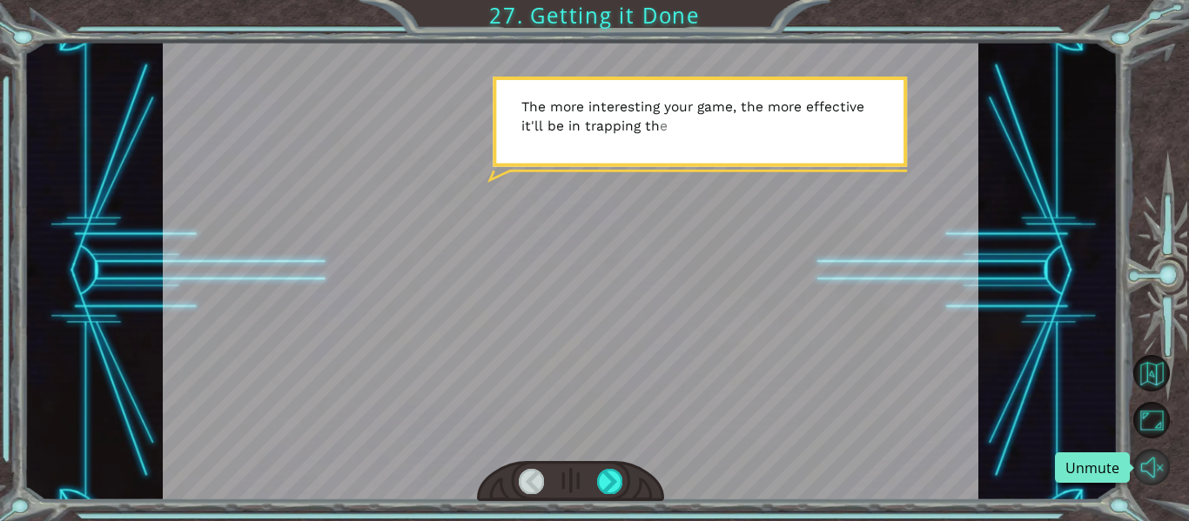
click at [1159, 467] on button "Unmute" at bounding box center [1151, 467] width 37 height 37
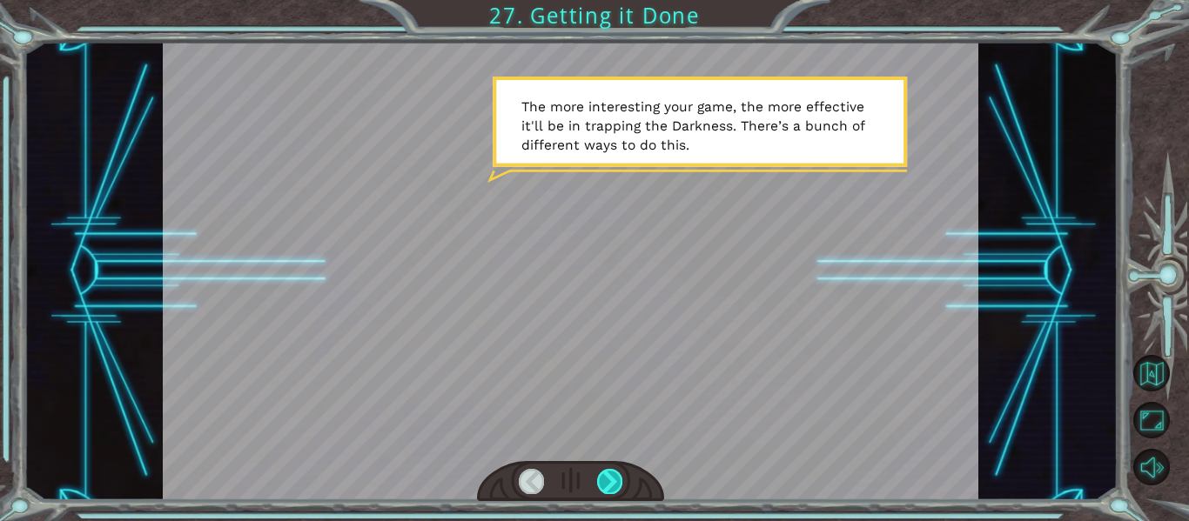
click at [617, 476] on div at bounding box center [609, 481] width 25 height 24
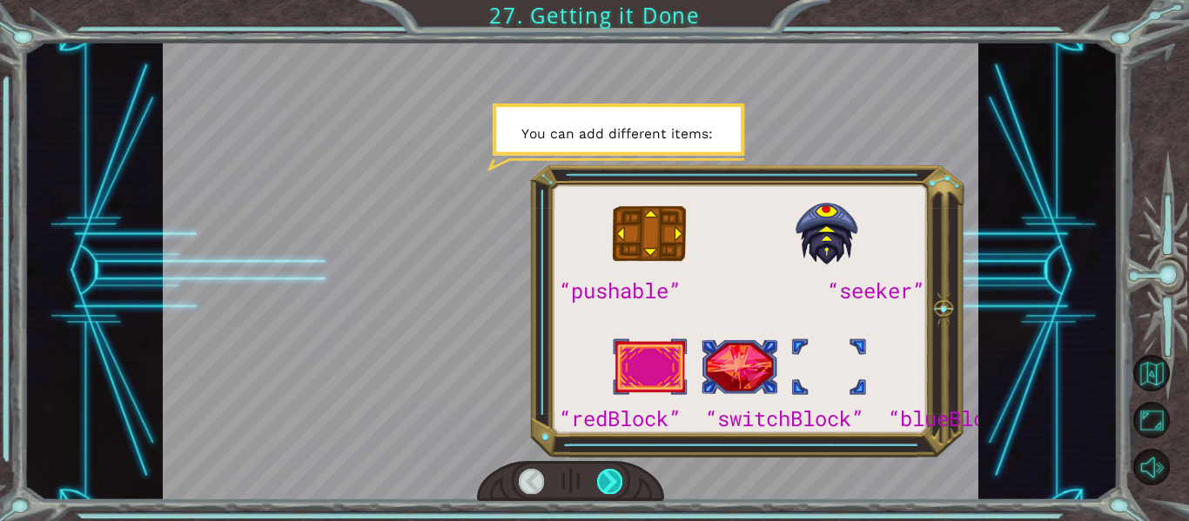
click at [606, 479] on div at bounding box center [609, 481] width 25 height 24
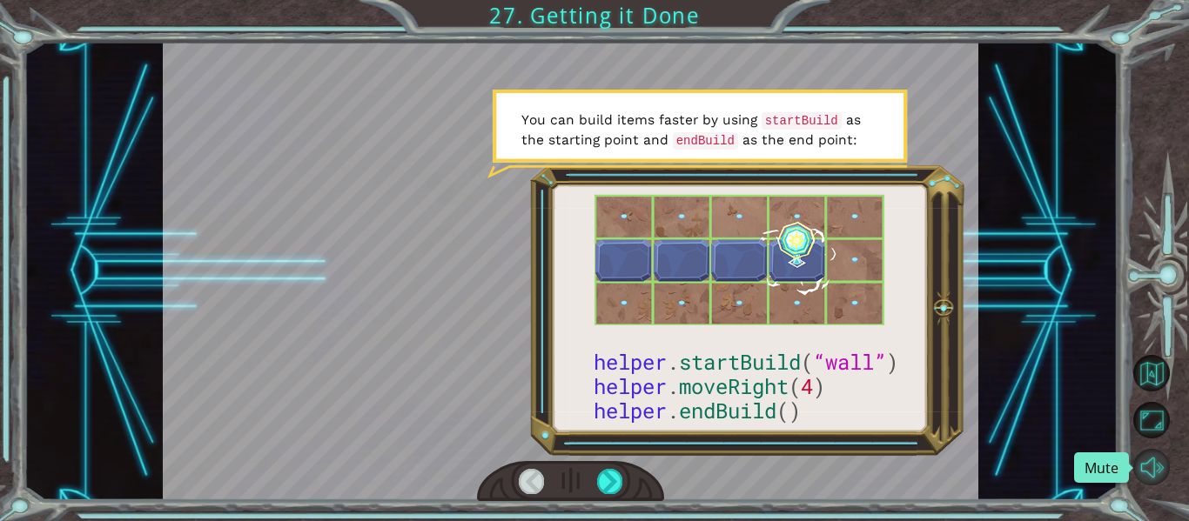
click at [1151, 465] on button "Mute" at bounding box center [1151, 467] width 37 height 37
click at [1151, 467] on button "Mute" at bounding box center [1151, 467] width 37 height 37
click at [618, 479] on div at bounding box center [609, 481] width 25 height 24
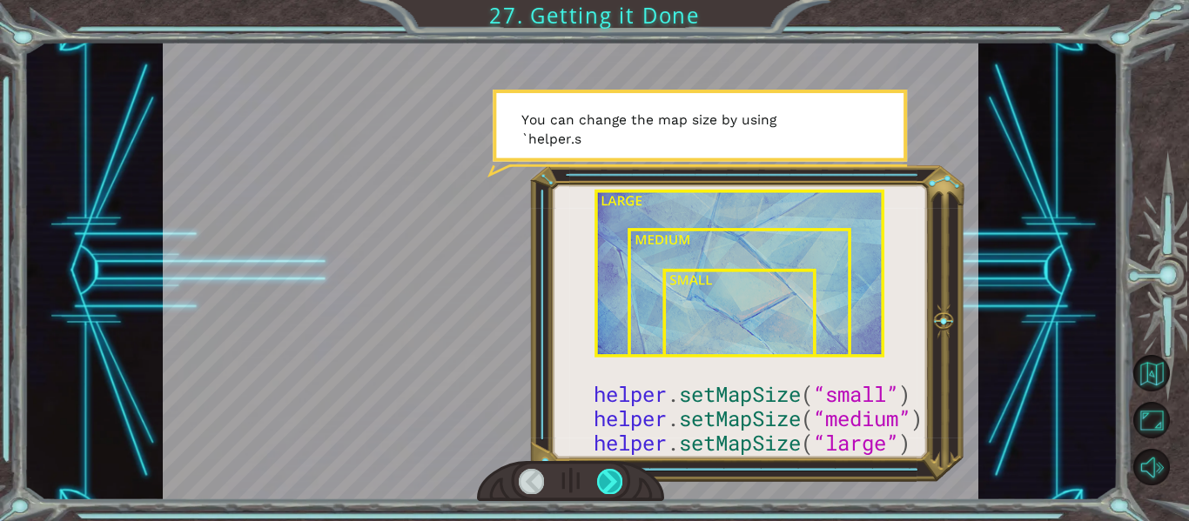
click at [605, 480] on div at bounding box center [609, 481] width 25 height 24
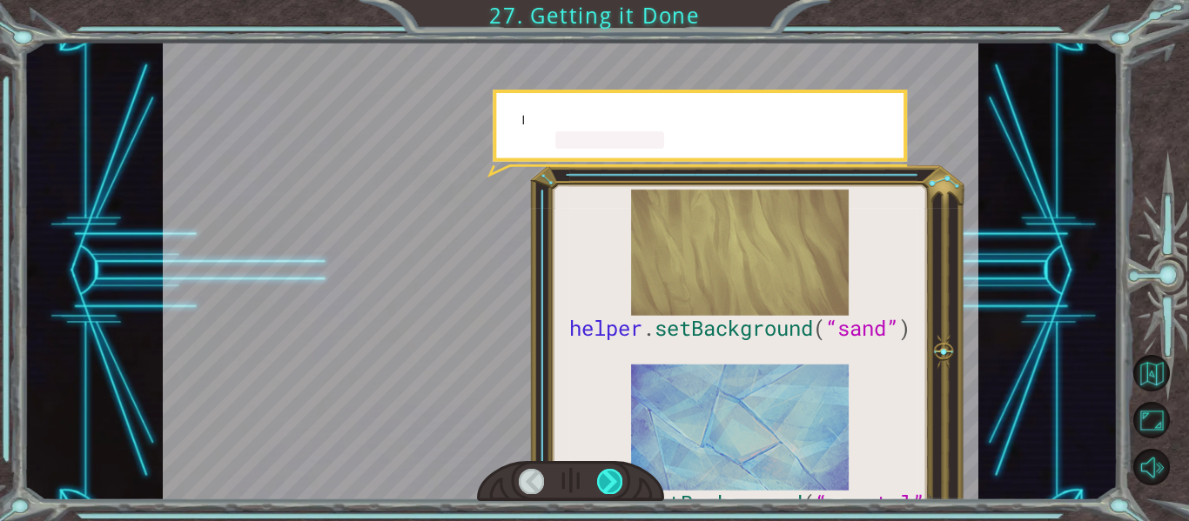
click at [605, 480] on div at bounding box center [609, 481] width 25 height 24
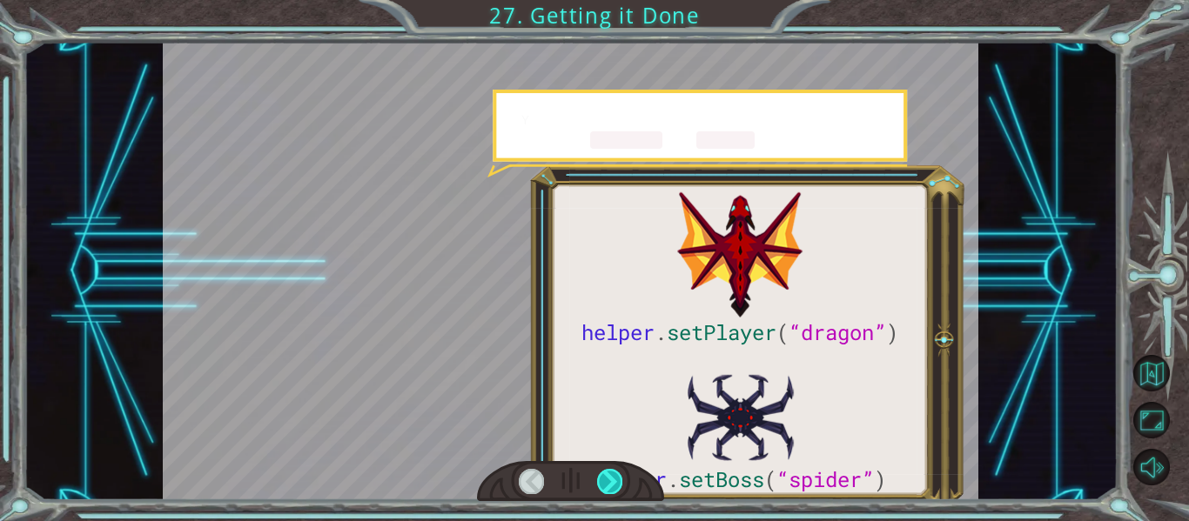
click at [605, 480] on div at bounding box center [609, 481] width 25 height 24
click at [599, 483] on div at bounding box center [609, 481] width 25 height 24
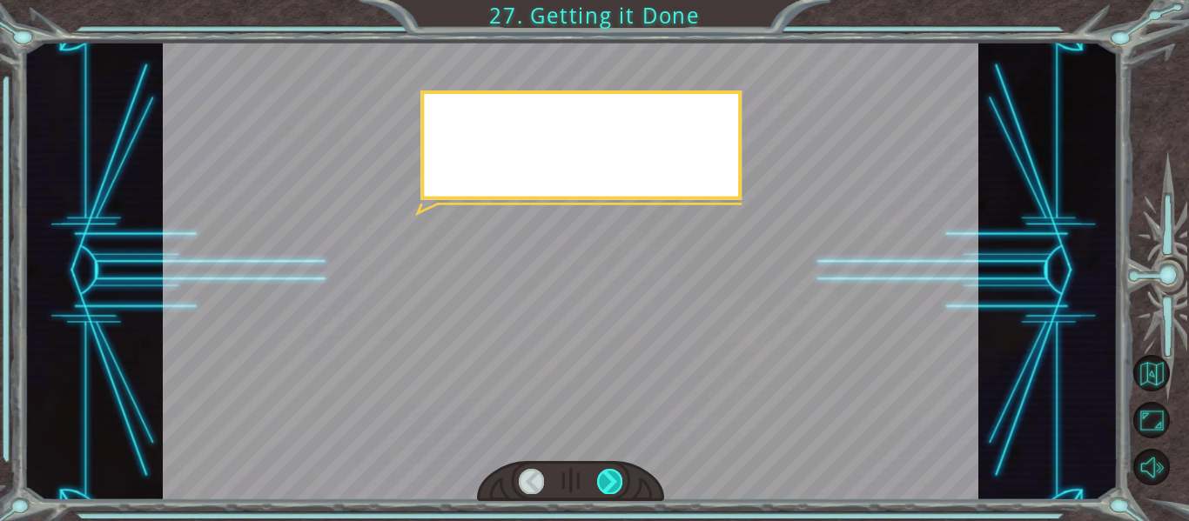
click at [599, 483] on div at bounding box center [609, 481] width 25 height 24
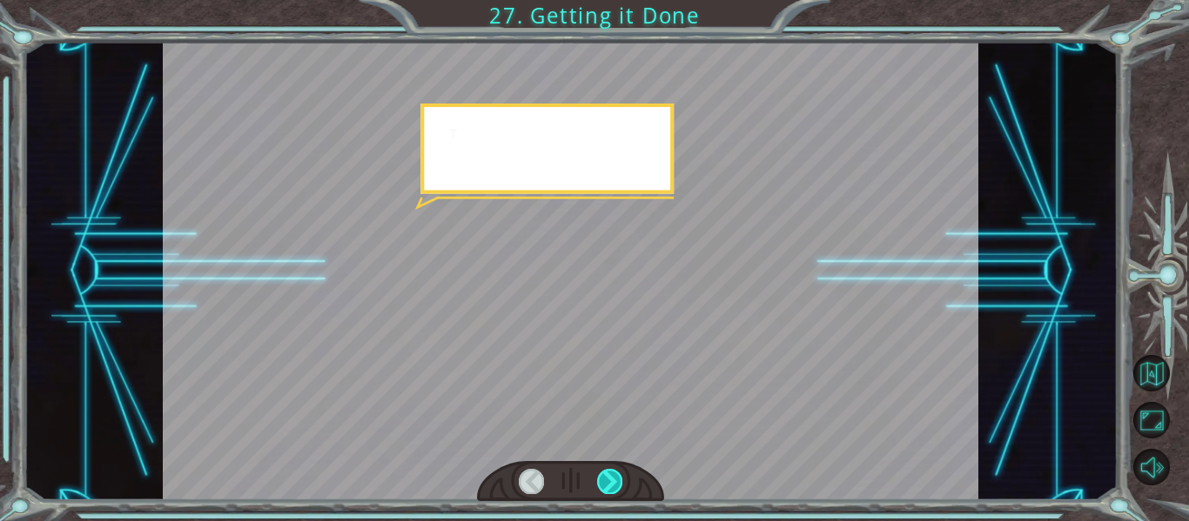
click at [599, 483] on div at bounding box center [609, 481] width 25 height 24
click at [601, 482] on div at bounding box center [609, 481] width 25 height 24
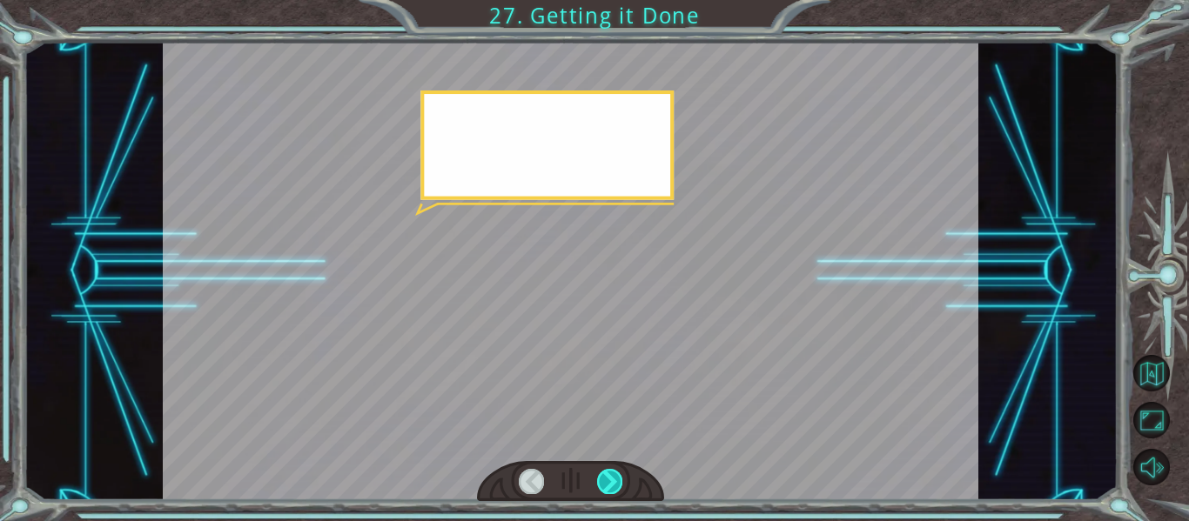
click at [601, 482] on div at bounding box center [609, 481] width 25 height 24
click at [601, 480] on div at bounding box center [609, 481] width 25 height 24
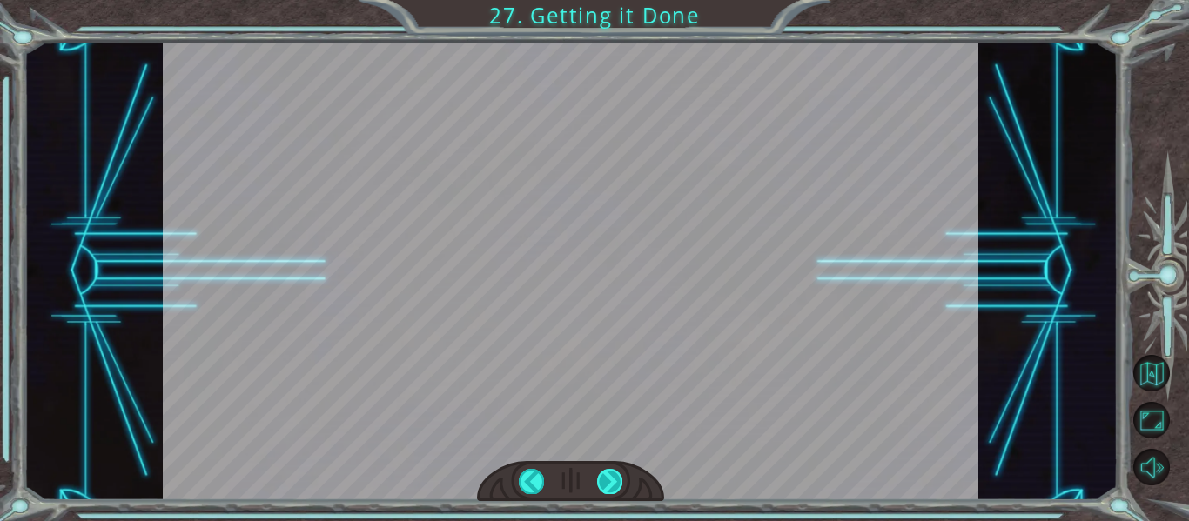
click at [602, 480] on div at bounding box center [609, 481] width 25 height 24
click at [603, 480] on div at bounding box center [609, 481] width 25 height 24
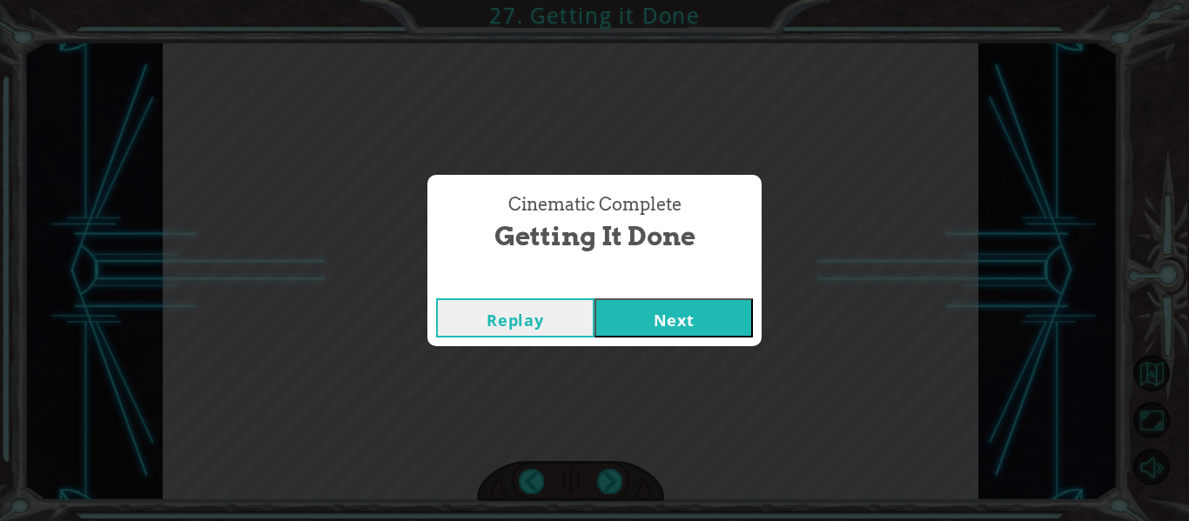
click at [621, 473] on div "Cinematic Complete Getting it Done Replay Next" at bounding box center [594, 260] width 1189 height 521
drag, startPoint x: 698, startPoint y: 319, endPoint x: 691, endPoint y: 326, distance: 10.5
click at [697, 319] on button "Next" at bounding box center [673, 318] width 158 height 39
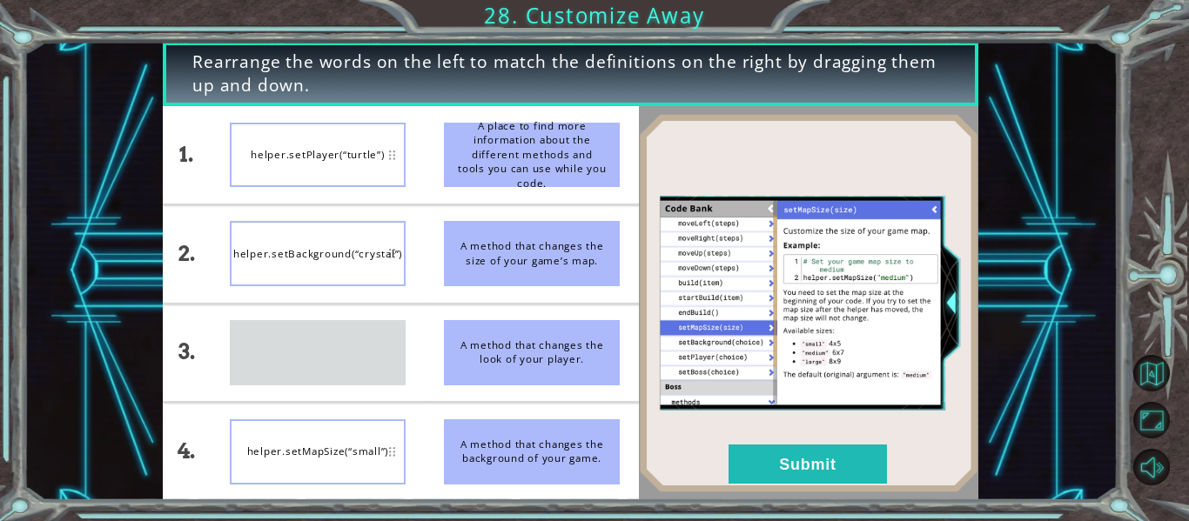
click at [333, 354] on div "Code Bank" at bounding box center [318, 352] width 176 height 65
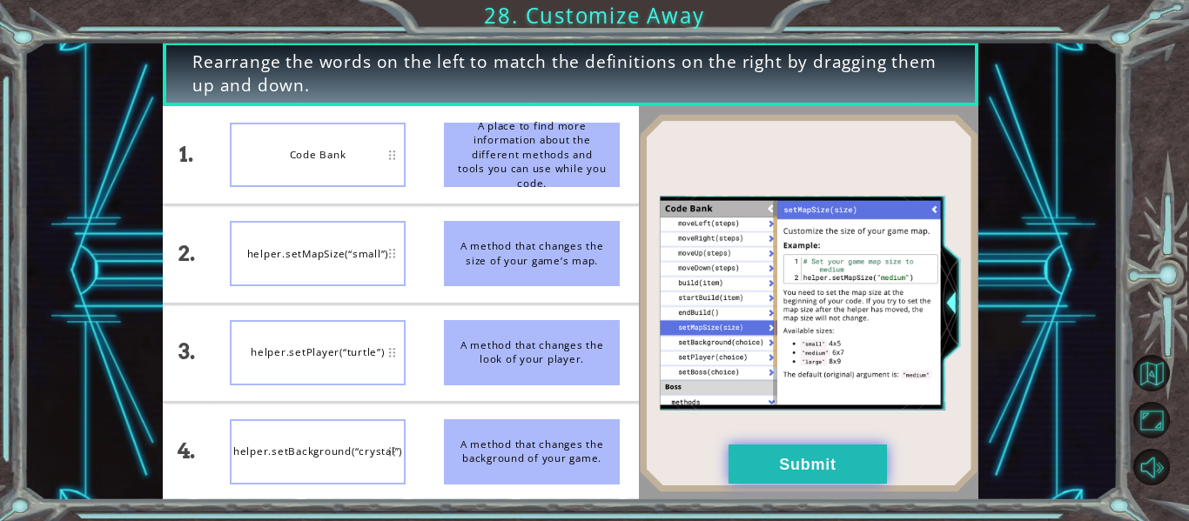
click at [808, 450] on button "Submit" at bounding box center [808, 464] width 158 height 39
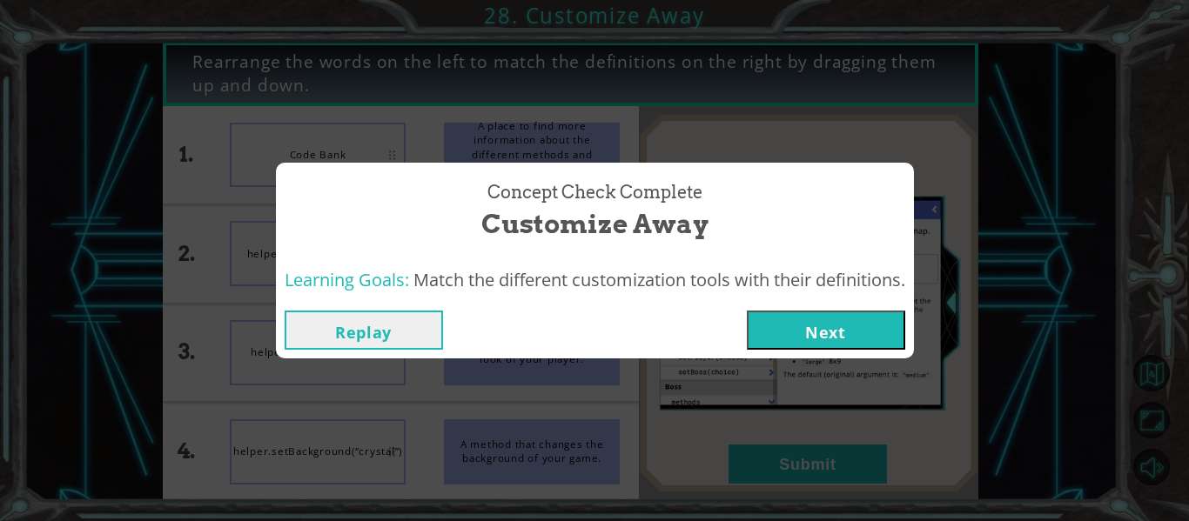
click at [835, 337] on button "Next" at bounding box center [826, 330] width 158 height 39
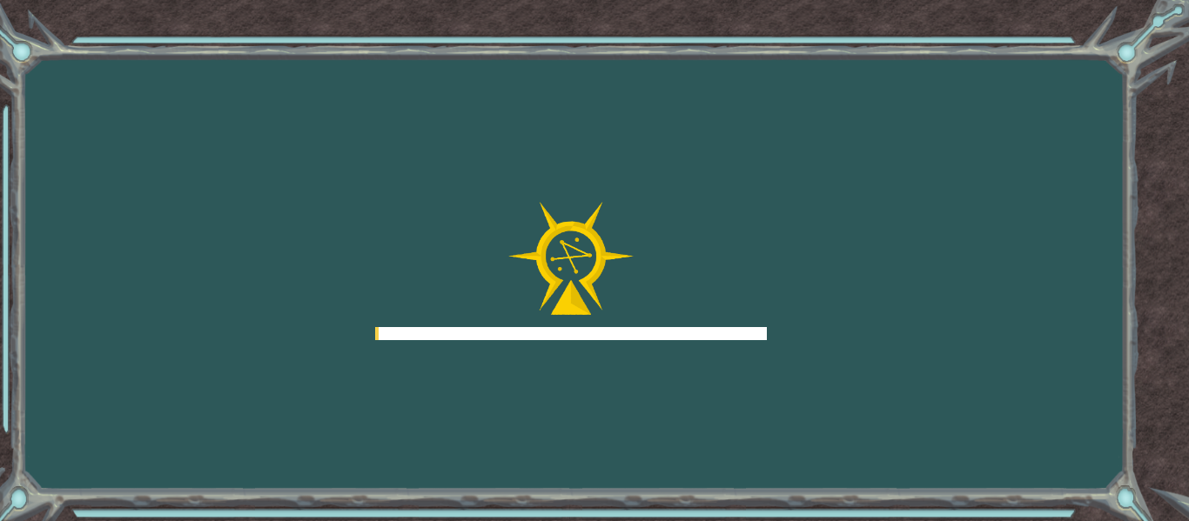
click at [842, 341] on div "Goals Error loading from server. Try refreshing the page. You'll need to join a…" at bounding box center [594, 260] width 1189 height 521
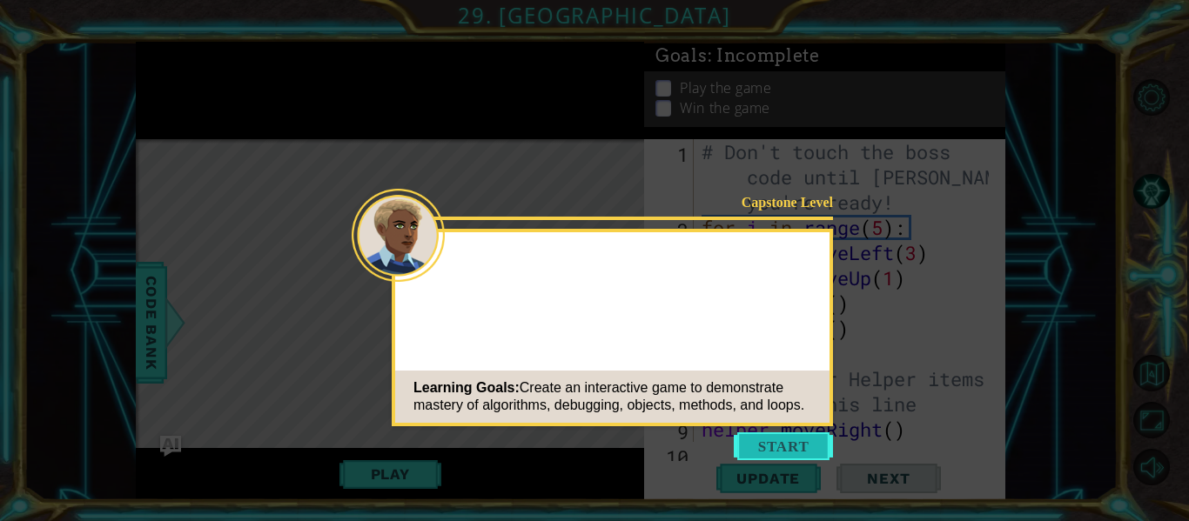
click at [811, 440] on button "Start" at bounding box center [783, 447] width 99 height 28
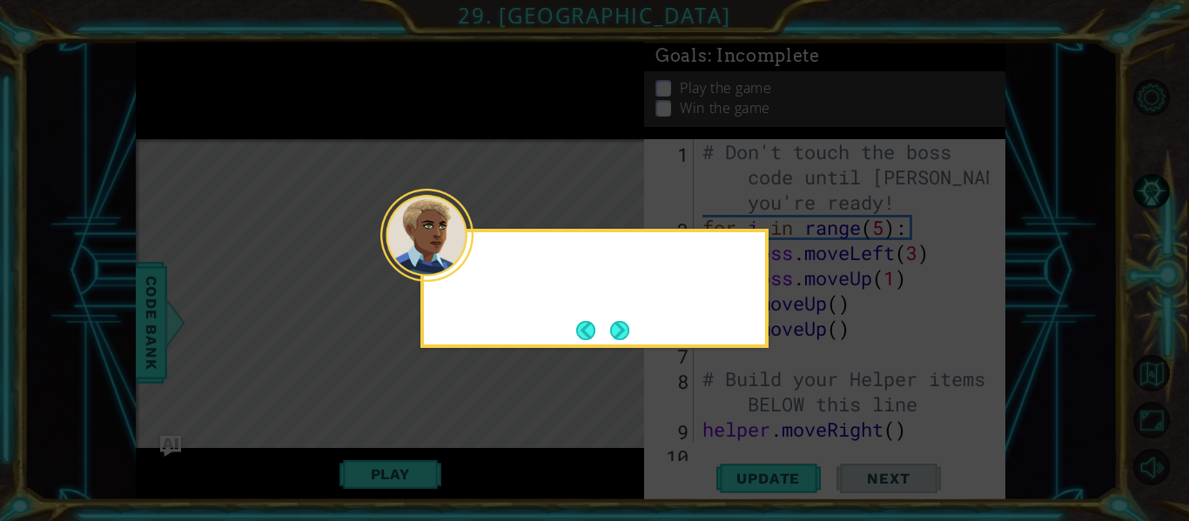
click at [472, 263] on div at bounding box center [426, 235] width 93 height 93
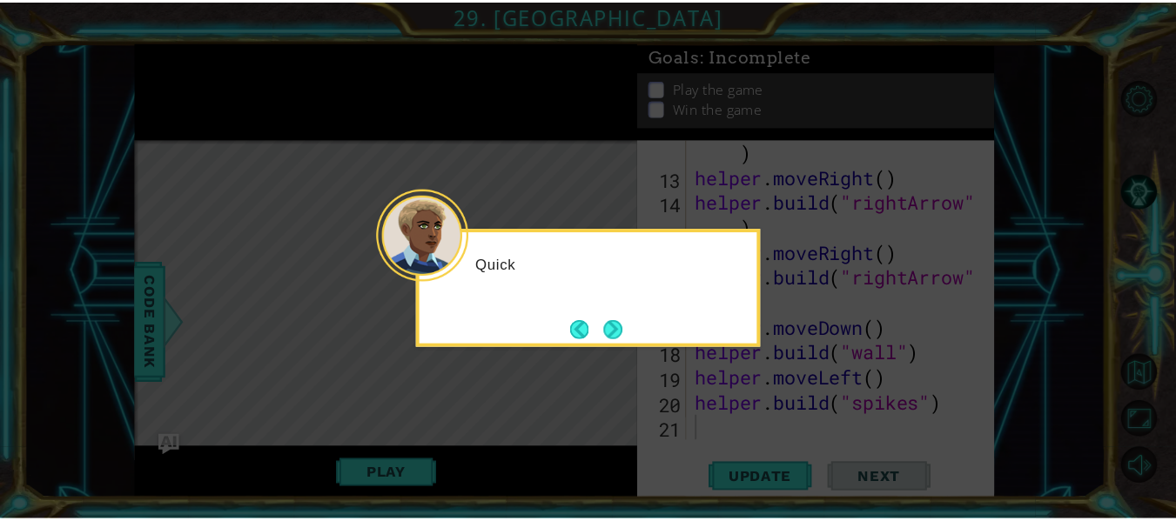
scroll to position [404, 0]
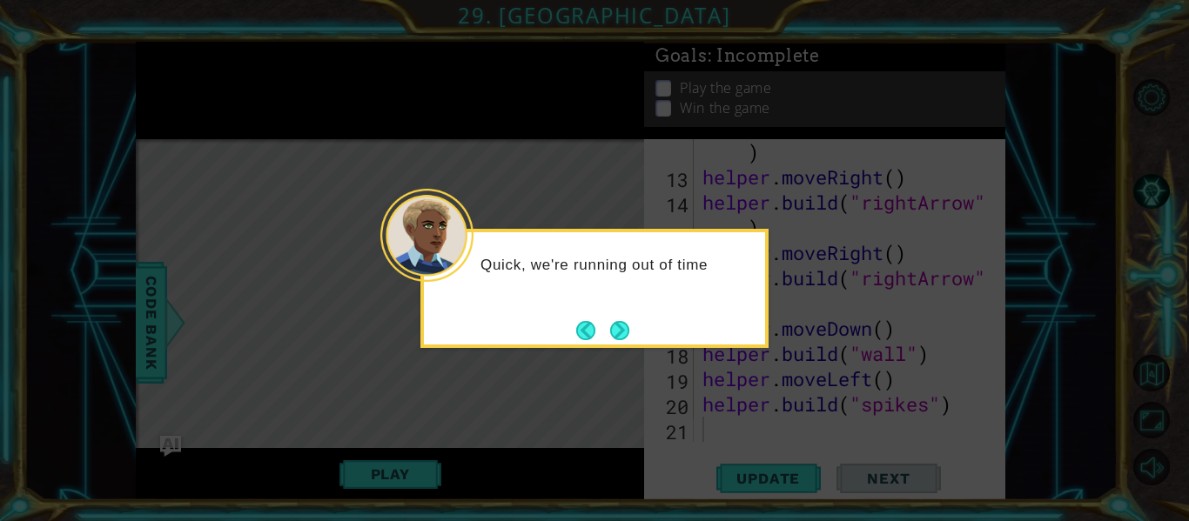
click at [621, 326] on button "Next" at bounding box center [619, 330] width 19 height 19
click at [628, 325] on button "Next" at bounding box center [619, 330] width 19 height 19
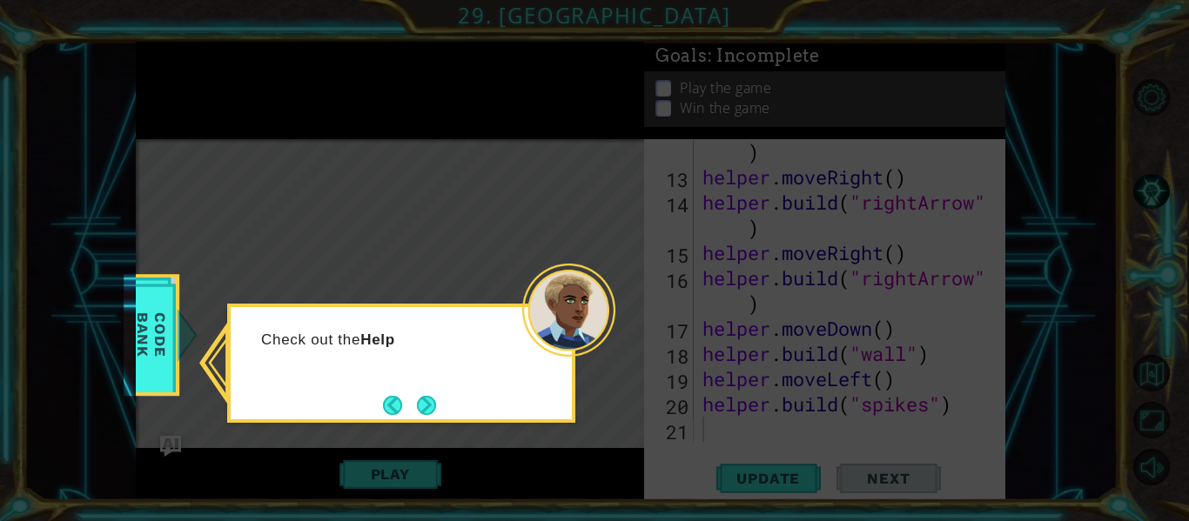
click at [435, 399] on button "Next" at bounding box center [426, 405] width 19 height 19
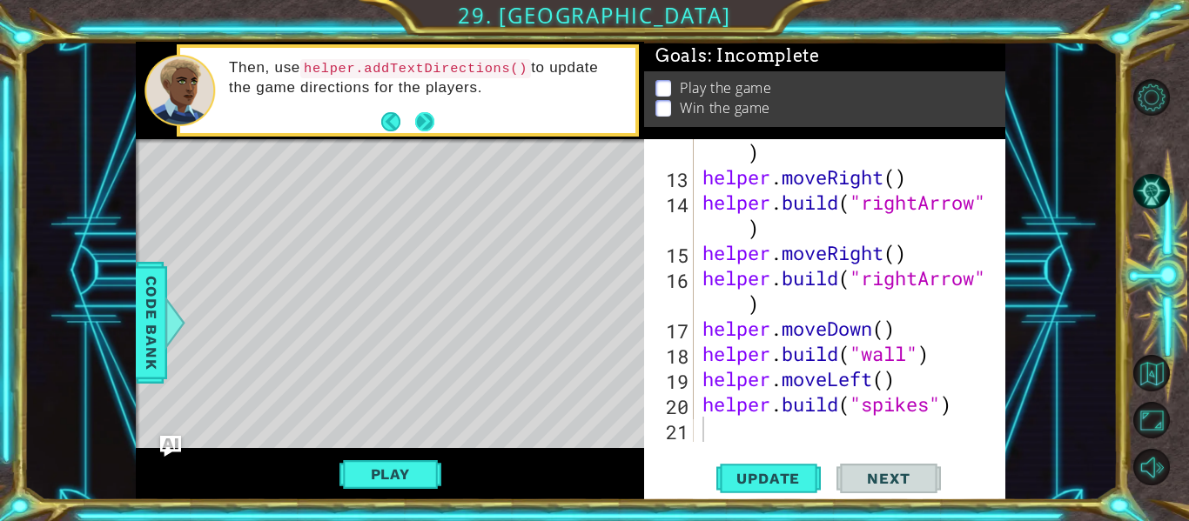
click at [425, 113] on button "Next" at bounding box center [424, 120] width 19 height 19
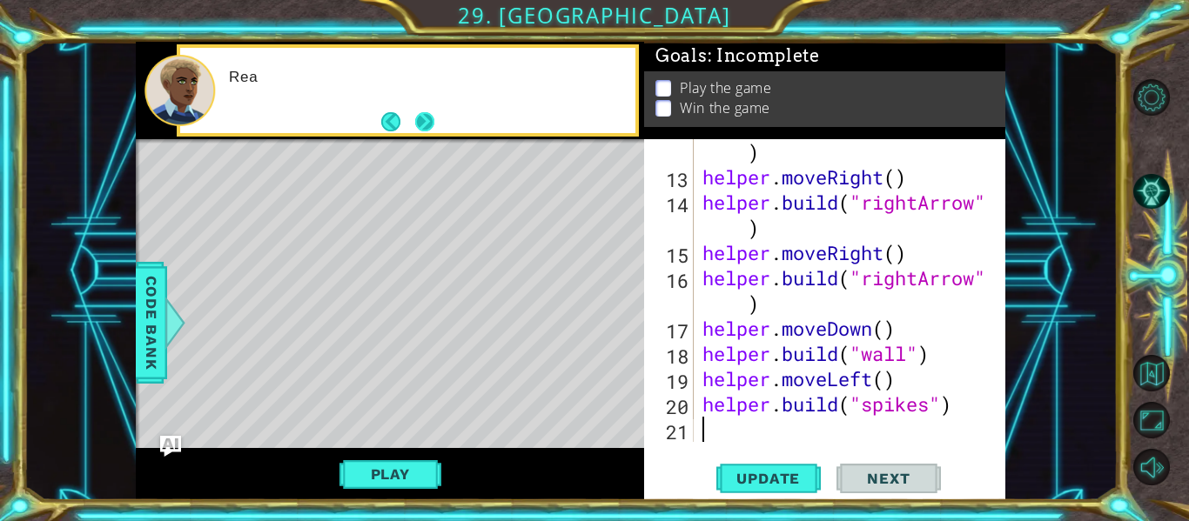
click at [425, 115] on button "Next" at bounding box center [424, 121] width 19 height 19
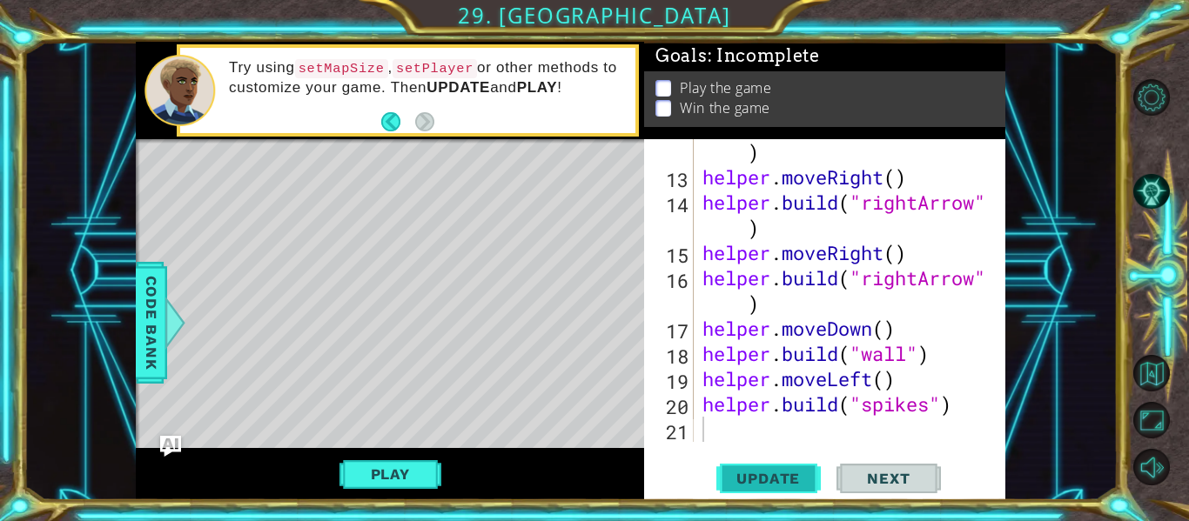
click at [759, 476] on span "Update" at bounding box center [768, 478] width 98 height 17
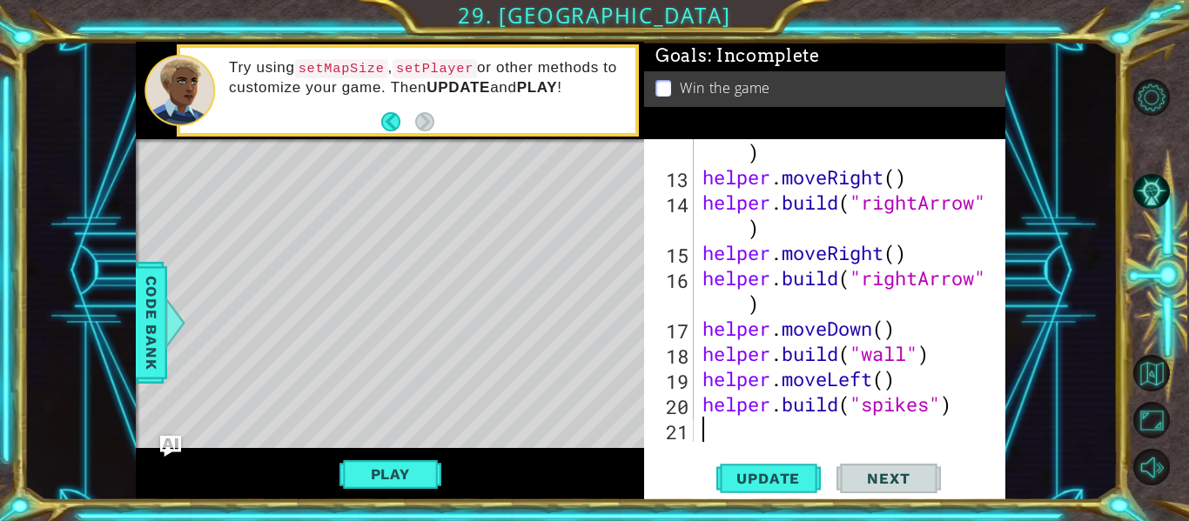
click at [410, 473] on button "Play" at bounding box center [390, 474] width 102 height 33
click at [886, 467] on button "Next" at bounding box center [888, 483] width 104 height 36
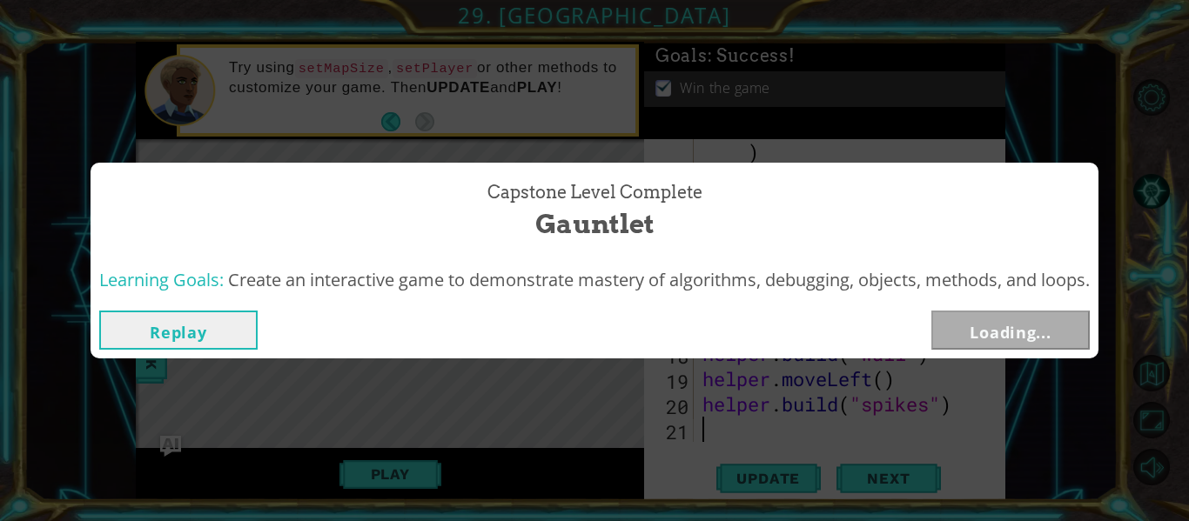
click at [1009, 316] on button "Loading..." at bounding box center [1010, 330] width 158 height 39
click at [1009, 316] on body "1 ההההההההההההההההההההההההההההההההההההההההההההההההההההההההההההההההההההההההההההה…" at bounding box center [594, 260] width 1189 height 521
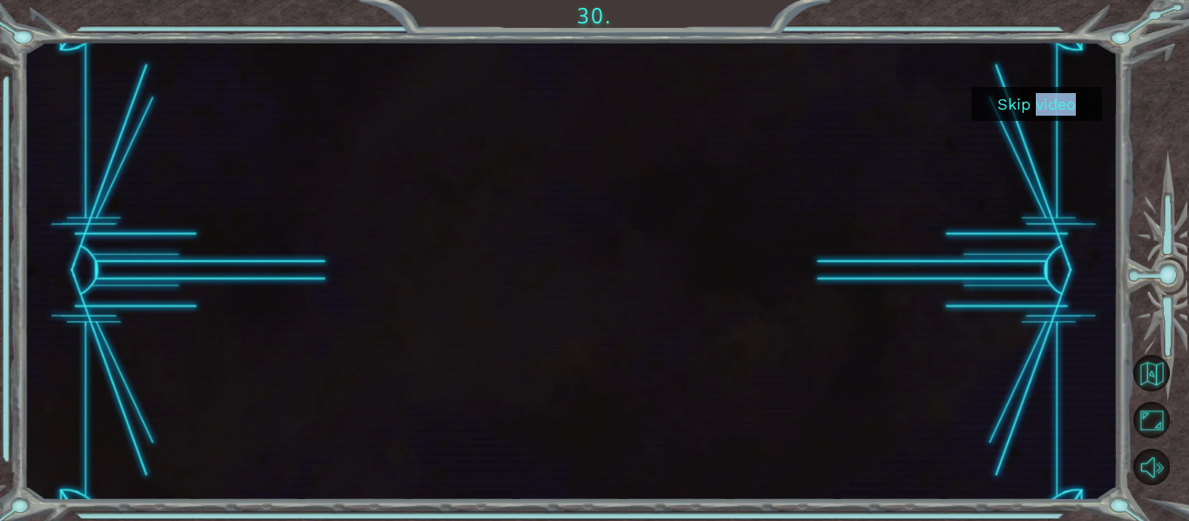
click at [1009, 316] on div "Skip video" at bounding box center [571, 271] width 1094 height 459
click at [587, 42] on iframe at bounding box center [571, 42] width 816 height 0
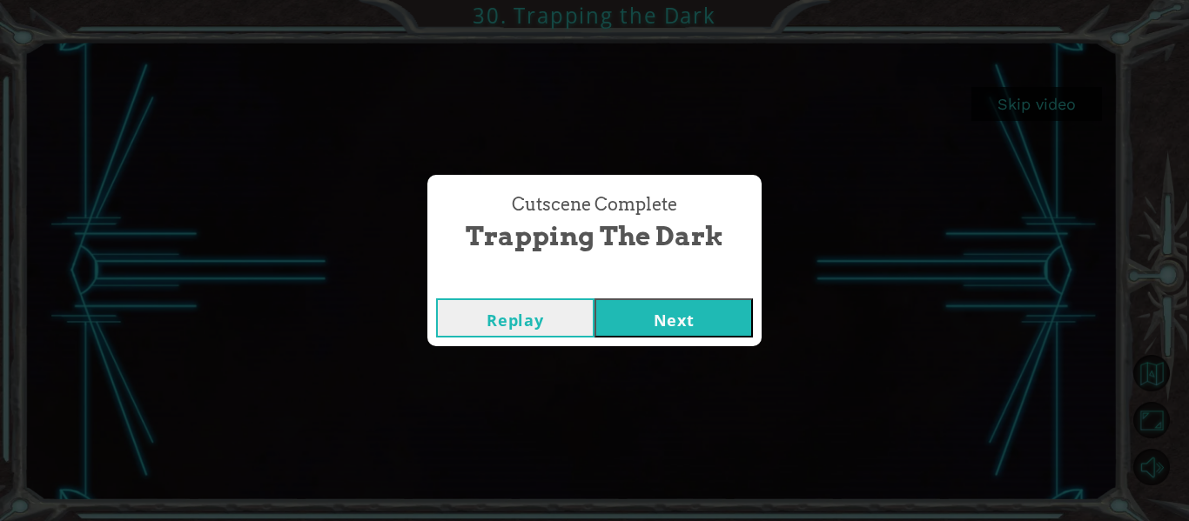
drag, startPoint x: 696, startPoint y: 326, endPoint x: 695, endPoint y: 338, distance: 11.4
click at [695, 328] on button "Next" at bounding box center [673, 318] width 158 height 39
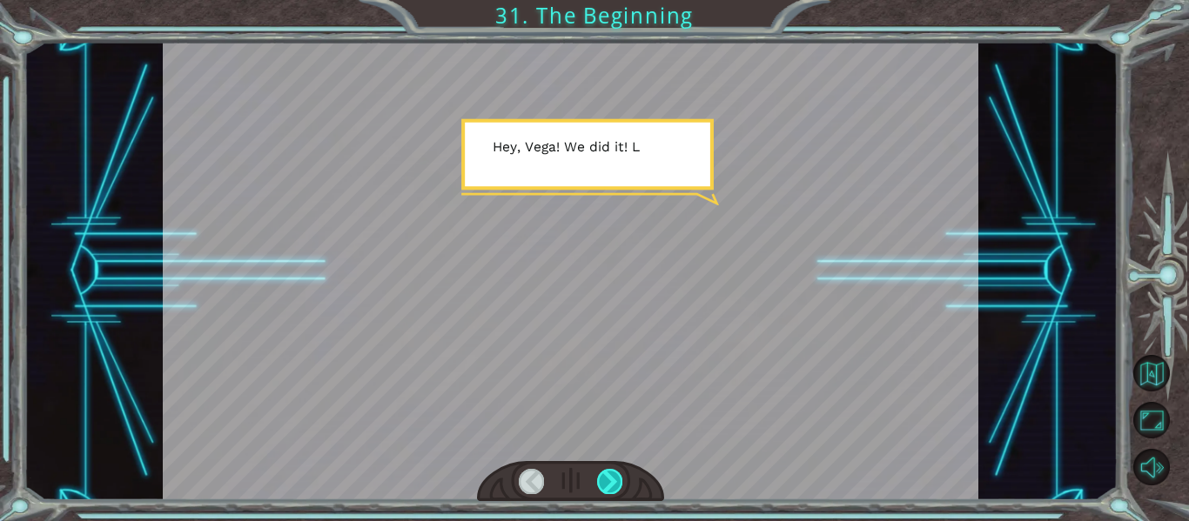
click at [614, 477] on div at bounding box center [609, 481] width 25 height 24
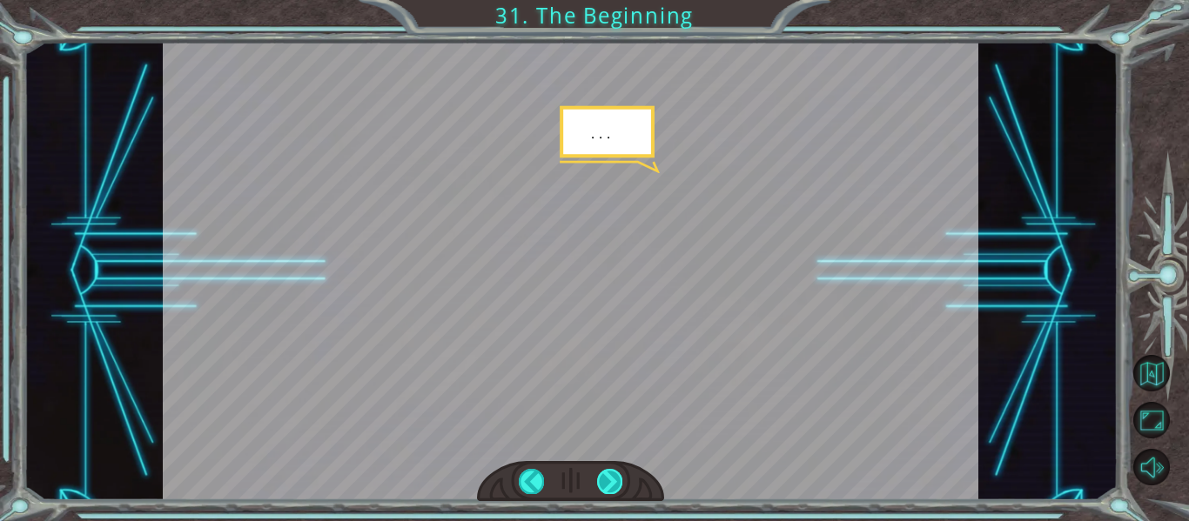
click at [614, 477] on div at bounding box center [609, 481] width 25 height 24
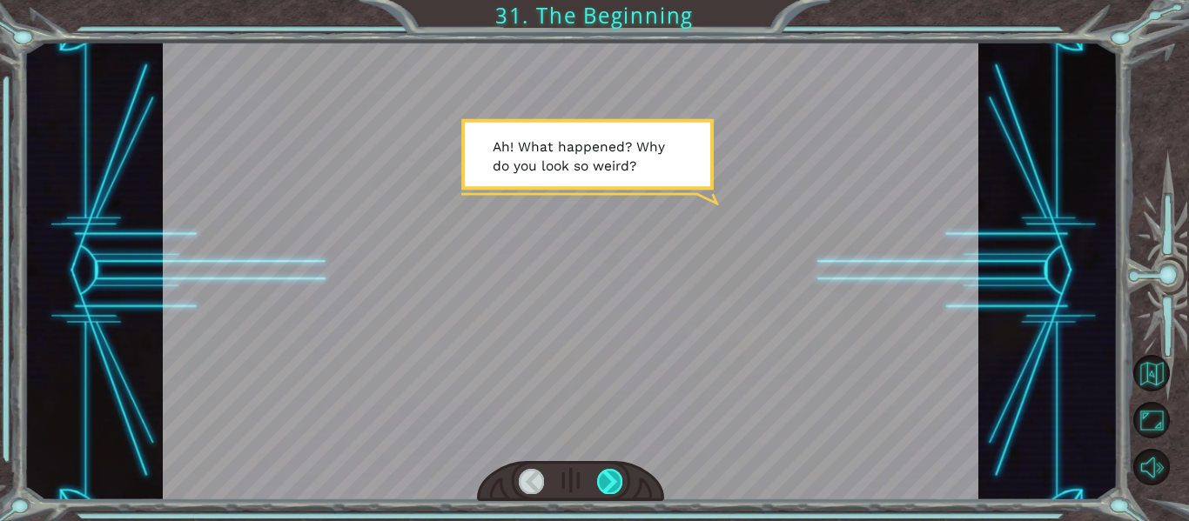
click at [614, 475] on div at bounding box center [609, 481] width 25 height 24
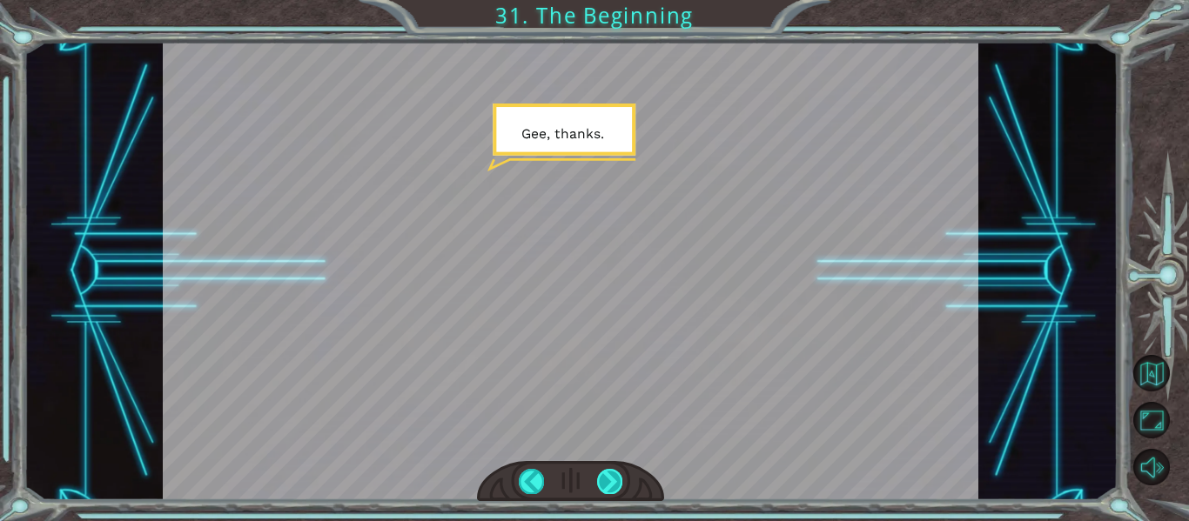
click at [612, 474] on div at bounding box center [609, 481] width 25 height 24
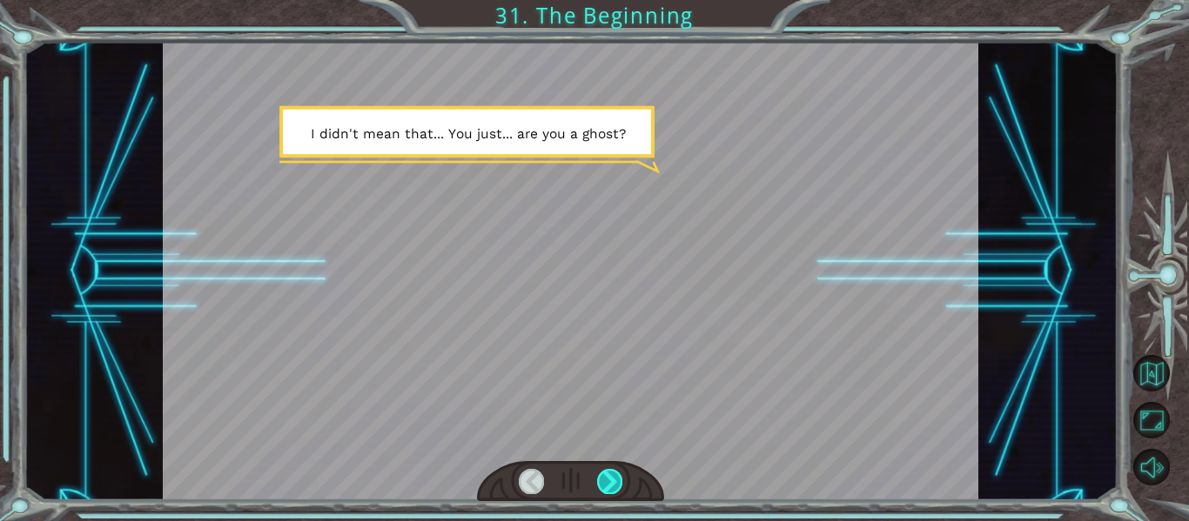
click at [612, 473] on div at bounding box center [609, 481] width 25 height 24
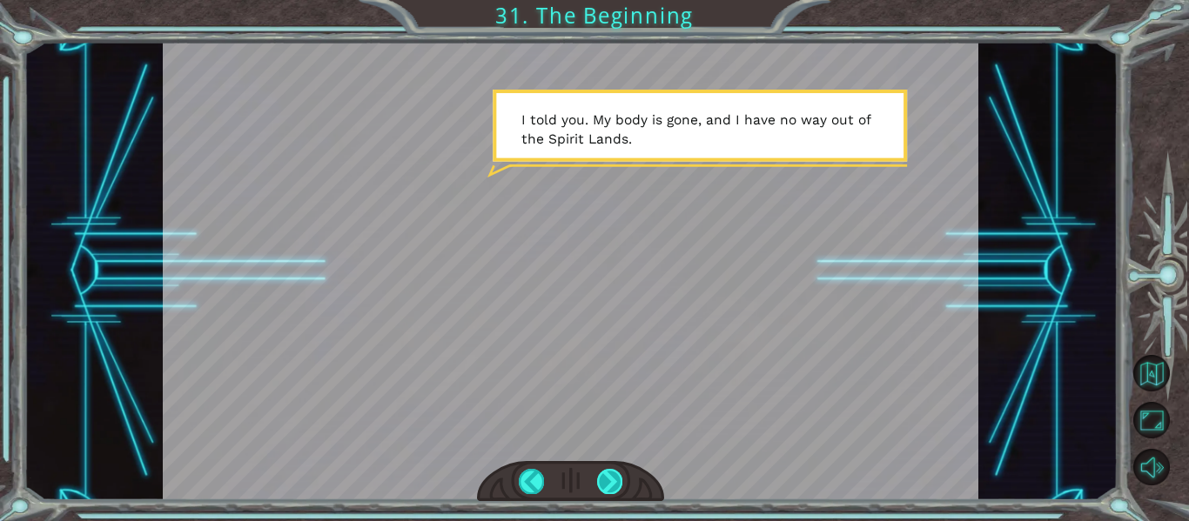
click at [612, 473] on div at bounding box center [609, 481] width 25 height 24
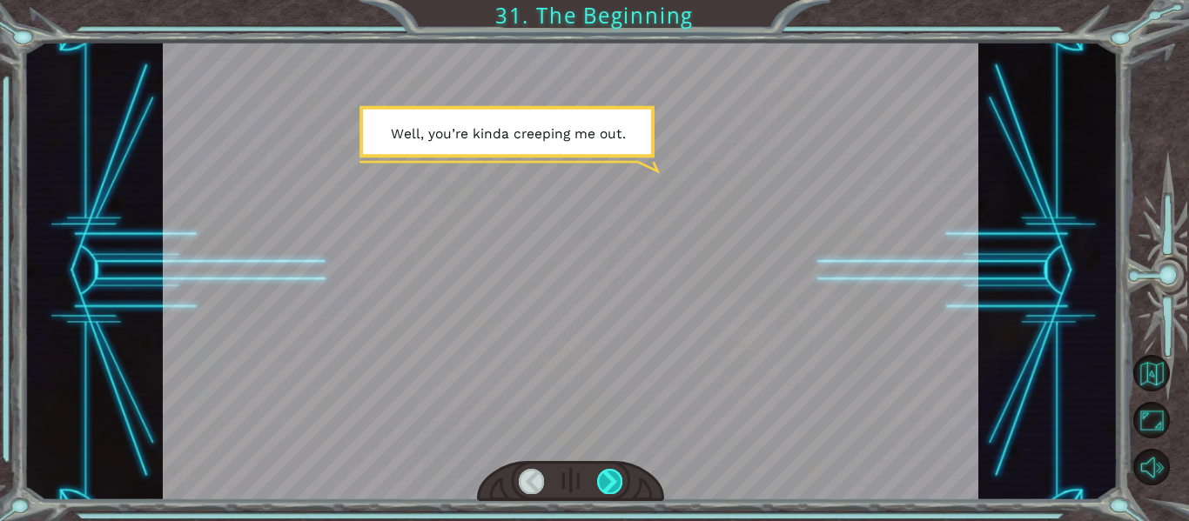
click at [610, 473] on div at bounding box center [609, 481] width 25 height 24
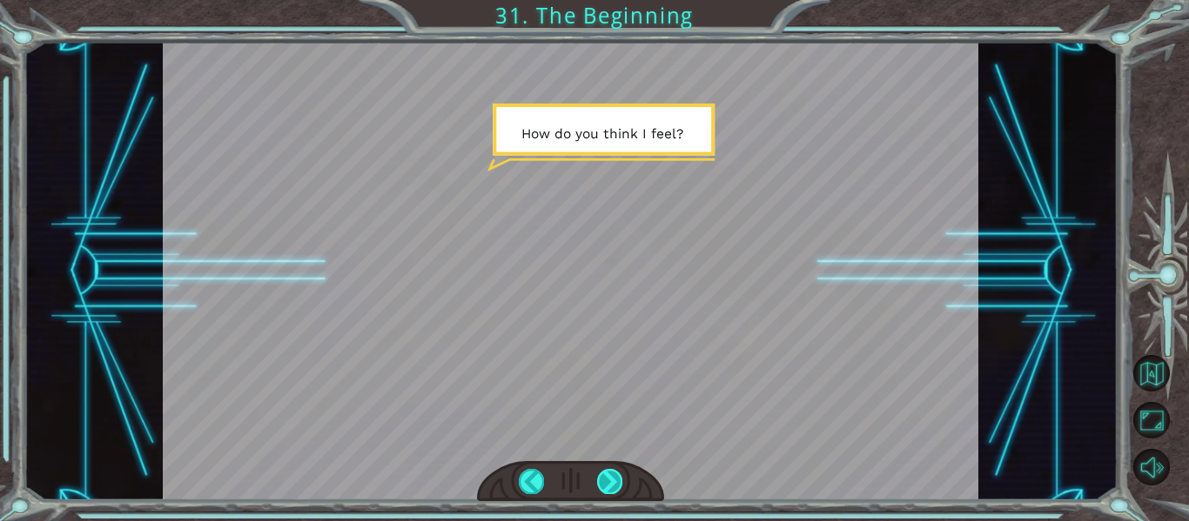
click at [610, 473] on div at bounding box center [609, 481] width 25 height 24
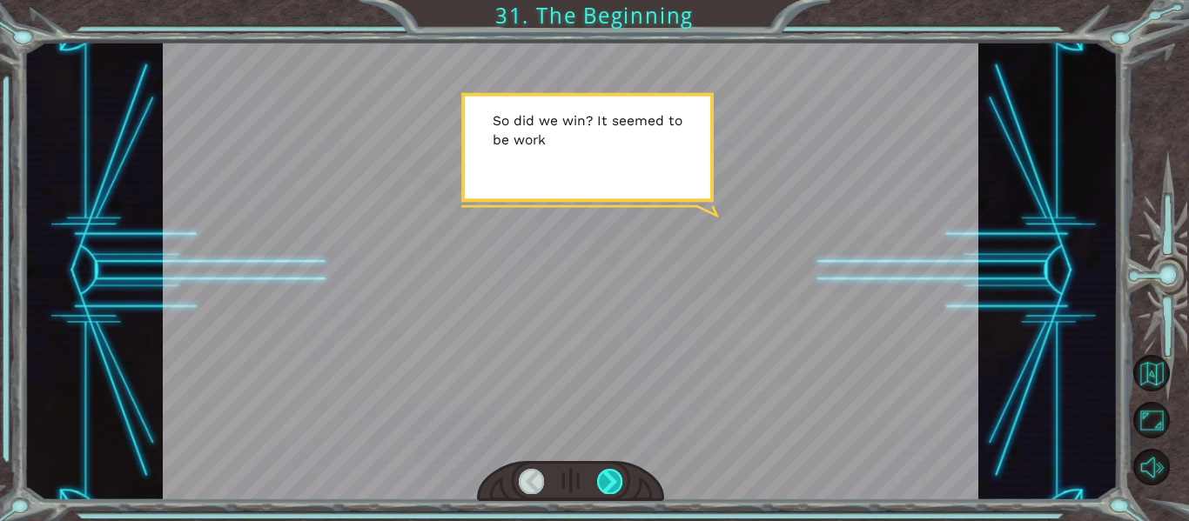
click at [610, 473] on div at bounding box center [609, 481] width 25 height 24
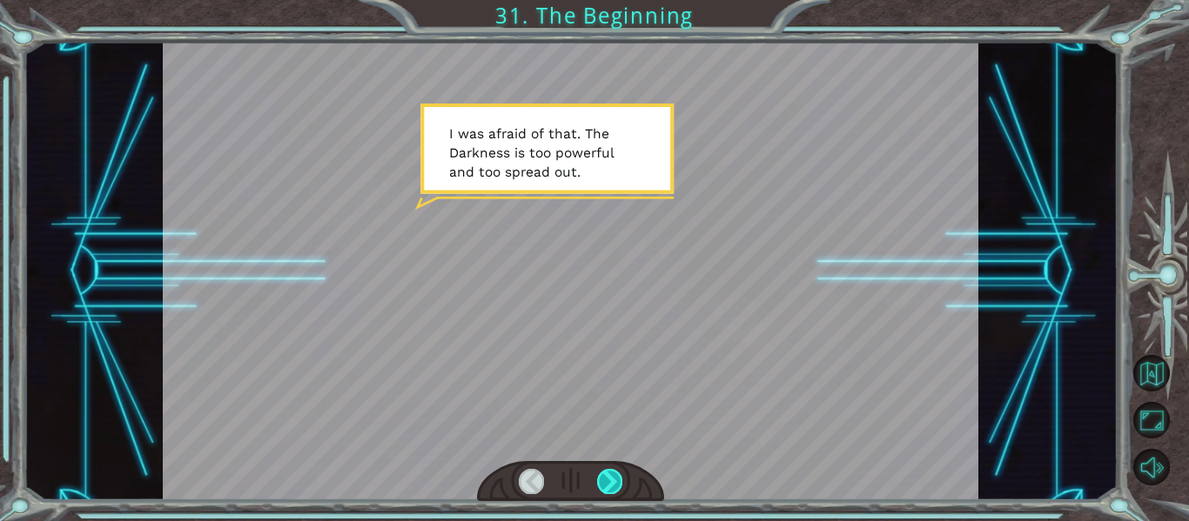
click at [610, 473] on div at bounding box center [609, 481] width 25 height 24
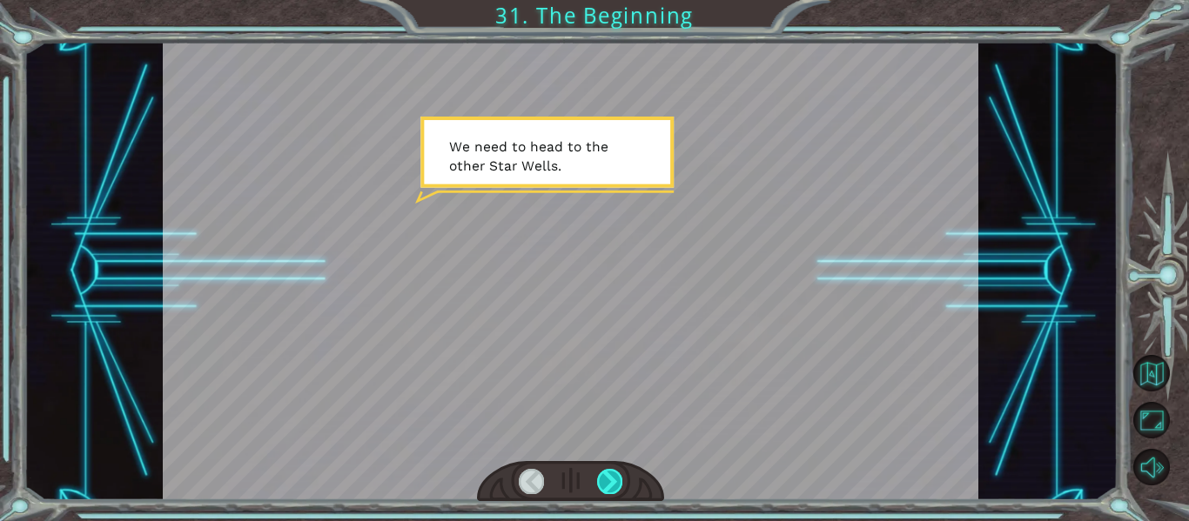
click at [610, 473] on div at bounding box center [609, 481] width 25 height 24
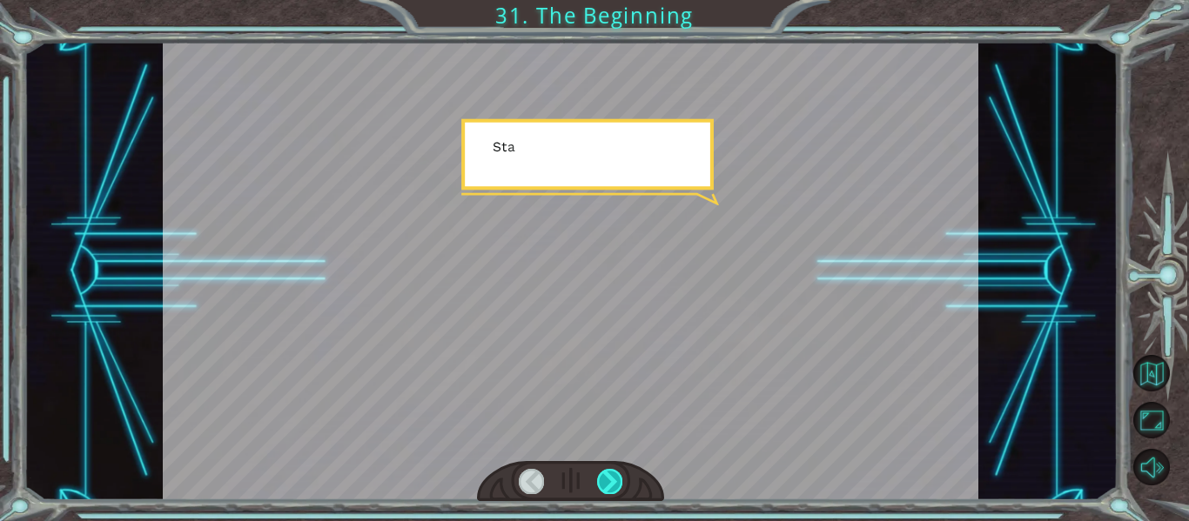
click at [610, 473] on div at bounding box center [609, 481] width 25 height 24
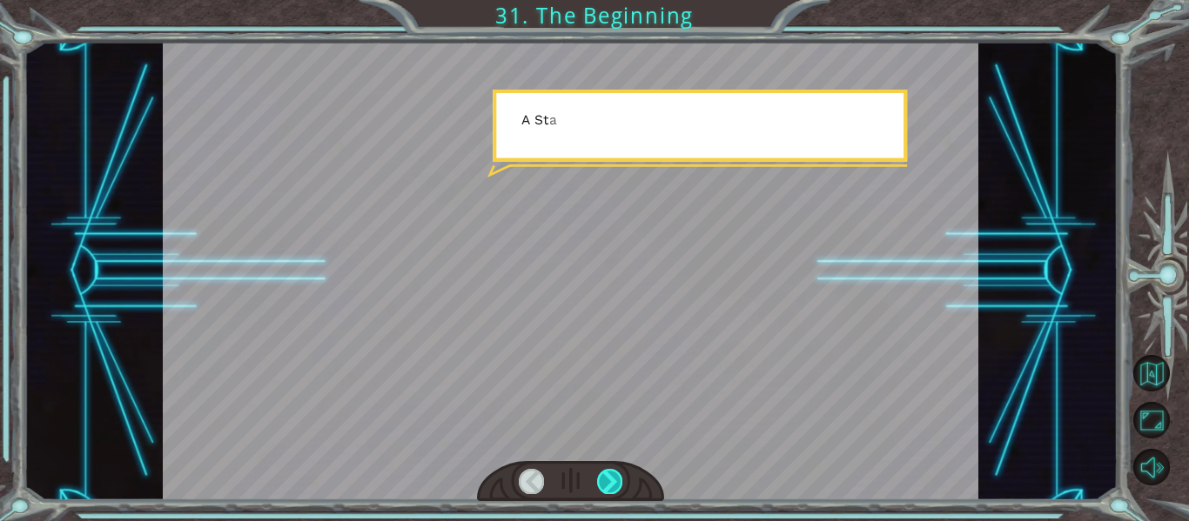
click at [610, 473] on div at bounding box center [609, 481] width 25 height 24
click at [609, 473] on div at bounding box center [609, 481] width 25 height 24
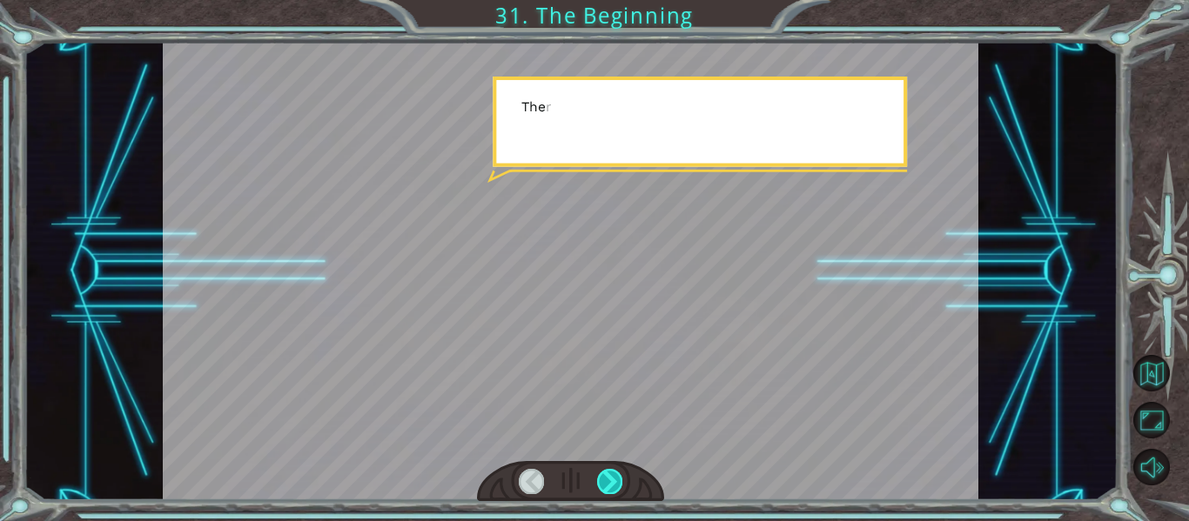
click at [609, 473] on div at bounding box center [609, 481] width 25 height 24
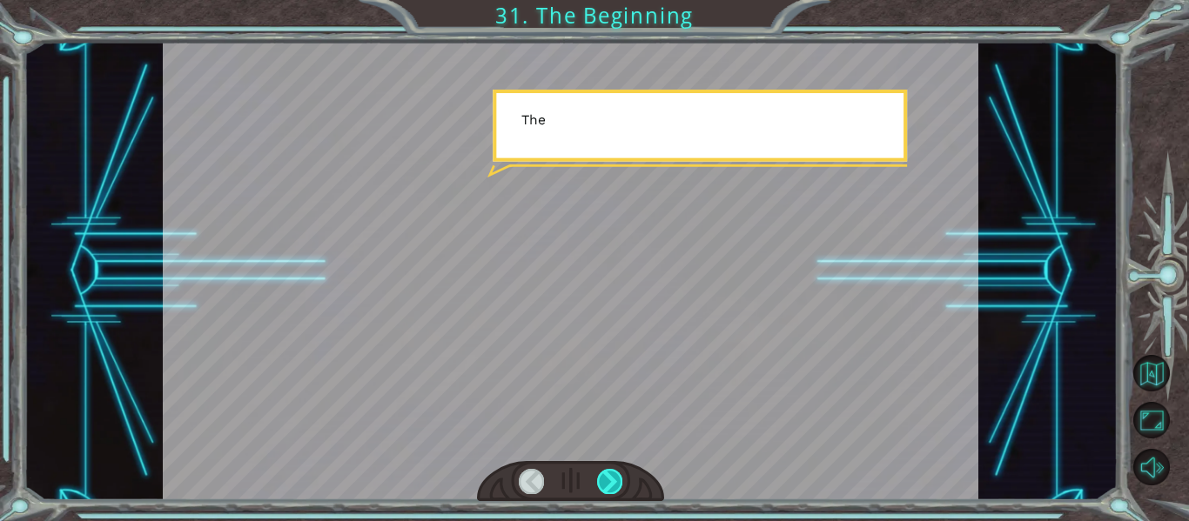
click at [608, 473] on div at bounding box center [609, 481] width 25 height 24
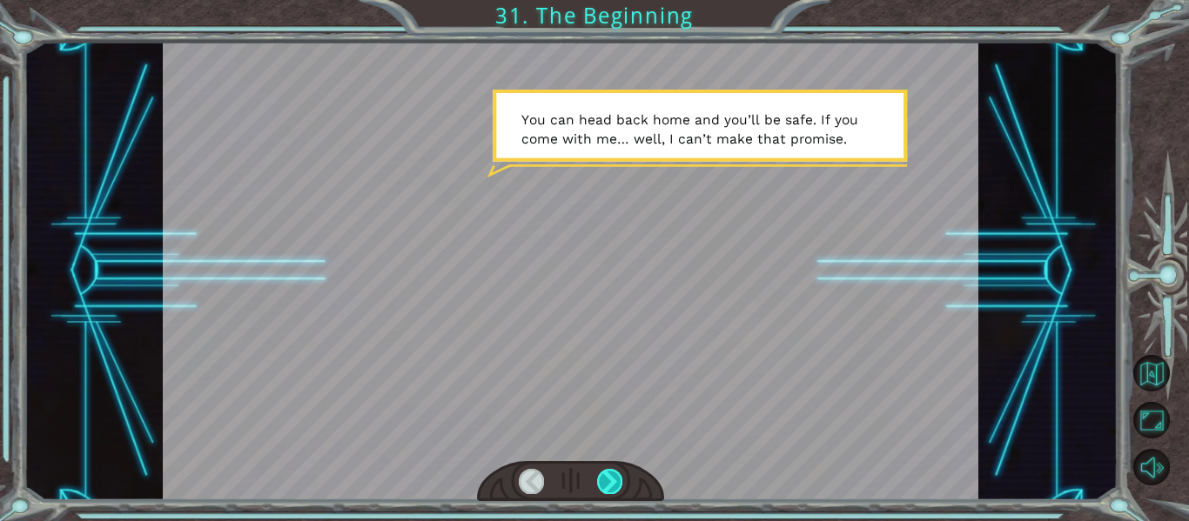
click at [608, 473] on div at bounding box center [609, 481] width 25 height 24
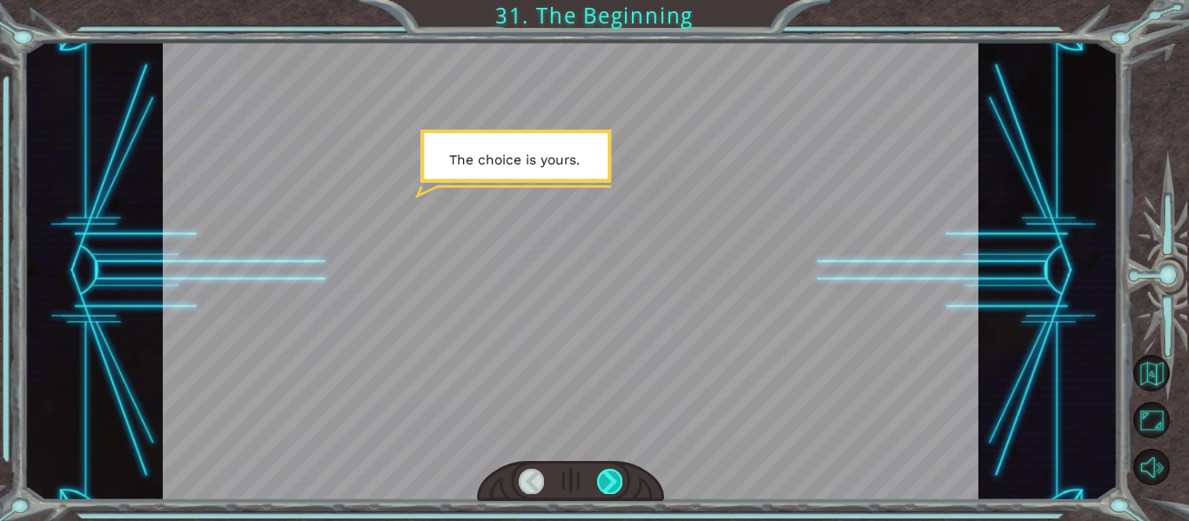
click at [608, 473] on div at bounding box center [609, 481] width 25 height 24
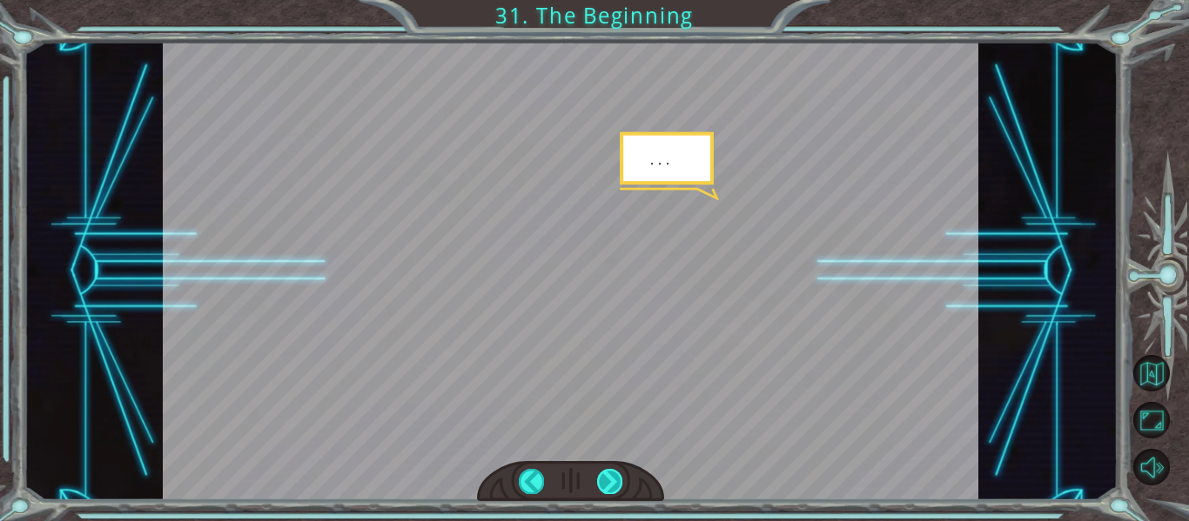
click at [608, 473] on div at bounding box center [609, 481] width 25 height 24
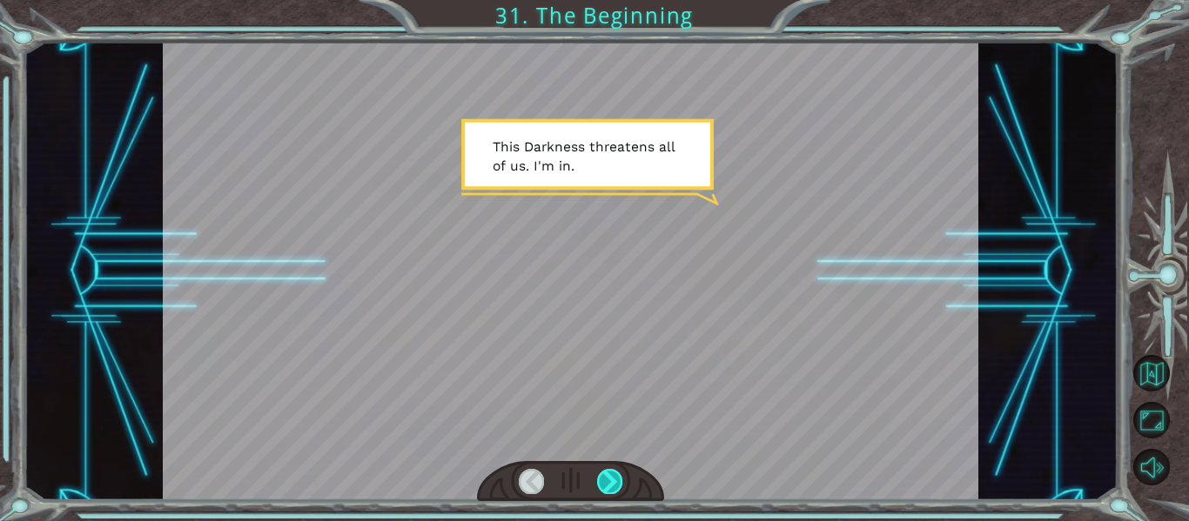
click at [608, 473] on div at bounding box center [609, 481] width 25 height 24
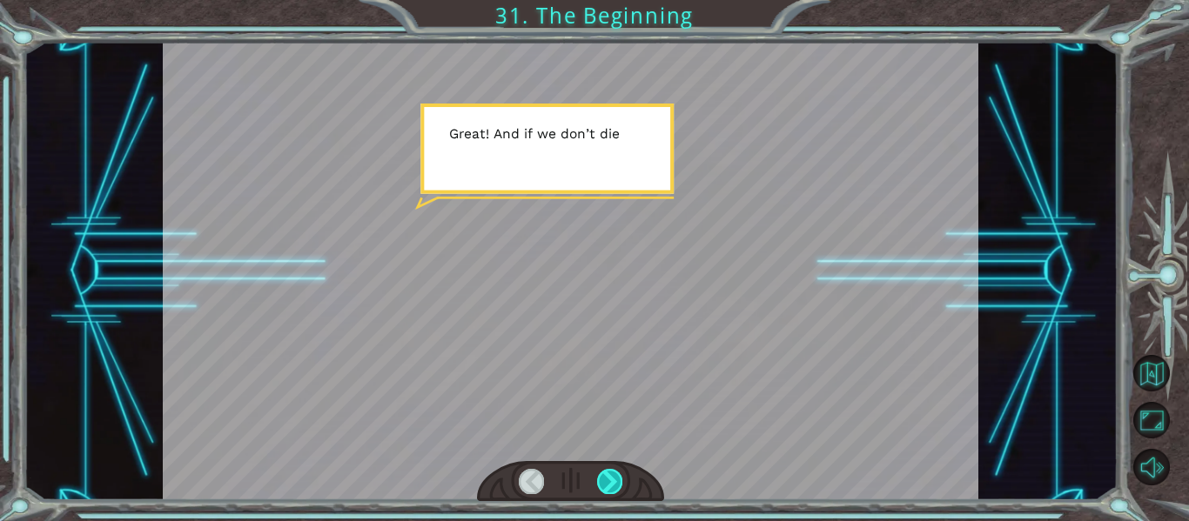
click at [608, 473] on div at bounding box center [609, 481] width 25 height 24
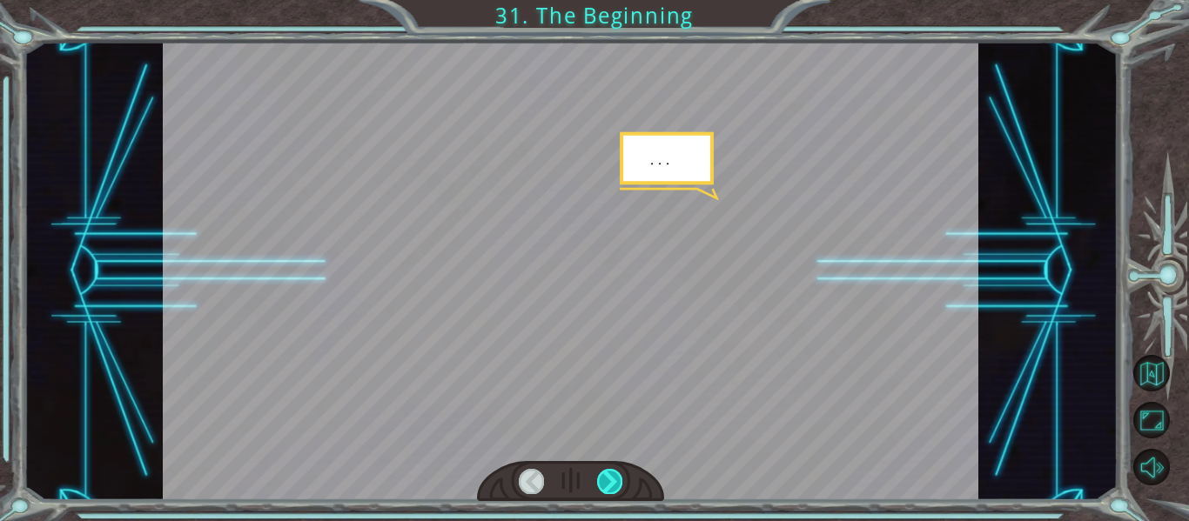
click at [608, 473] on div at bounding box center [609, 481] width 25 height 24
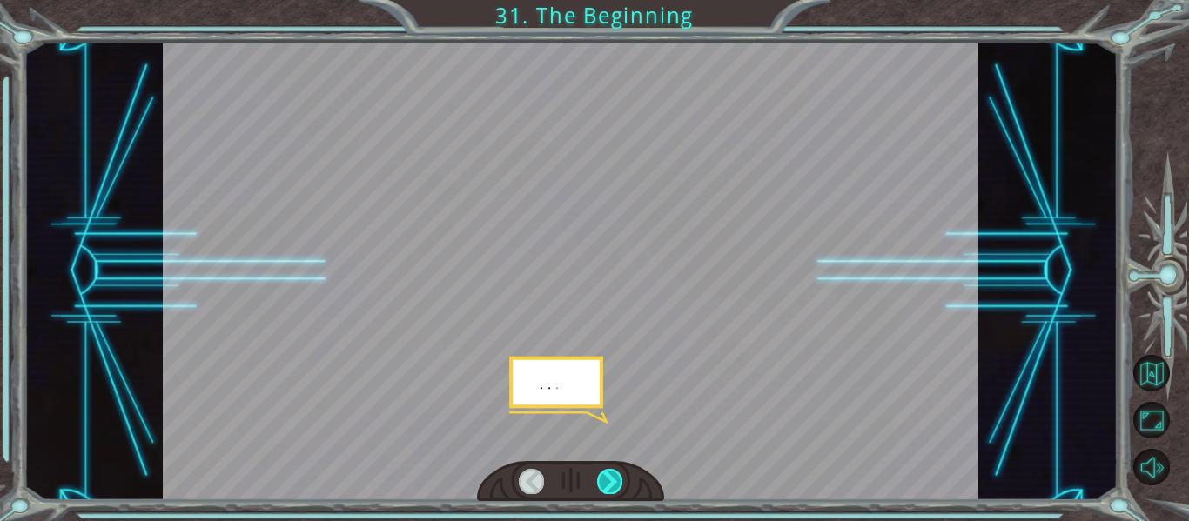
click at [608, 473] on div at bounding box center [609, 481] width 25 height 24
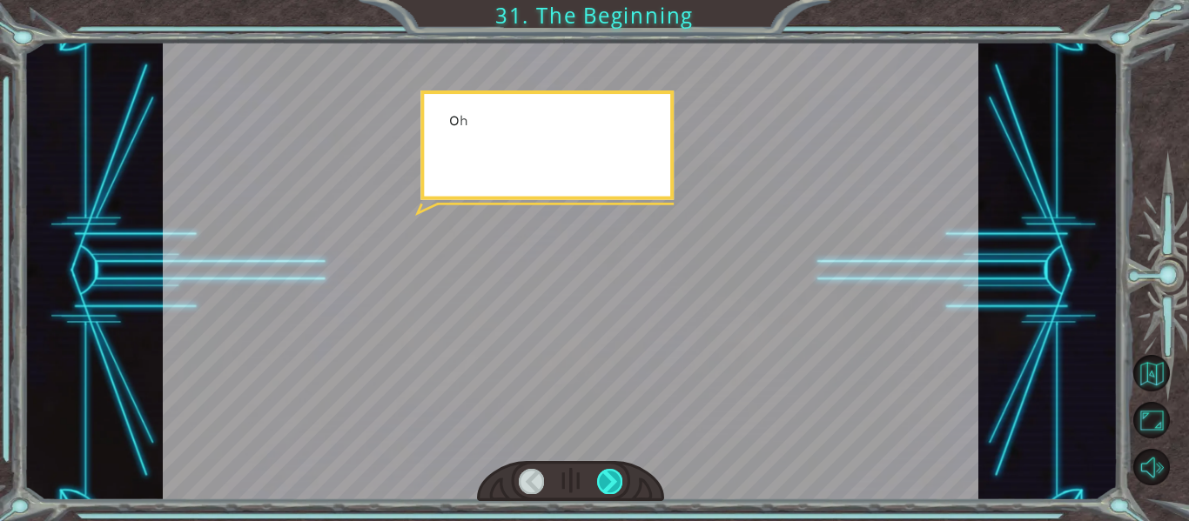
click at [608, 473] on div at bounding box center [609, 481] width 25 height 24
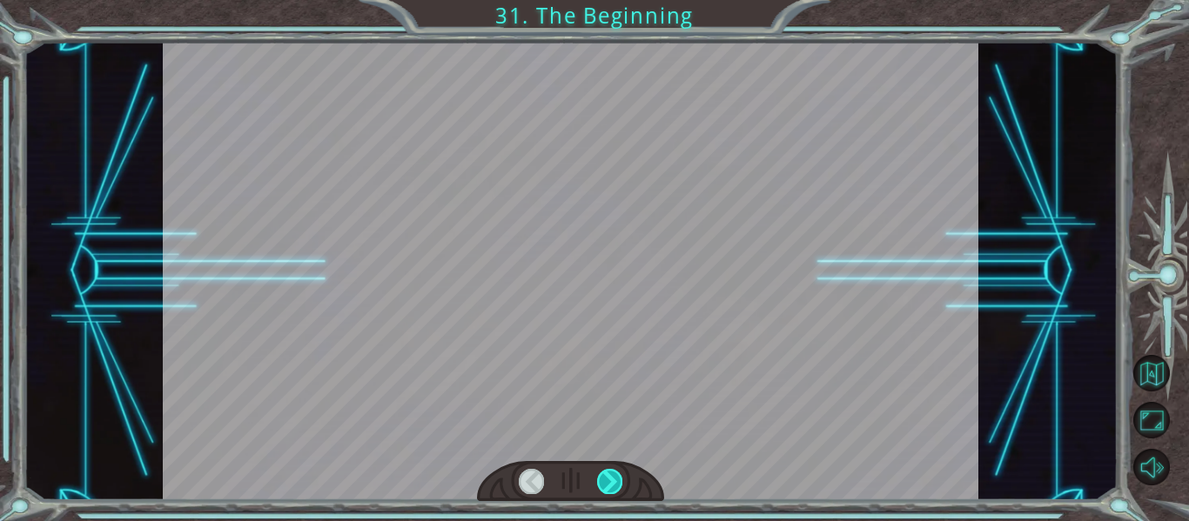
click at [608, 473] on div at bounding box center [609, 481] width 25 height 24
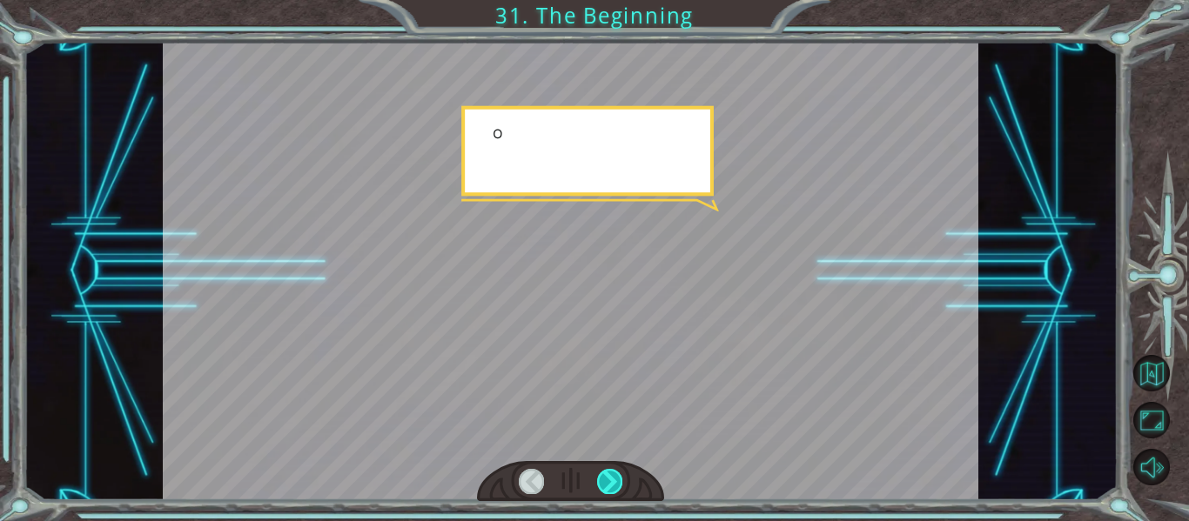
click at [608, 473] on div at bounding box center [609, 481] width 25 height 24
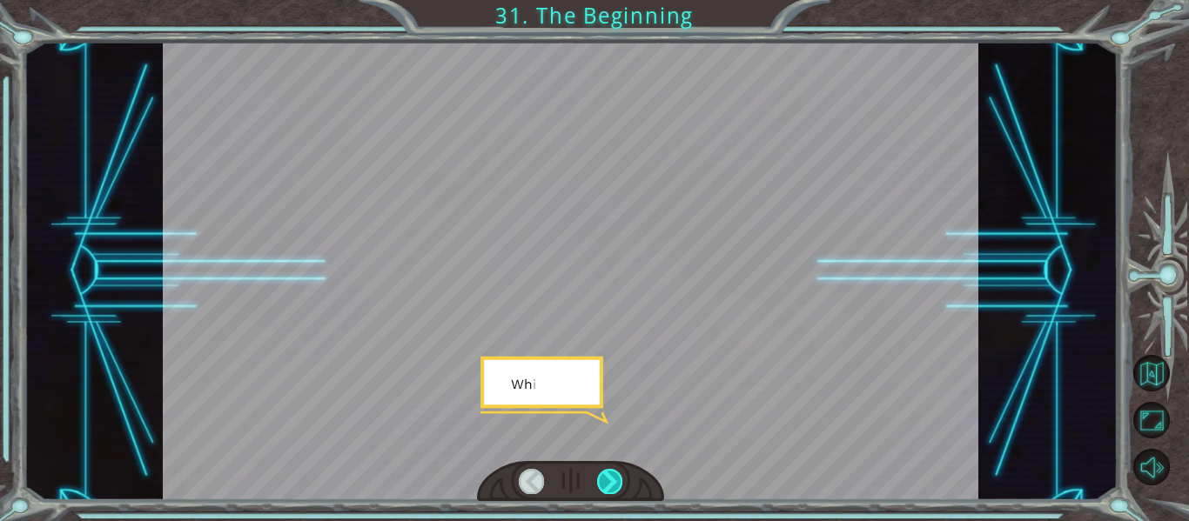
click at [608, 474] on div at bounding box center [609, 481] width 25 height 24
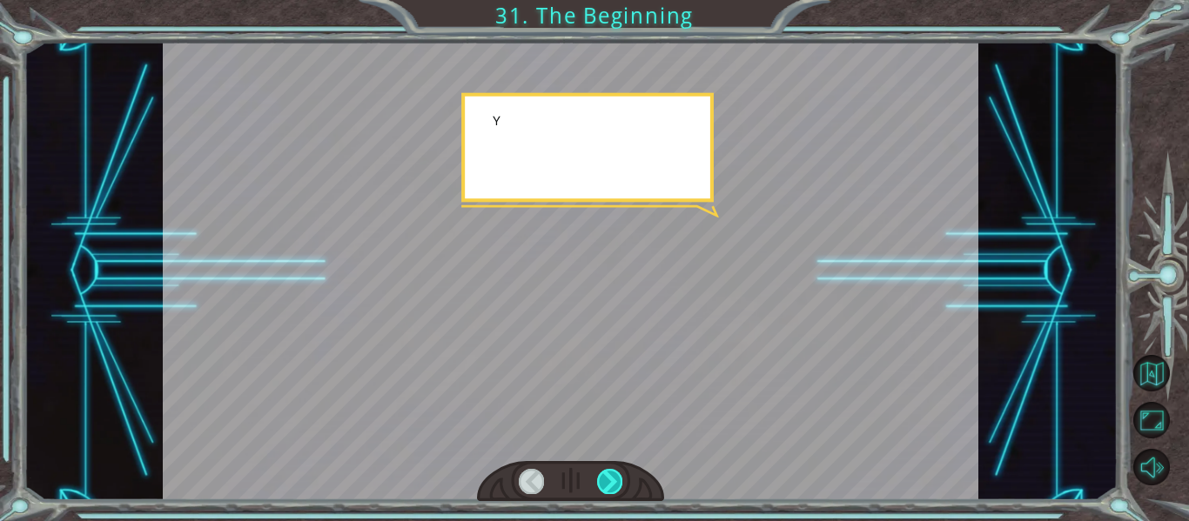
click at [608, 474] on div at bounding box center [609, 481] width 25 height 24
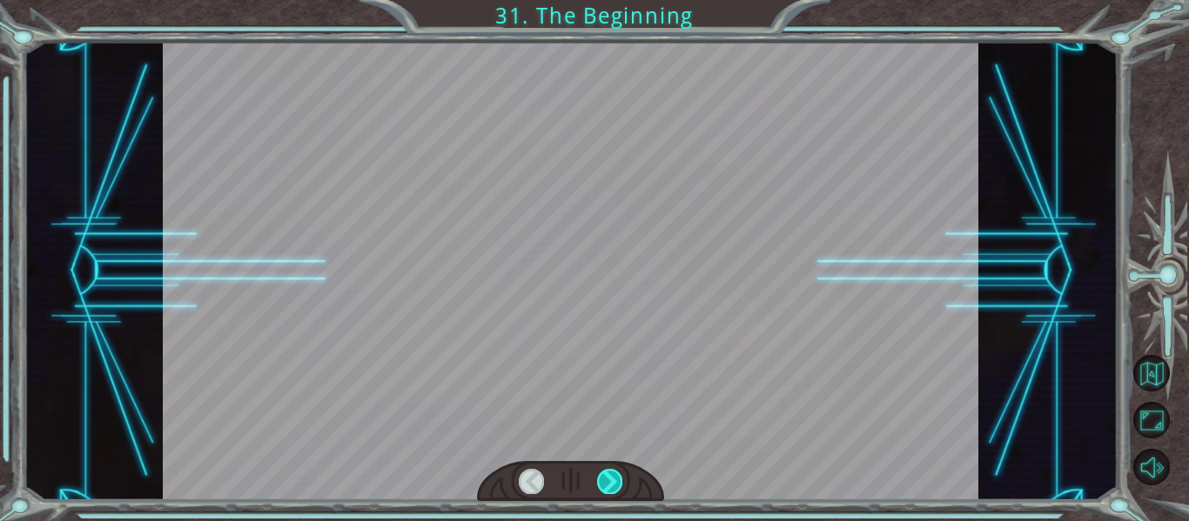
click at [608, 474] on div at bounding box center [609, 481] width 25 height 24
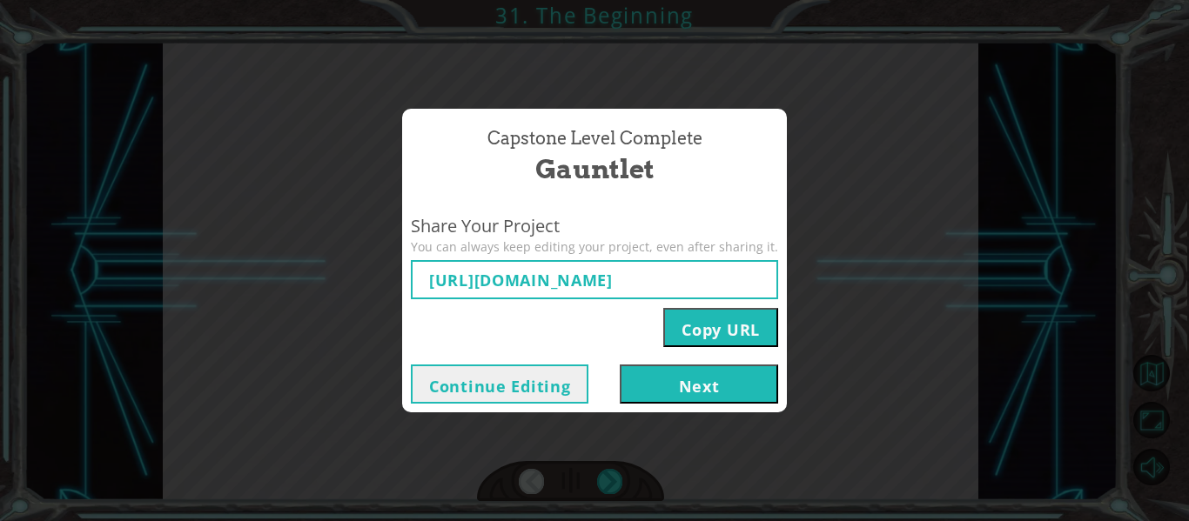
click at [431, 429] on div "Capstone Level Complete Gauntlet Share Your Project You can always keep editing…" at bounding box center [594, 260] width 1189 height 521
click at [334, 379] on div "Capstone Level Complete Gauntlet Share Your Project You can always keep editing…" at bounding box center [594, 260] width 1189 height 521
click at [306, 368] on div "Capstone Level Complete Gauntlet Share Your Project You can always keep editing…" at bounding box center [594, 260] width 1189 height 521
drag, startPoint x: 393, startPoint y: 360, endPoint x: 441, endPoint y: 375, distance: 50.9
click at [398, 365] on div "Capstone Level Complete Gauntlet Share Your Project You can always keep editing…" at bounding box center [594, 260] width 1189 height 521
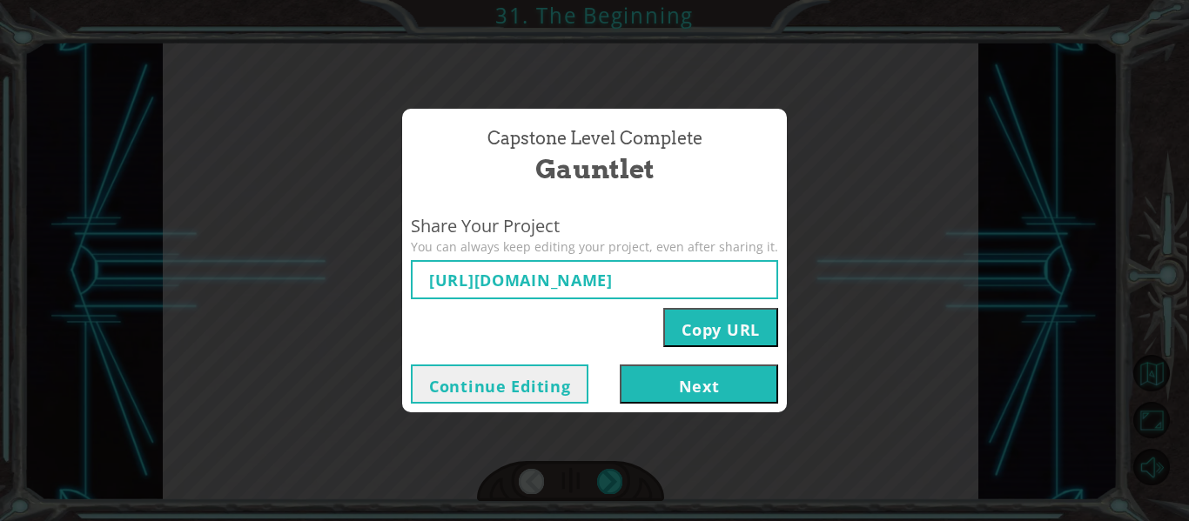
click at [473, 382] on button "Continue Editing" at bounding box center [500, 384] width 178 height 39
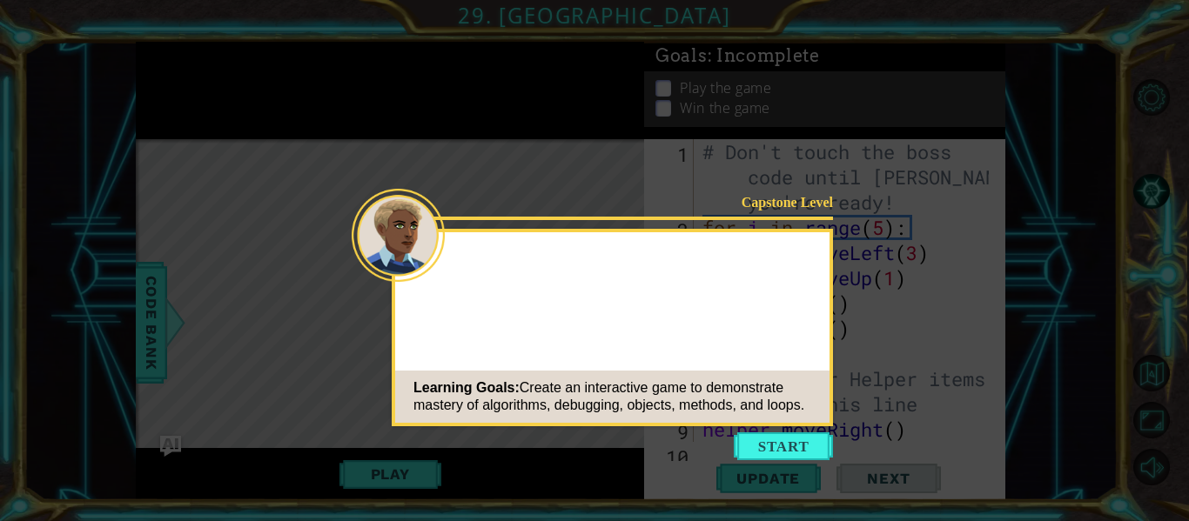
drag, startPoint x: 479, startPoint y: 358, endPoint x: 451, endPoint y: 363, distance: 28.3
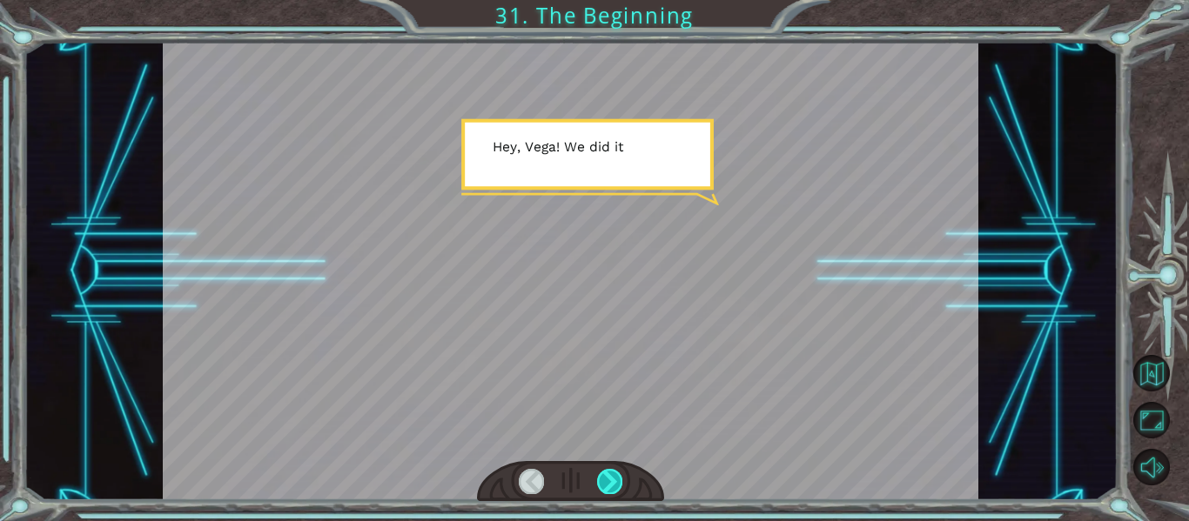
click at [609, 476] on div at bounding box center [609, 481] width 25 height 24
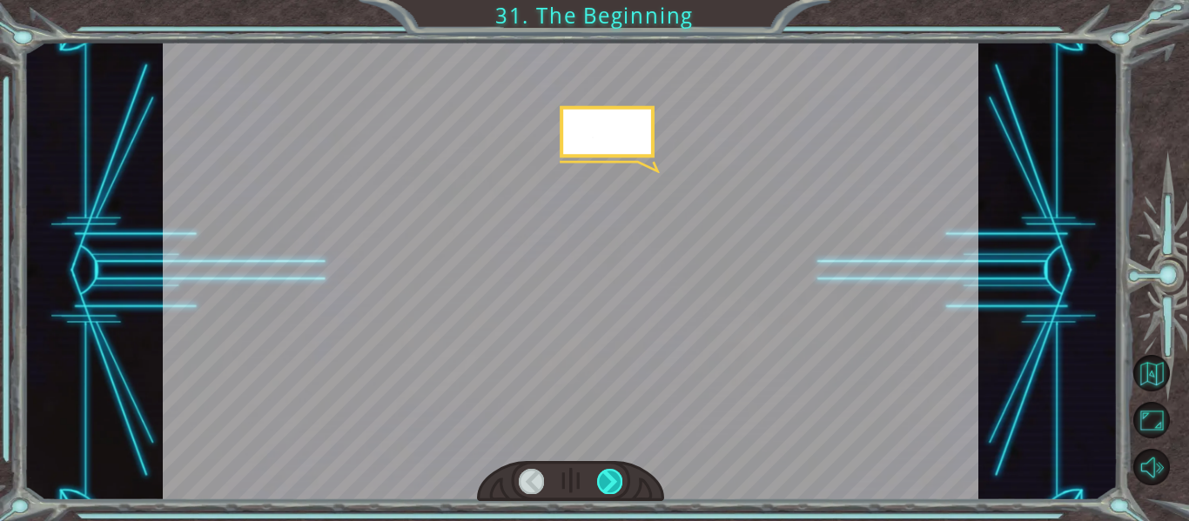
click at [608, 476] on div at bounding box center [609, 481] width 25 height 24
click at [608, 478] on div at bounding box center [609, 481] width 25 height 24
click at [610, 475] on div at bounding box center [609, 481] width 25 height 24
click at [610, 473] on div at bounding box center [609, 481] width 25 height 24
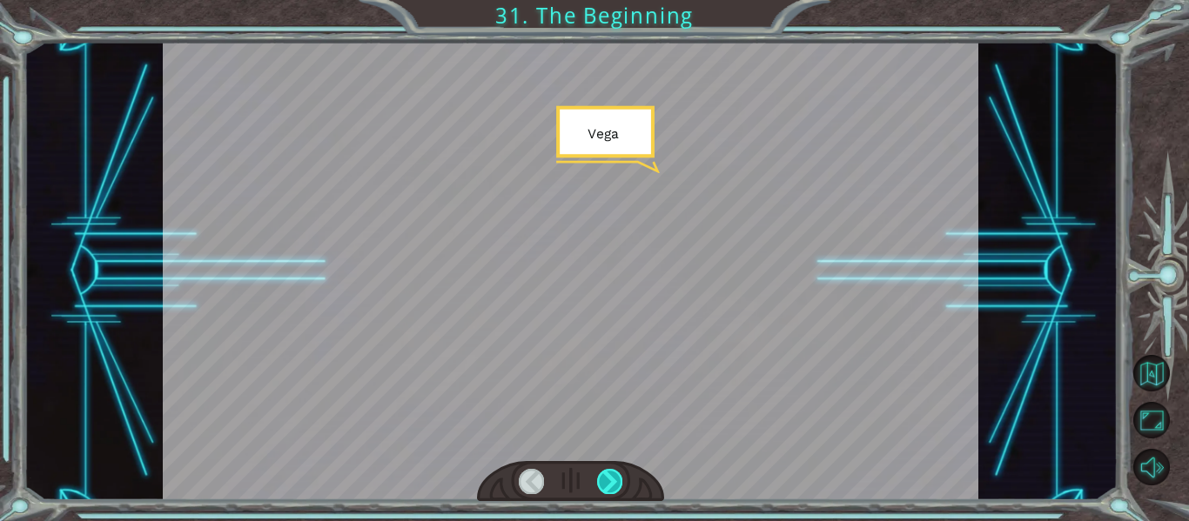
click at [606, 474] on div at bounding box center [609, 481] width 25 height 24
click at [607, 477] on div at bounding box center [609, 481] width 25 height 24
click at [608, 480] on div at bounding box center [609, 481] width 25 height 24
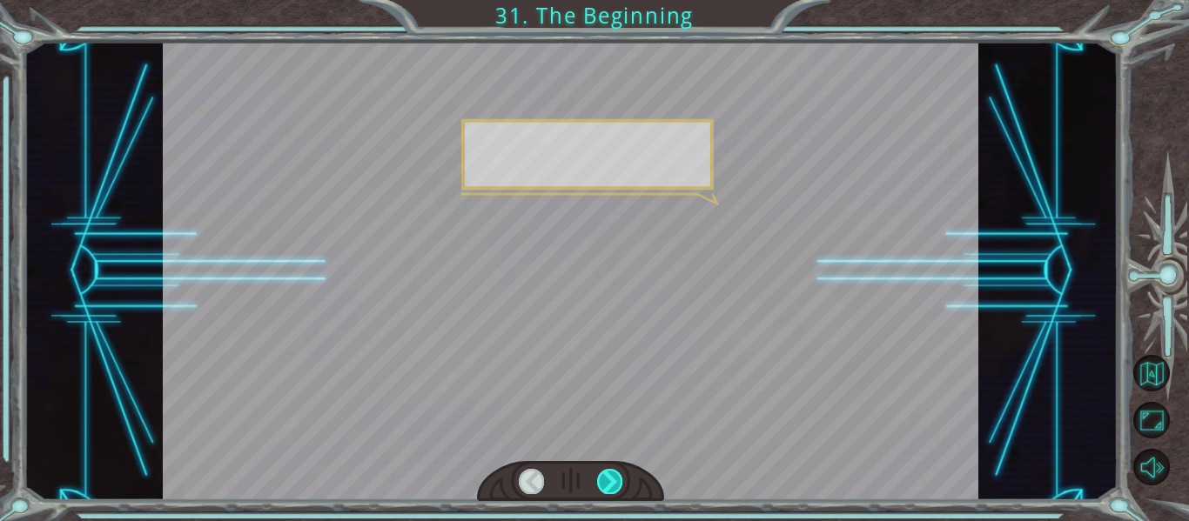
click at [609, 480] on div at bounding box center [609, 481] width 25 height 24
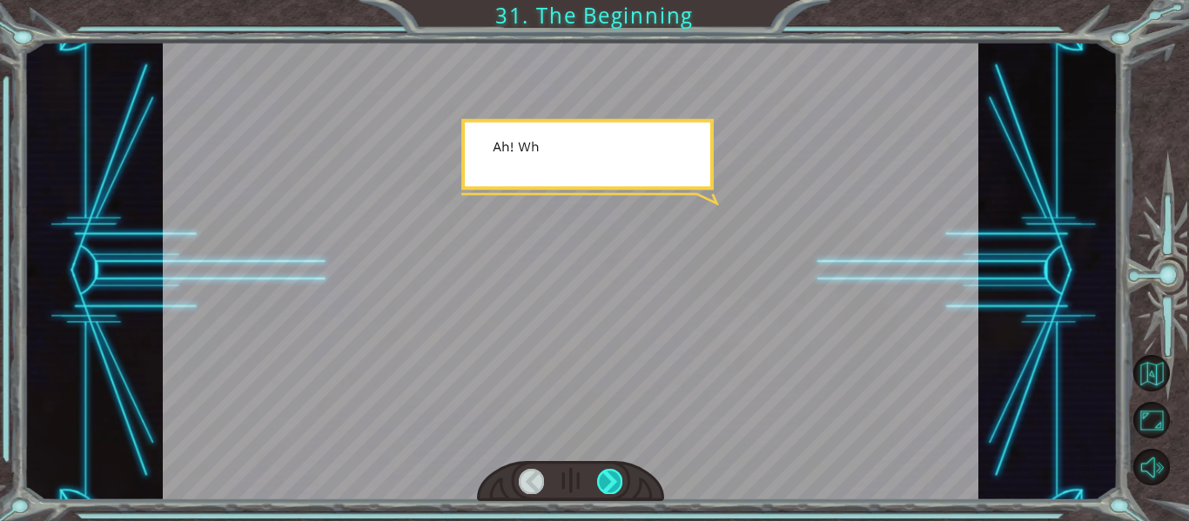
click at [609, 484] on div at bounding box center [609, 481] width 25 height 24
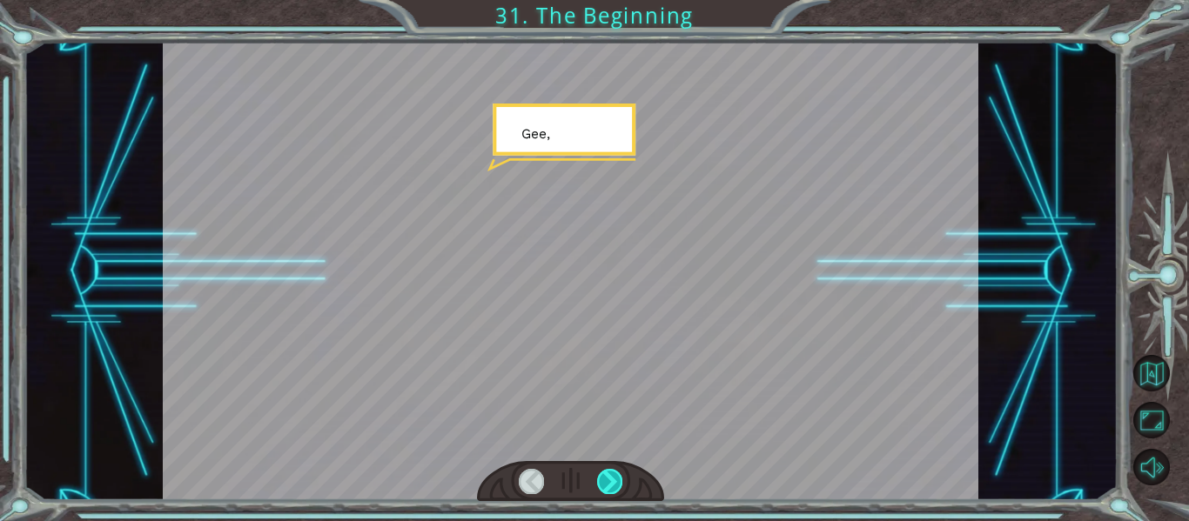
click at [610, 484] on div at bounding box center [609, 481] width 25 height 24
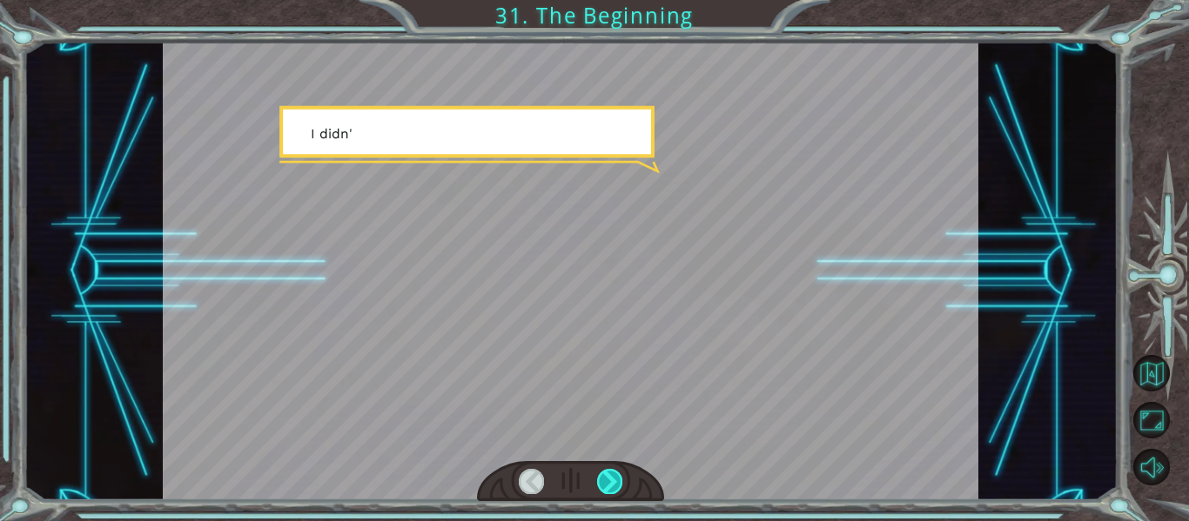
click at [611, 490] on div at bounding box center [609, 481] width 25 height 24
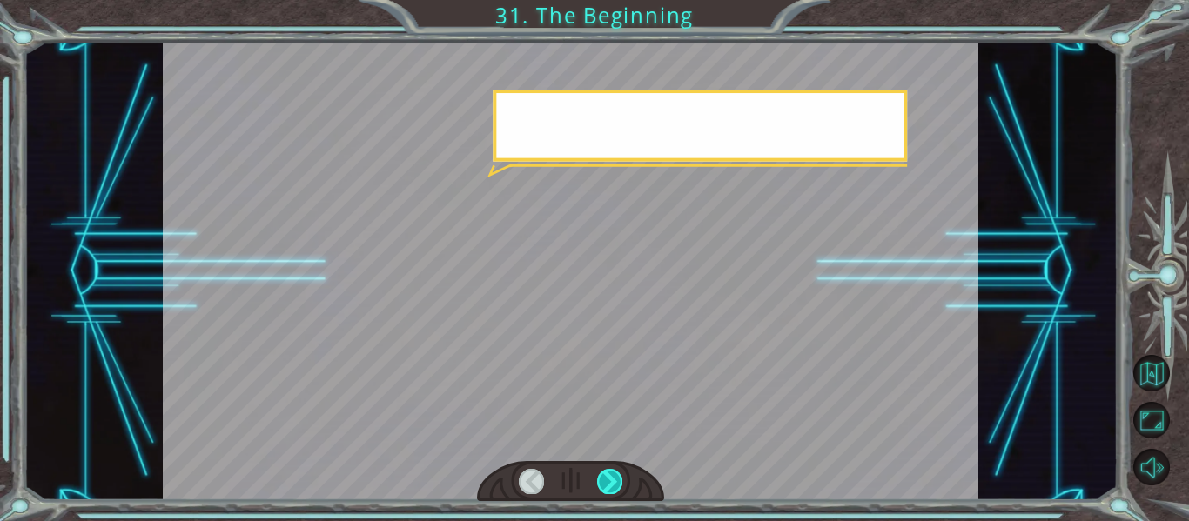
click at [611, 486] on div at bounding box center [609, 481] width 25 height 24
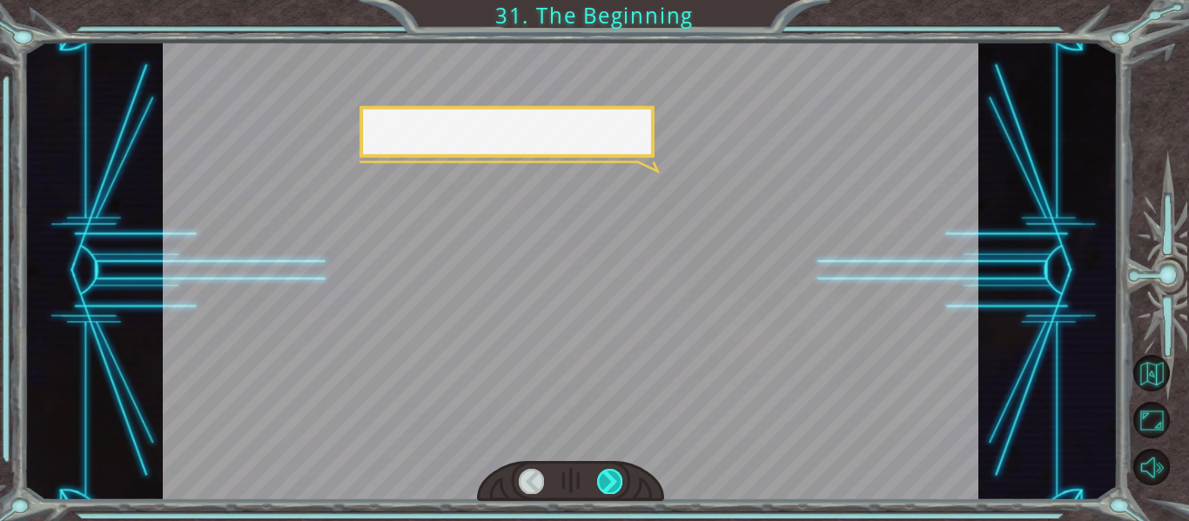
click at [611, 486] on div at bounding box center [609, 481] width 25 height 24
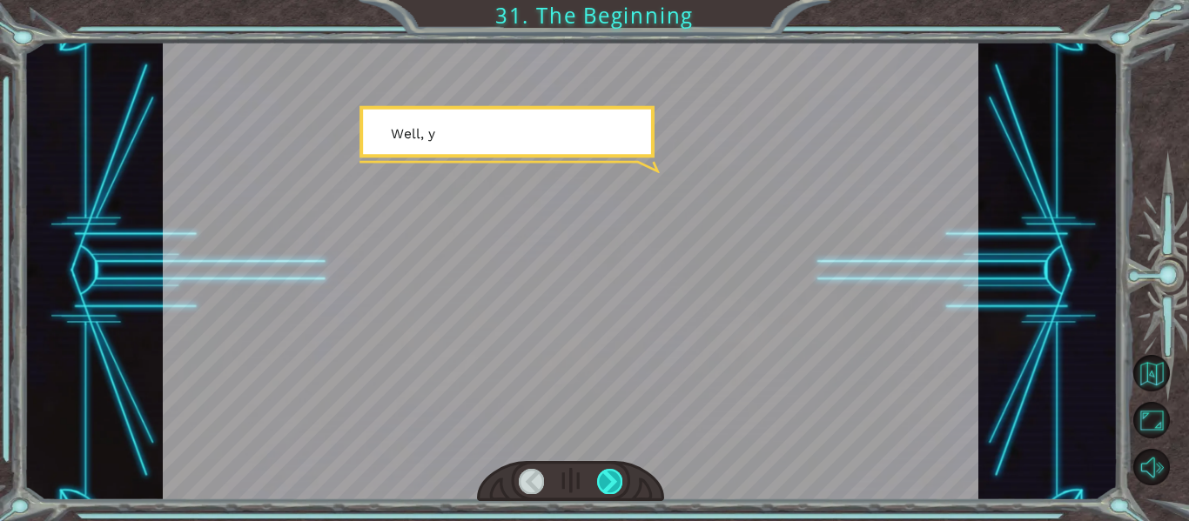
click at [611, 486] on div at bounding box center [609, 481] width 25 height 24
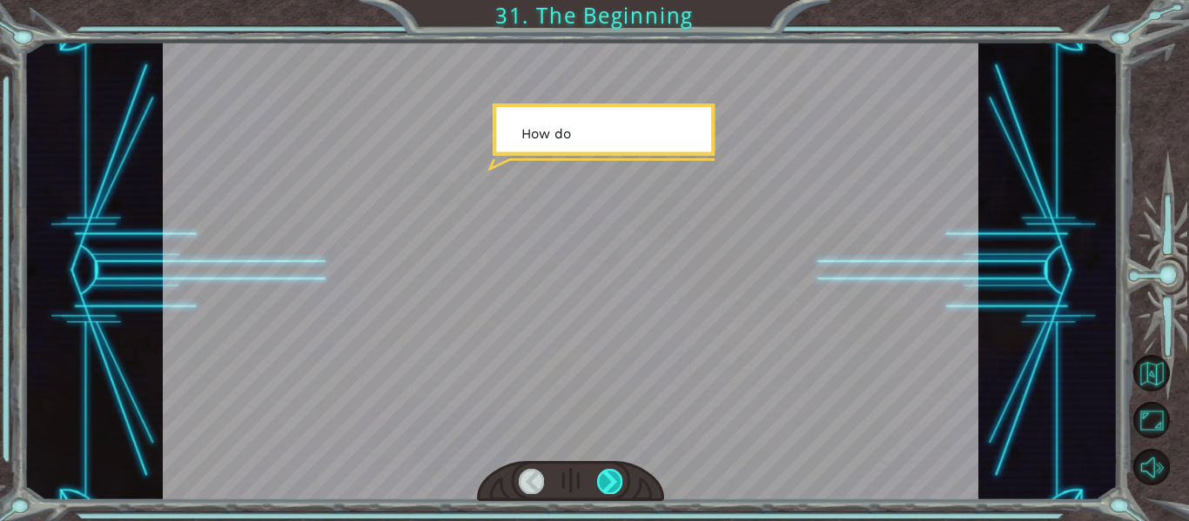
click at [611, 486] on div at bounding box center [609, 481] width 25 height 24
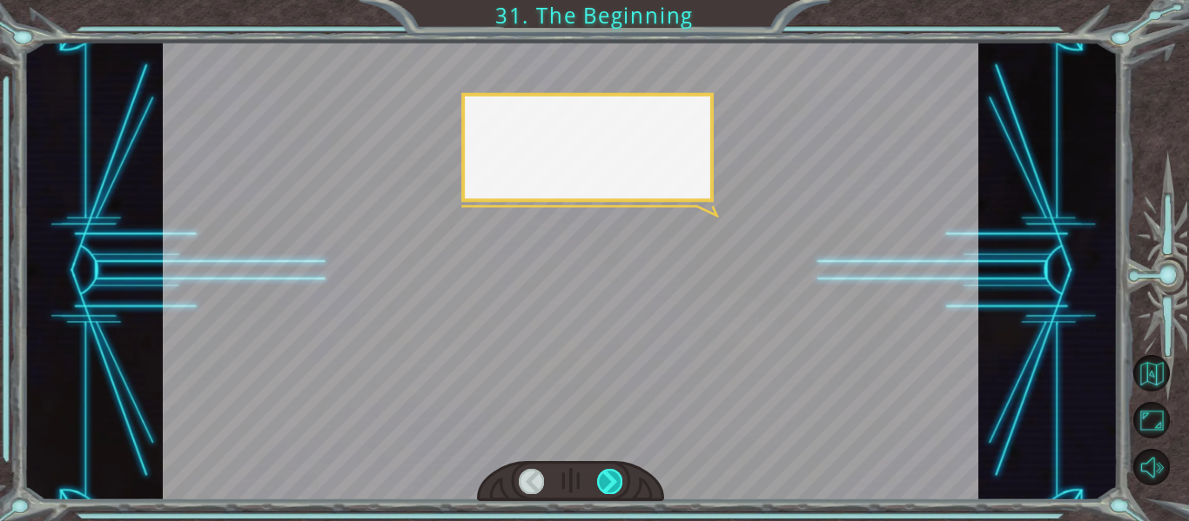
click at [611, 486] on div at bounding box center [609, 481] width 25 height 24
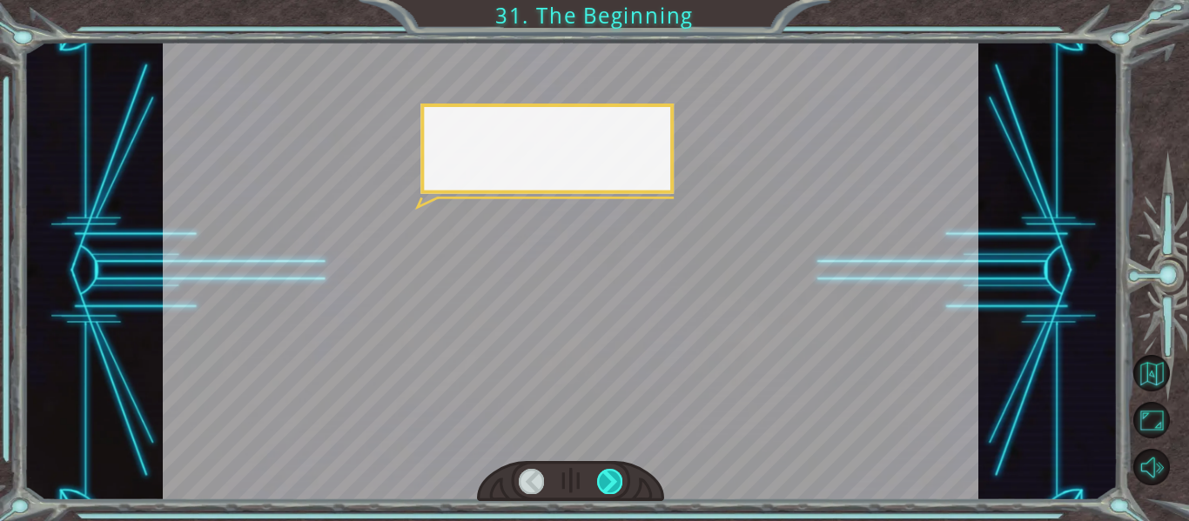
click at [611, 487] on div at bounding box center [609, 481] width 25 height 24
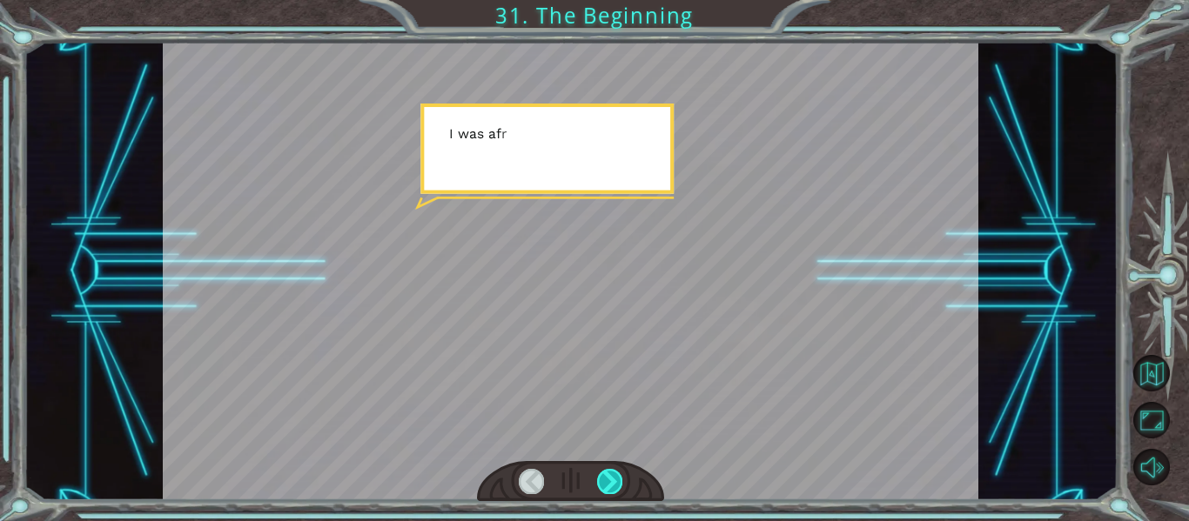
click at [610, 488] on div at bounding box center [609, 481] width 25 height 24
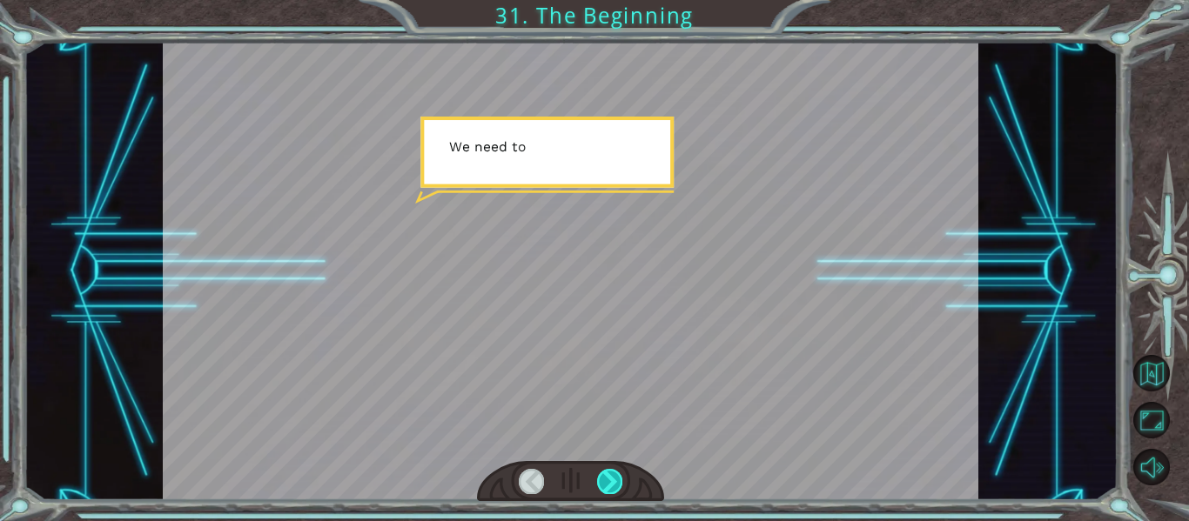
click at [610, 487] on div at bounding box center [609, 481] width 25 height 24
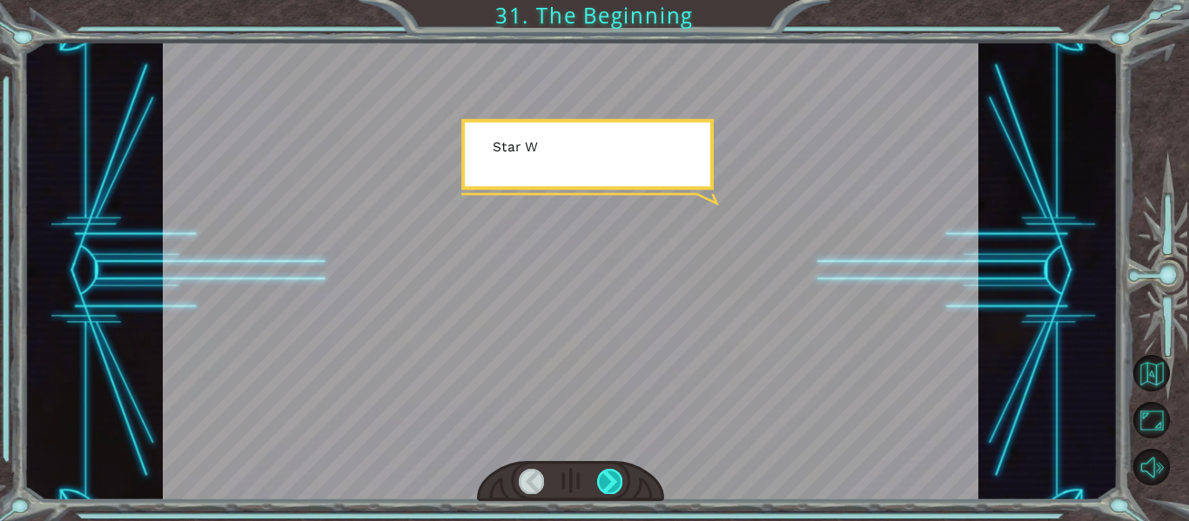
click at [613, 484] on div at bounding box center [609, 481] width 25 height 24
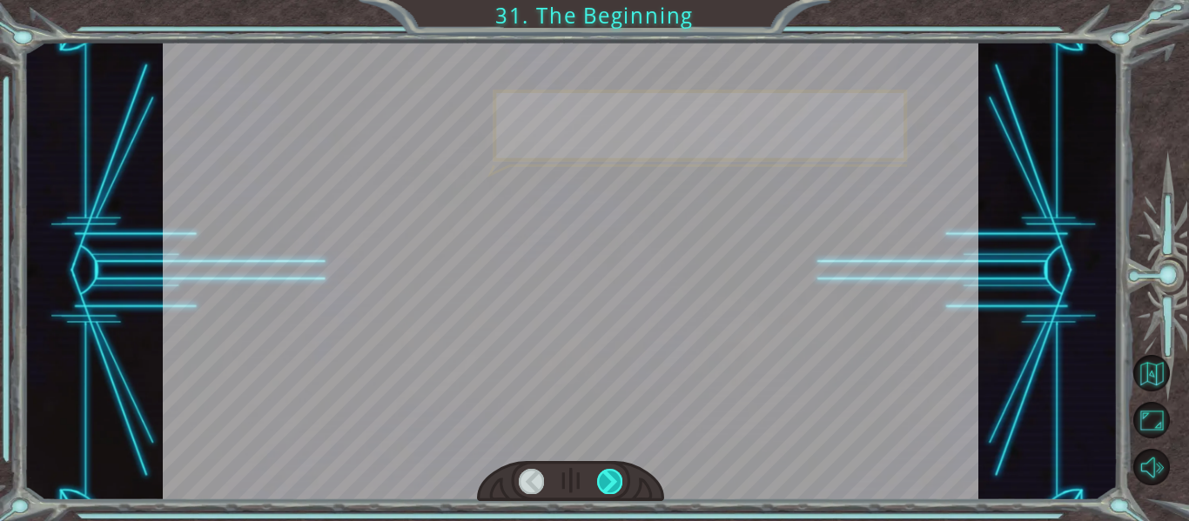
click at [610, 486] on div at bounding box center [609, 481] width 25 height 24
click at [609, 487] on div at bounding box center [609, 481] width 25 height 24
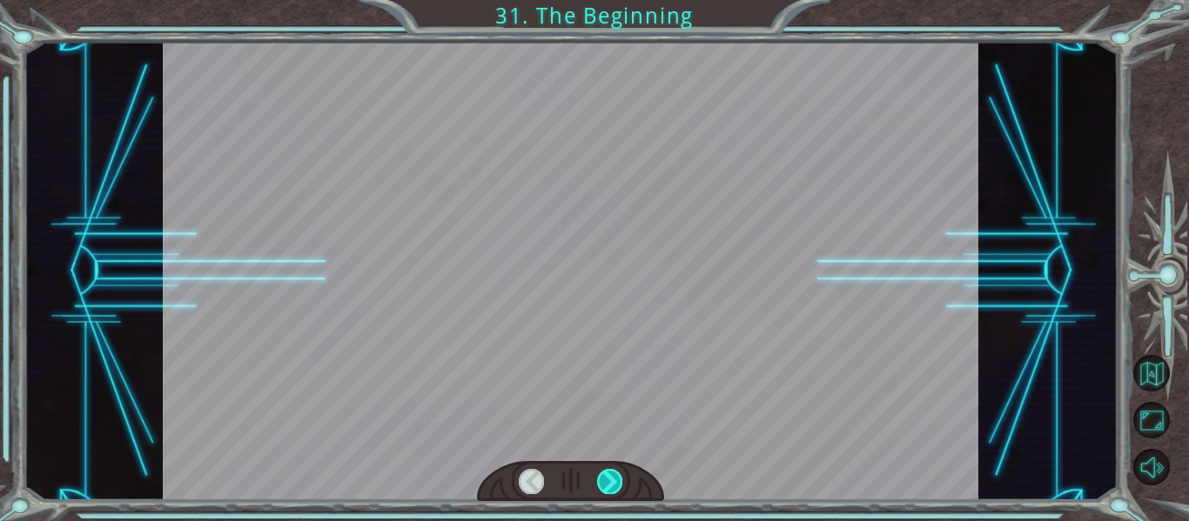
click at [609, 488] on div at bounding box center [609, 481] width 25 height 24
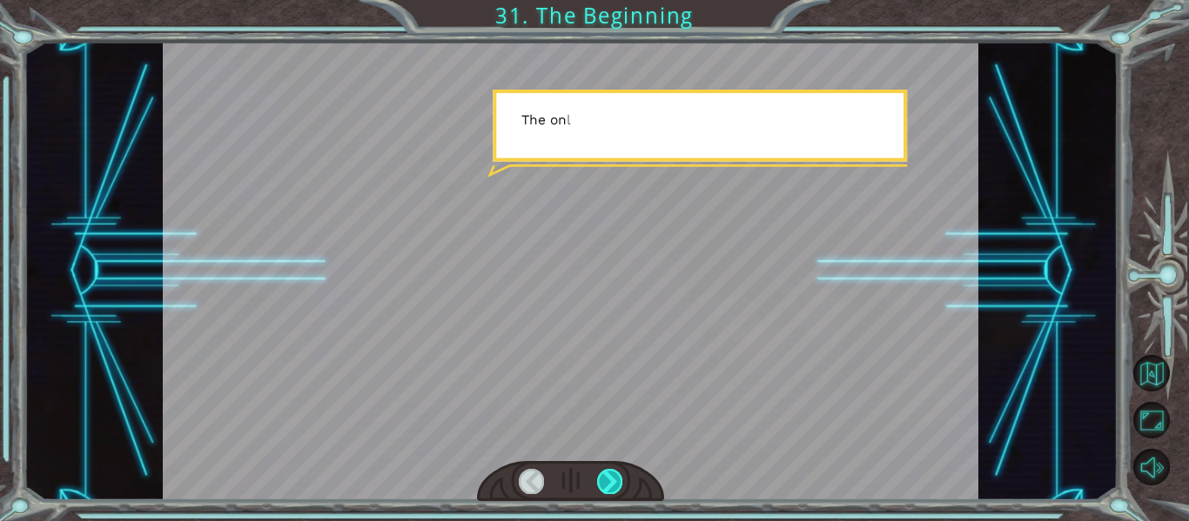
click at [609, 487] on div at bounding box center [609, 481] width 25 height 24
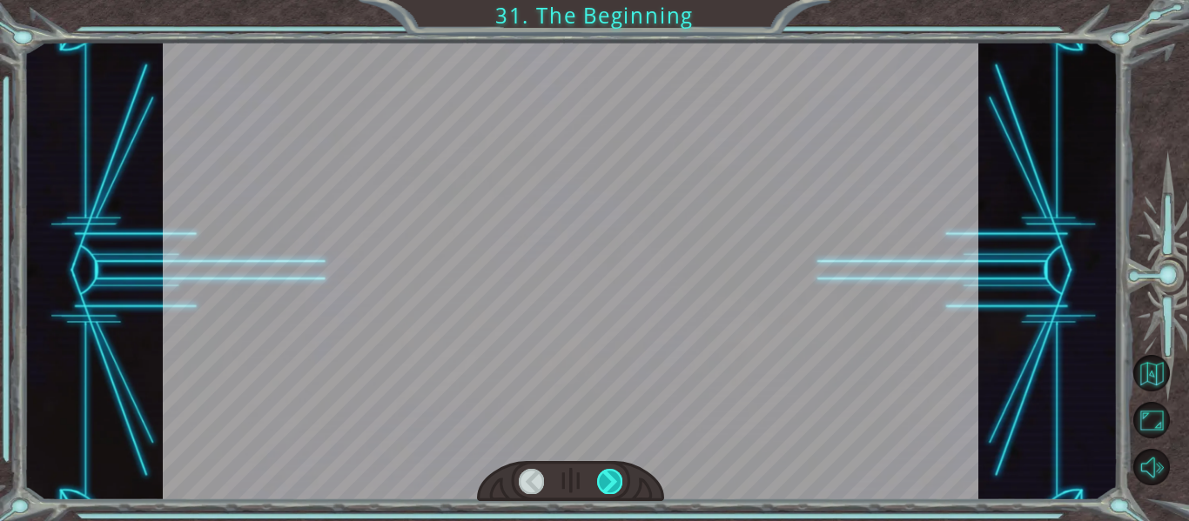
click at [609, 487] on div at bounding box center [609, 481] width 25 height 24
click at [610, 488] on div at bounding box center [609, 481] width 25 height 24
click at [611, 487] on div at bounding box center [609, 481] width 25 height 24
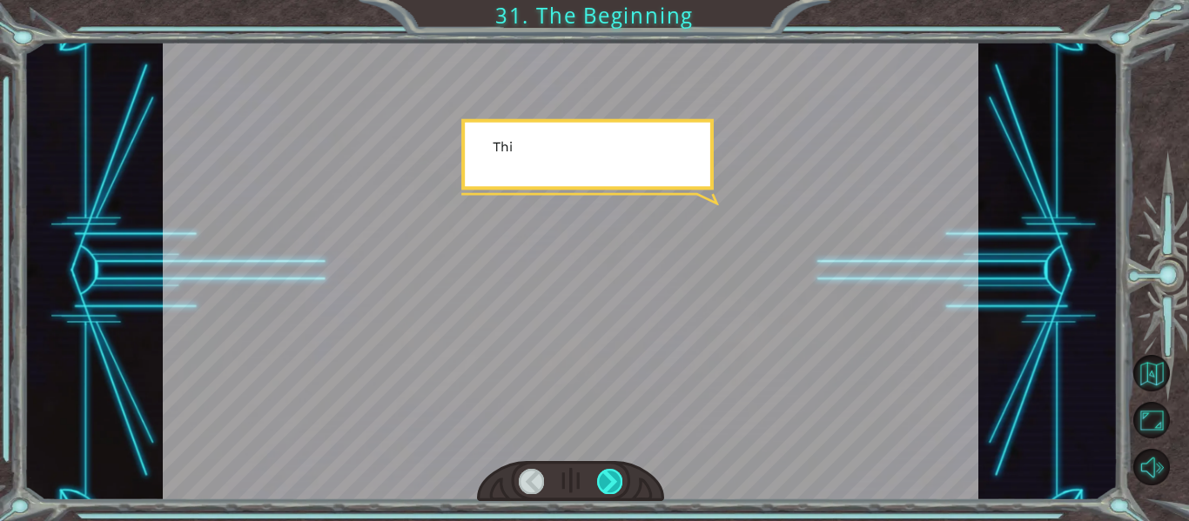
click at [610, 487] on div at bounding box center [609, 481] width 25 height 24
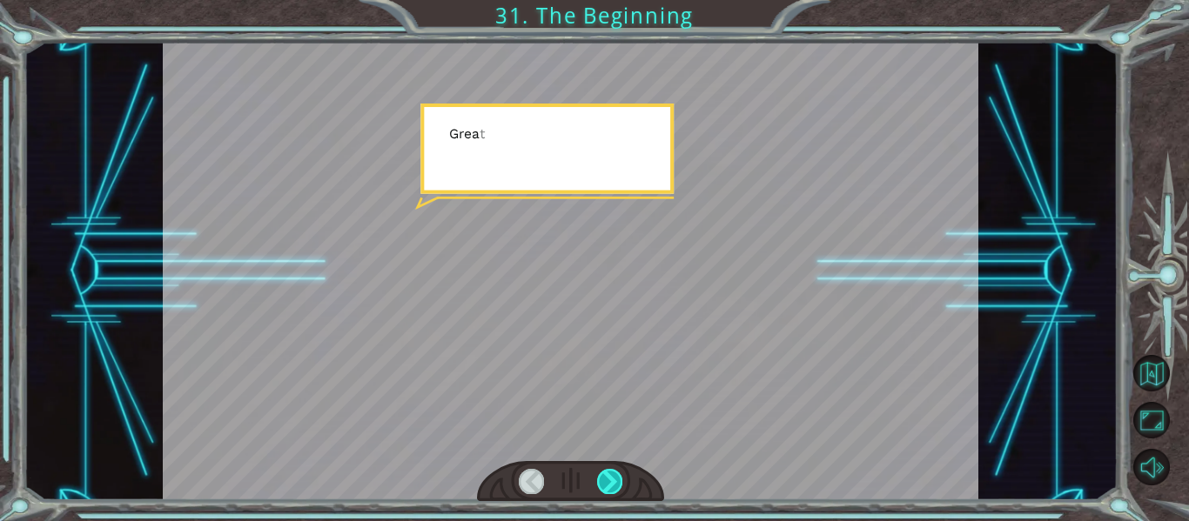
click at [610, 487] on div at bounding box center [609, 481] width 25 height 24
click at [611, 487] on div at bounding box center [609, 481] width 25 height 24
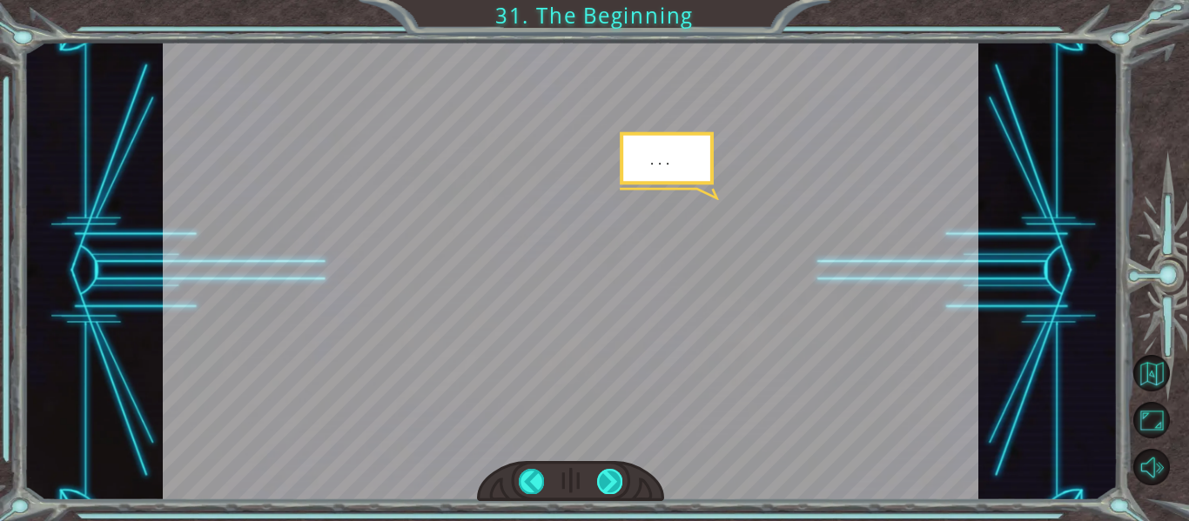
click at [611, 487] on div at bounding box center [609, 481] width 25 height 24
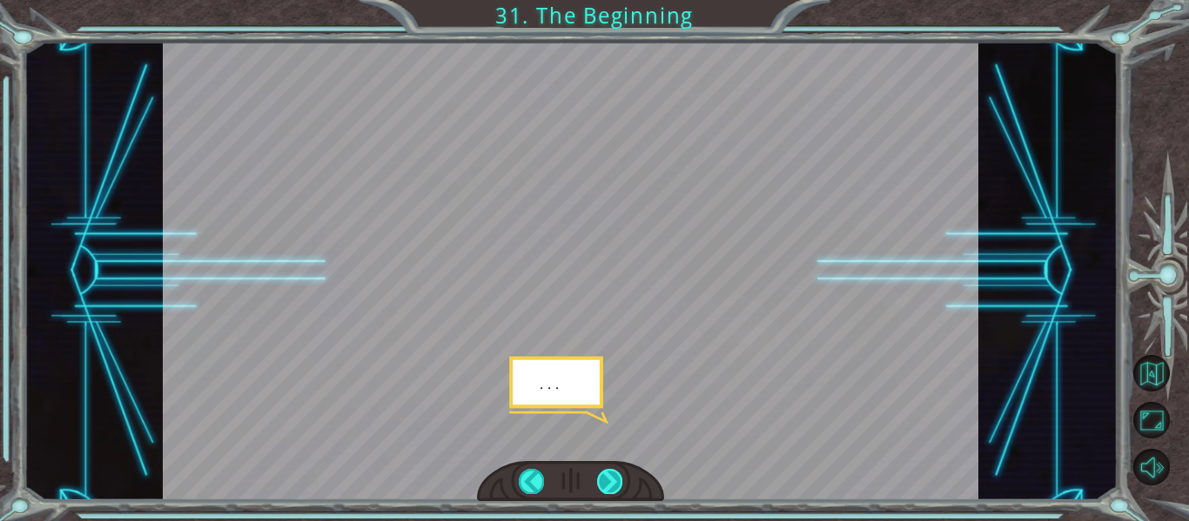
click at [613, 487] on div at bounding box center [609, 481] width 25 height 24
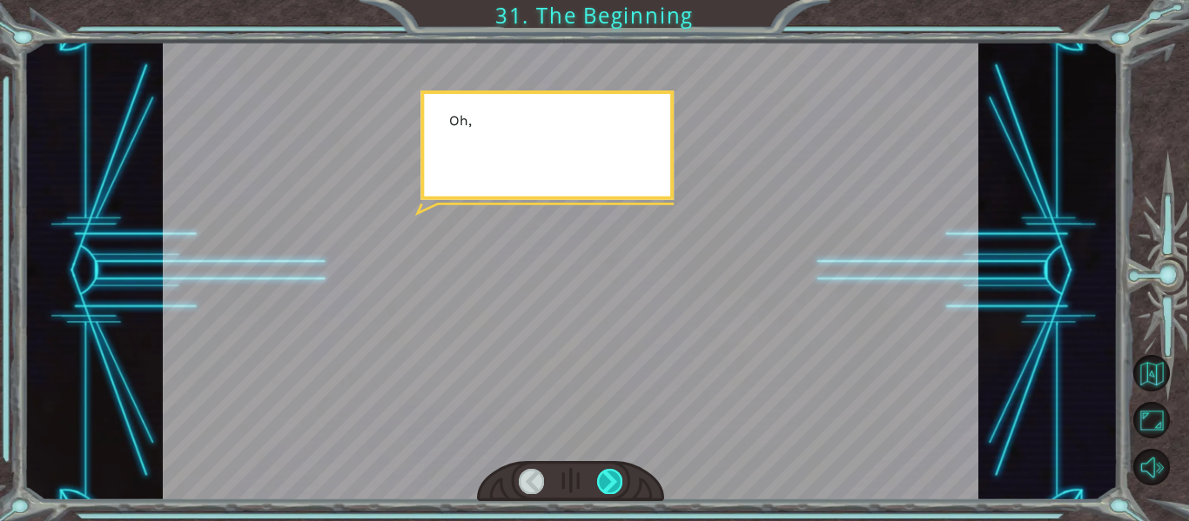
click at [614, 487] on div at bounding box center [609, 481] width 25 height 24
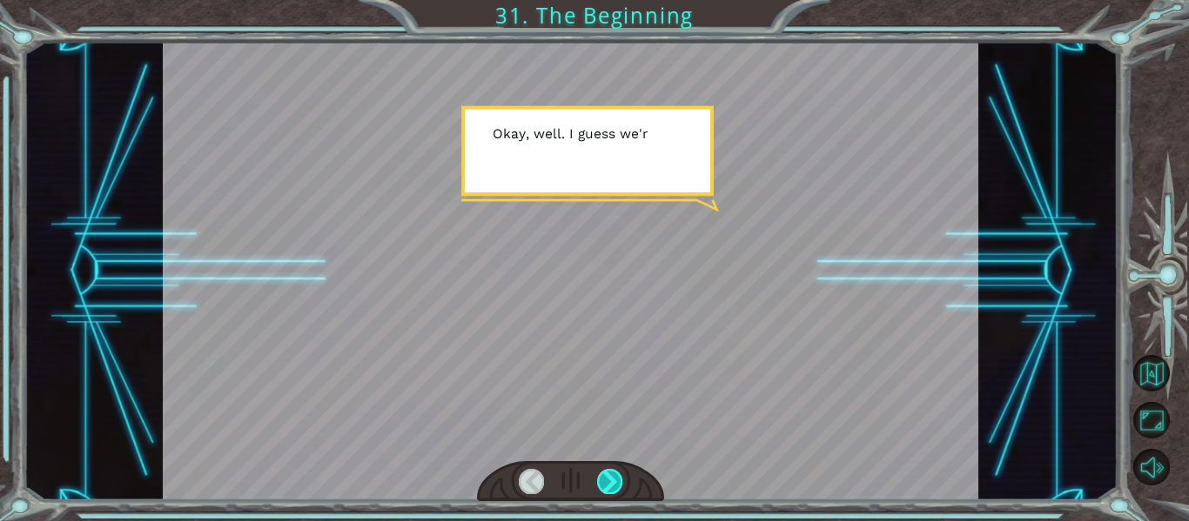
click at [614, 485] on div at bounding box center [609, 481] width 25 height 24
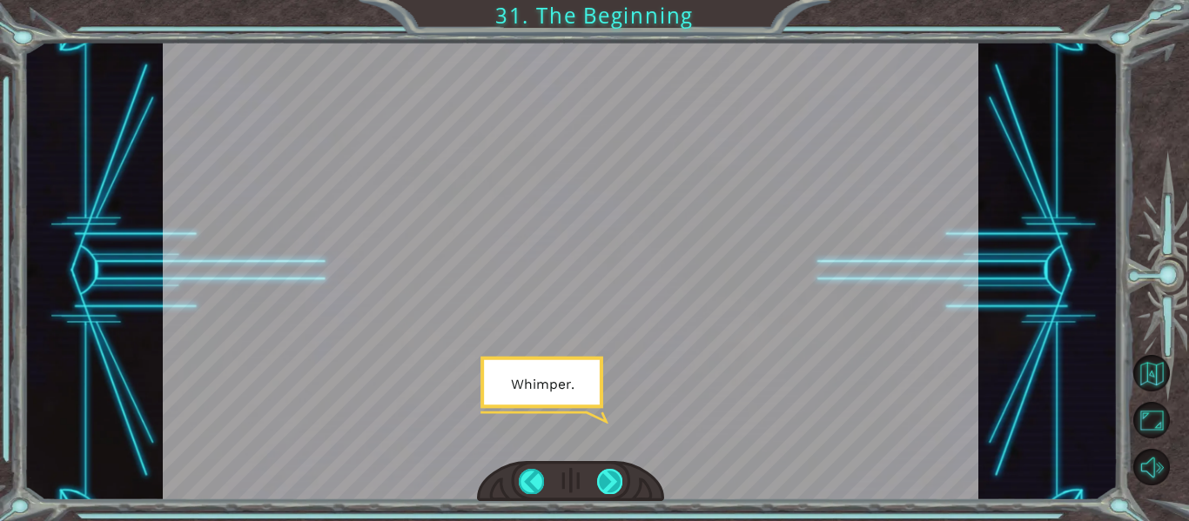
click at [614, 485] on div at bounding box center [609, 481] width 25 height 24
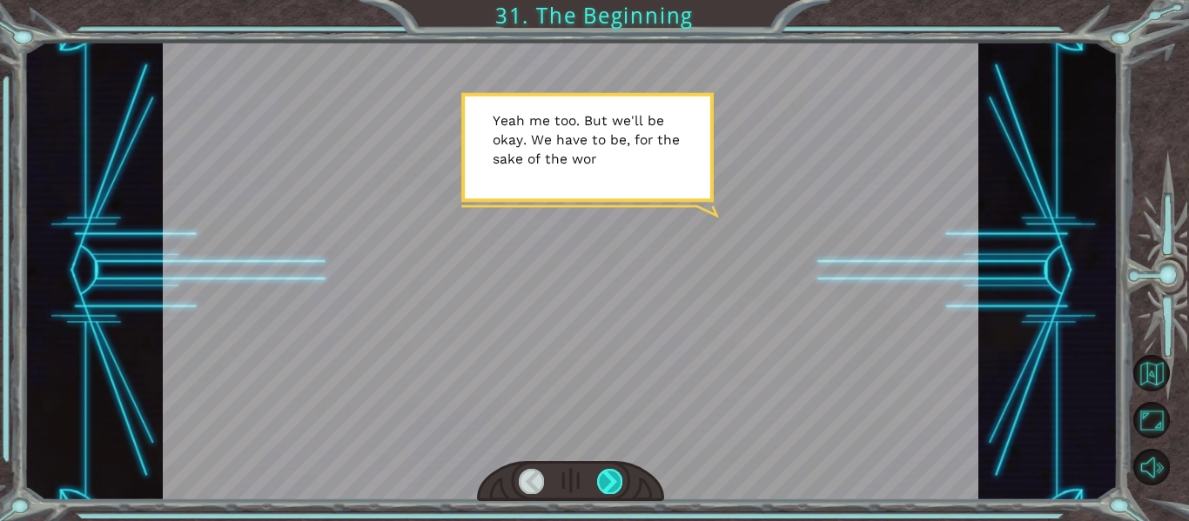
click at [620, 484] on div at bounding box center [609, 481] width 25 height 24
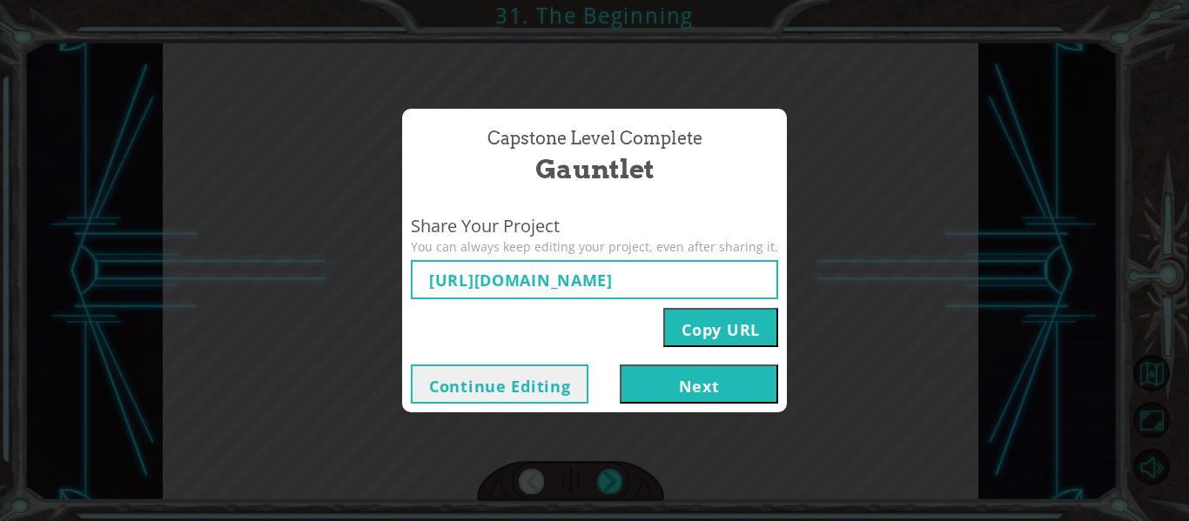
type input "https://www.ozaria.com/play/game-dev-level/1fhcapstoneb/68b09603f79ab8319f80154…"
click at [700, 388] on button "Next" at bounding box center [699, 384] width 158 height 39
